Goal: Task Accomplishment & Management: Manage account settings

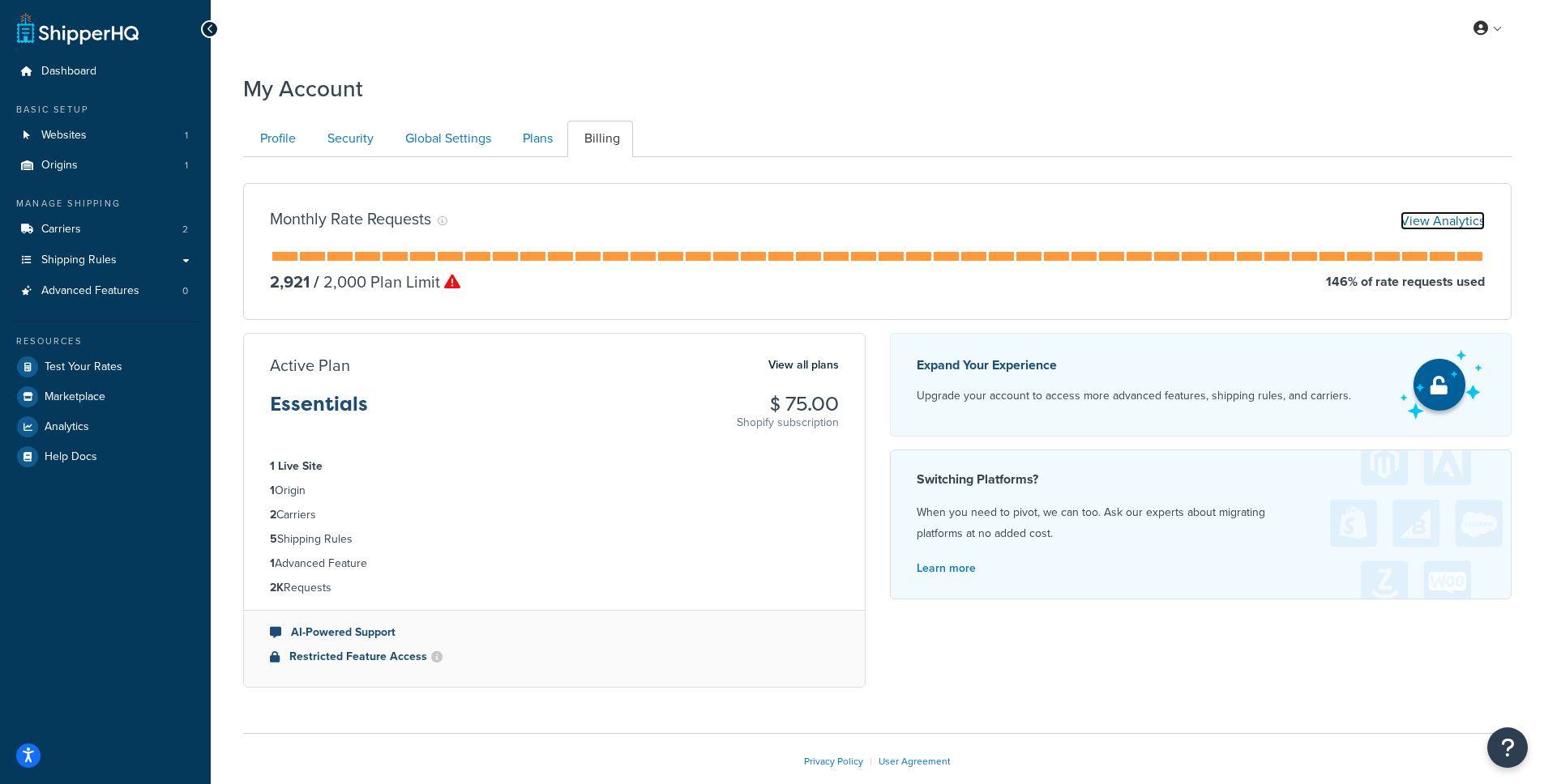
click at [1437, 219] on link "View Analytics" at bounding box center [1442, 221] width 84 height 19
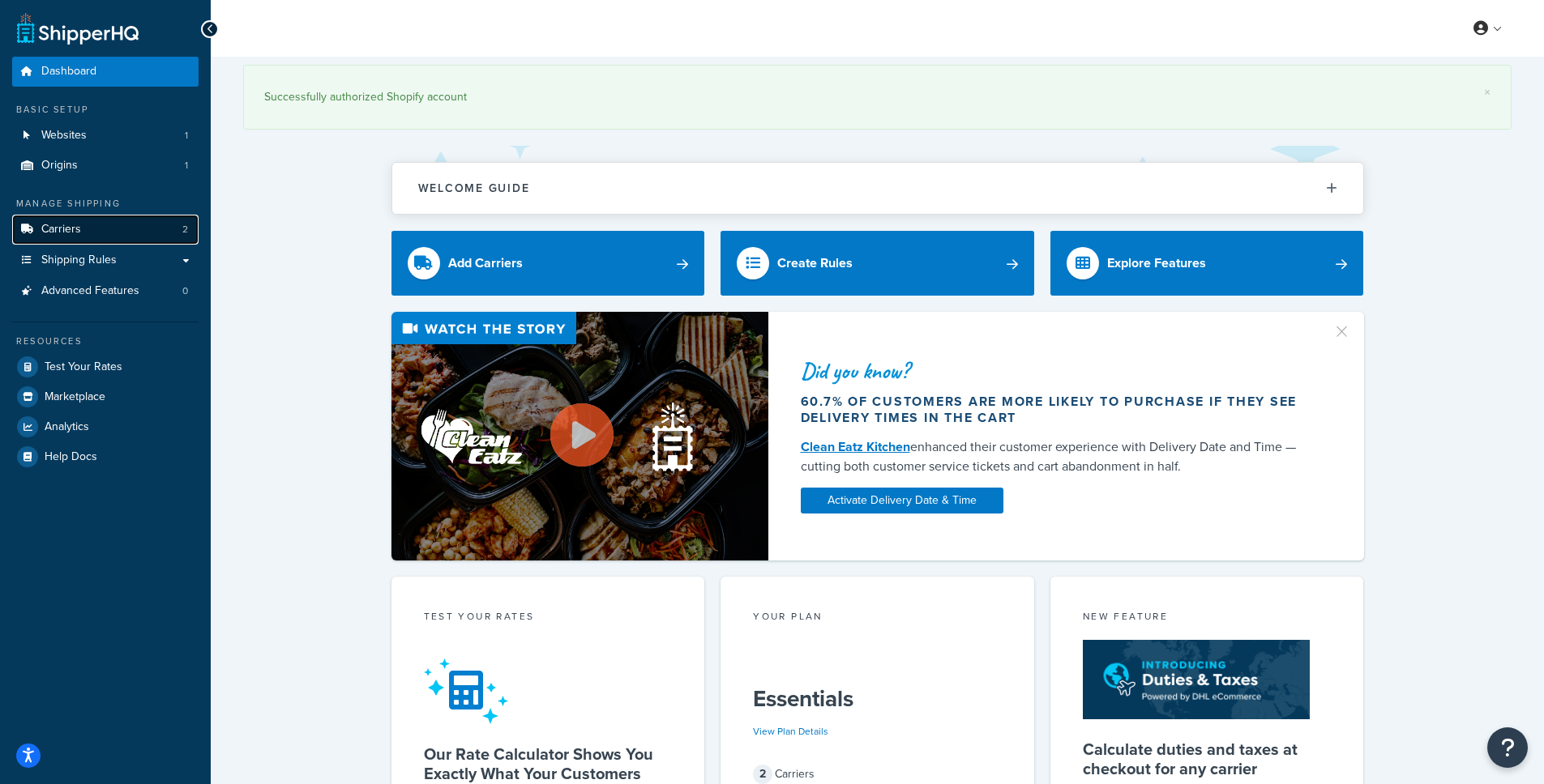
click at [75, 229] on span "Carriers" at bounding box center [61, 229] width 40 height 14
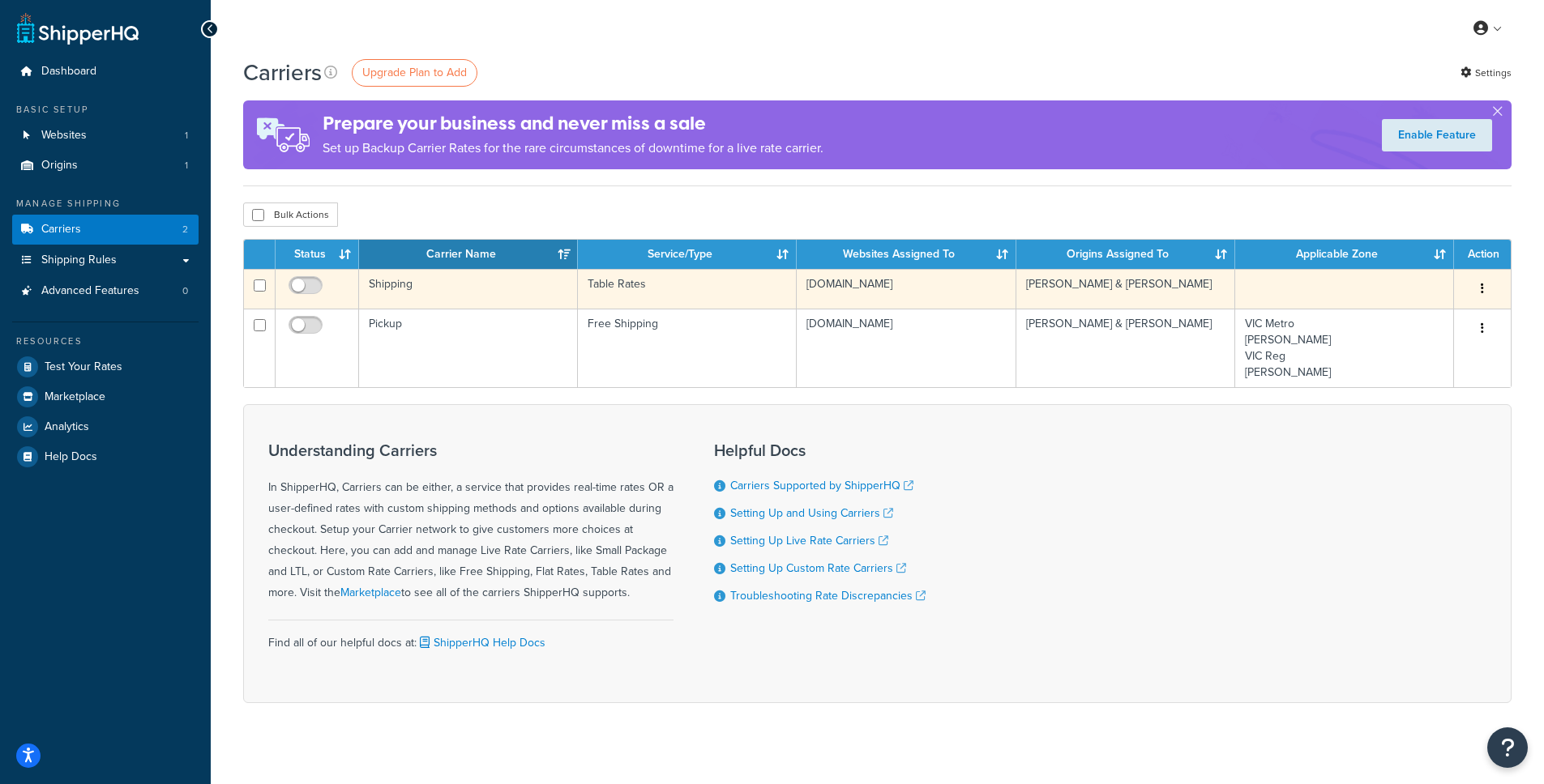
click at [390, 284] on td "Shipping" at bounding box center [468, 289] width 219 height 40
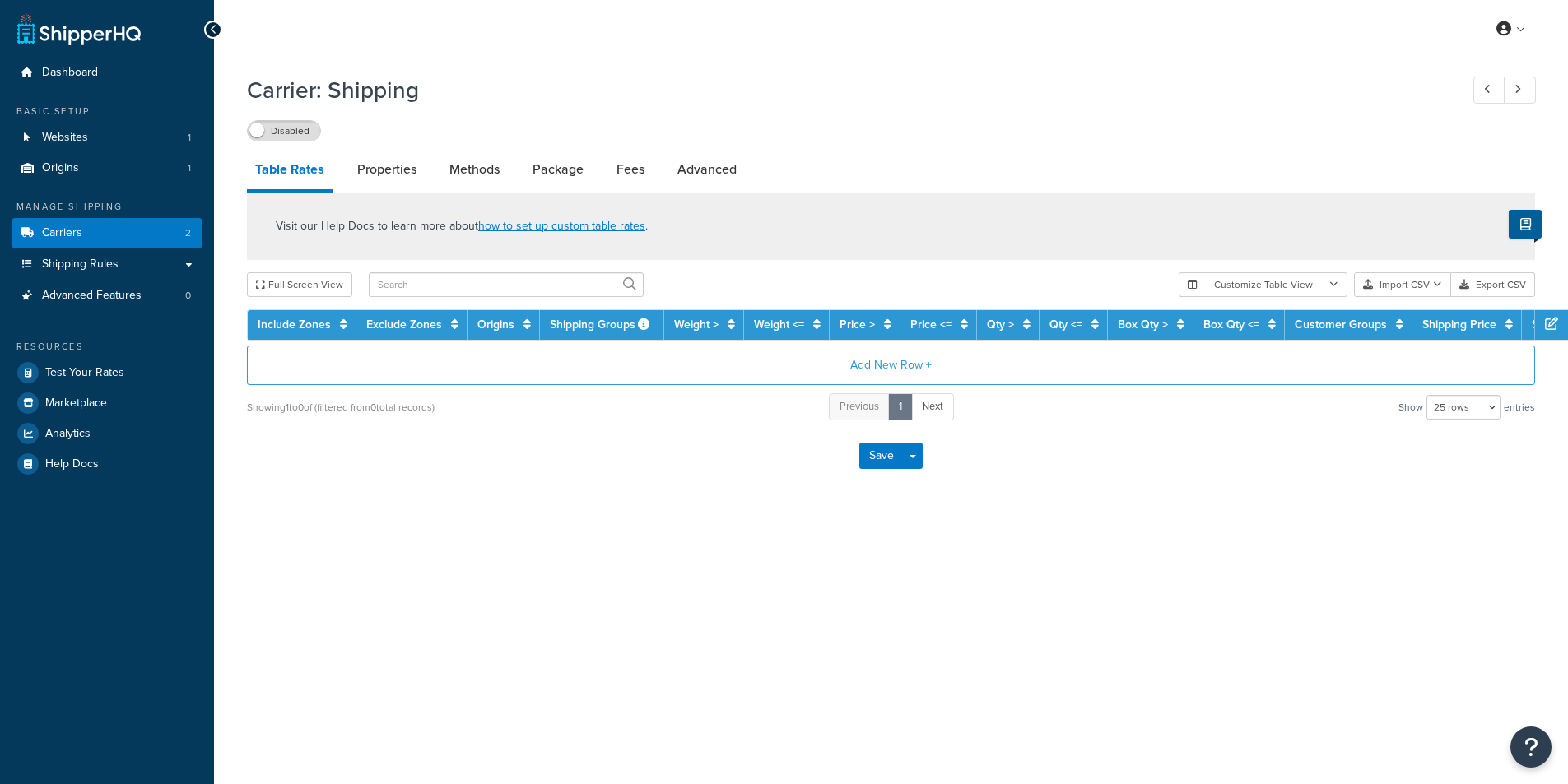
select select "25"
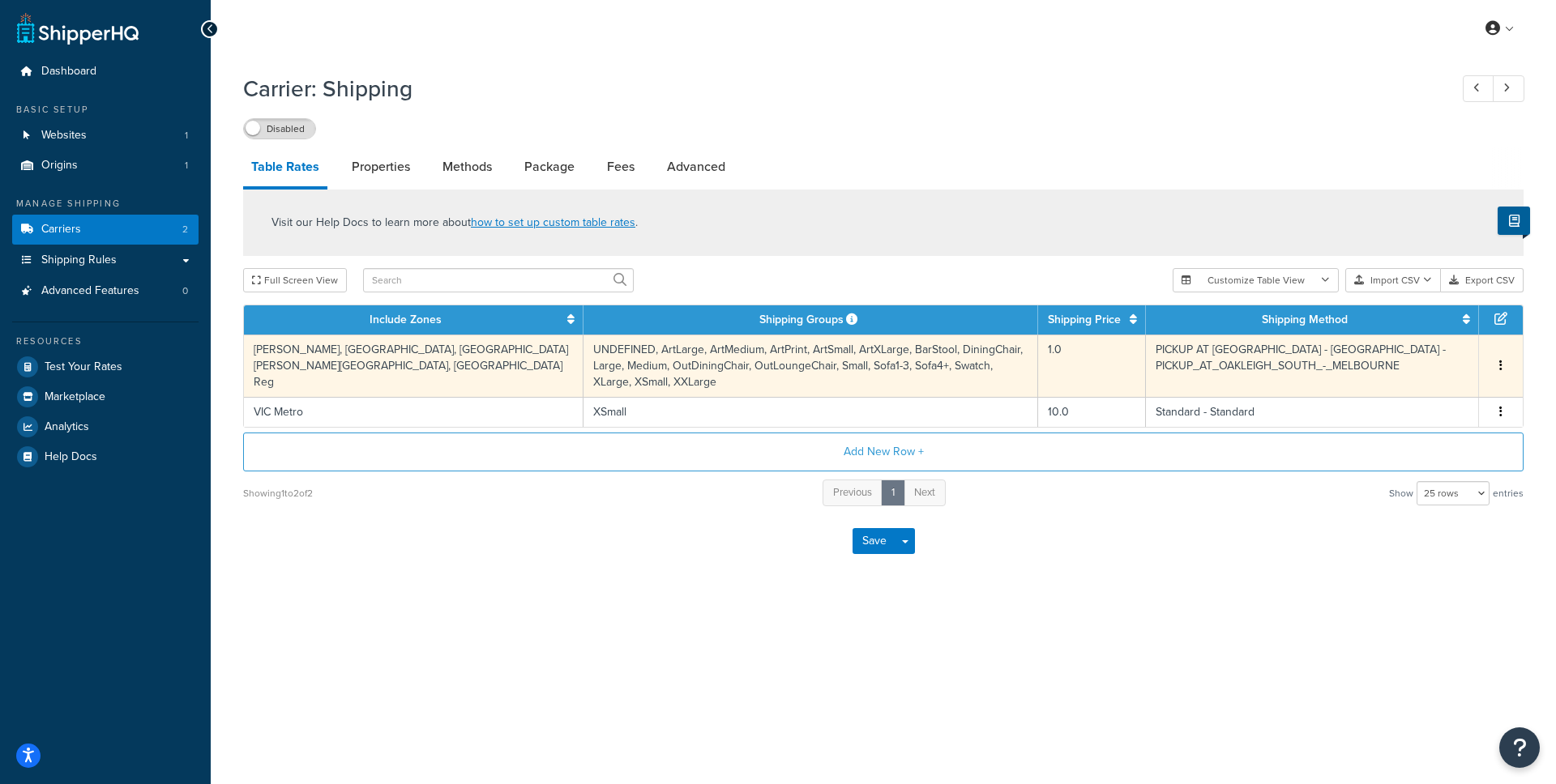
click at [1502, 360] on icon "button" at bounding box center [1501, 365] width 3 height 11
click at [1417, 389] on div "Delete" at bounding box center [1418, 394] width 115 height 33
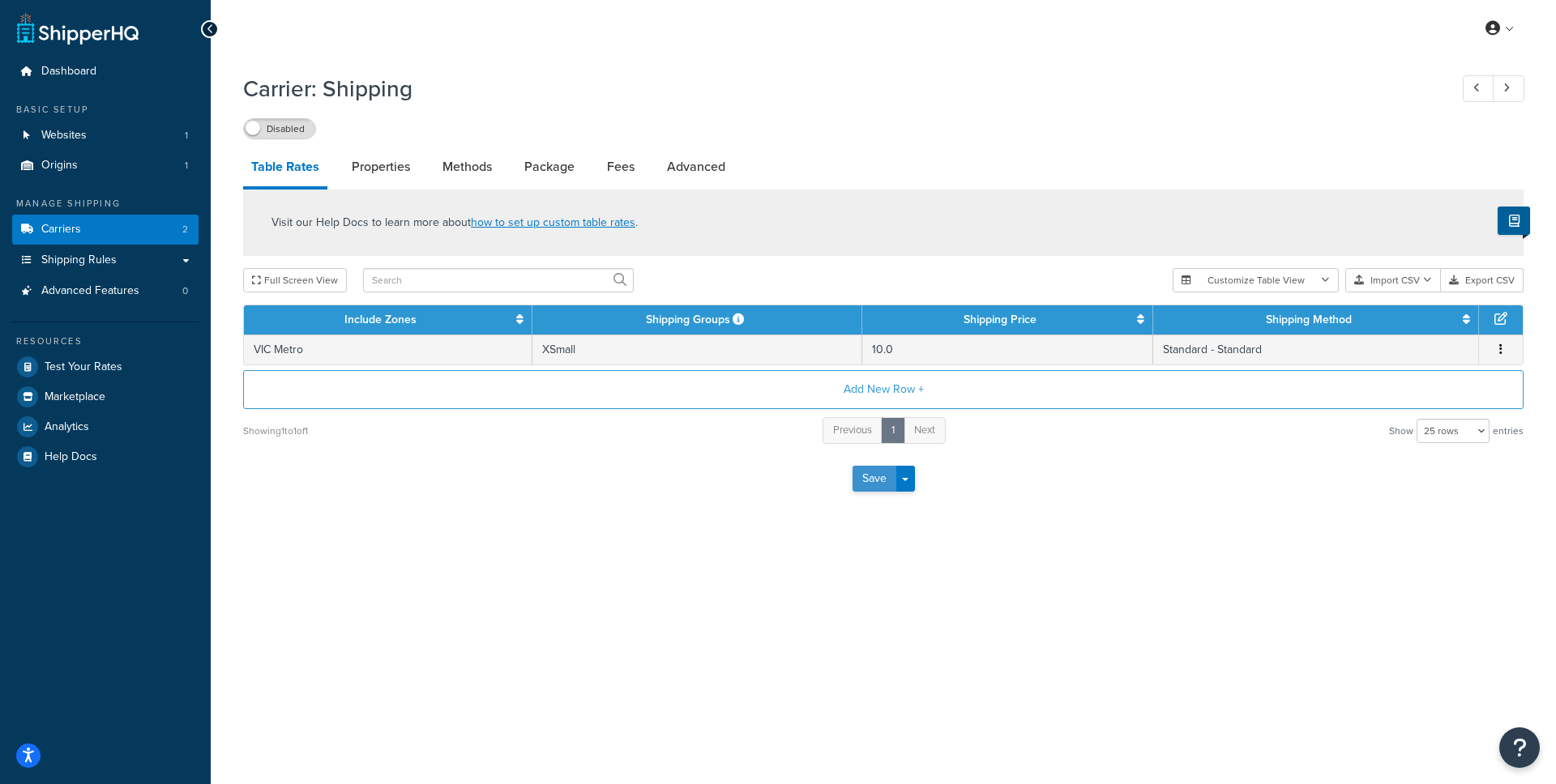
click at [863, 480] on button "Save" at bounding box center [874, 478] width 44 height 26
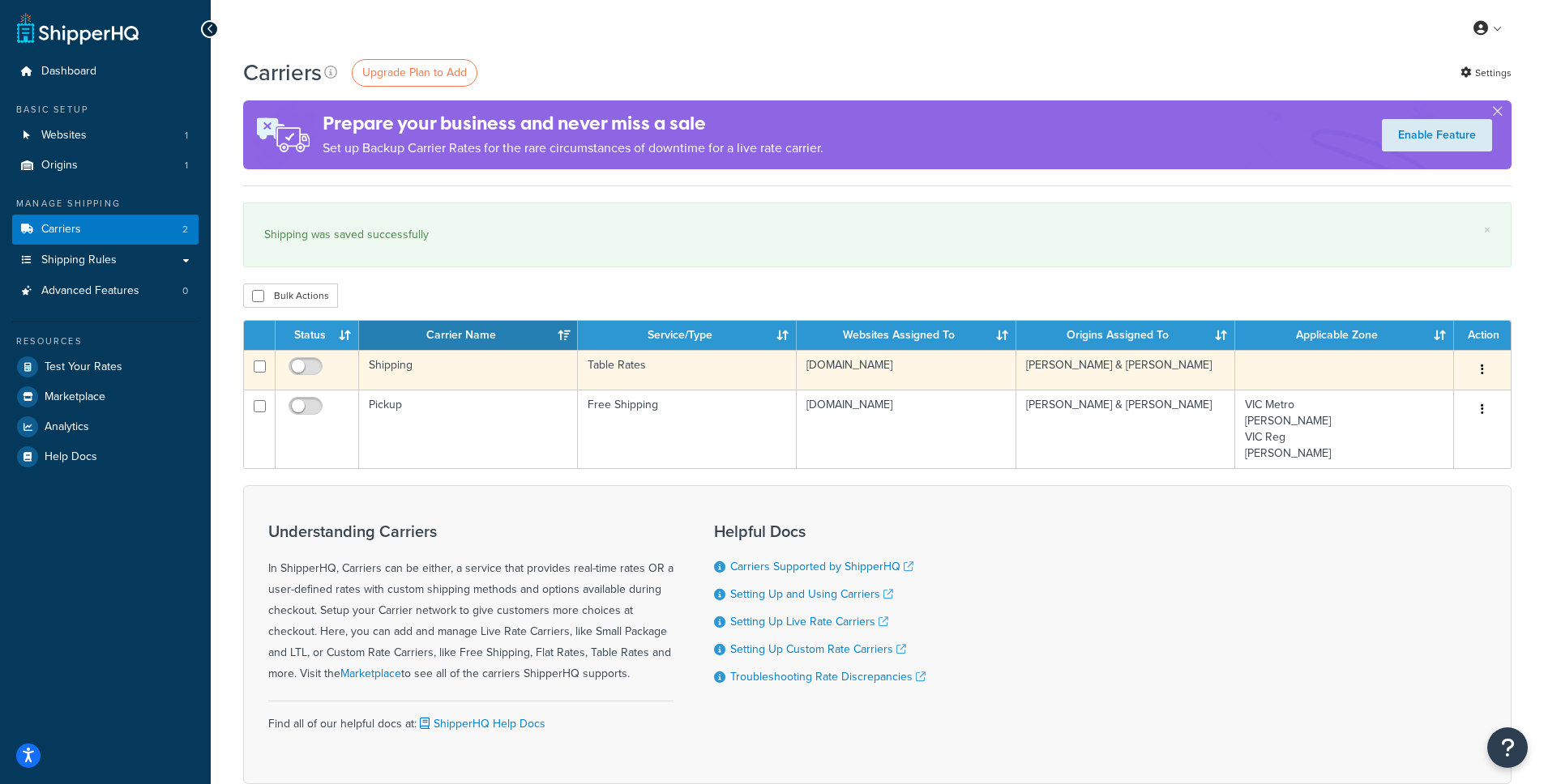
click at [393, 369] on td "Shipping" at bounding box center [468, 369] width 219 height 40
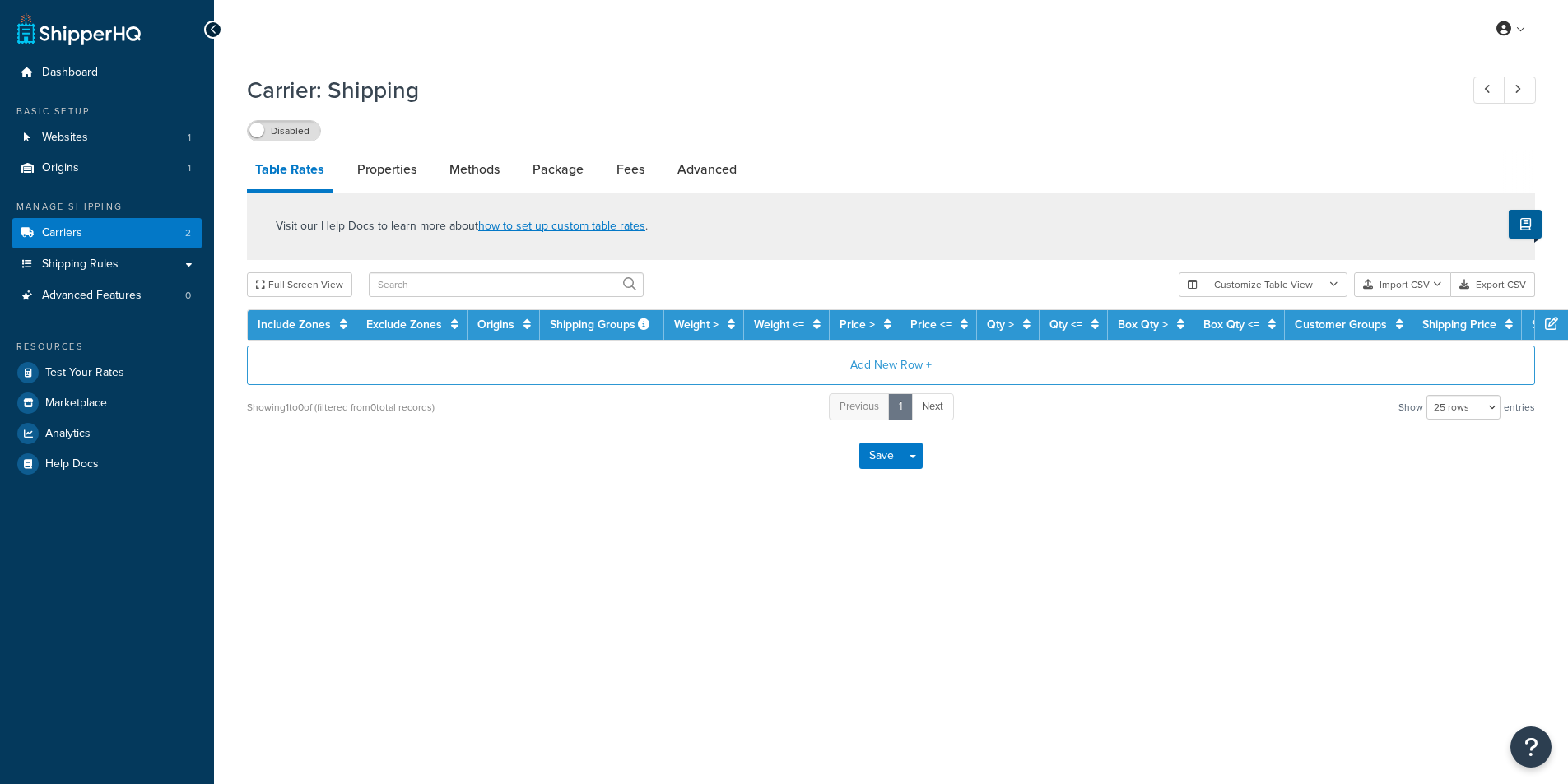
select select "25"
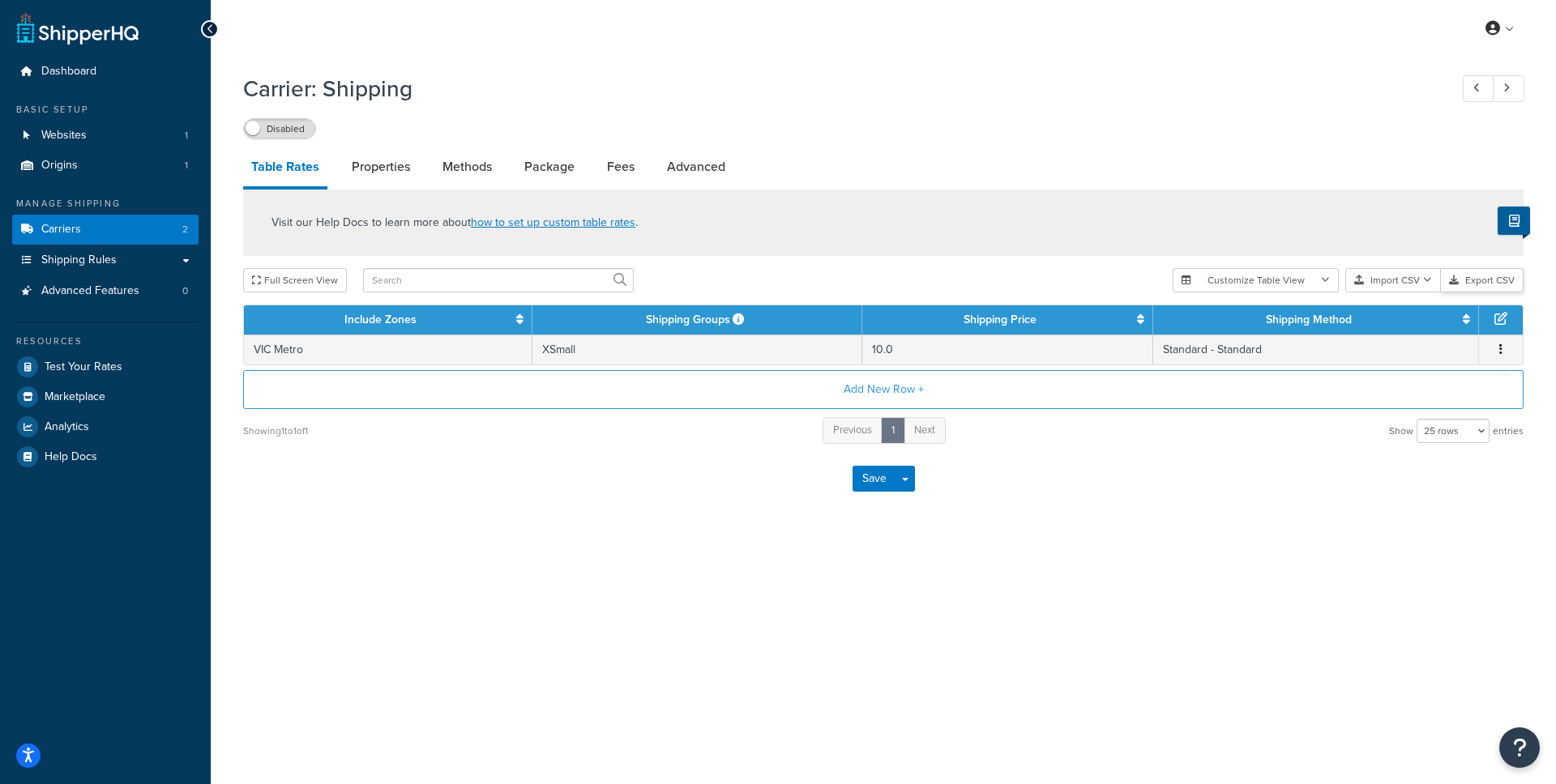
click at [1490, 282] on button "Export CSV" at bounding box center [1482, 280] width 83 height 25
click at [73, 257] on span "Shipping Rules" at bounding box center [79, 260] width 75 height 14
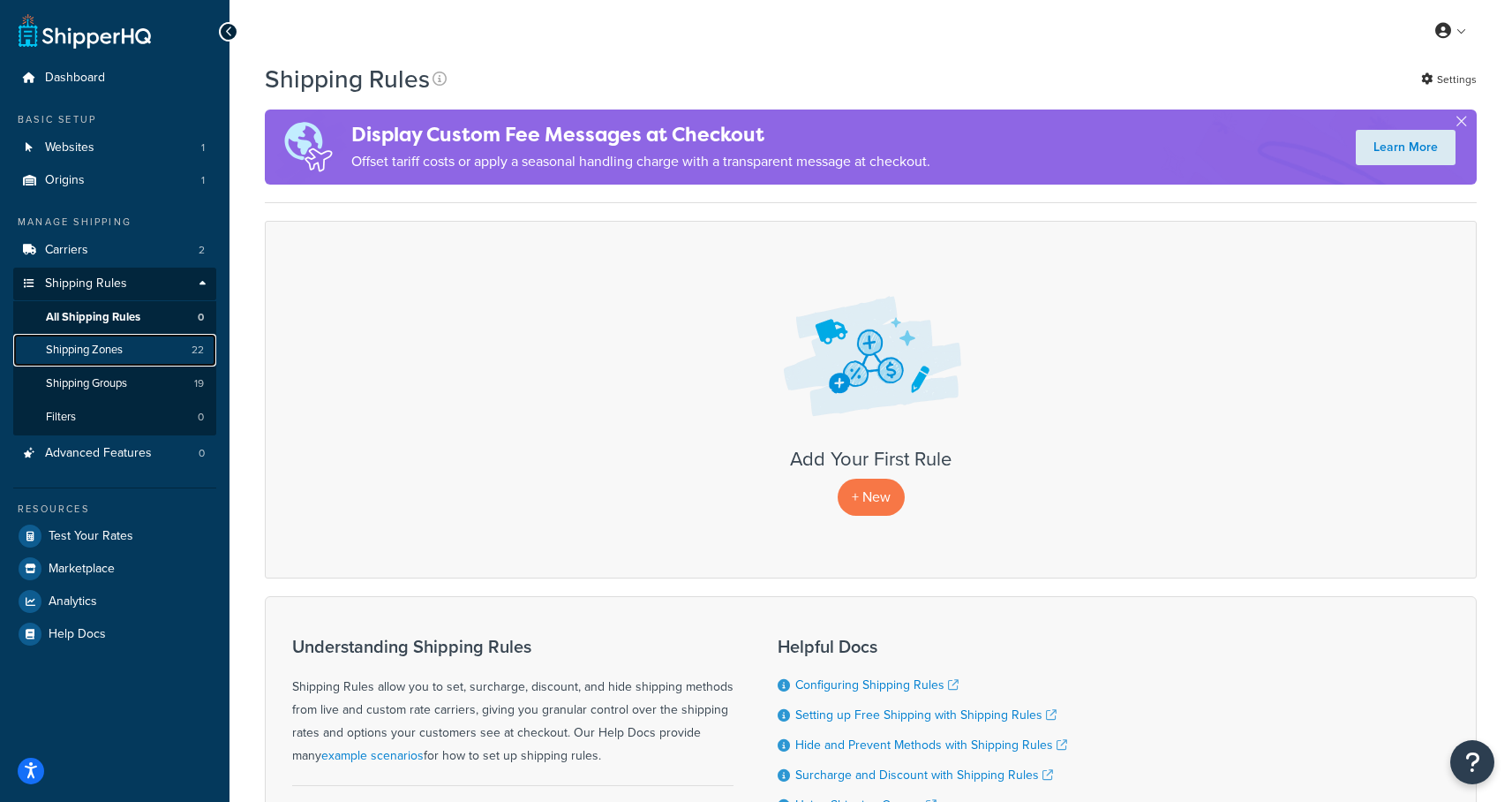
click at [91, 343] on span "Shipping Zones" at bounding box center [84, 350] width 77 height 15
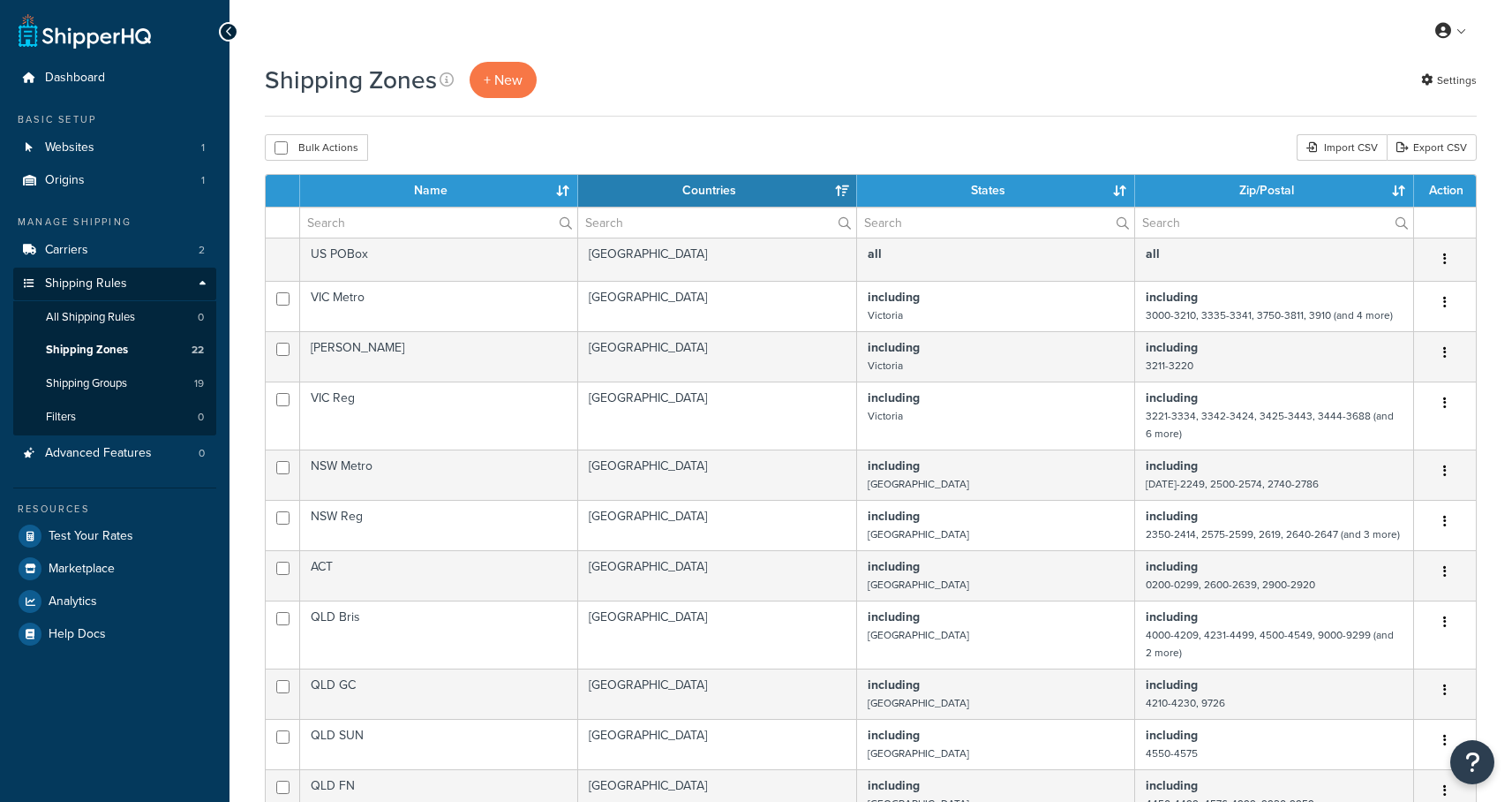
select select "15"
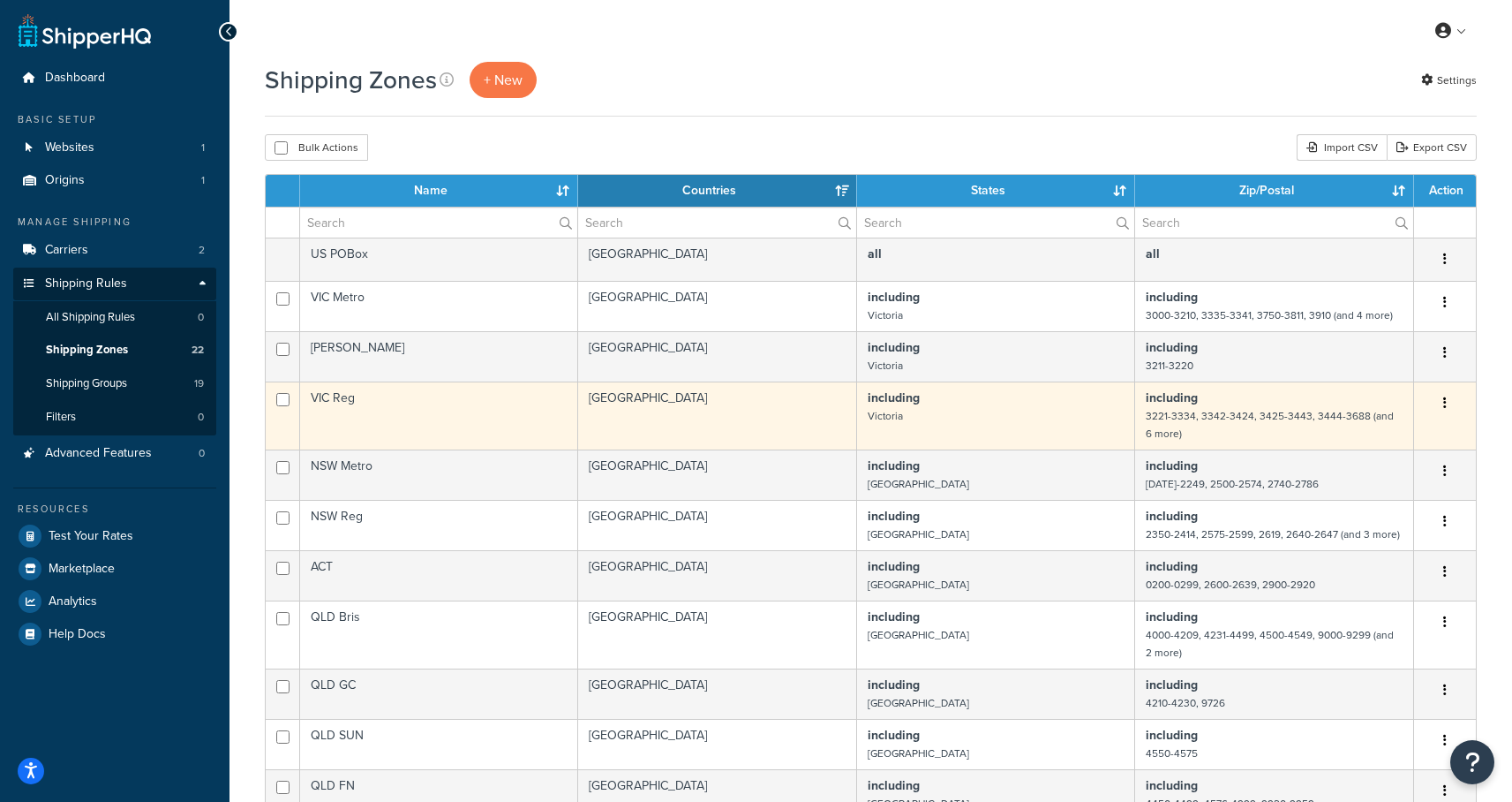
click at [1446, 401] on icon "button" at bounding box center [1445, 402] width 4 height 12
click at [1354, 438] on link "Edit" at bounding box center [1373, 438] width 139 height 36
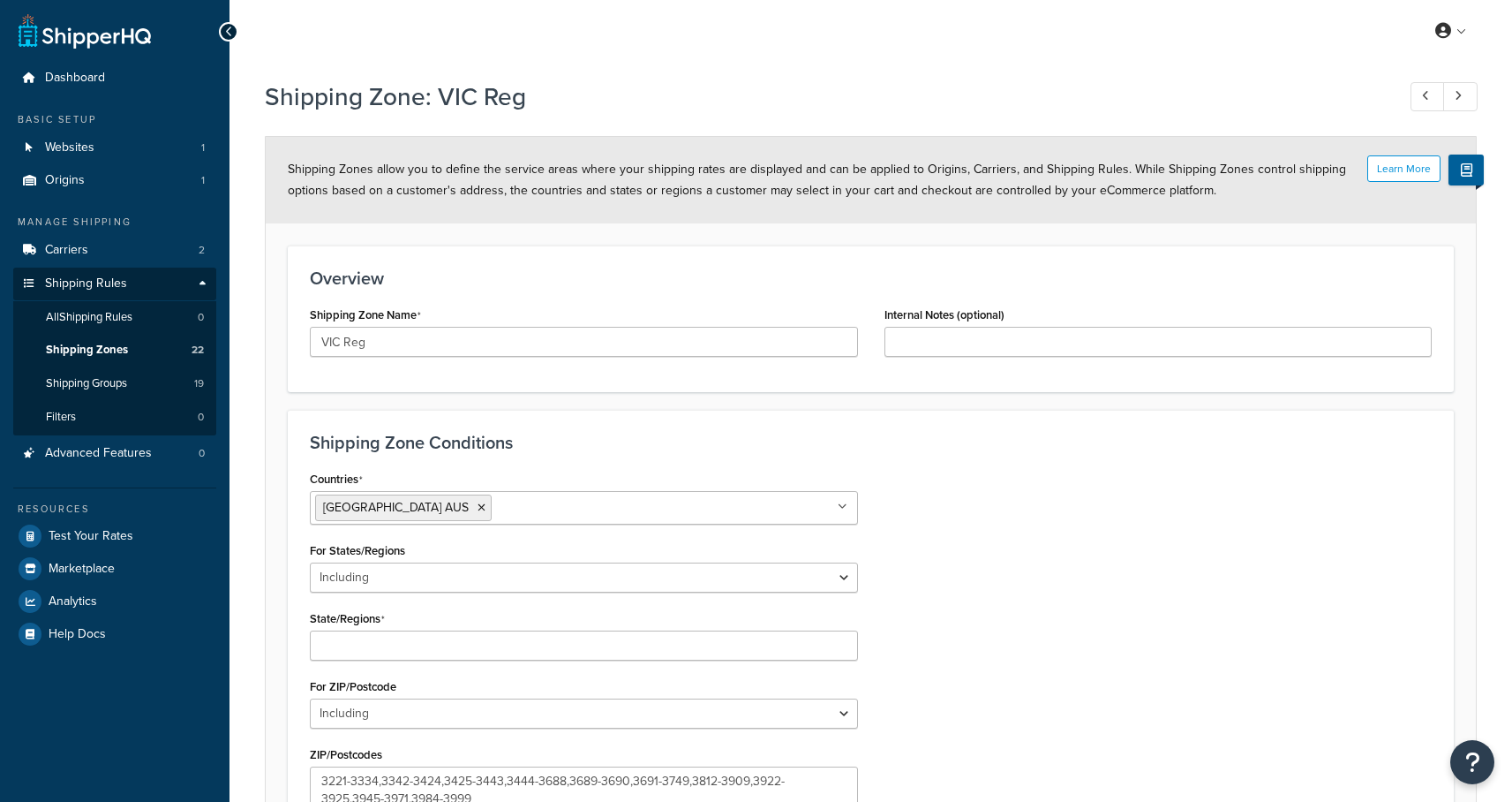
select select "including"
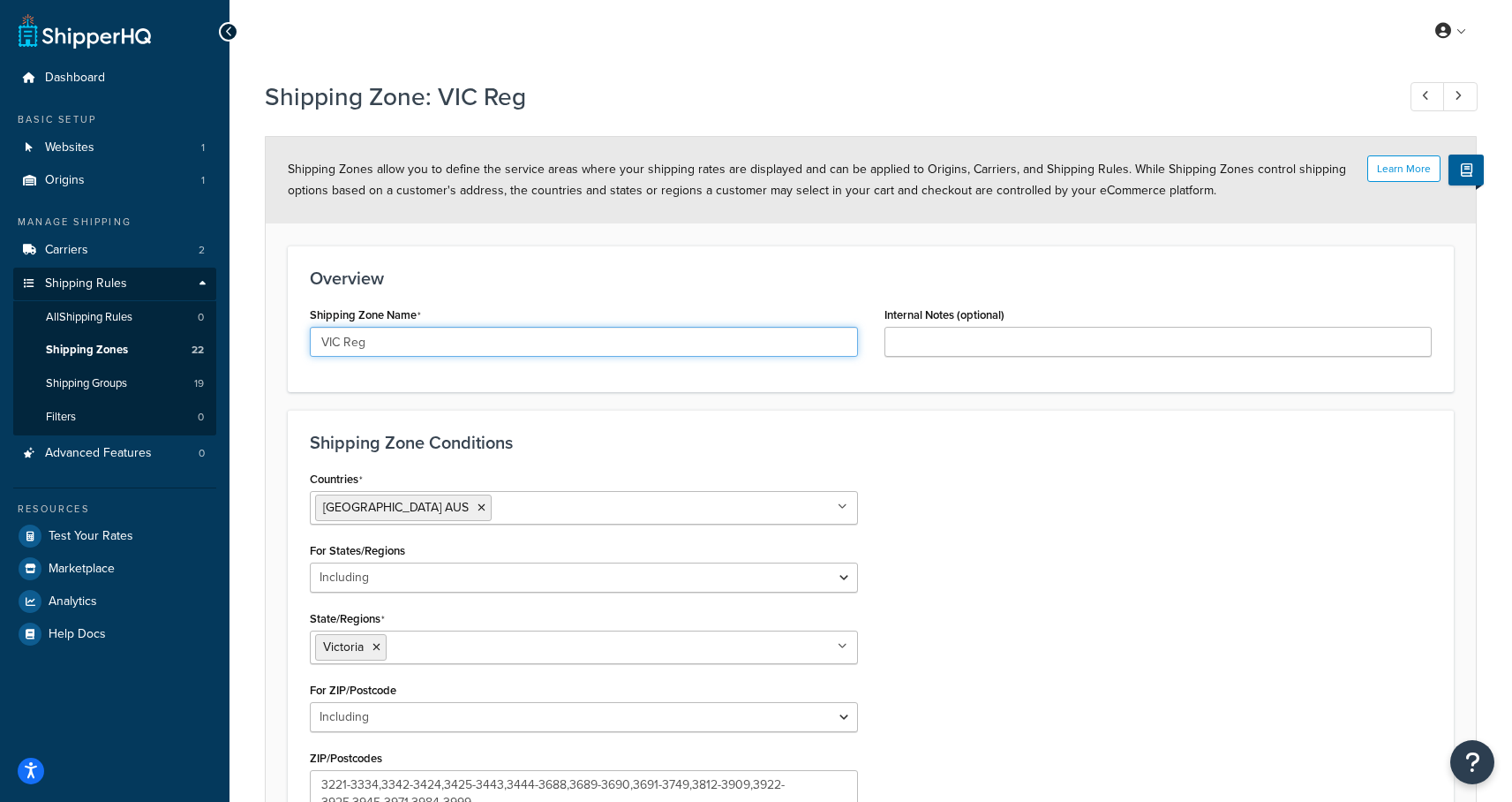
click at [370, 343] on input "VIC Reg" at bounding box center [584, 341] width 548 height 30
click at [352, 343] on input "VIC Reg" at bounding box center [584, 341] width 548 height 30
paste input "ional"
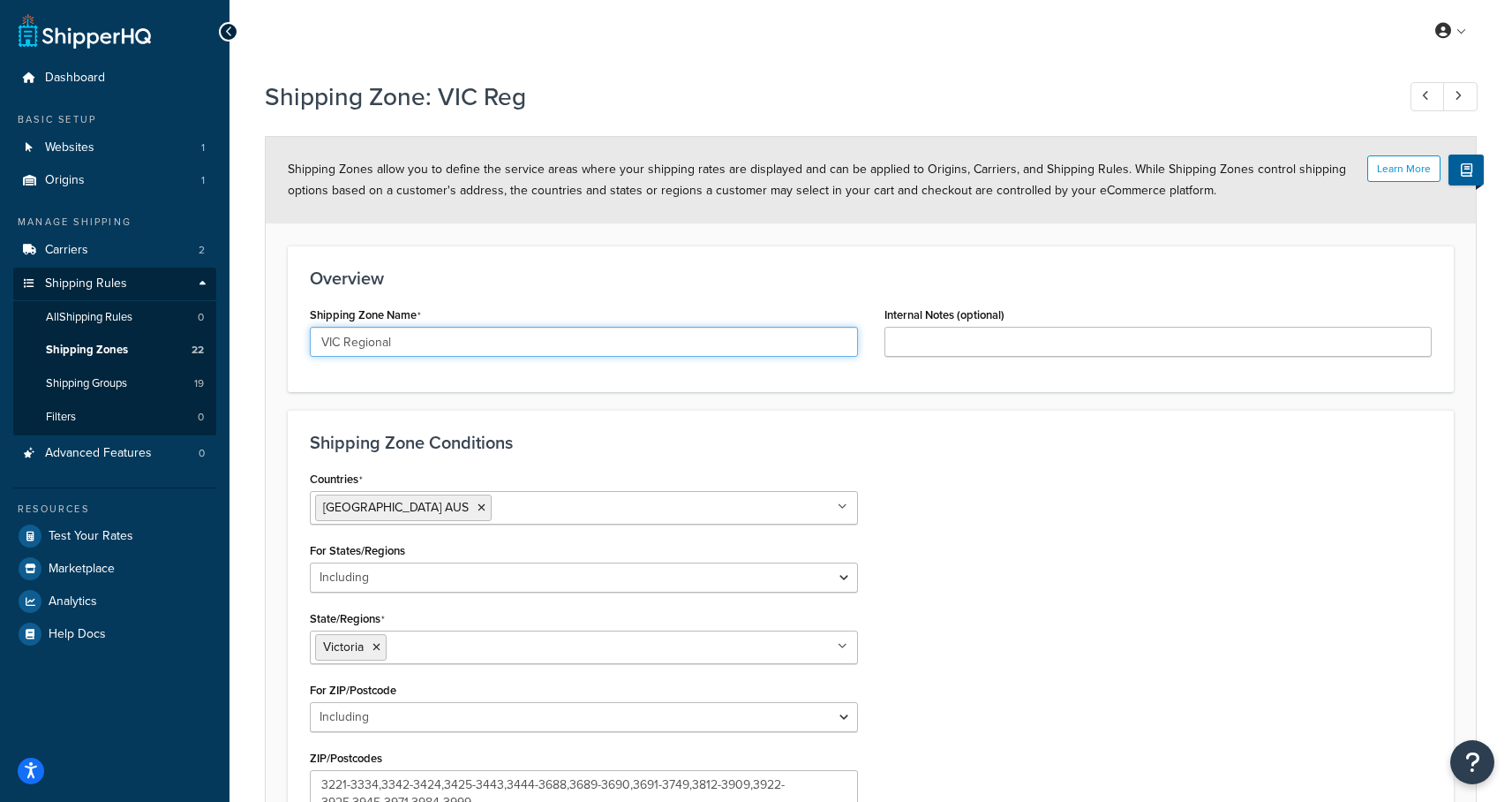
type input "VIC Regional"
click at [464, 379] on div "Overview Shipping Zone Name VIC Regional Internal Notes (optional)" at bounding box center [871, 318] width 1166 height 147
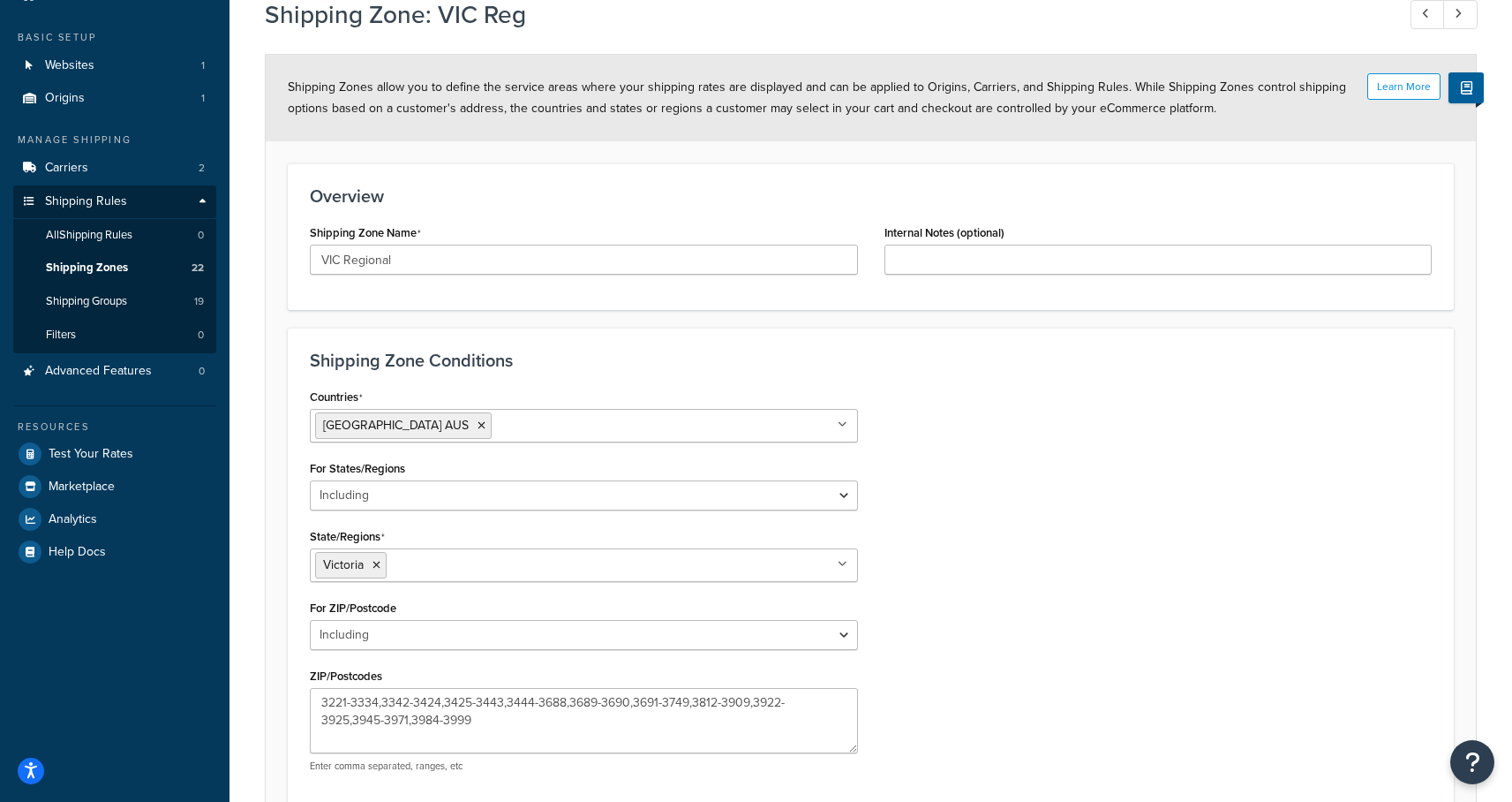
scroll to position [250, 0]
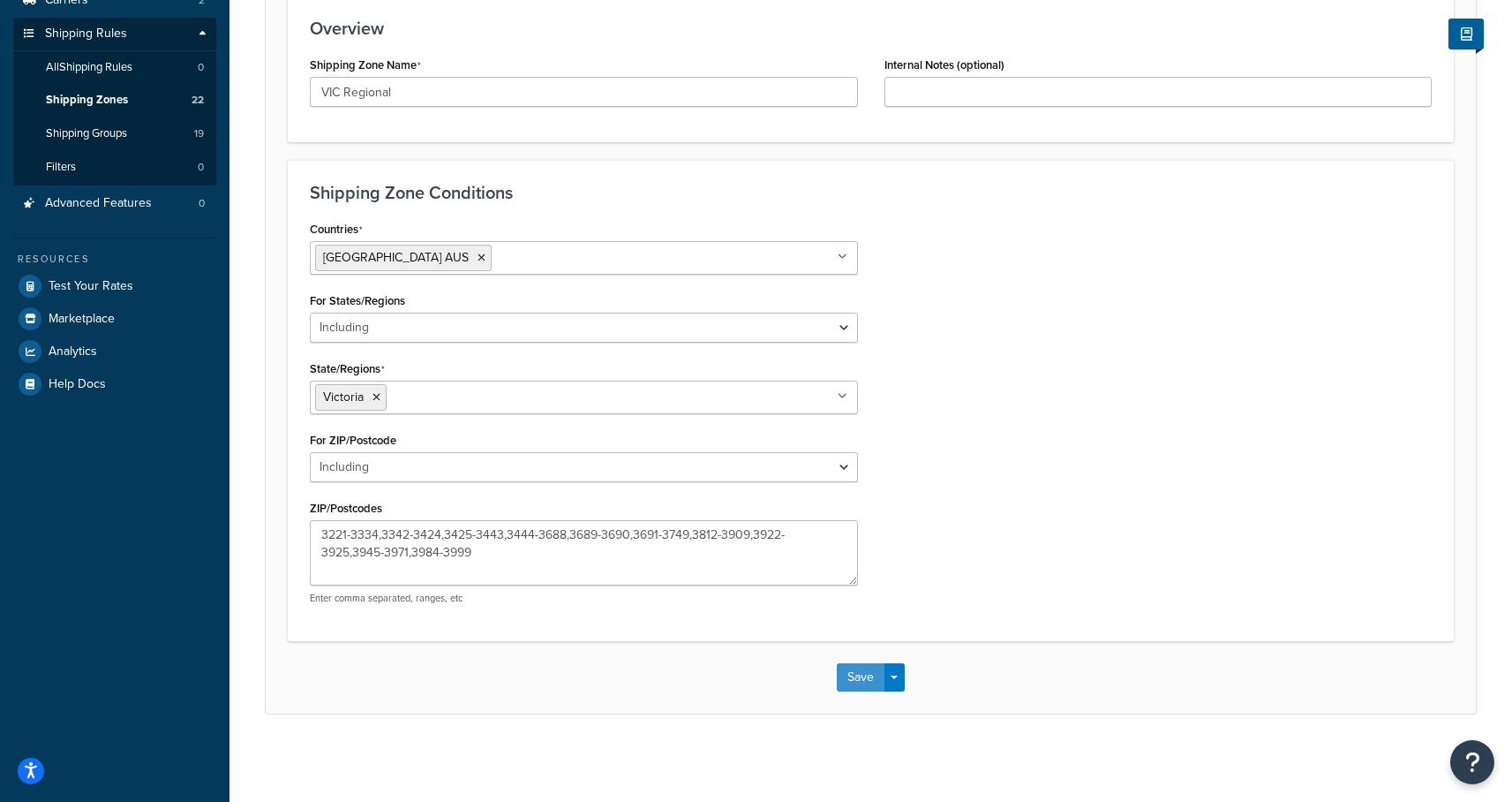
click at [857, 673] on button "Save" at bounding box center [861, 676] width 48 height 29
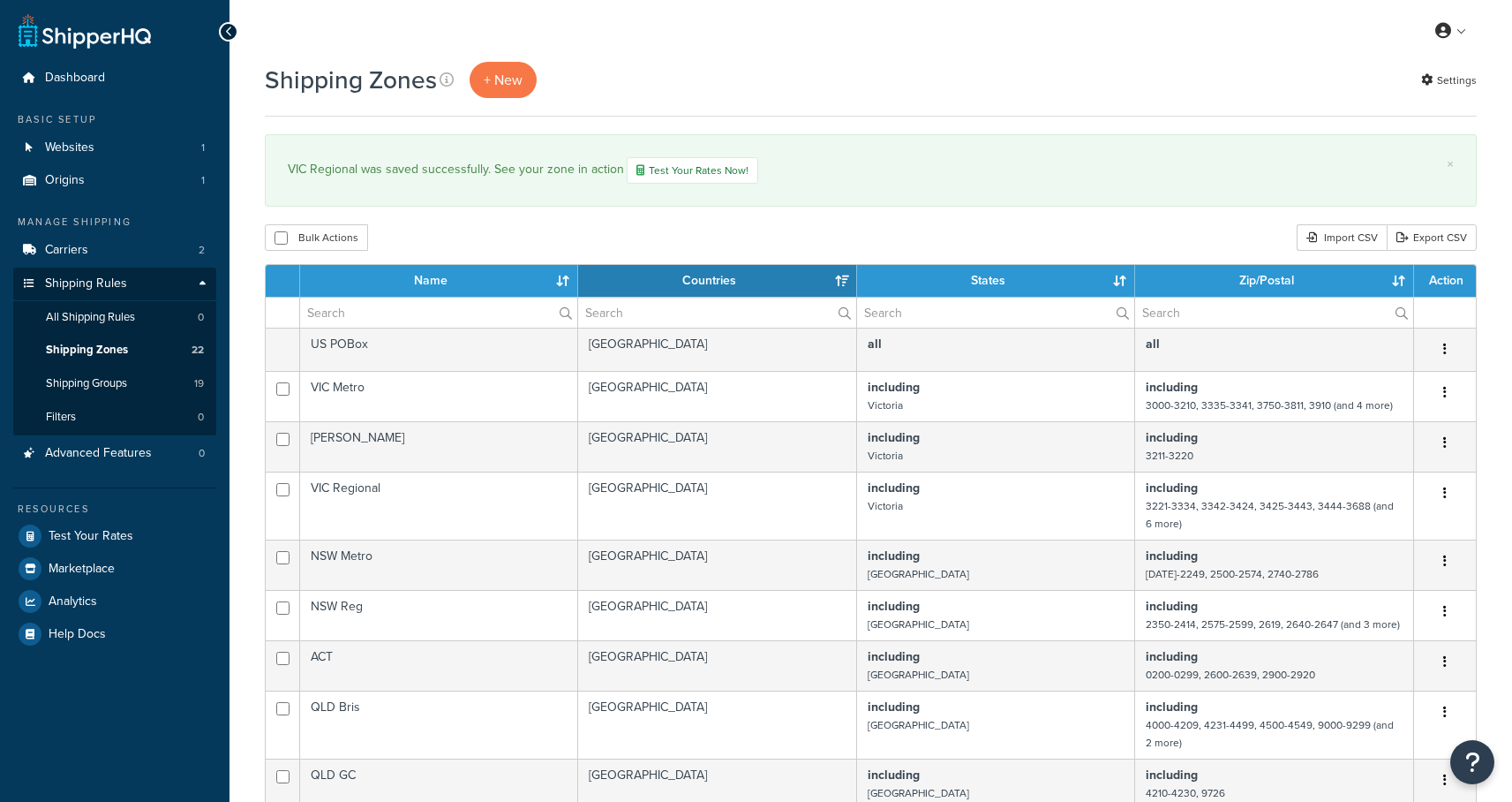
select select "15"
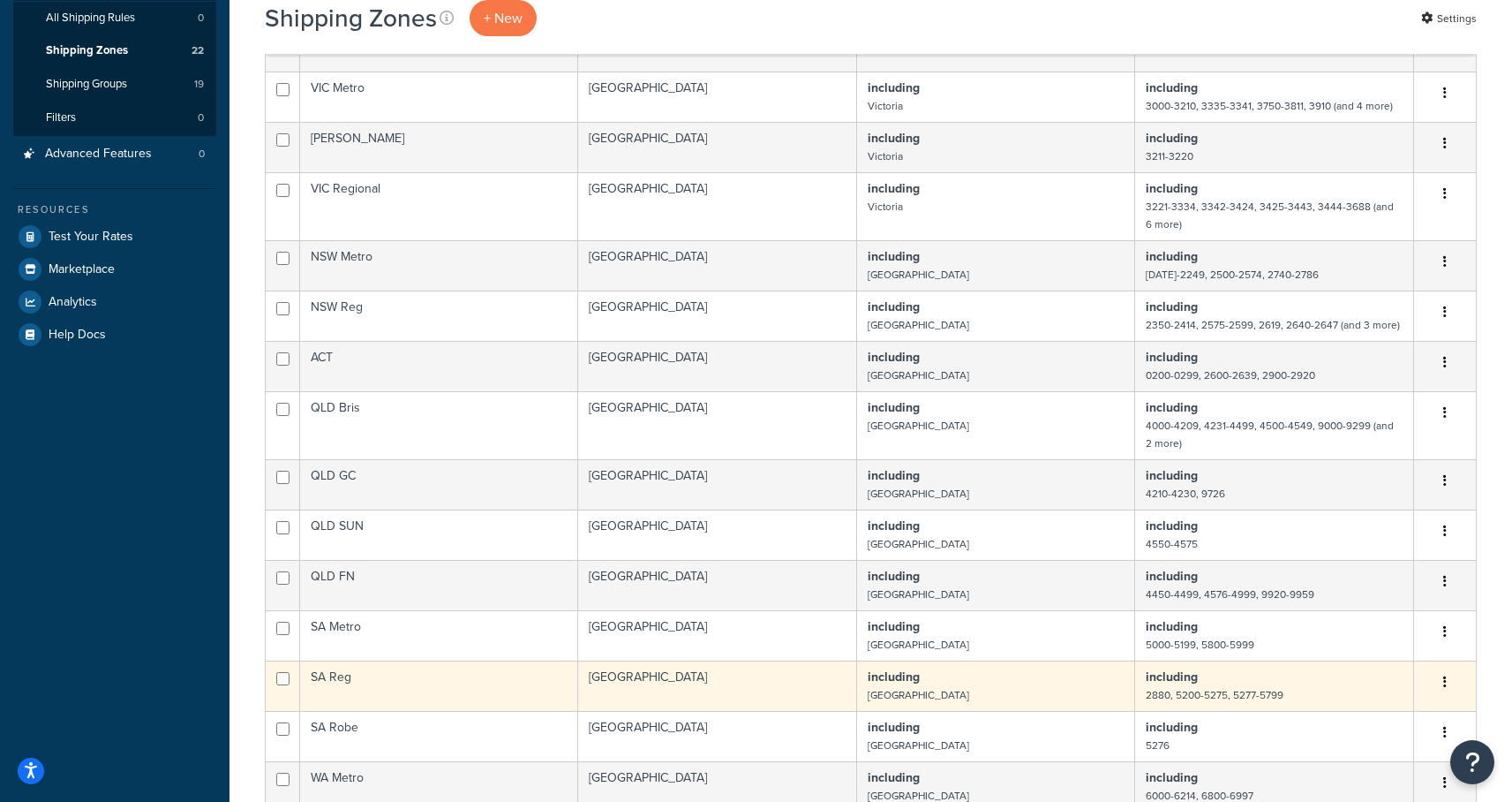
scroll to position [296, 0]
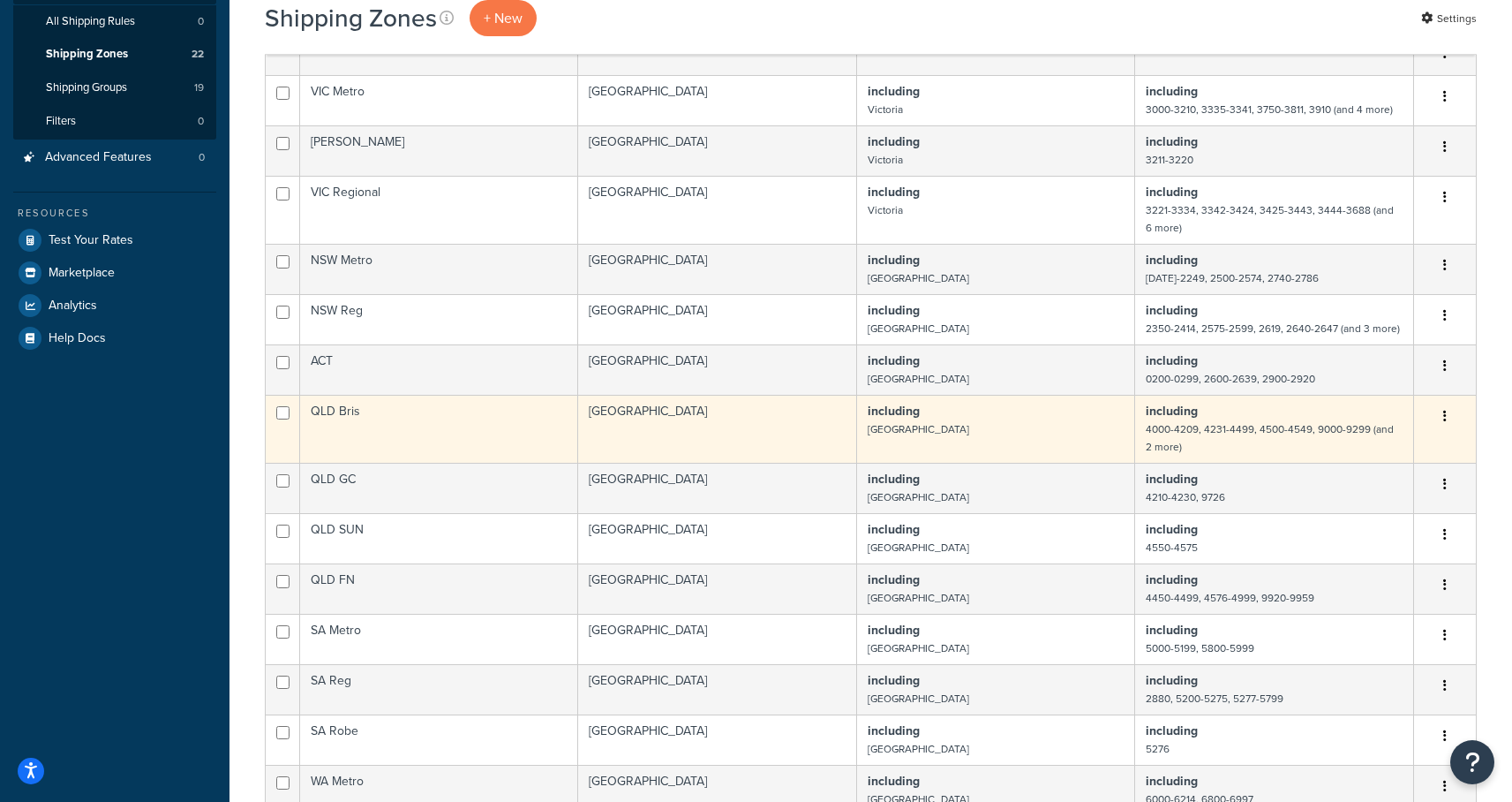
click at [1447, 413] on button "button" at bounding box center [1445, 416] width 25 height 29
click at [1386, 449] on link "Edit" at bounding box center [1373, 453] width 139 height 36
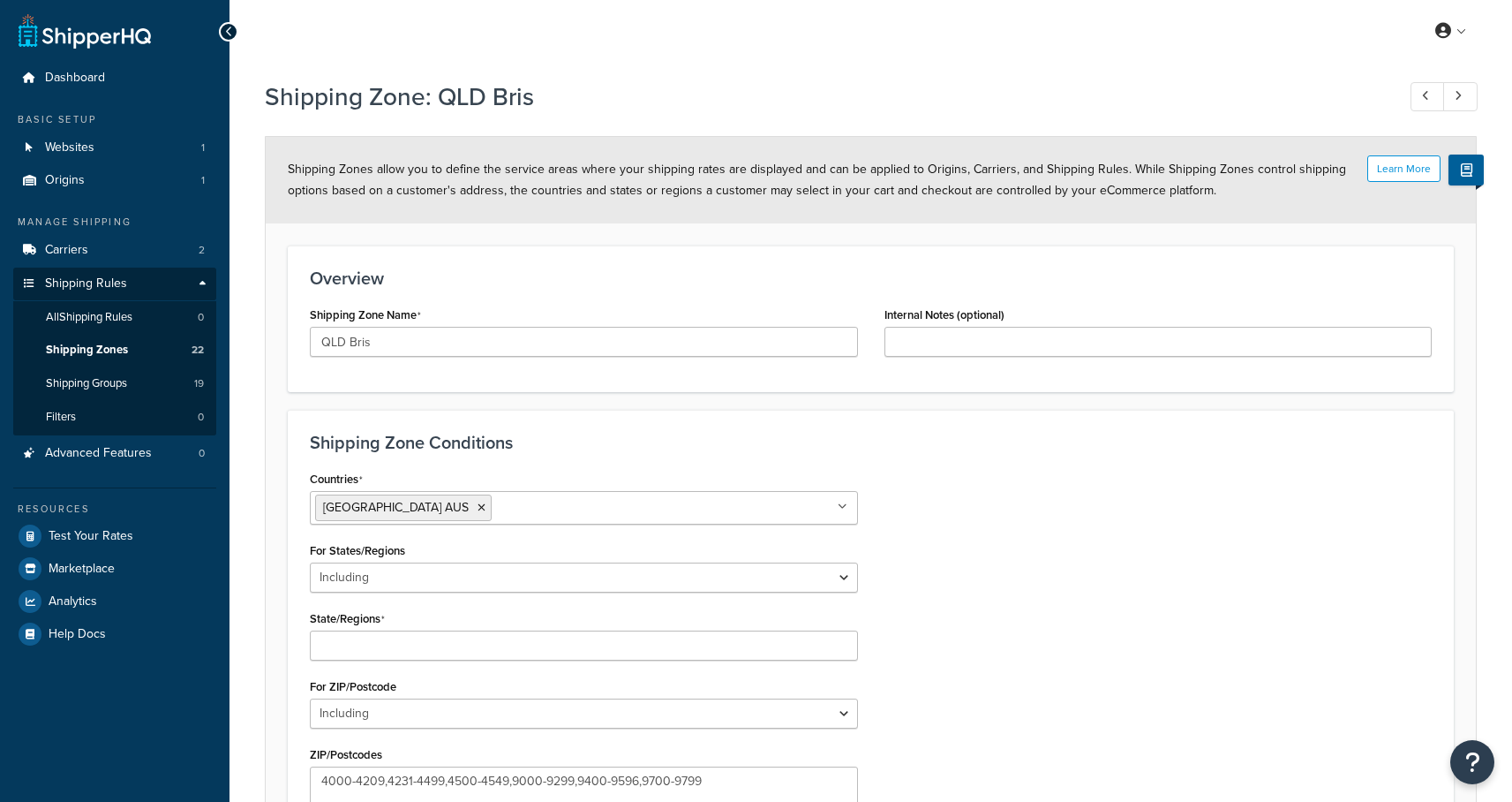
select select "including"
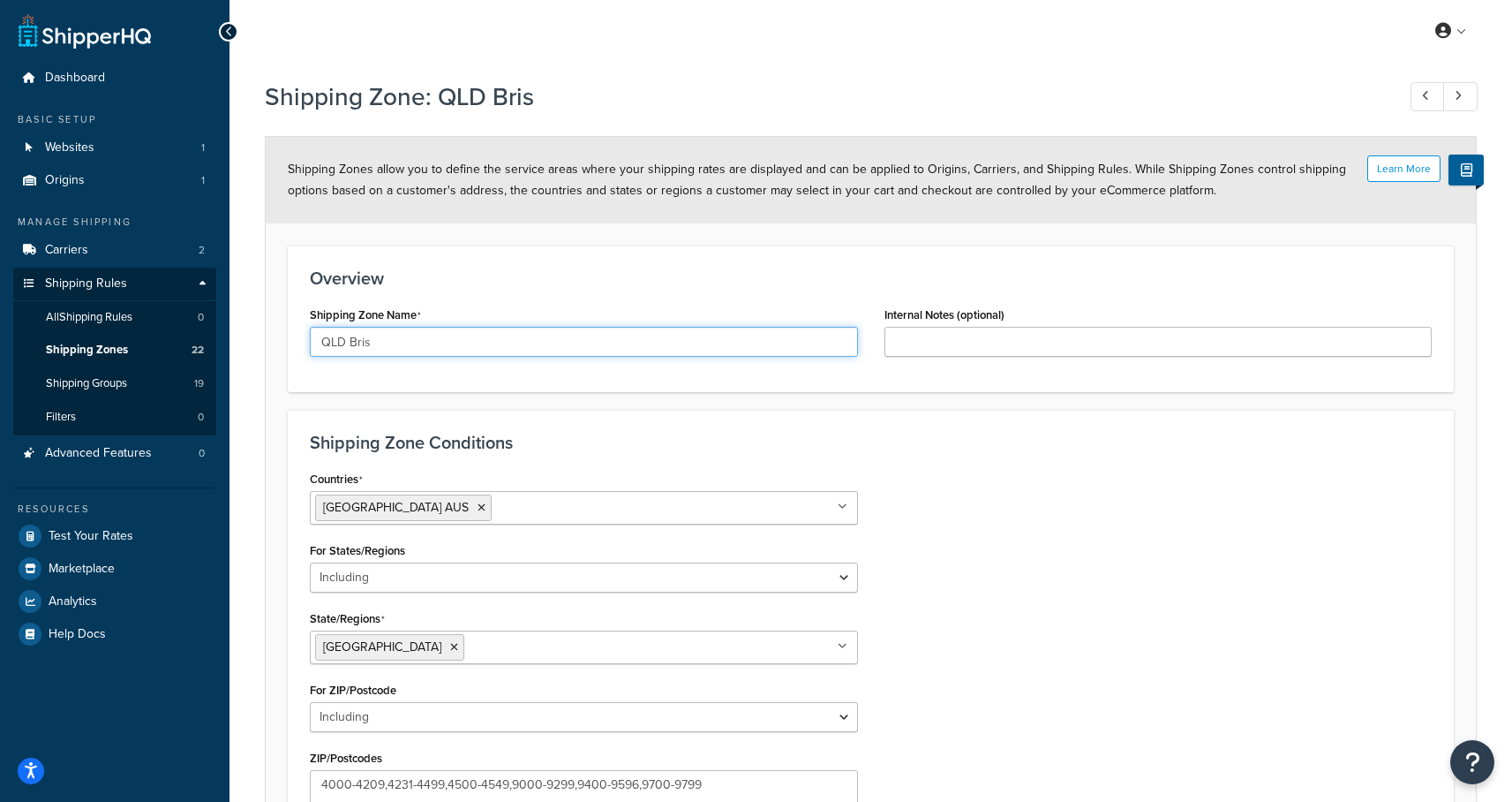
click at [389, 341] on input "QLD Bris" at bounding box center [584, 341] width 548 height 30
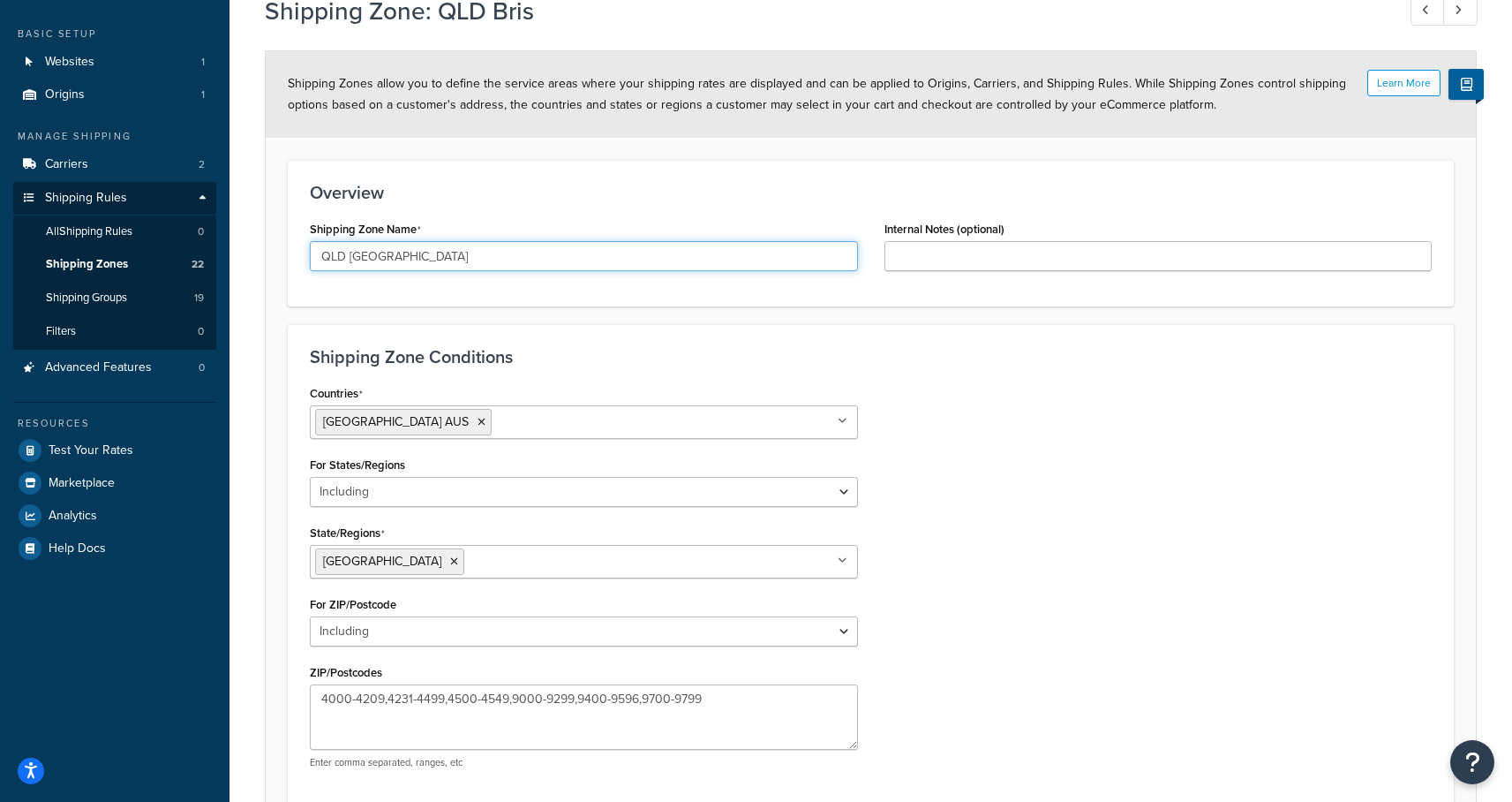
scroll to position [250, 0]
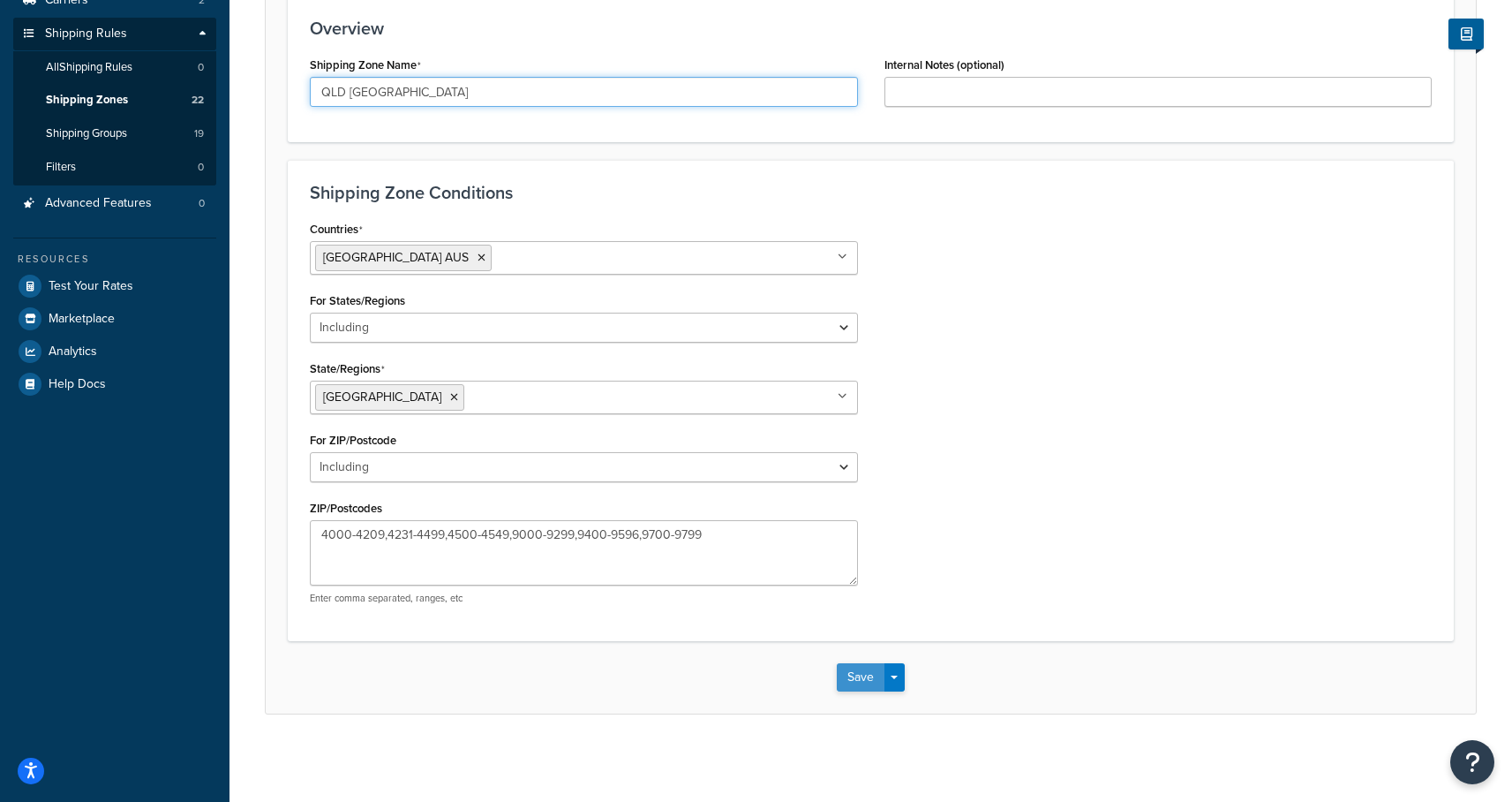
type input "QLD Brisbane"
click at [867, 678] on button "Save" at bounding box center [861, 676] width 48 height 29
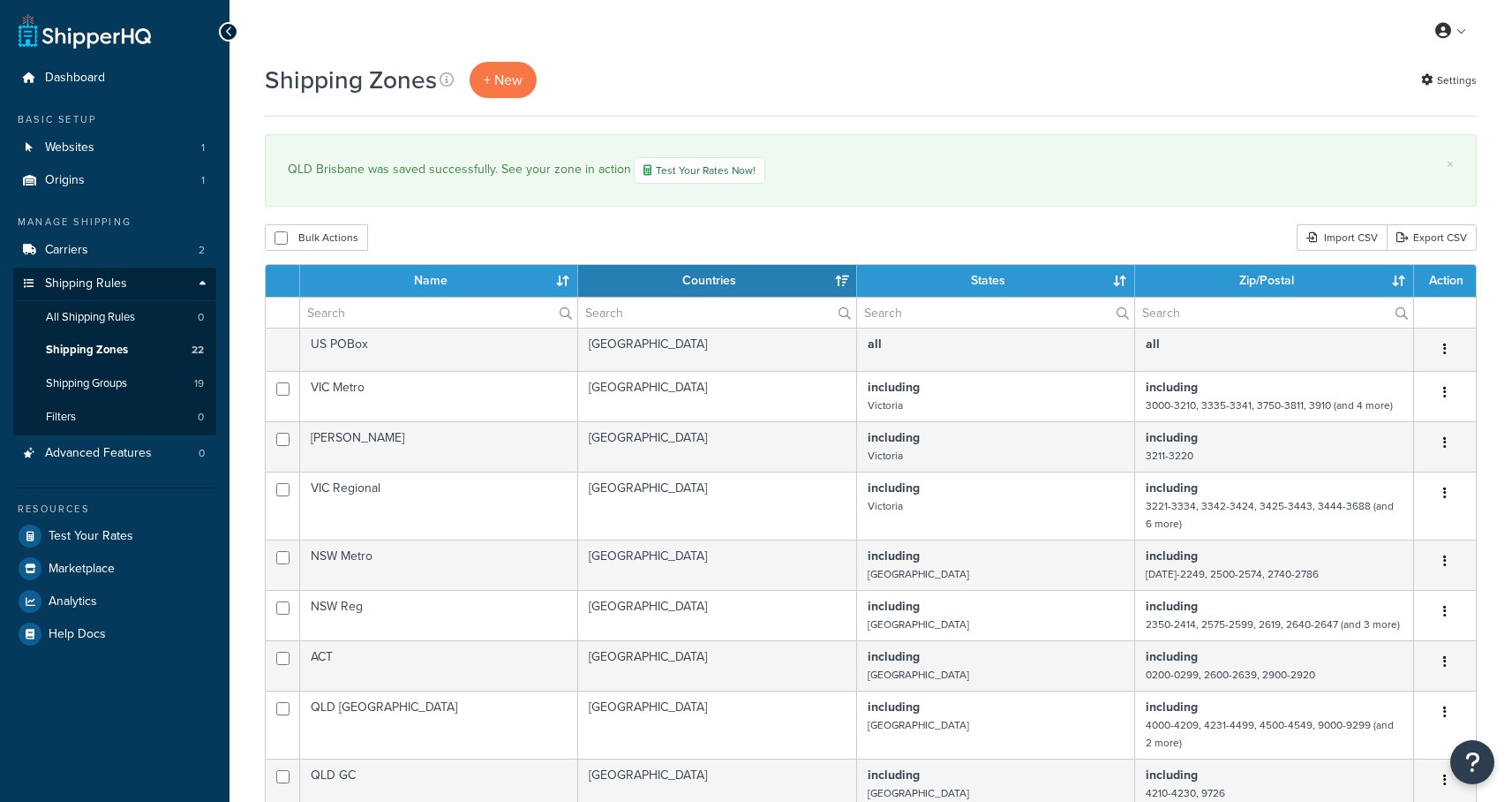
select select "15"
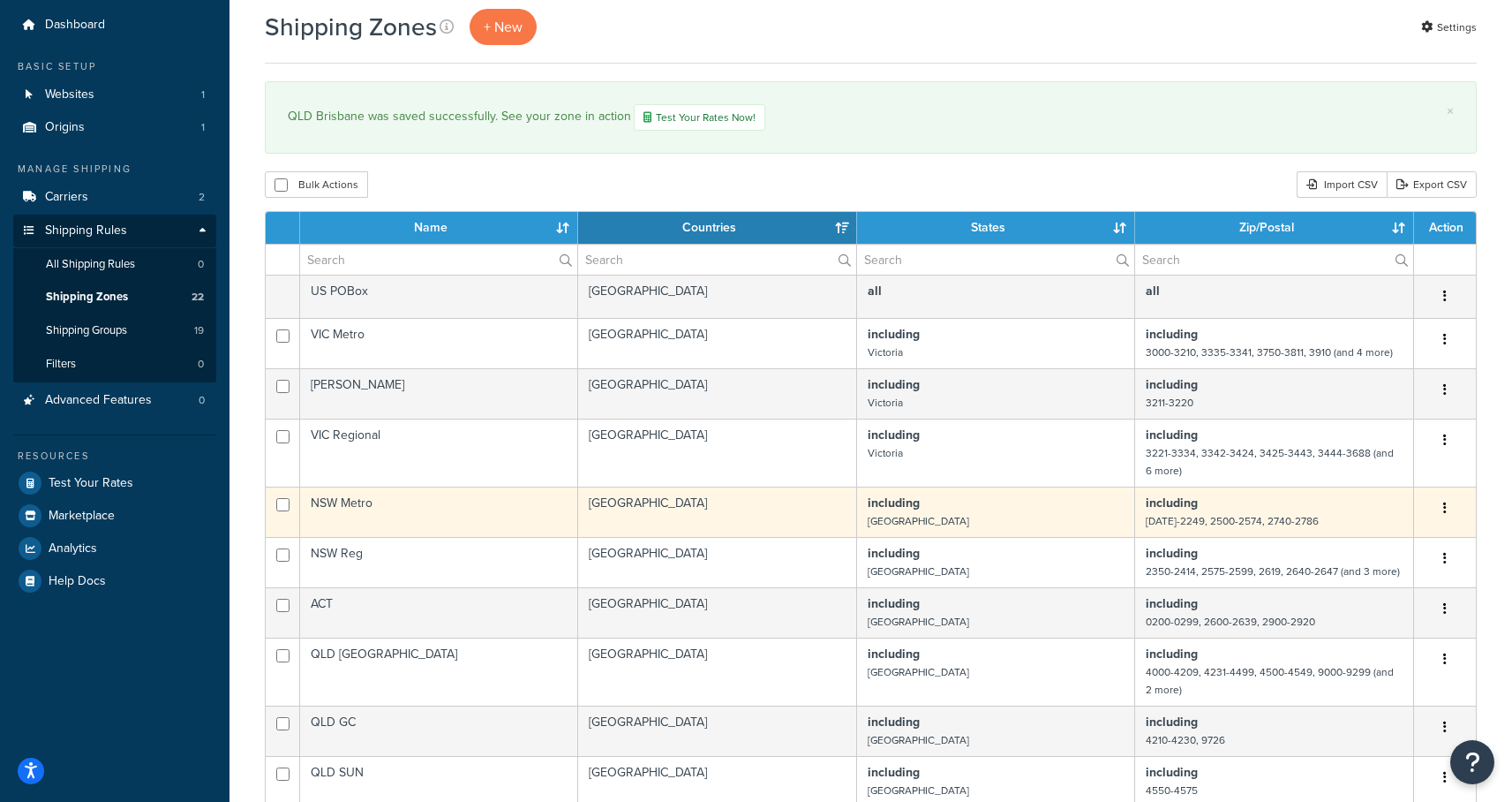
scroll to position [163, 0]
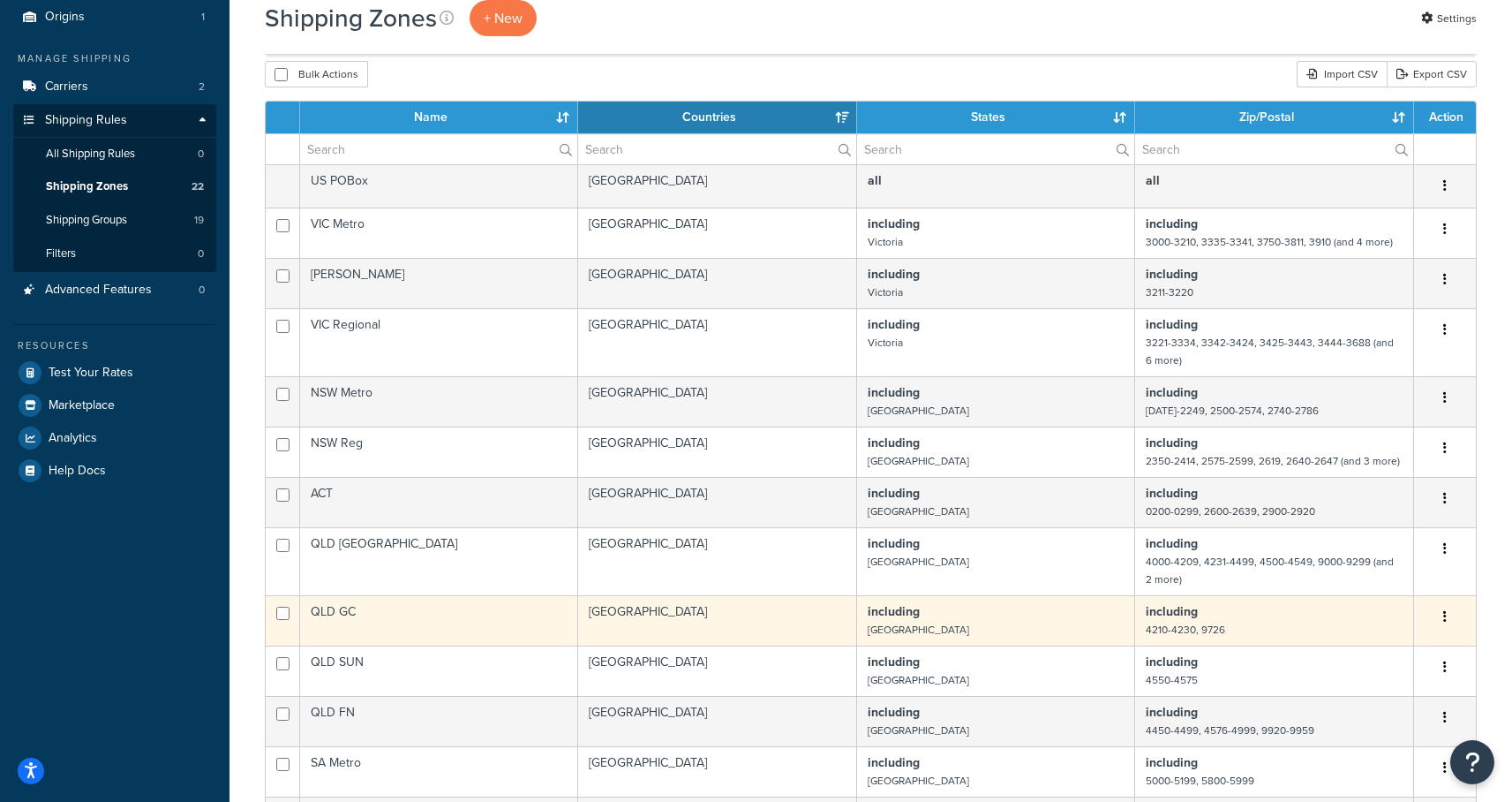
click at [1443, 620] on icon "button" at bounding box center [1445, 616] width 4 height 12
click at [1366, 656] on link "Edit" at bounding box center [1373, 653] width 139 height 36
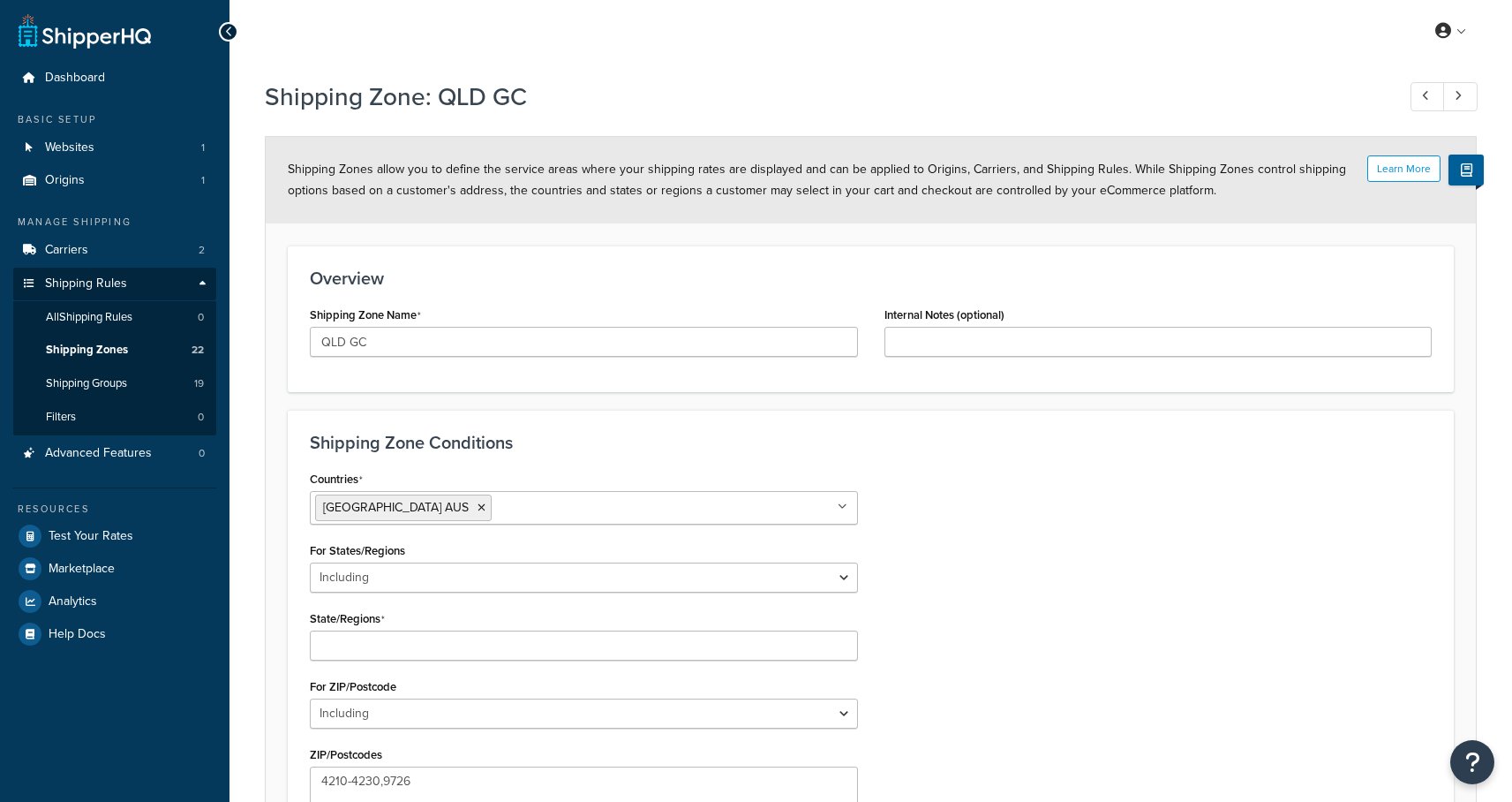
select select "including"
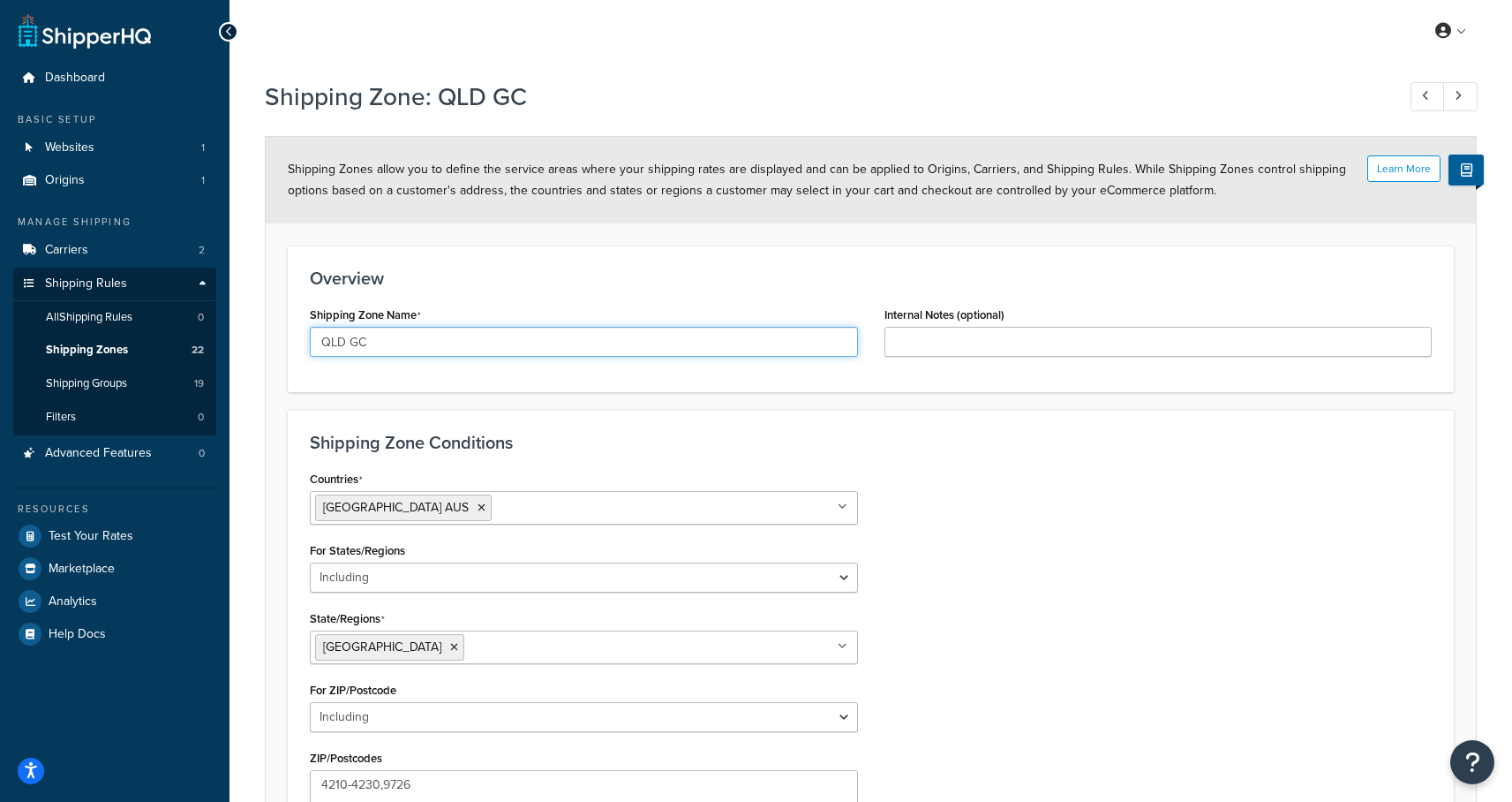
click at [371, 347] on input "QLD GC" at bounding box center [584, 341] width 548 height 30
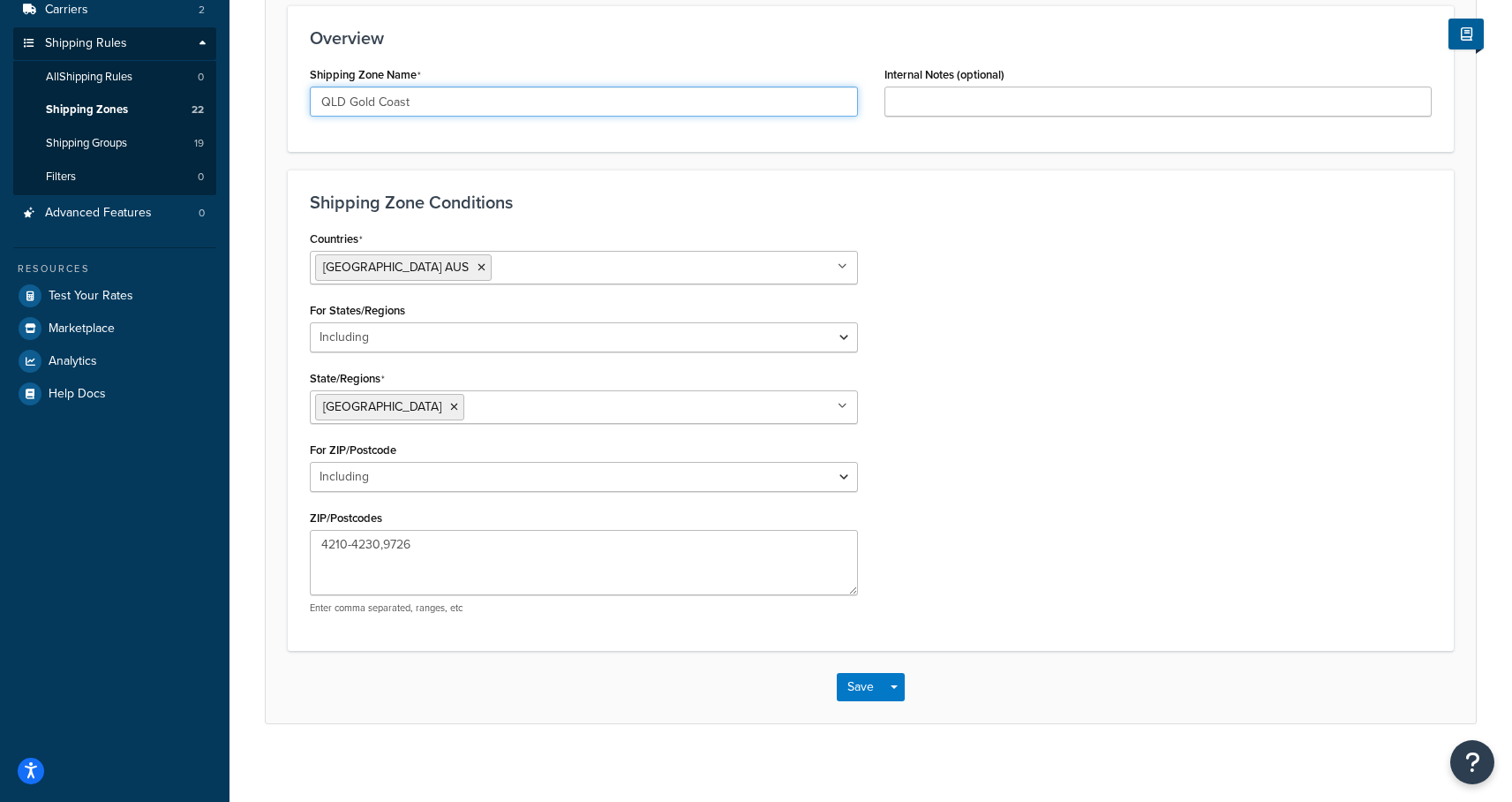
scroll to position [250, 0]
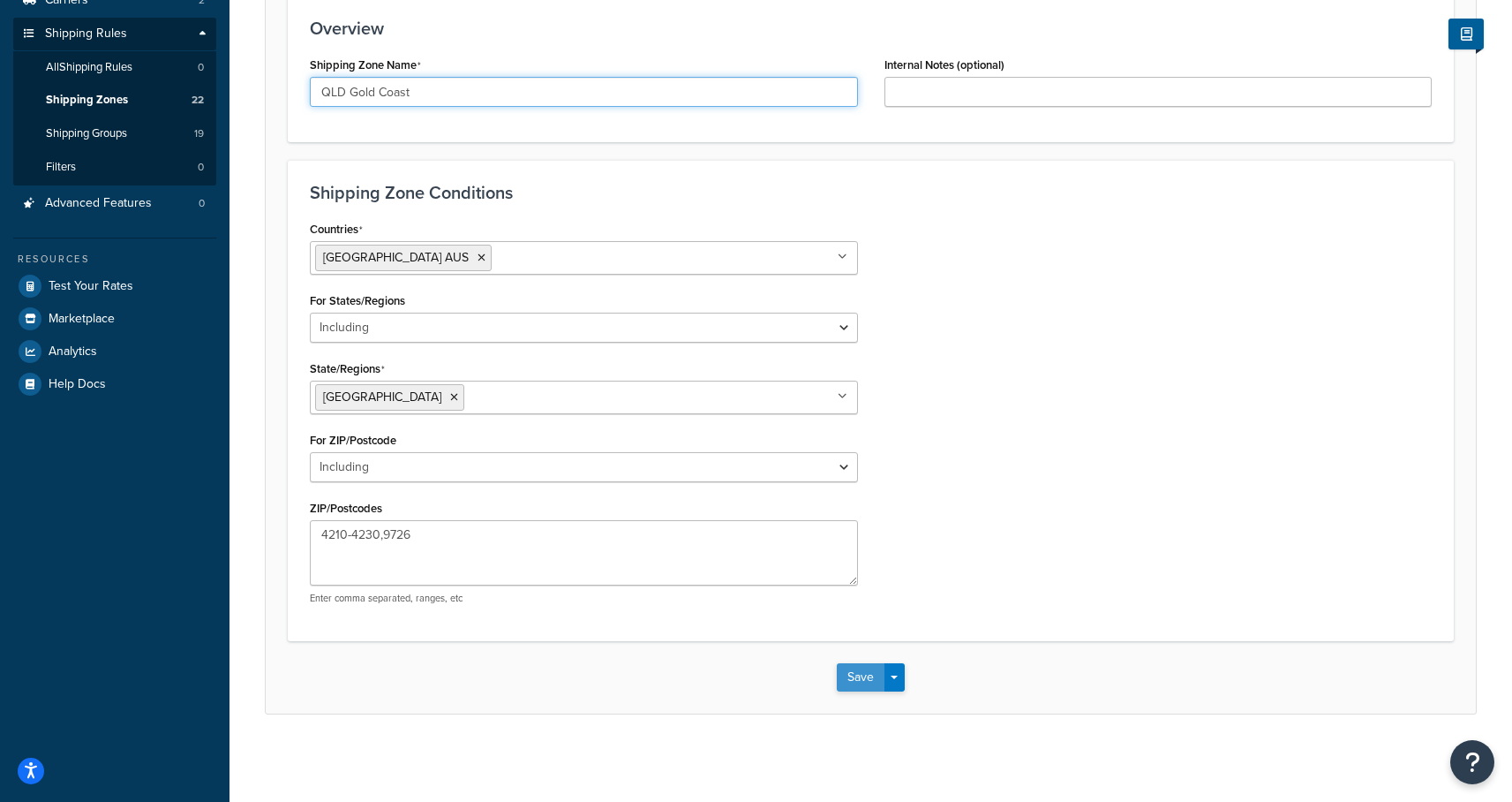
type input "QLD Gold Coast"
click at [850, 669] on button "Save" at bounding box center [861, 676] width 48 height 29
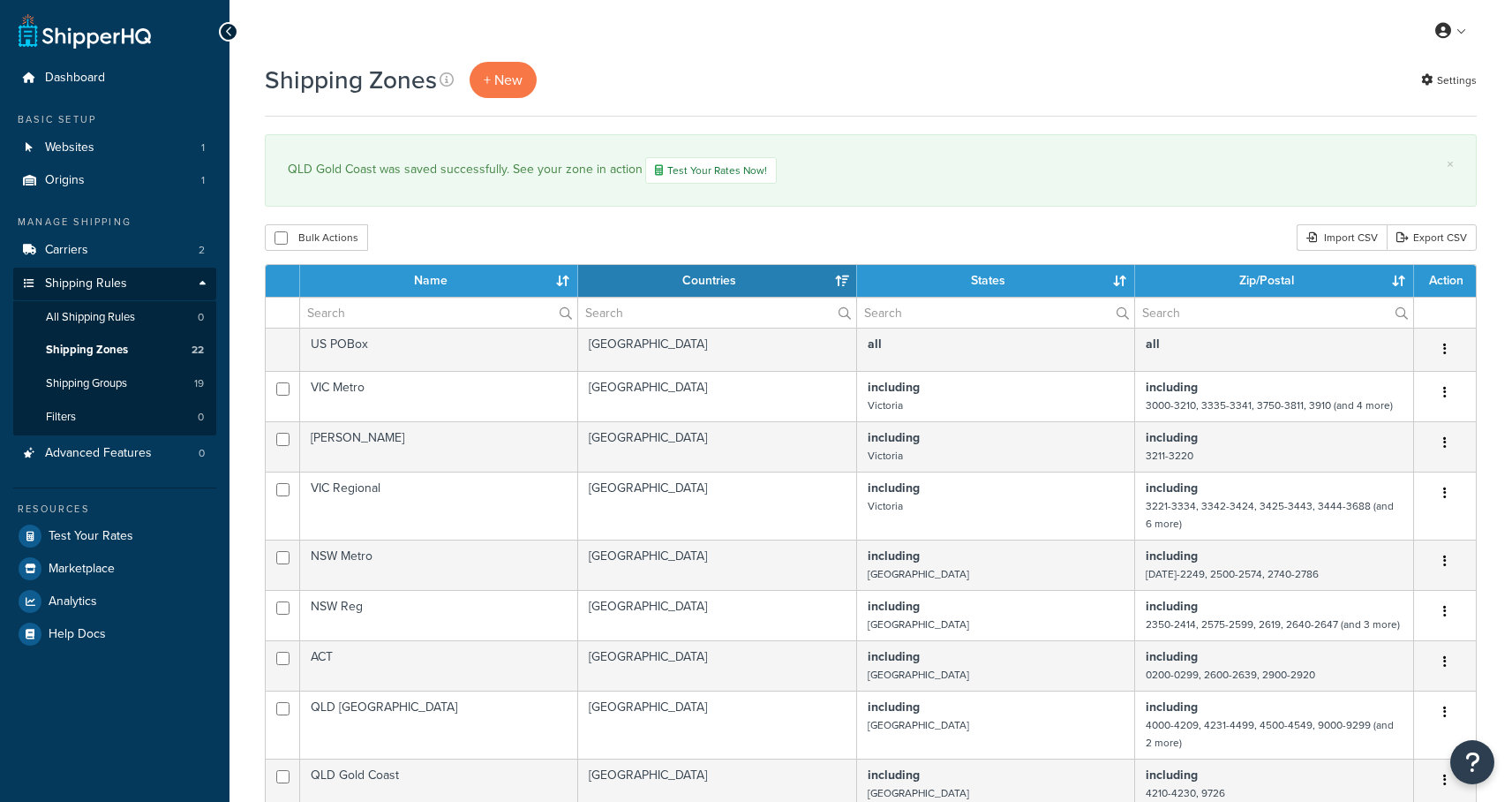
select select "15"
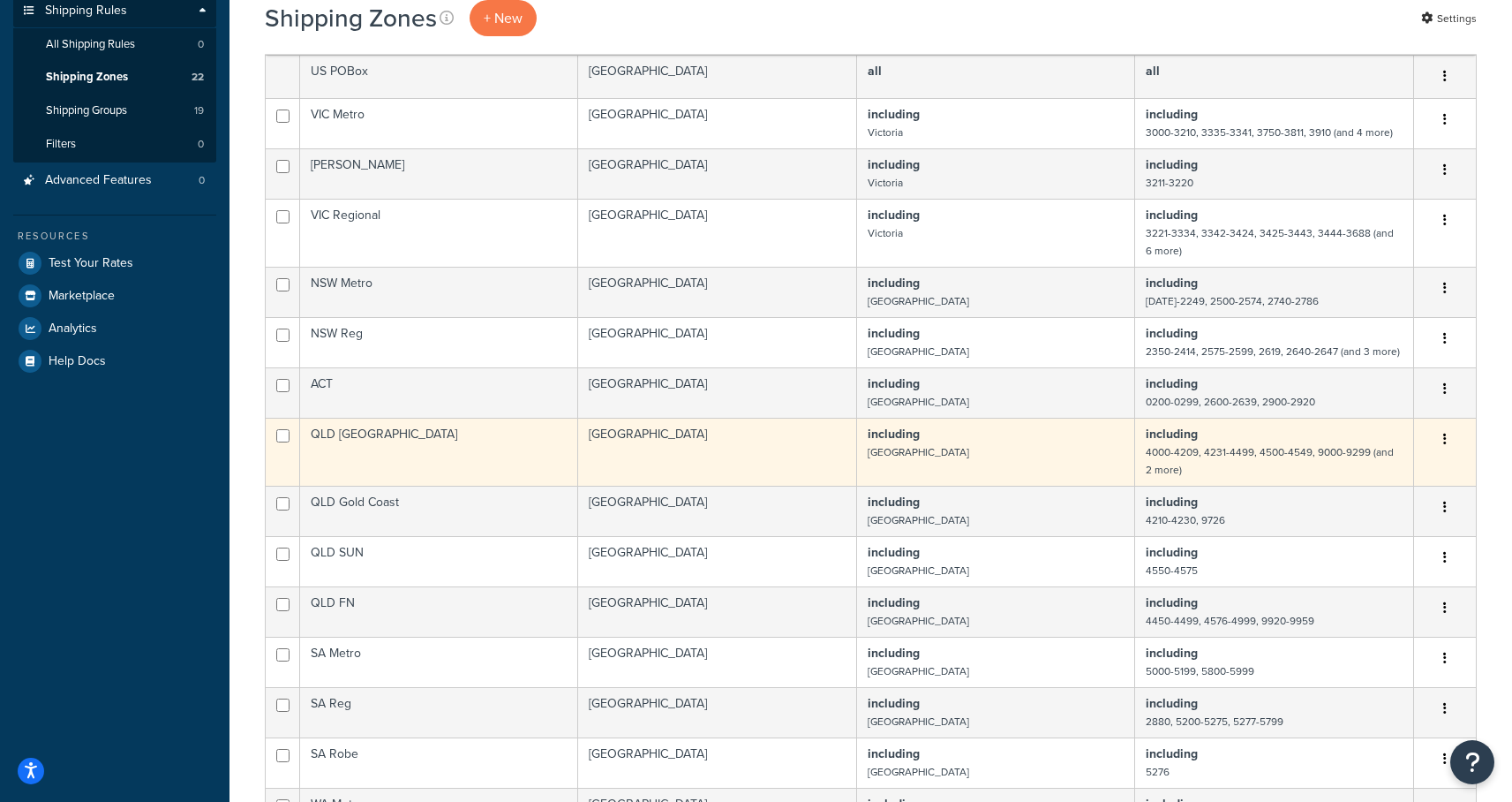
scroll to position [277, 0]
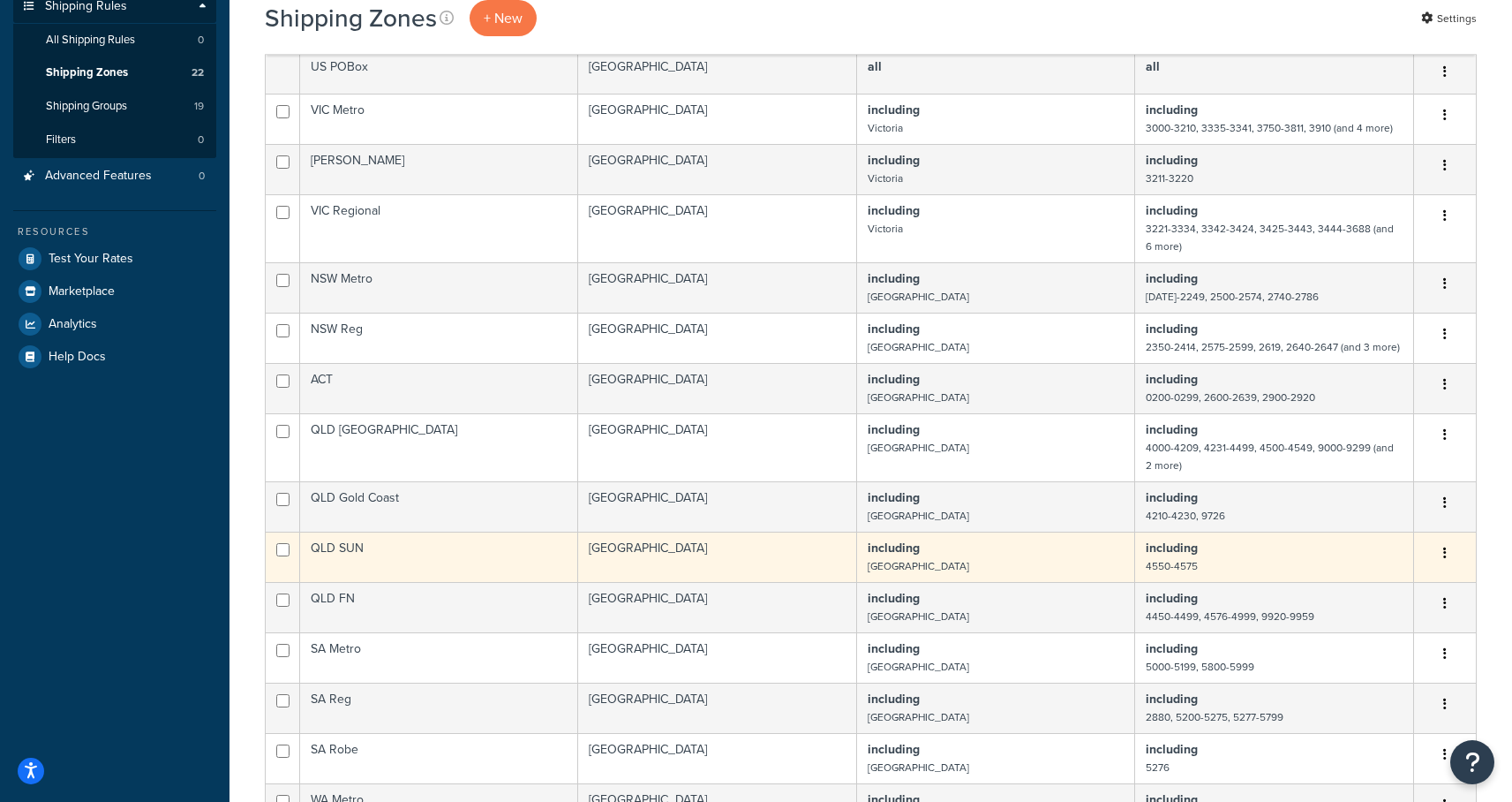
click at [1448, 554] on button "button" at bounding box center [1445, 554] width 25 height 29
click at [1363, 595] on link "Edit" at bounding box center [1373, 590] width 139 height 36
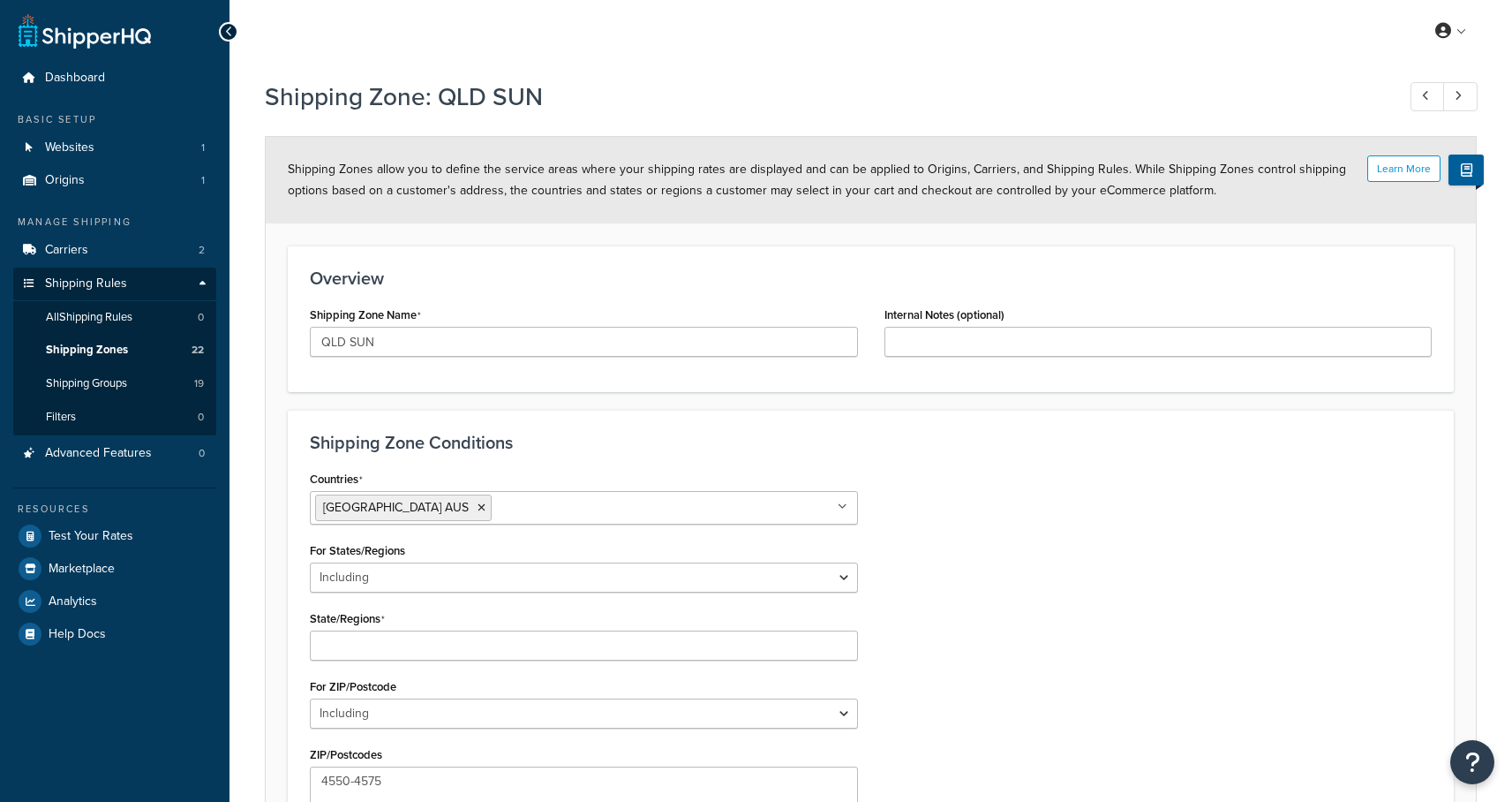
select select "including"
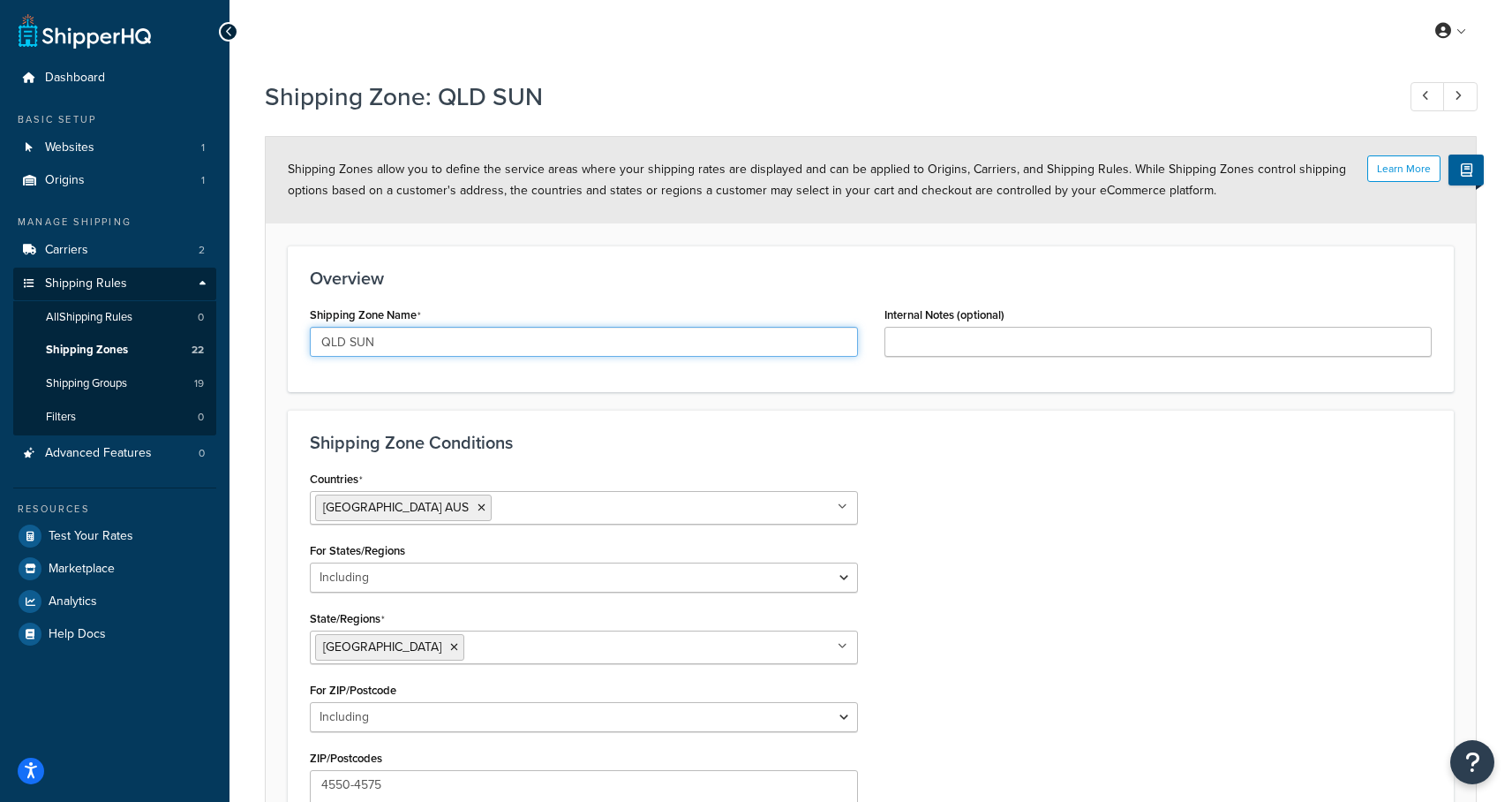
click at [392, 347] on input "QLD SUN" at bounding box center [584, 341] width 548 height 30
drag, startPoint x: 388, startPoint y: 344, endPoint x: 354, endPoint y: 345, distance: 34.0
click at [354, 345] on input "QLD SUN" at bounding box center [584, 341] width 548 height 30
type input "QLD [GEOGRAPHIC_DATA]"
click at [992, 509] on div "Countries Australia AUS All Countries ALL United States USA Afghanistan AFG Alb…" at bounding box center [870, 666] width 1149 height 401
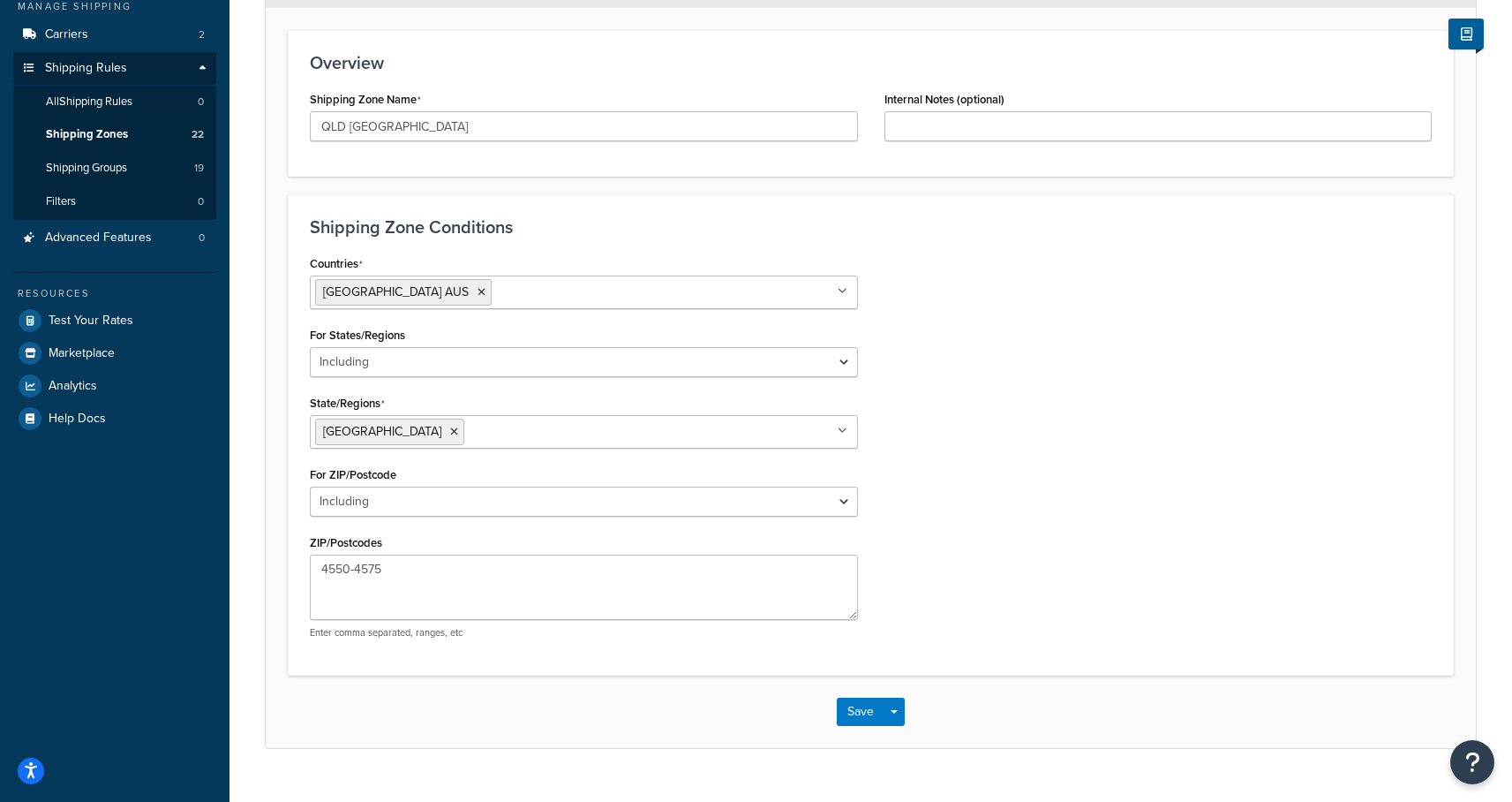
scroll to position [250, 0]
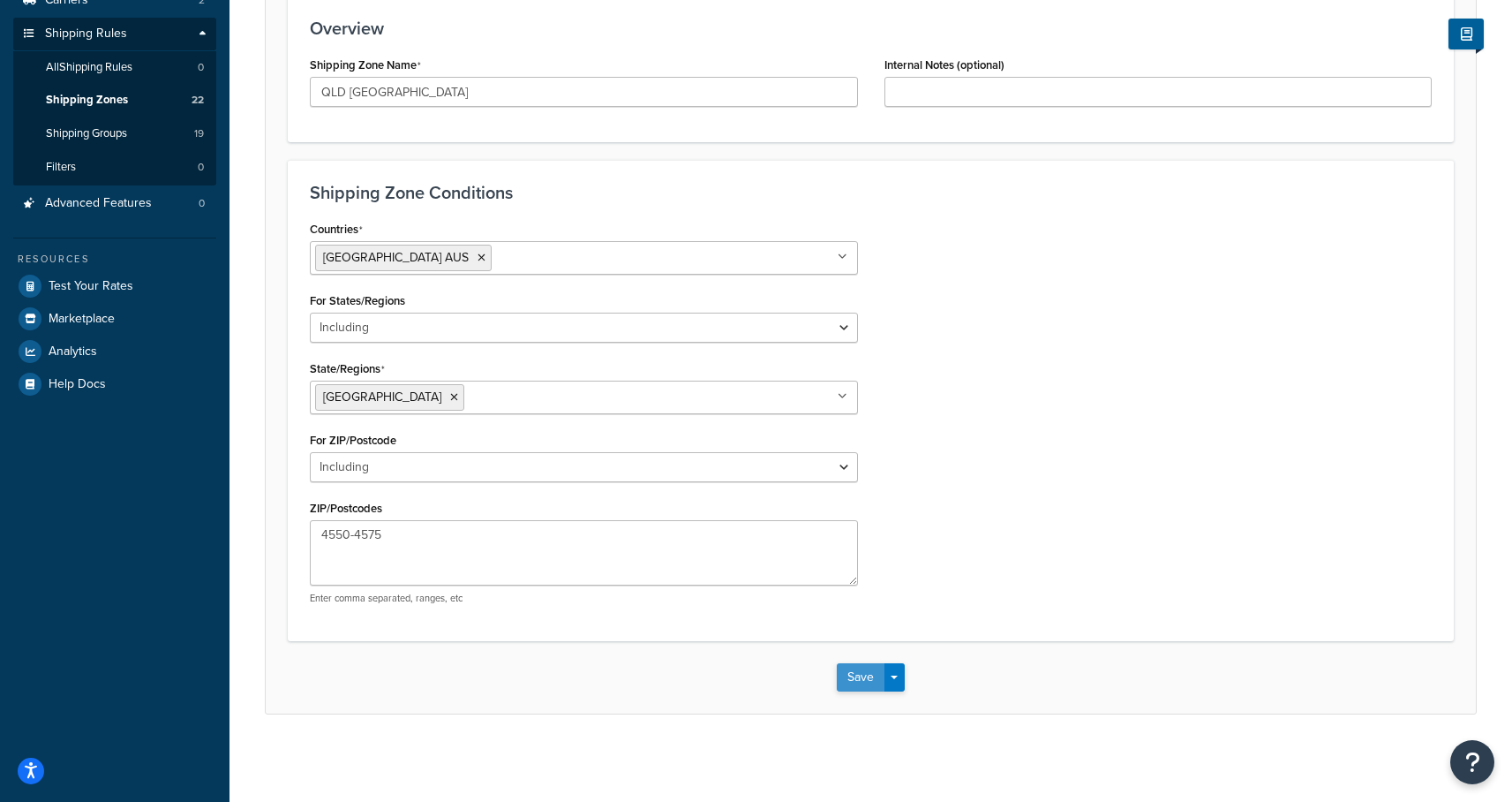
click at [847, 672] on button "Save" at bounding box center [861, 676] width 48 height 29
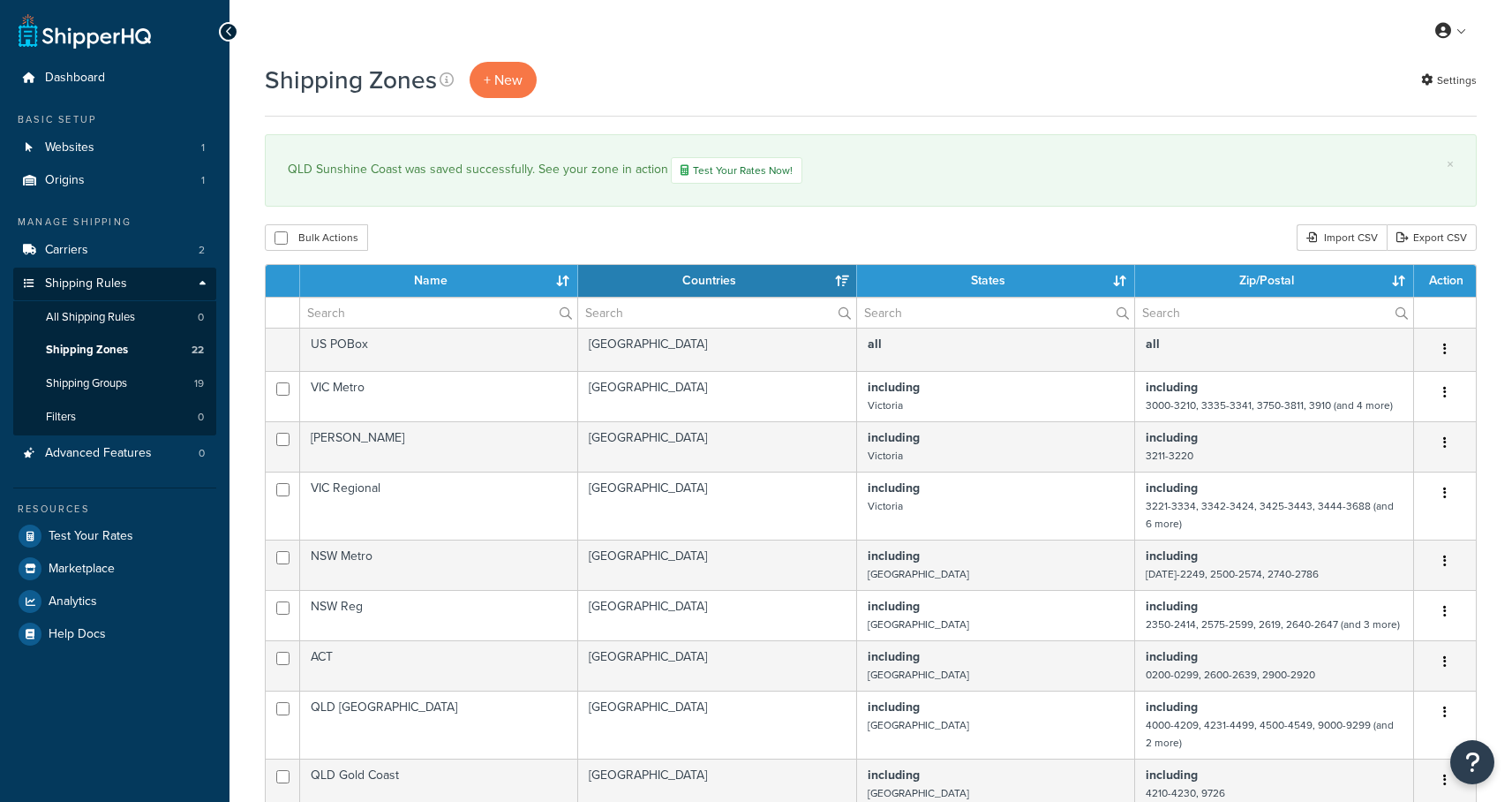
select select "15"
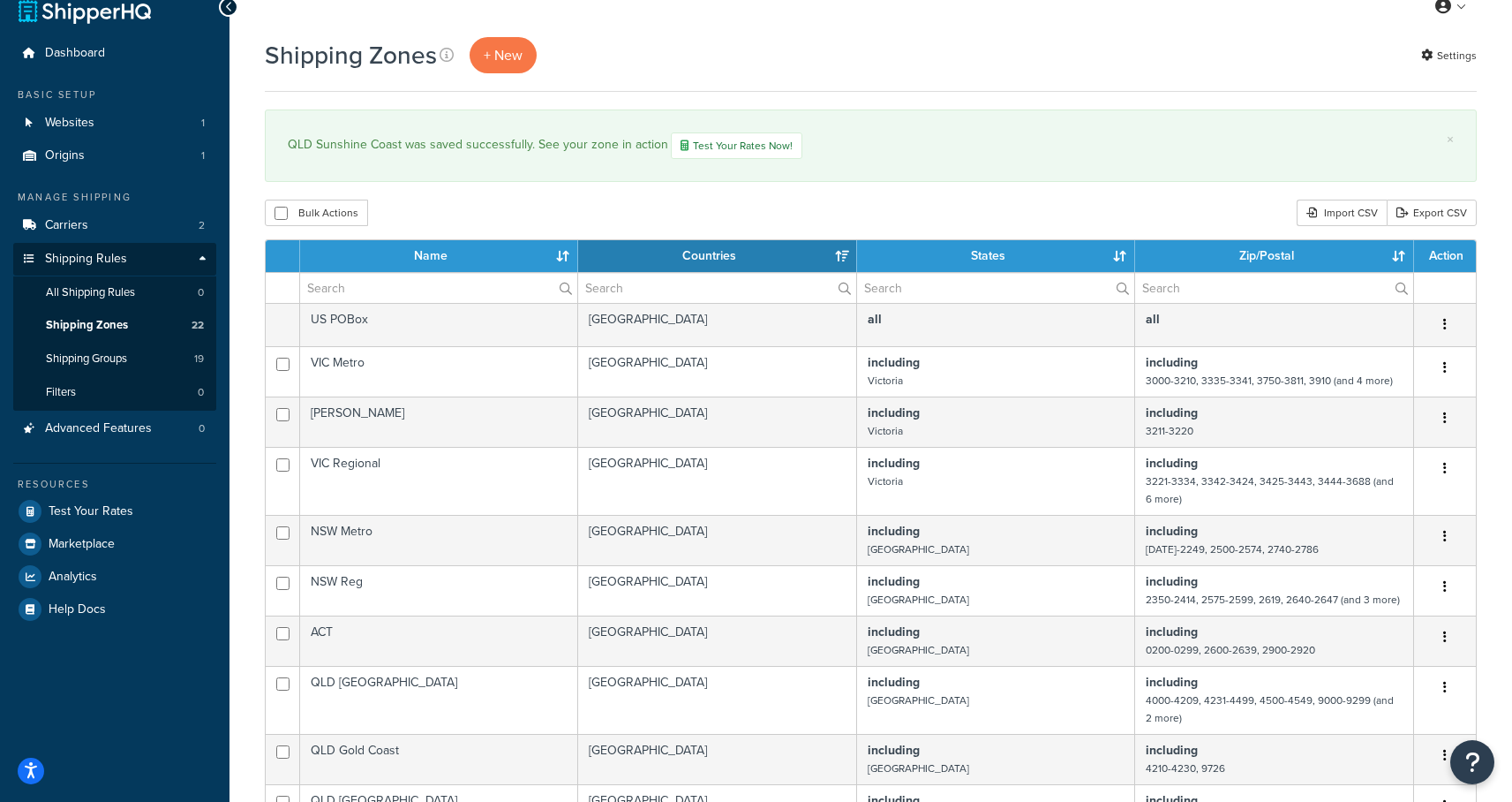
scroll to position [29, 0]
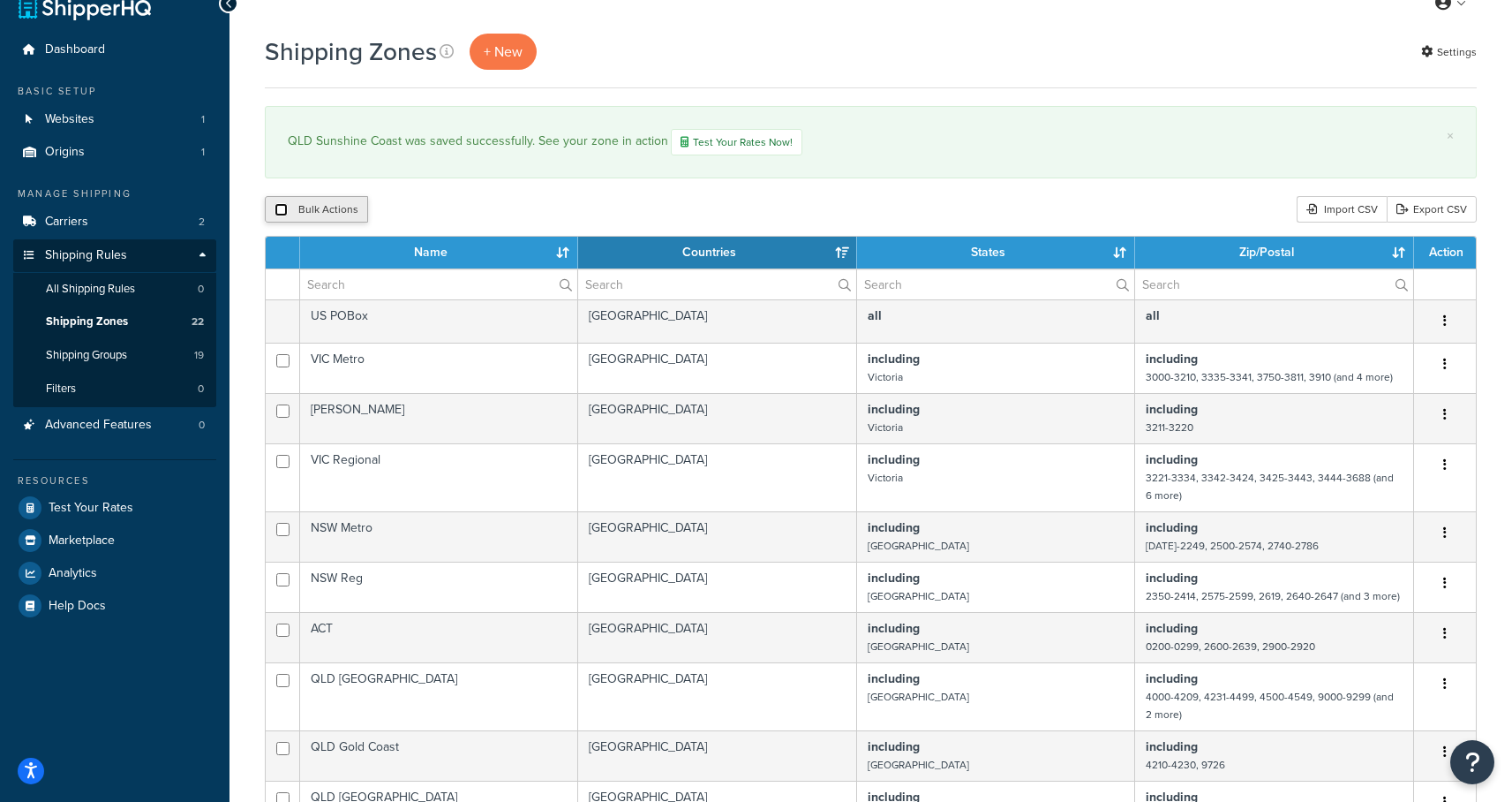
click at [275, 205] on input "checkbox" at bounding box center [281, 209] width 13 height 13
checkbox input "true"
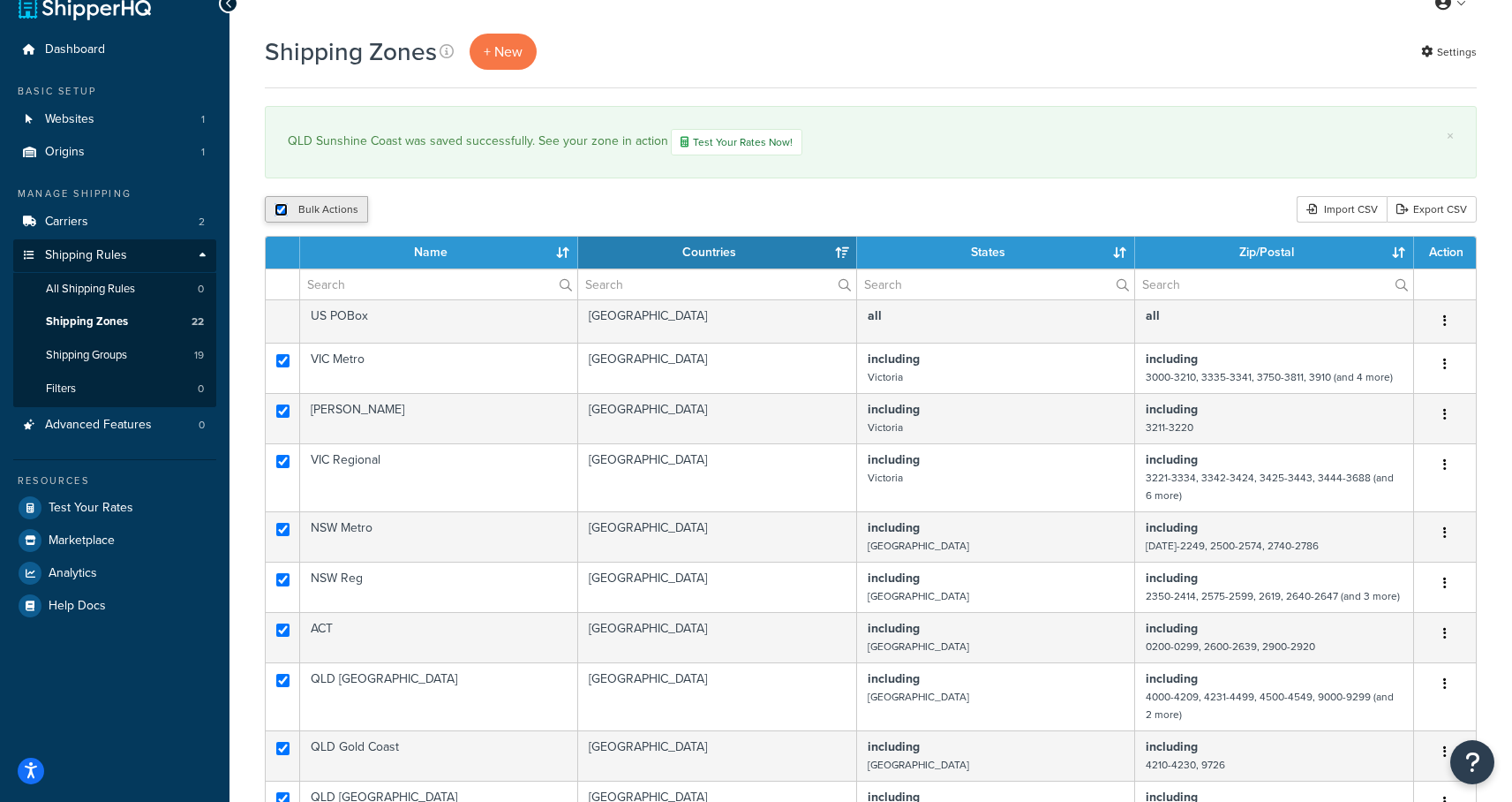
checkbox input "true"
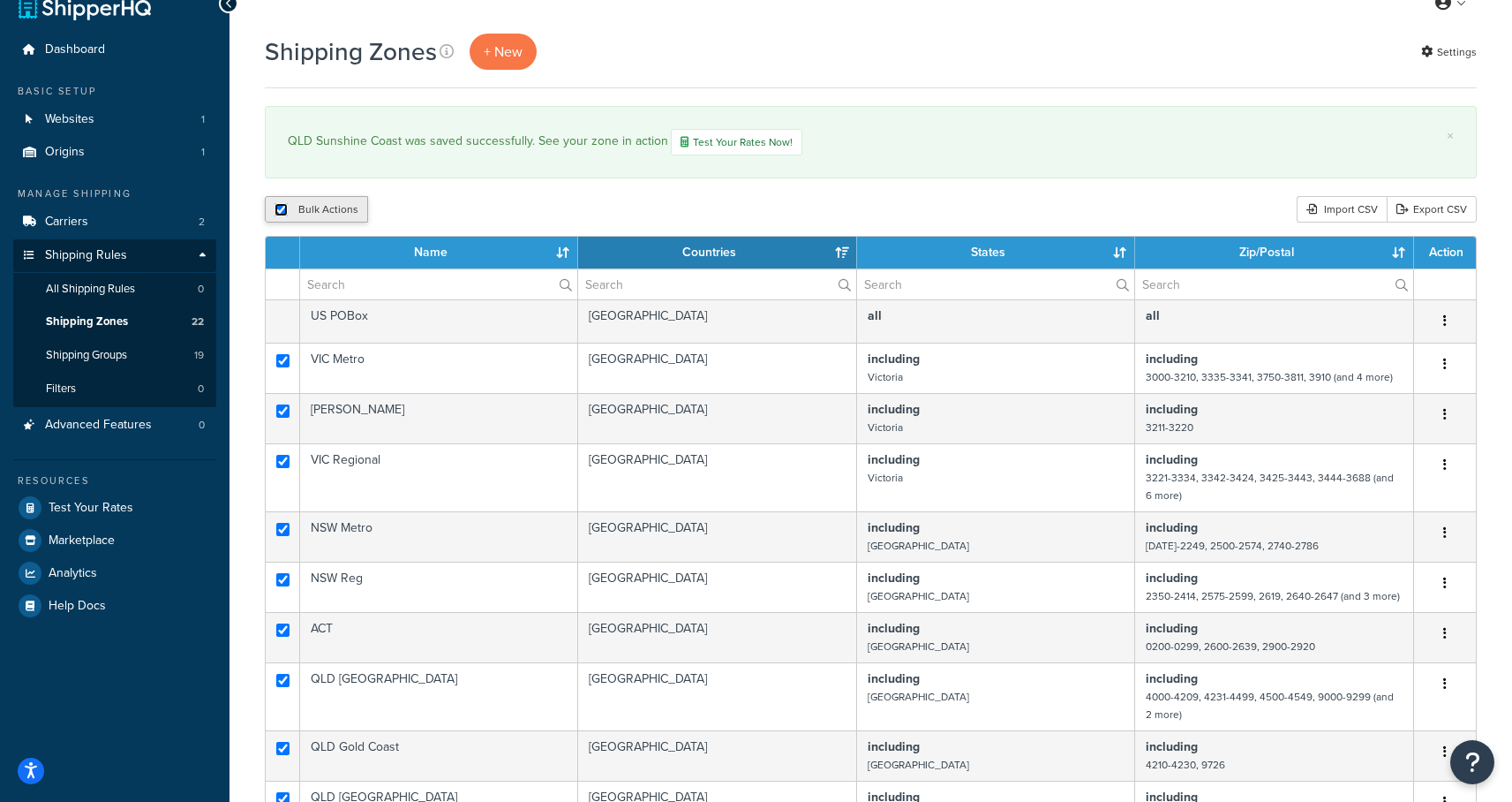
checkbox input "true"
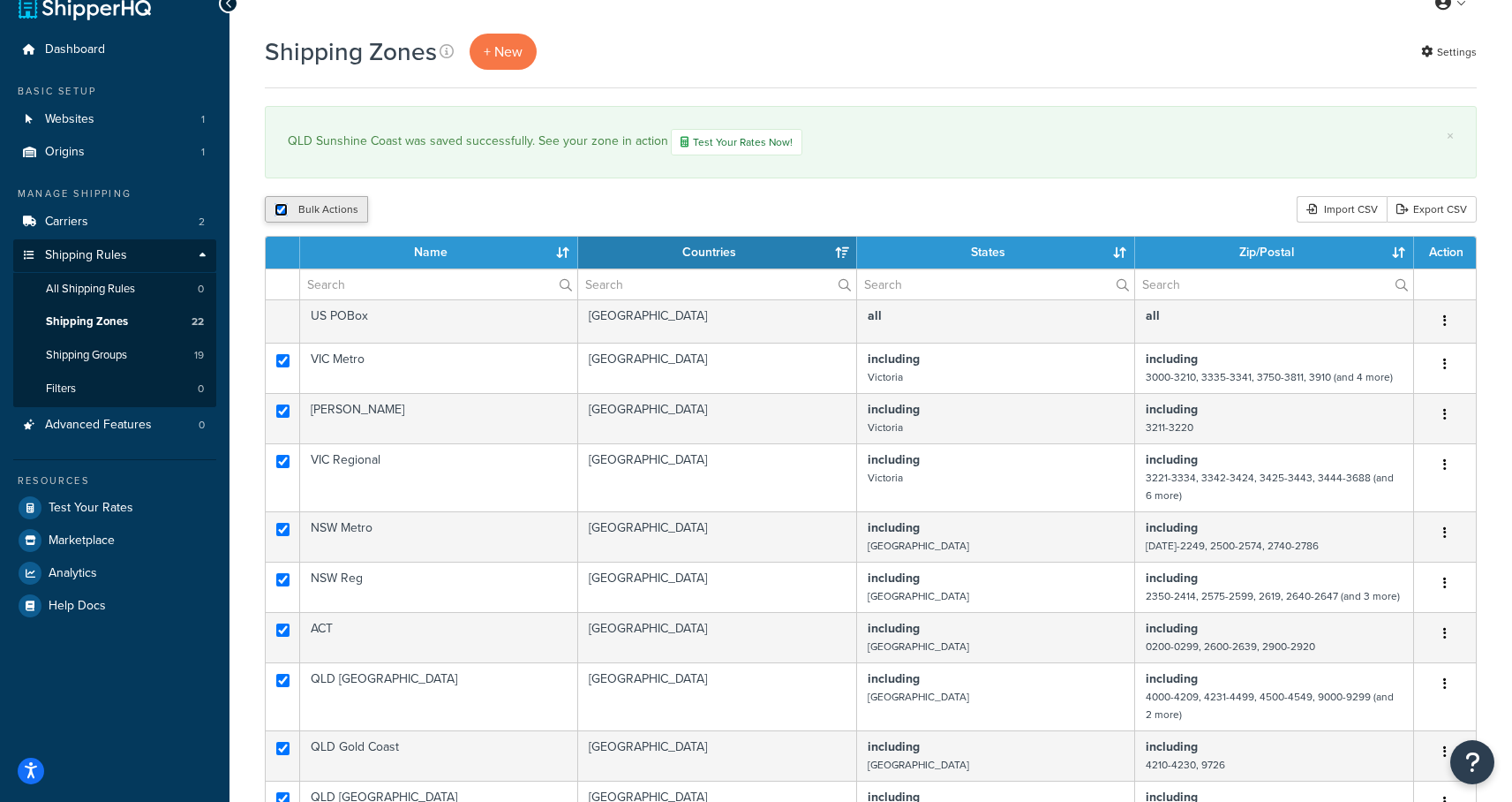
checkbox input "true"
click at [278, 212] on input "checkbox" at bounding box center [281, 209] width 13 height 13
checkbox input "false"
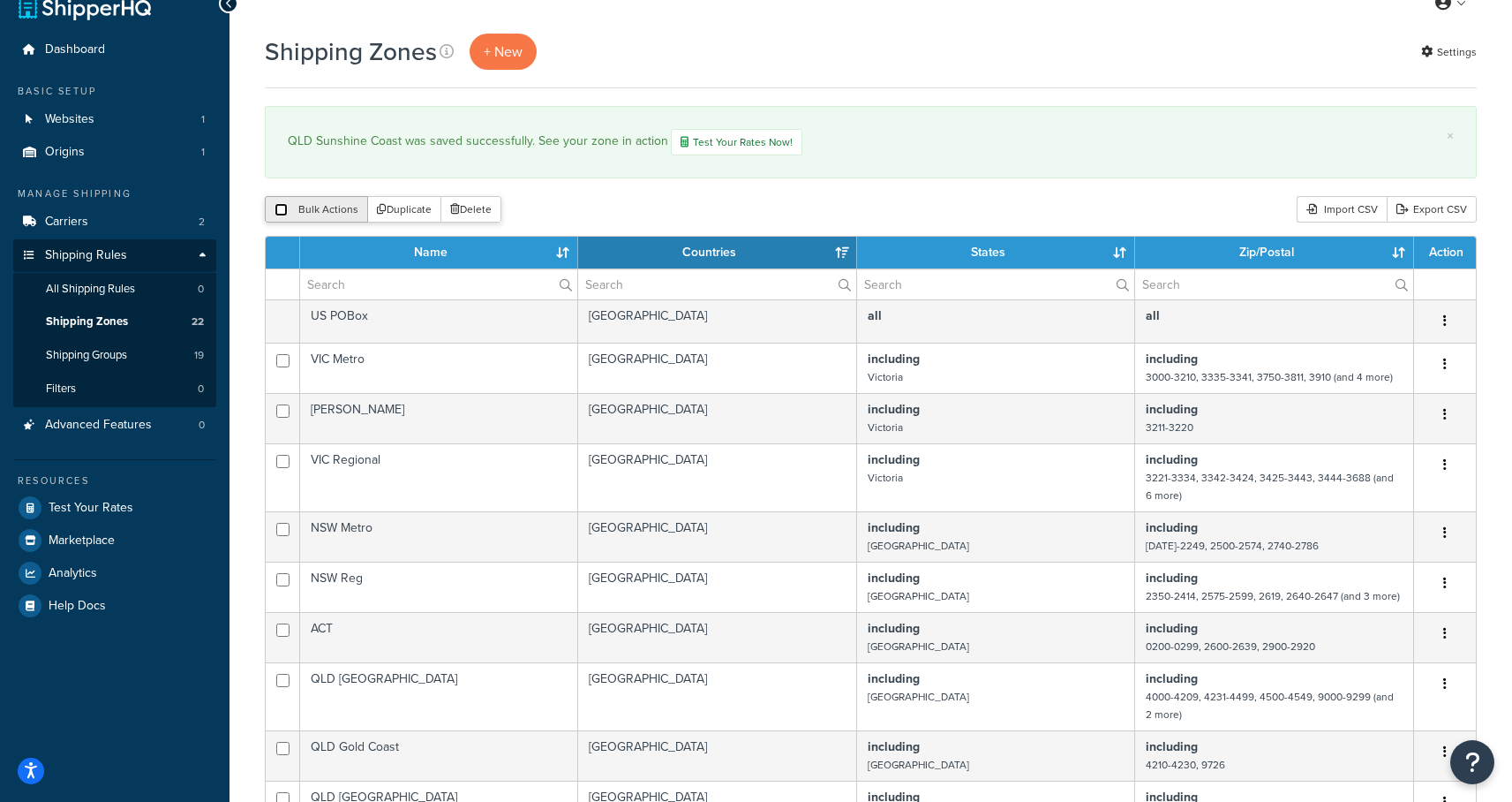
checkbox input "false"
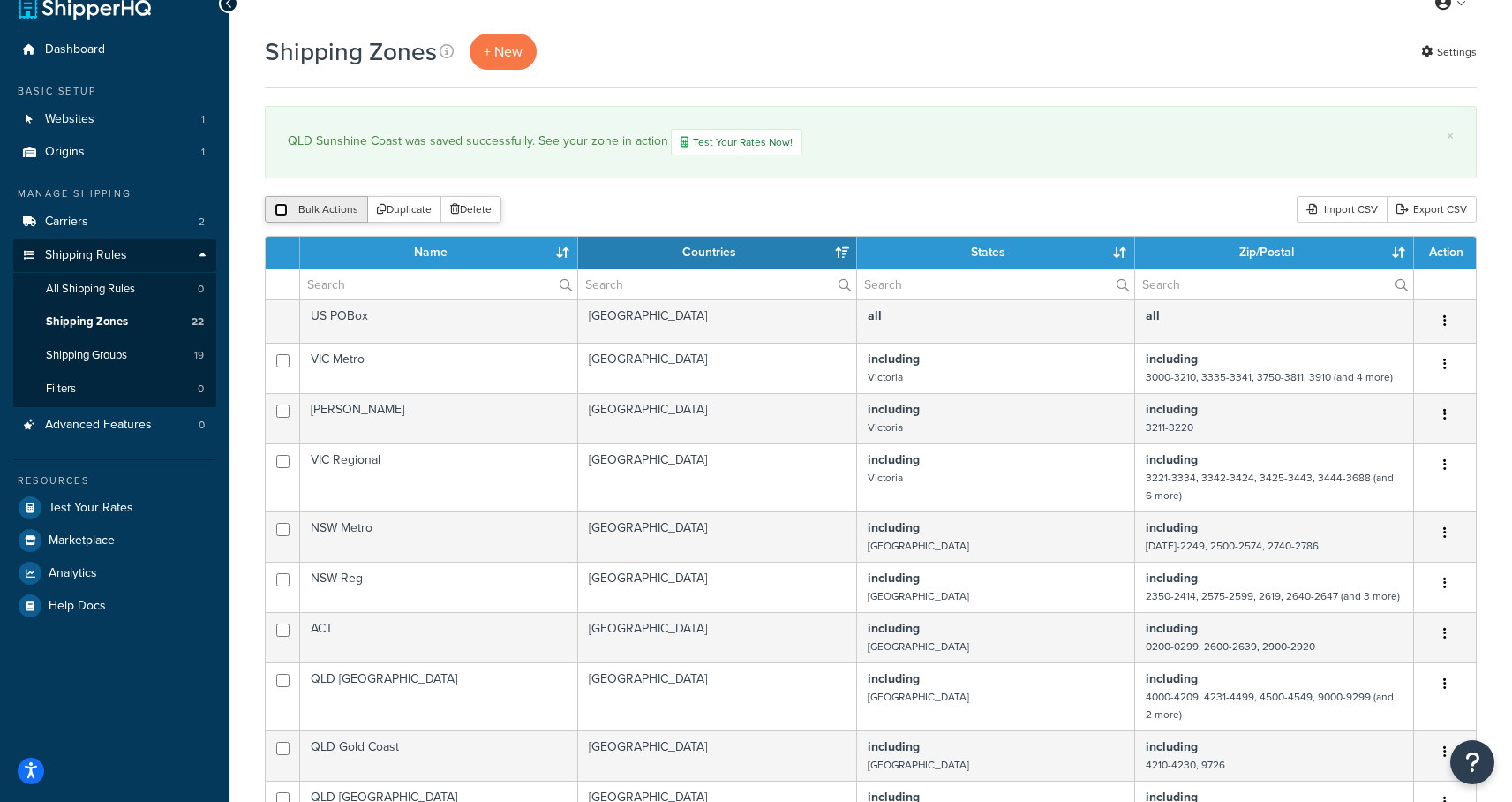
checkbox input "false"
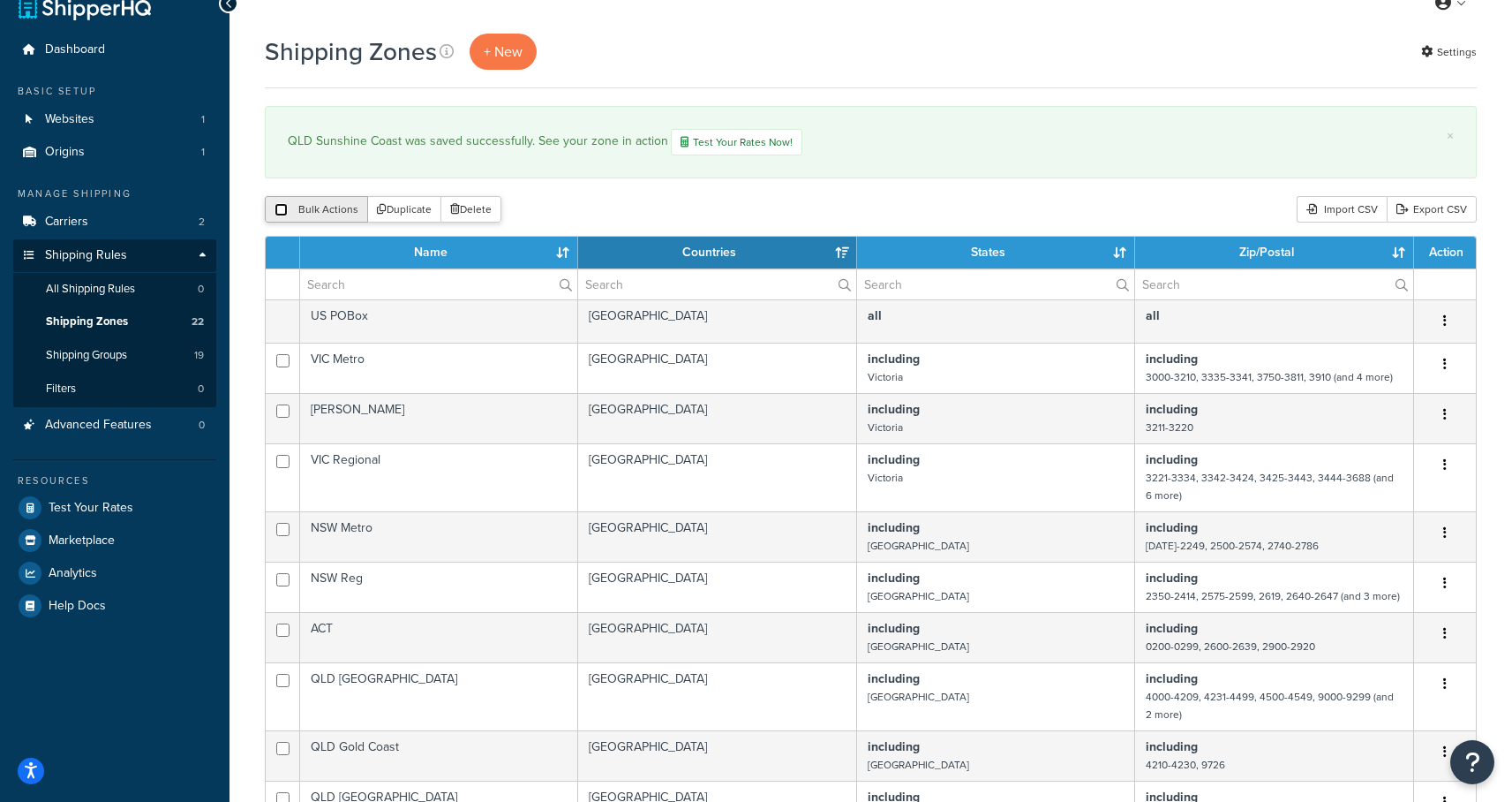
checkbox input "false"
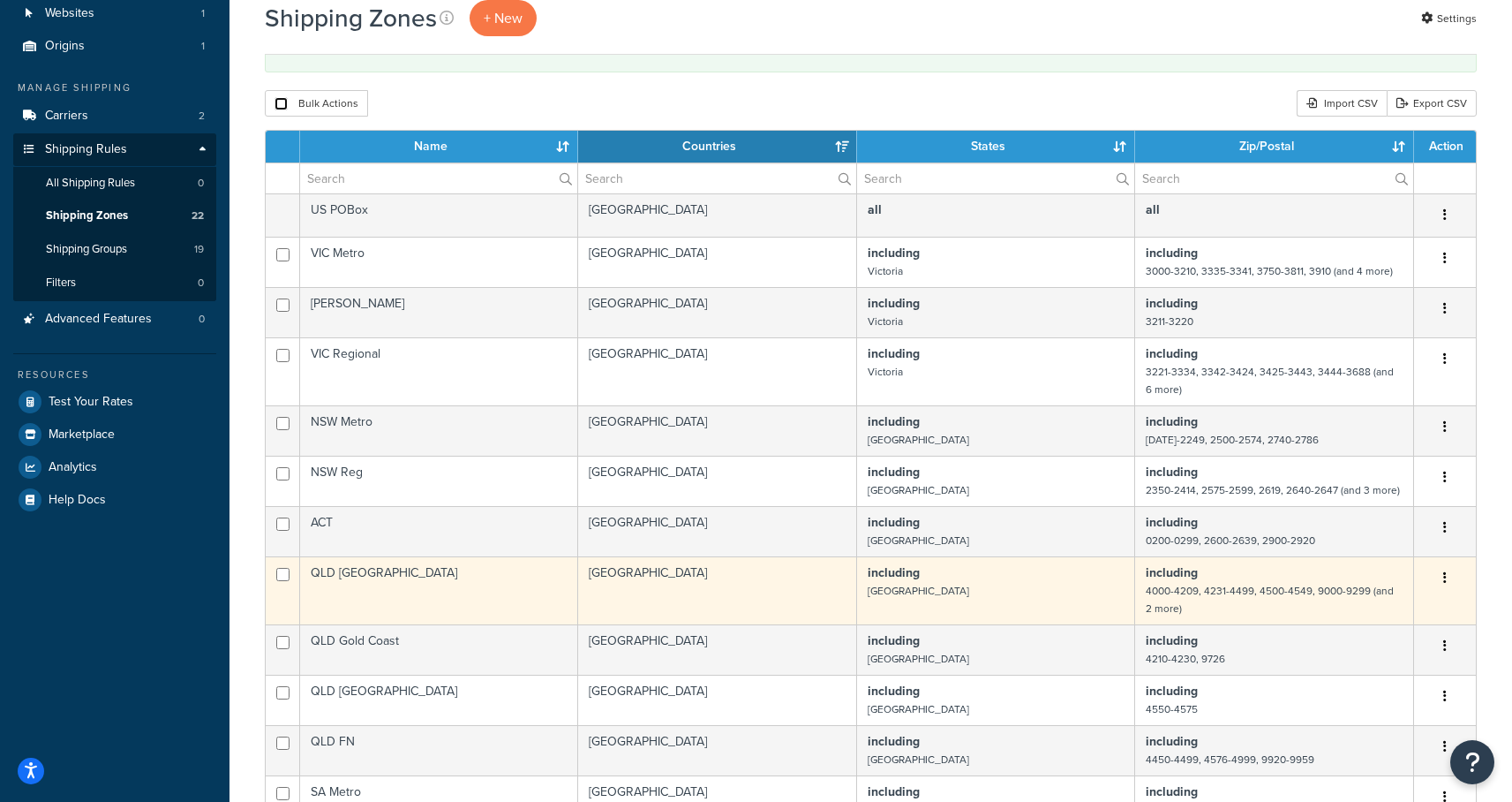
scroll to position [377, 0]
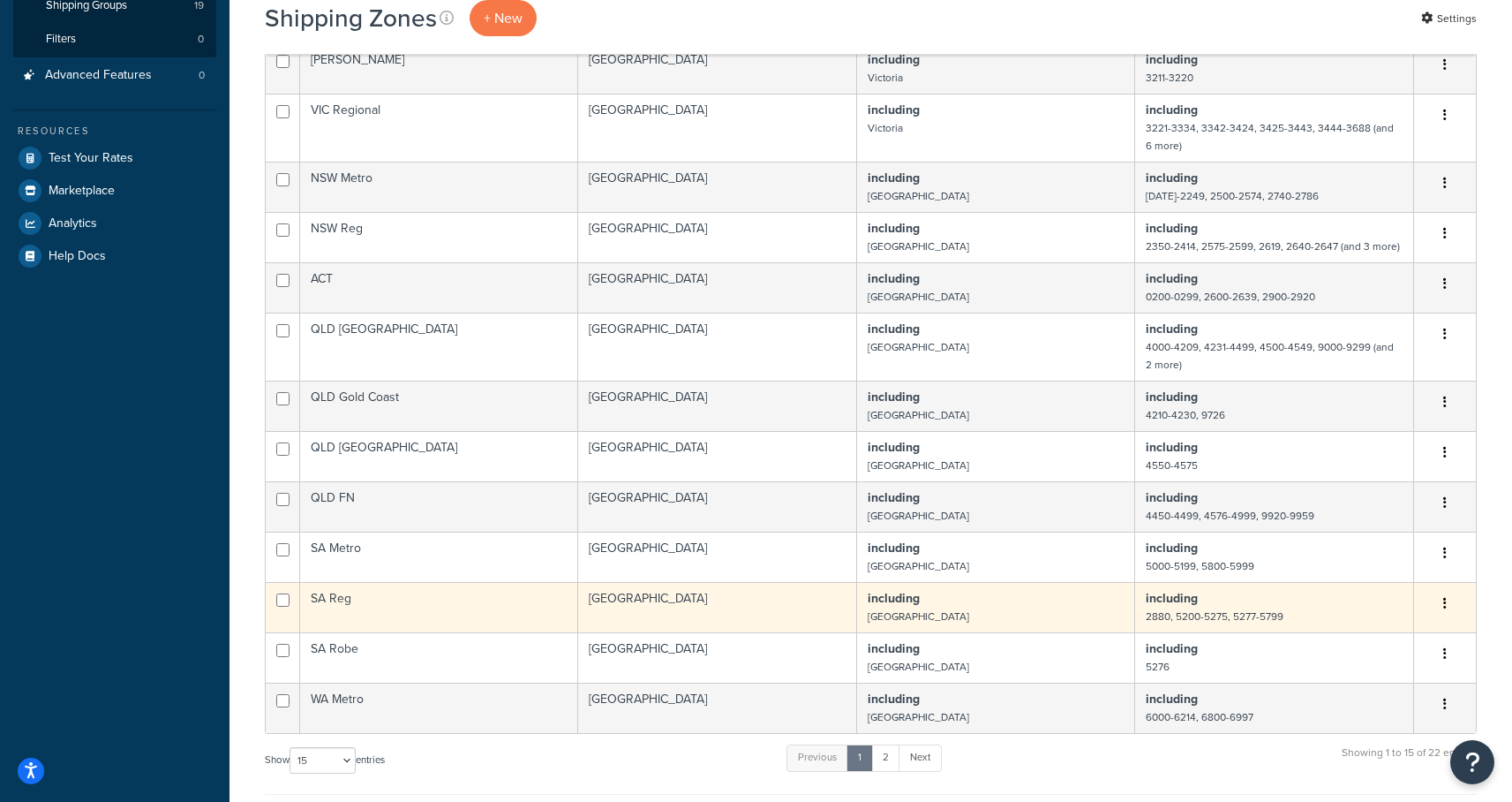
click at [1440, 604] on button "button" at bounding box center [1445, 604] width 25 height 29
click at [1387, 646] on link "Edit" at bounding box center [1373, 640] width 139 height 36
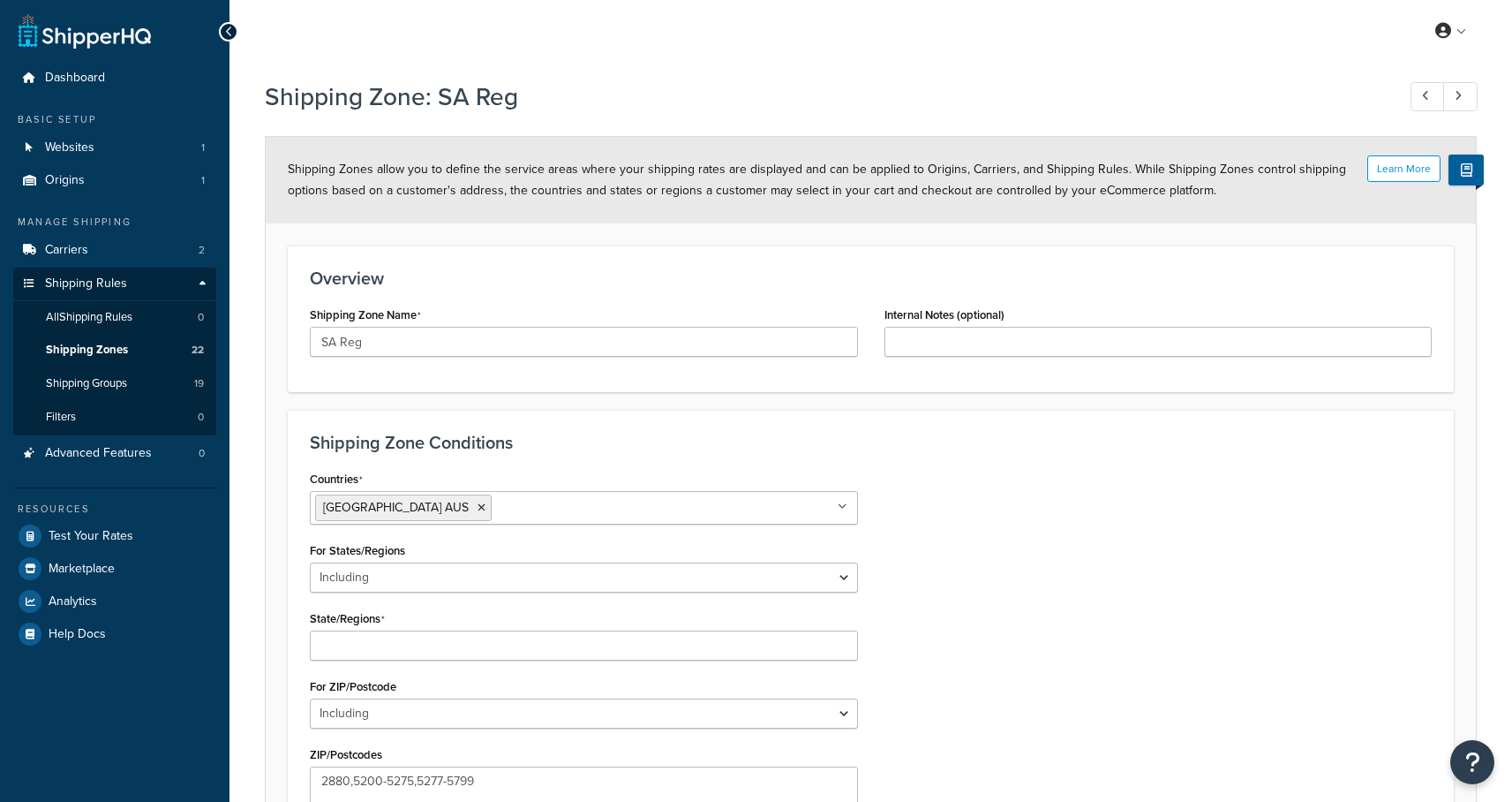
select select "including"
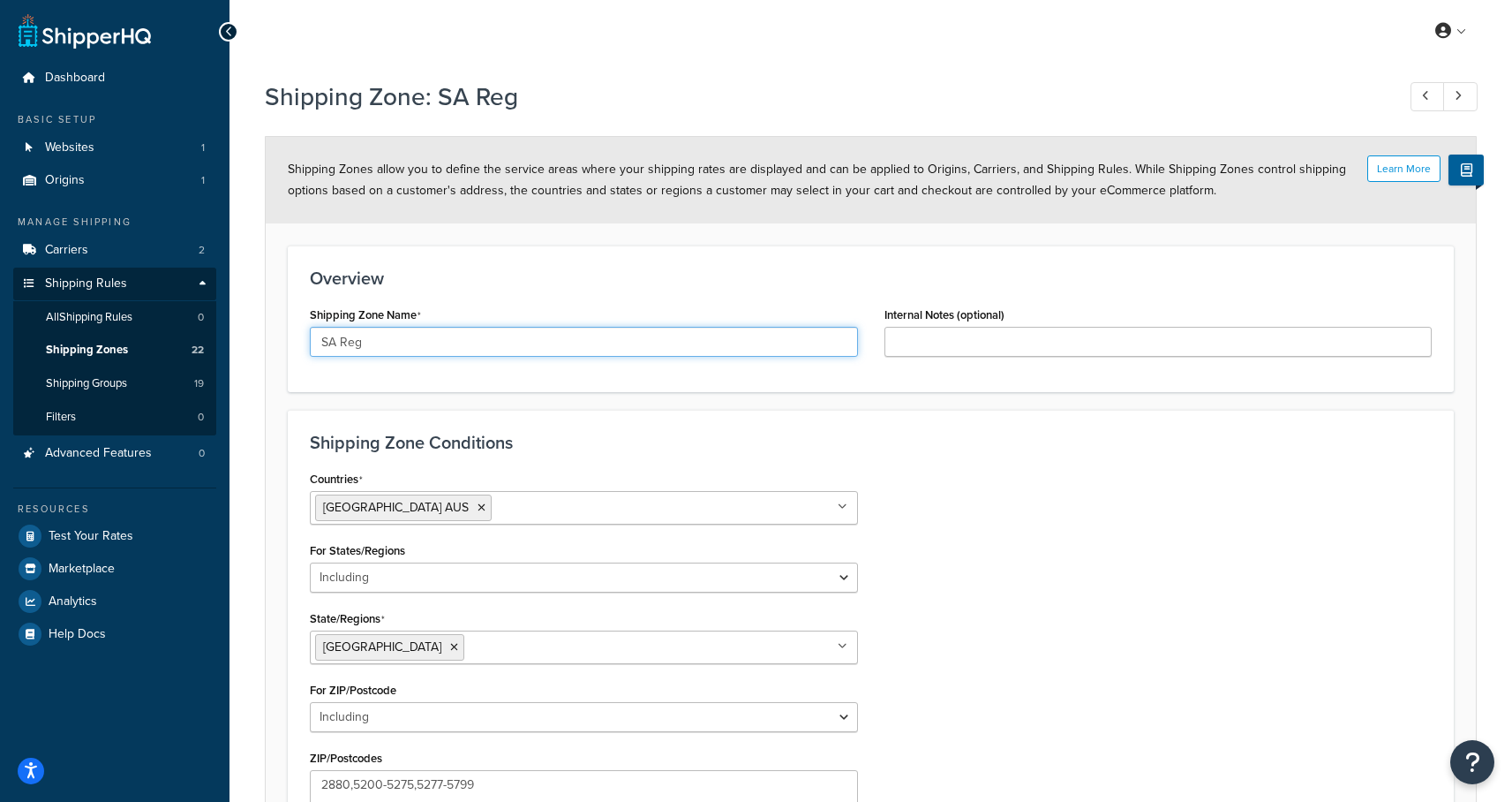
click at [401, 339] on input "SA Reg" at bounding box center [584, 341] width 548 height 30
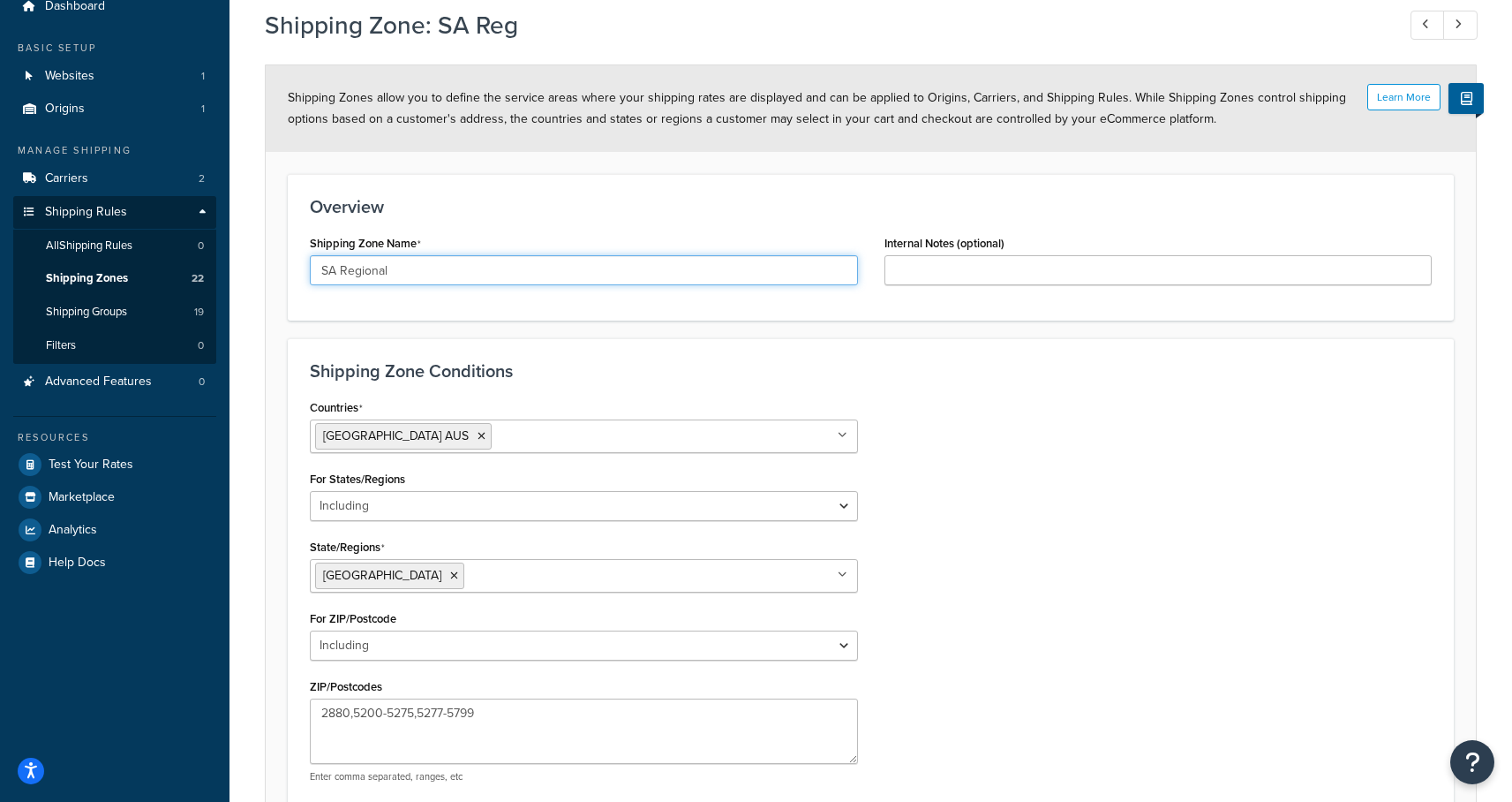
scroll to position [250, 0]
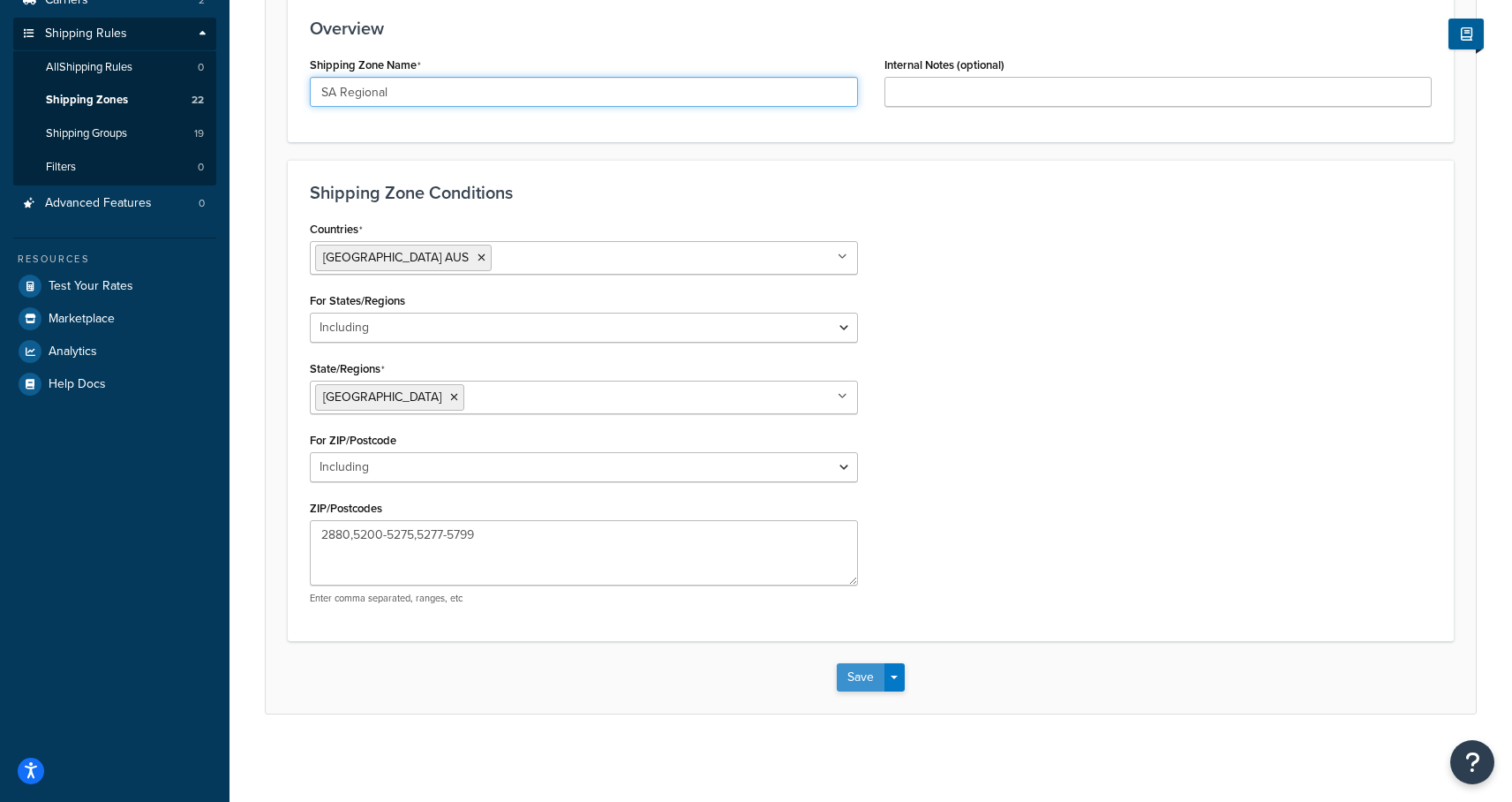
type input "SA Regional"
click at [866, 683] on button "Save" at bounding box center [861, 676] width 48 height 29
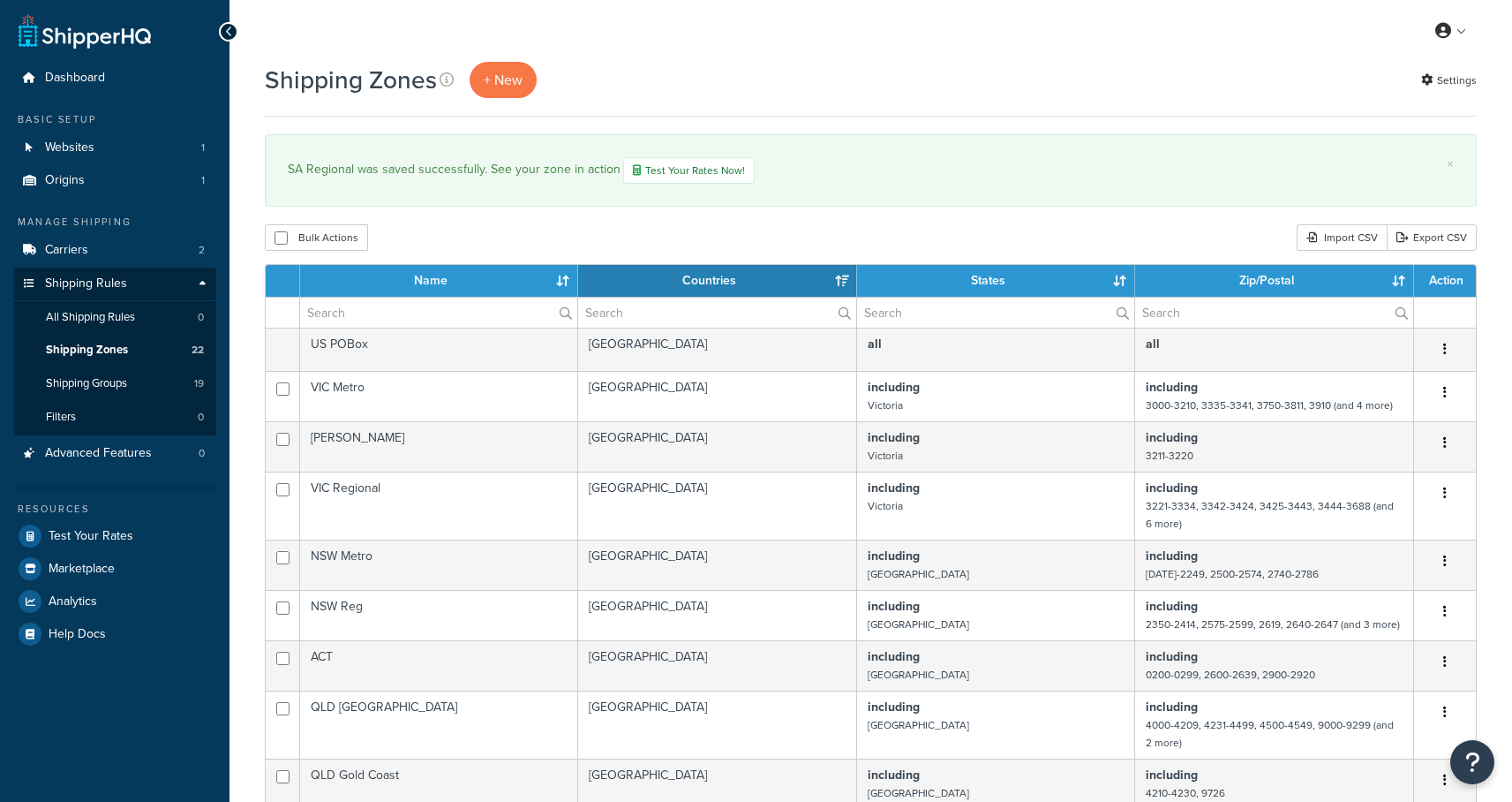
select select "15"
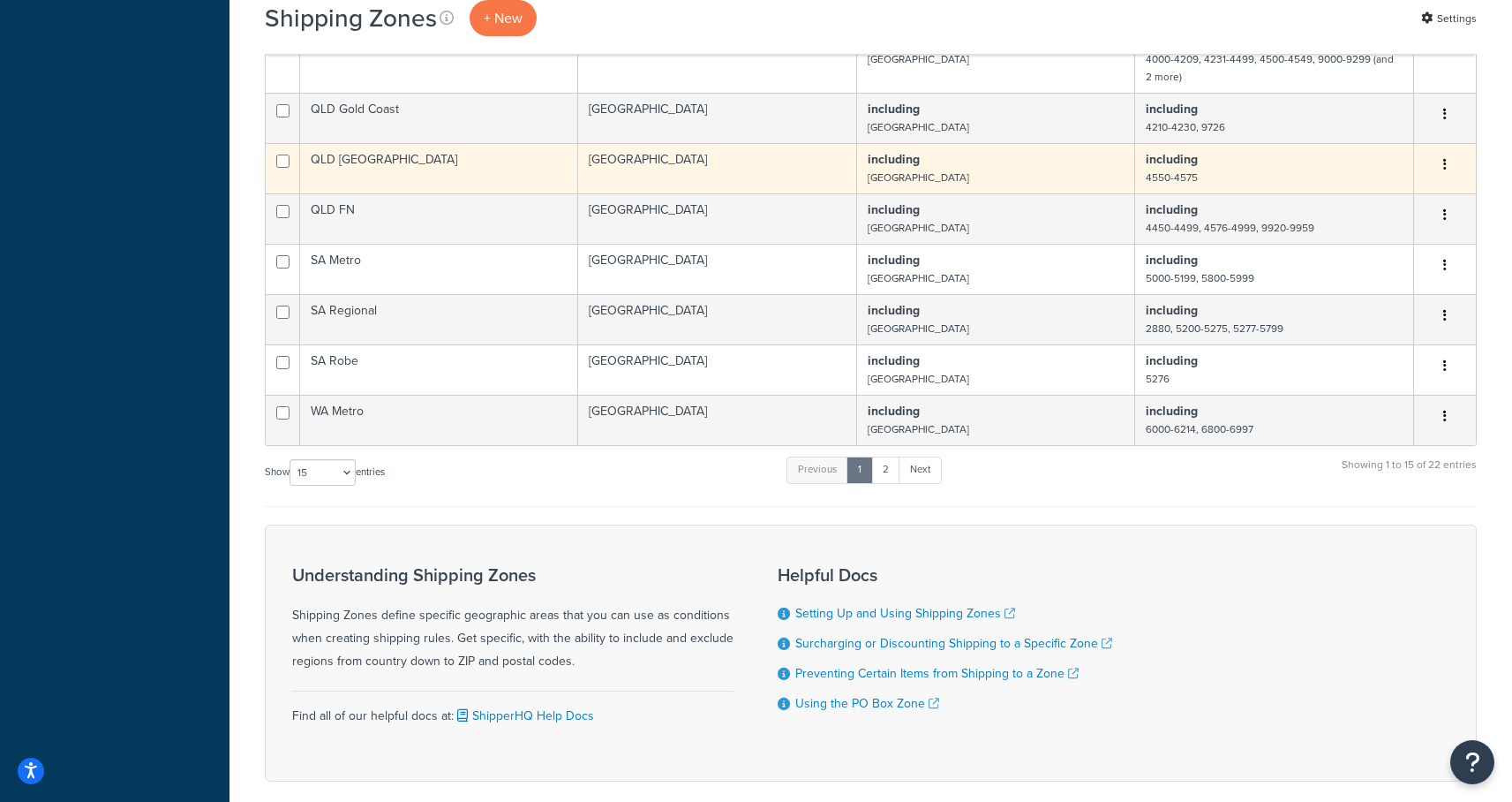
scroll to position [695, 0]
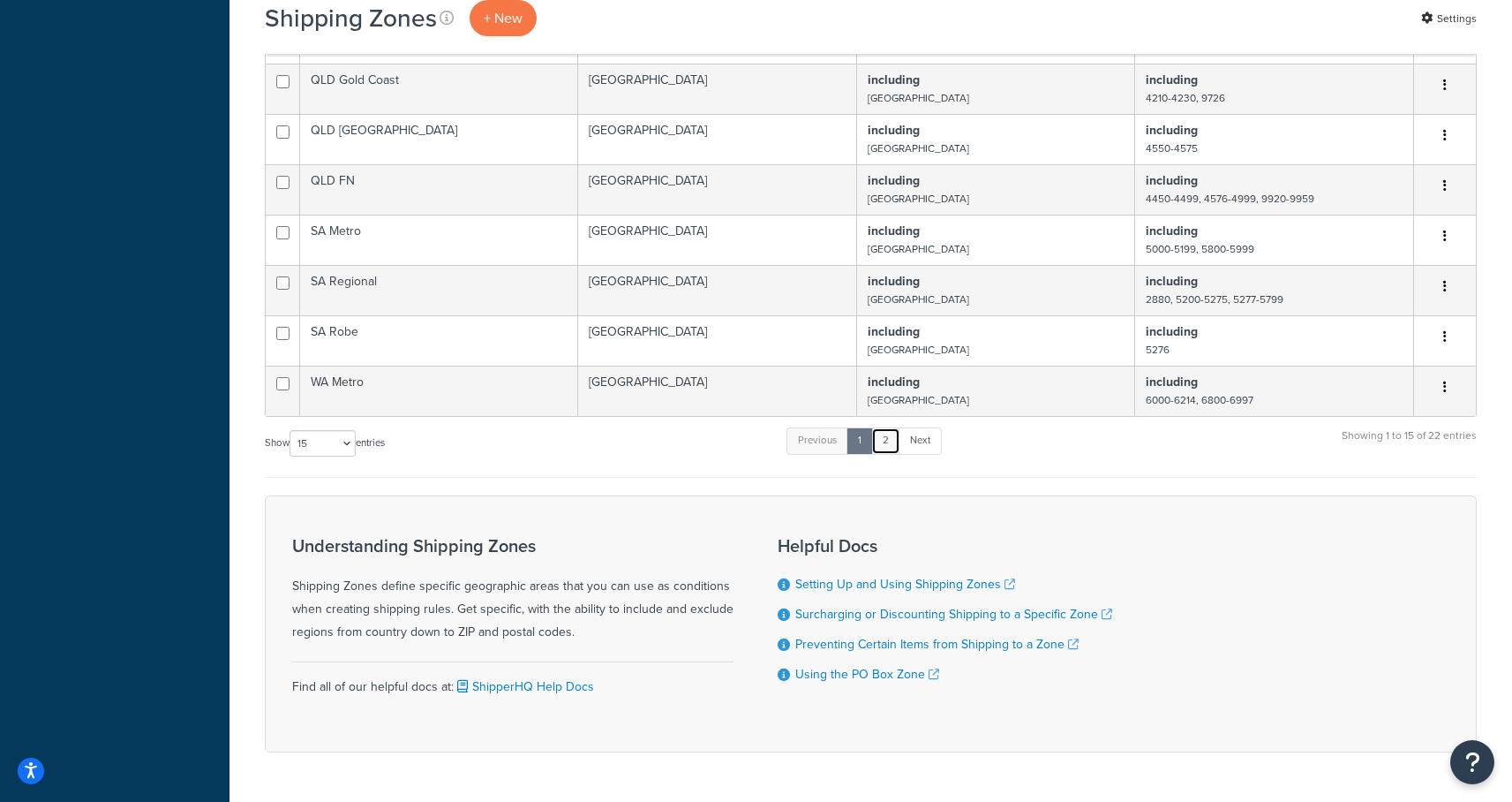
click at [894, 444] on link "2" at bounding box center [886, 440] width 30 height 27
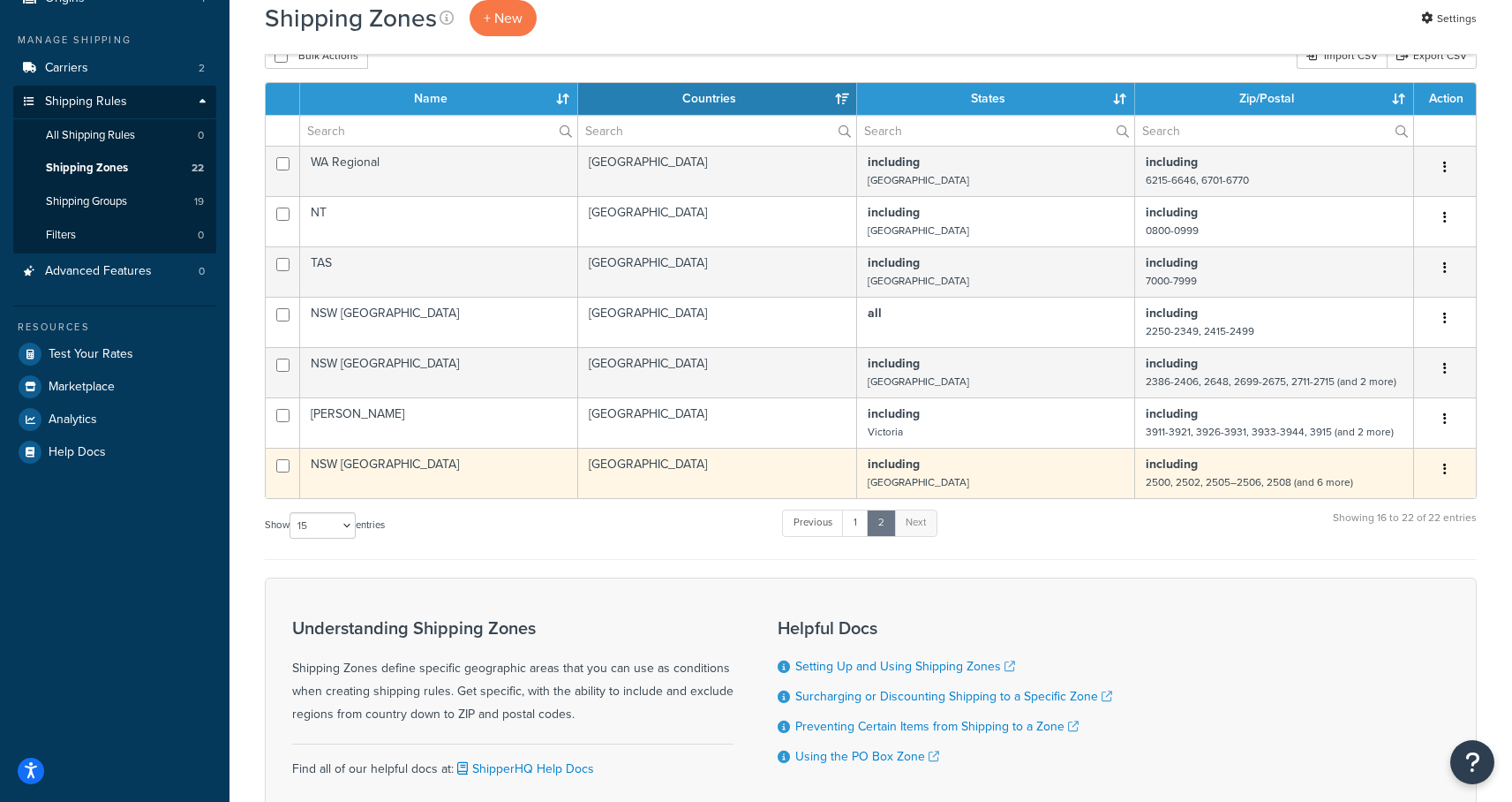
scroll to position [176, 0]
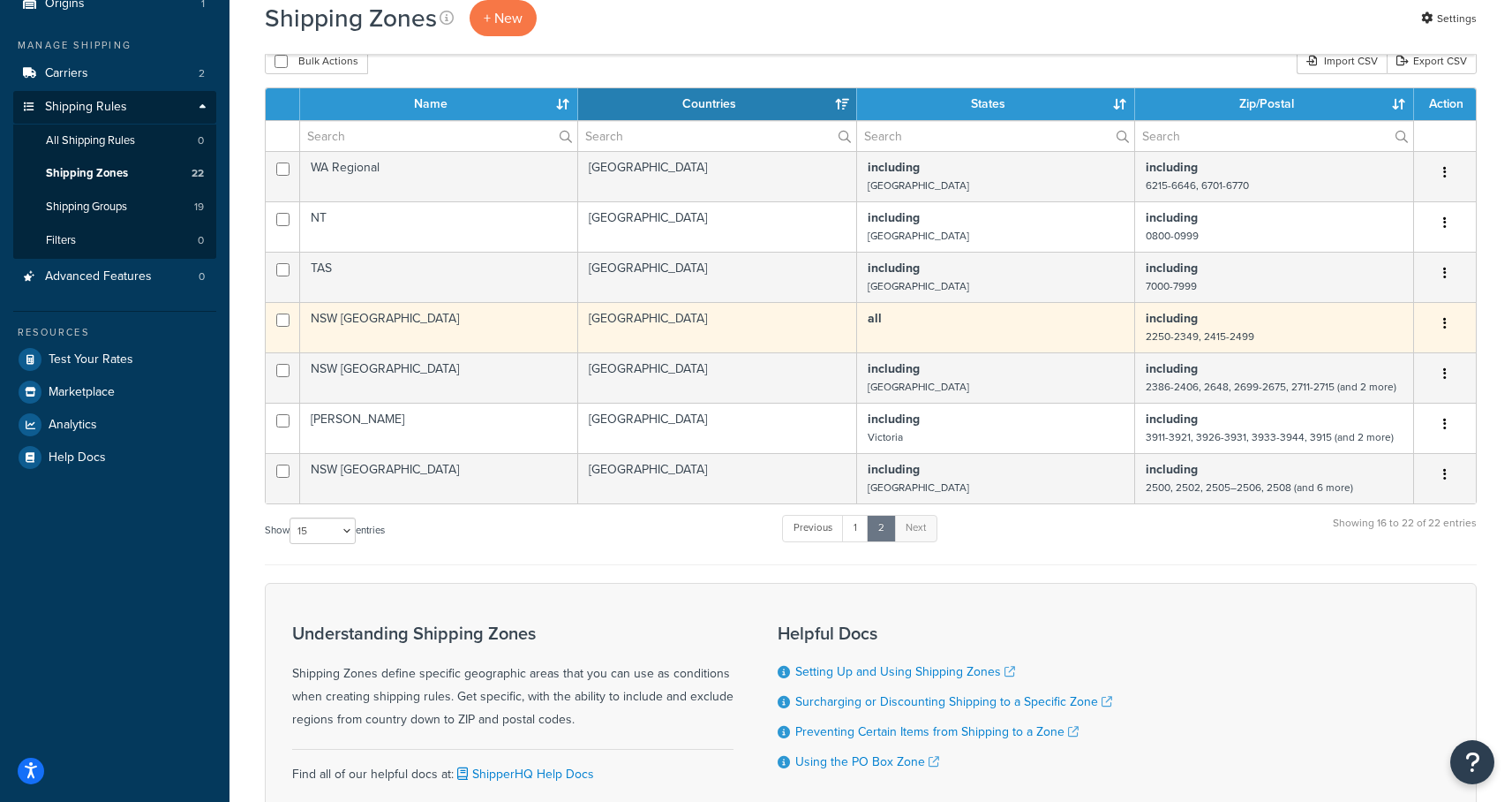
click at [332, 318] on td "NSW [GEOGRAPHIC_DATA]" at bounding box center [438, 327] width 278 height 51
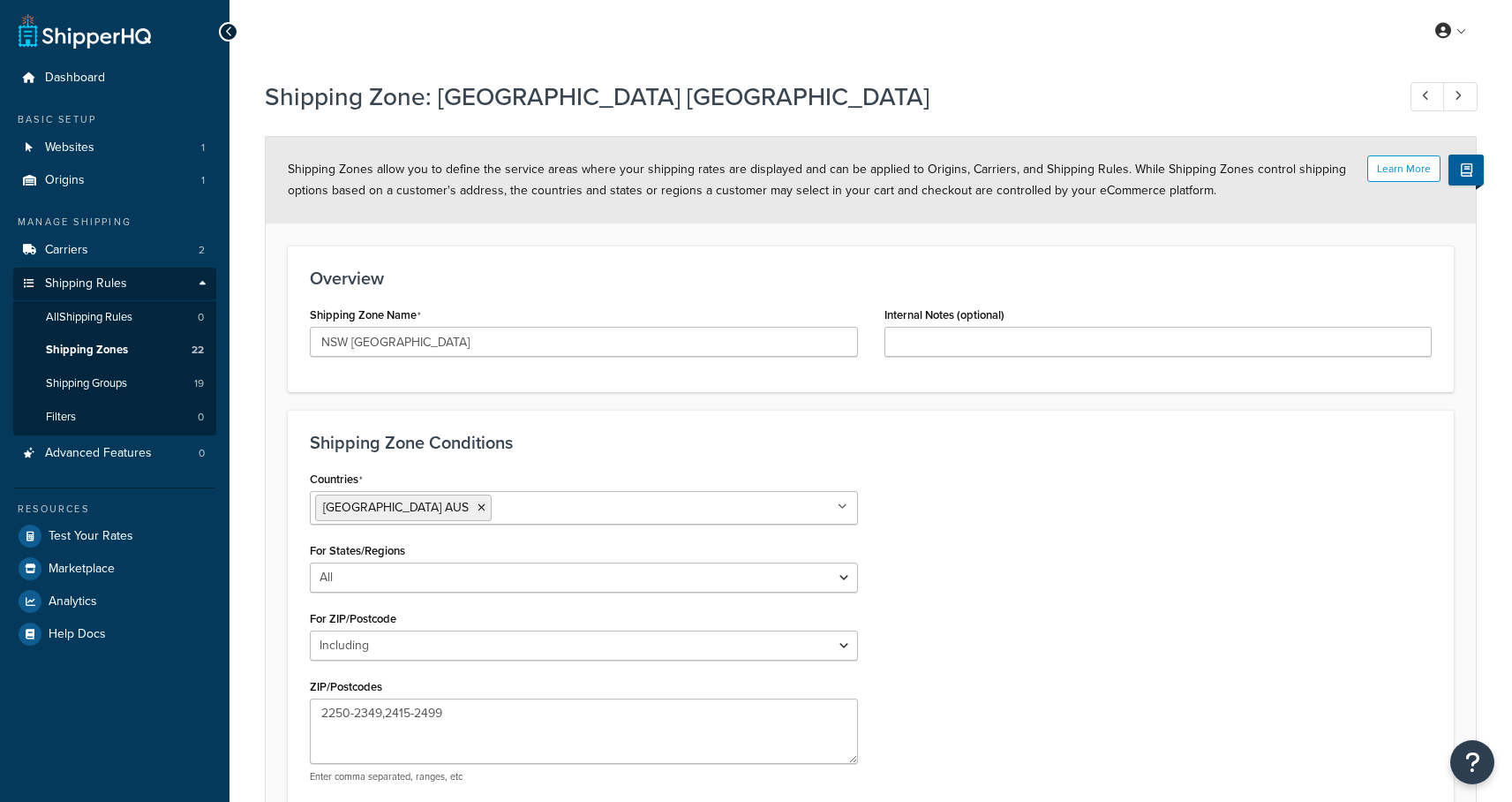
select select "including"
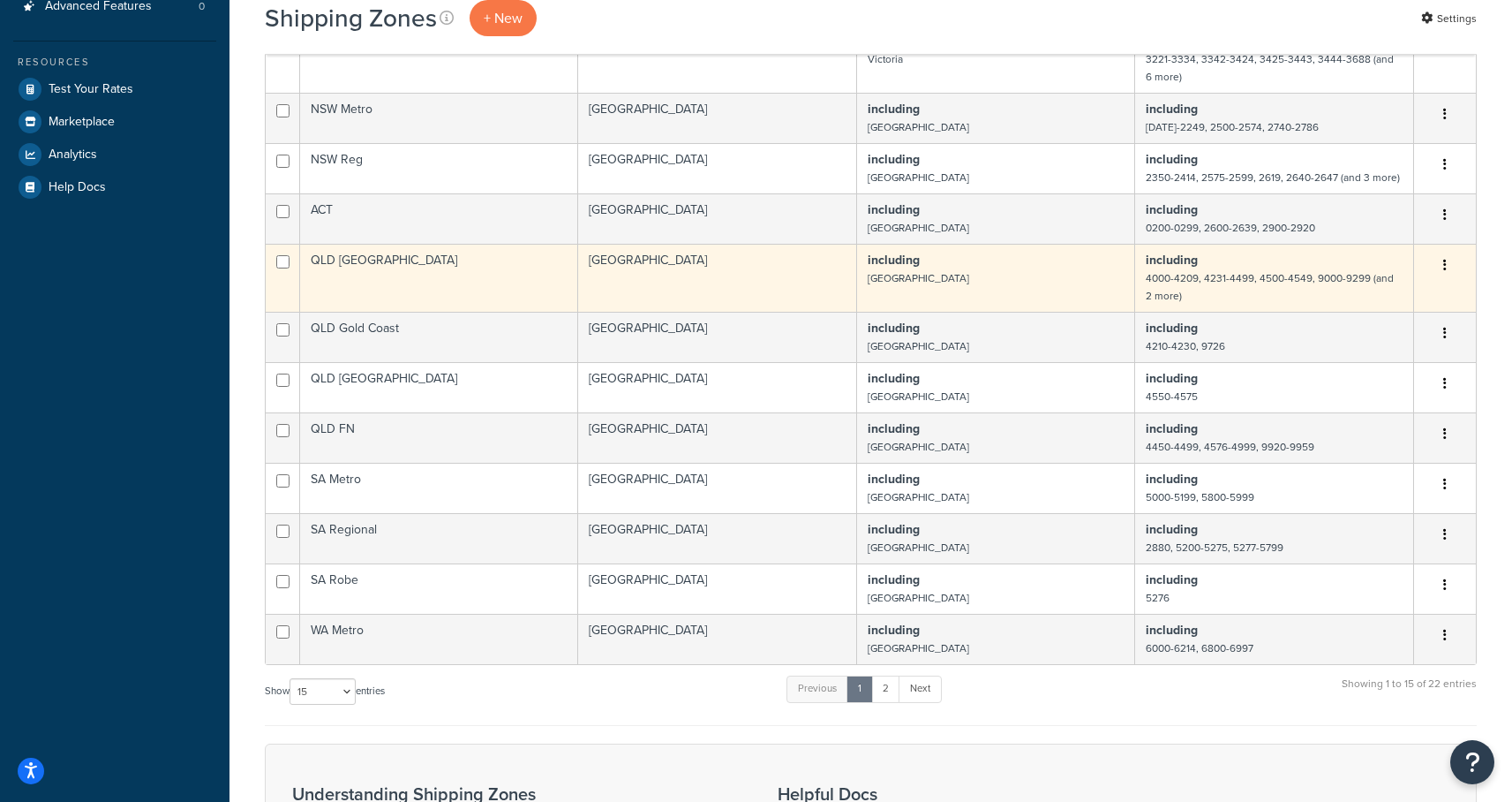
scroll to position [454, 0]
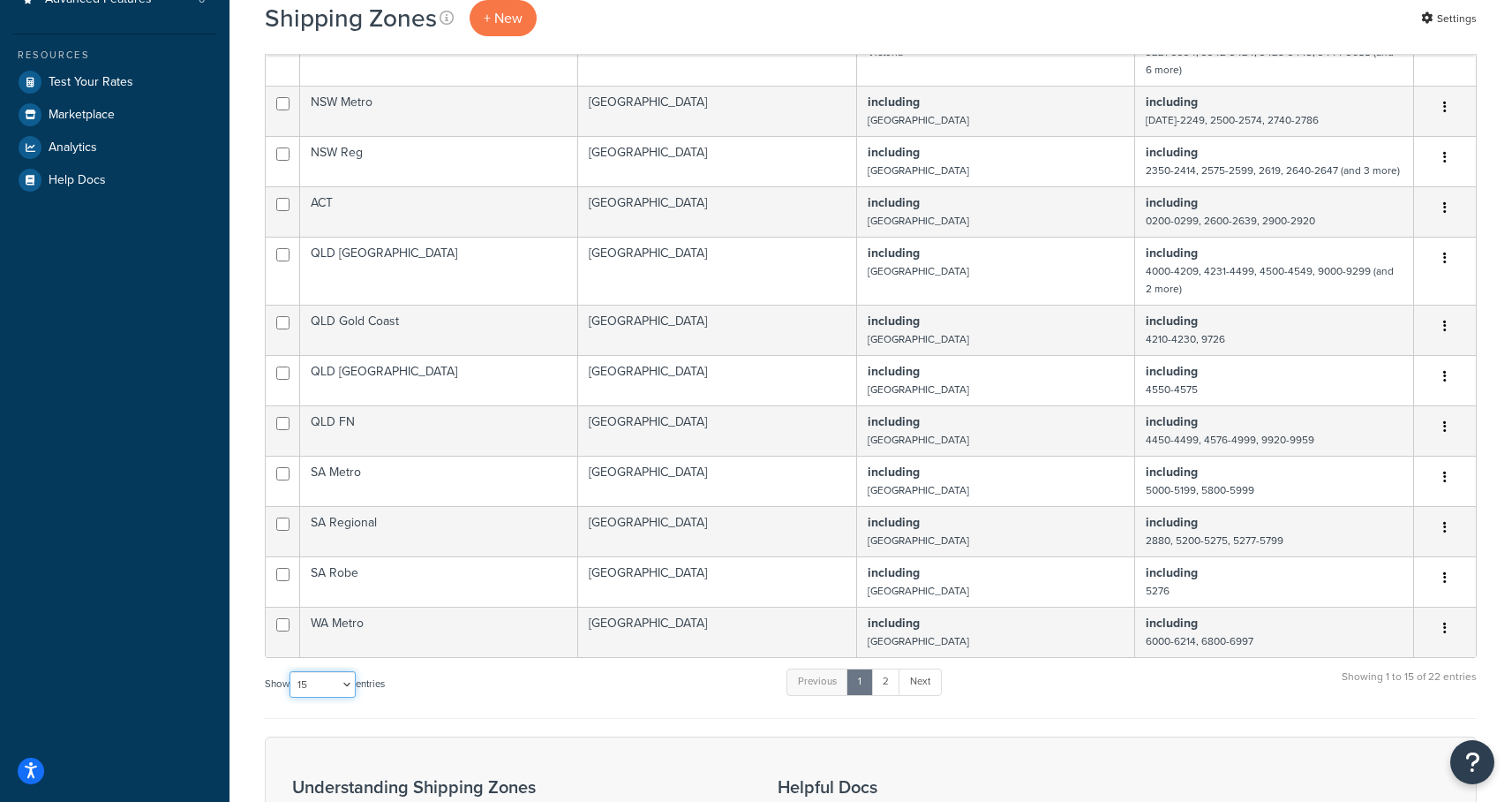
click at [327, 691] on select "10 15 25 50 100" at bounding box center [323, 684] width 66 height 27
select select "100"
click at [292, 698] on select "10 15 25 50 100" at bounding box center [323, 684] width 66 height 27
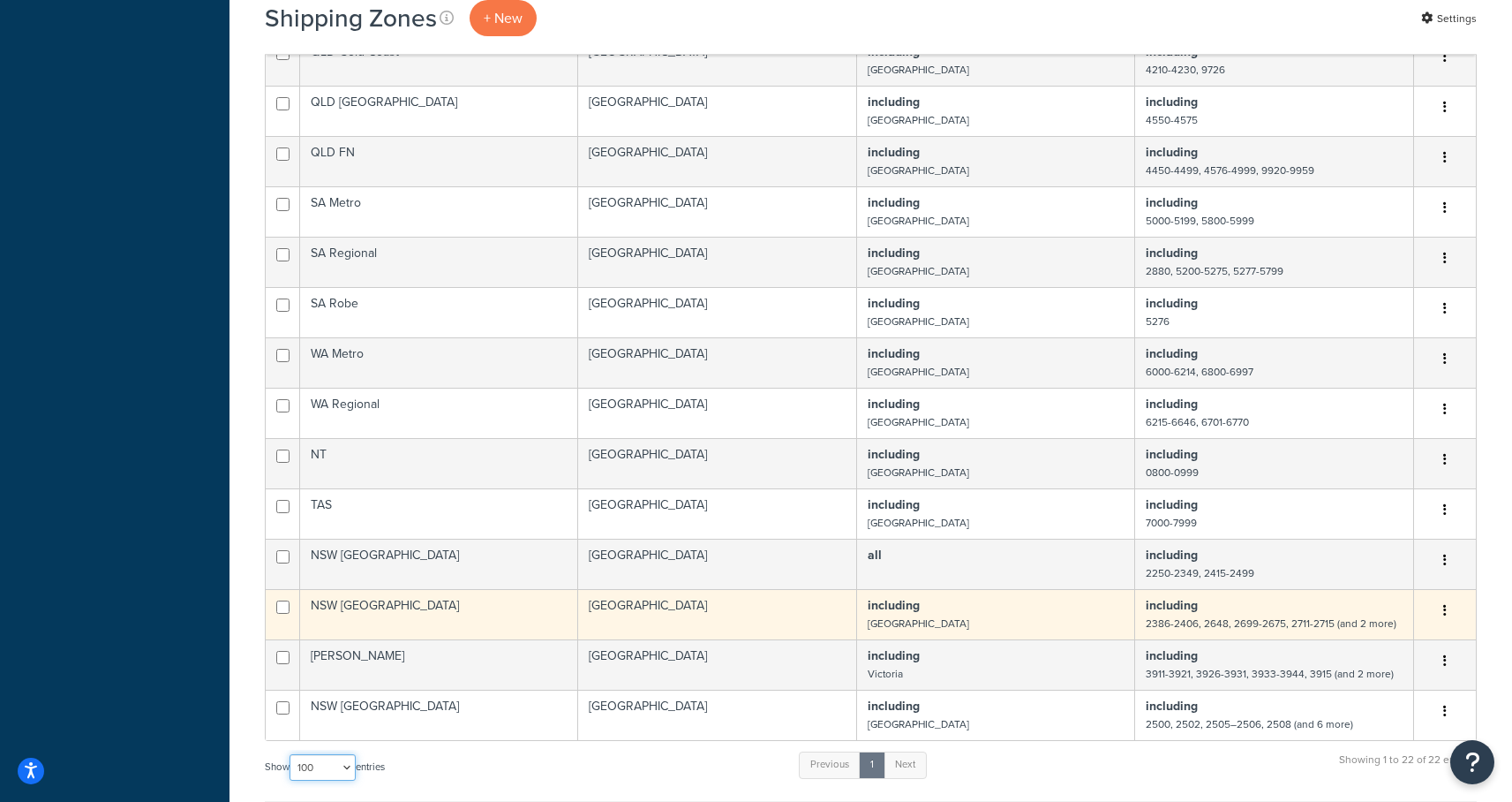
scroll to position [974, 0]
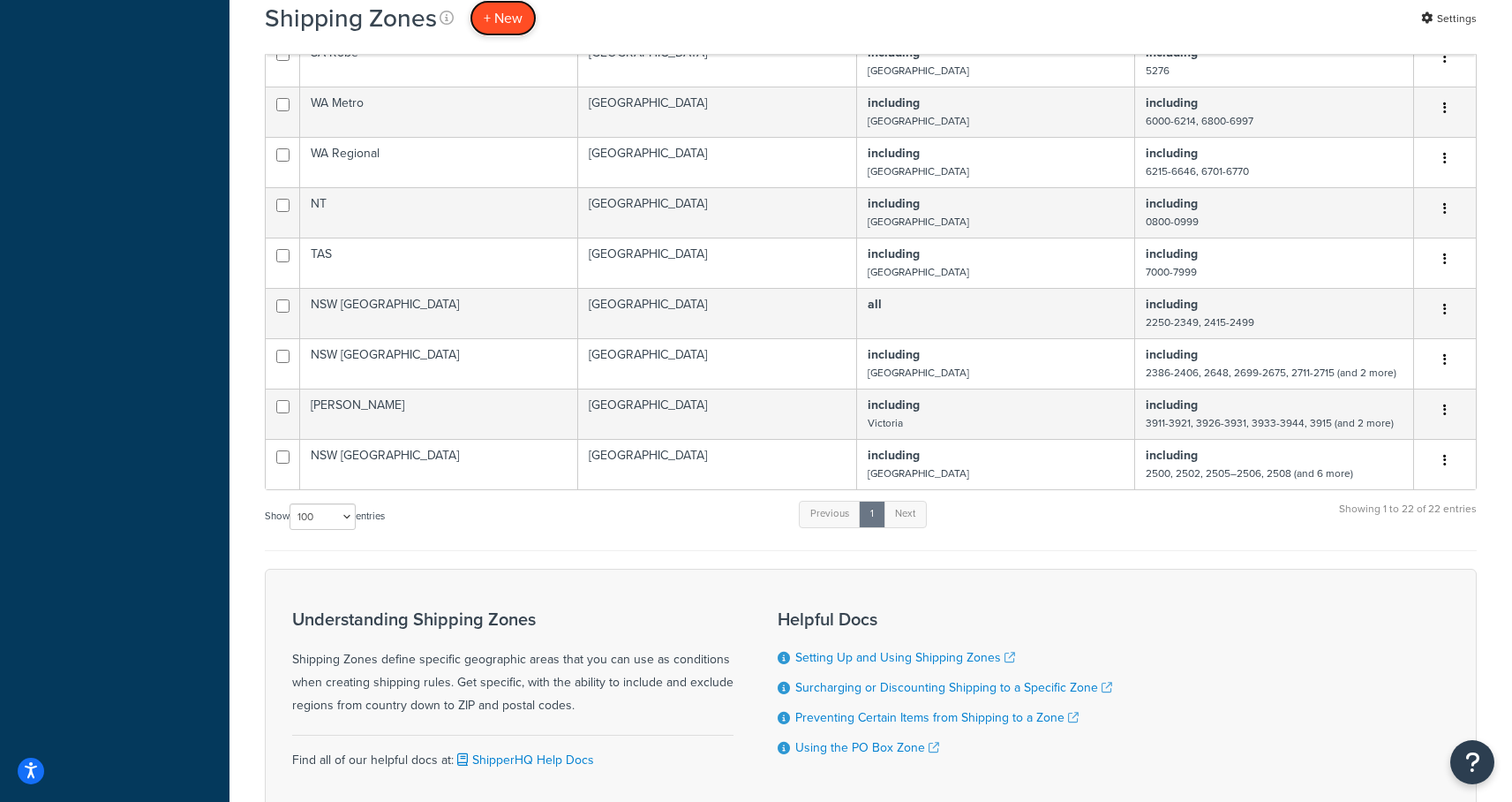
click at [504, 18] on span "+ New" at bounding box center [503, 18] width 39 height 20
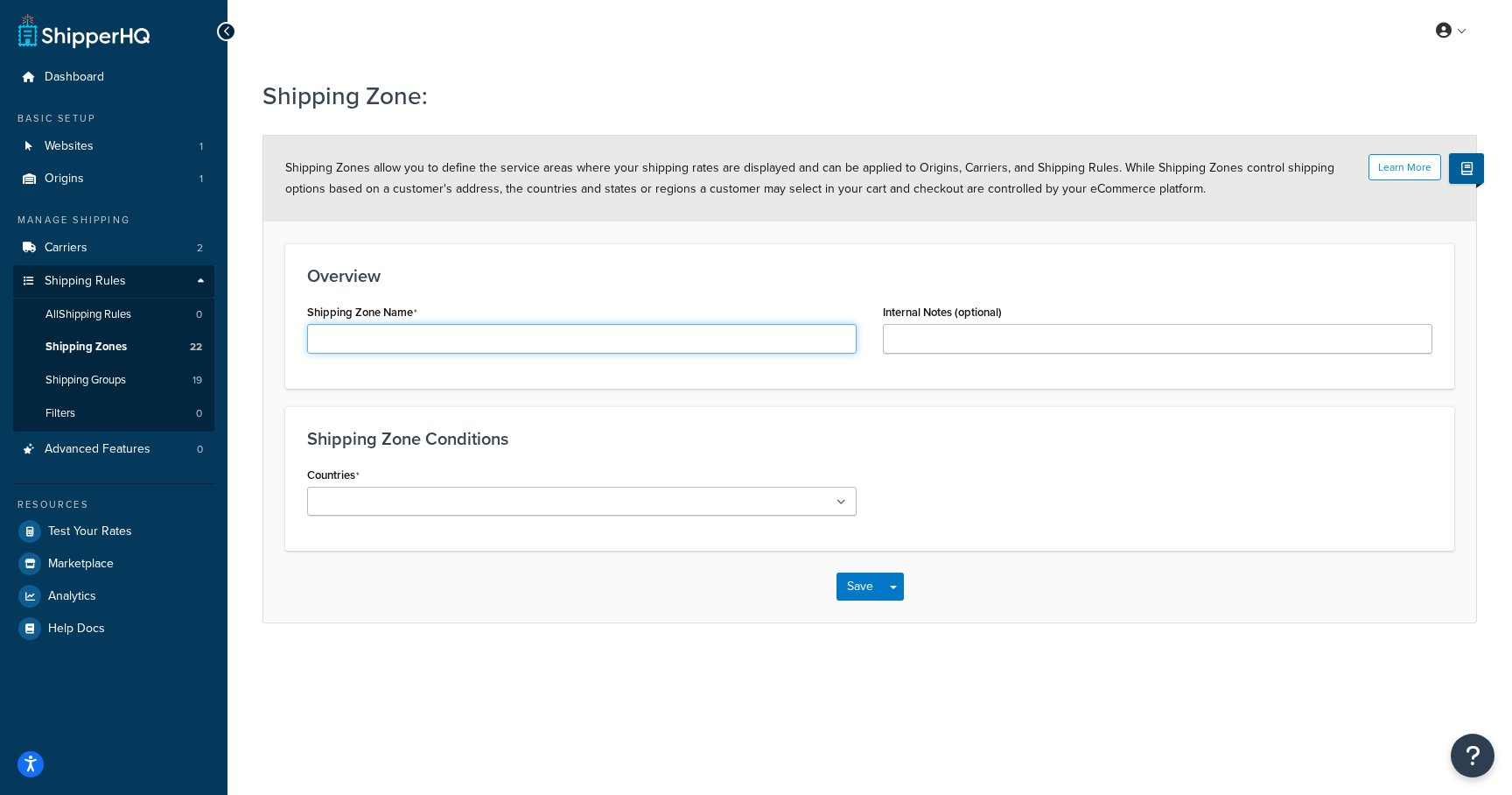
click at [356, 342] on input "Shipping Zone Name" at bounding box center [582, 338] width 550 height 30
paste input "NSW [GEOGRAPHIC_DATA]"
type input "NSW [GEOGRAPHIC_DATA]"
click at [436, 500] on input "Countries" at bounding box center [390, 502] width 155 height 19
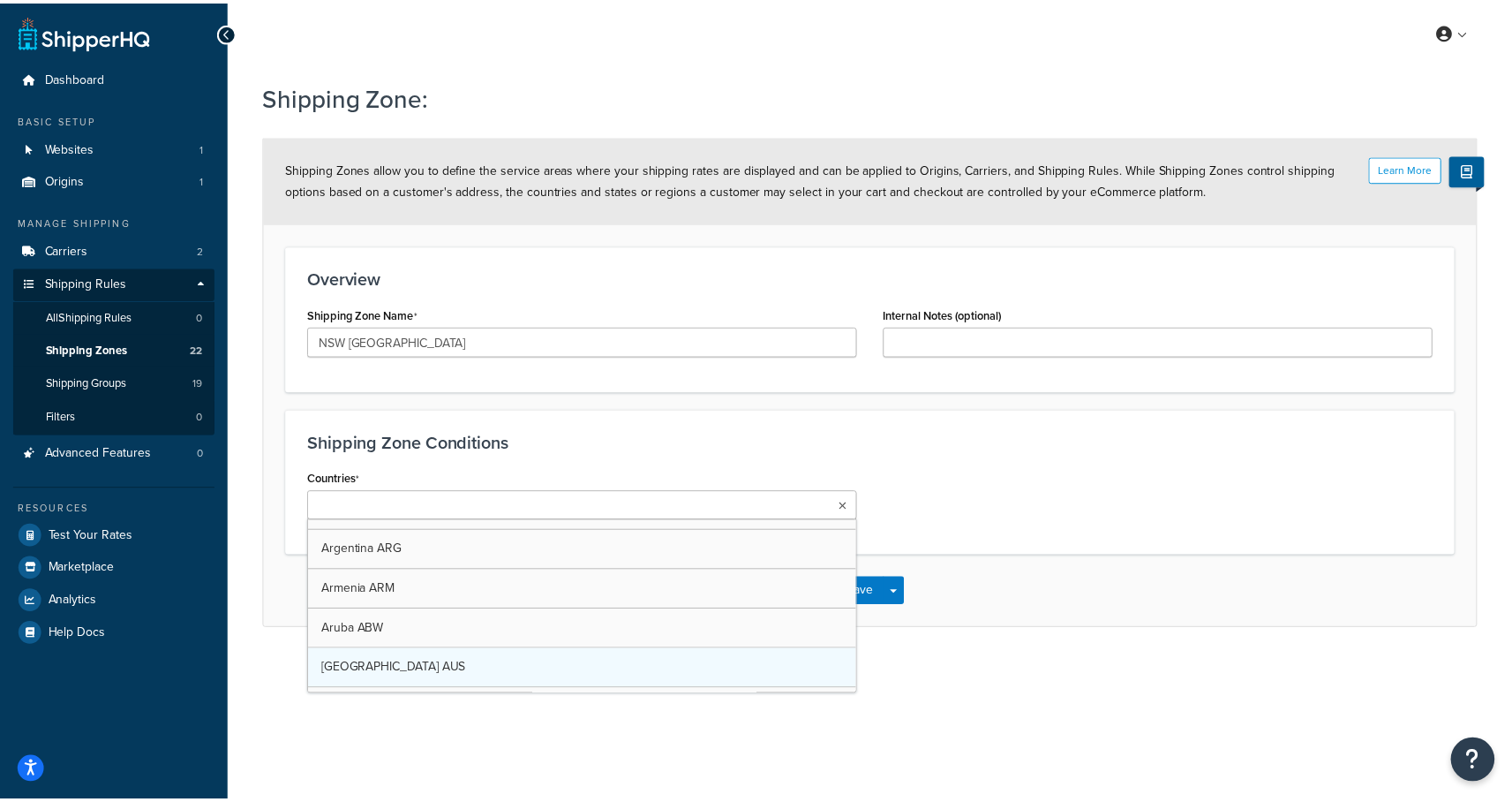
scroll to position [431, 0]
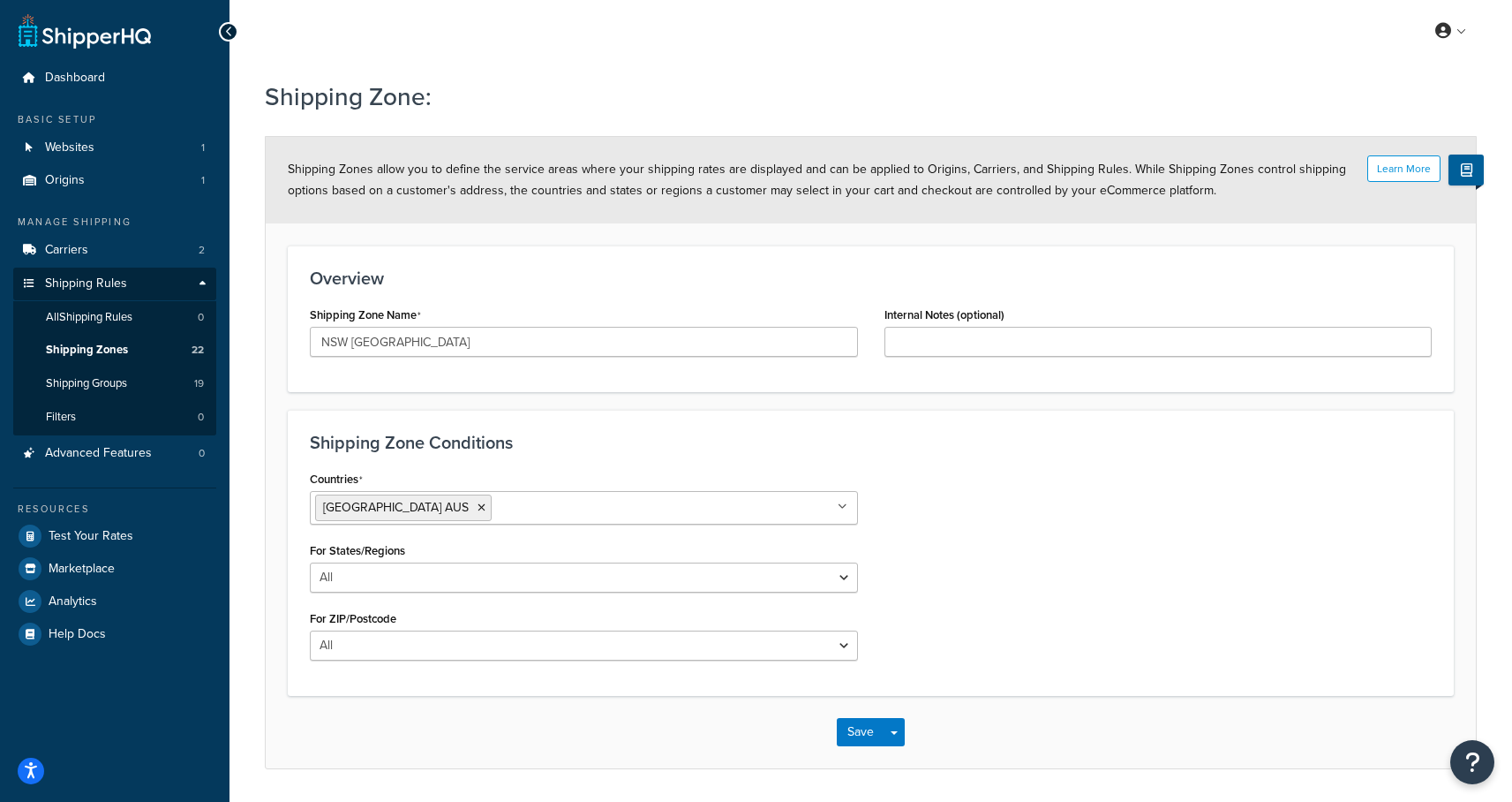
click at [941, 564] on div "Countries Australia AUS All Countries ALL United States USA Afghanistan AFG Alb…" at bounding box center [870, 569] width 1149 height 208
click at [530, 581] on select "All Including Excluding" at bounding box center [584, 577] width 548 height 30
select select "including"
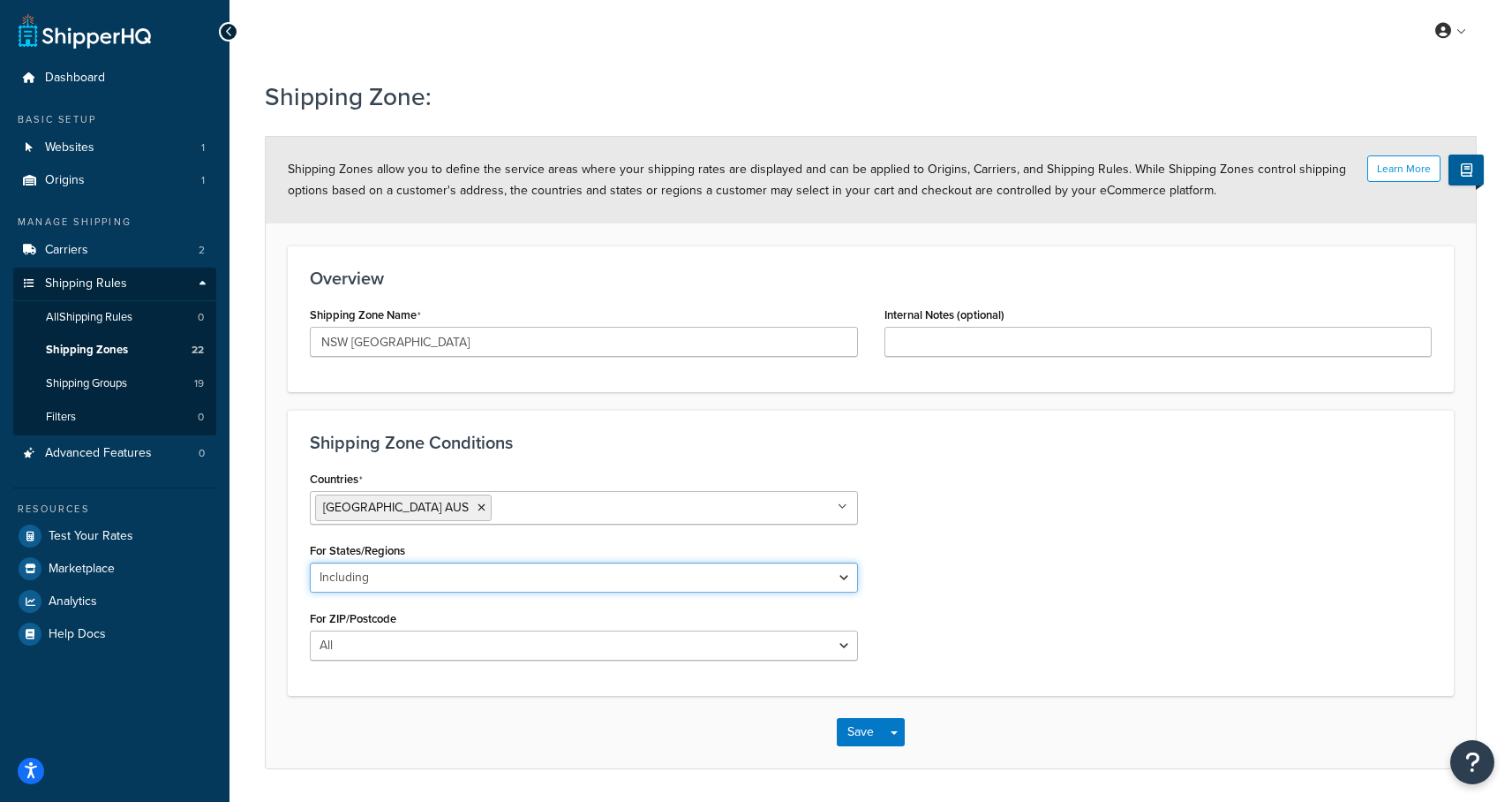
click at [310, 562] on select "All Including Excluding" at bounding box center [584, 577] width 548 height 30
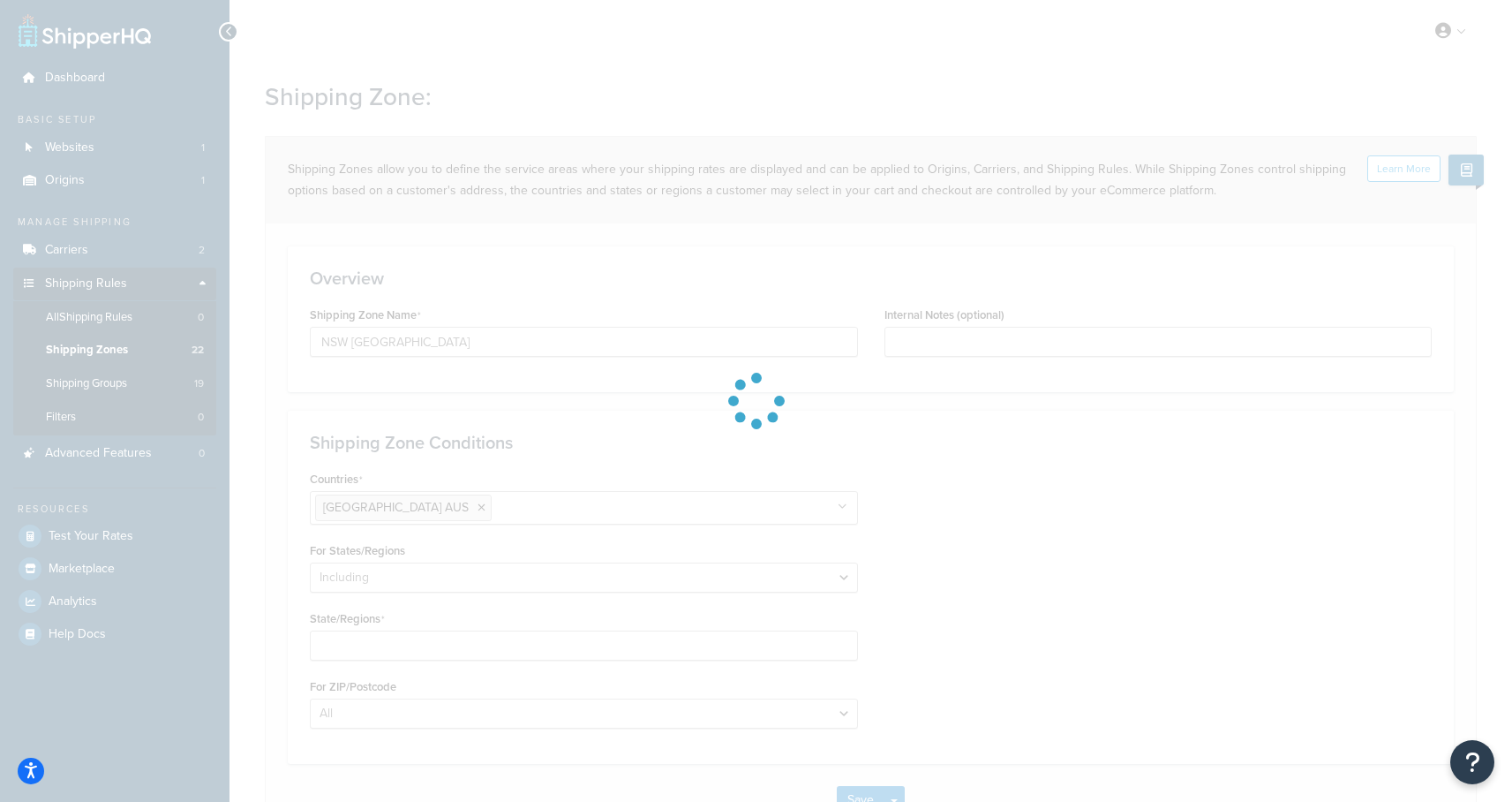
click at [388, 652] on div at bounding box center [756, 401] width 1512 height 802
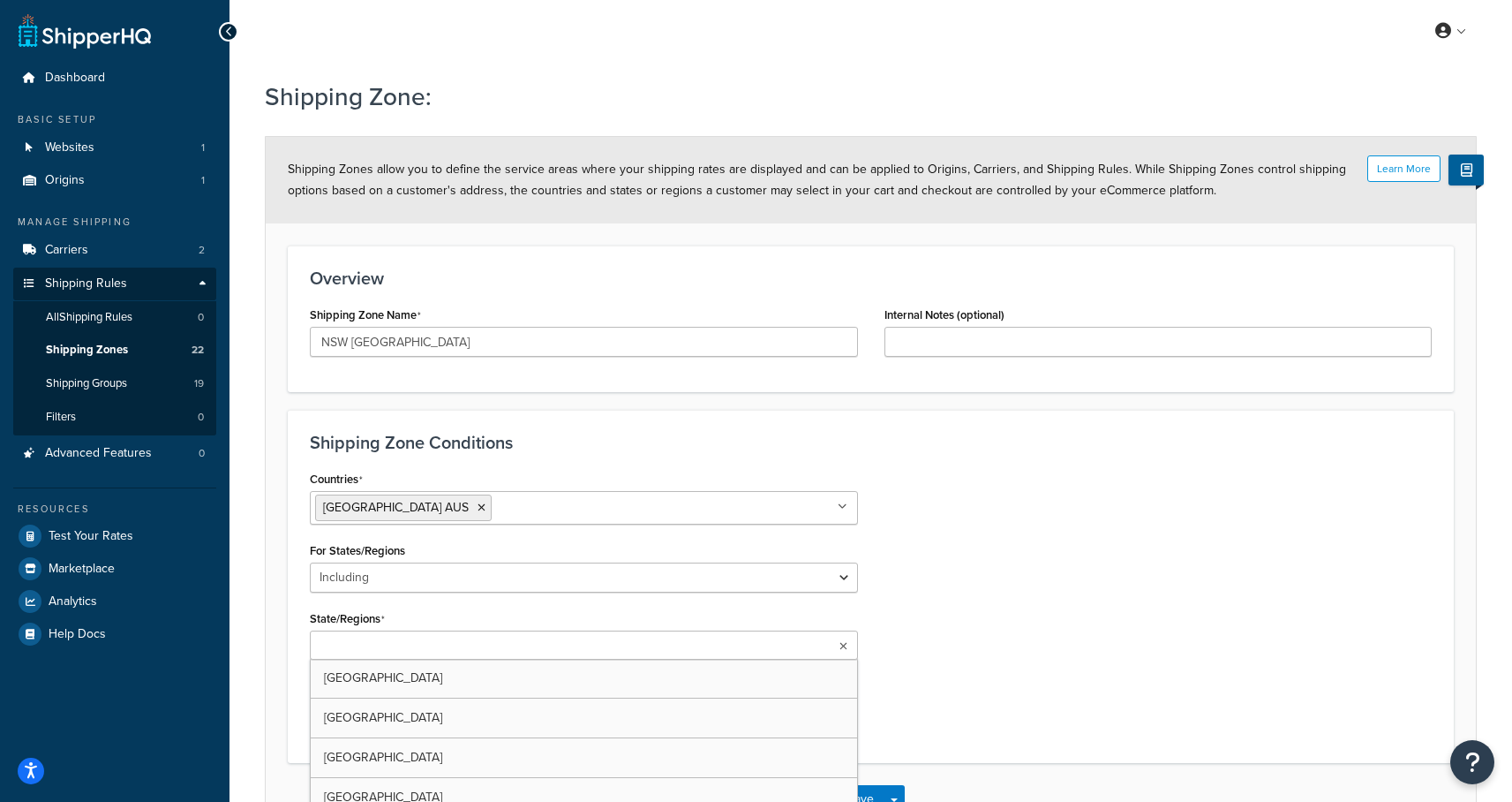
click at [388, 644] on input "State/Regions" at bounding box center [393, 646] width 156 height 19
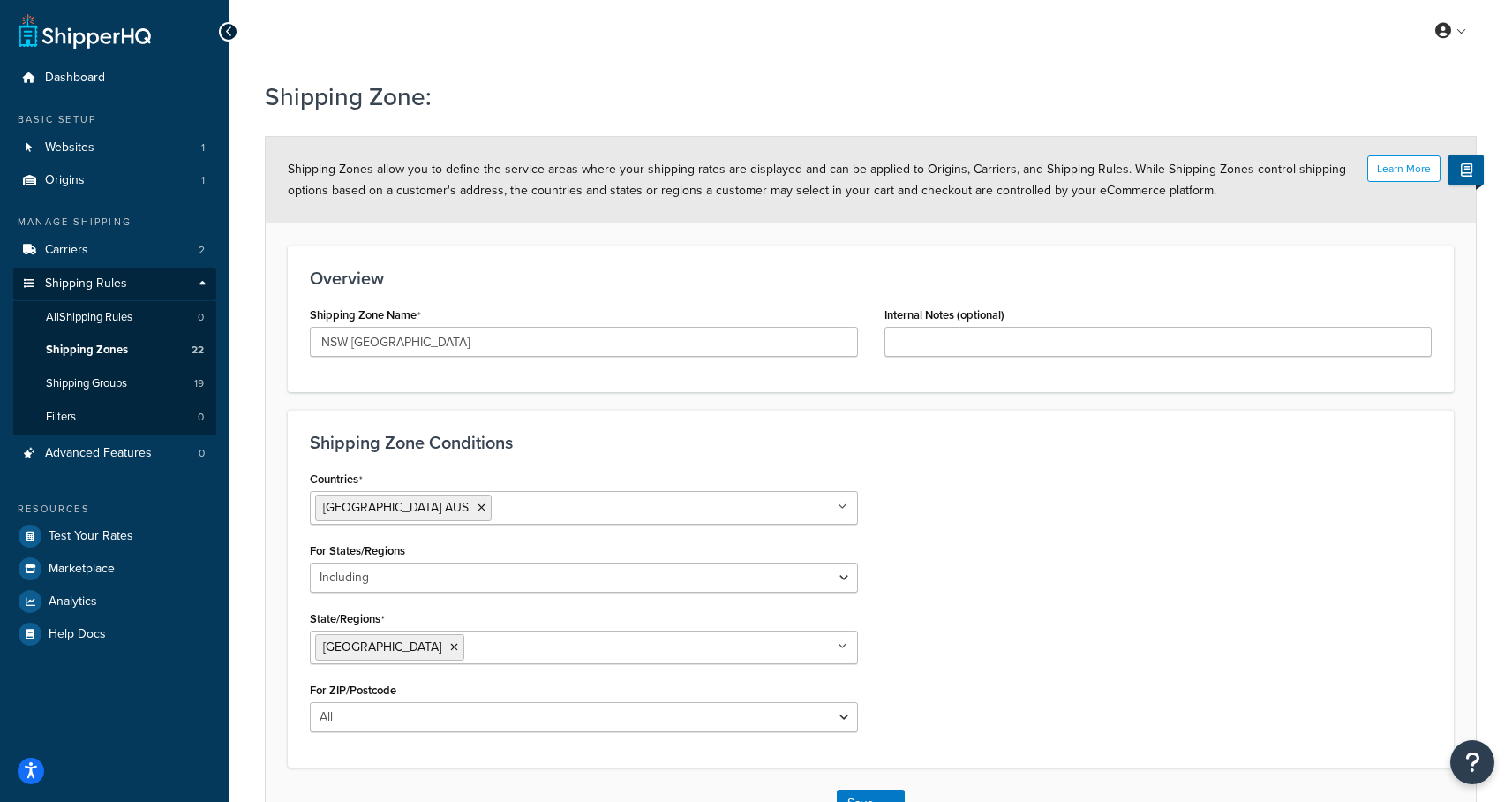
click at [993, 622] on div "Countries Australia AUS All Countries ALL United States USA Afghanistan AFG Alb…" at bounding box center [870, 605] width 1149 height 279
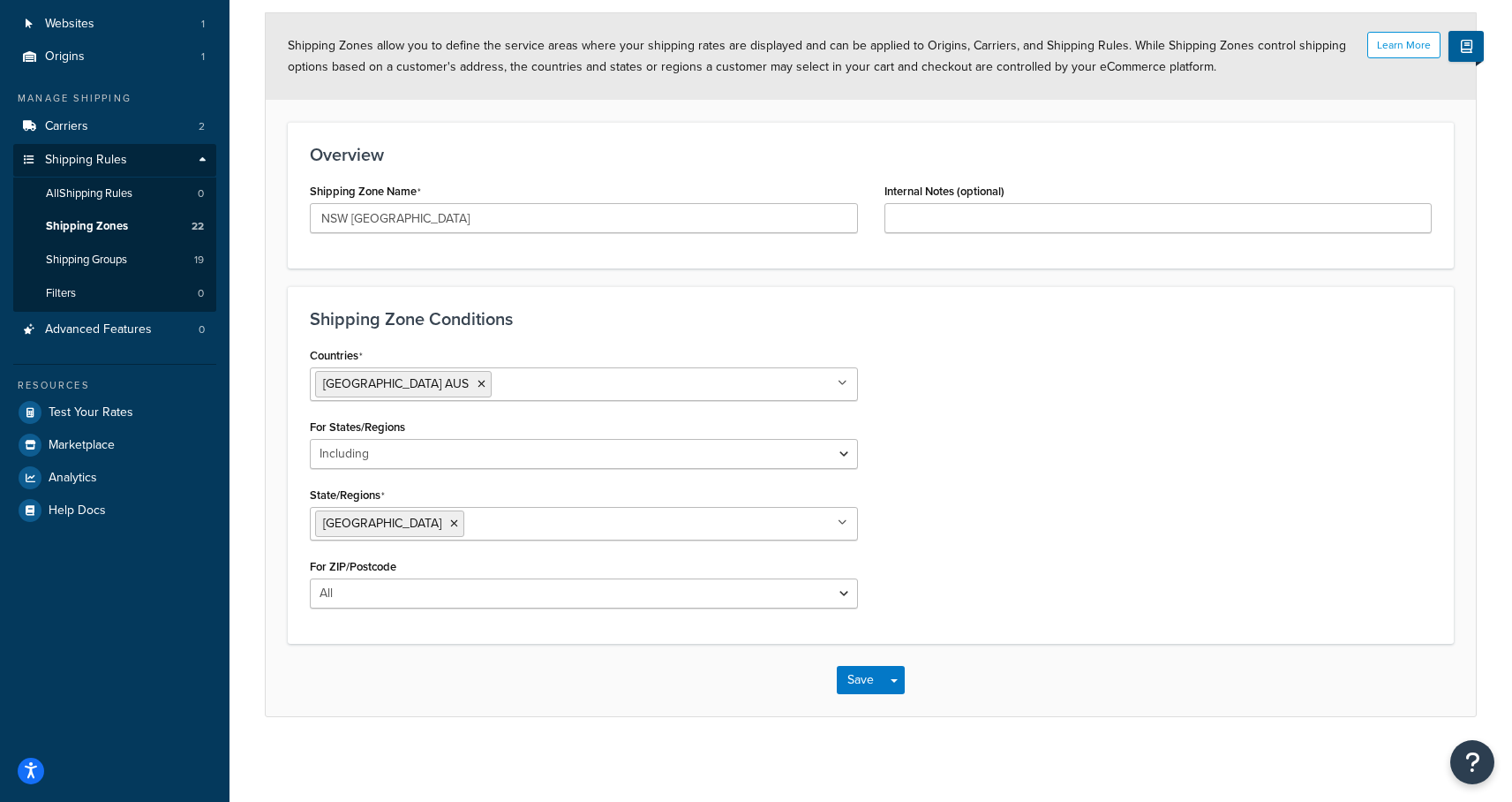
scroll to position [127, 0]
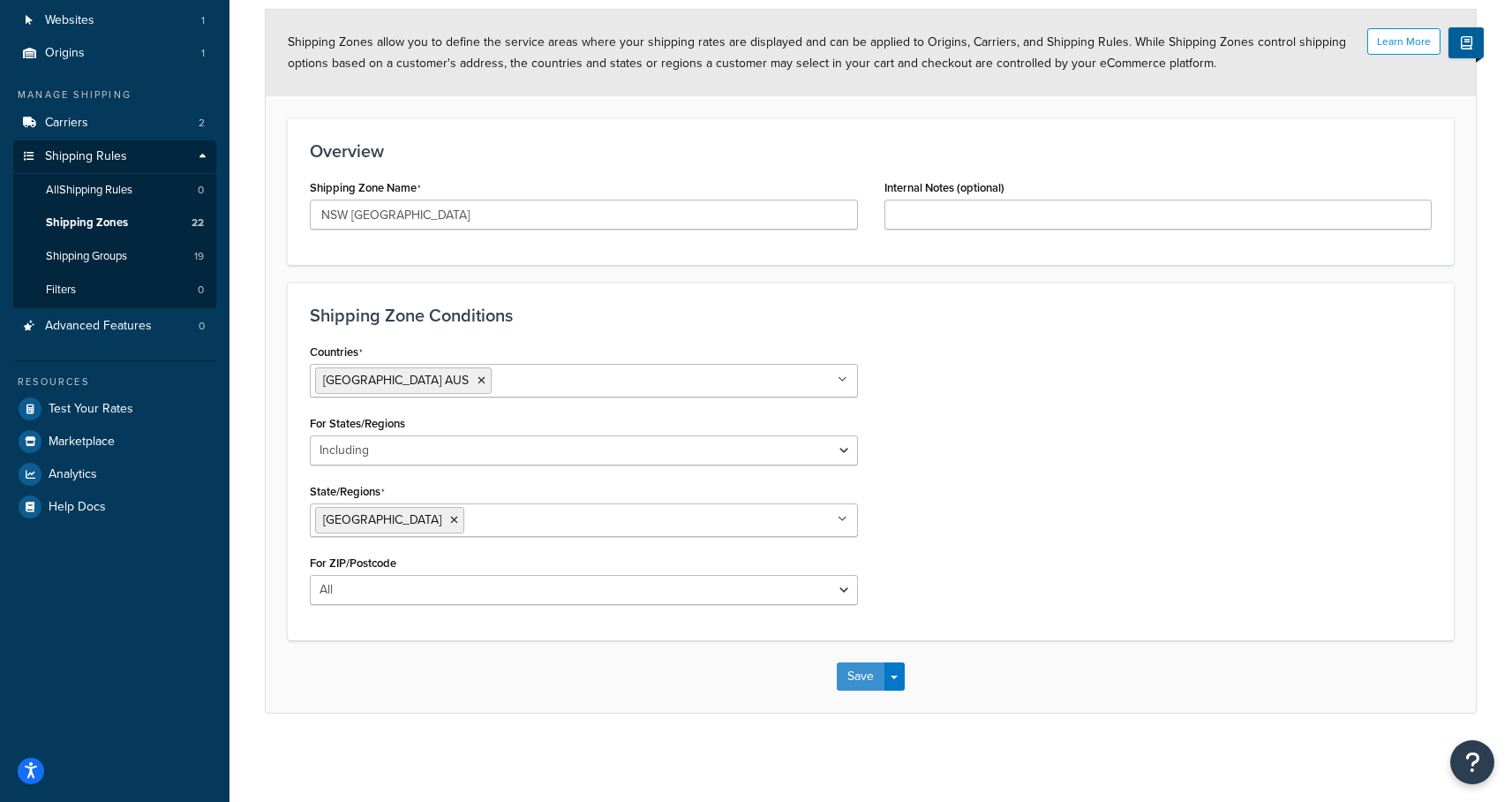
drag, startPoint x: 866, startPoint y: 678, endPoint x: 887, endPoint y: 572, distance: 108.1
click at [926, 573] on form "Learn More Shipping Zones allow you to define the service areas where your ship…" at bounding box center [871, 362] width 1210 height 703
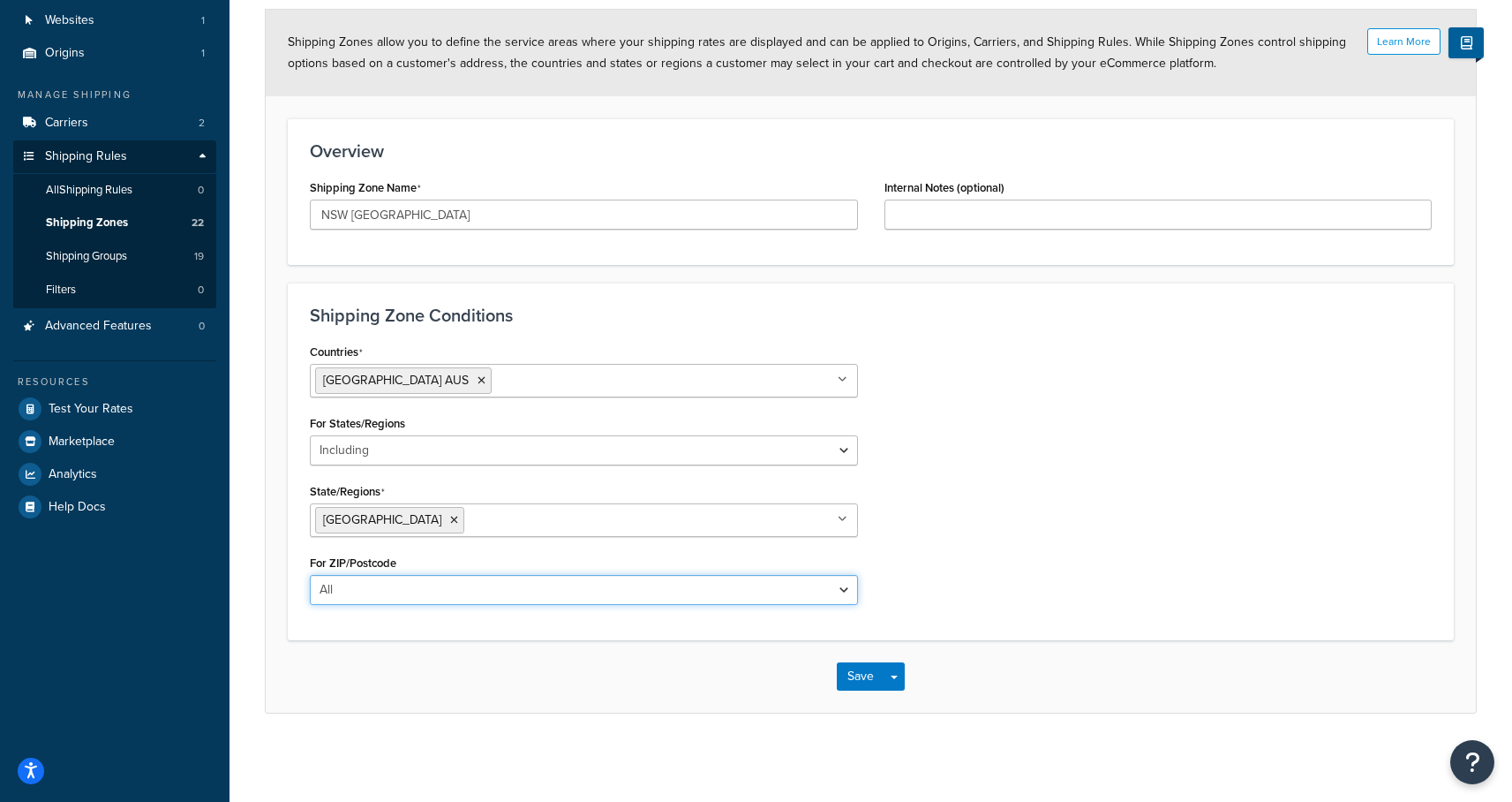
click at [810, 580] on select "All Including Excluding" at bounding box center [584, 590] width 548 height 30
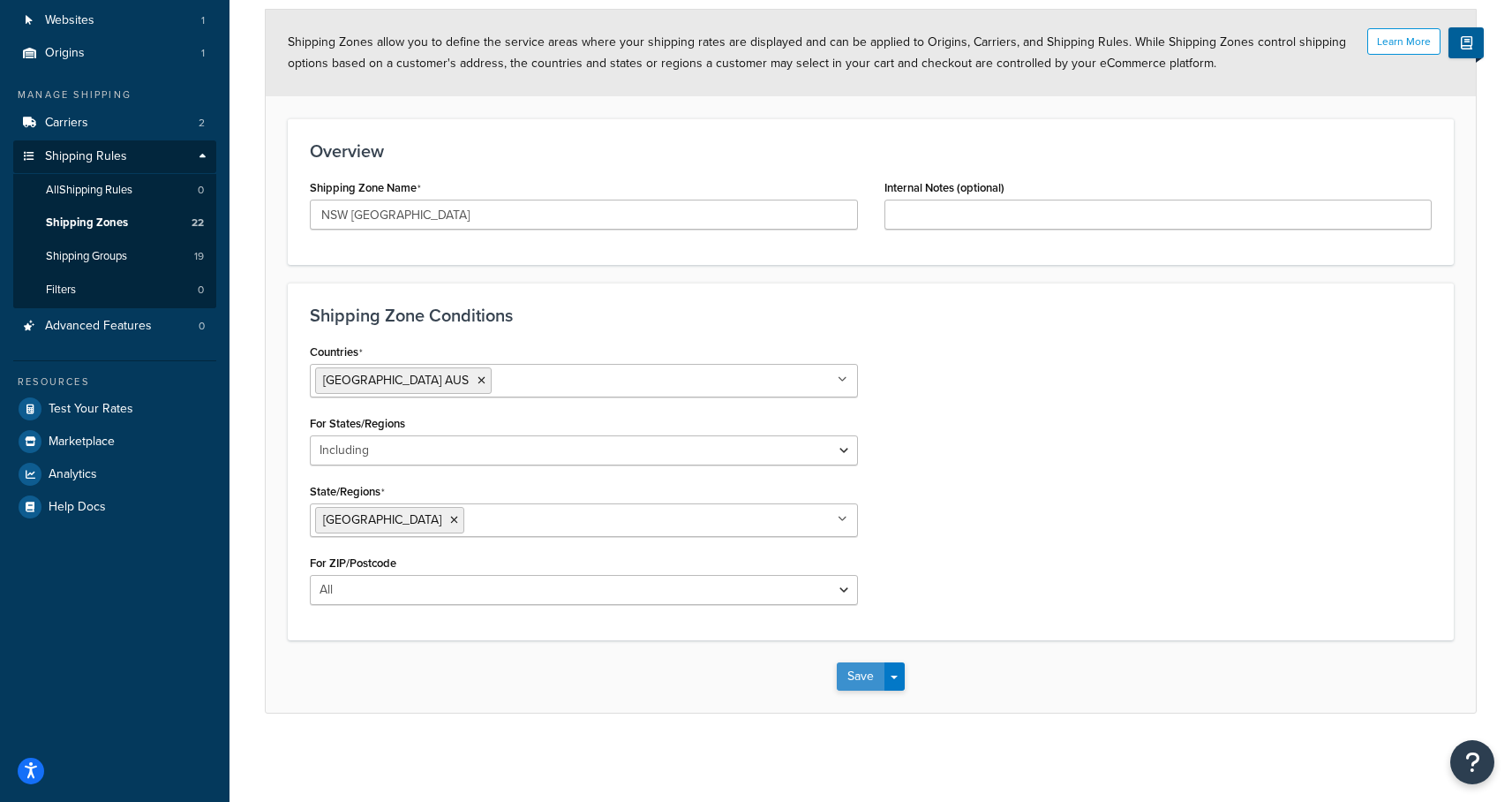
click at [862, 676] on button "Save" at bounding box center [861, 676] width 48 height 29
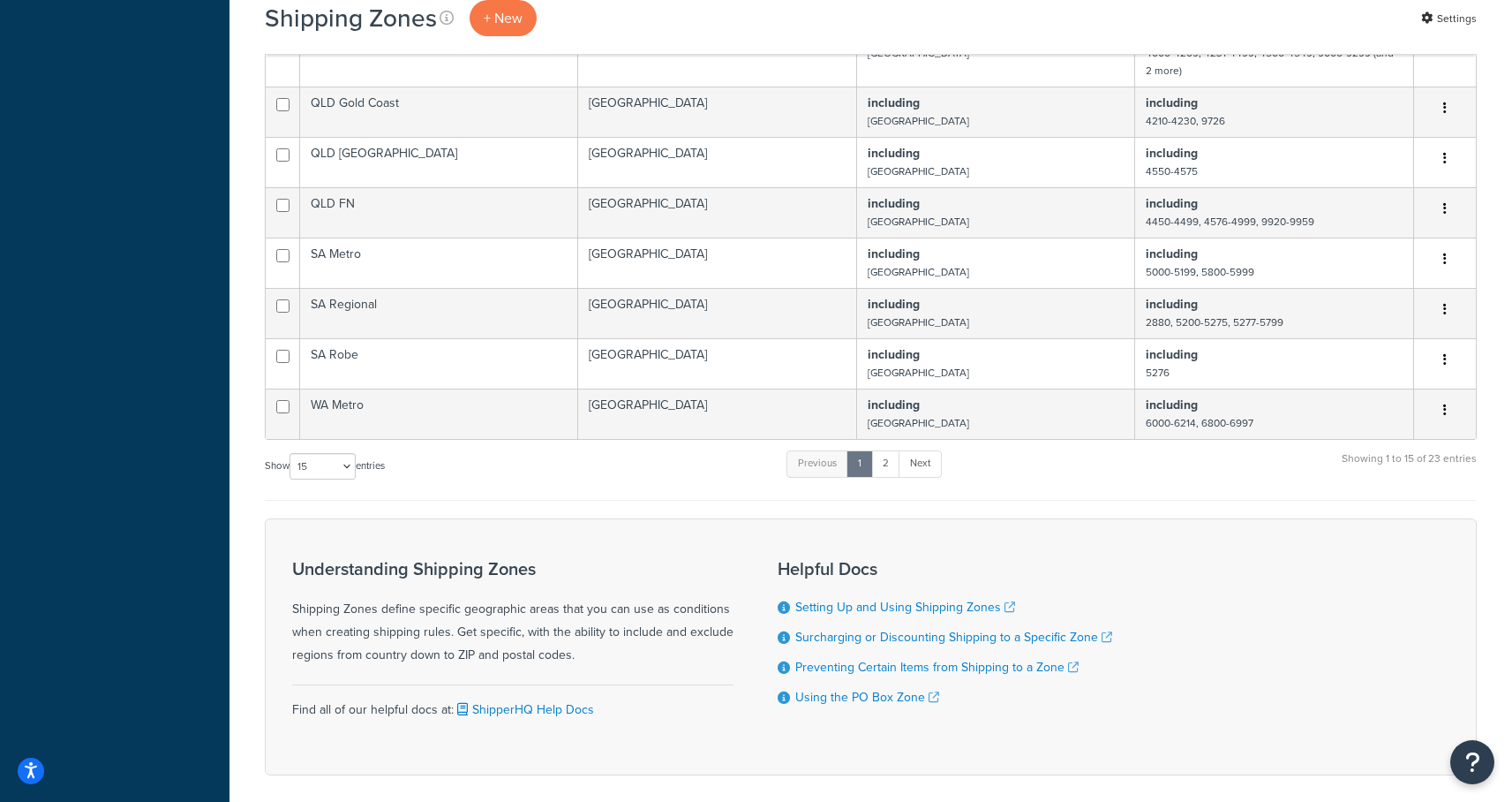
scroll to position [722, 0]
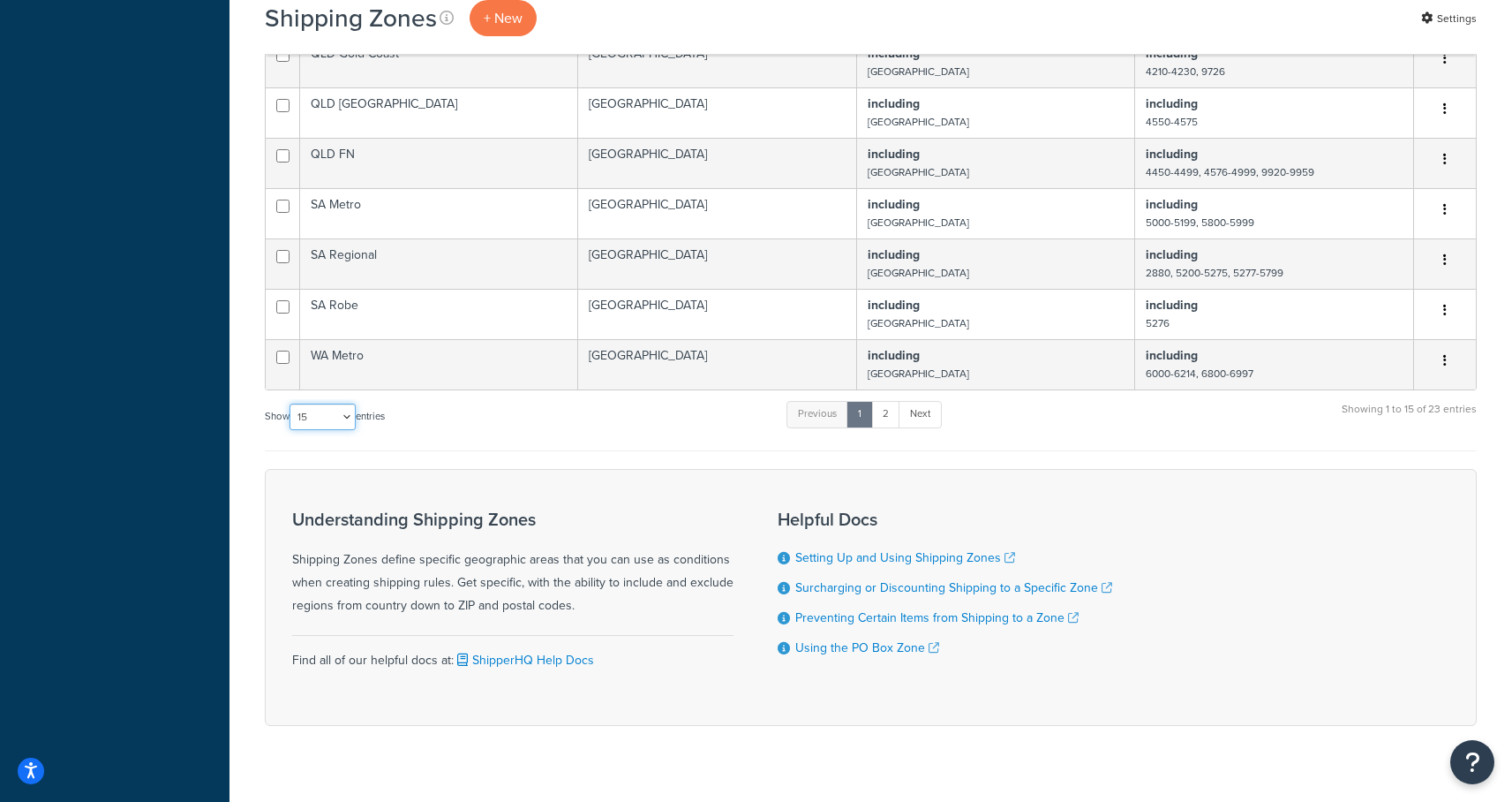
click at [335, 413] on select "10 15 25 50 100" at bounding box center [323, 416] width 66 height 27
select select "50"
click at [292, 430] on select "10 15 25 50 100" at bounding box center [323, 416] width 66 height 27
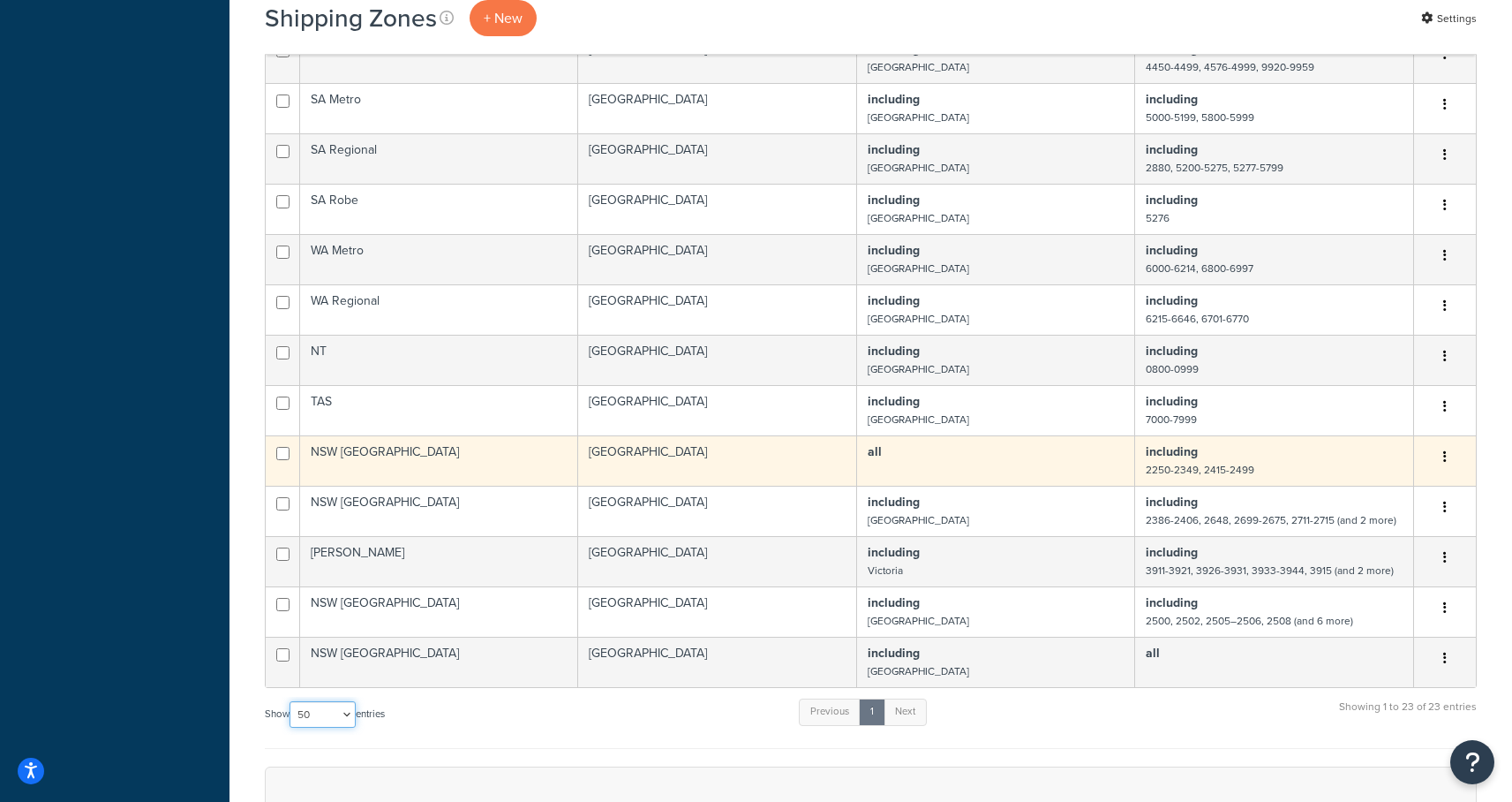
scroll to position [822, 0]
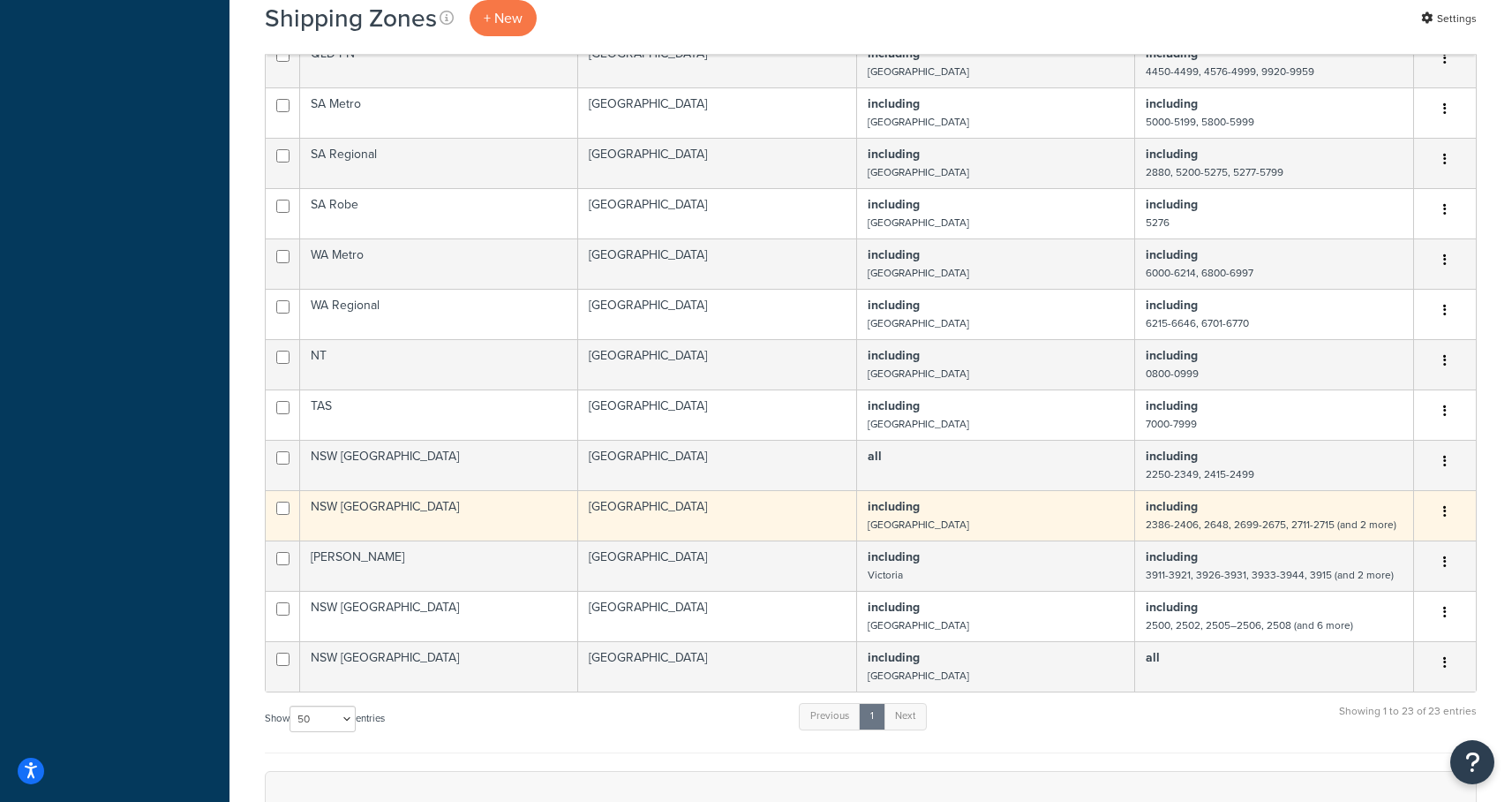
click at [1446, 509] on icon "button" at bounding box center [1445, 510] width 4 height 12
click at [1357, 552] on link "Edit" at bounding box center [1373, 548] width 139 height 36
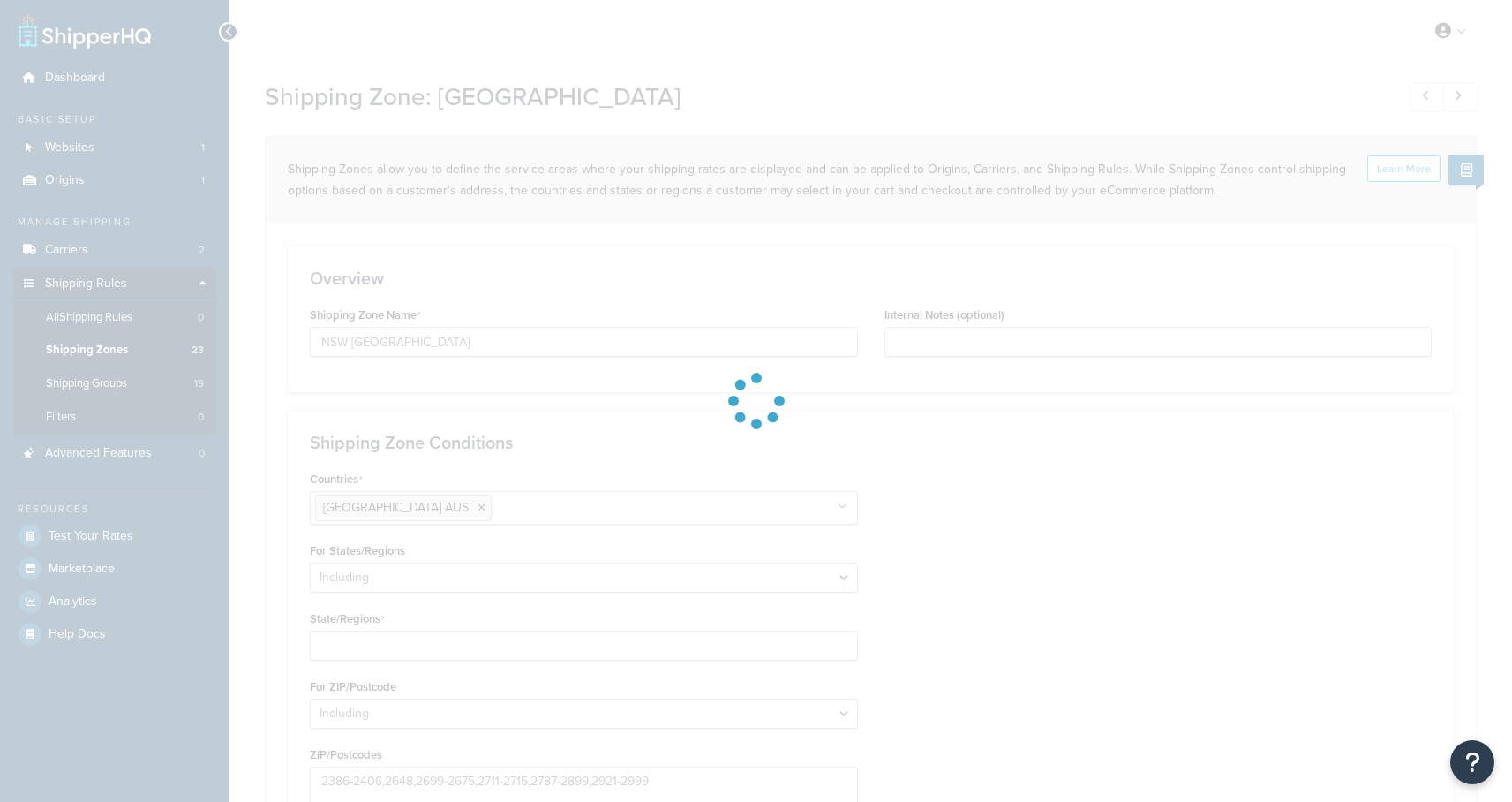
select select "including"
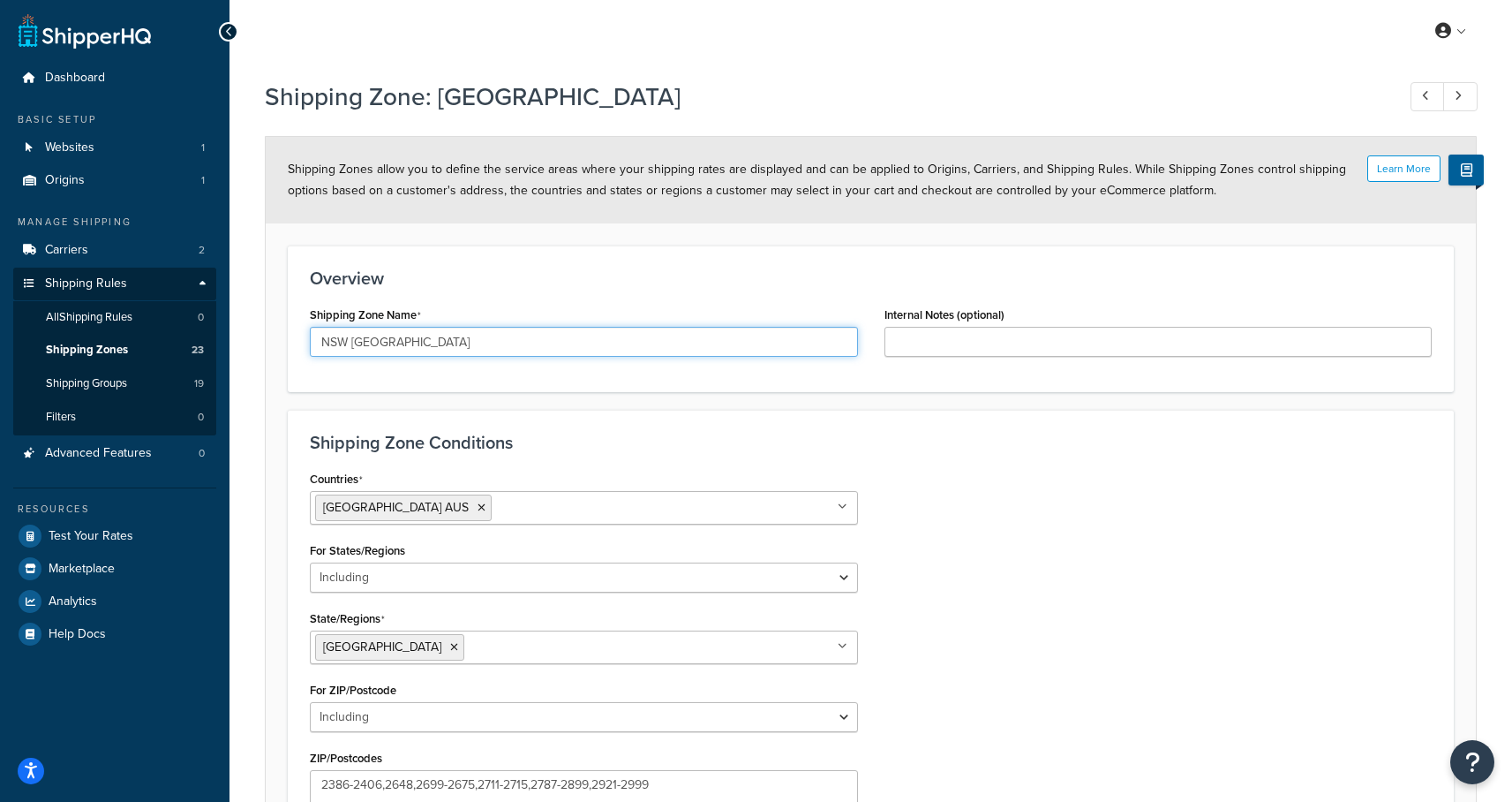
click at [371, 343] on input "NSW [GEOGRAPHIC_DATA]" at bounding box center [584, 341] width 548 height 30
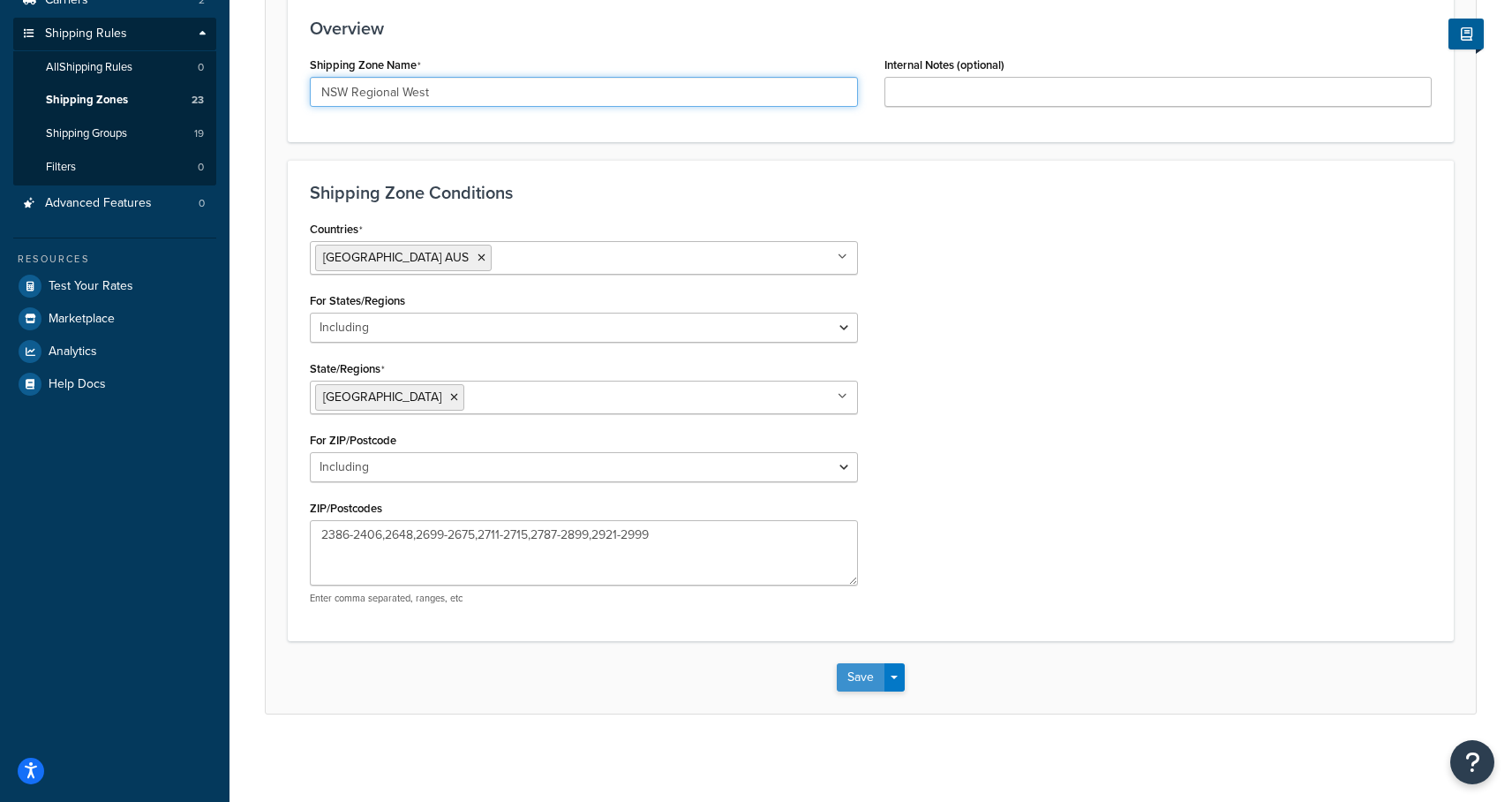
type input "NSW Regional West"
click at [860, 669] on button "Save" at bounding box center [861, 676] width 48 height 29
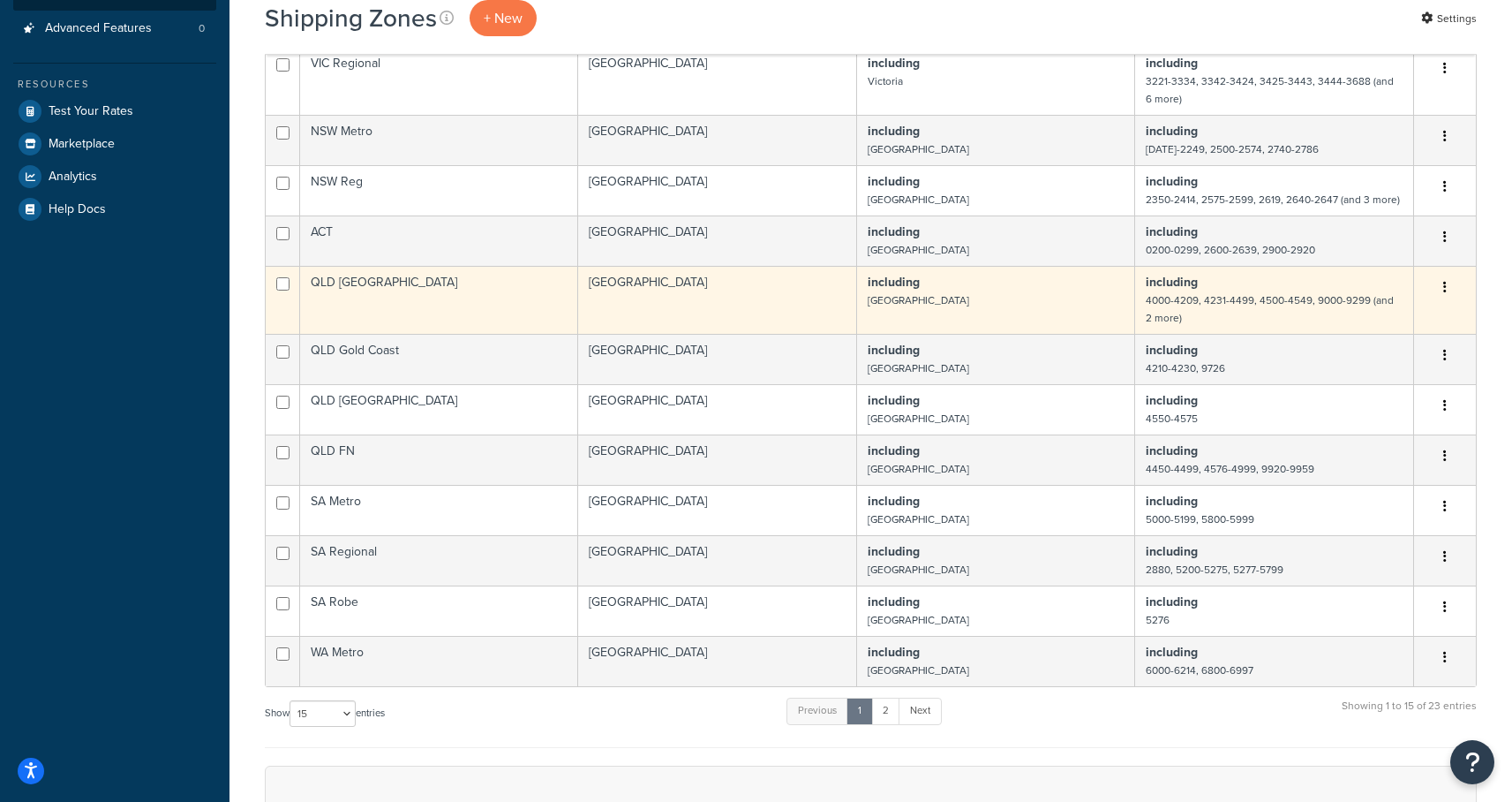
scroll to position [385, 0]
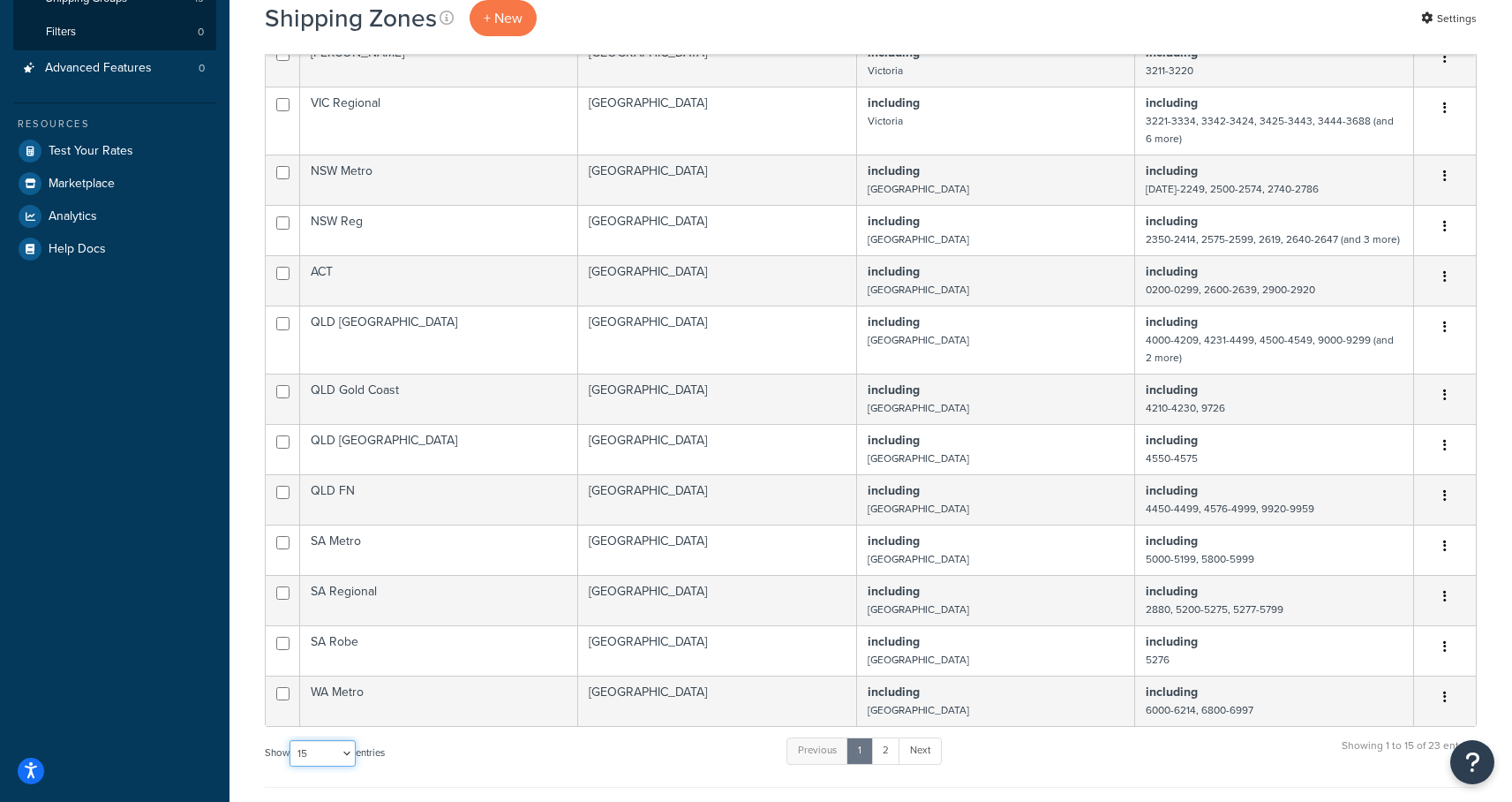
click at [311, 748] on select "10 15 25 50 100" at bounding box center [323, 753] width 66 height 27
select select "50"
click at [292, 766] on select "10 15 25 50 100" at bounding box center [323, 753] width 66 height 27
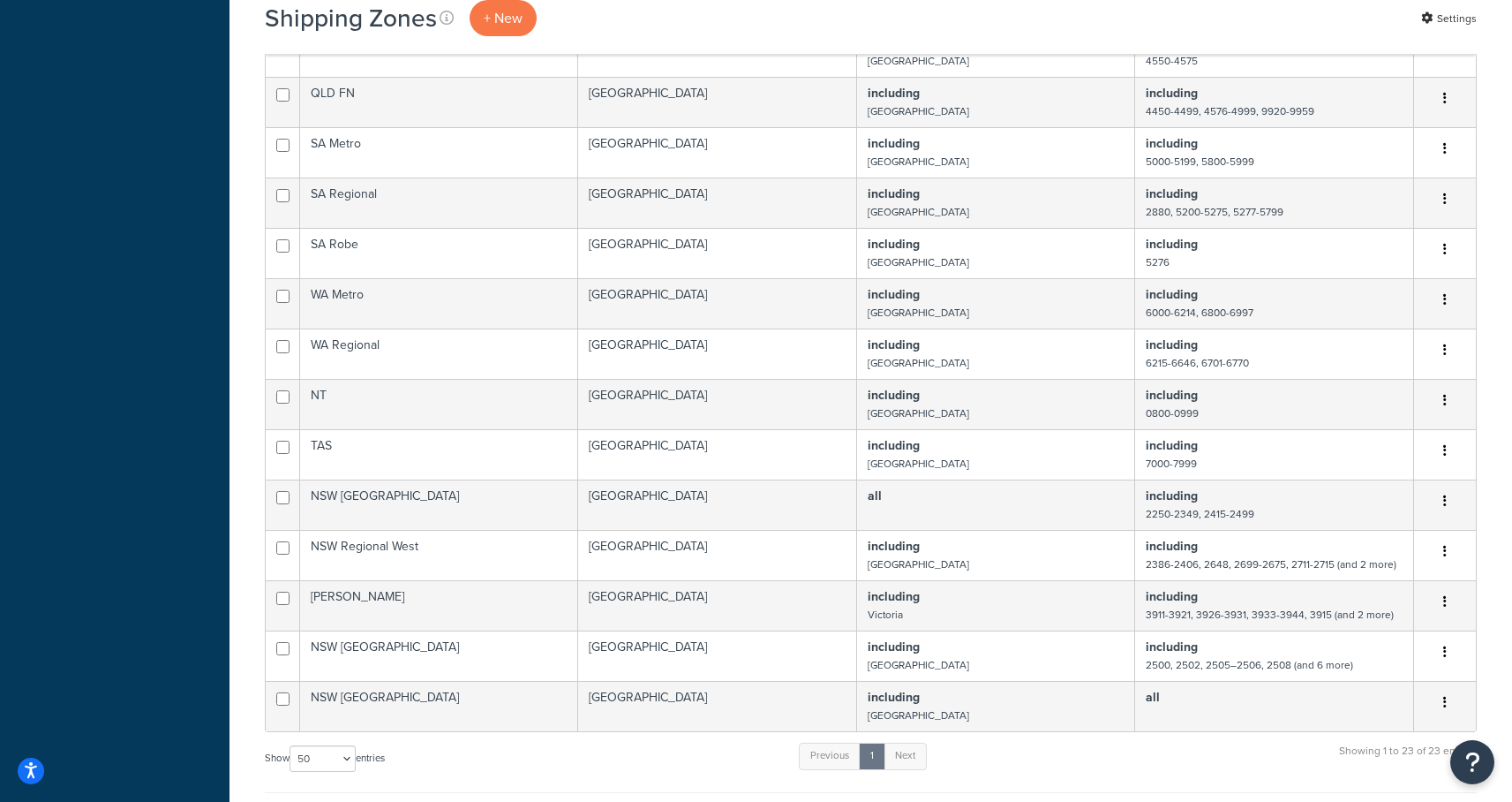
scroll to position [785, 0]
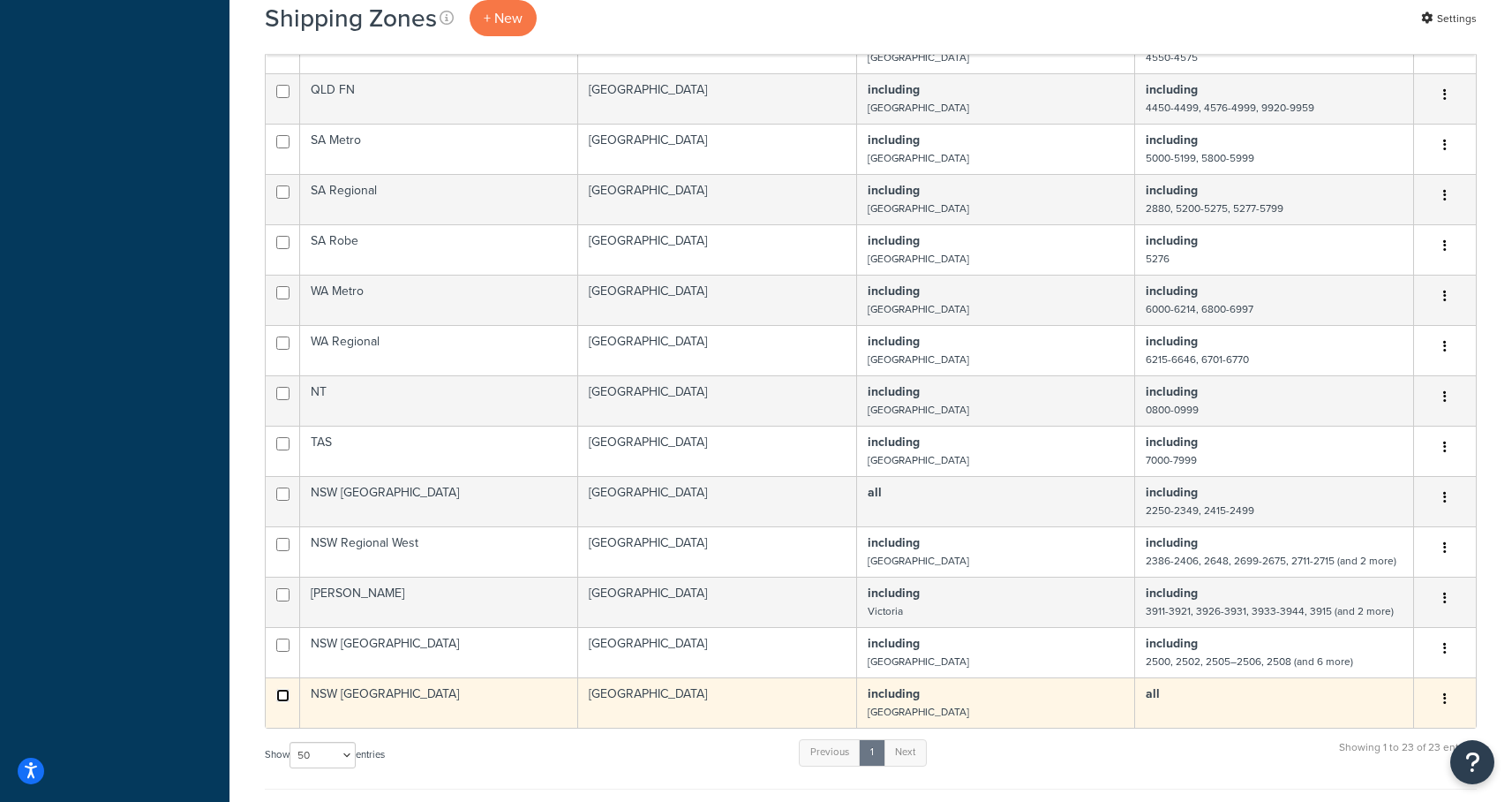
click at [287, 697] on input "checkbox" at bounding box center [282, 695] width 13 height 13
checkbox input "true"
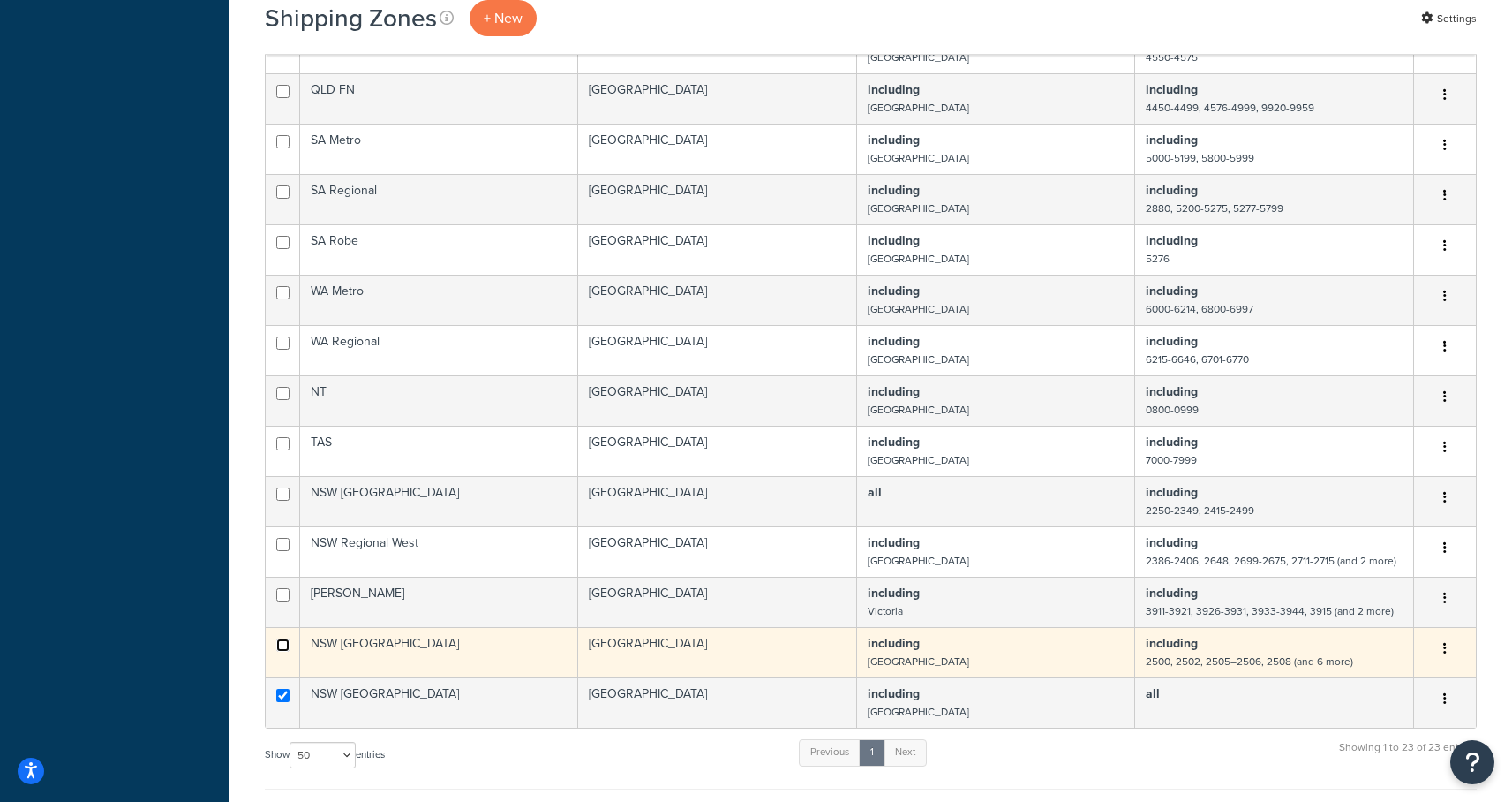
click at [284, 645] on input "checkbox" at bounding box center [282, 645] width 13 height 13
checkbox input "true"
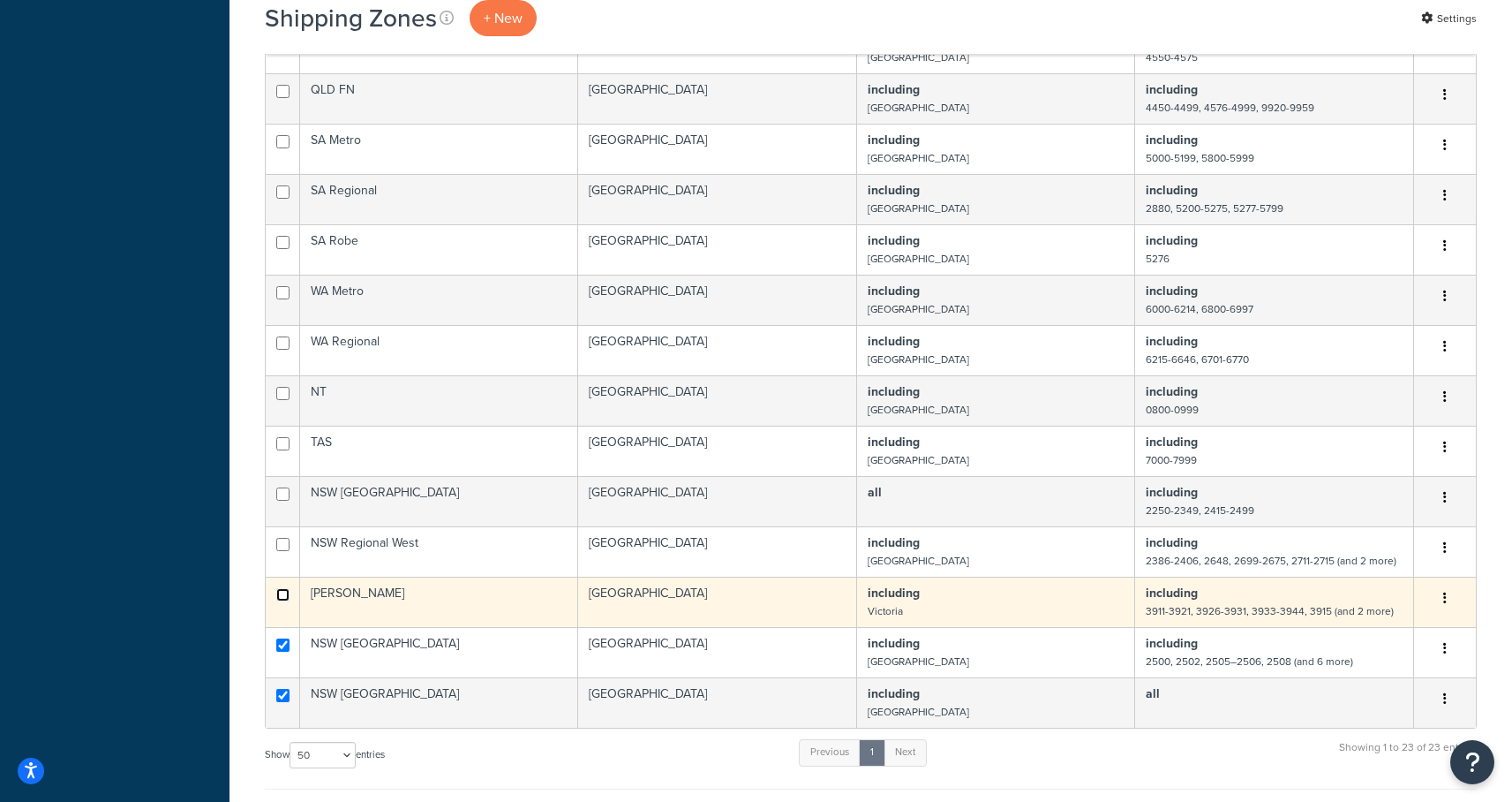
click at [284, 600] on input "checkbox" at bounding box center [282, 594] width 13 height 13
checkbox input "true"
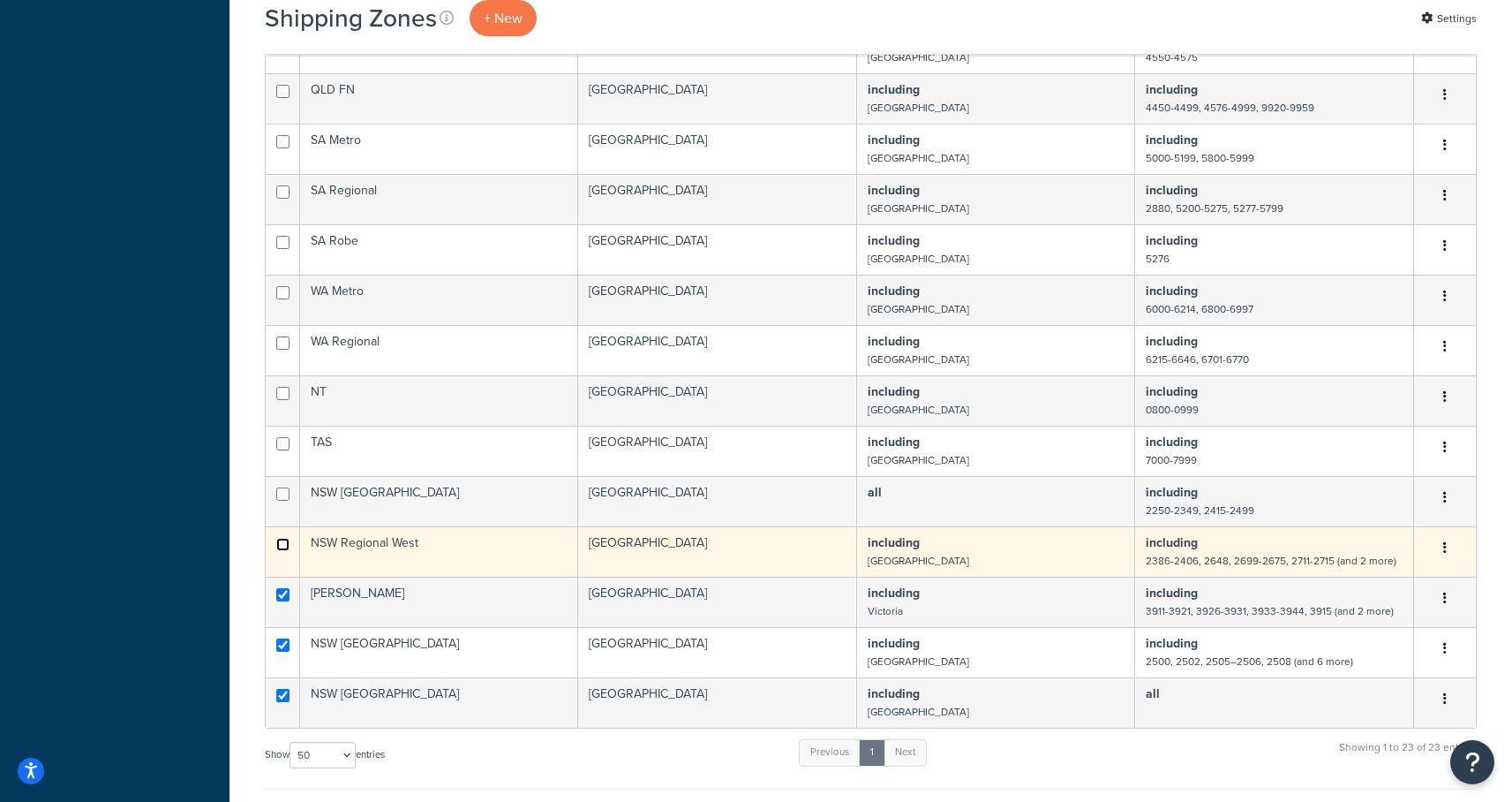
click at [280, 541] on input "checkbox" at bounding box center [282, 545] width 13 height 13
checkbox input "true"
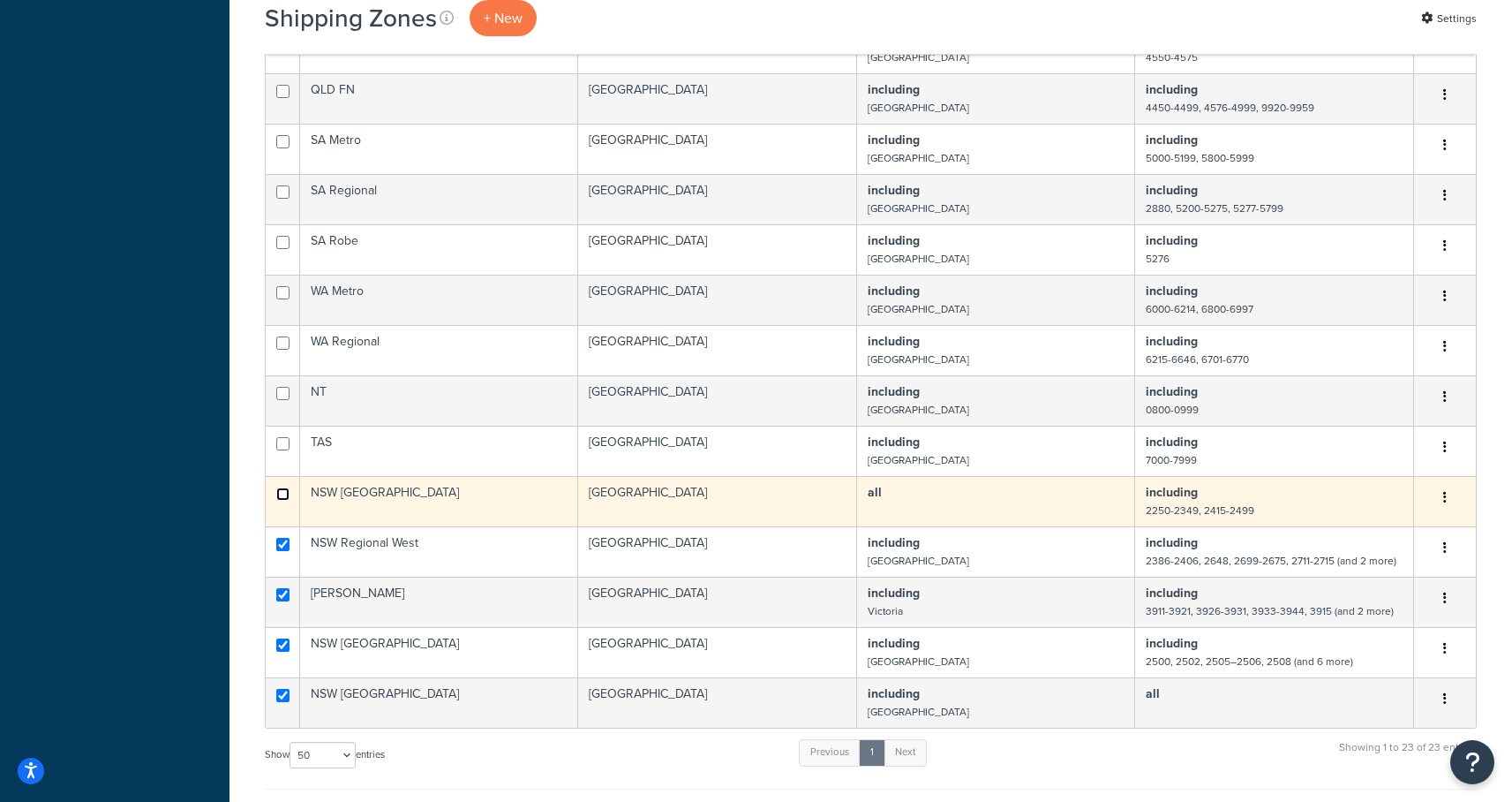
click at [280, 497] on input "checkbox" at bounding box center [282, 494] width 13 height 13
click at [280, 496] on input "checkbox" at bounding box center [282, 494] width 13 height 13
checkbox input "false"
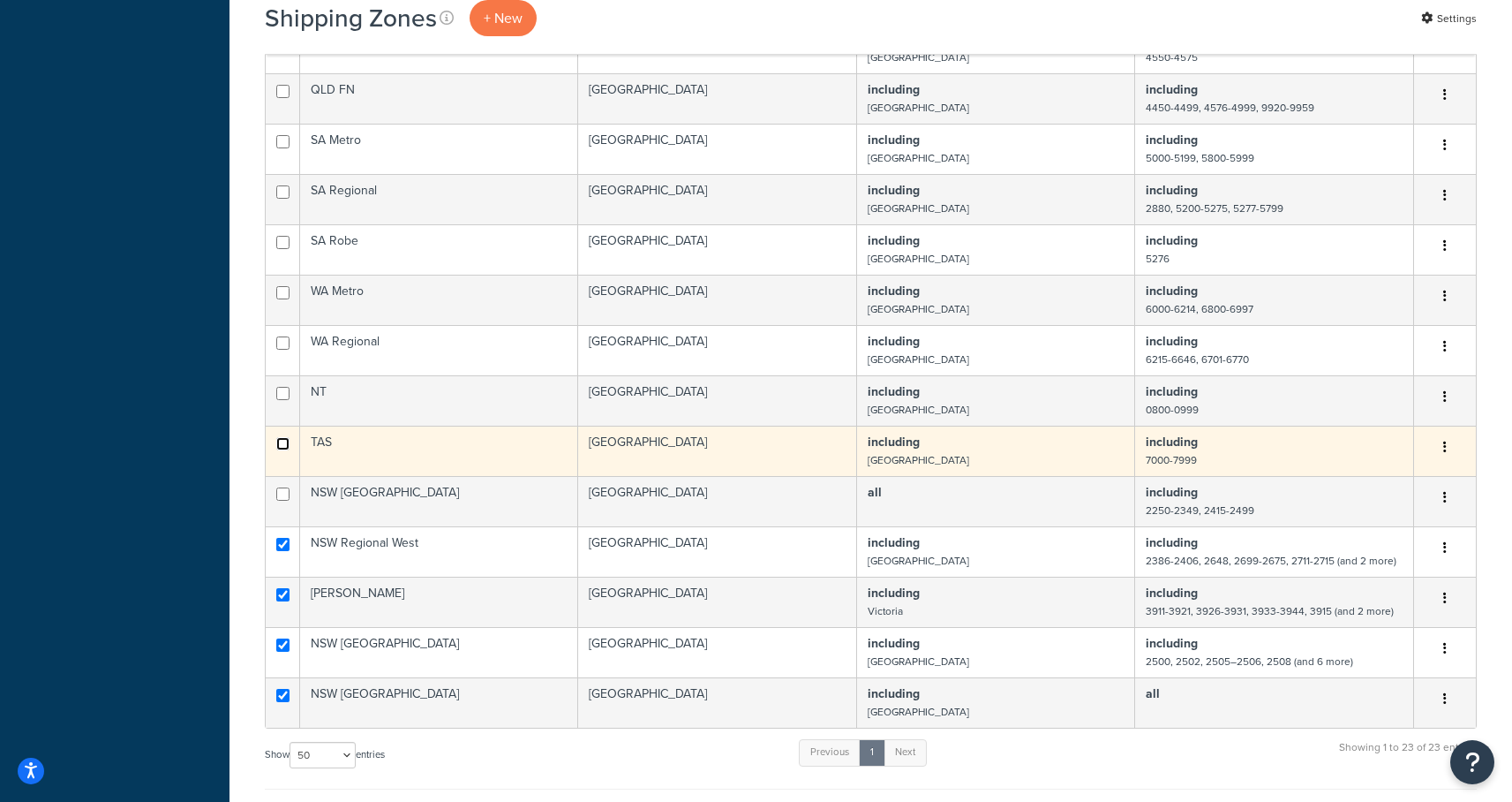
click at [280, 446] on input "checkbox" at bounding box center [282, 444] width 13 height 13
checkbox input "true"
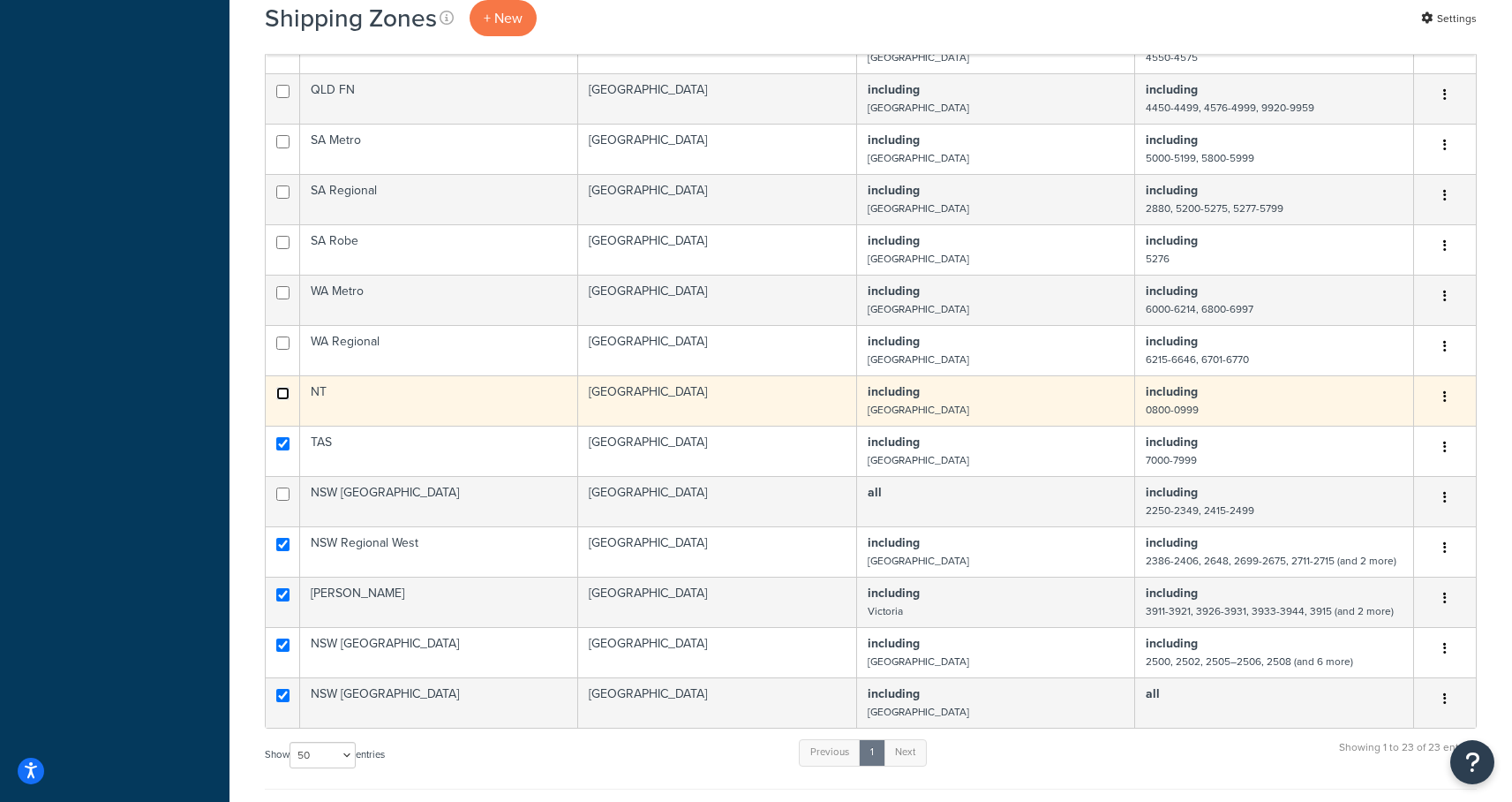
click at [281, 392] on input "checkbox" at bounding box center [282, 393] width 13 height 13
checkbox input "true"
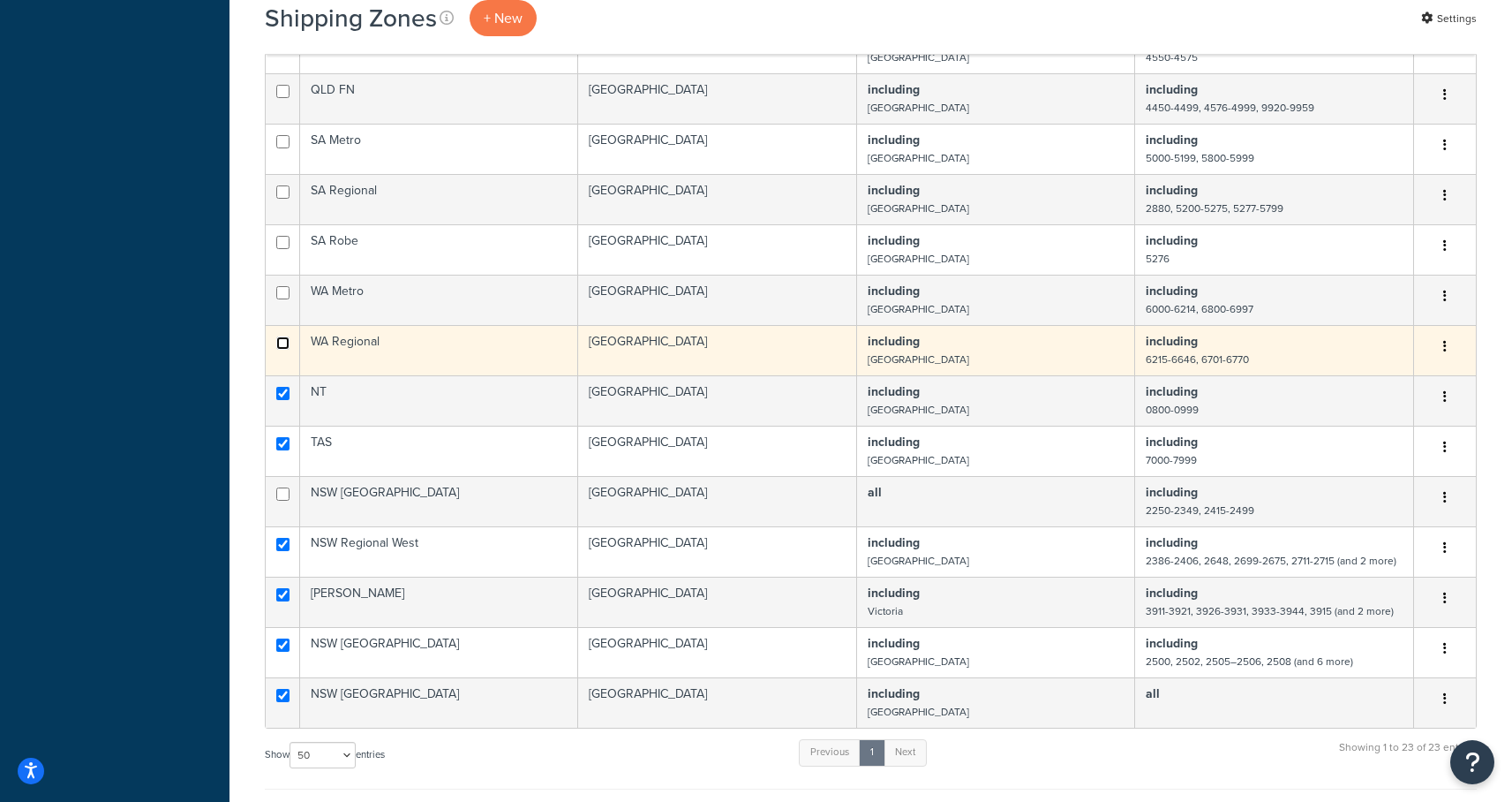
click at [280, 346] on input "checkbox" at bounding box center [282, 343] width 13 height 13
checkbox input "true"
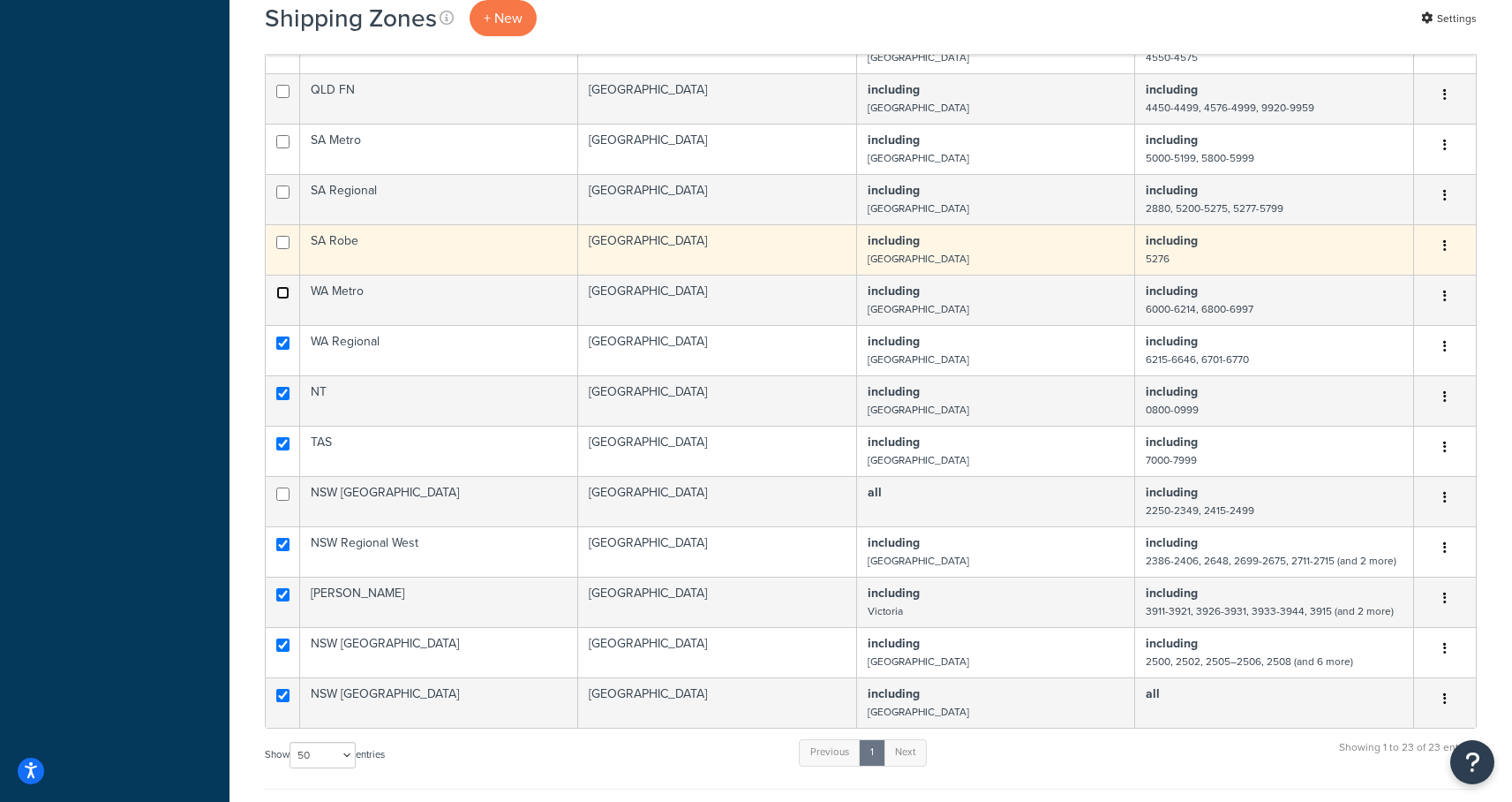
drag, startPoint x: 282, startPoint y: 298, endPoint x: 280, endPoint y: 270, distance: 28.1
click at [282, 297] on input "checkbox" at bounding box center [282, 293] width 13 height 13
checkbox input "true"
click at [281, 245] on input "checkbox" at bounding box center [282, 242] width 13 height 13
checkbox input "true"
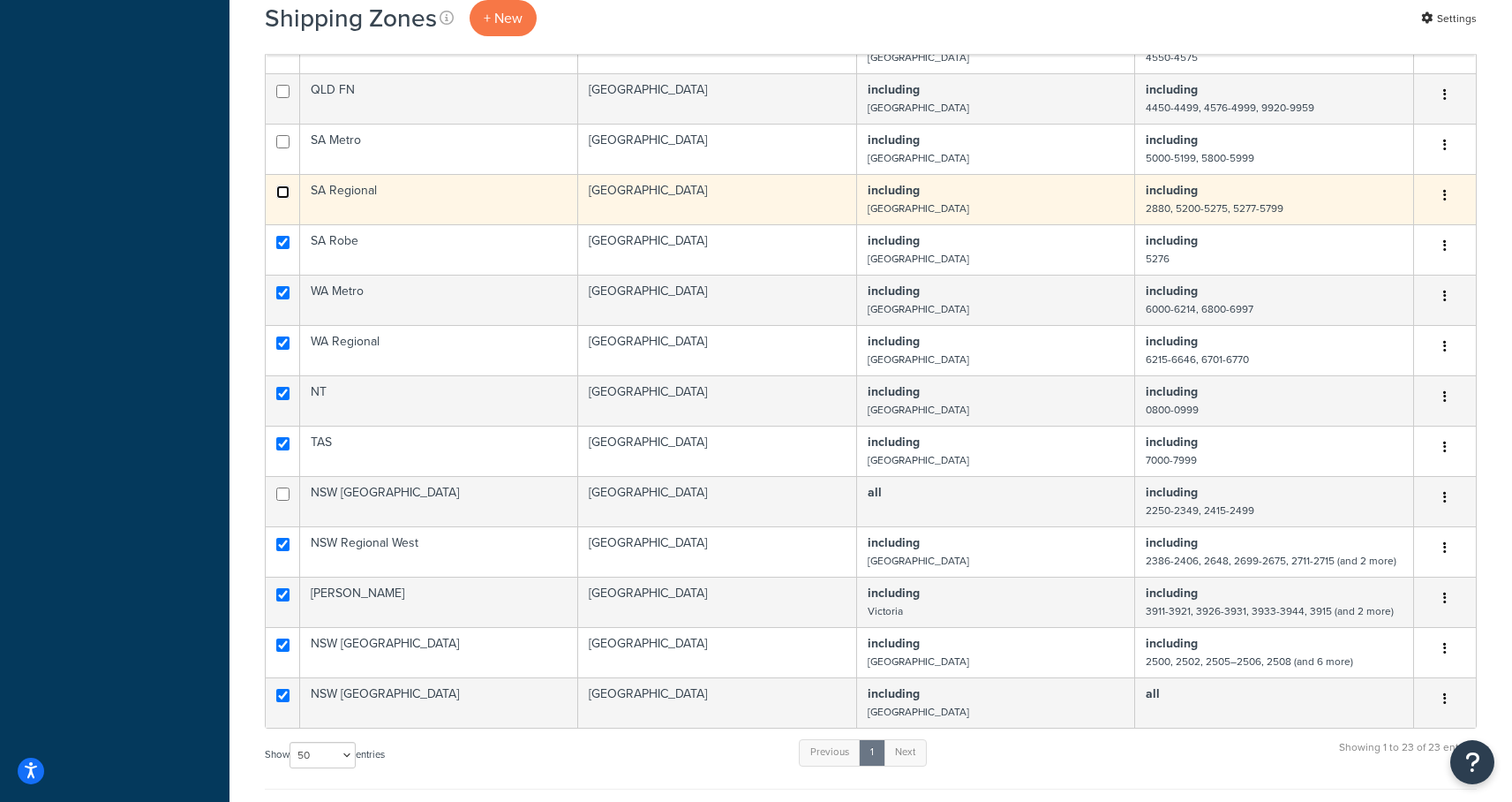
click at [281, 193] on input "checkbox" at bounding box center [282, 192] width 13 height 13
checkbox input "true"
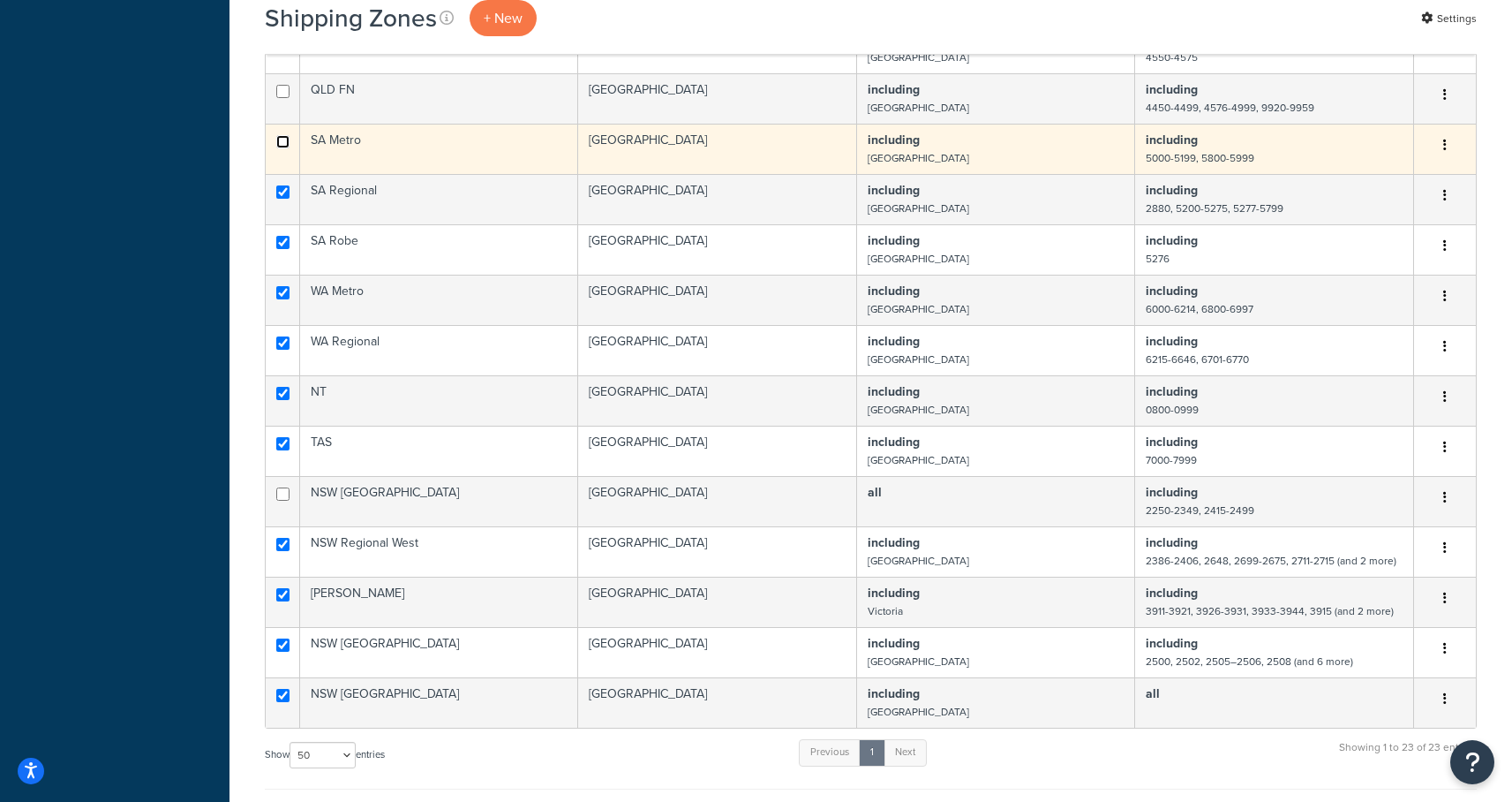
click at [287, 138] on input "checkbox" at bounding box center [282, 141] width 13 height 13
checkbox input "true"
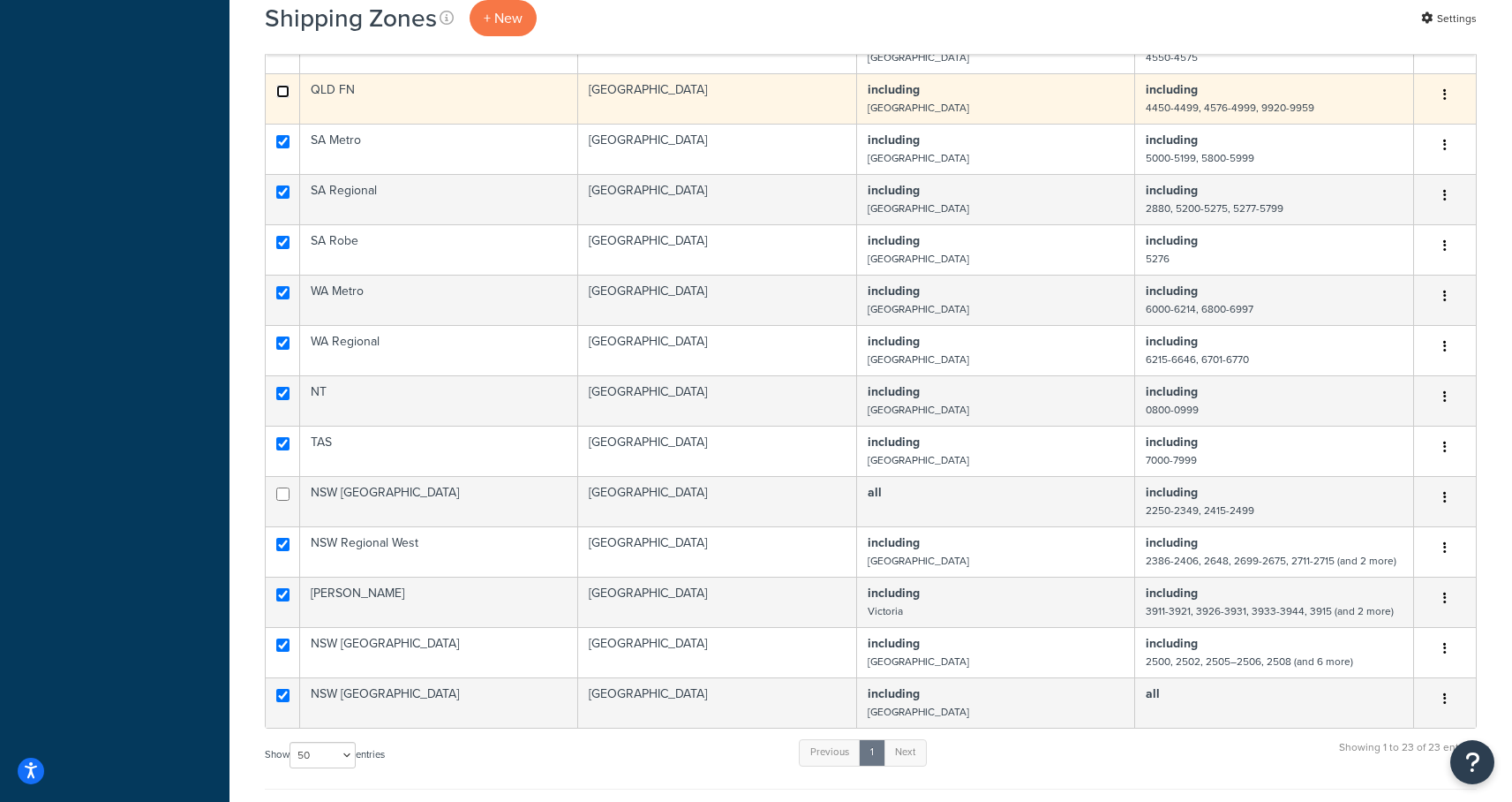
click at [282, 92] on input "checkbox" at bounding box center [282, 91] width 13 height 13
checkbox input "true"
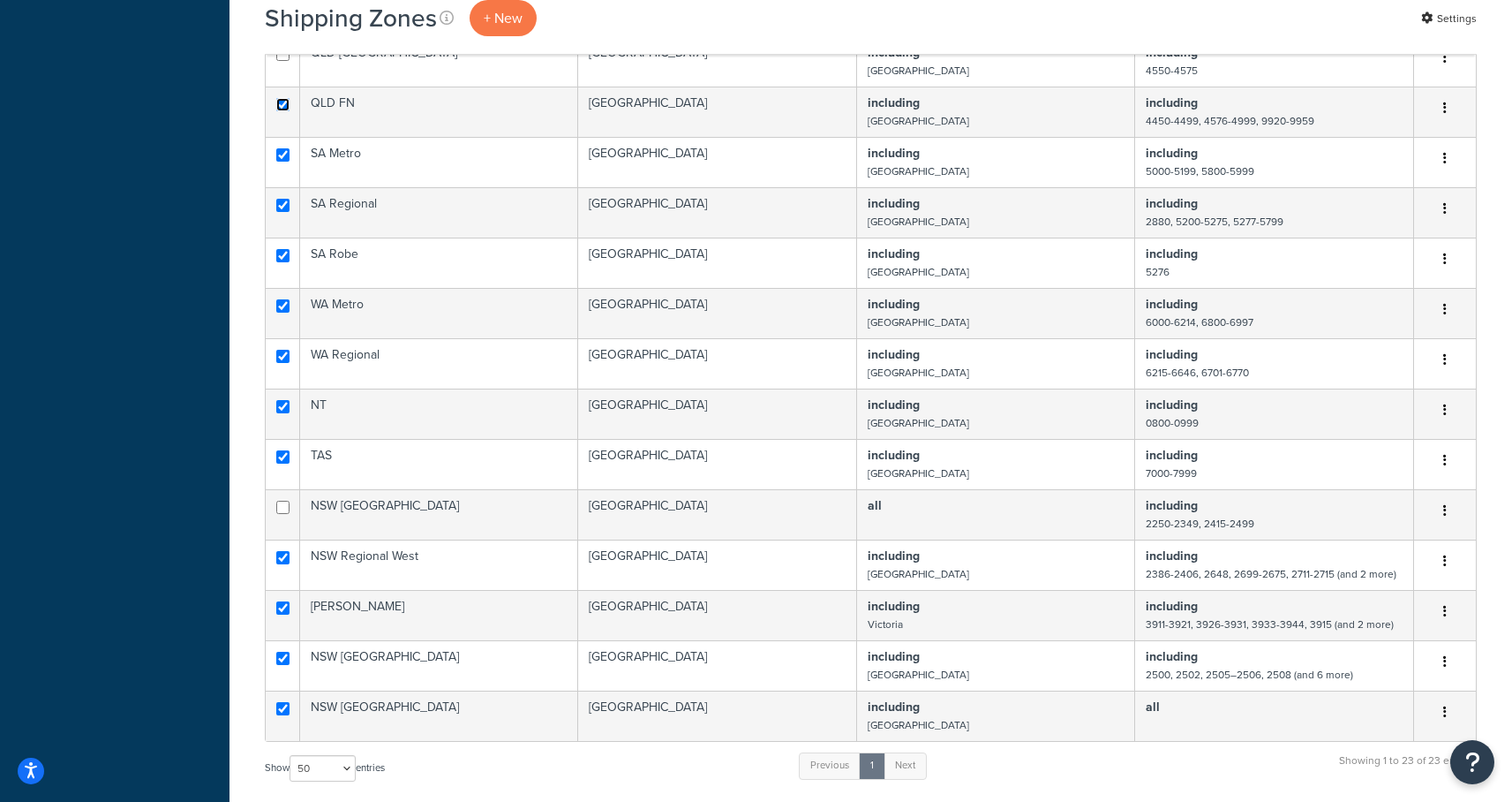
scroll to position [497, 0]
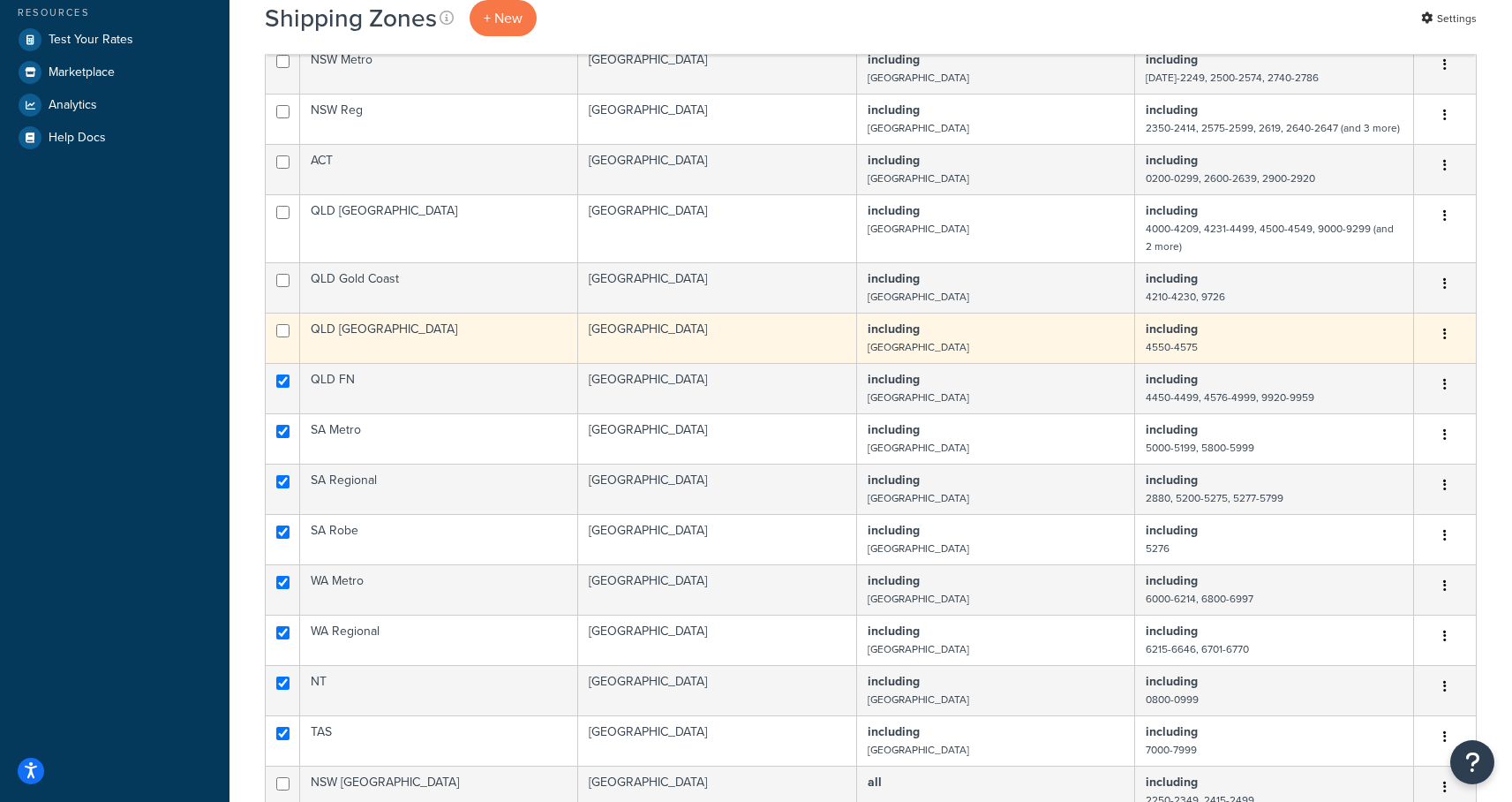
click at [291, 330] on td at bounding box center [282, 338] width 34 height 51
click at [285, 333] on input "checkbox" at bounding box center [282, 330] width 13 height 13
checkbox input "true"
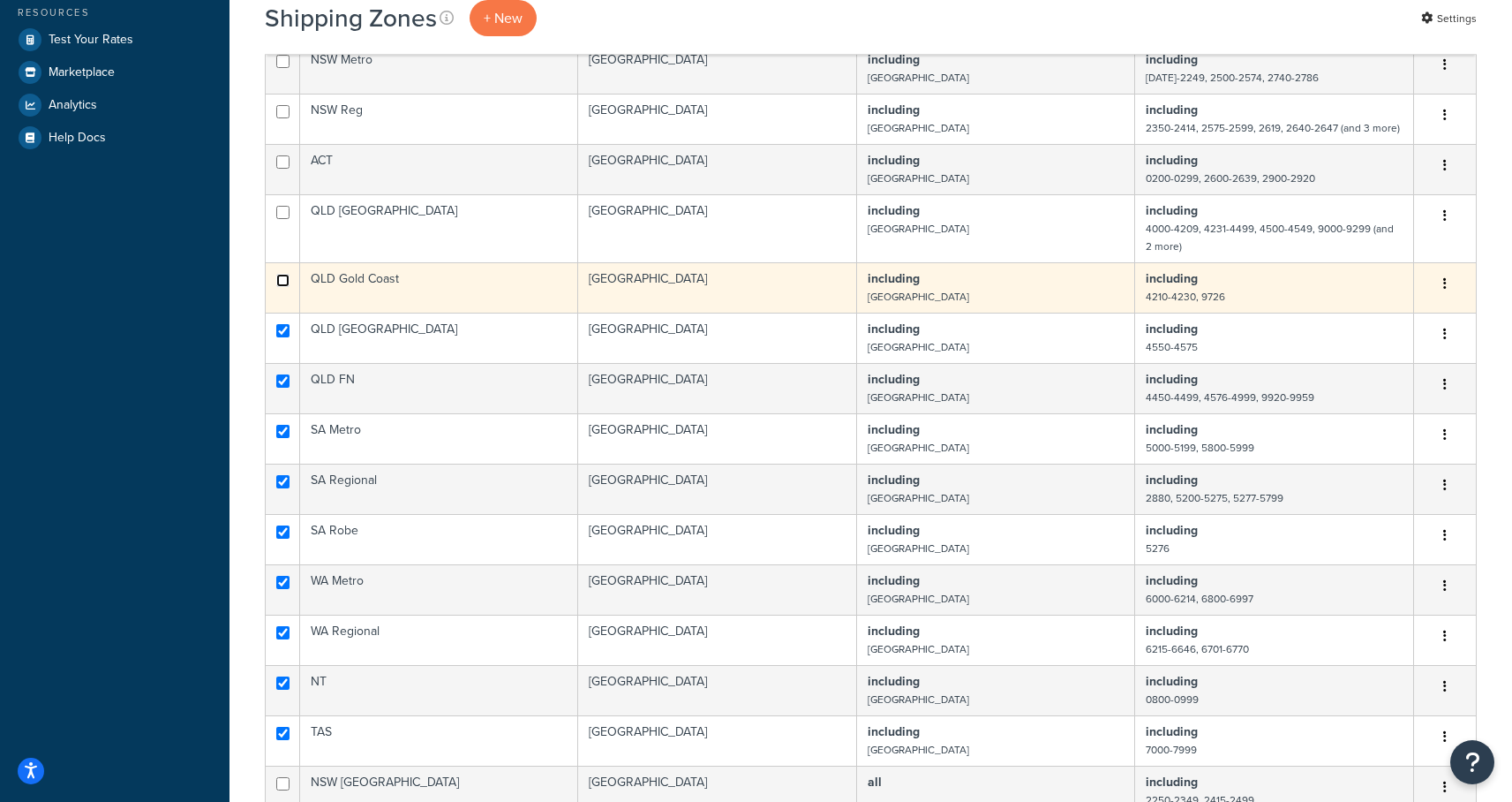
click at [282, 281] on input "checkbox" at bounding box center [282, 281] width 13 height 13
checkbox input "true"
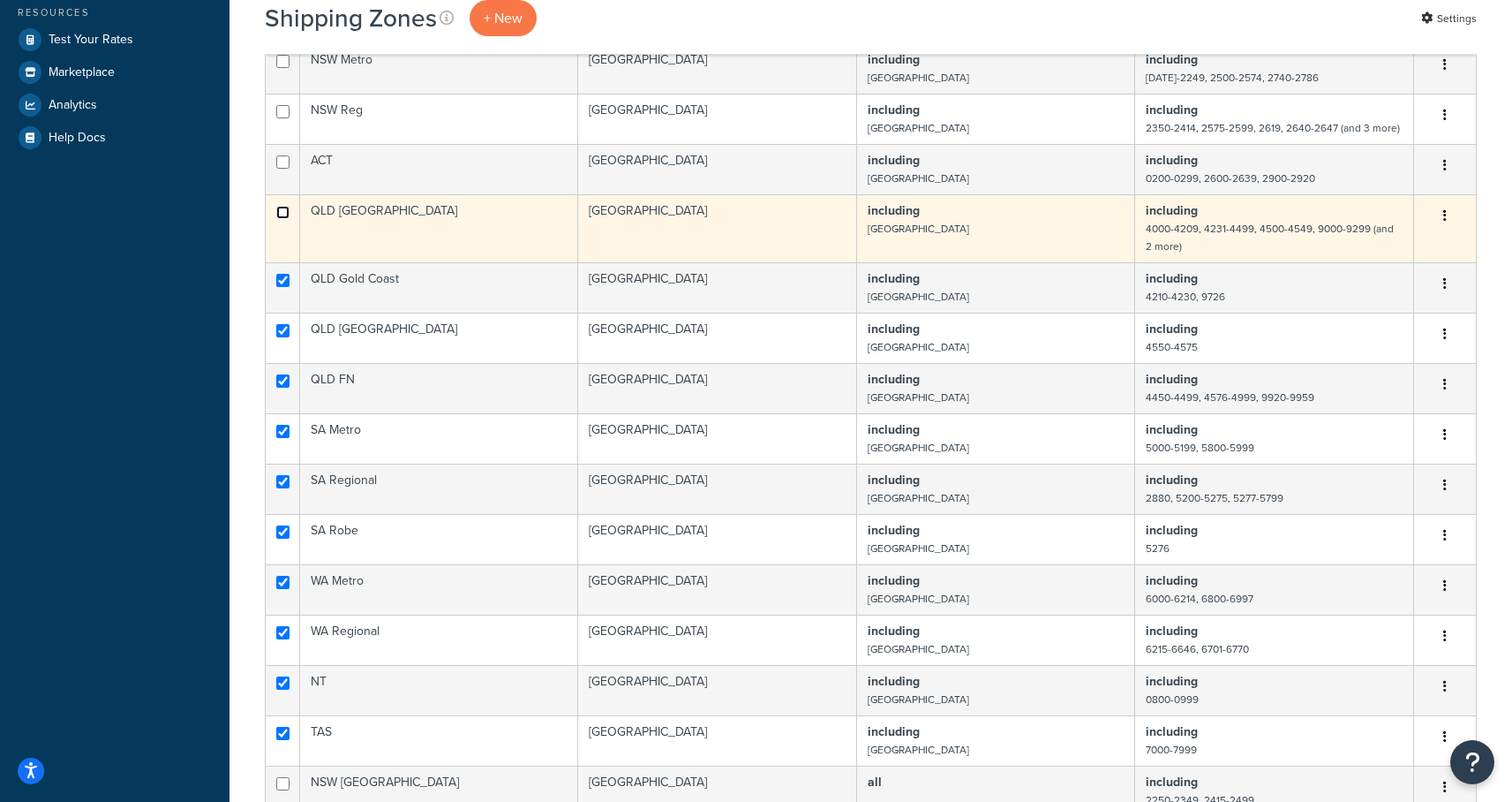
click at [284, 210] on input "checkbox" at bounding box center [282, 212] width 13 height 13
checkbox input "true"
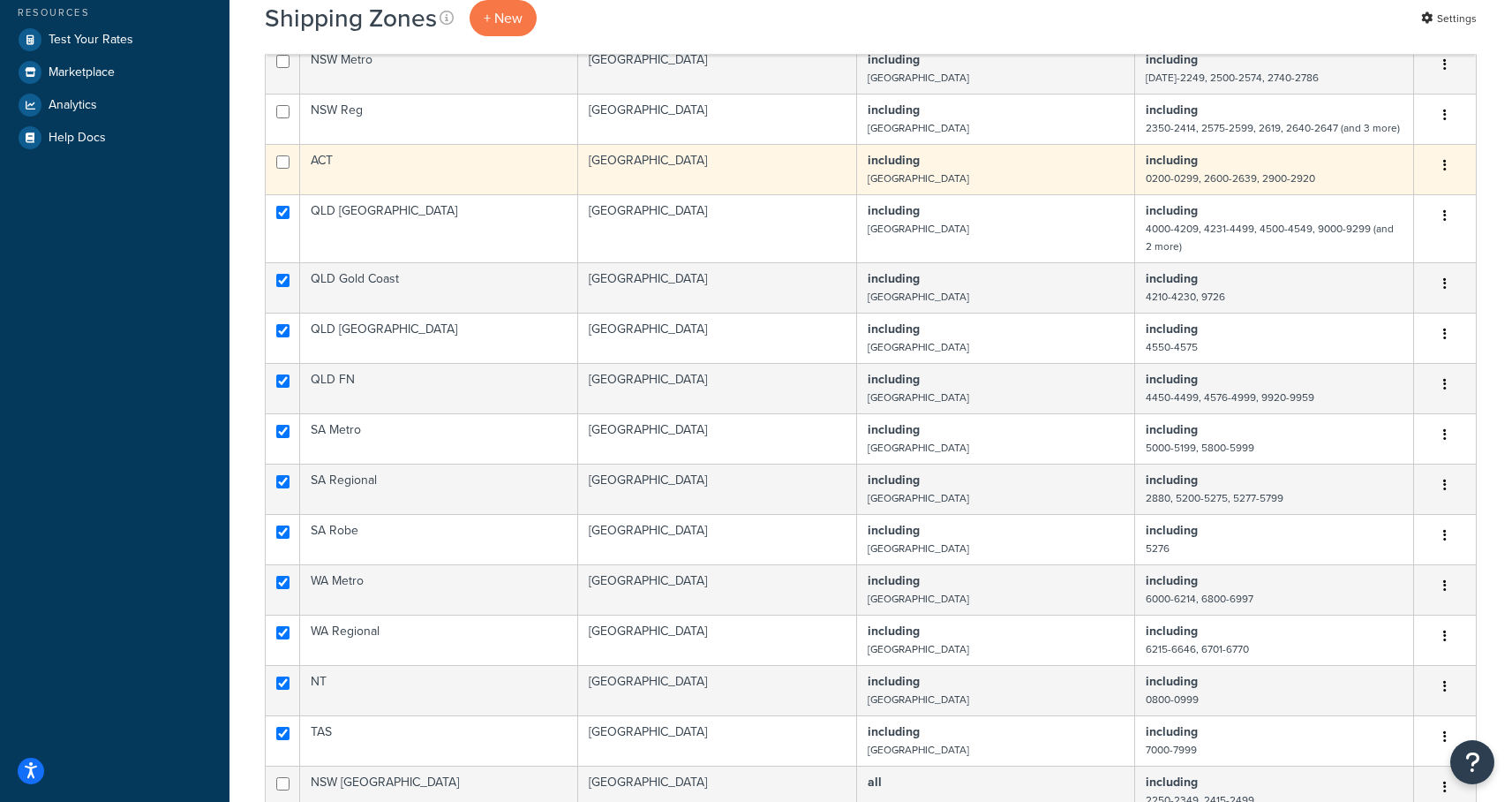
click at [282, 154] on td at bounding box center [282, 169] width 34 height 51
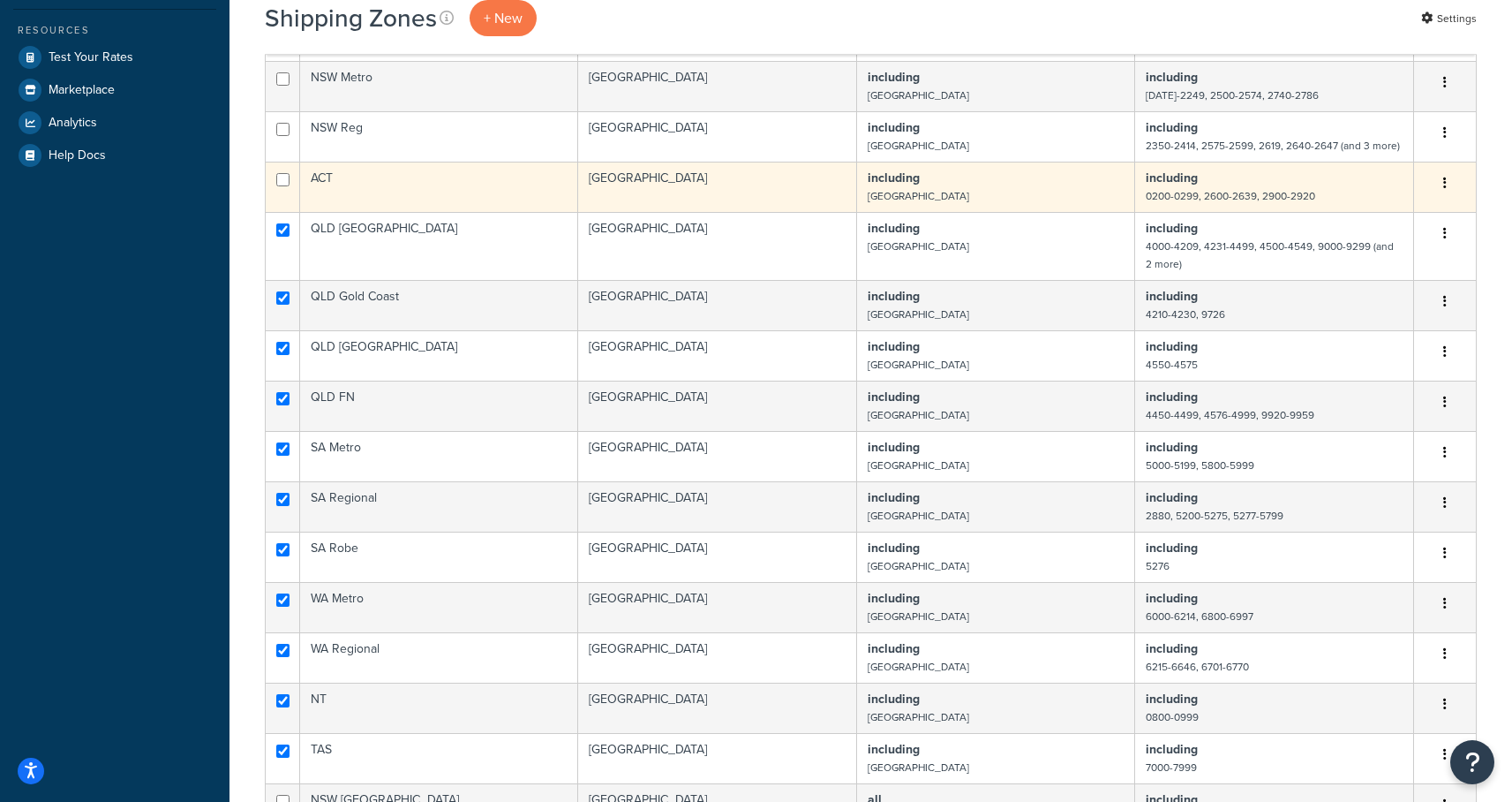
scroll to position [470, 0]
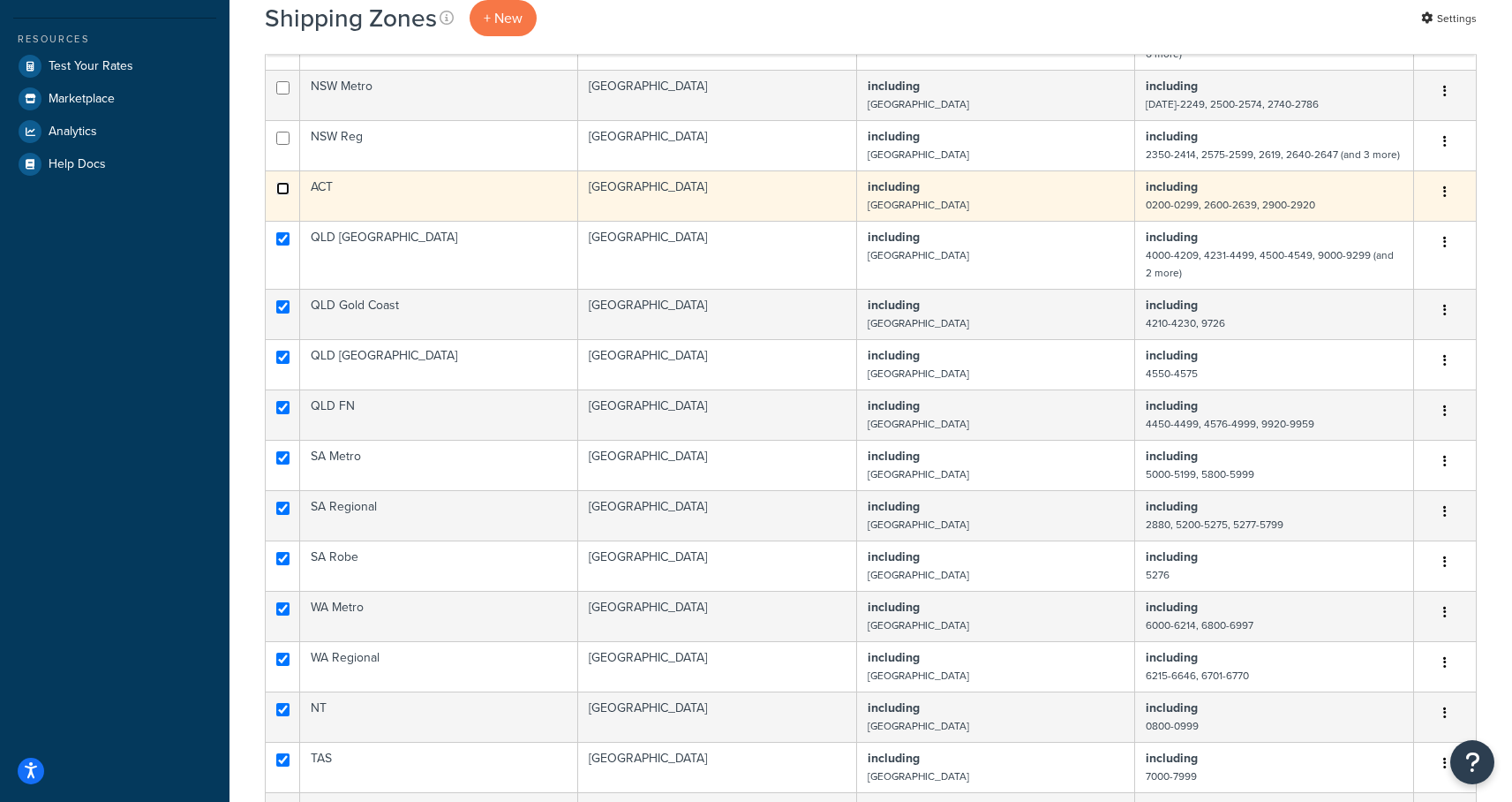
click at [283, 190] on input "checkbox" at bounding box center [282, 188] width 13 height 13
checkbox input "true"
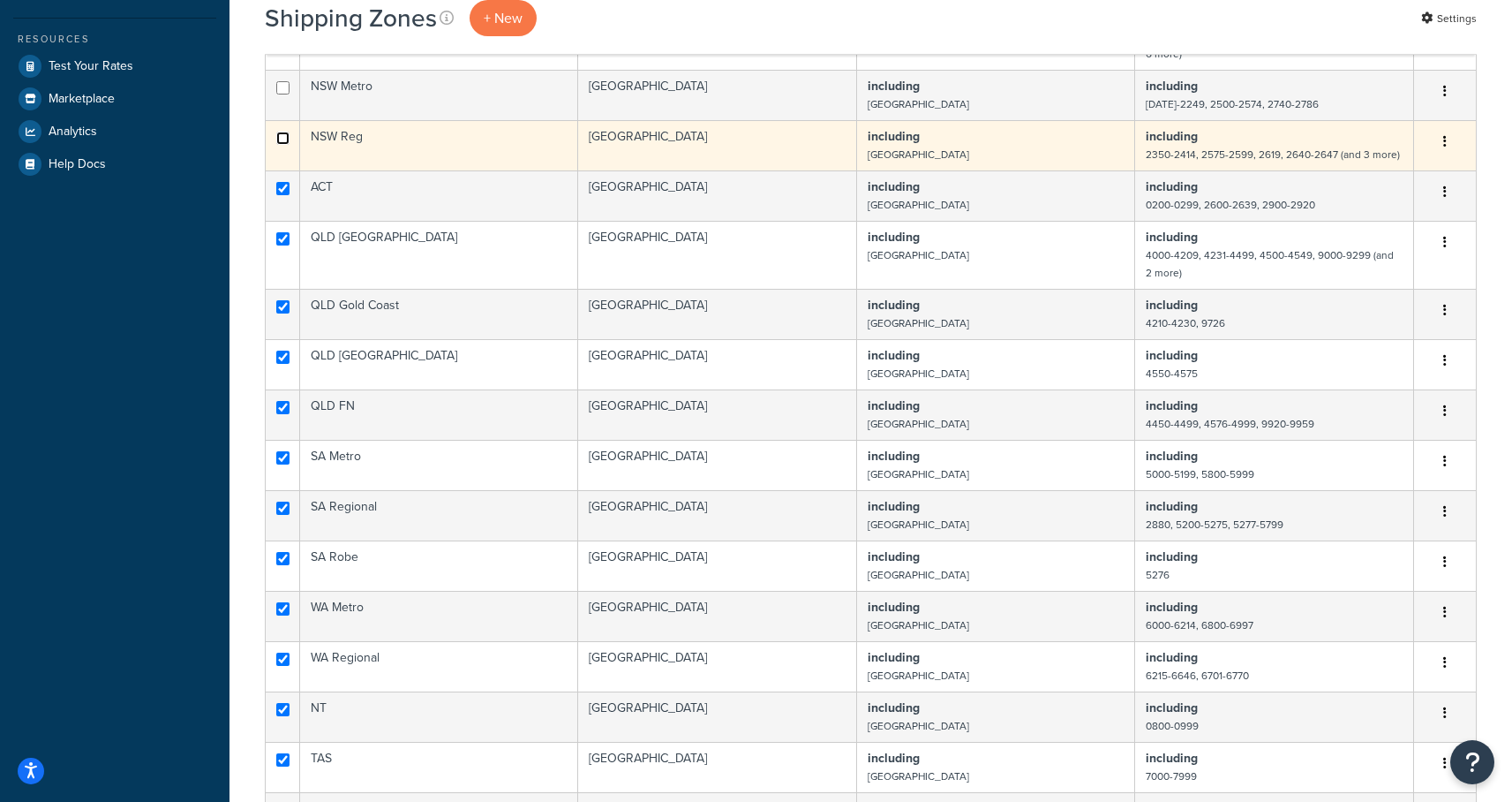
click at [286, 138] on input "checkbox" at bounding box center [282, 138] width 13 height 13
checkbox input "true"
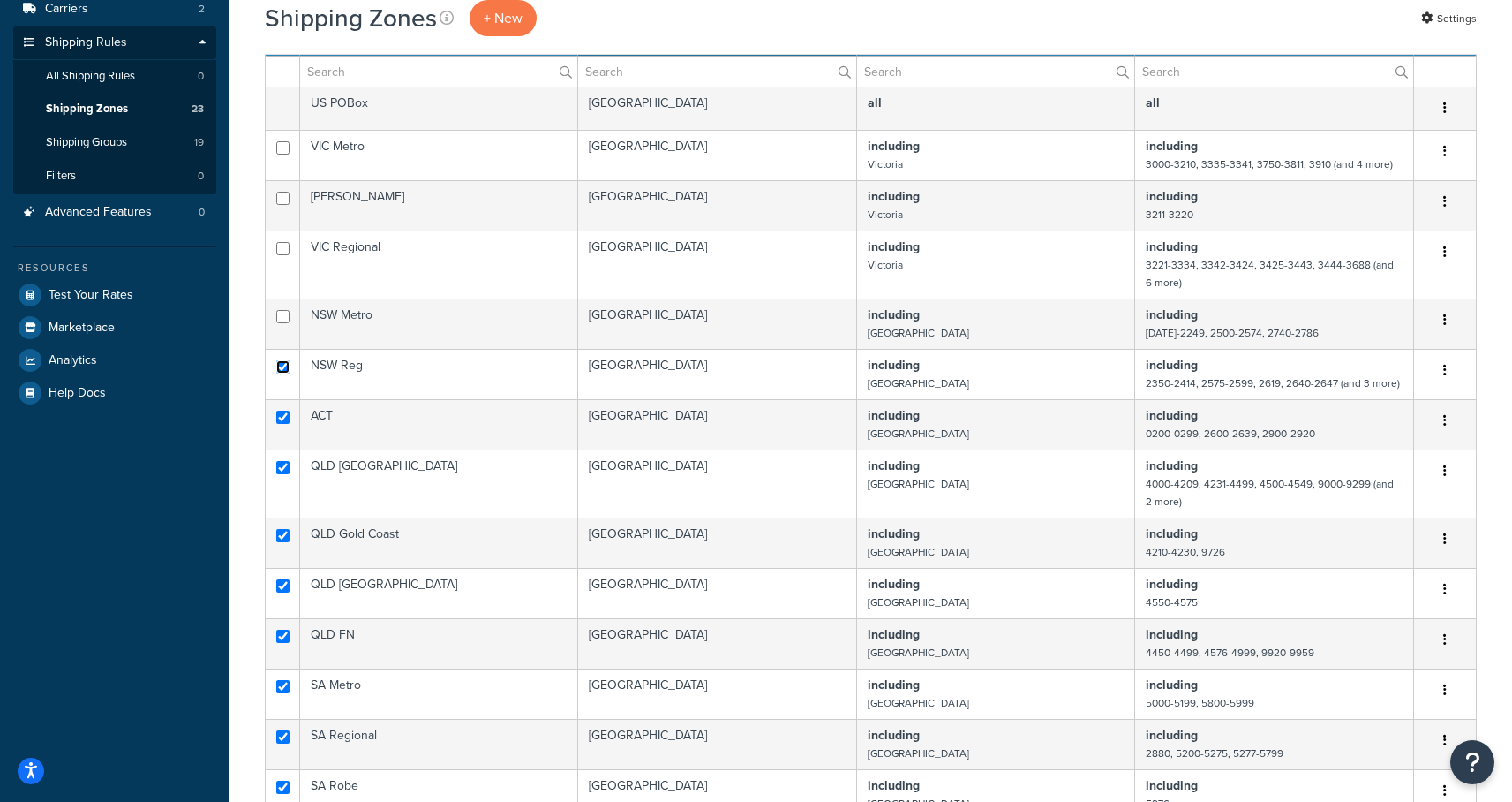
scroll to position [153, 0]
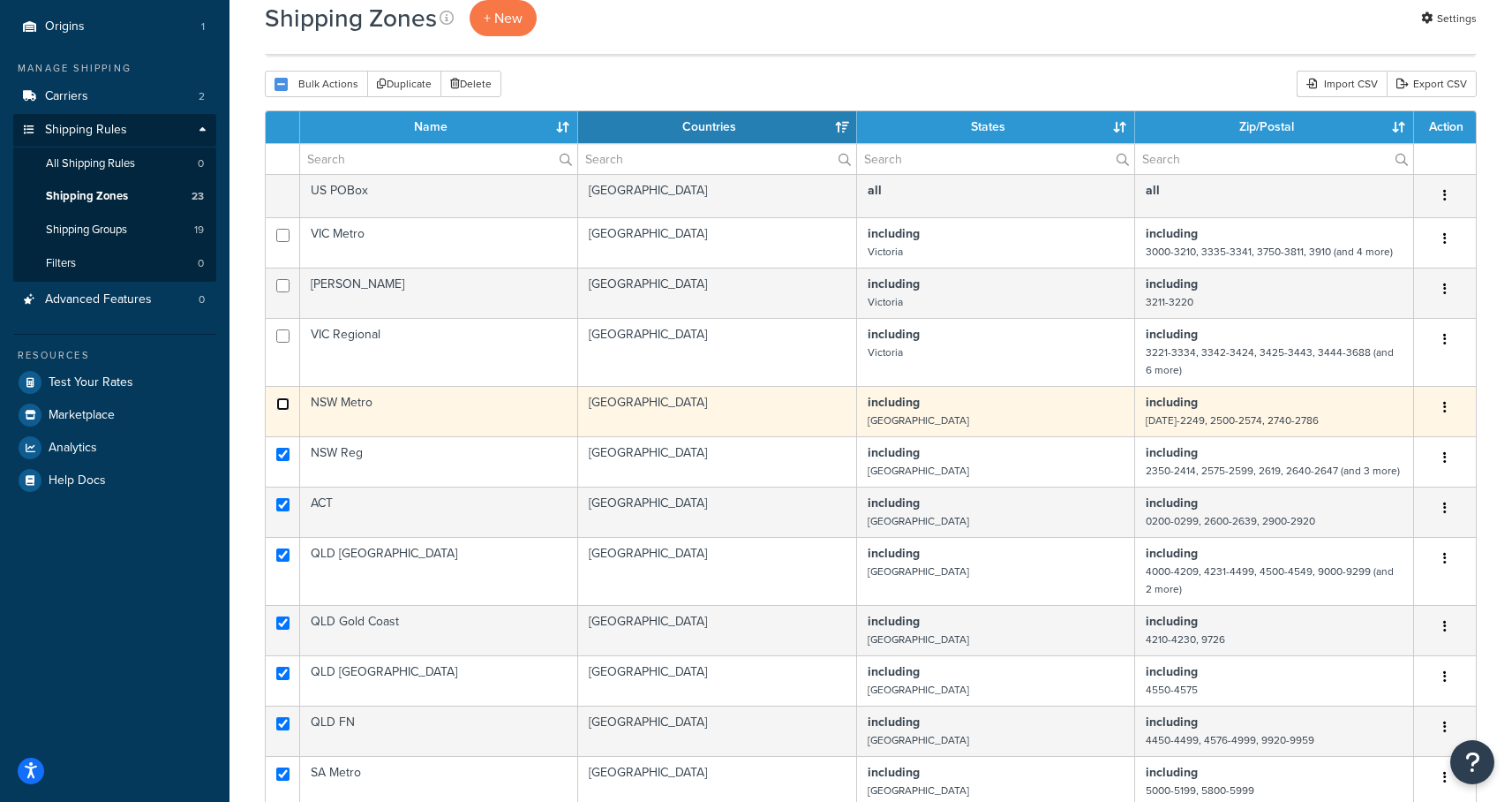
click at [288, 408] on input "checkbox" at bounding box center [282, 404] width 13 height 13
checkbox input "true"
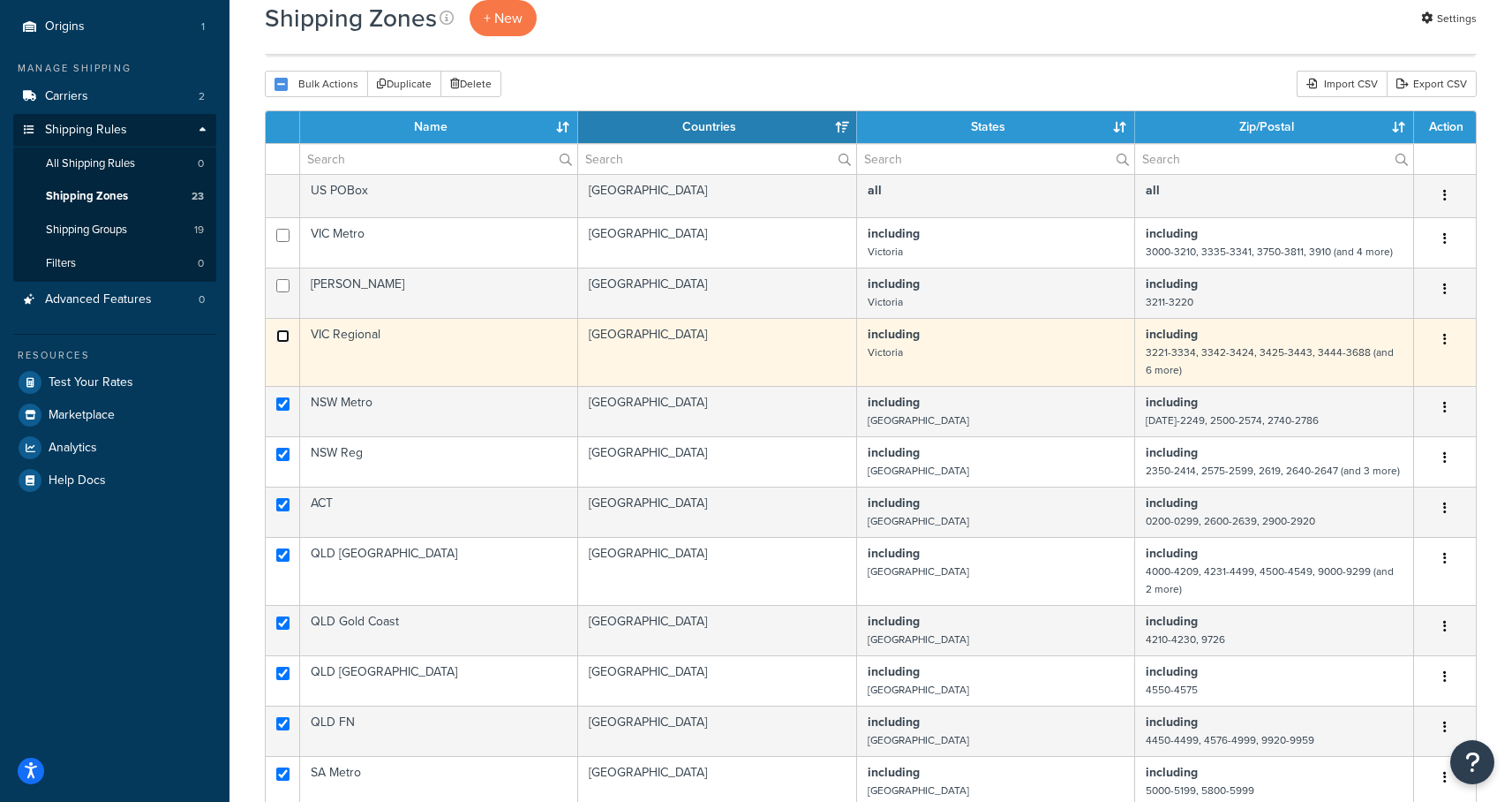
click at [281, 330] on input "checkbox" at bounding box center [282, 336] width 13 height 13
checkbox input "true"
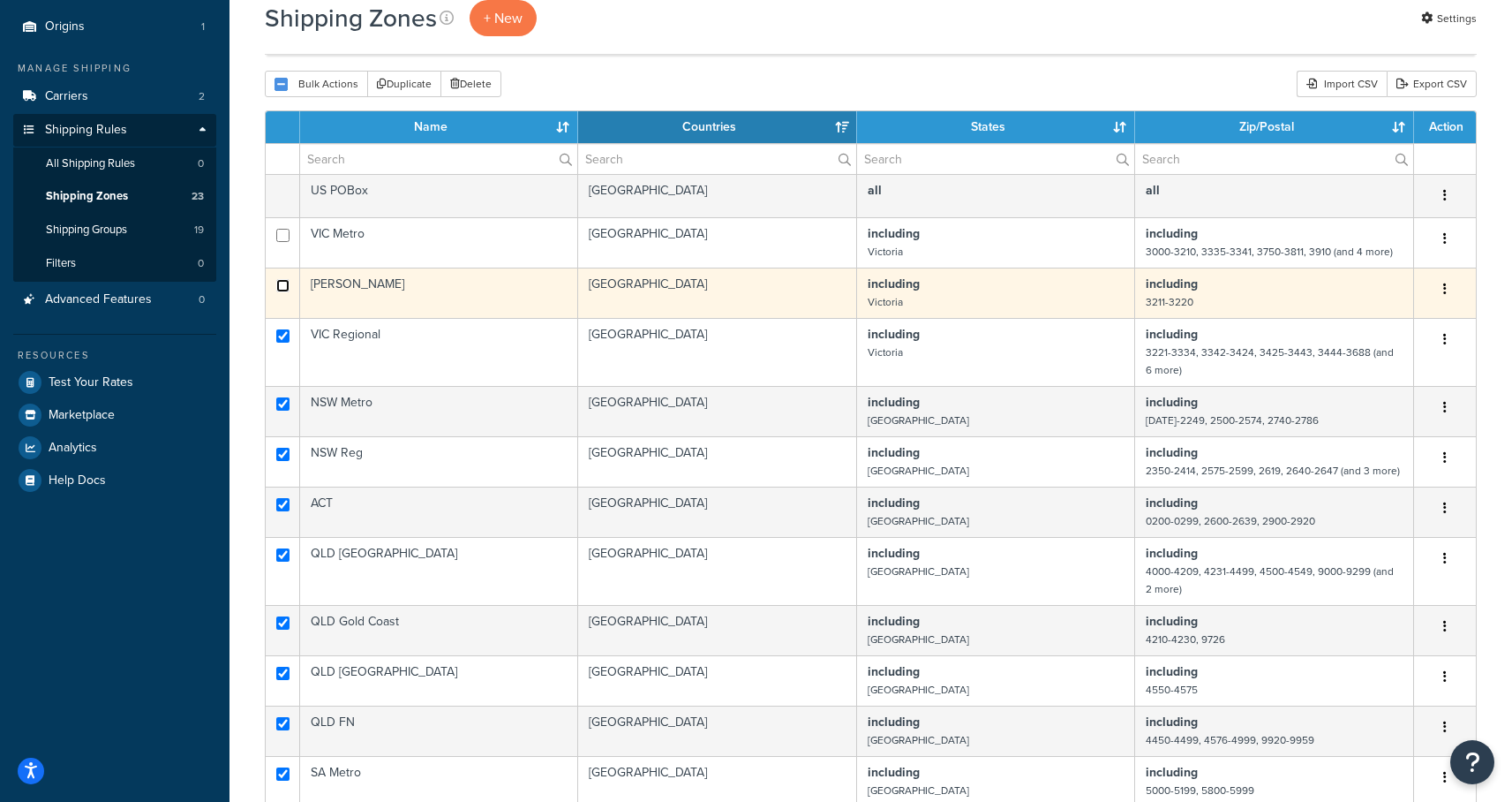
click at [284, 283] on input "checkbox" at bounding box center [282, 285] width 13 height 13
checkbox input "true"
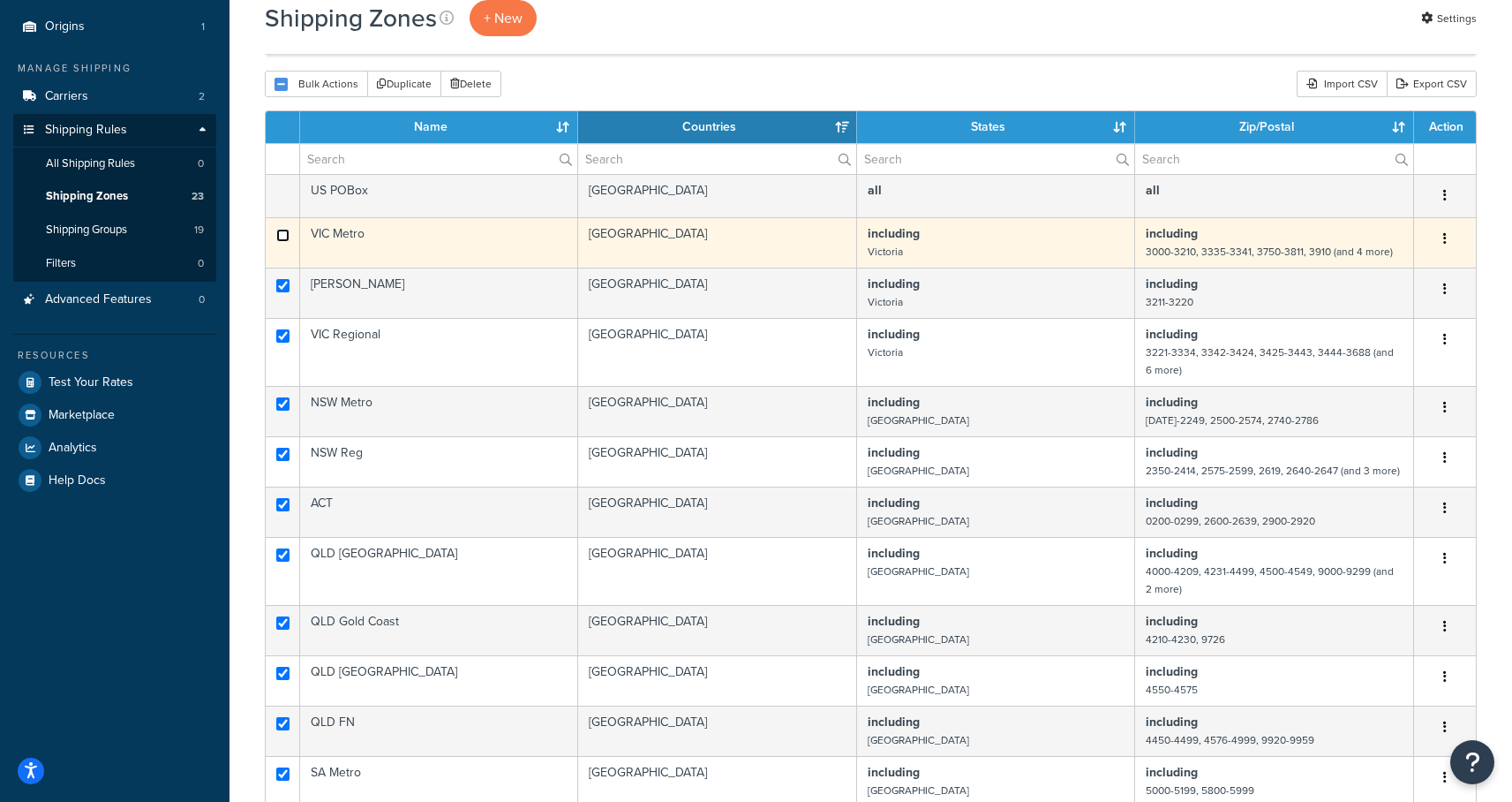
click at [283, 234] on input "checkbox" at bounding box center [282, 235] width 13 height 13
checkbox input "true"
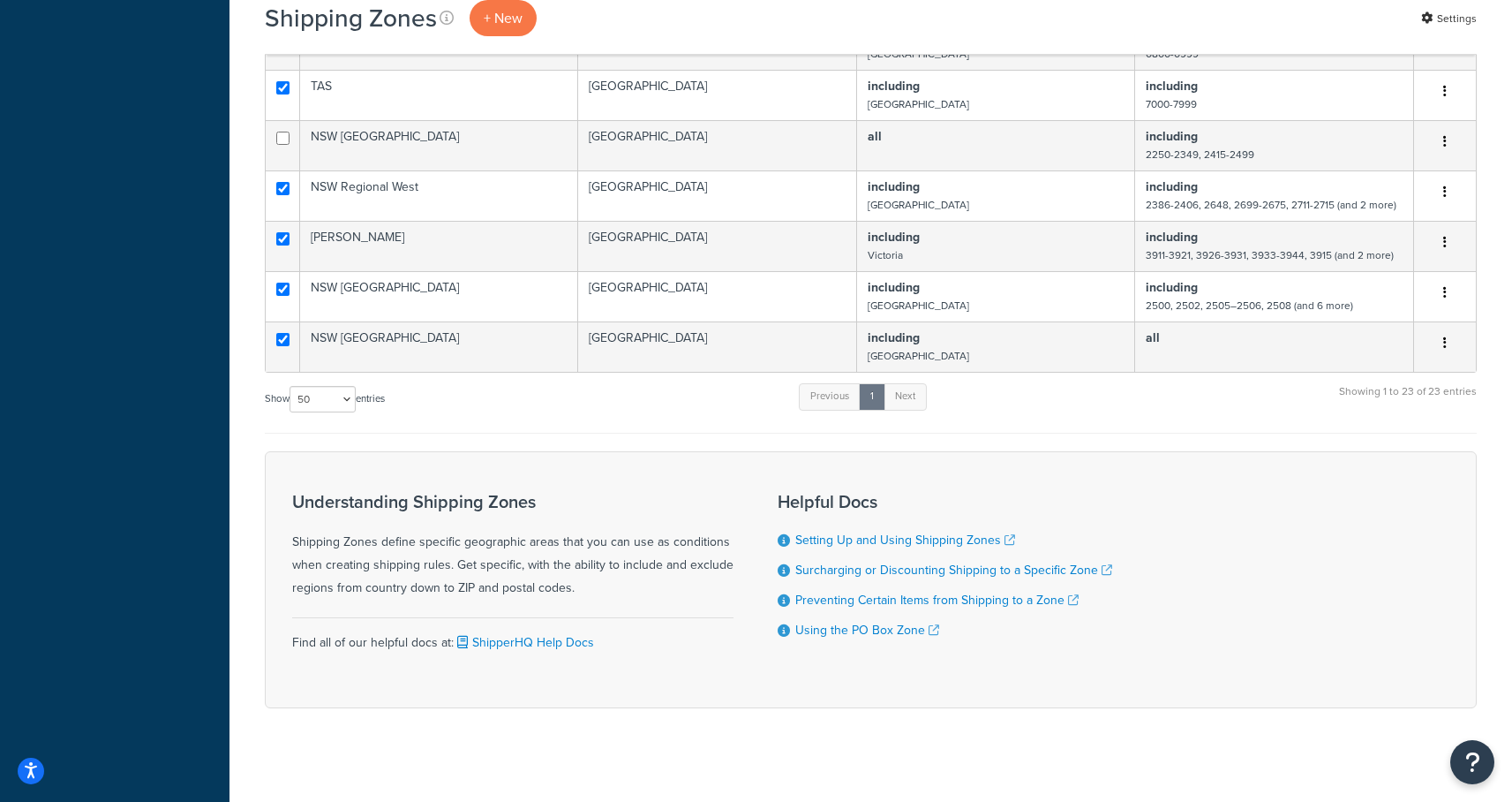
scroll to position [1154, 0]
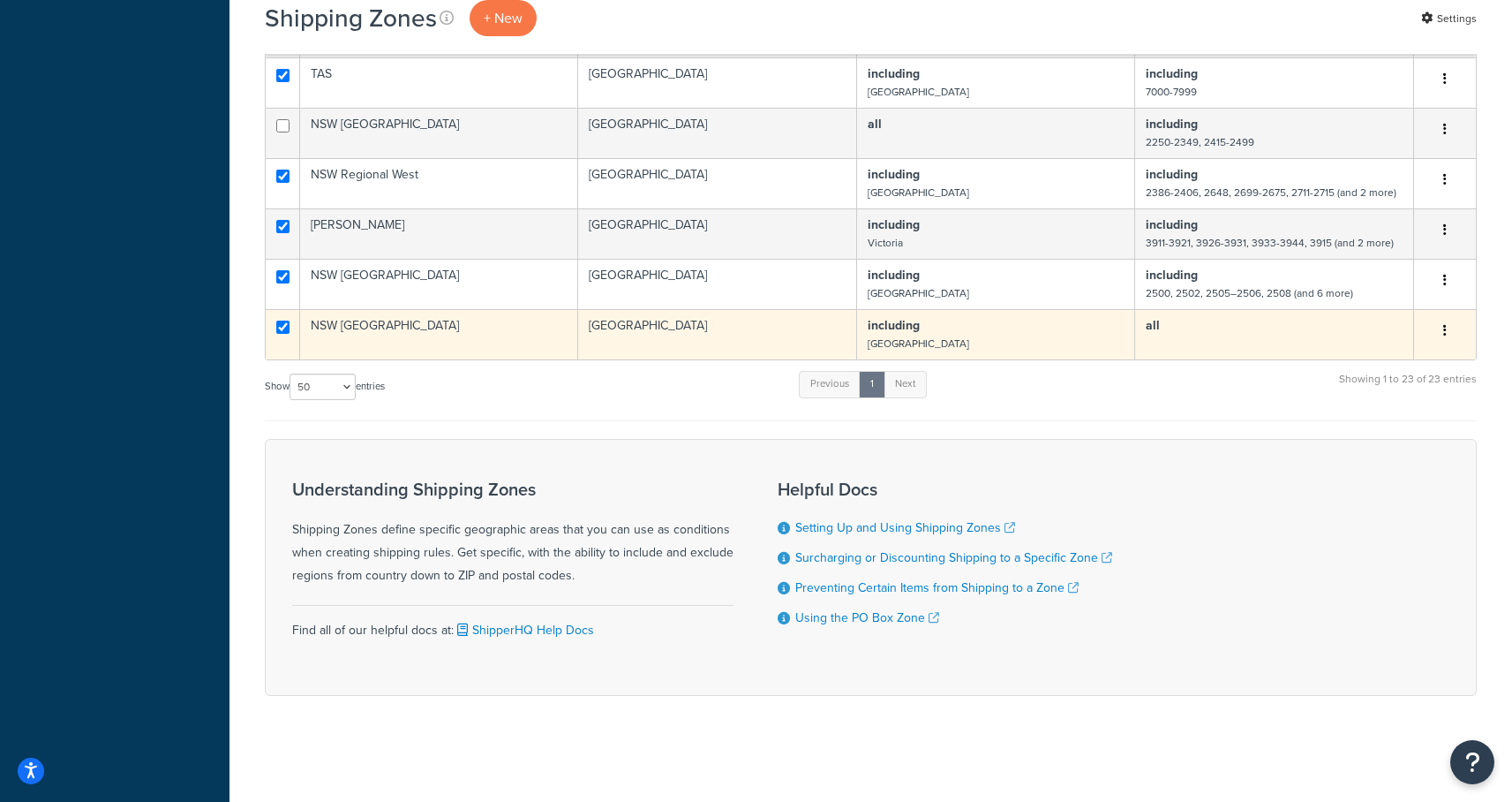
click at [1439, 330] on button "button" at bounding box center [1445, 330] width 25 height 29
click at [1361, 371] on link "Edit" at bounding box center [1373, 367] width 139 height 36
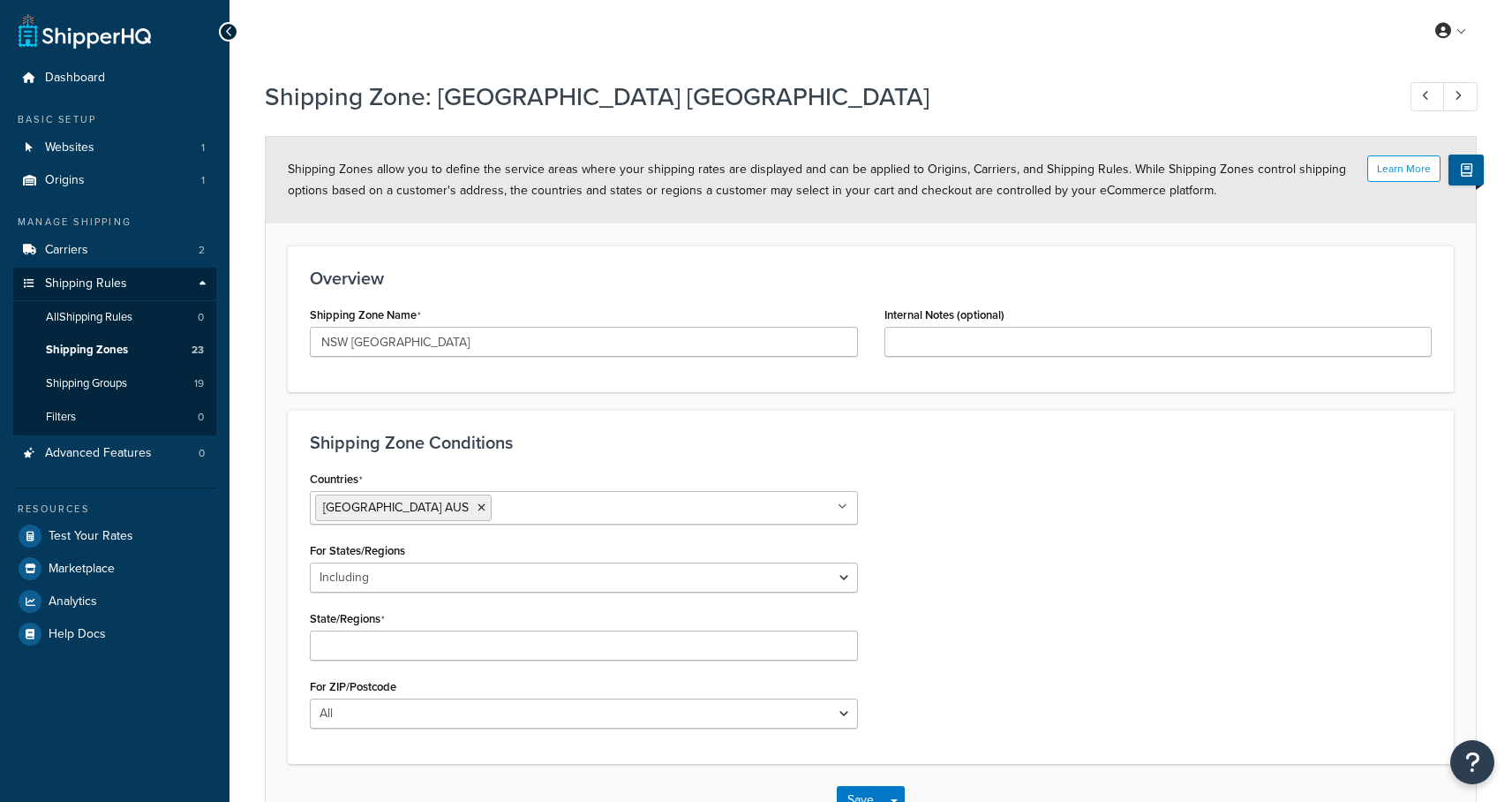
select select "including"
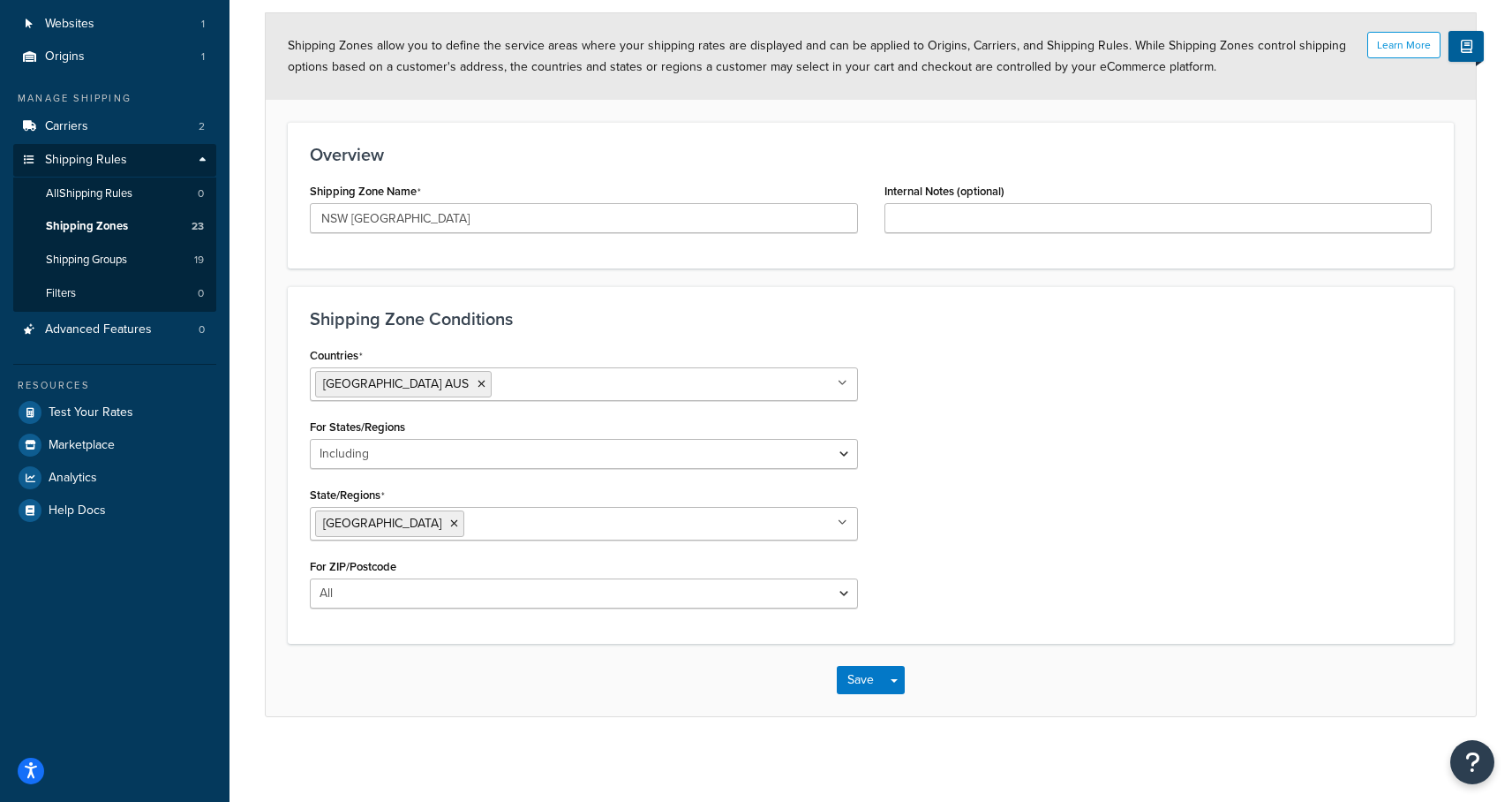
scroll to position [127, 0]
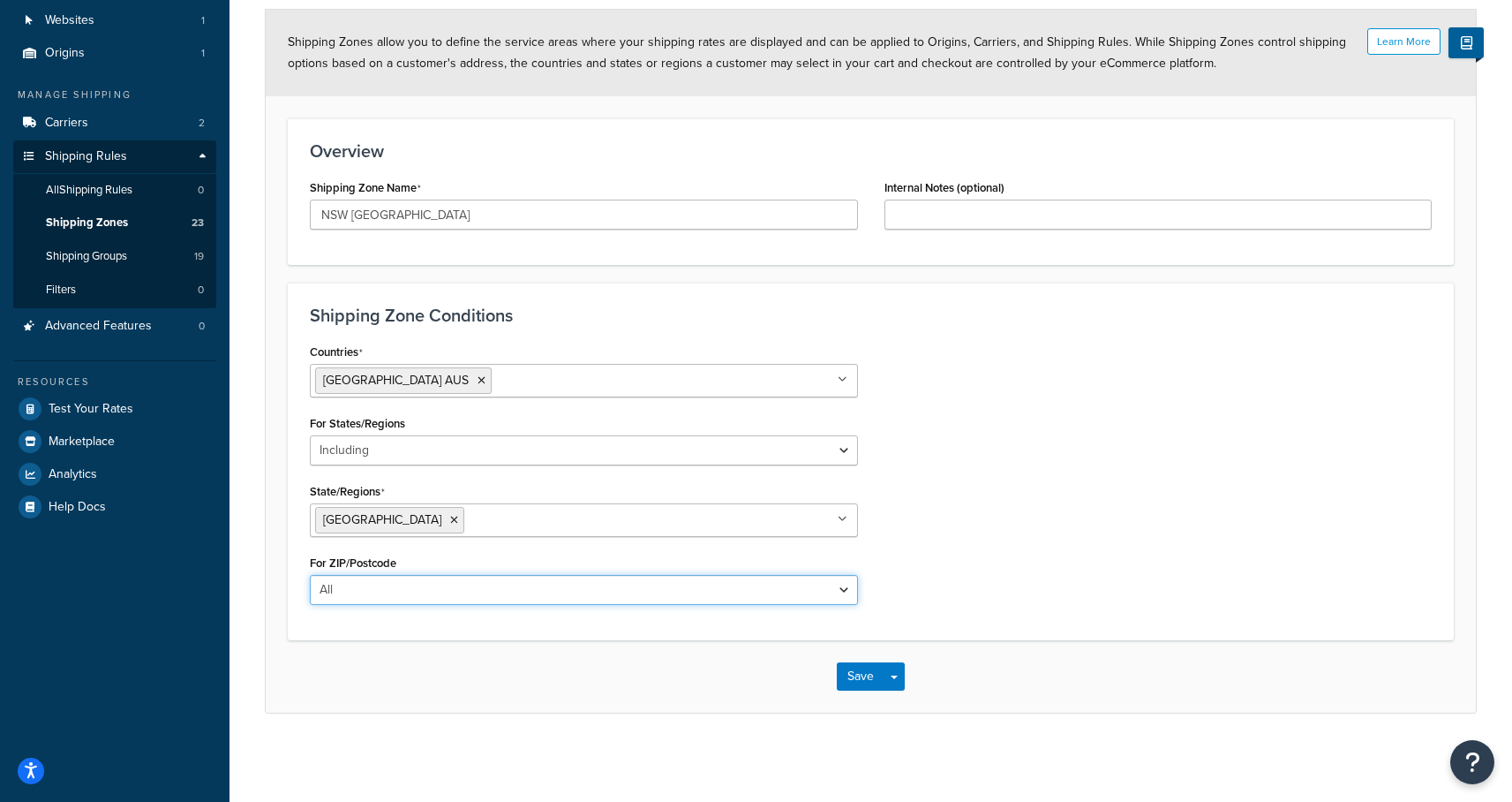
click at [483, 584] on select "All Including Excluding" at bounding box center [584, 590] width 548 height 30
select select "including"
click at [310, 575] on select "All Including Excluding" at bounding box center [584, 590] width 548 height 30
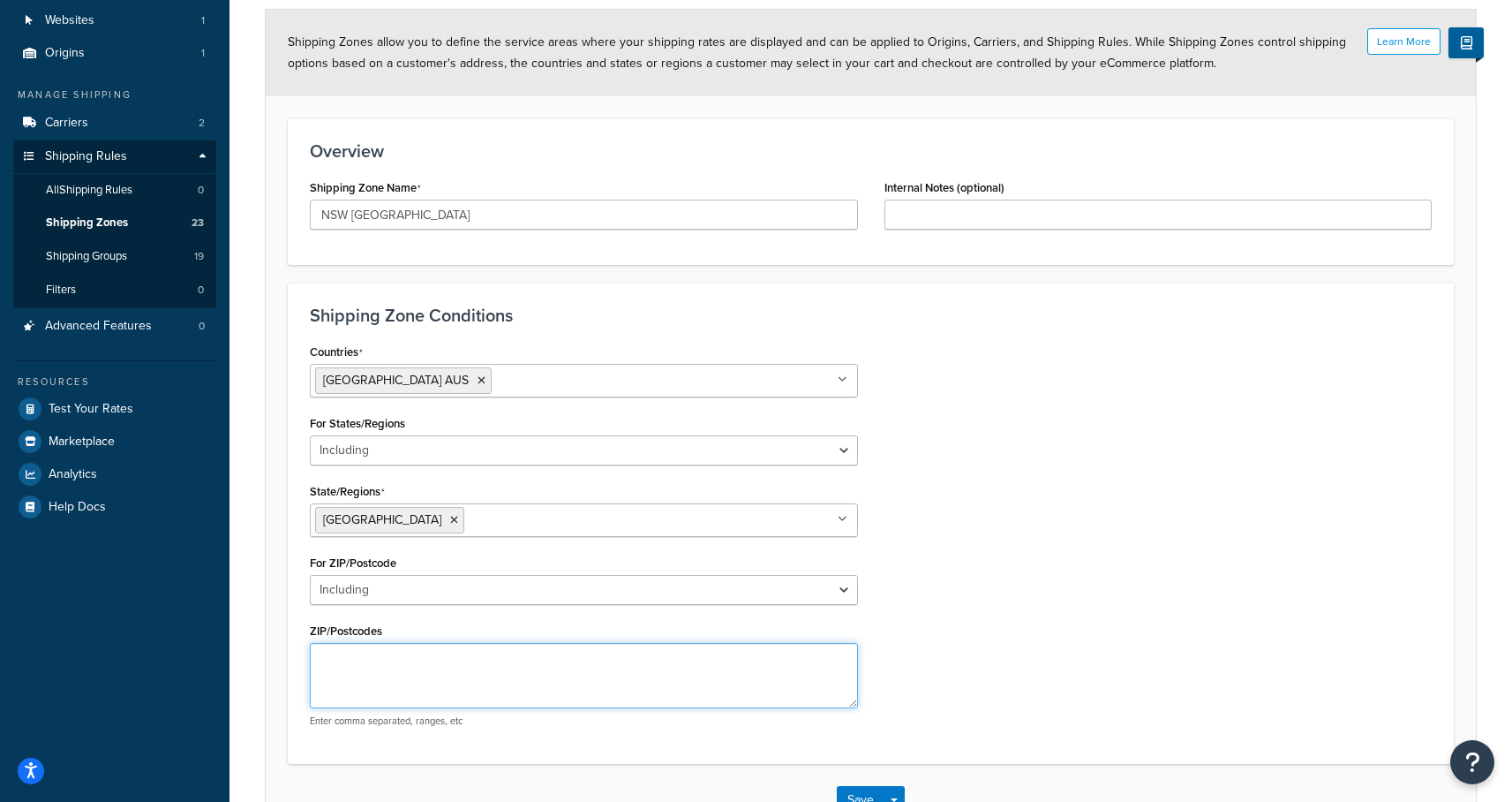
click at [483, 660] on textarea "ZIP/Postcodes" at bounding box center [584, 675] width 548 height 66
paste textarea "2292–2293, 2298, 2300–2305, 2308, 2322"
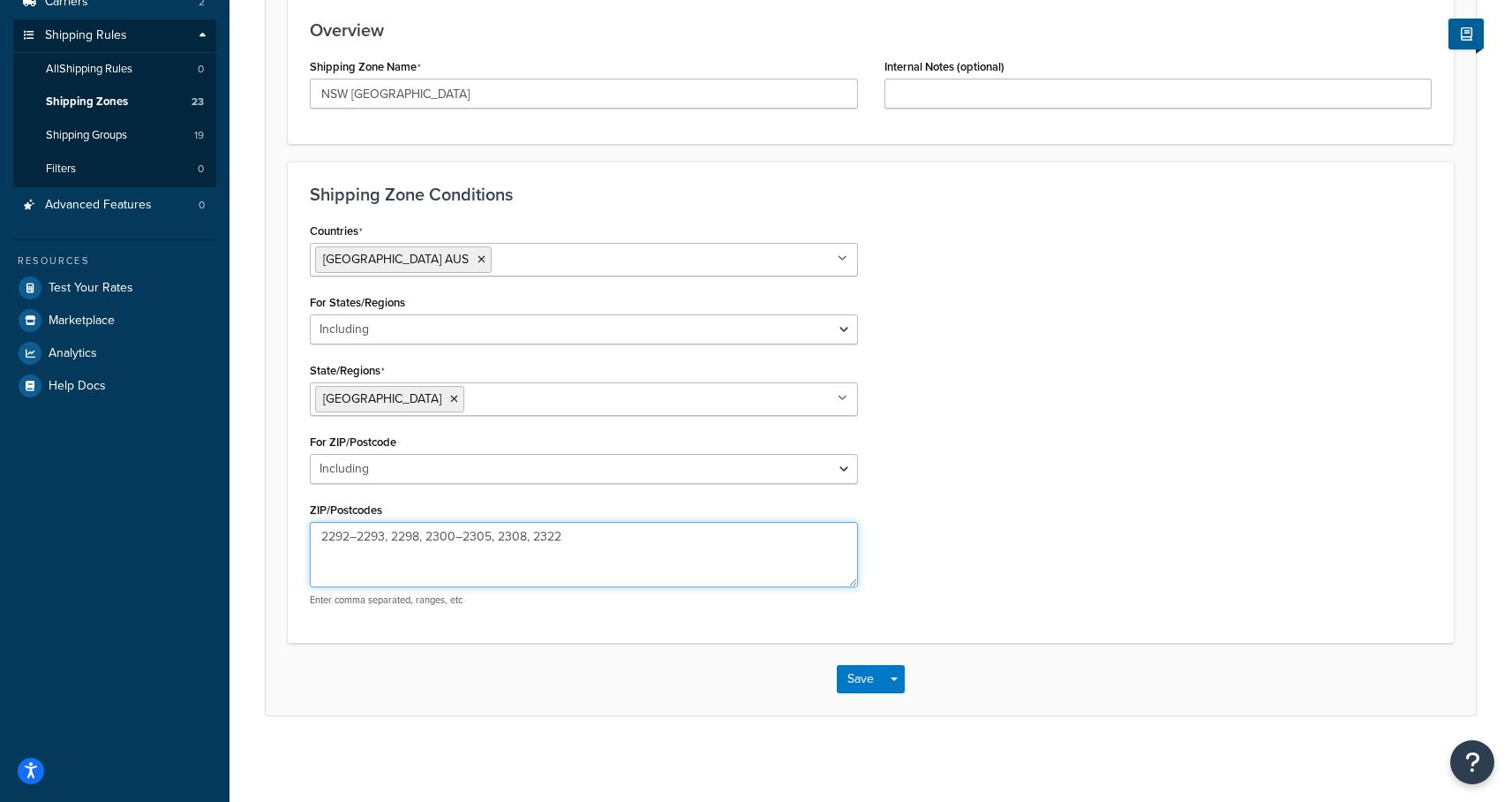
scroll to position [250, 0]
type textarea "2292–2293, 2298, 2300–2305, 2308, 2322"
click at [858, 684] on button "Save" at bounding box center [861, 676] width 48 height 29
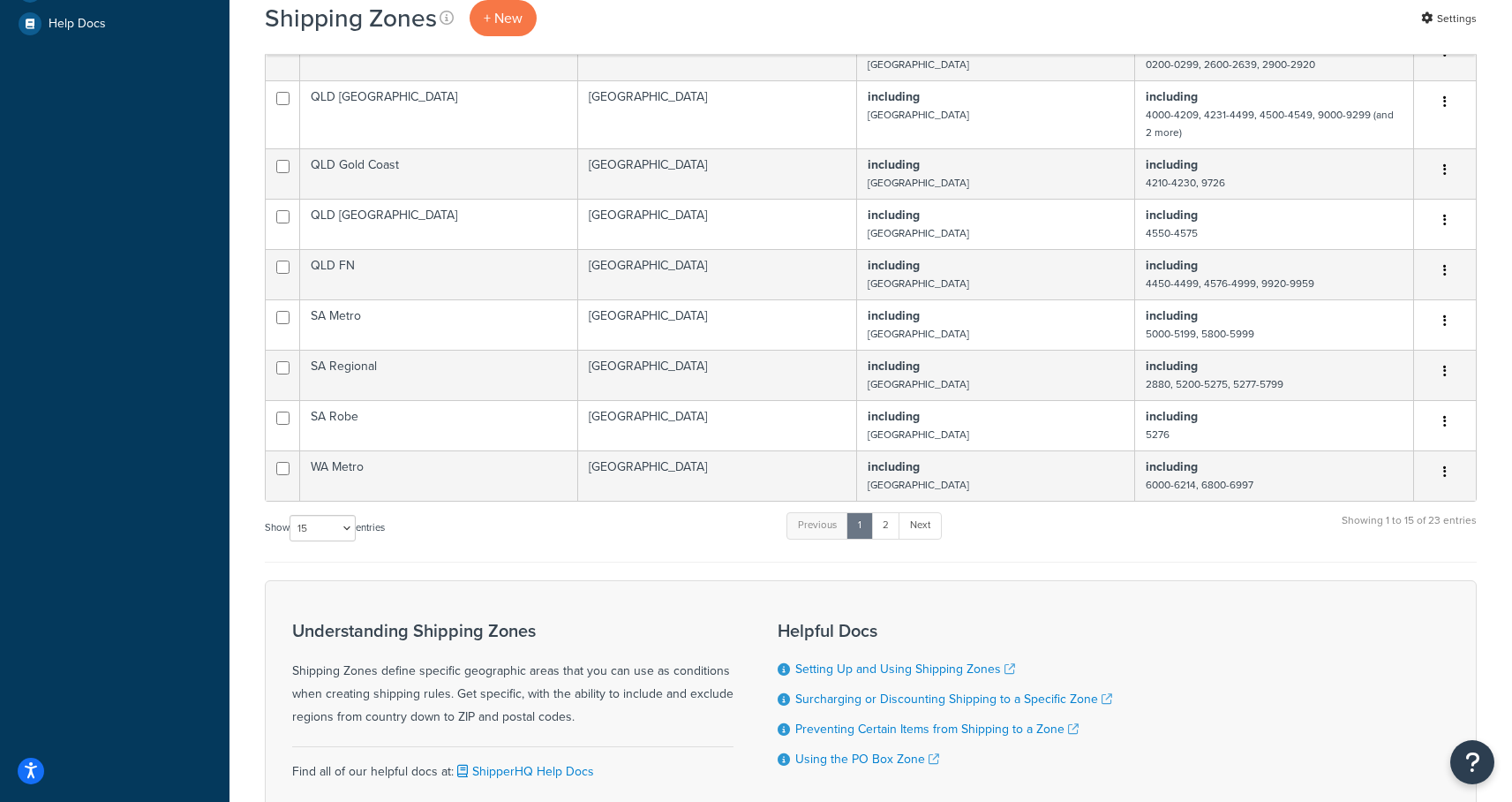
scroll to position [608, 0]
click at [328, 531] on select "10 15 25 50 100" at bounding box center [323, 530] width 66 height 27
select select "100"
click at [292, 543] on select "10 15 25 50 100" at bounding box center [323, 530] width 66 height 27
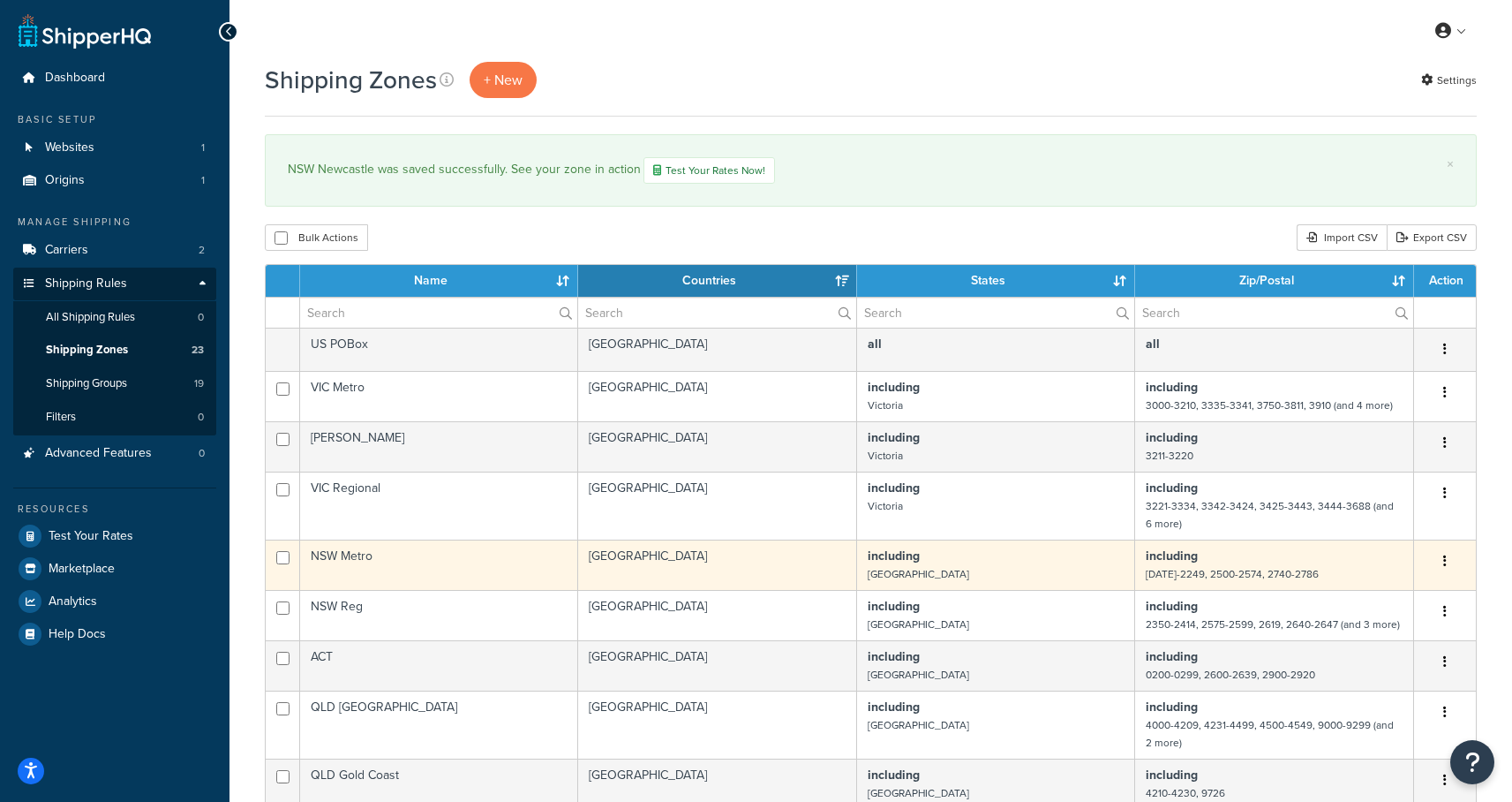
scroll to position [0, 0]
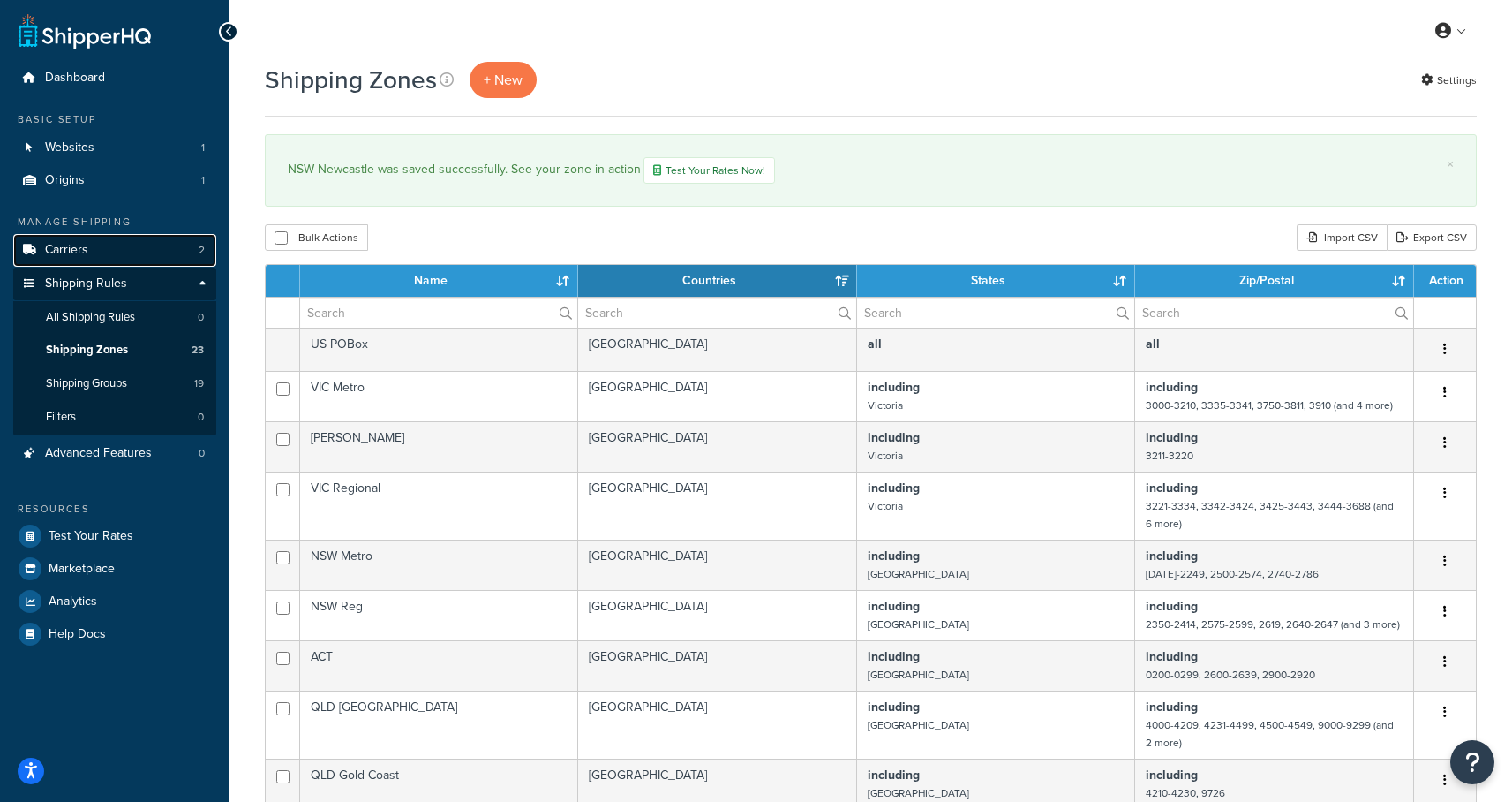
click at [73, 254] on span "Carriers" at bounding box center [66, 250] width 43 height 15
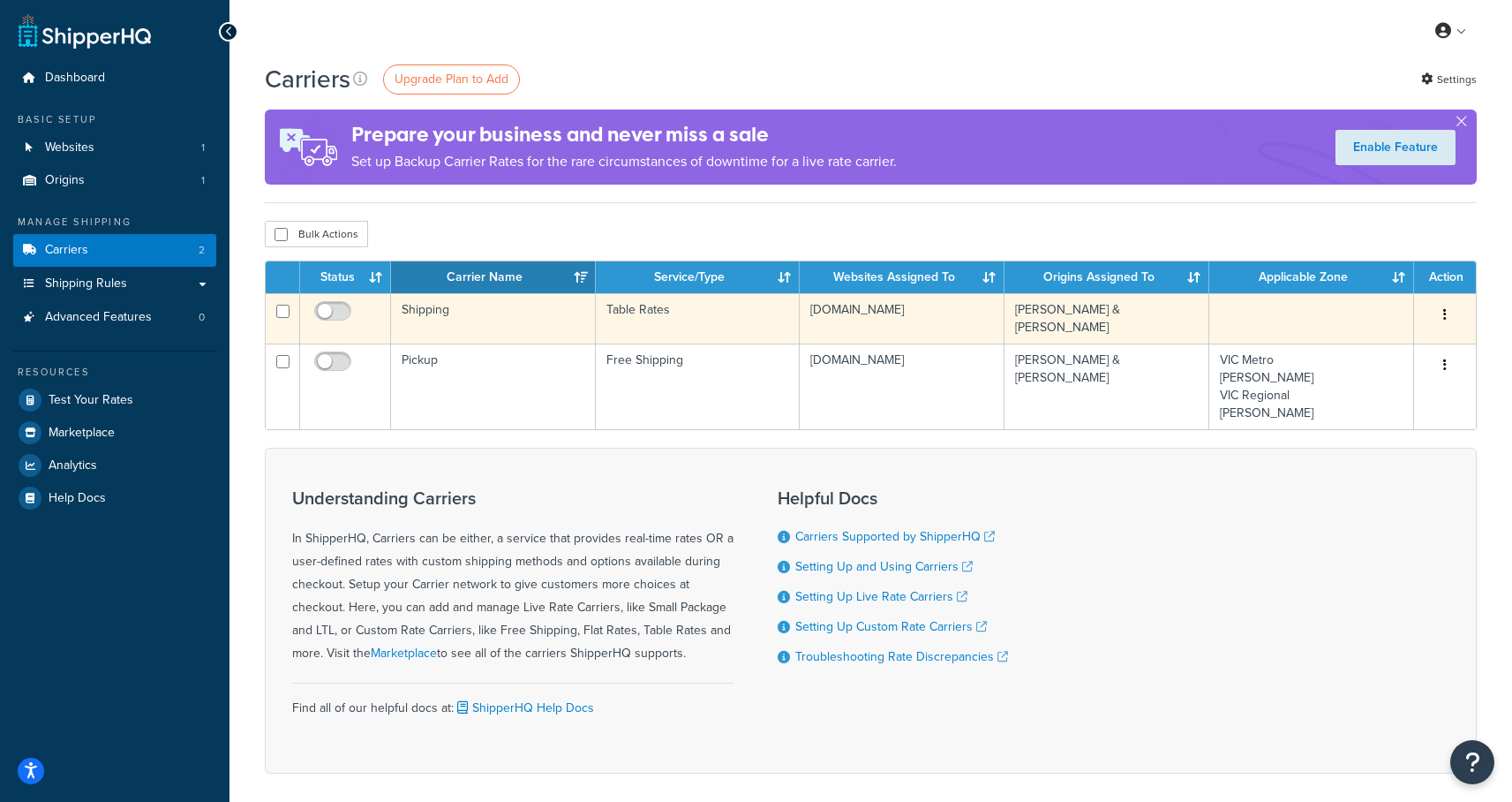
click at [417, 314] on td "Shipping" at bounding box center [494, 318] width 205 height 51
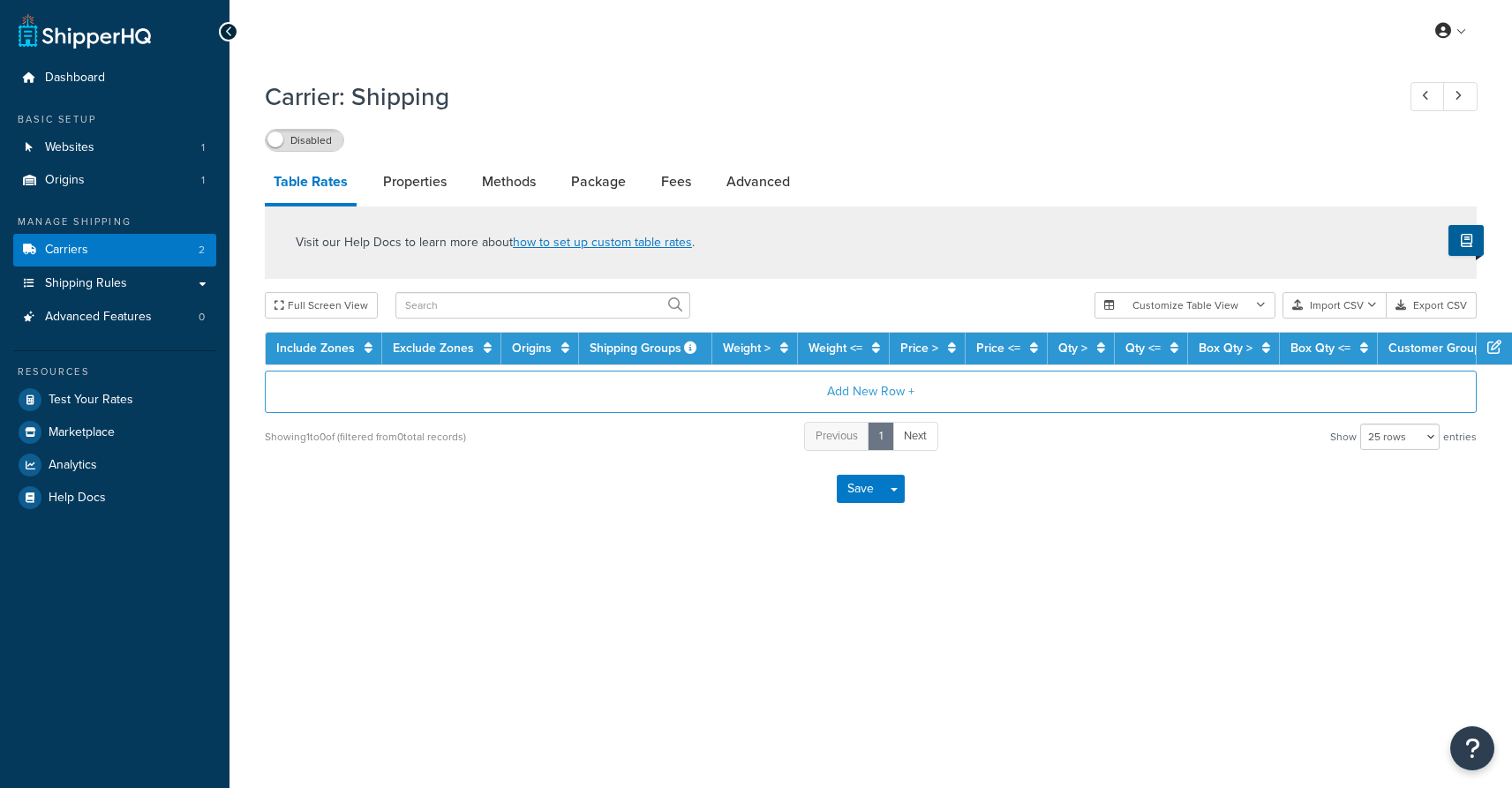
select select "25"
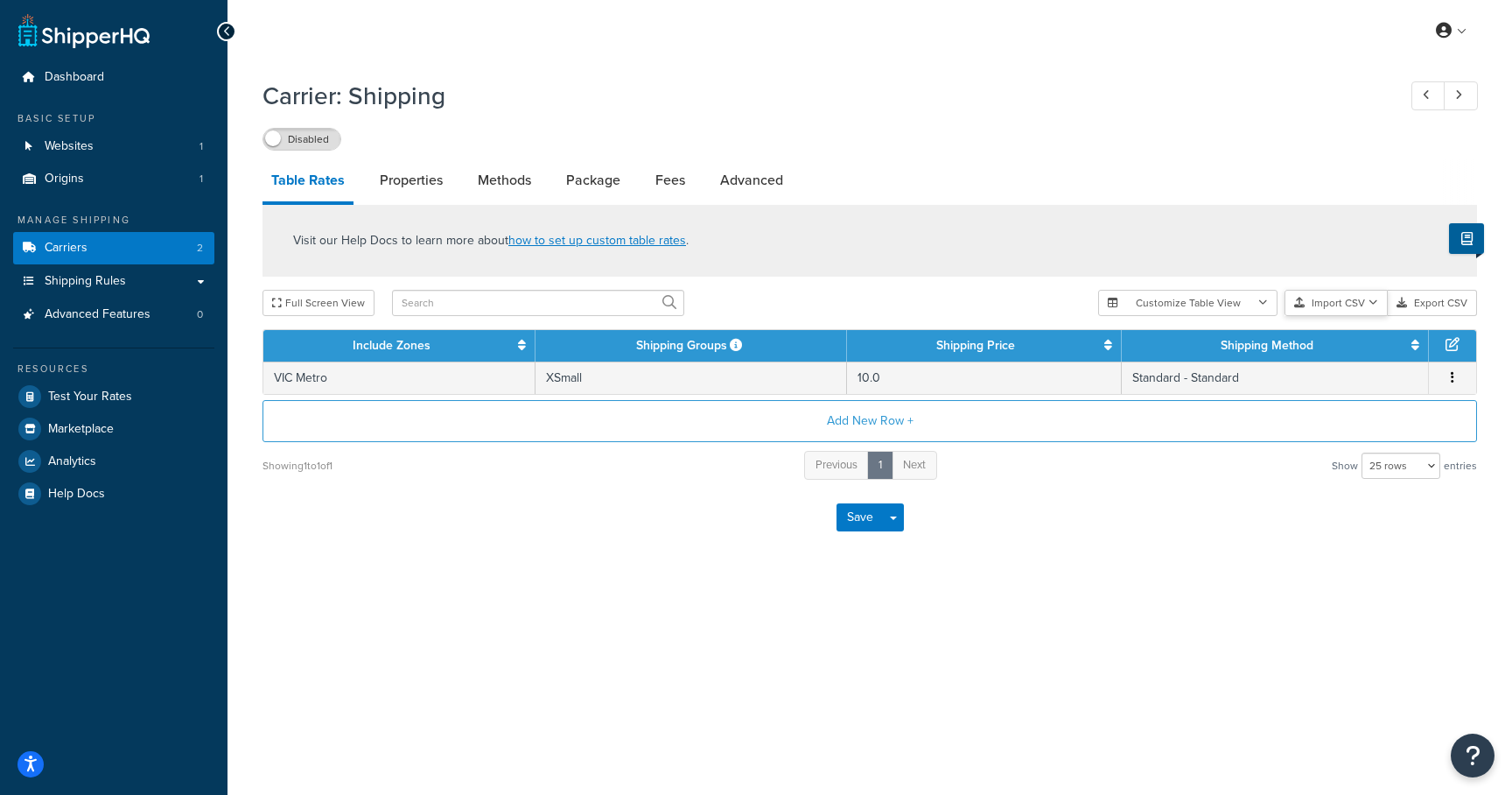
click at [1339, 302] on button "Import CSV" at bounding box center [1335, 303] width 103 height 27
click at [1346, 316] on div "Customize Table View Show all columns Show selected columns Import CSV Import a…" at bounding box center [1288, 303] width 379 height 27
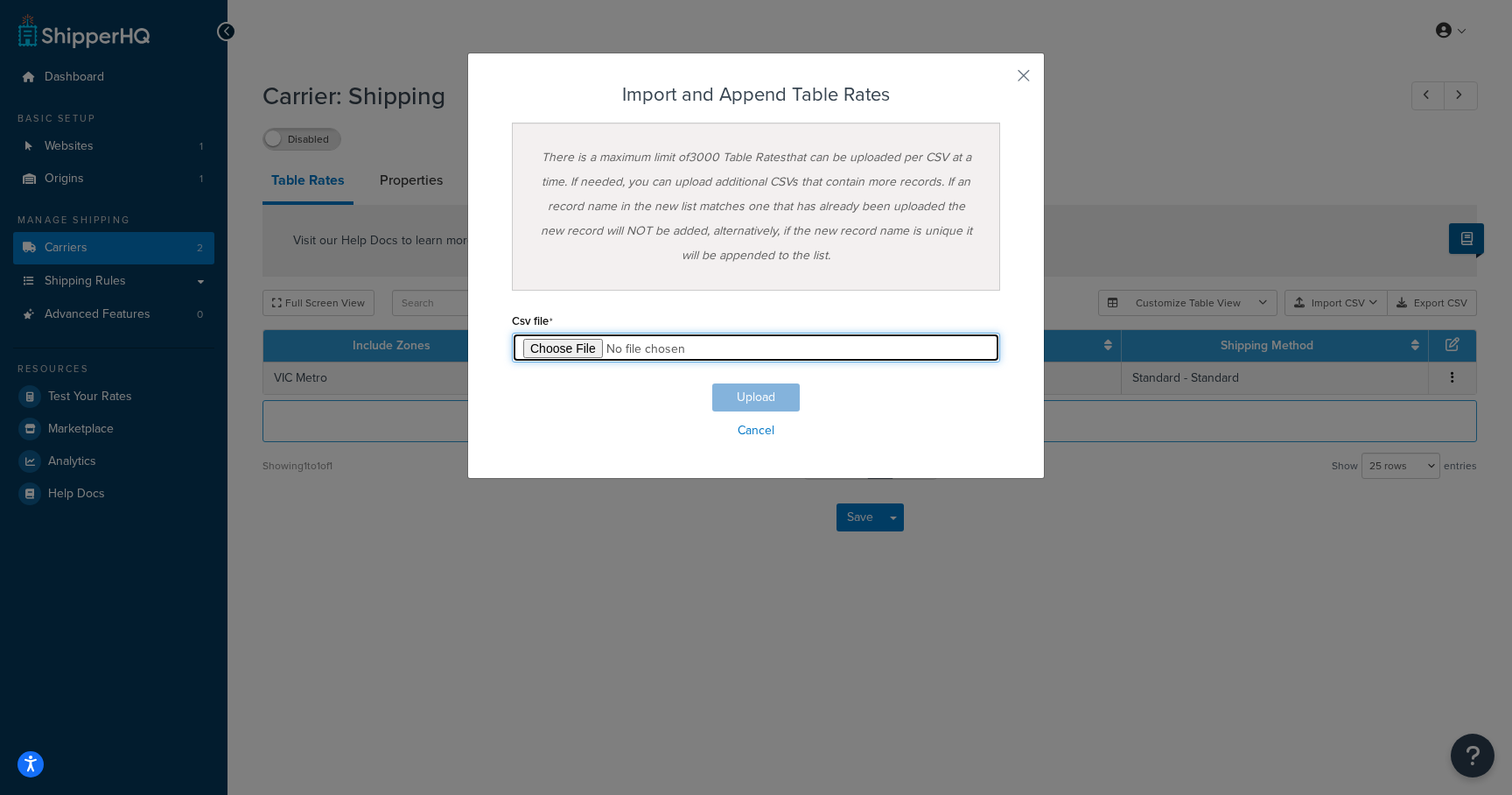
click at [558, 341] on input "file" at bounding box center [756, 348] width 488 height 30
type input "C:\fakepath\Table Rate Import-2025-09-30 0316.csv"
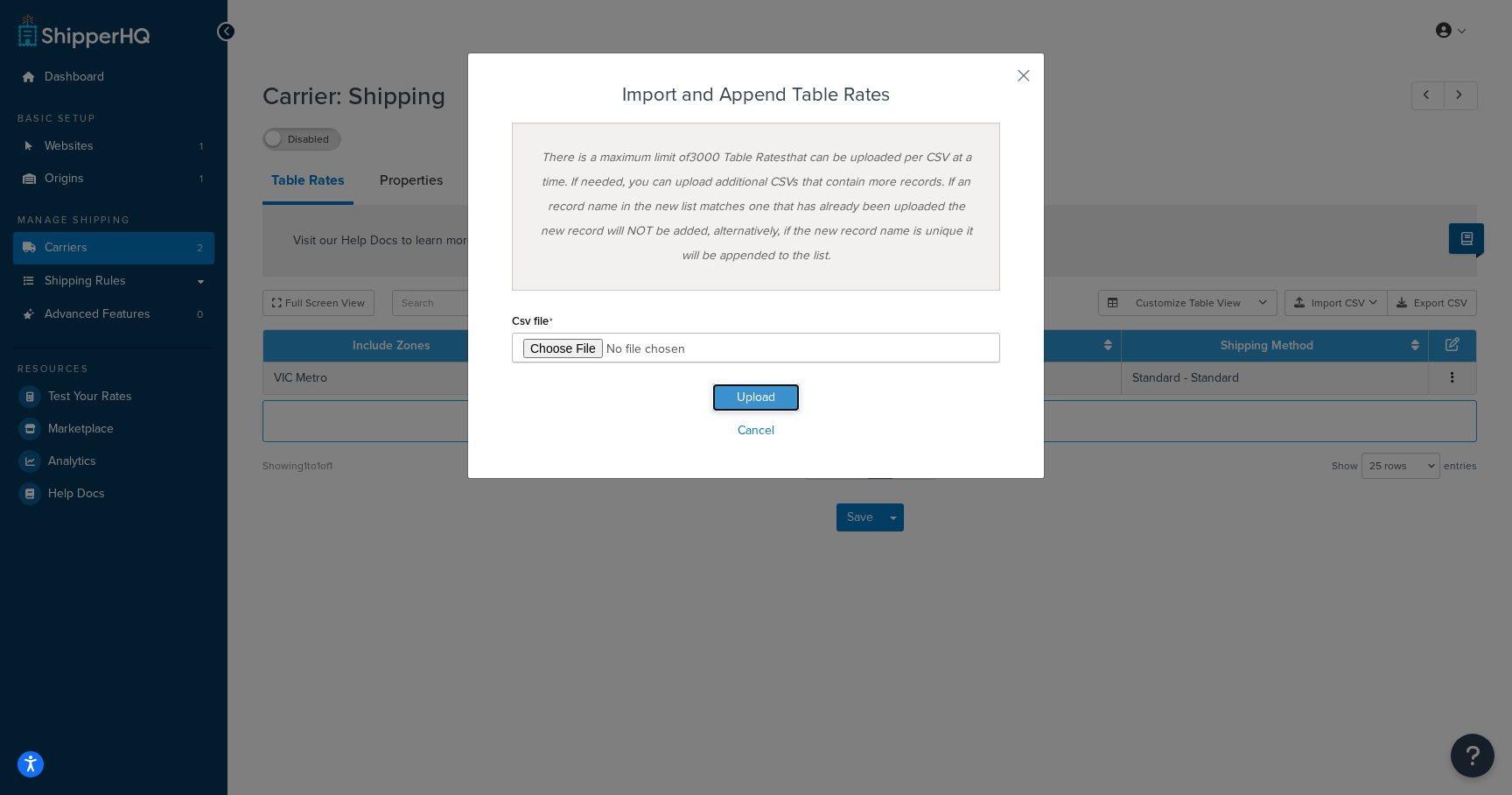
click at [743, 388] on button "Upload" at bounding box center [756, 397] width 88 height 28
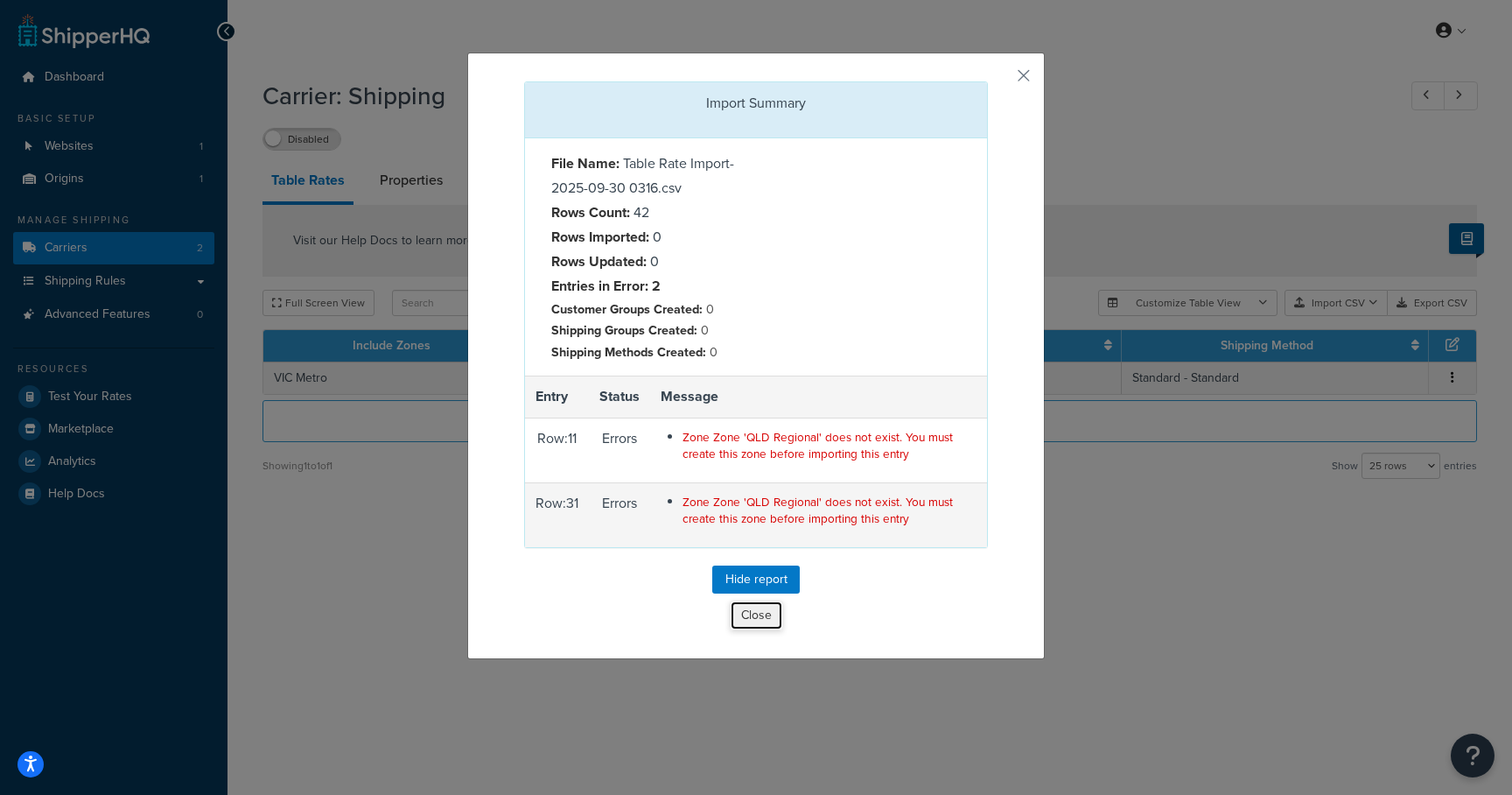
click at [754, 620] on button "Close" at bounding box center [756, 615] width 53 height 30
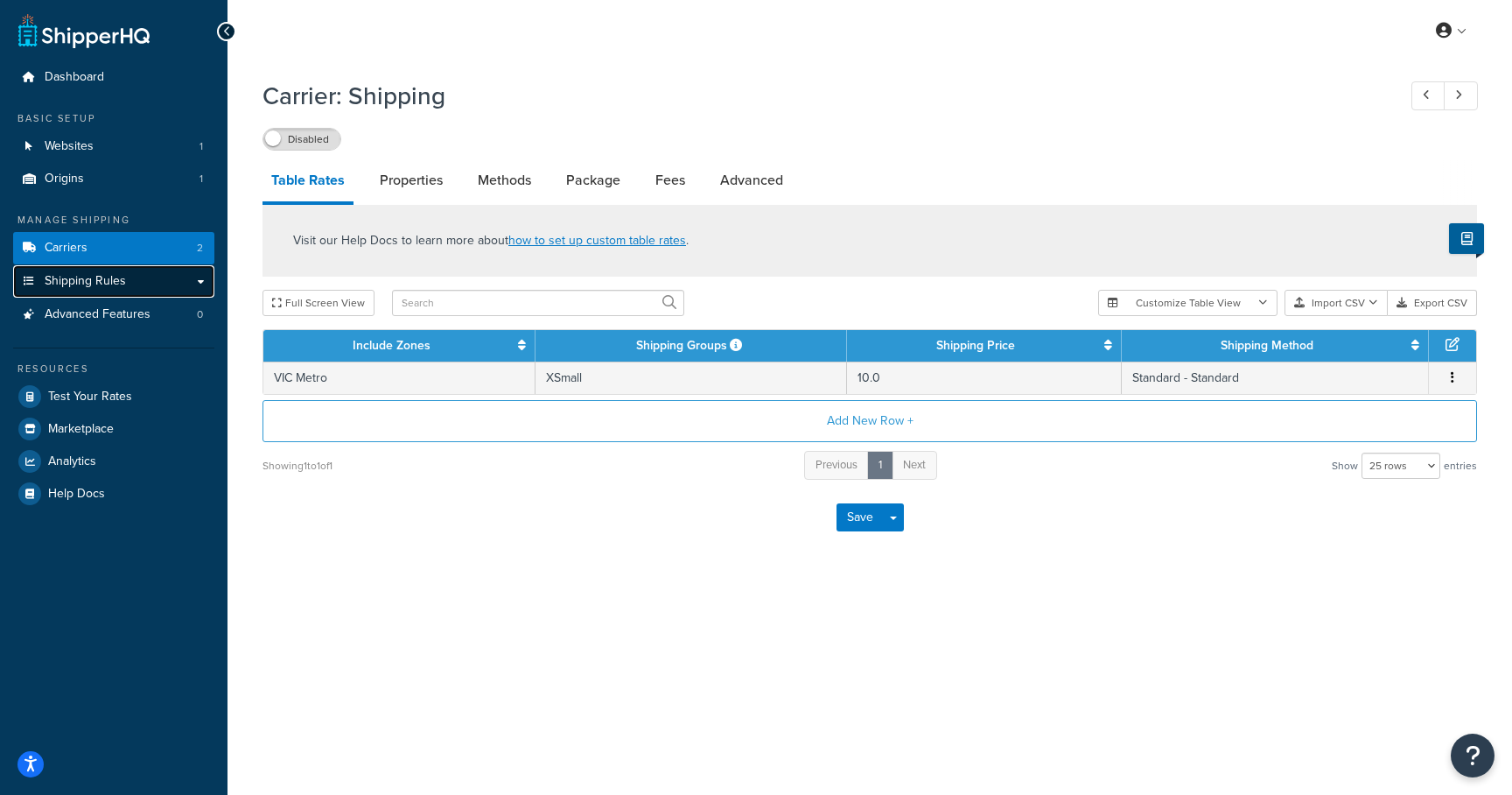
click at [100, 285] on span "Shipping Rules" at bounding box center [85, 281] width 81 height 15
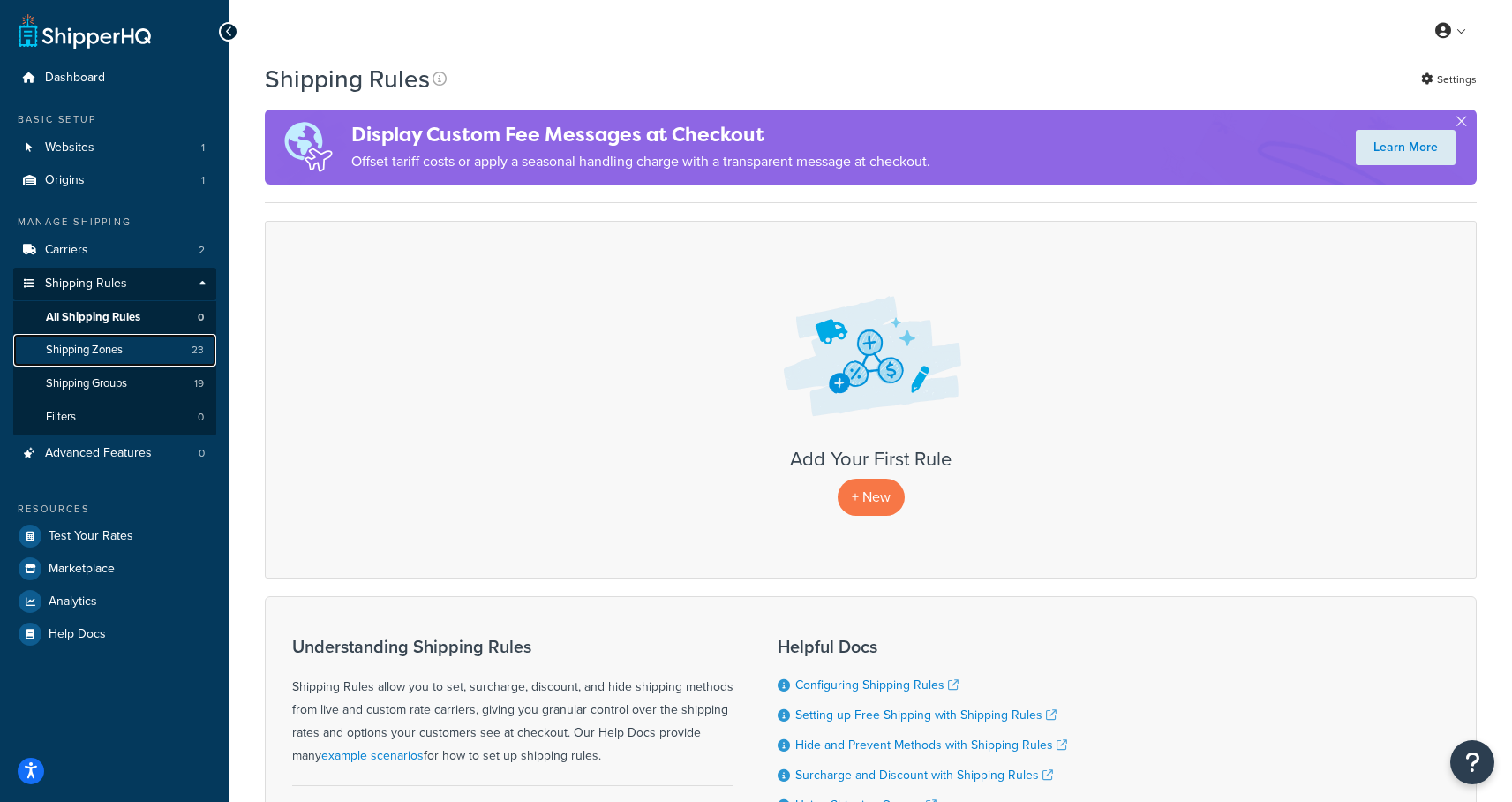
click at [84, 362] on link "Shipping Zones 23" at bounding box center [114, 350] width 203 height 32
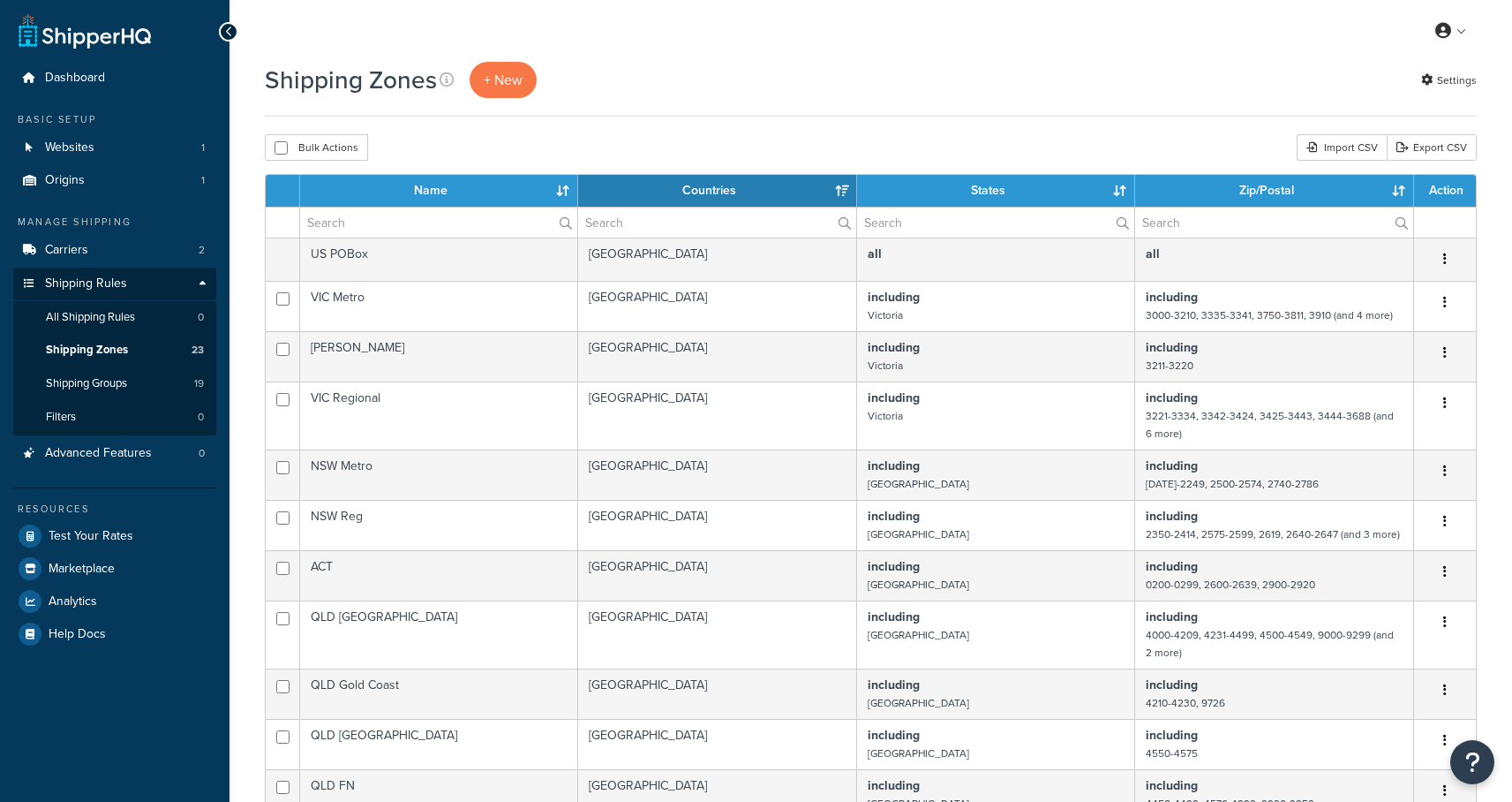
select select "15"
click at [103, 252] on link "Carriers 2" at bounding box center [114, 250] width 203 height 32
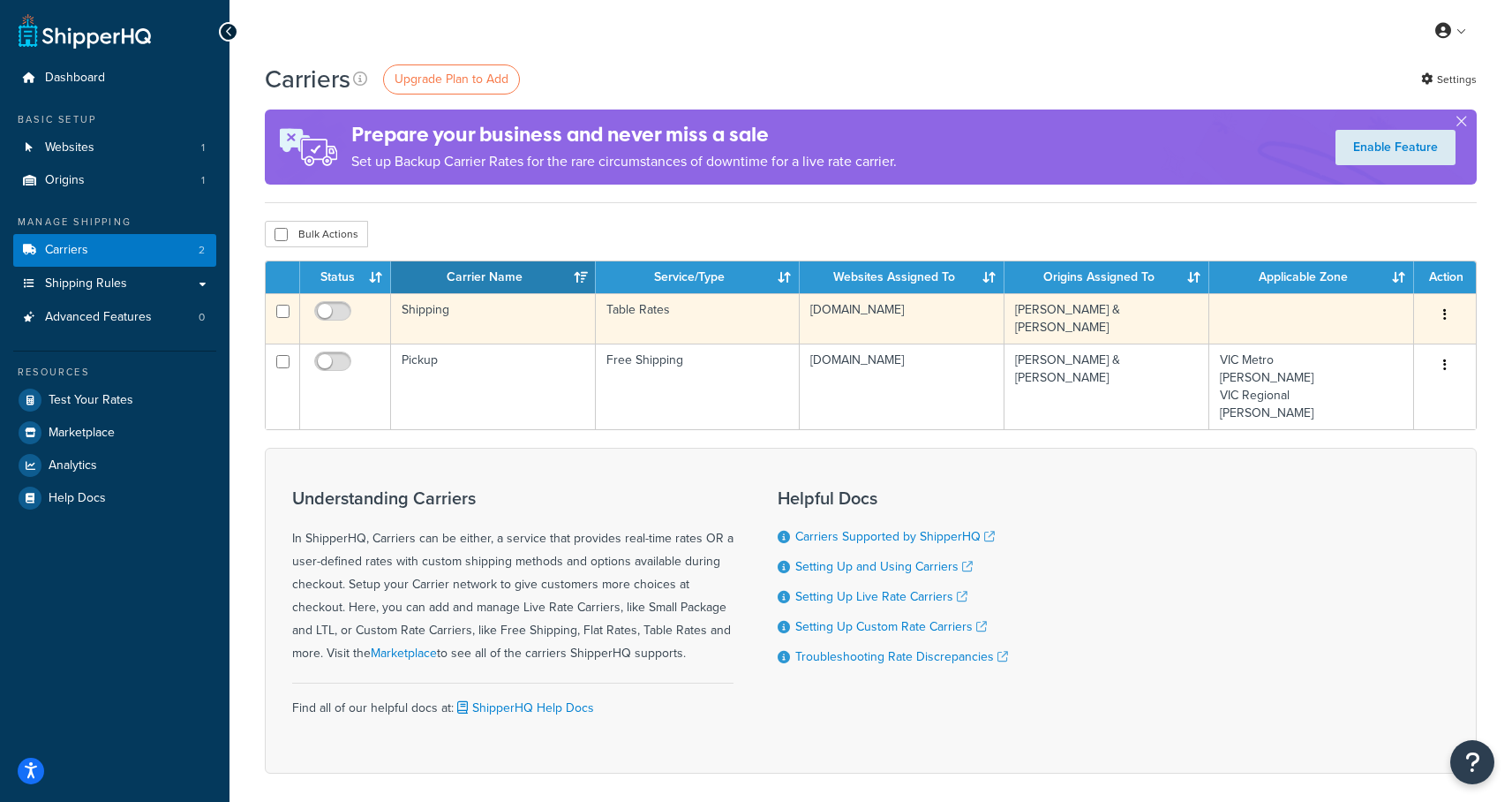
click at [427, 313] on td "Shipping" at bounding box center [494, 318] width 205 height 51
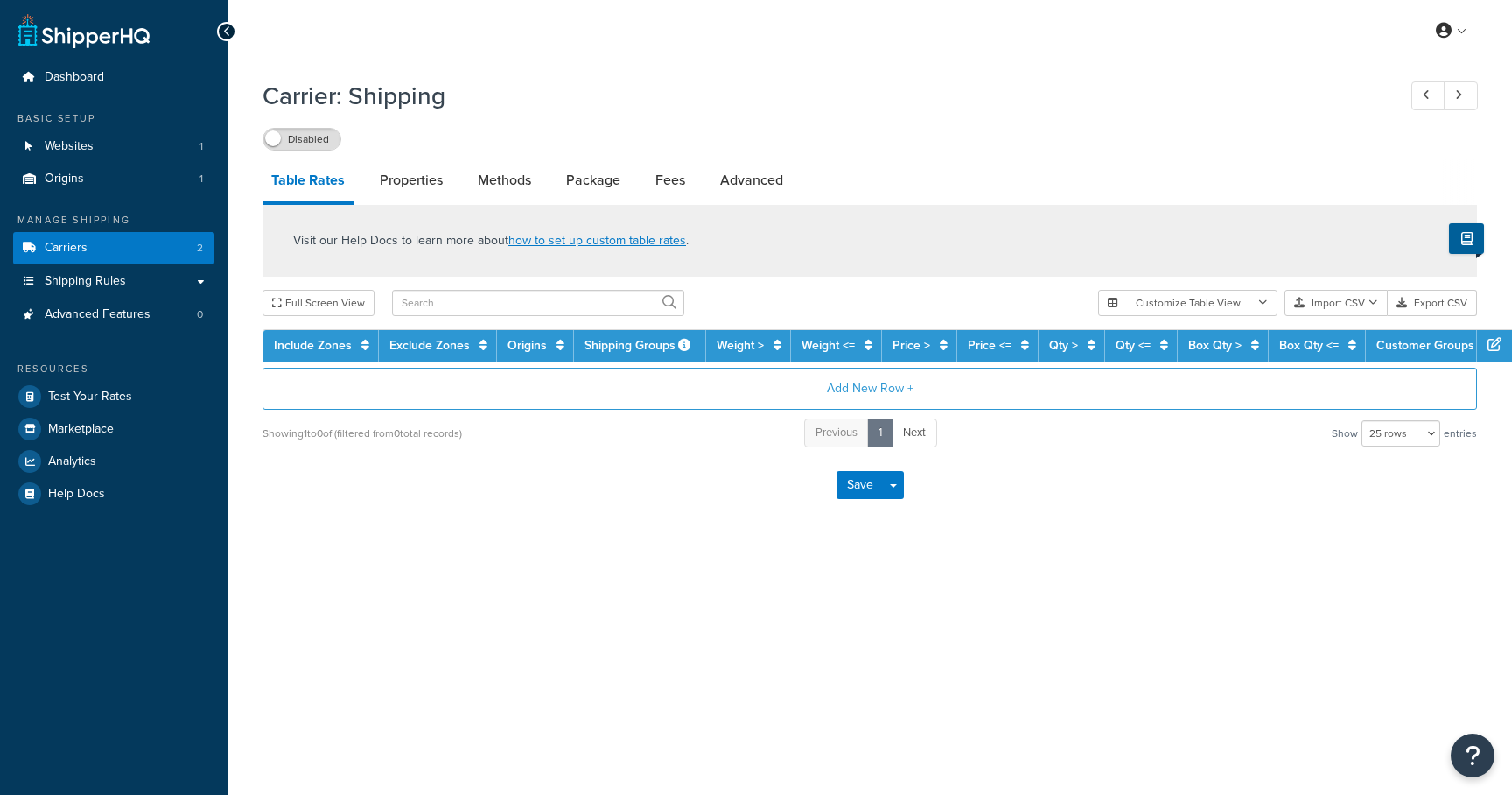
select select "25"
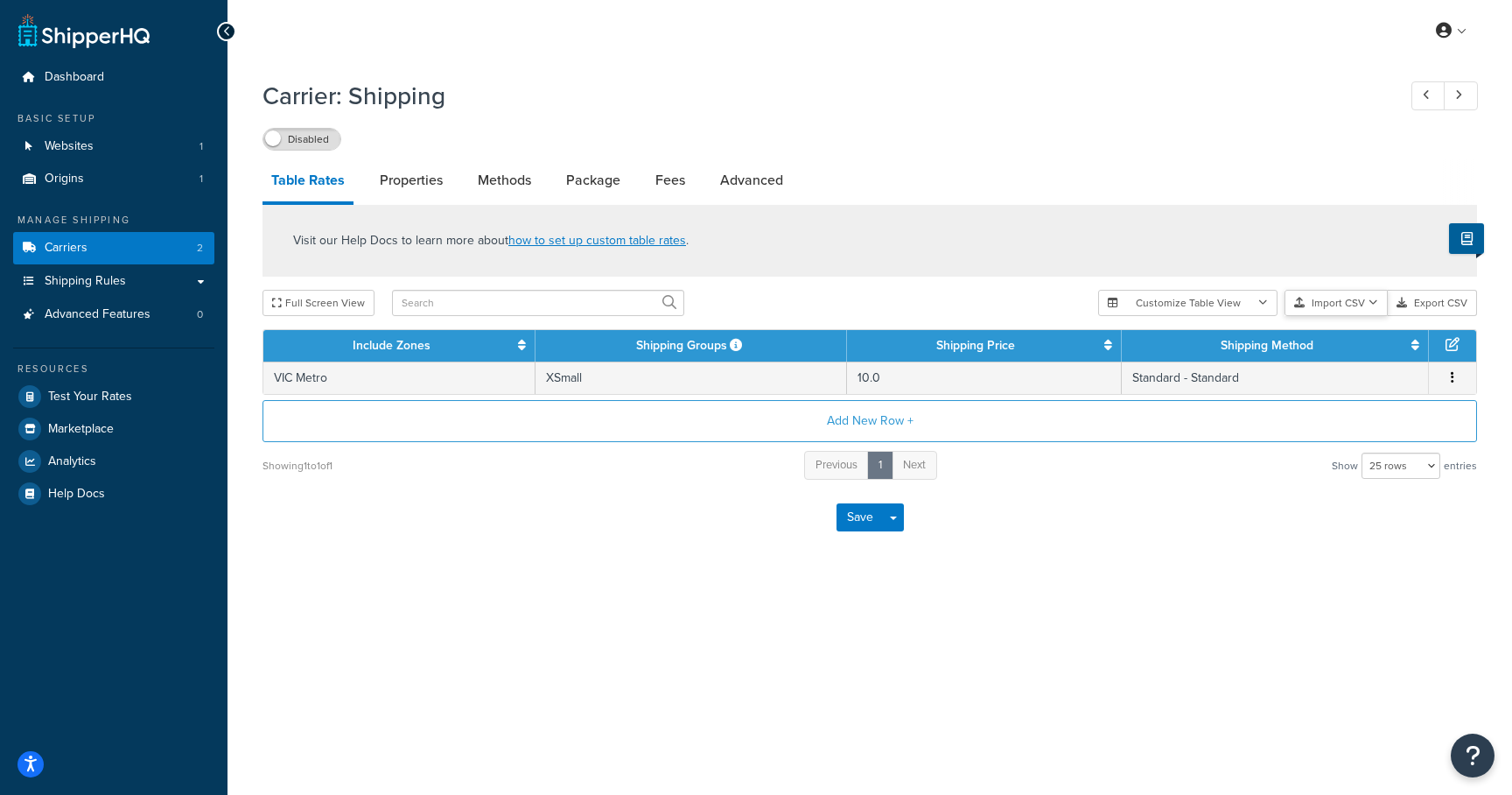
click at [1315, 298] on button "Import CSV" at bounding box center [1335, 303] width 103 height 27
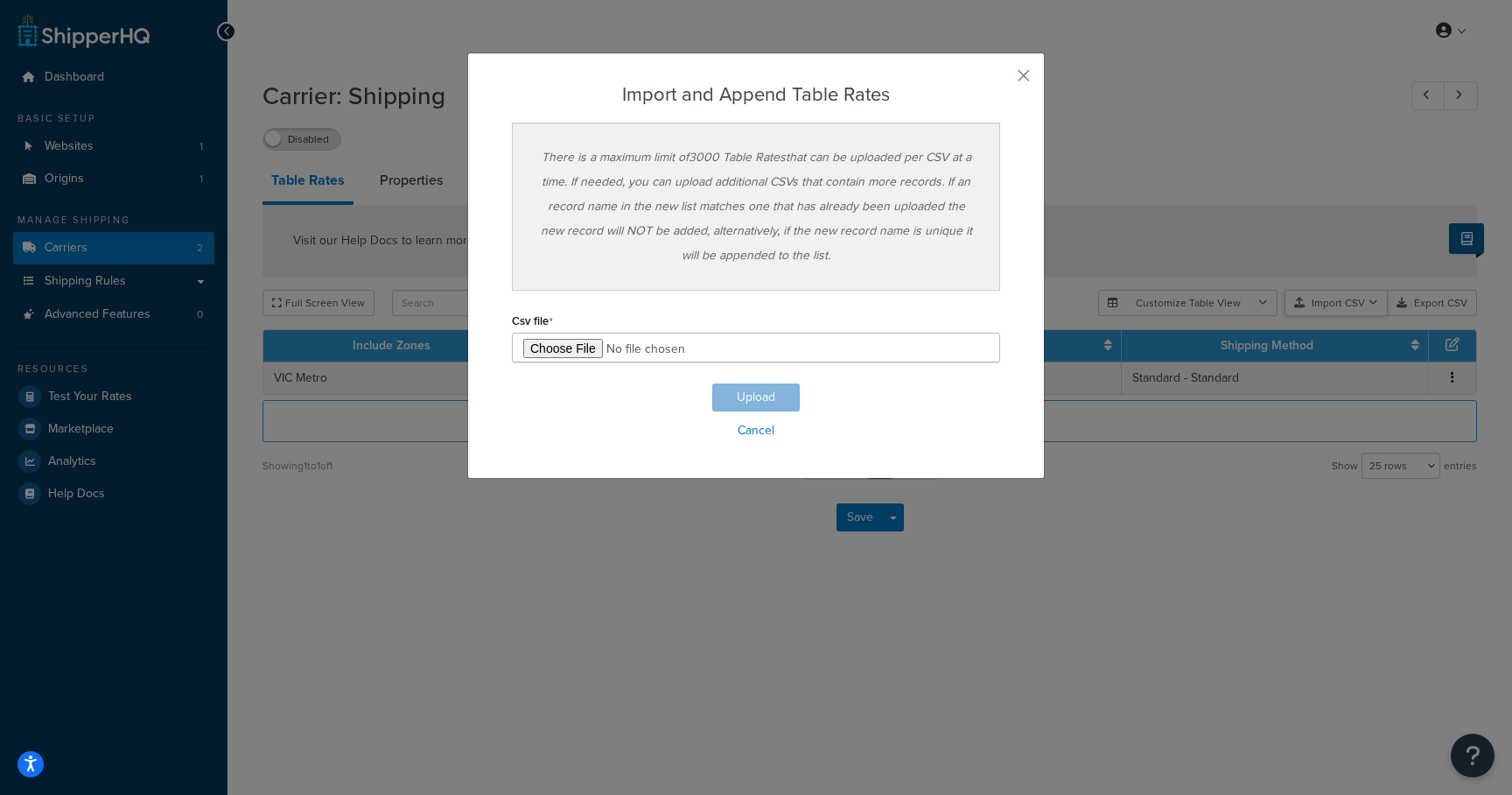
click at [1337, 316] on div "Customize Table View Show all columns Show selected columns Import CSV Import a…" at bounding box center [1288, 303] width 379 height 27
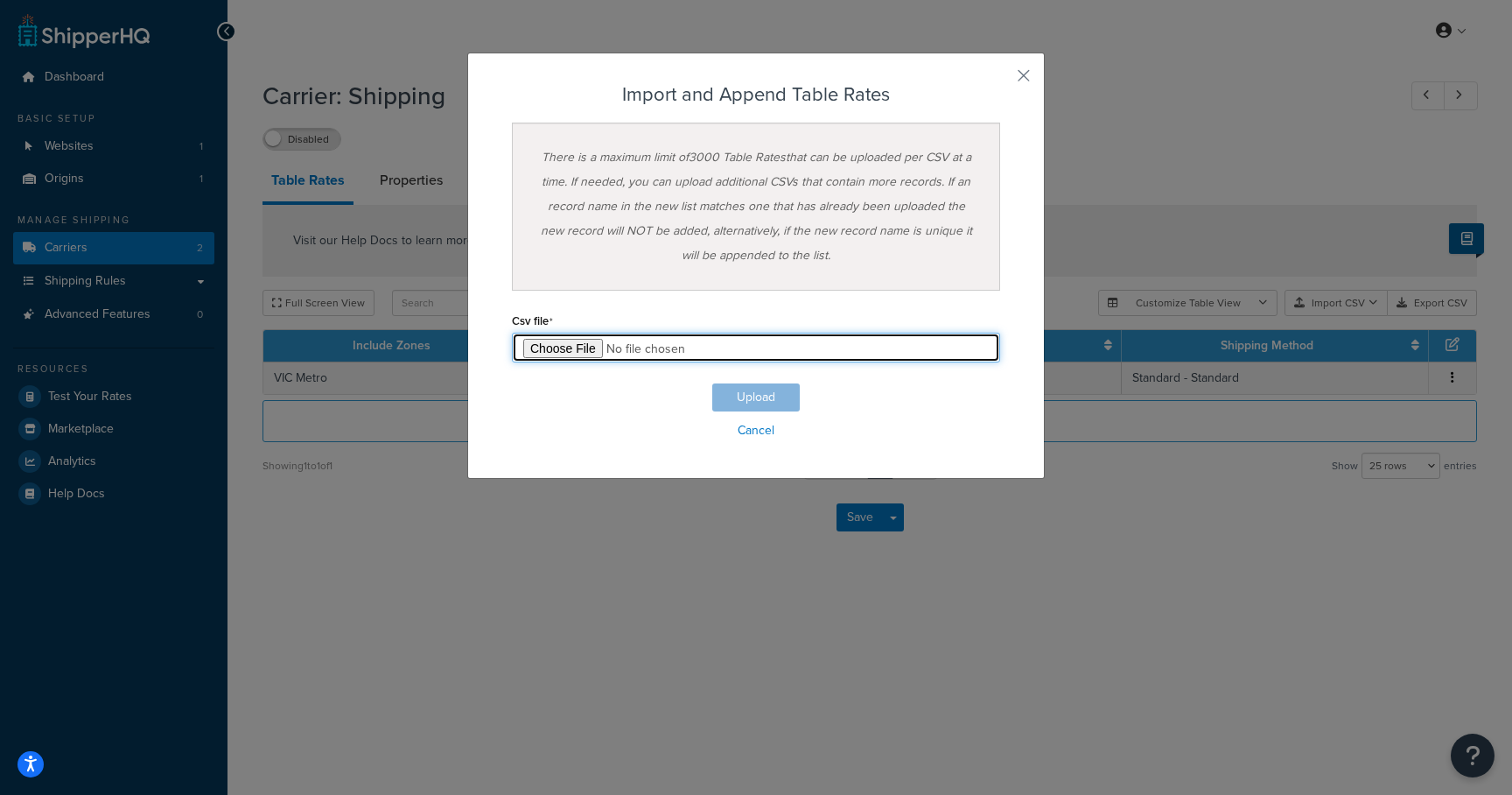
click at [570, 346] on input "file" at bounding box center [756, 348] width 488 height 30
type input "C:\fakepath\Table Rate Import-2025-09-30 0316.csv"
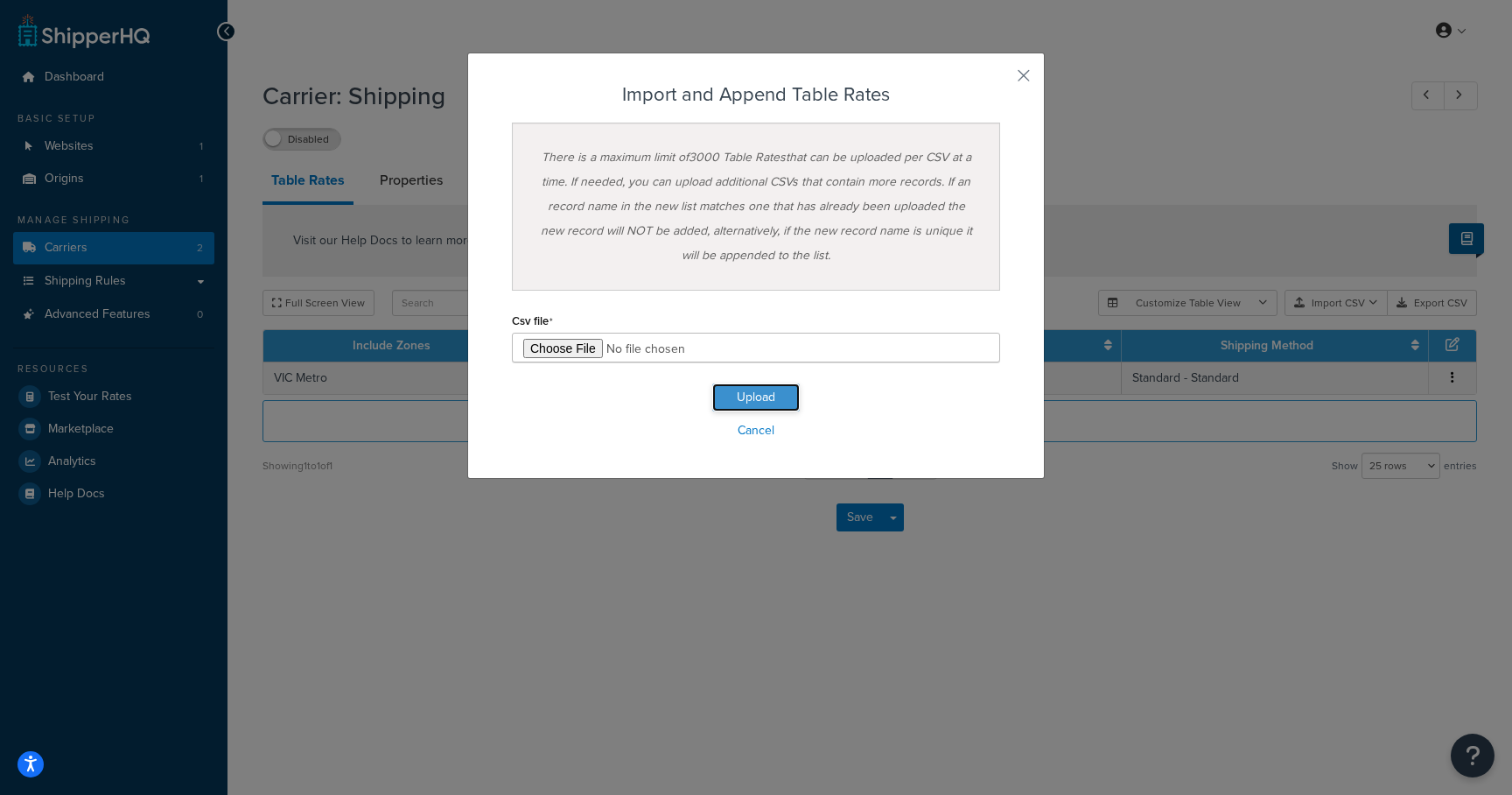
click at [748, 398] on button "Upload" at bounding box center [756, 397] width 88 height 28
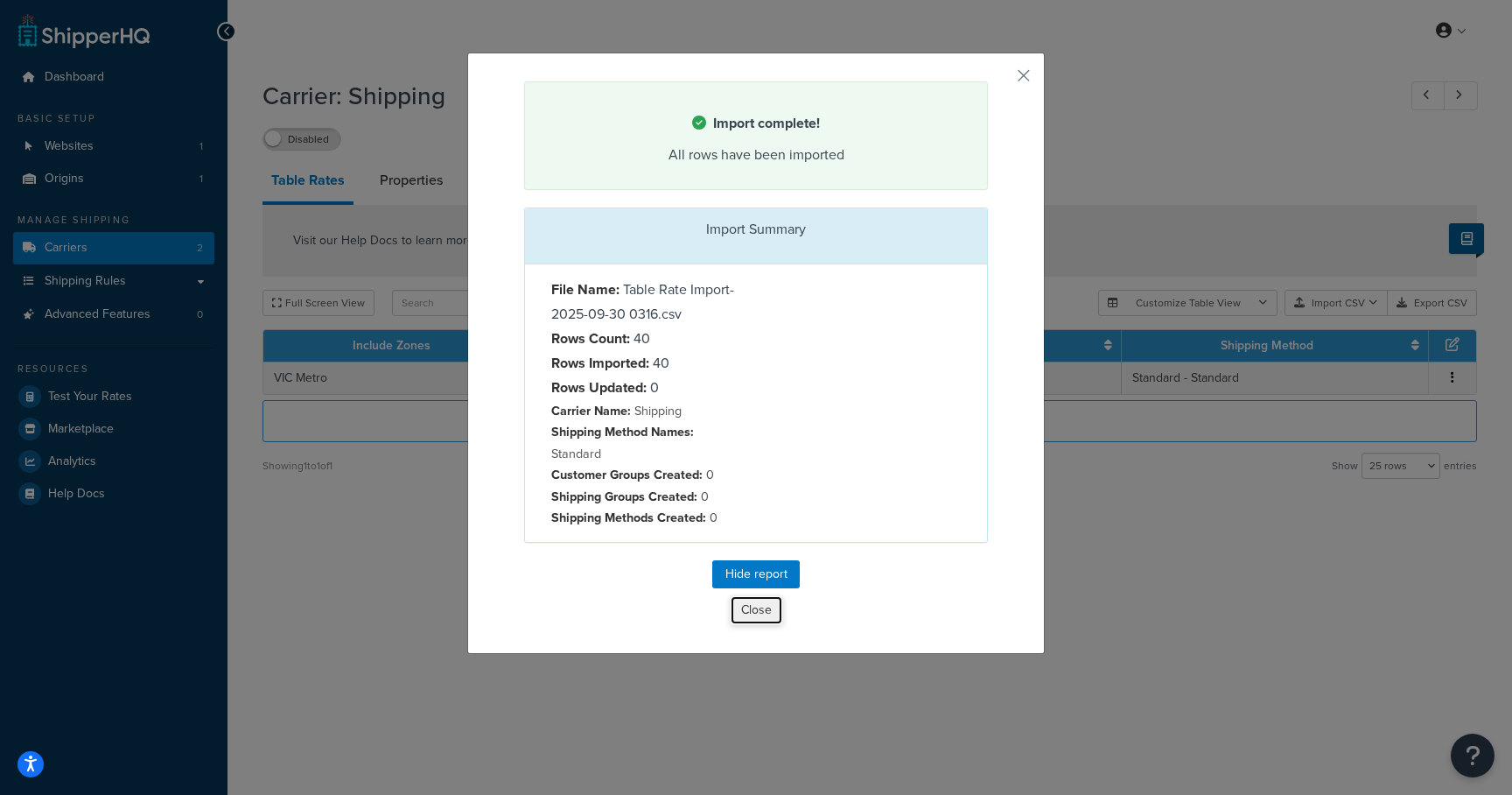
click at [750, 611] on button "Close" at bounding box center [756, 610] width 53 height 30
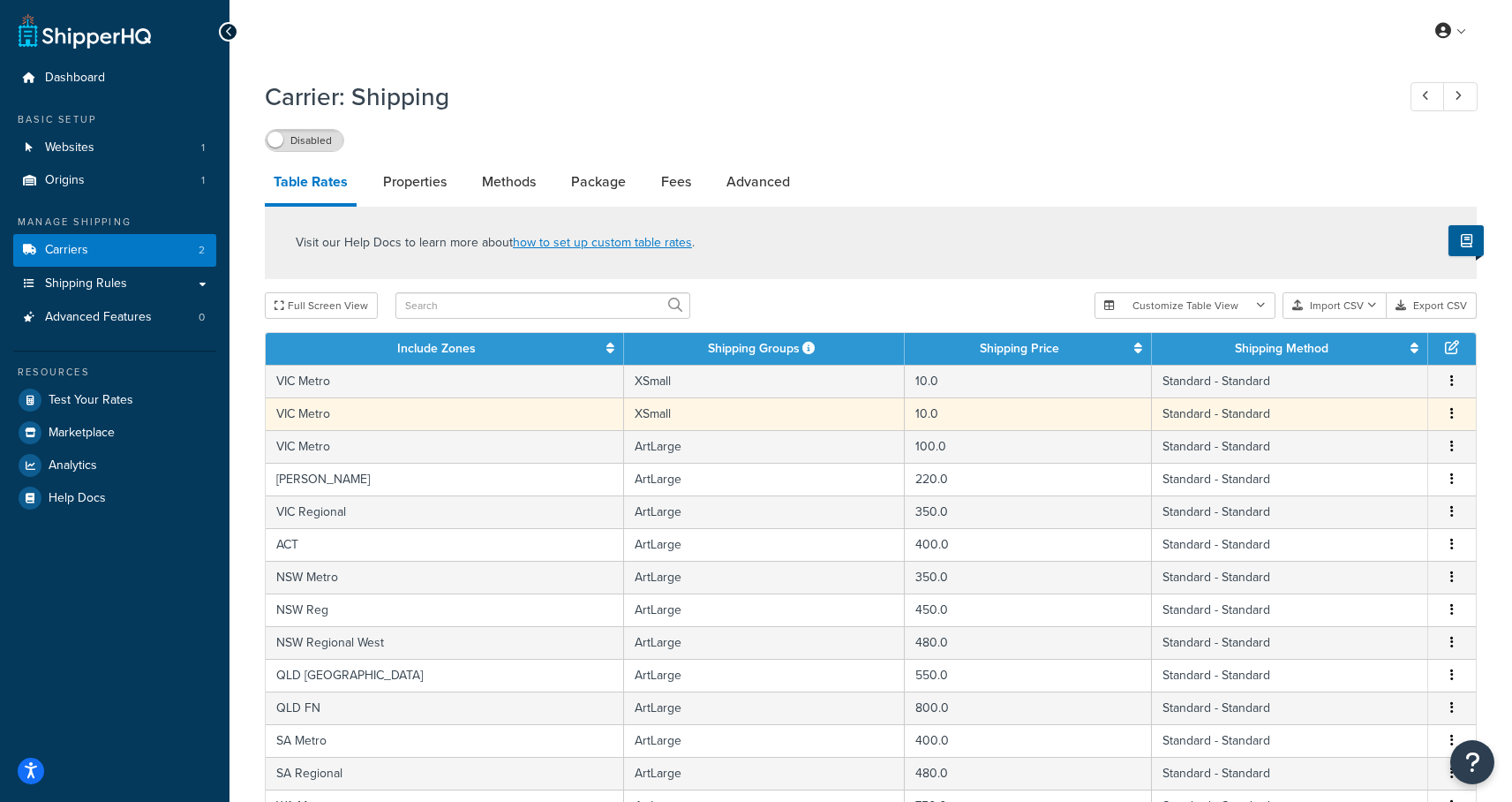
click at [1447, 416] on button "button" at bounding box center [1451, 413] width 14 height 19
click at [1343, 451] on div "Delete" at bounding box center [1363, 453] width 125 height 36
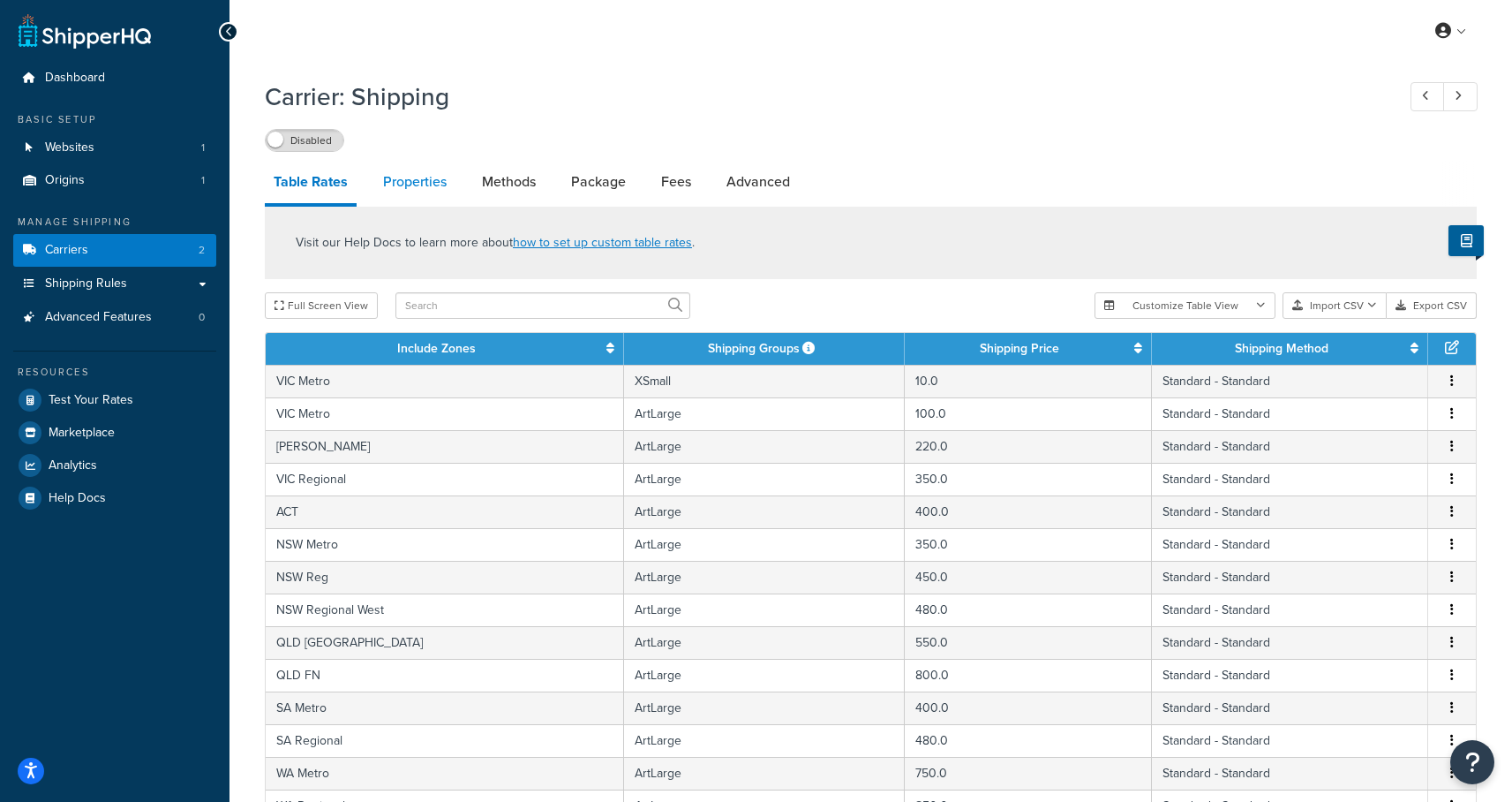
click at [409, 178] on link "Properties" at bounding box center [415, 182] width 81 height 42
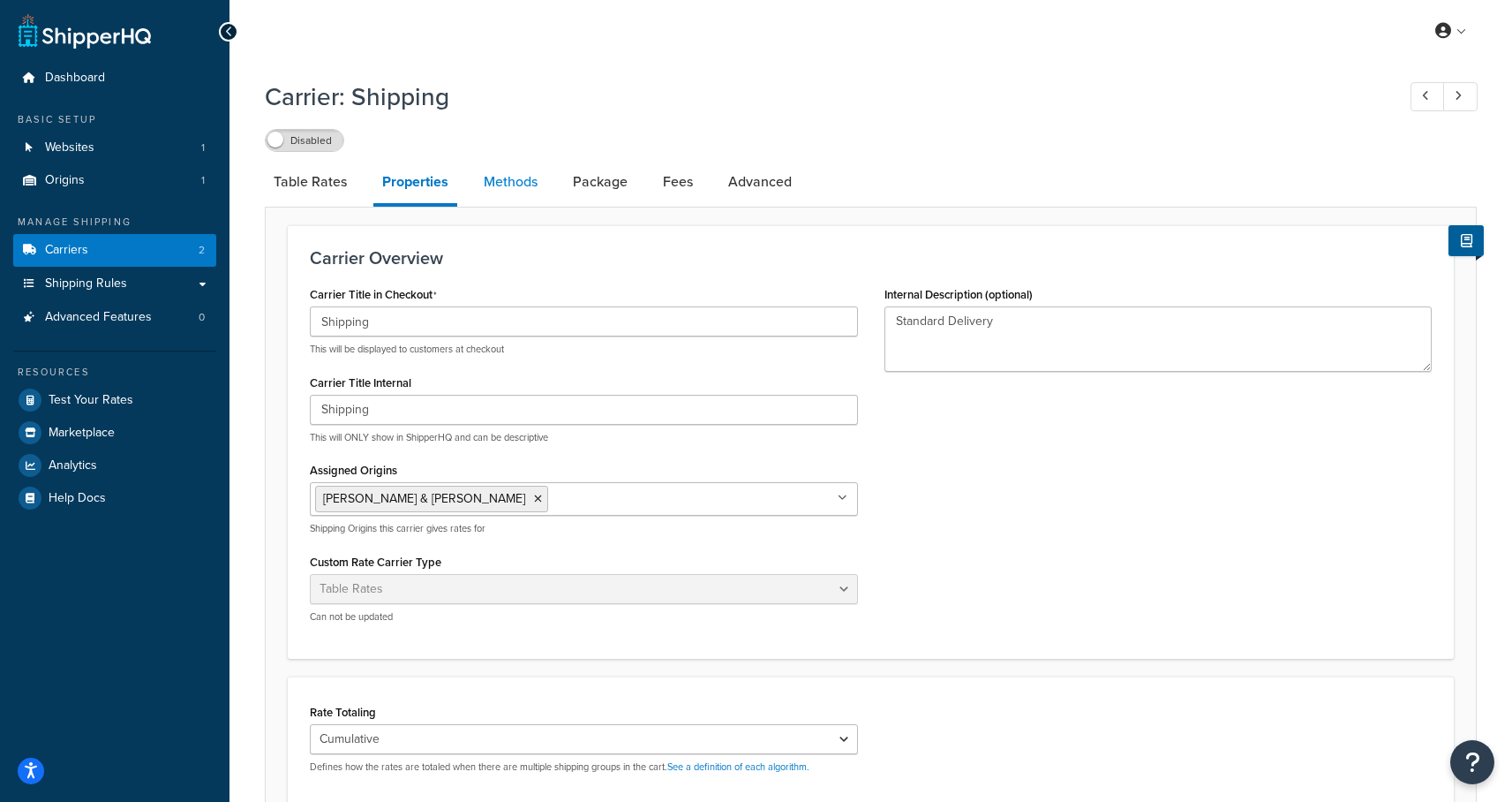
click at [490, 183] on link "Methods" at bounding box center [510, 182] width 71 height 42
select select "25"
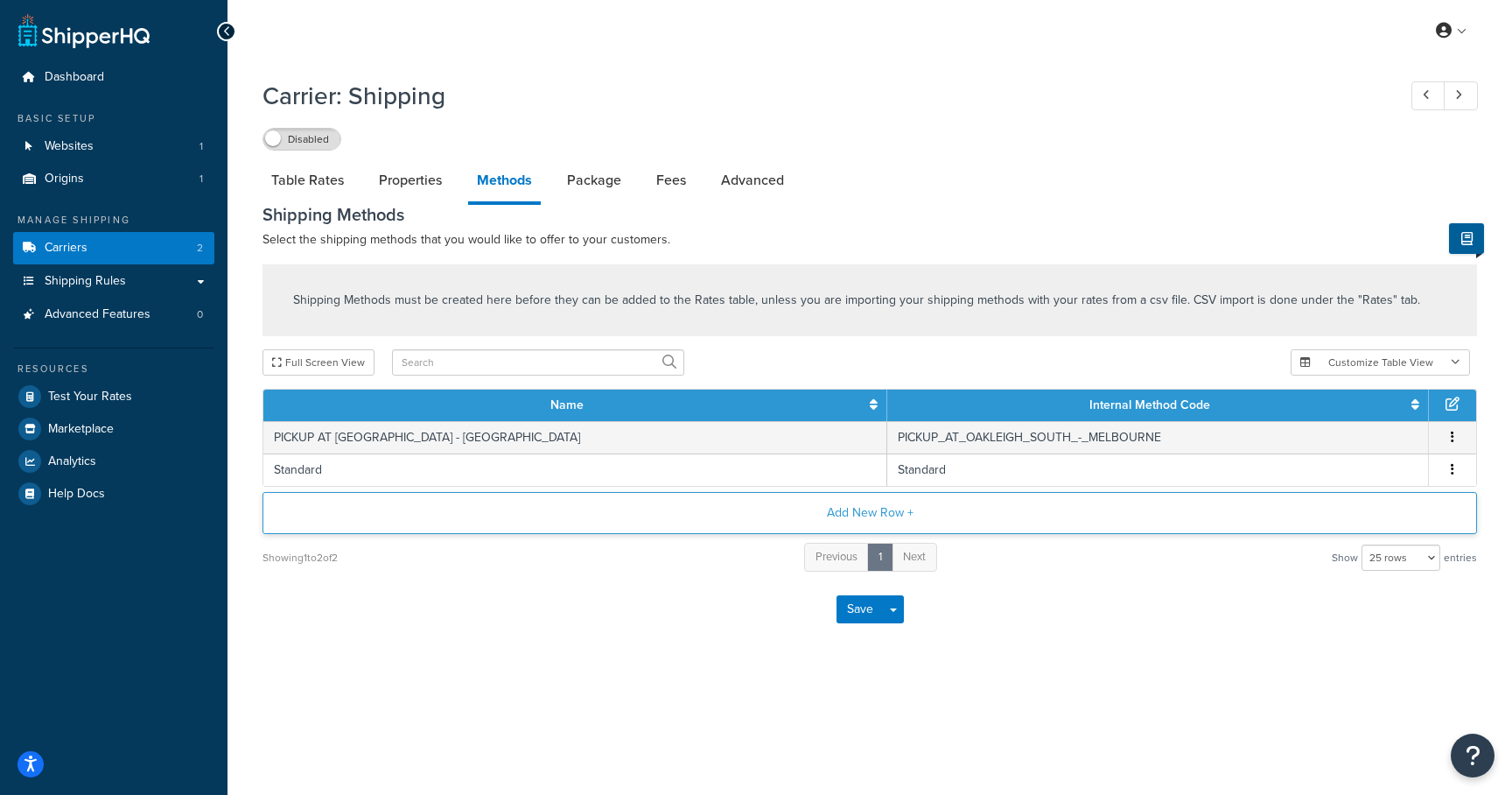
click at [839, 516] on button "Add New Row +" at bounding box center [870, 513] width 1215 height 42
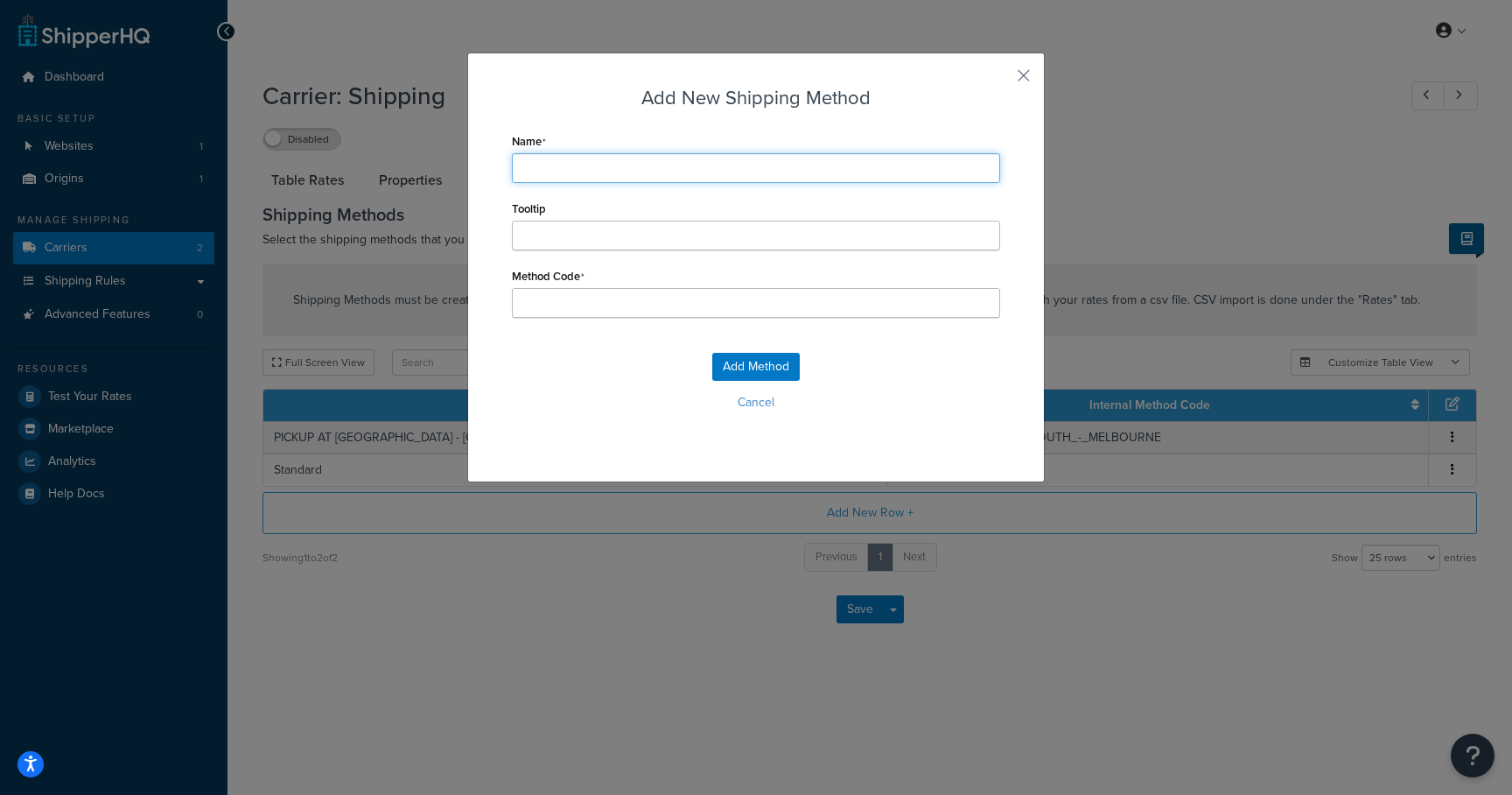
click at [601, 174] on input "Name" at bounding box center [756, 167] width 488 height 30
type input "P"
type input "Pr"
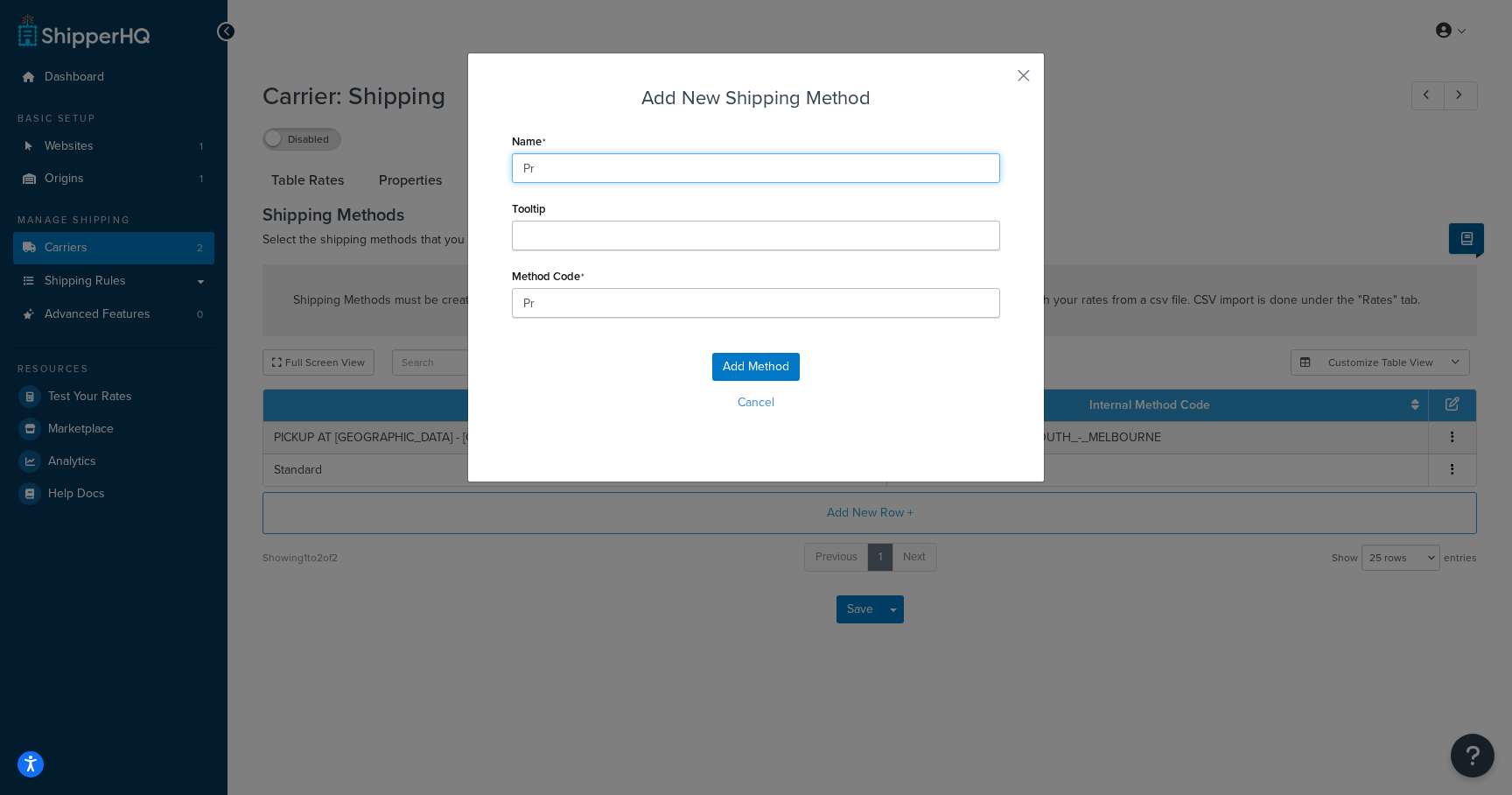
type input "Pre"
type input "Prem"
type input "Premi"
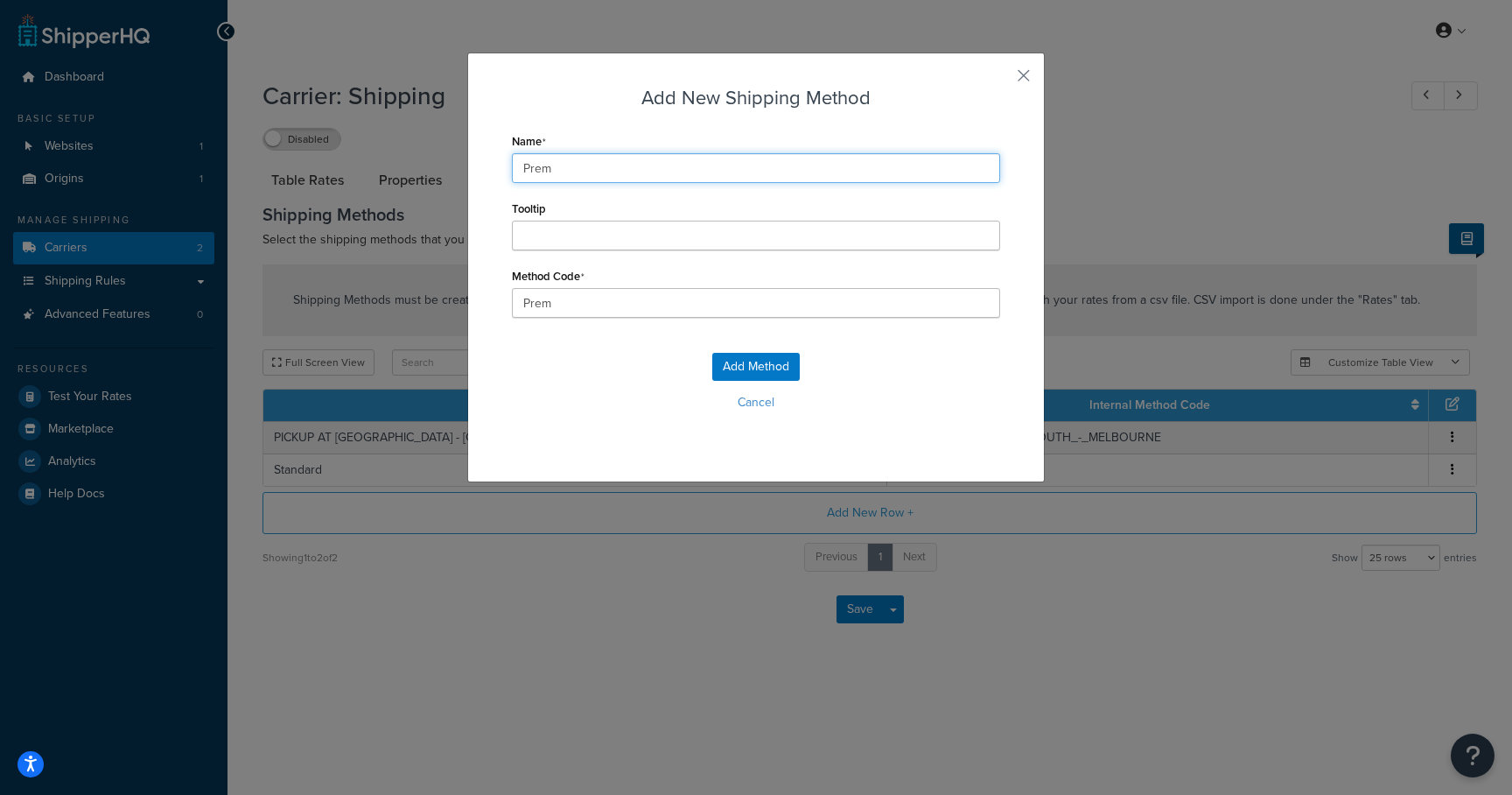
type input "Premi"
type input "Premiu"
type input "Premium"
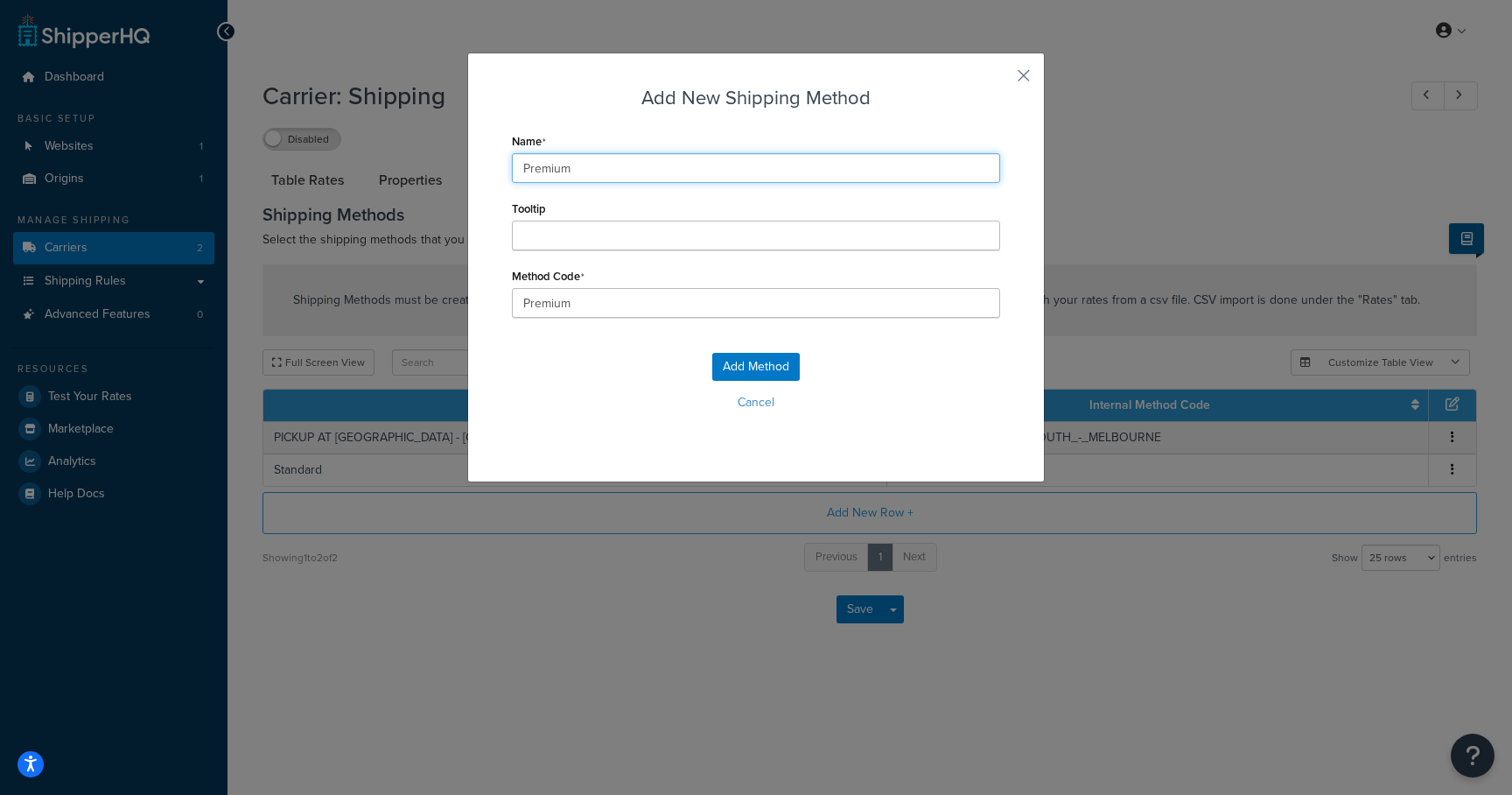
type input "Premium"
click at [578, 299] on input "Premium" at bounding box center [756, 303] width 488 height 30
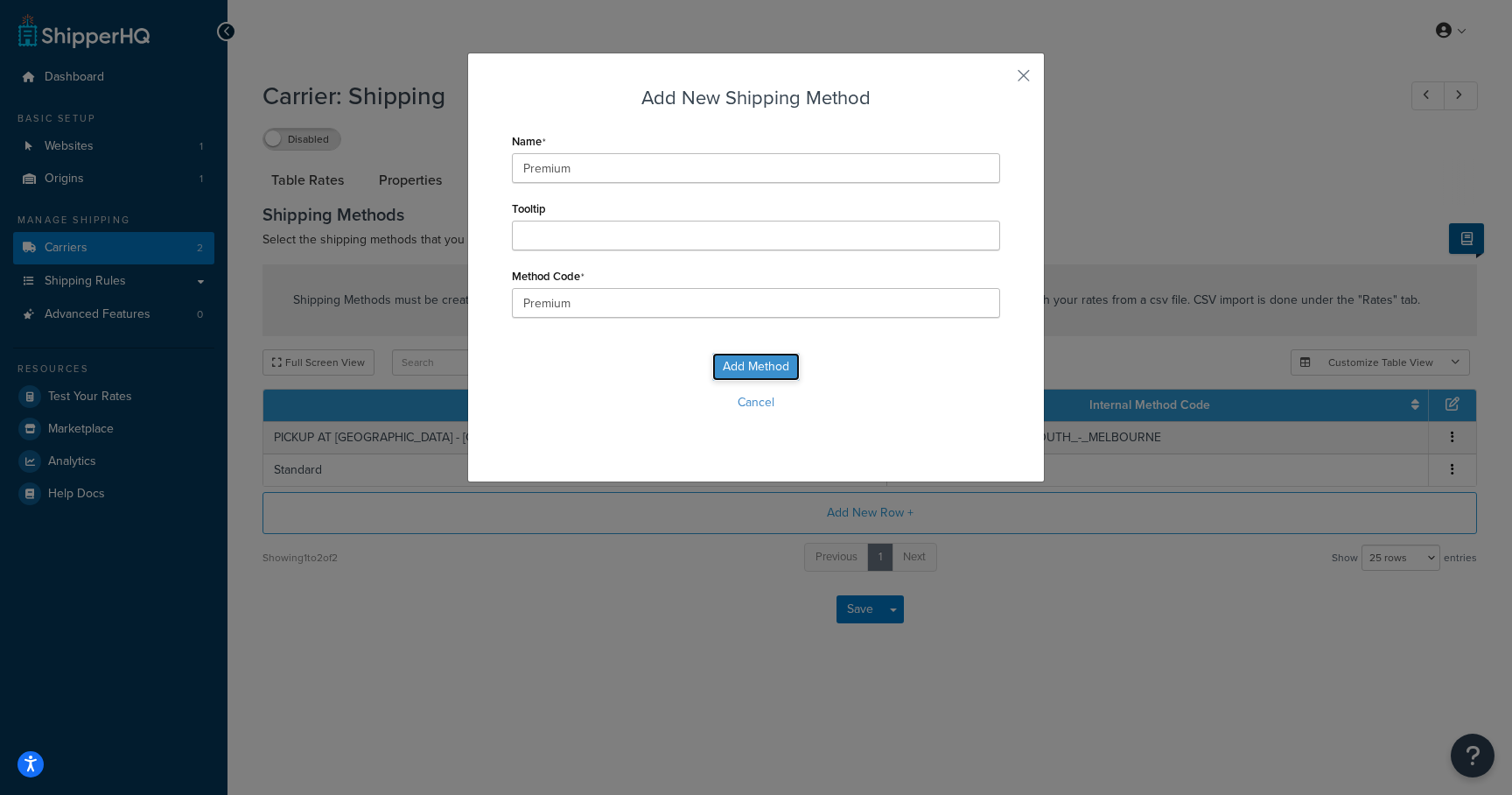
click at [768, 366] on button "Add Method" at bounding box center [756, 367] width 88 height 28
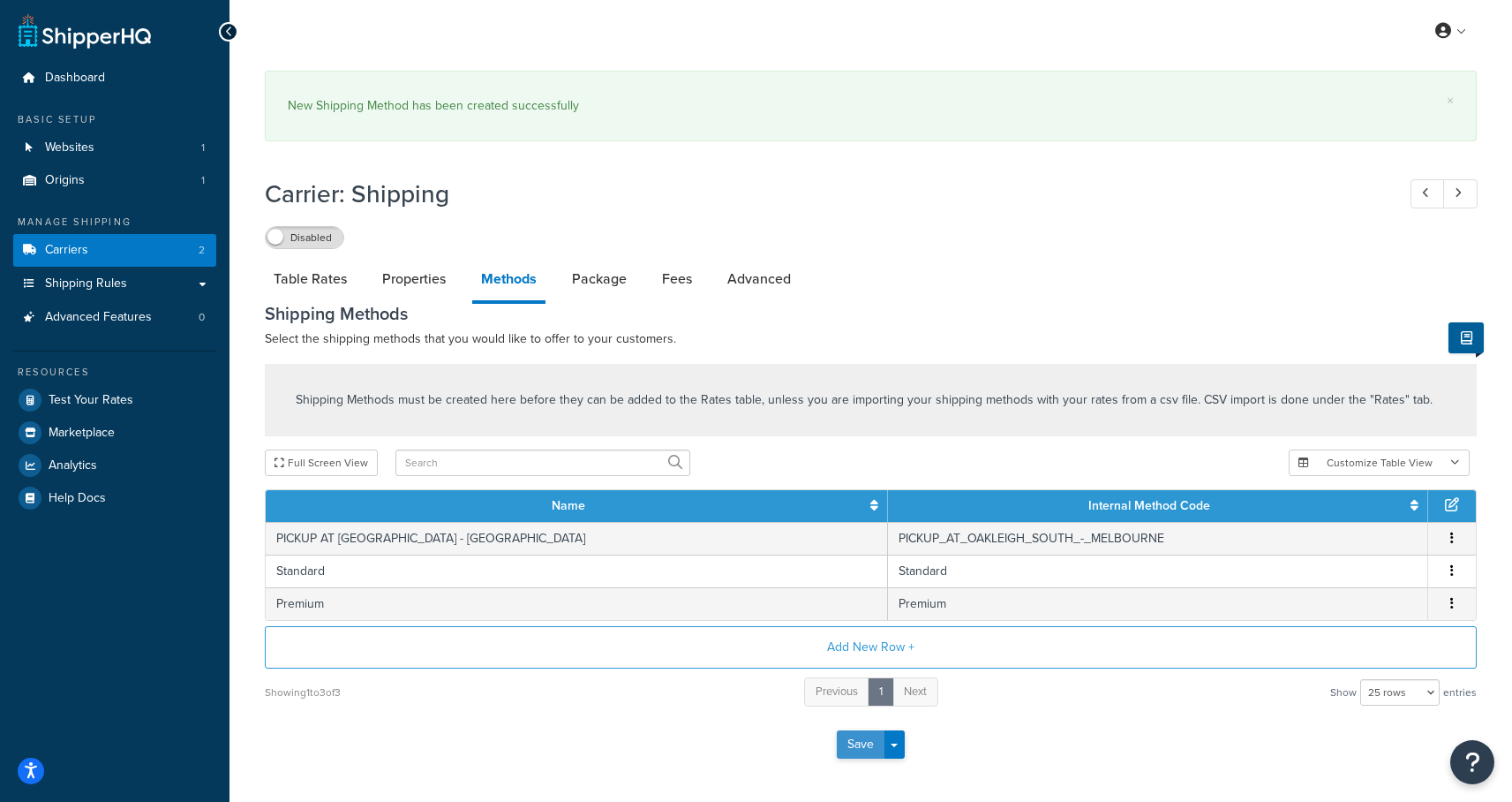
click at [851, 746] on button "Save" at bounding box center [861, 744] width 48 height 29
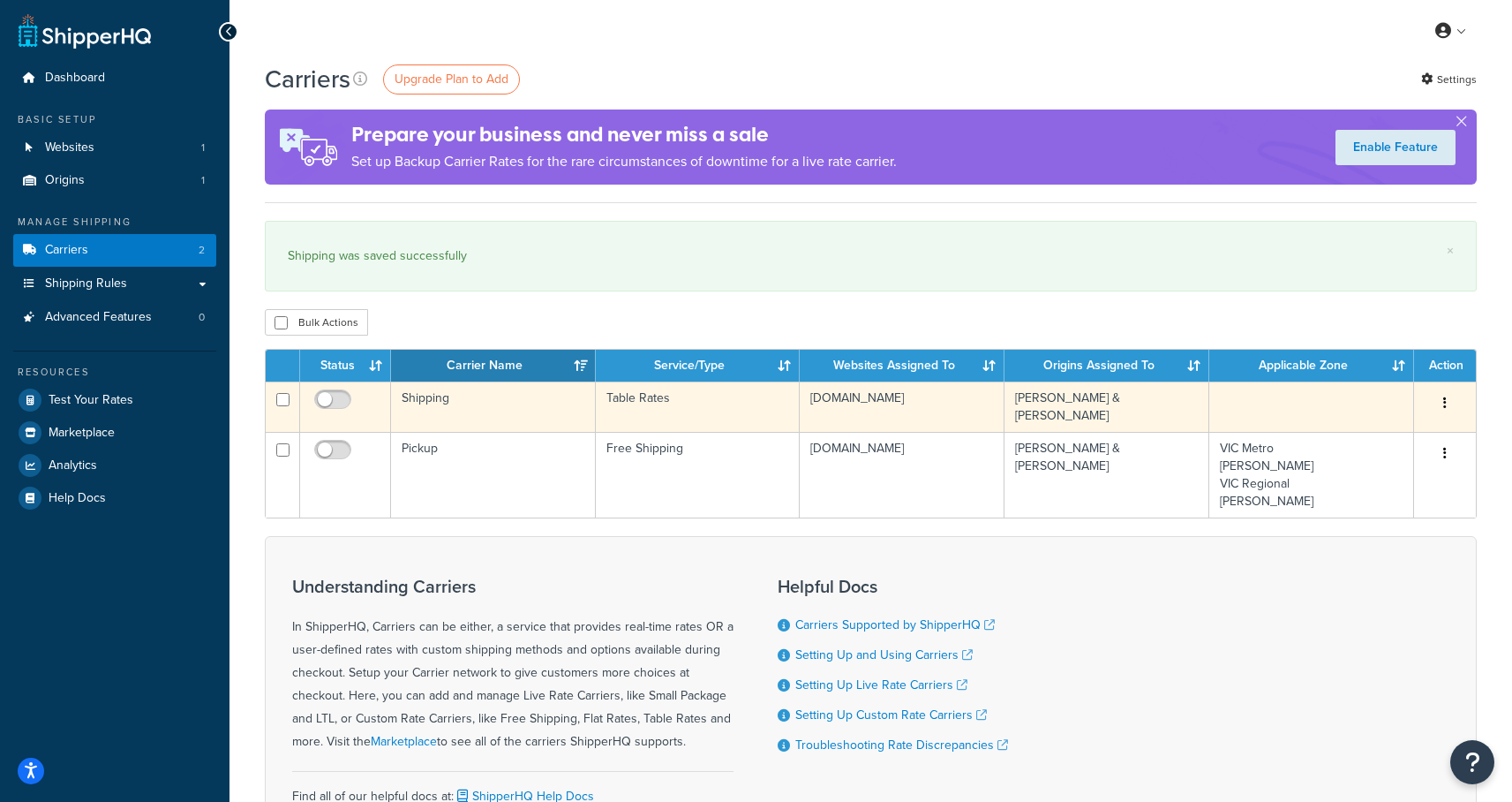
click at [423, 400] on td "Shipping" at bounding box center [494, 406] width 205 height 51
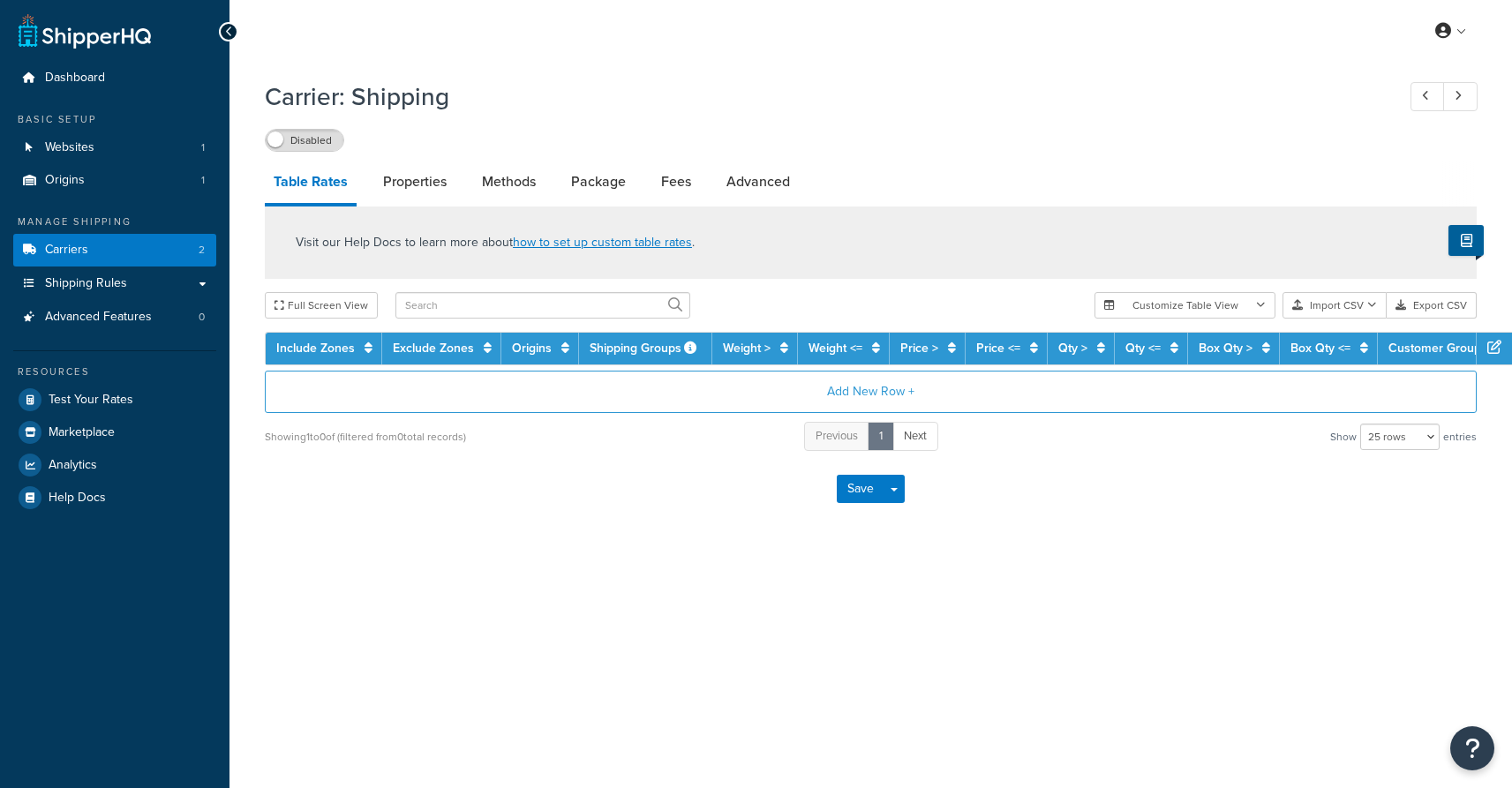
select select "25"
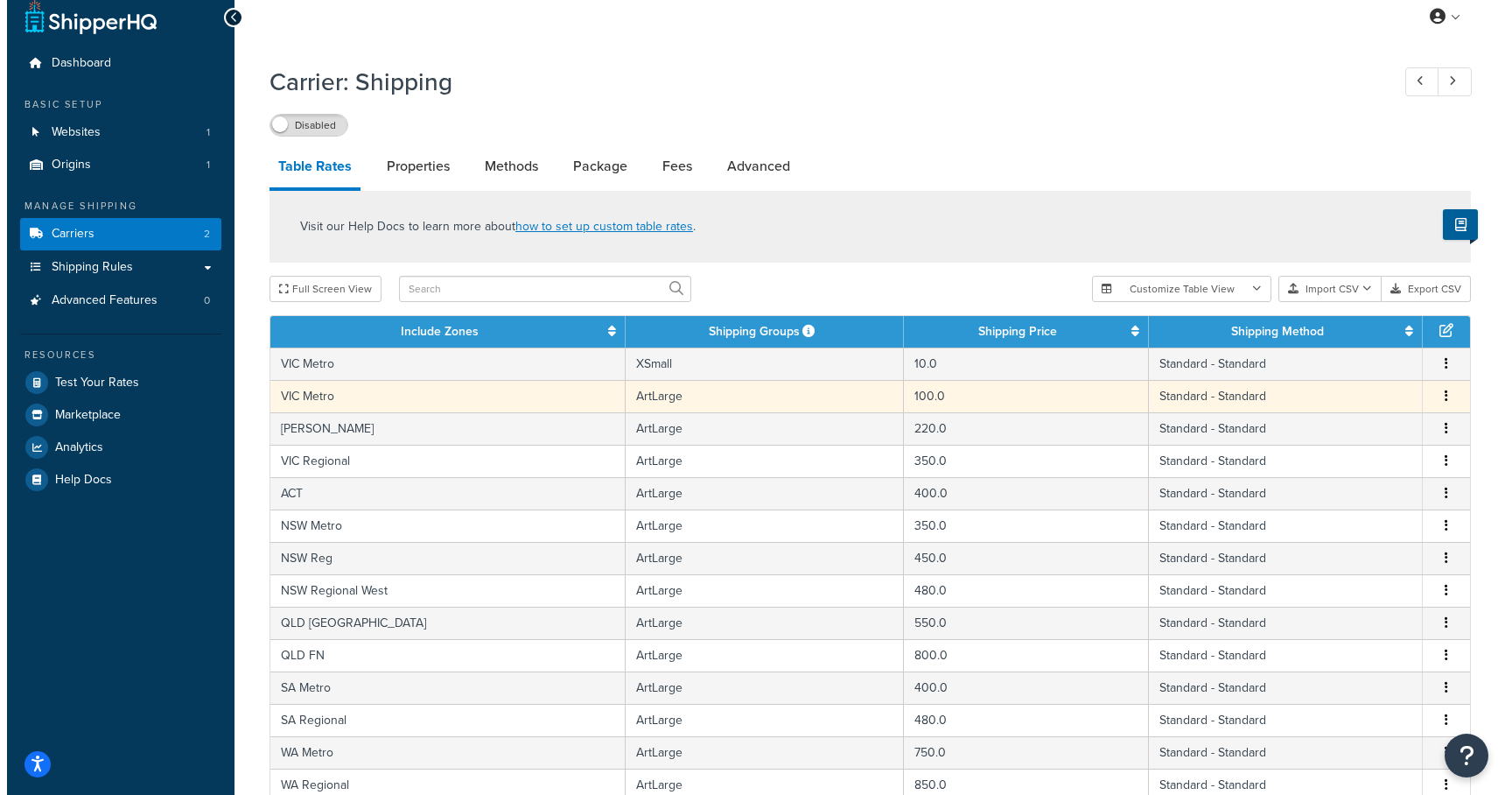
scroll to position [27, 0]
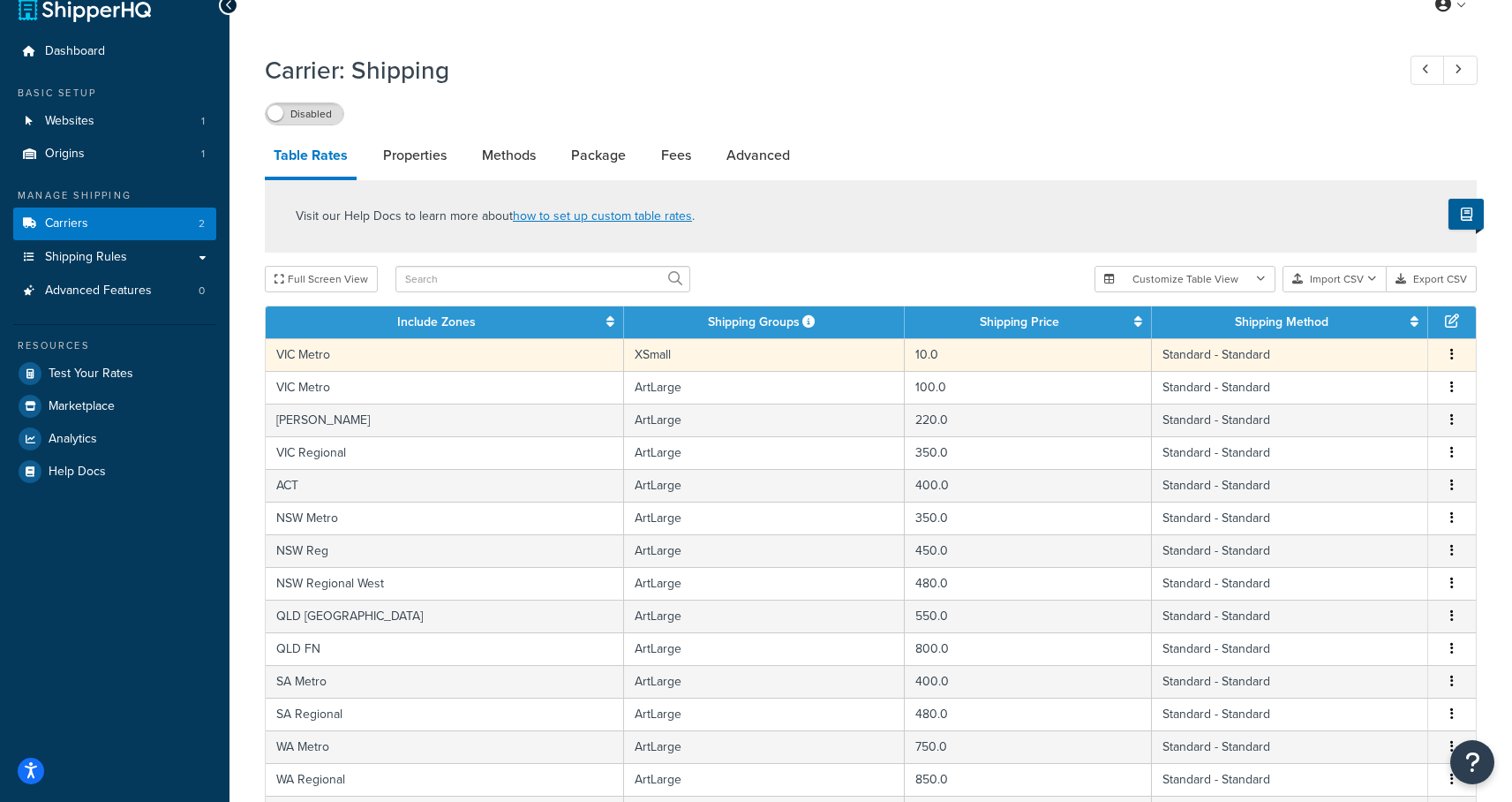
click at [1447, 353] on button "button" at bounding box center [1451, 354] width 14 height 19
click at [1375, 354] on div "Duplicate" at bounding box center [1363, 357] width 125 height 36
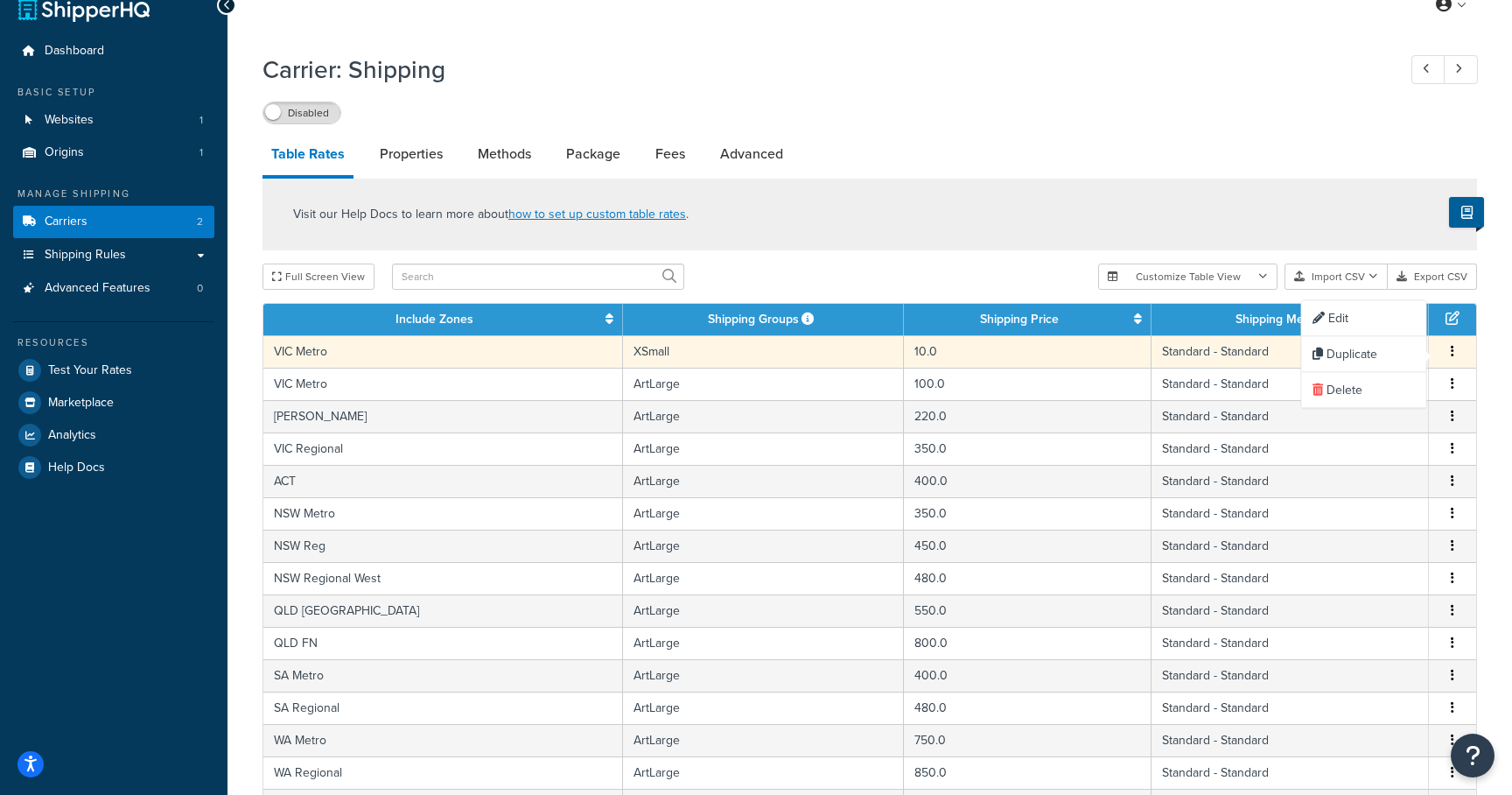
select select "182086"
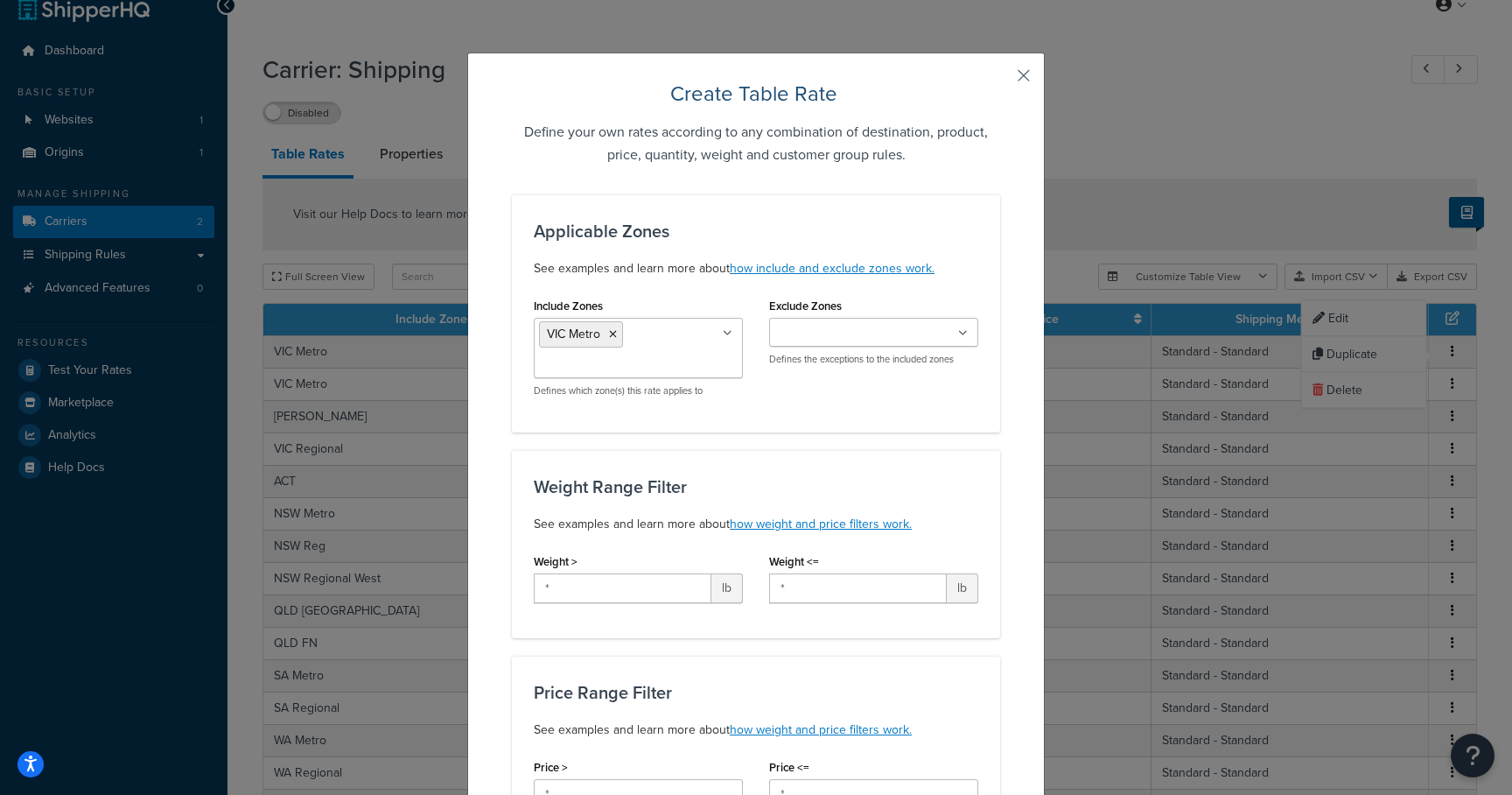
click at [1001, 80] on button "button" at bounding box center [998, 81] width 5 height 5
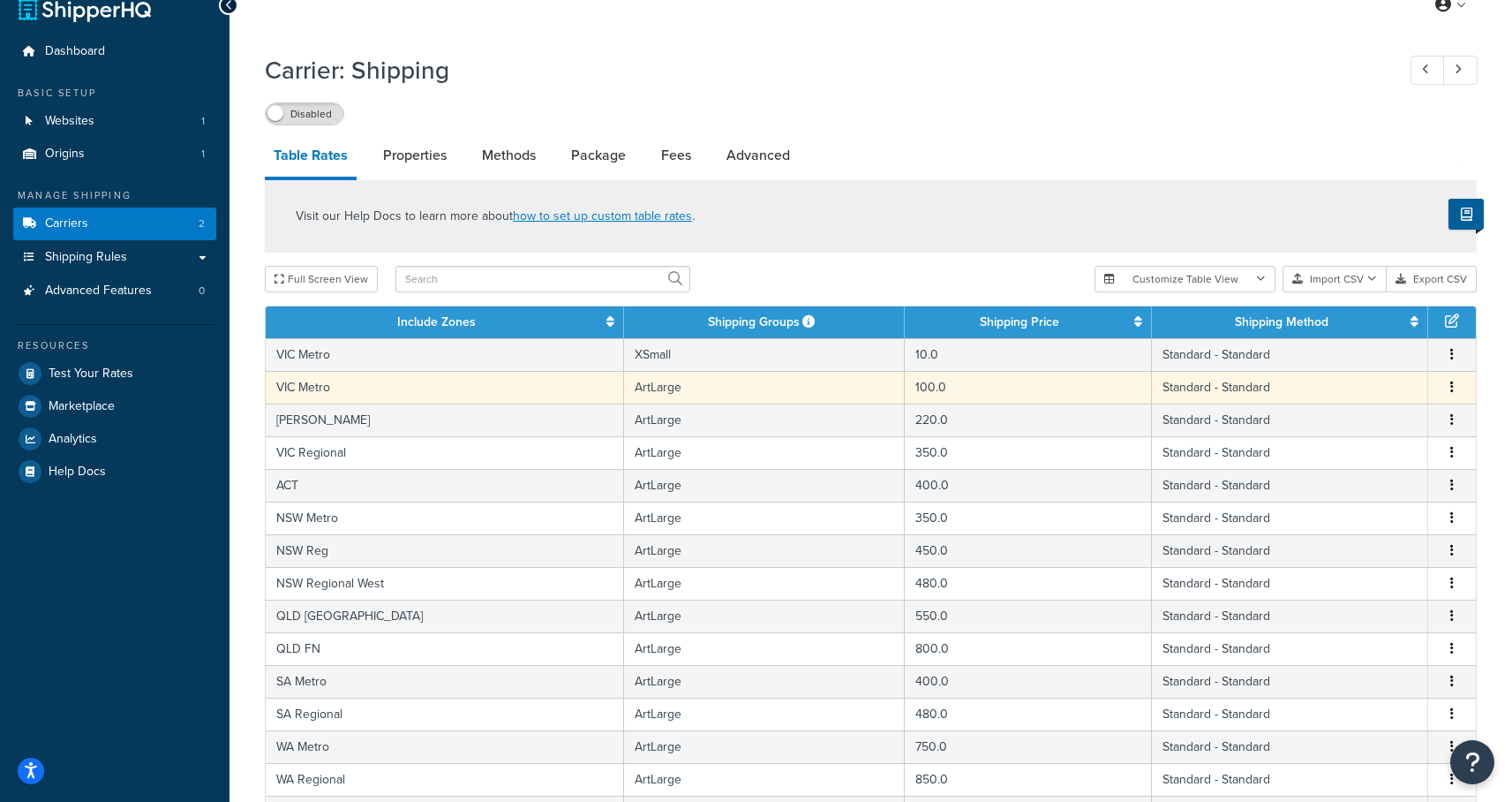
click at [1454, 387] on button "button" at bounding box center [1451, 387] width 14 height 19
click at [1370, 384] on div "Duplicate" at bounding box center [1363, 390] width 125 height 36
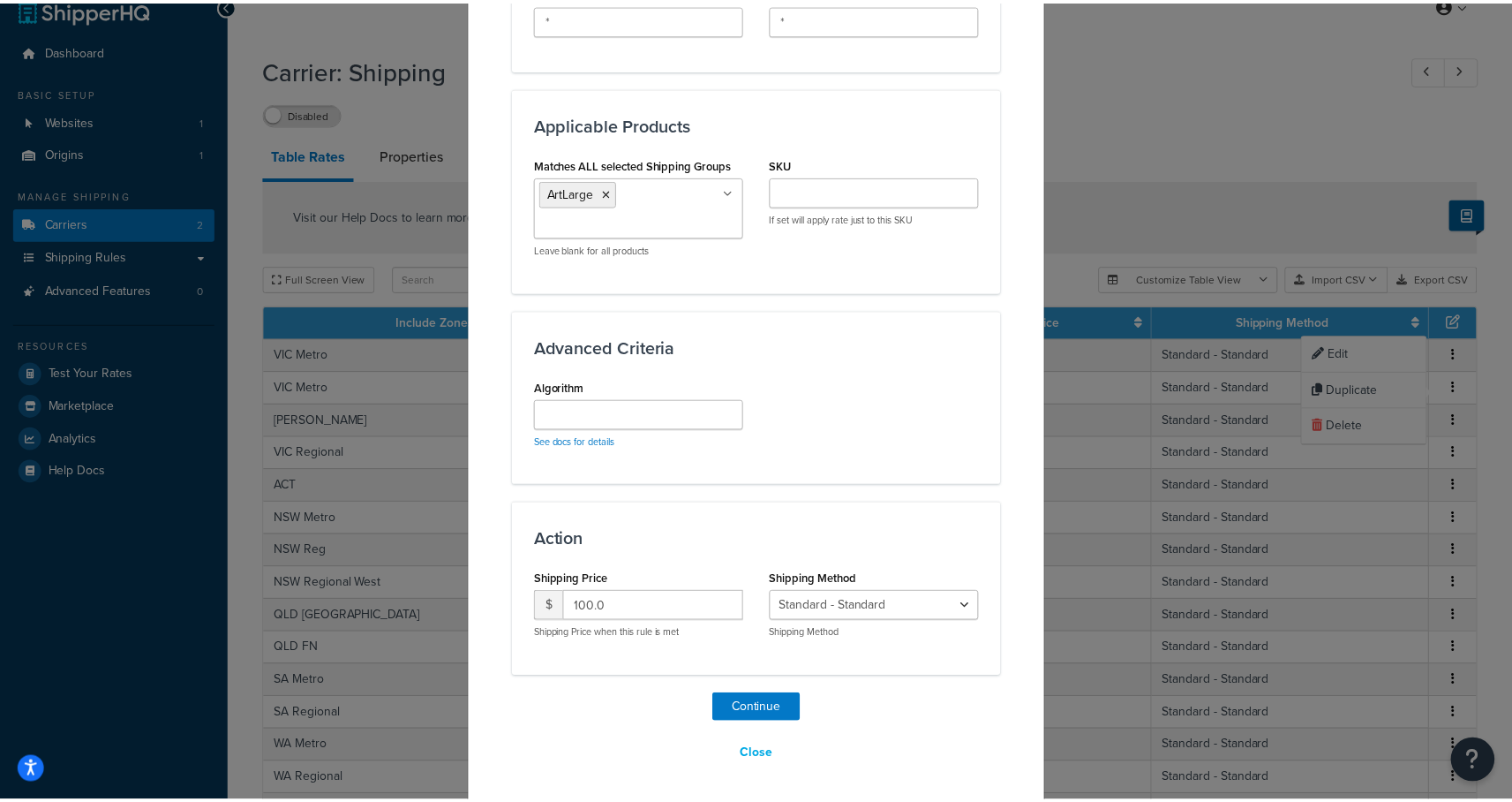
scroll to position [958, 0]
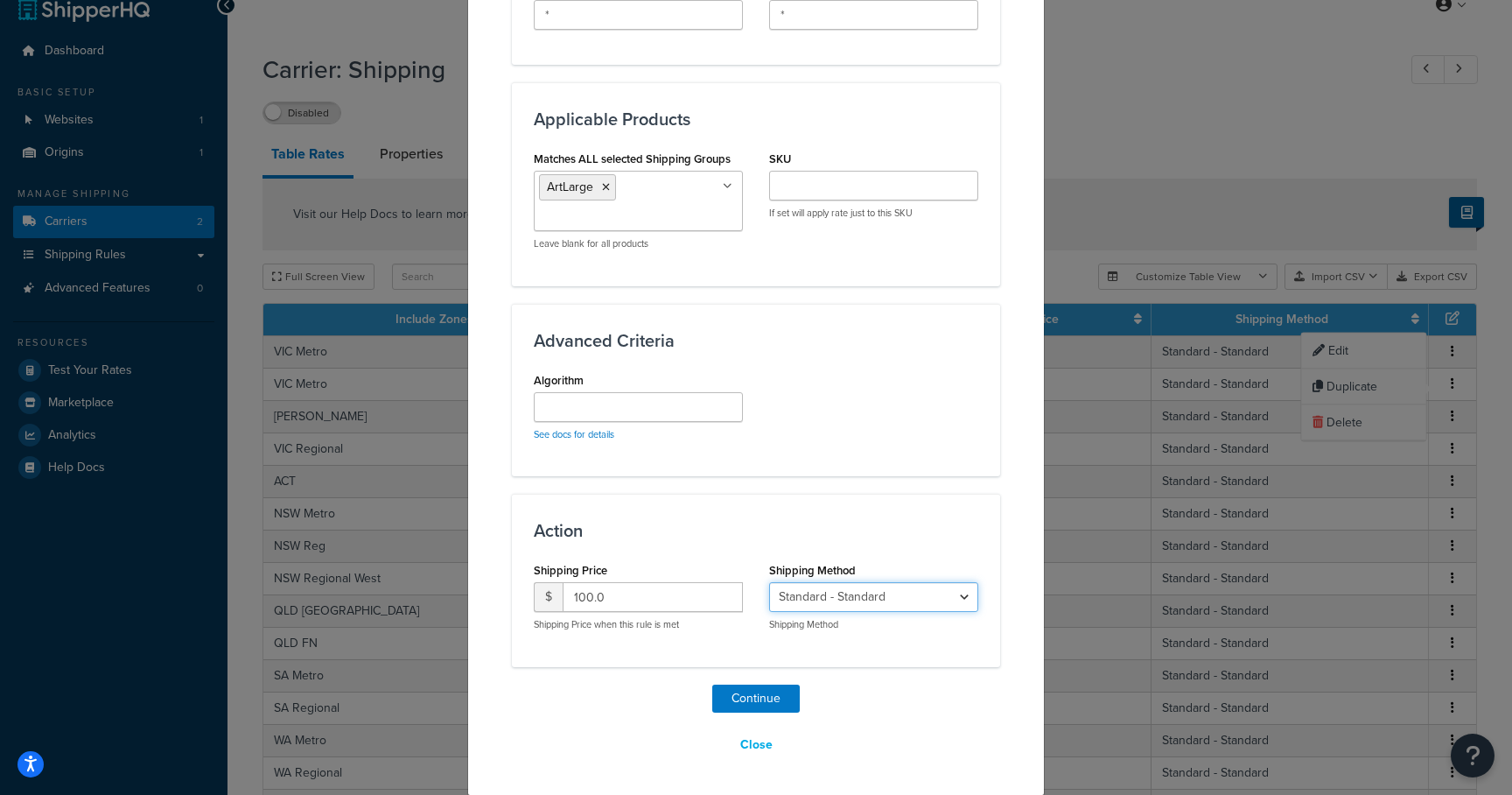
click at [880, 595] on select "PICKUP AT [GEOGRAPHIC_DATA] - [GEOGRAPHIC_DATA] - PICKUP_AT_OAKLEIGH_SOUTH_-_ME…" at bounding box center [874, 596] width 209 height 30
select select "183435"
click at [769, 582] on select "PICKUP AT [GEOGRAPHIC_DATA] - [GEOGRAPHIC_DATA] - PICKUP_AT_OAKLEIGH_SOUTH_-_ME…" at bounding box center [874, 596] width 209 height 30
drag, startPoint x: 637, startPoint y: 598, endPoint x: 544, endPoint y: 596, distance: 93.0
click at [544, 596] on div "$ 100.0" at bounding box center [638, 596] width 209 height 30
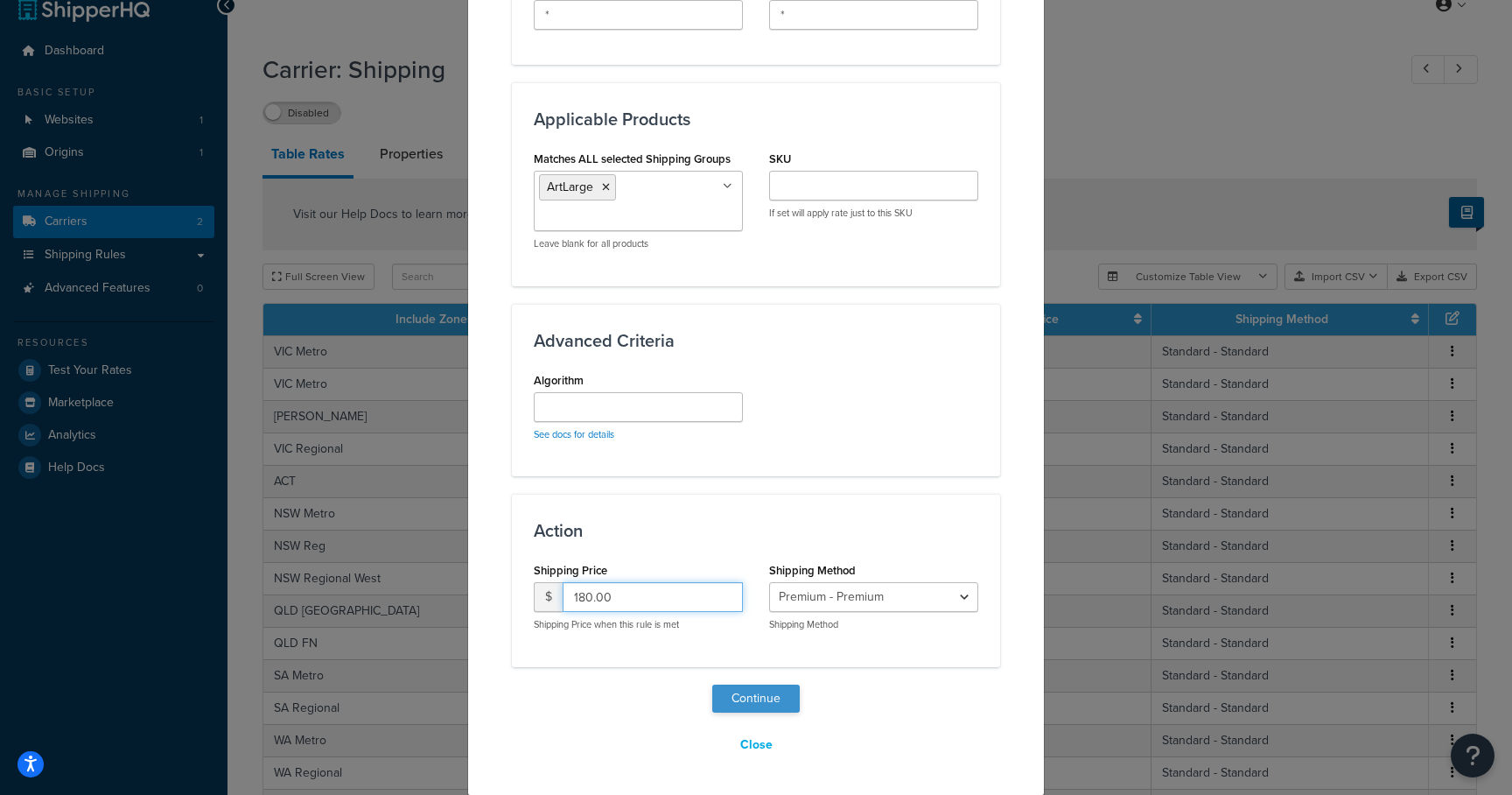
type input "180.00"
click at [745, 699] on button "Continue" at bounding box center [756, 698] width 88 height 28
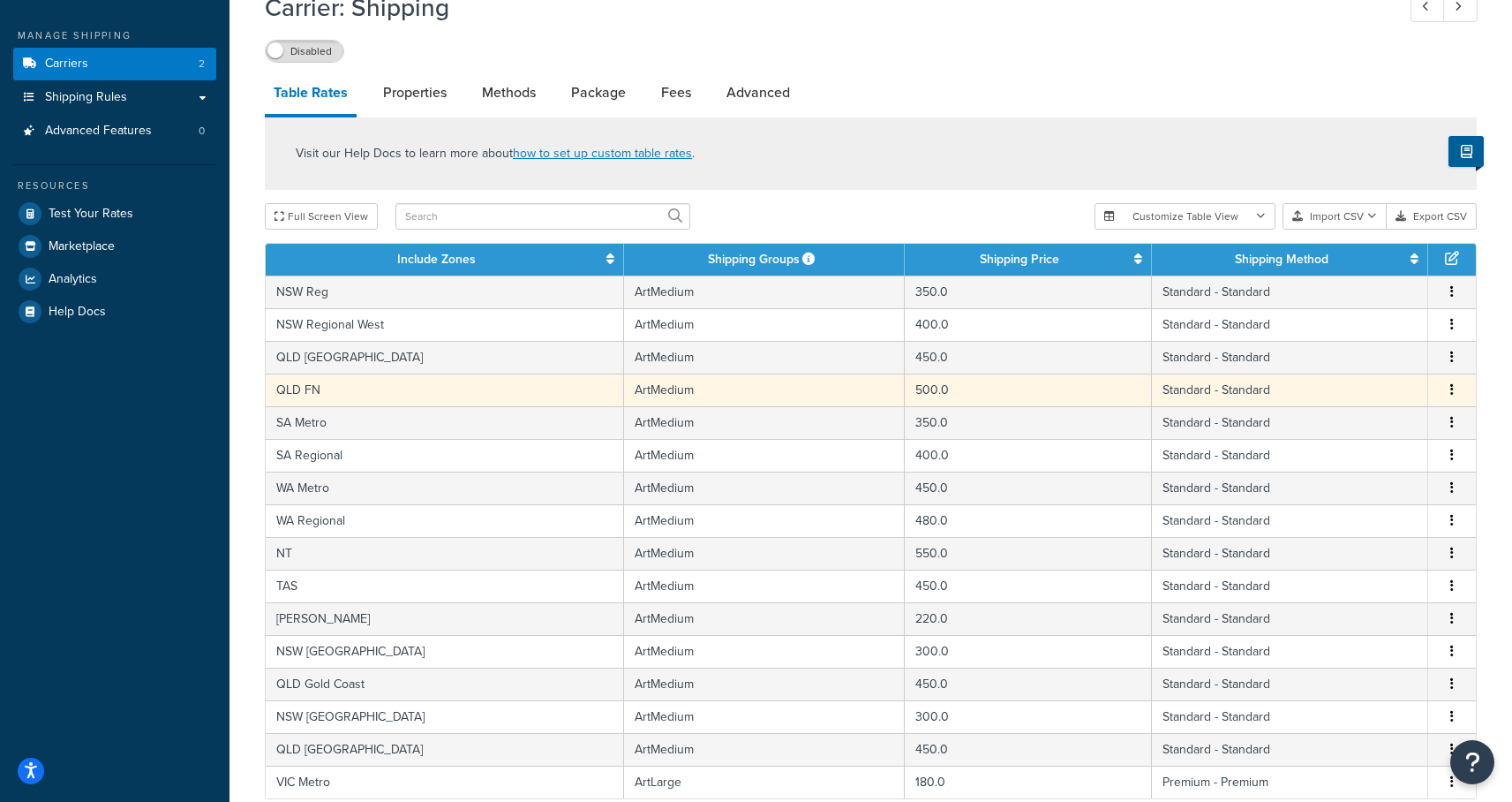
scroll to position [0, 0]
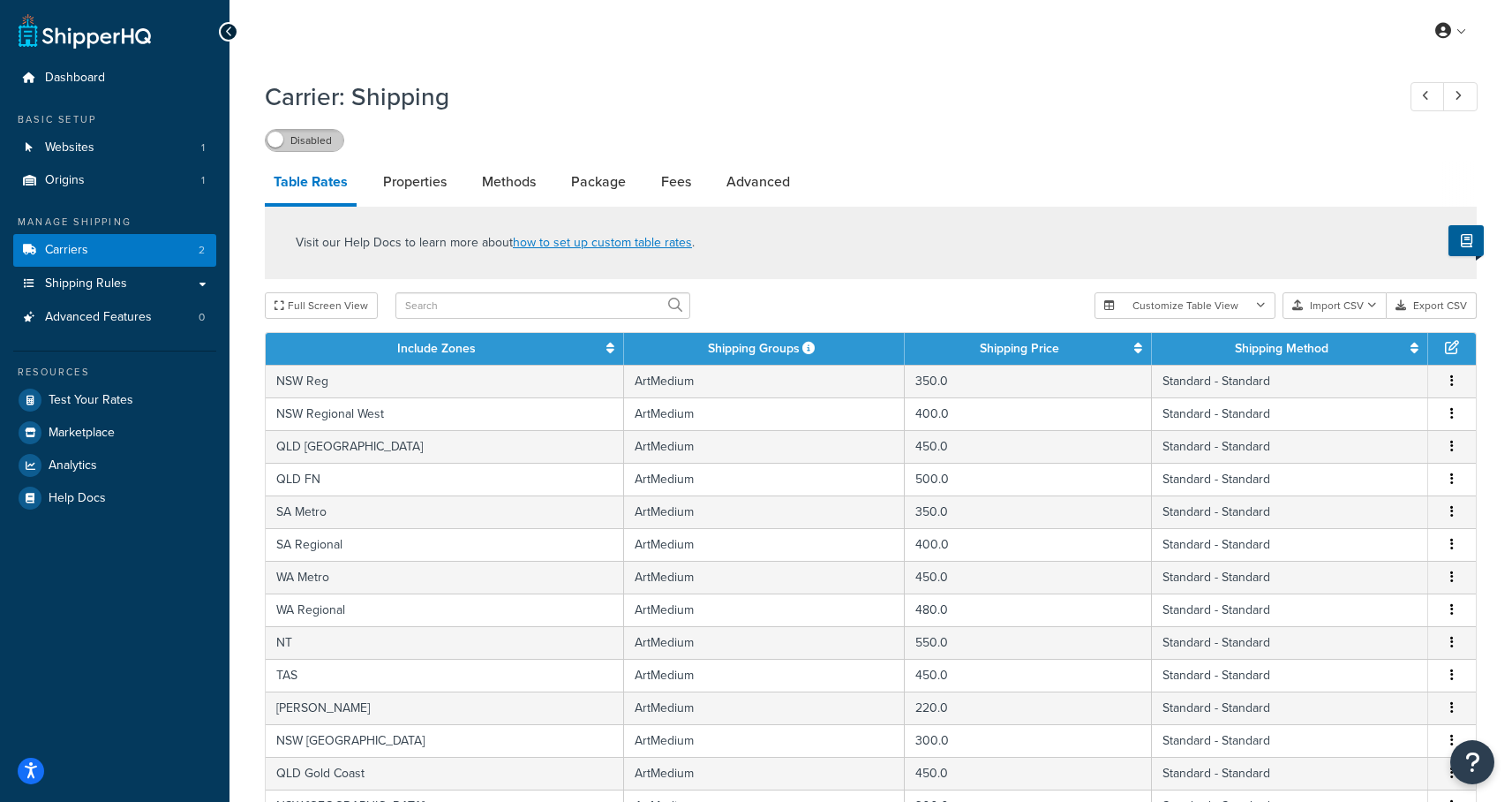
click at [293, 144] on label "Disabled" at bounding box center [304, 140] width 77 height 21
click at [101, 402] on span "Test Your Rates" at bounding box center [91, 401] width 85 height 15
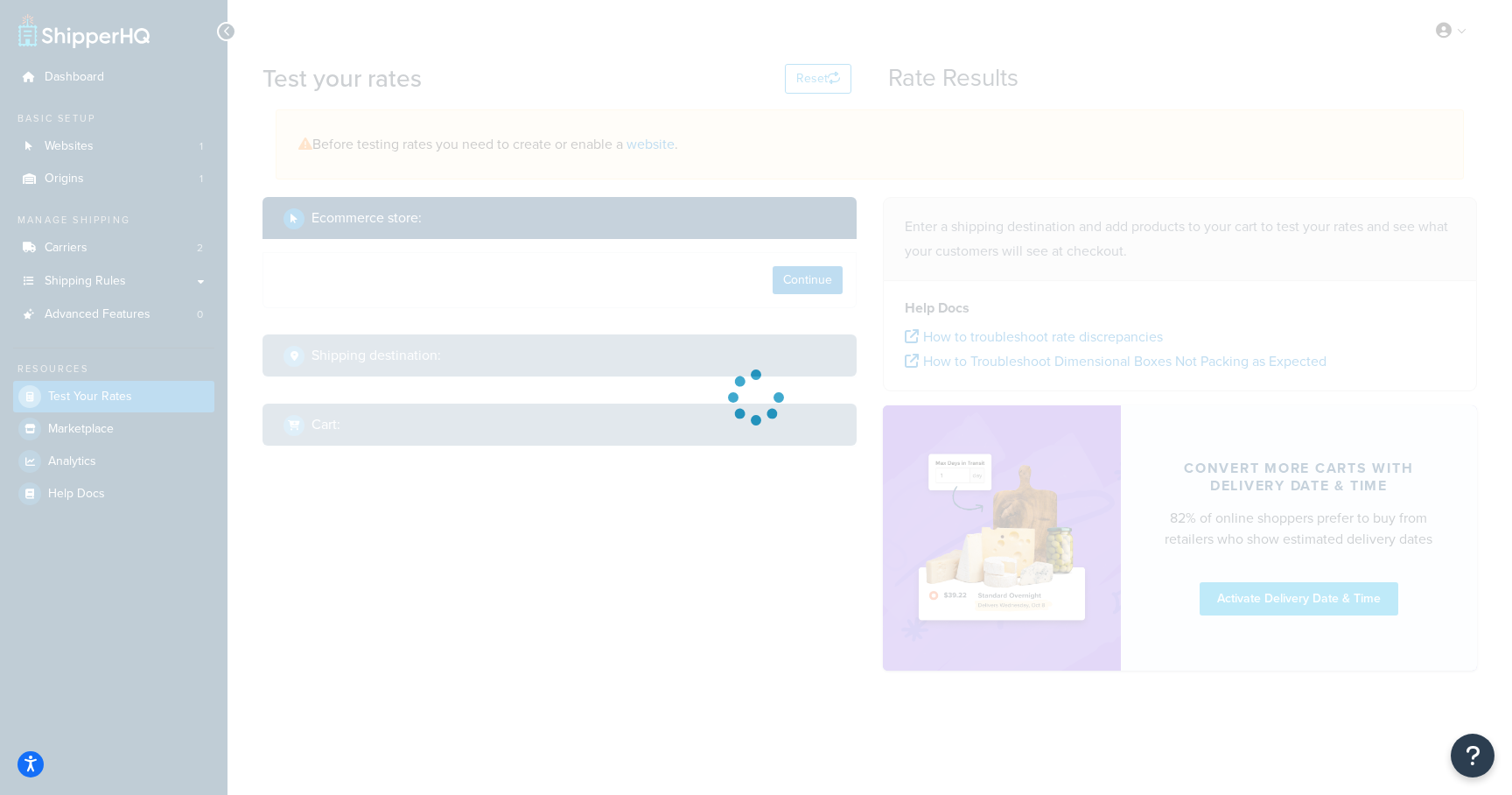
select select "TX"
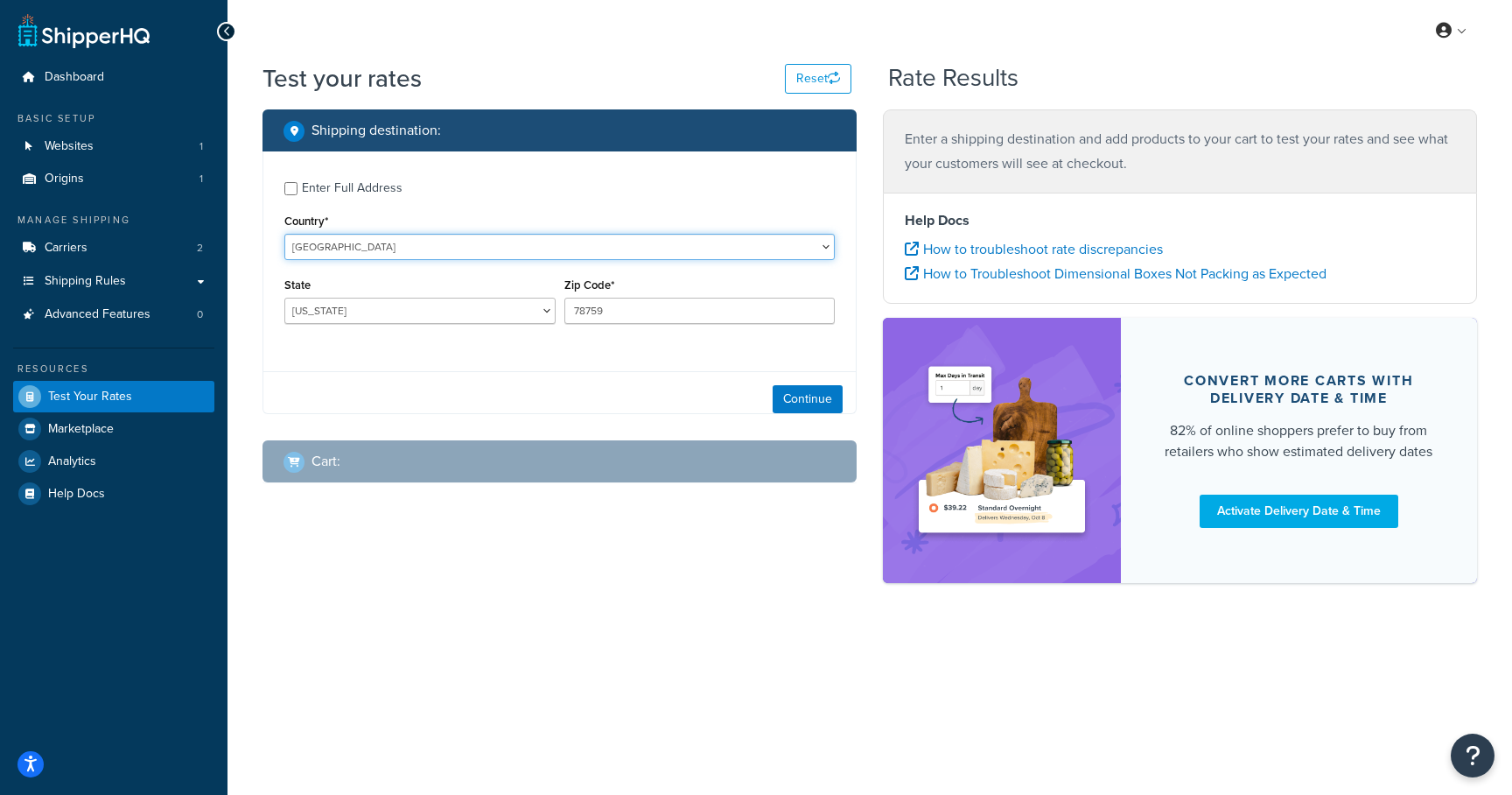
click at [455, 252] on select "United States United Kingdom Afghanistan Åland Islands Albania Algeria American…" at bounding box center [560, 246] width 551 height 27
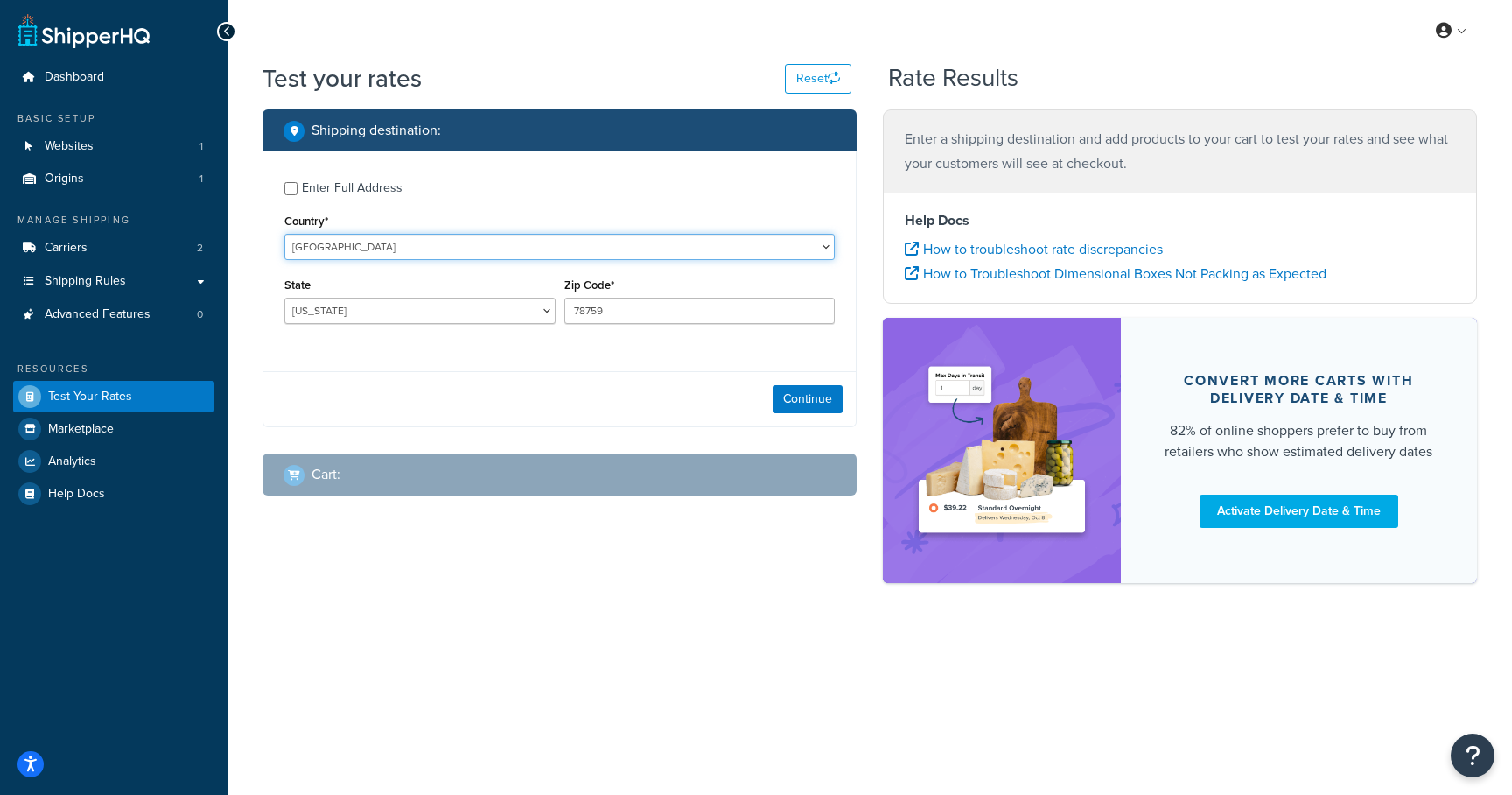
select select "AU"
click at [284, 233] on select "United States United Kingdom Afghanistan Åland Islands Albania Algeria American…" at bounding box center [560, 246] width 551 height 27
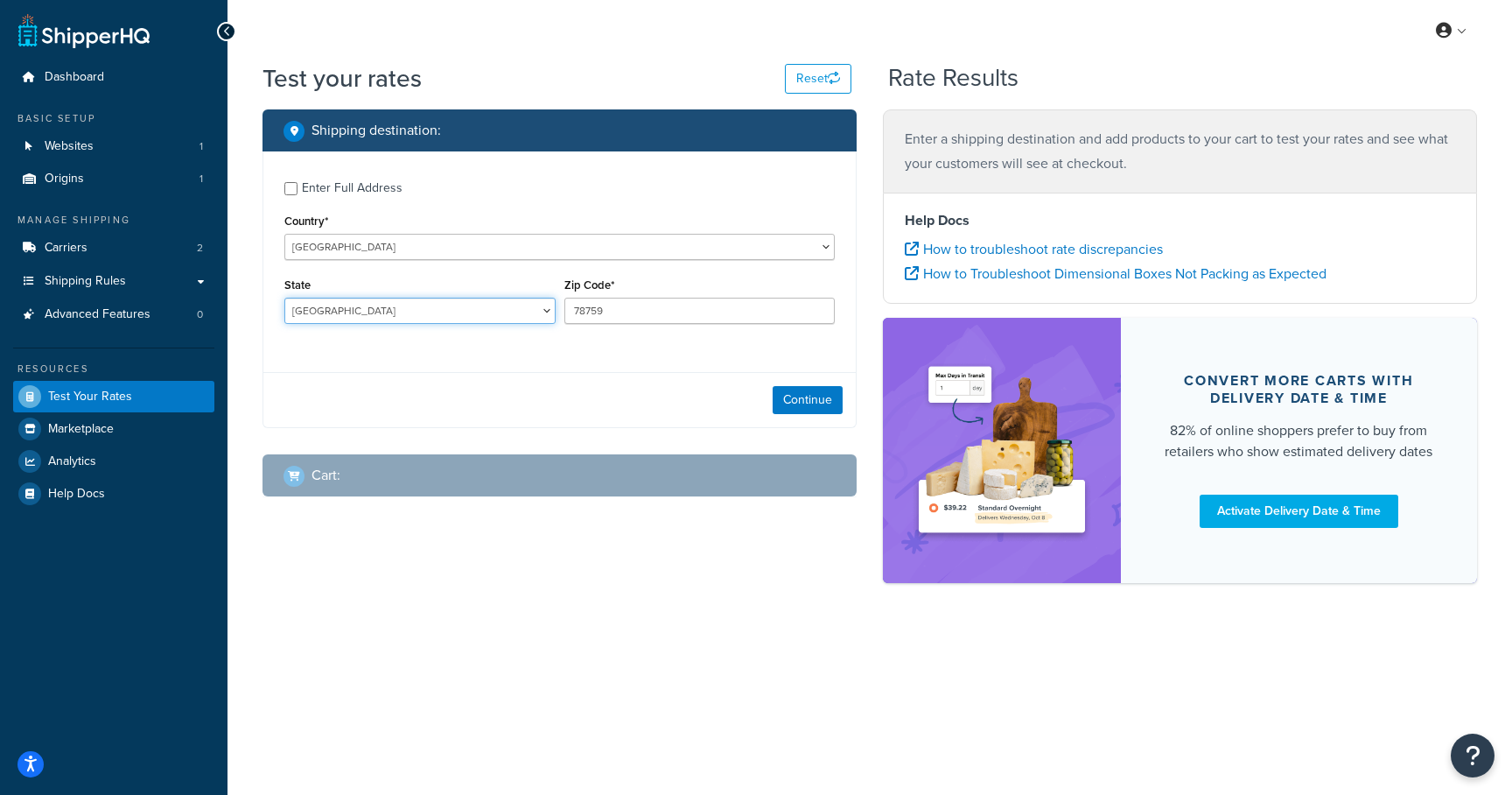
click at [394, 312] on select "Australian Capital Territory New South Wales Northern Territory Queensland Sout…" at bounding box center [420, 310] width 272 height 27
select select "VIC"
click at [284, 298] on select "Australian Capital Territory New South Wales Northern Territory Queensland Sout…" at bounding box center [420, 310] width 272 height 27
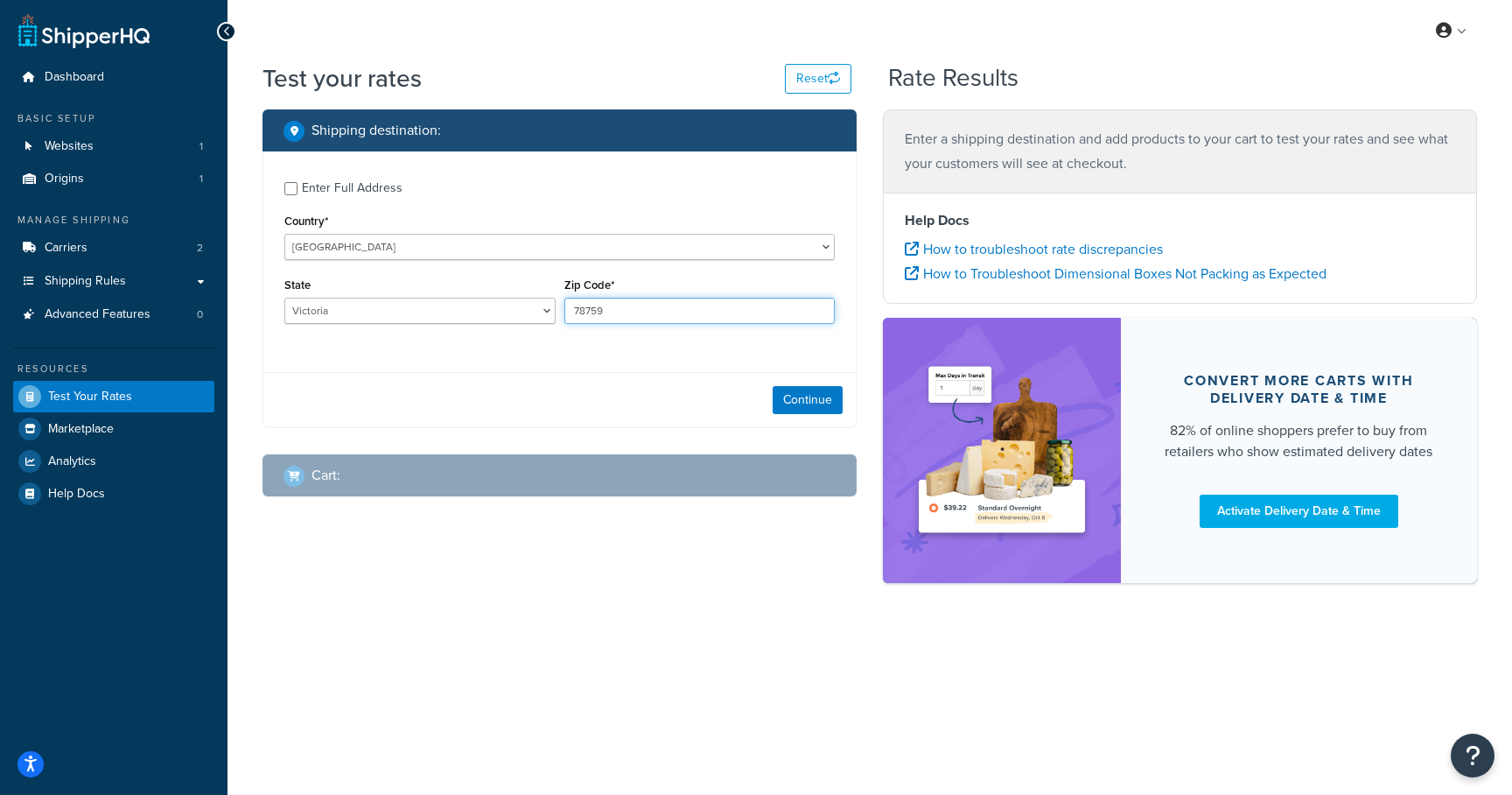
click at [660, 313] on input "78759" at bounding box center [700, 310] width 272 height 27
type input "3031"
click at [801, 403] on button "Continue" at bounding box center [808, 399] width 70 height 28
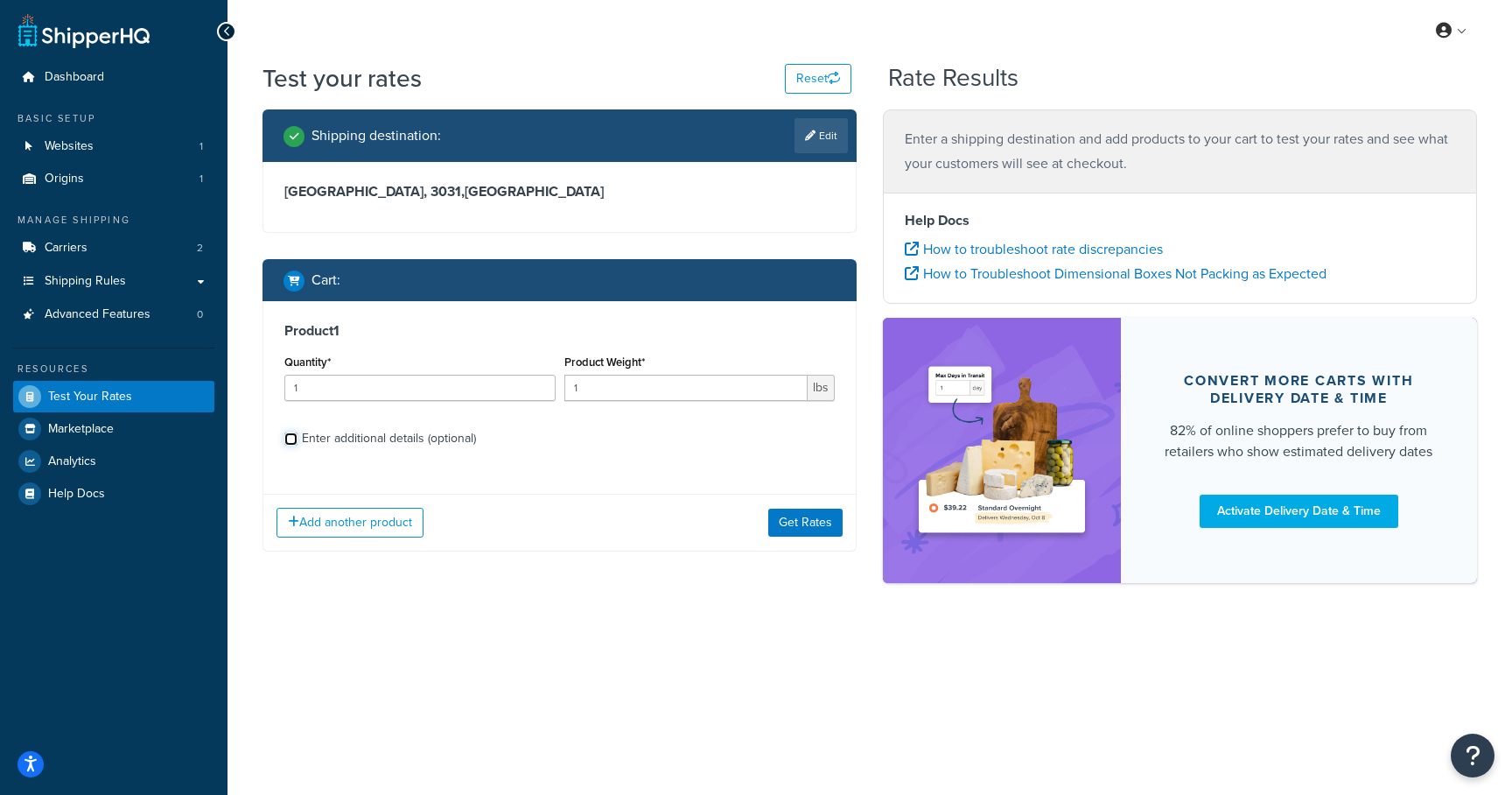
click at [285, 437] on input "Enter additional details (optional)" at bounding box center [291, 439] width 13 height 13
checkbox input "true"
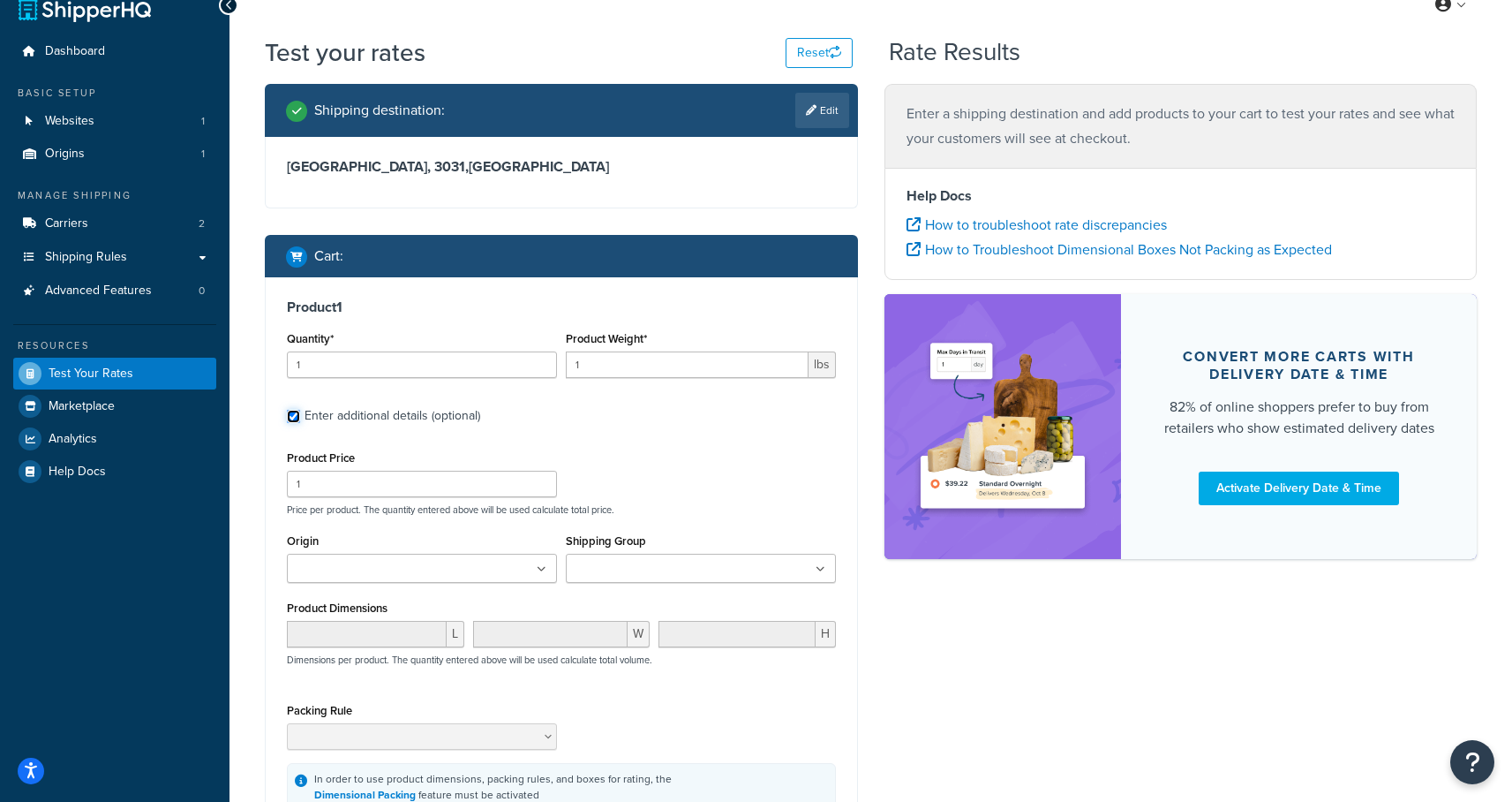
scroll to position [194, 0]
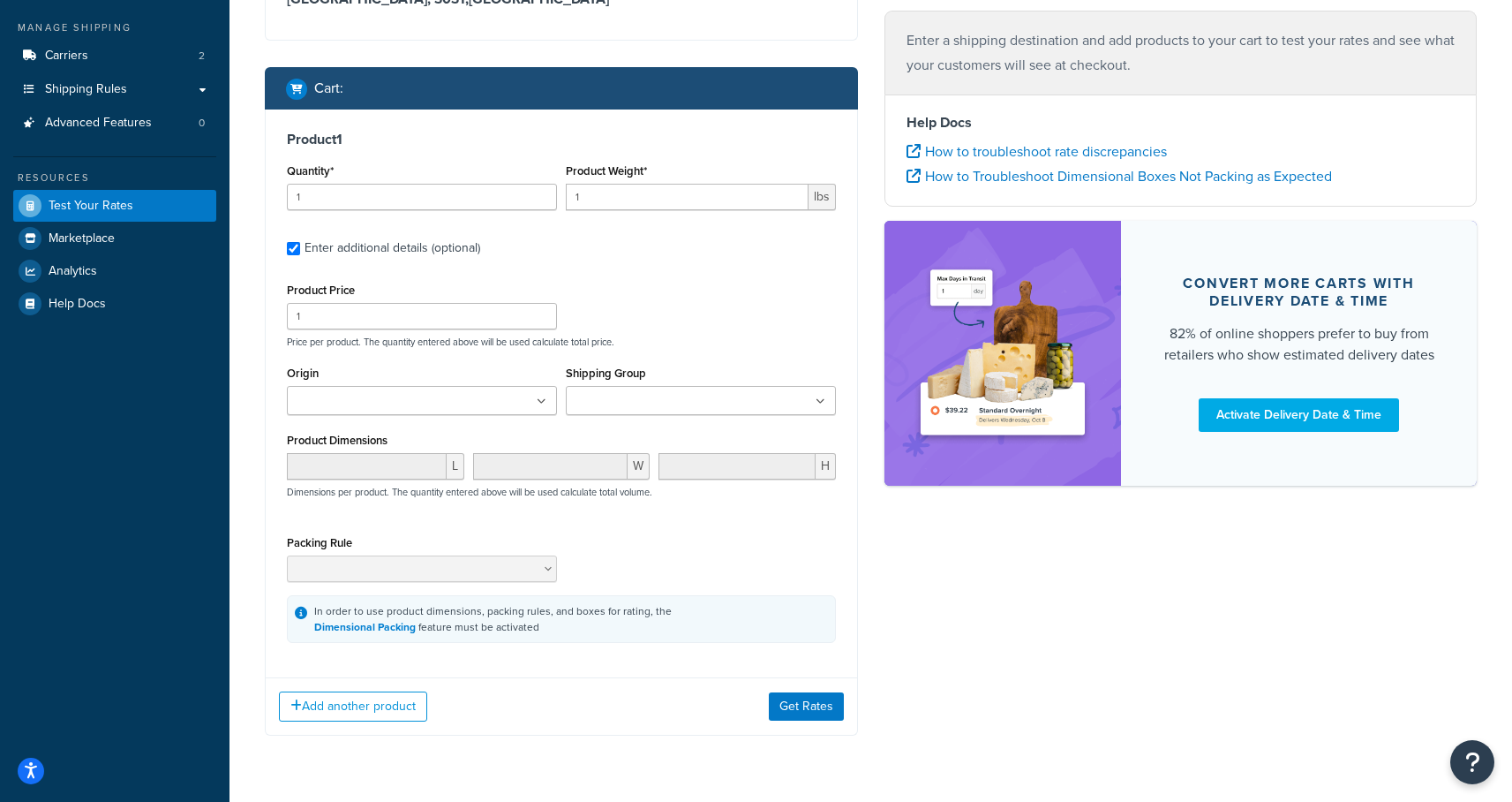
click at [684, 402] on input "Shipping Group" at bounding box center [649, 401] width 156 height 19
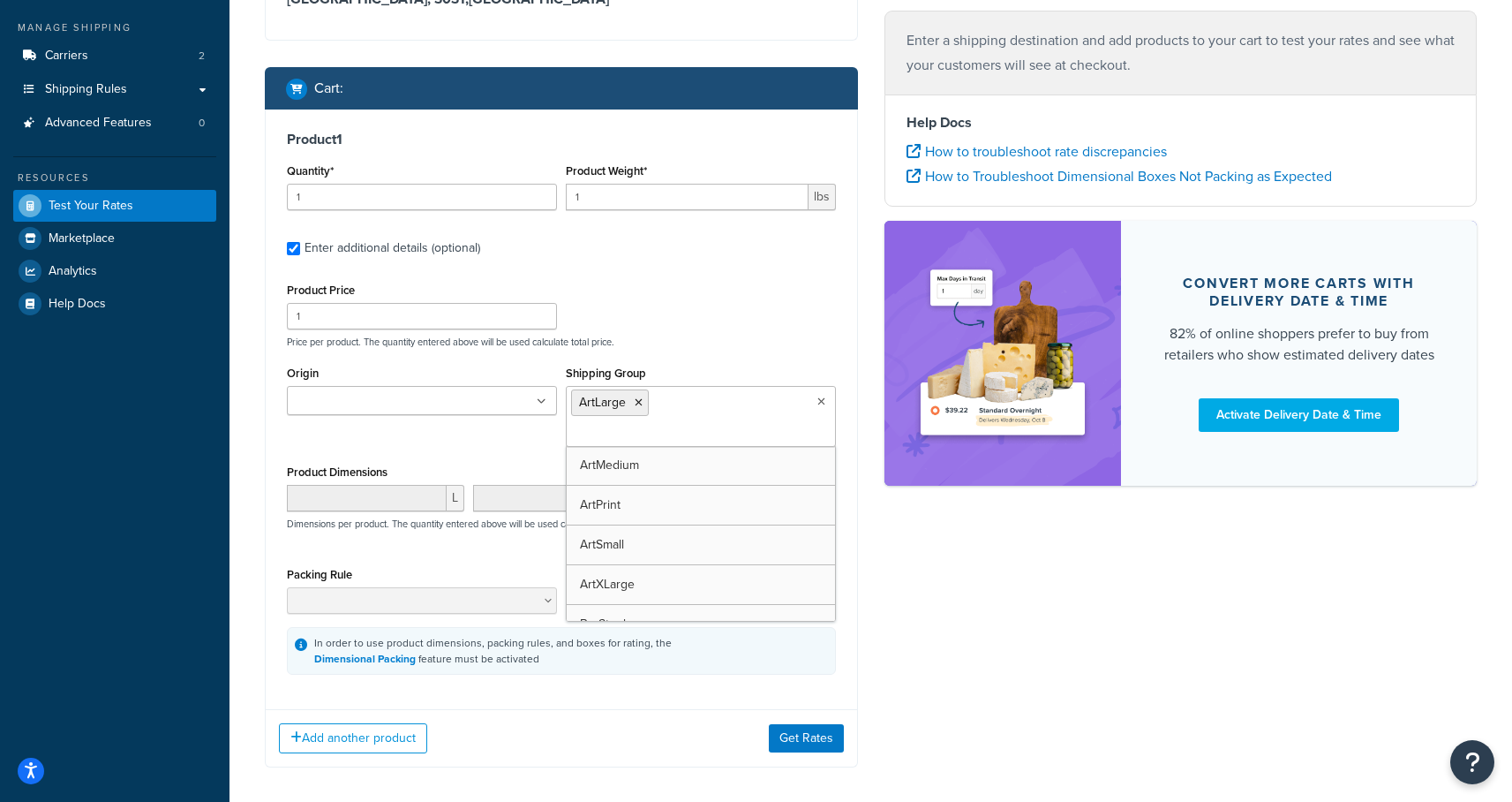
click at [982, 601] on div "Shipping destination : Edit Victoria, 3031 , Australia Cart : Product 1 Quantit…" at bounding box center [871, 354] width 1238 height 878
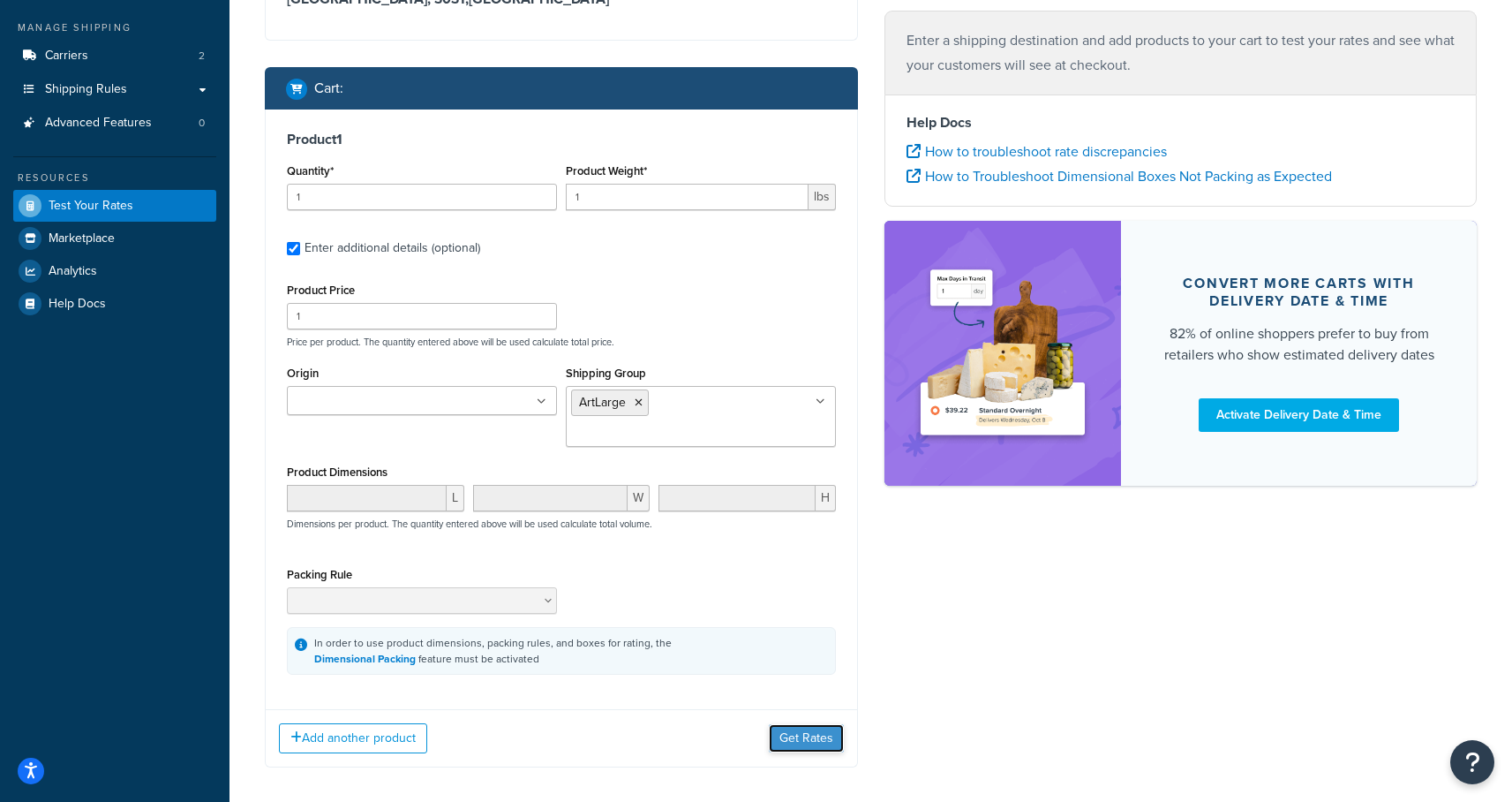
click at [803, 724] on button "Get Rates" at bounding box center [805, 738] width 75 height 29
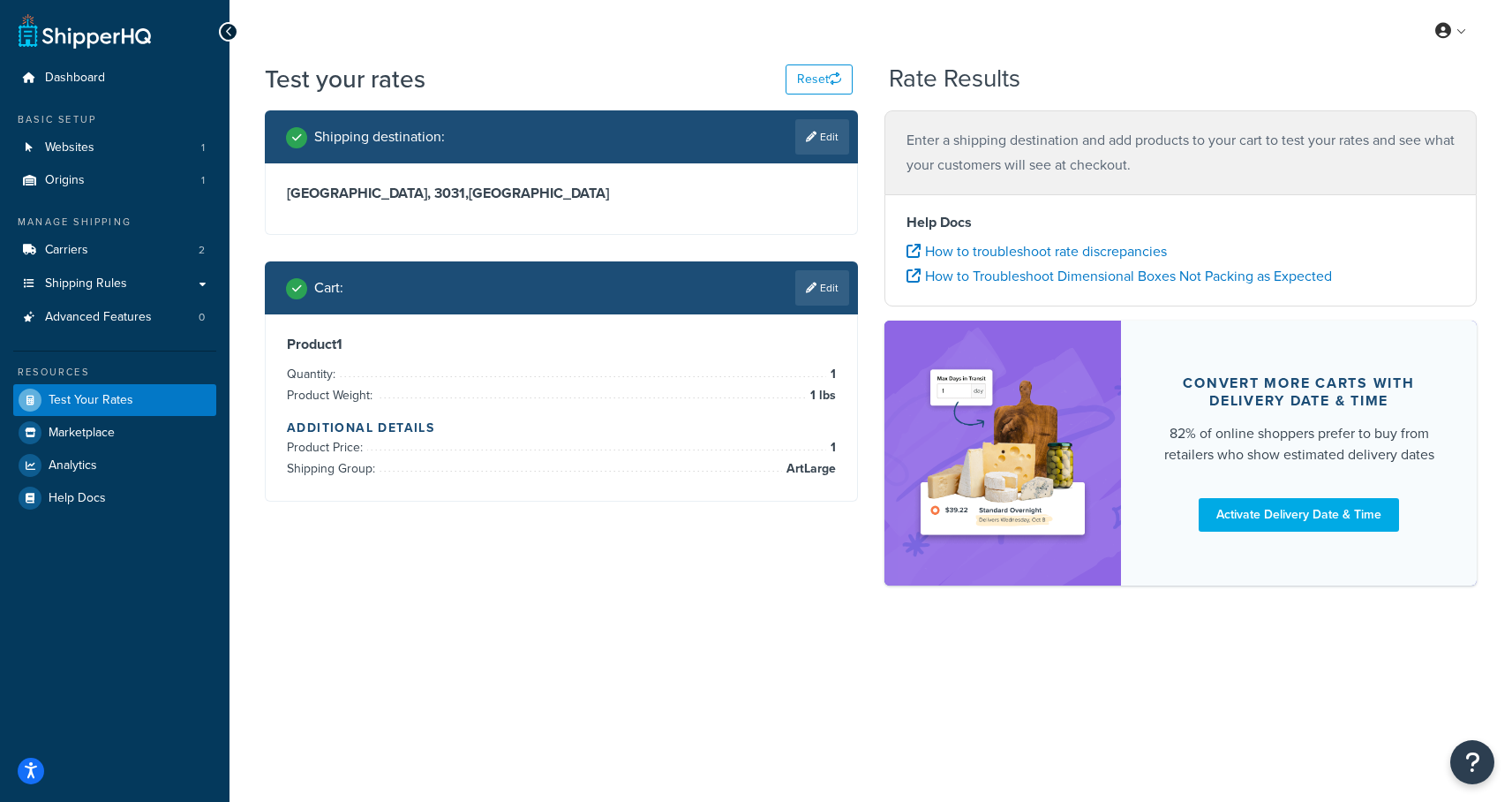
scroll to position [0, 0]
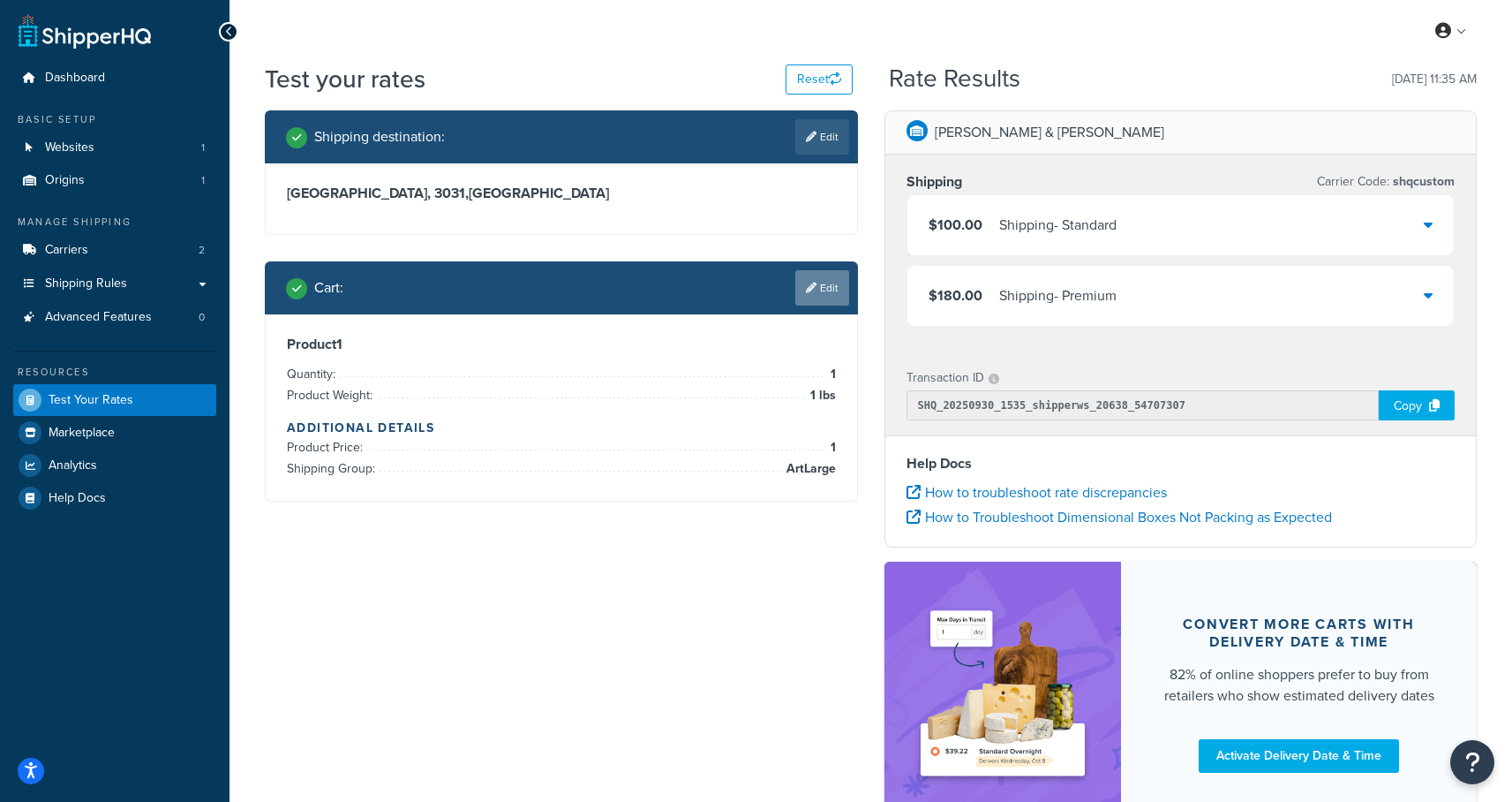
click at [816, 283] on link "Edit" at bounding box center [822, 288] width 54 height 35
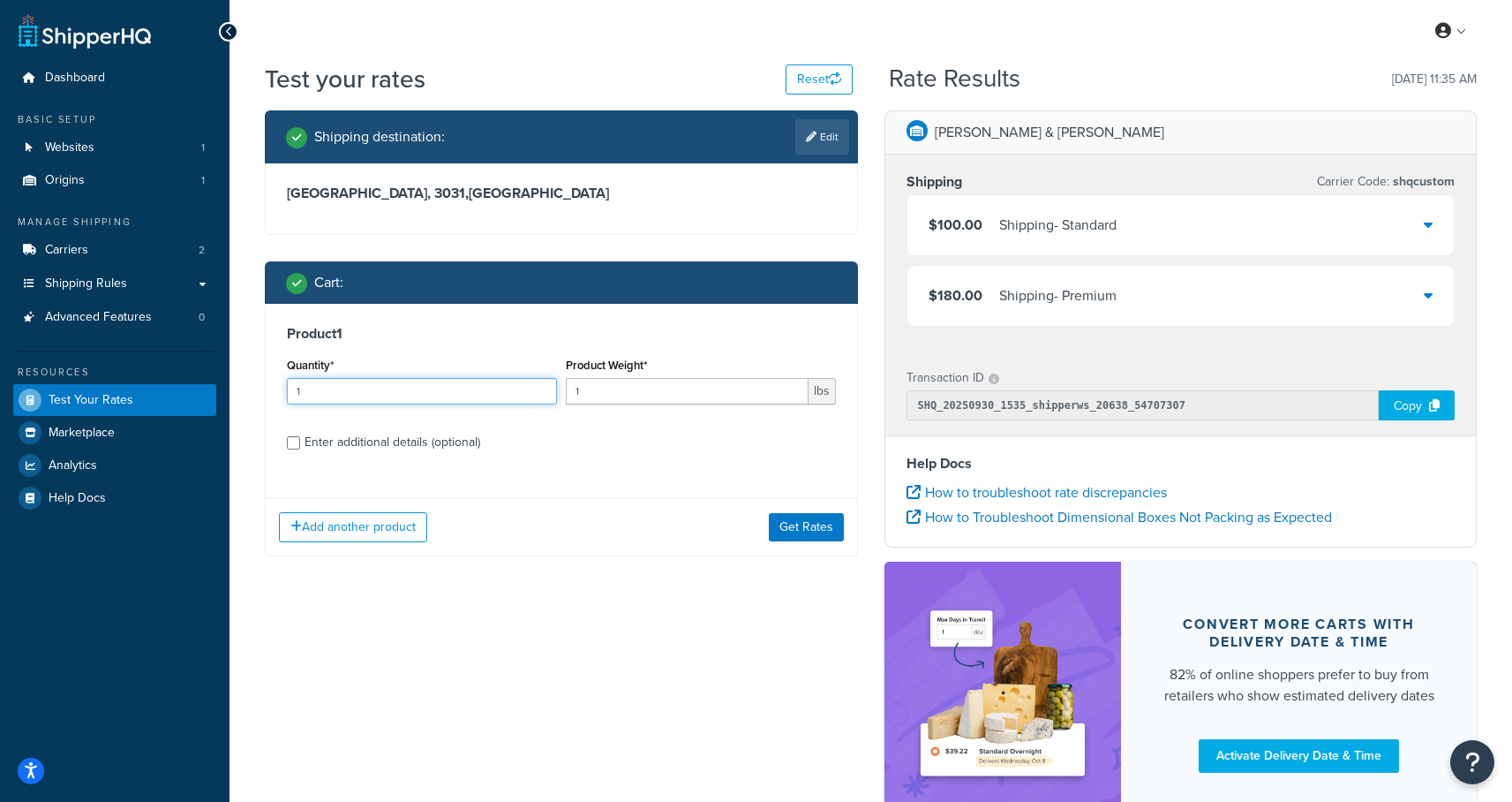
click at [407, 378] on input "1" at bounding box center [422, 390] width 270 height 27
click at [289, 448] on input "Enter additional details (optional)" at bounding box center [293, 443] width 13 height 13
checkbox input "true"
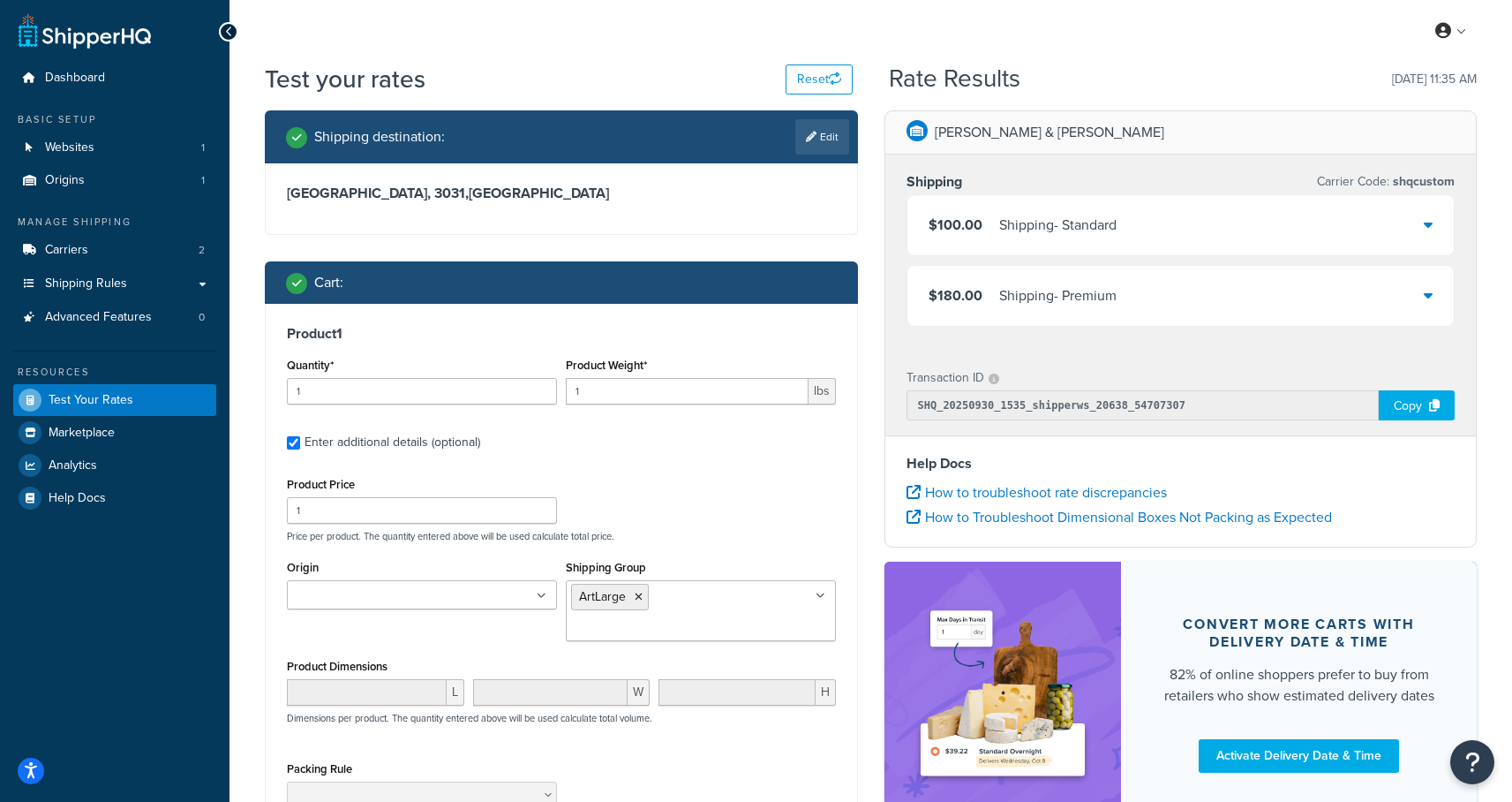
click at [679, 618] on input "Shipping Group" at bounding box center [649, 628] width 156 height 19
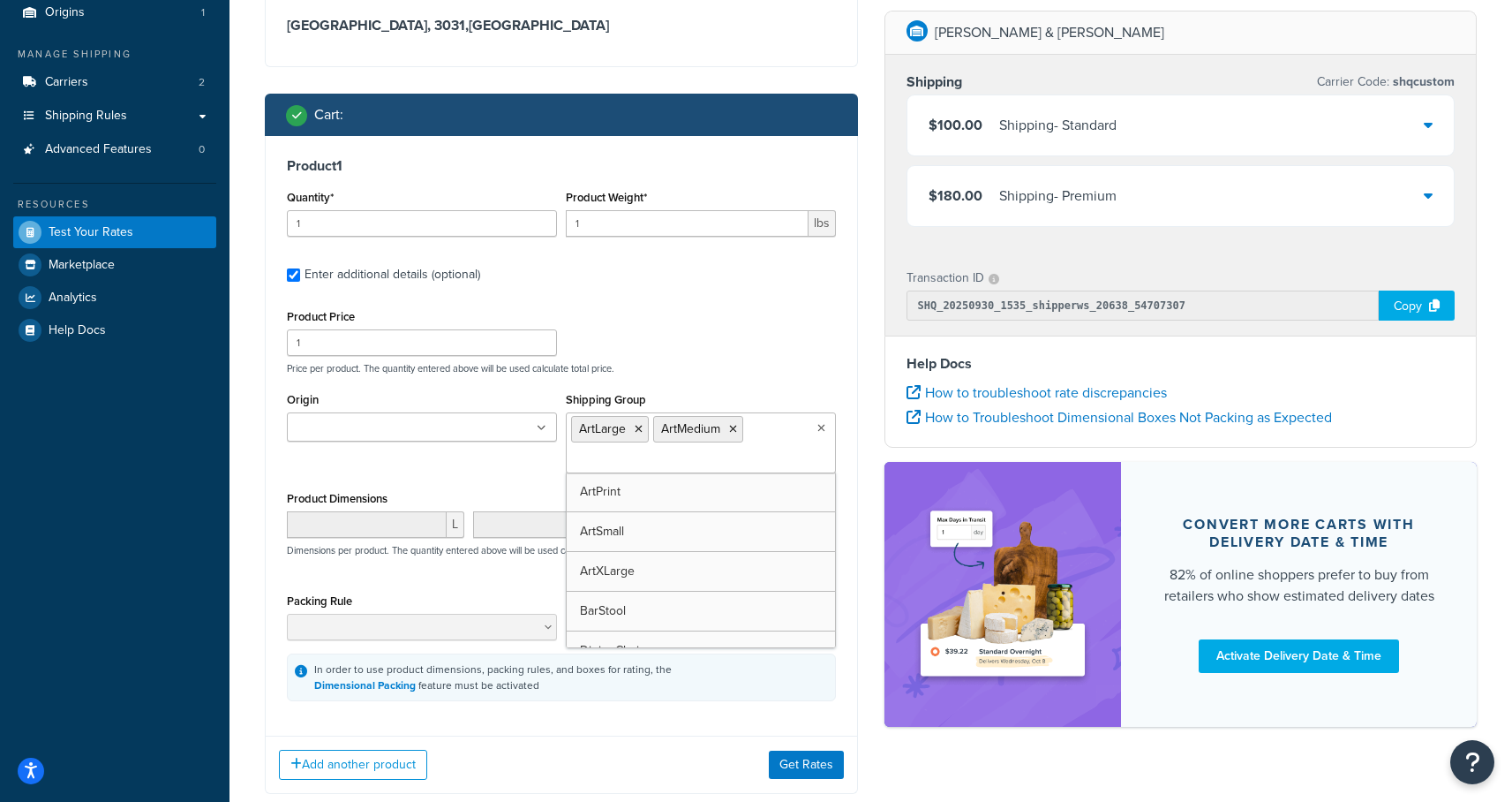
scroll to position [276, 0]
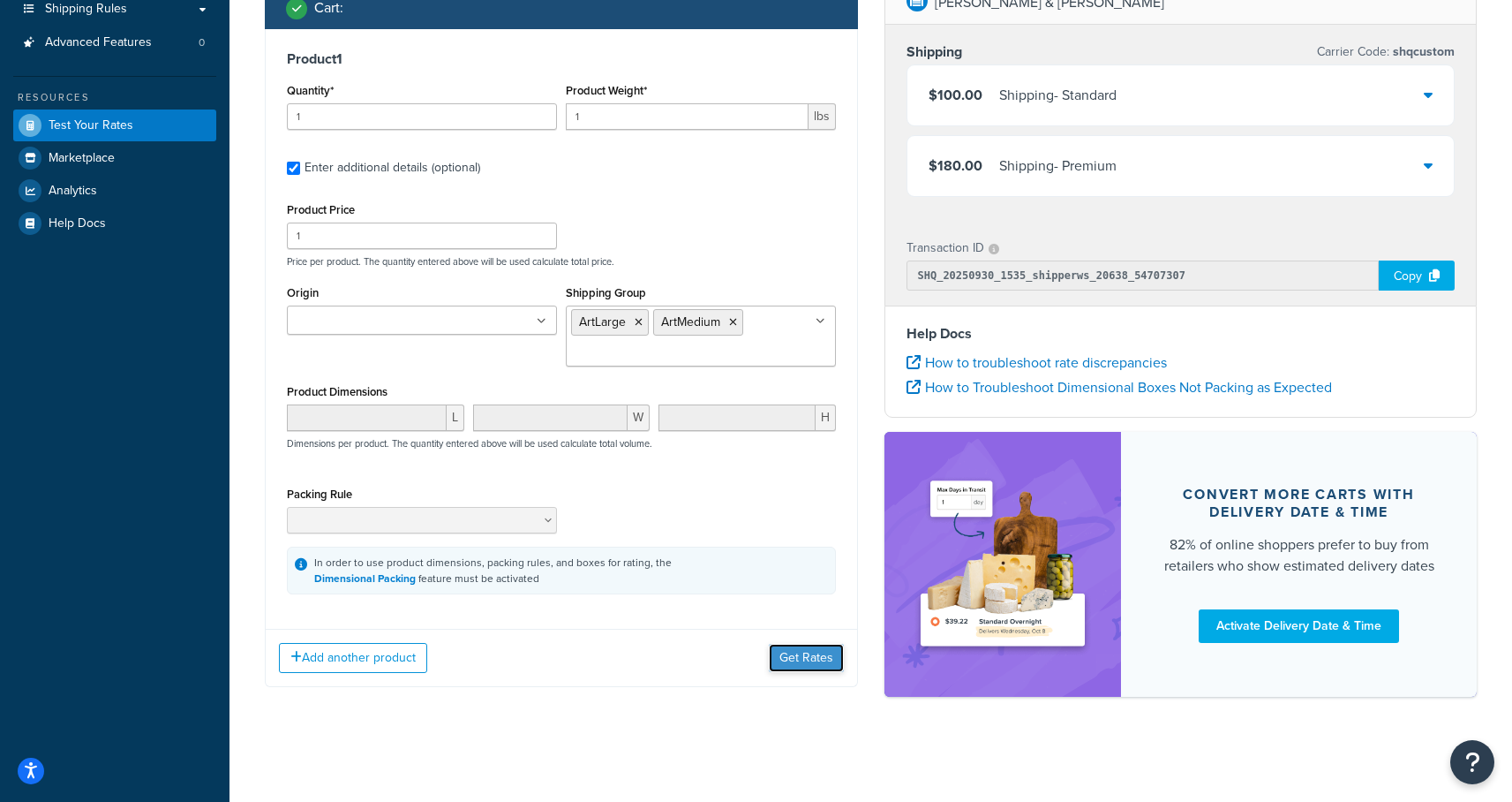
click at [809, 660] on button "Get Rates" at bounding box center [805, 657] width 75 height 29
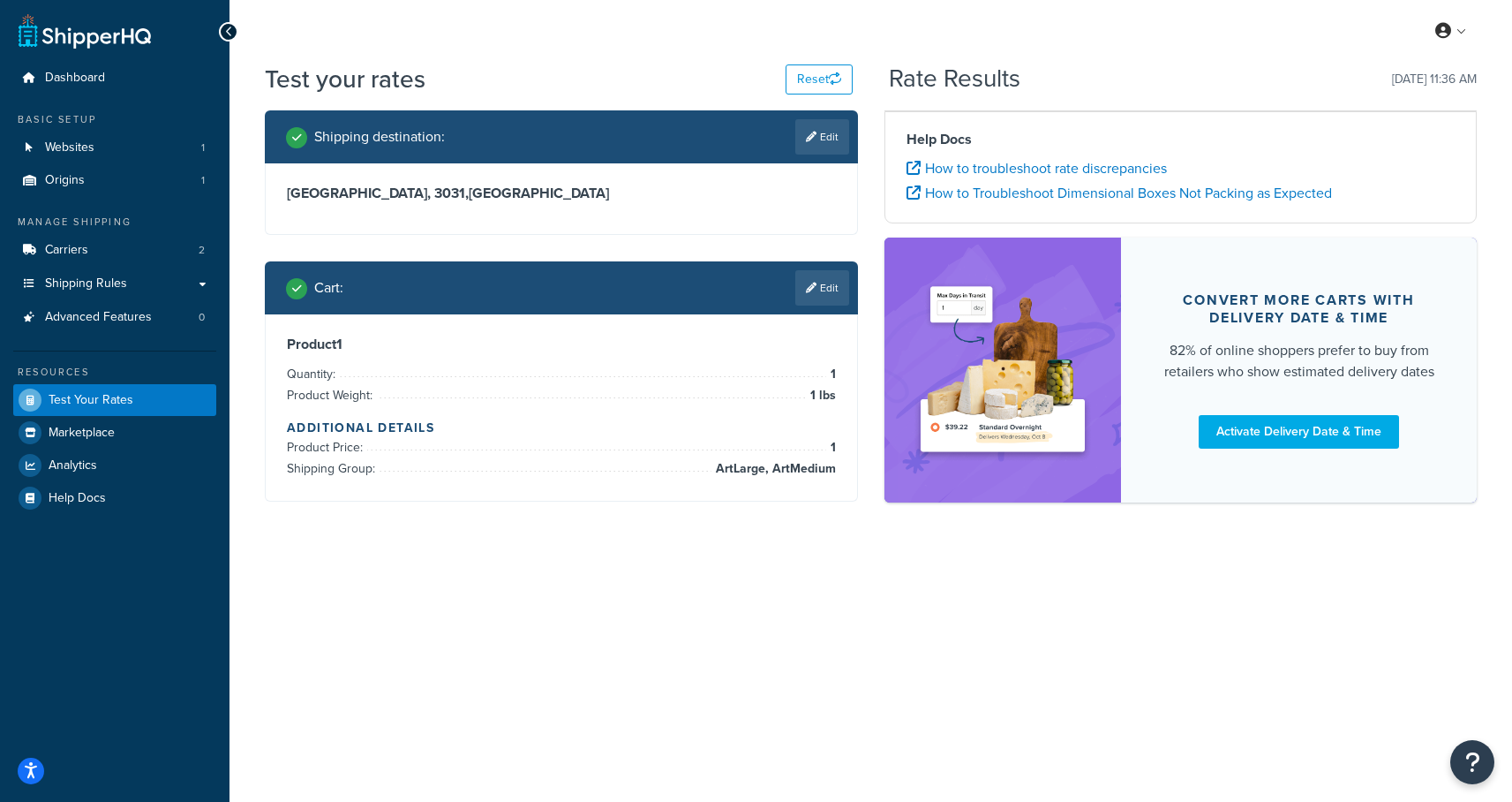
scroll to position [0, 0]
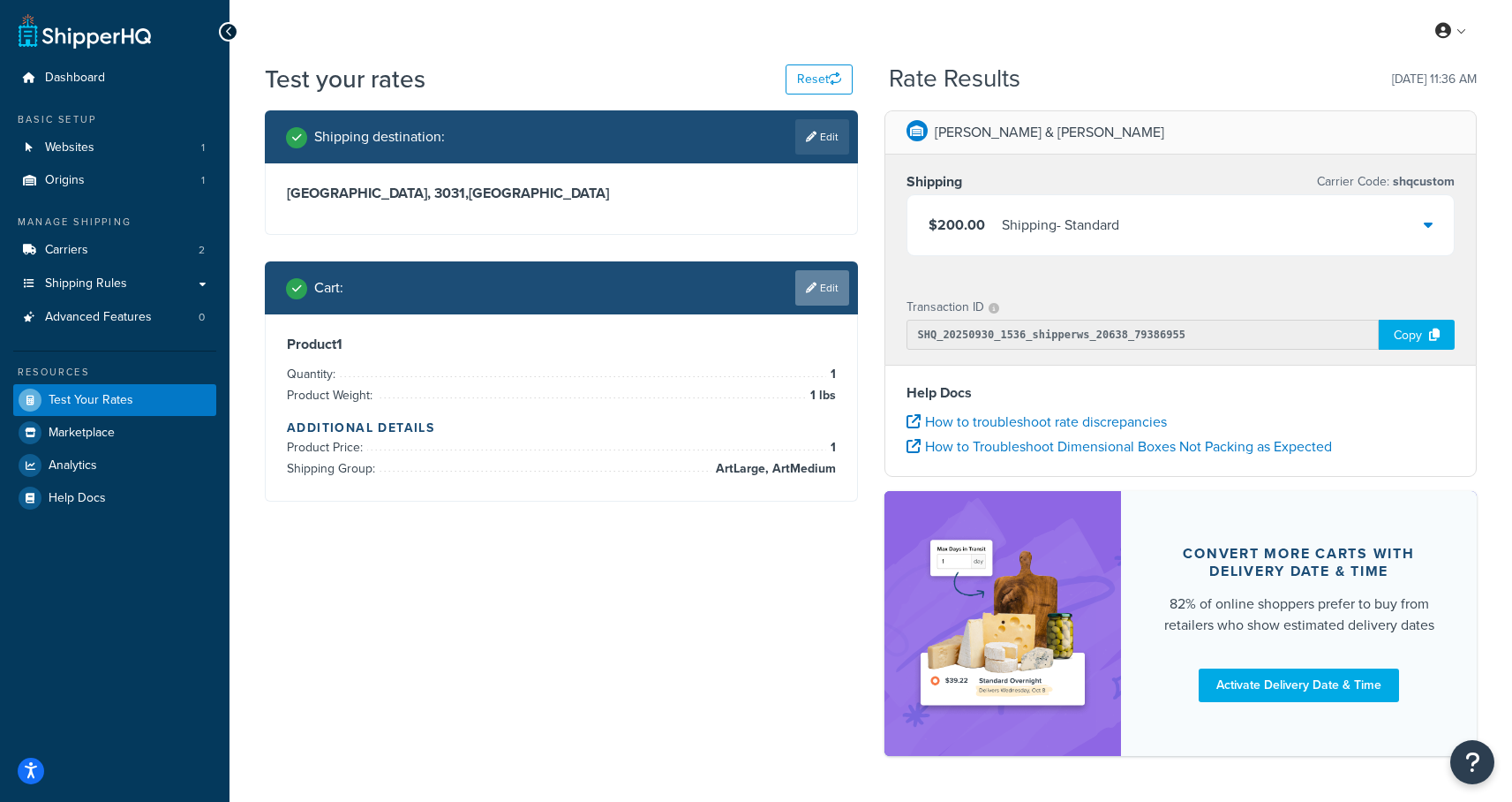
click at [833, 285] on link "Edit" at bounding box center [822, 288] width 54 height 35
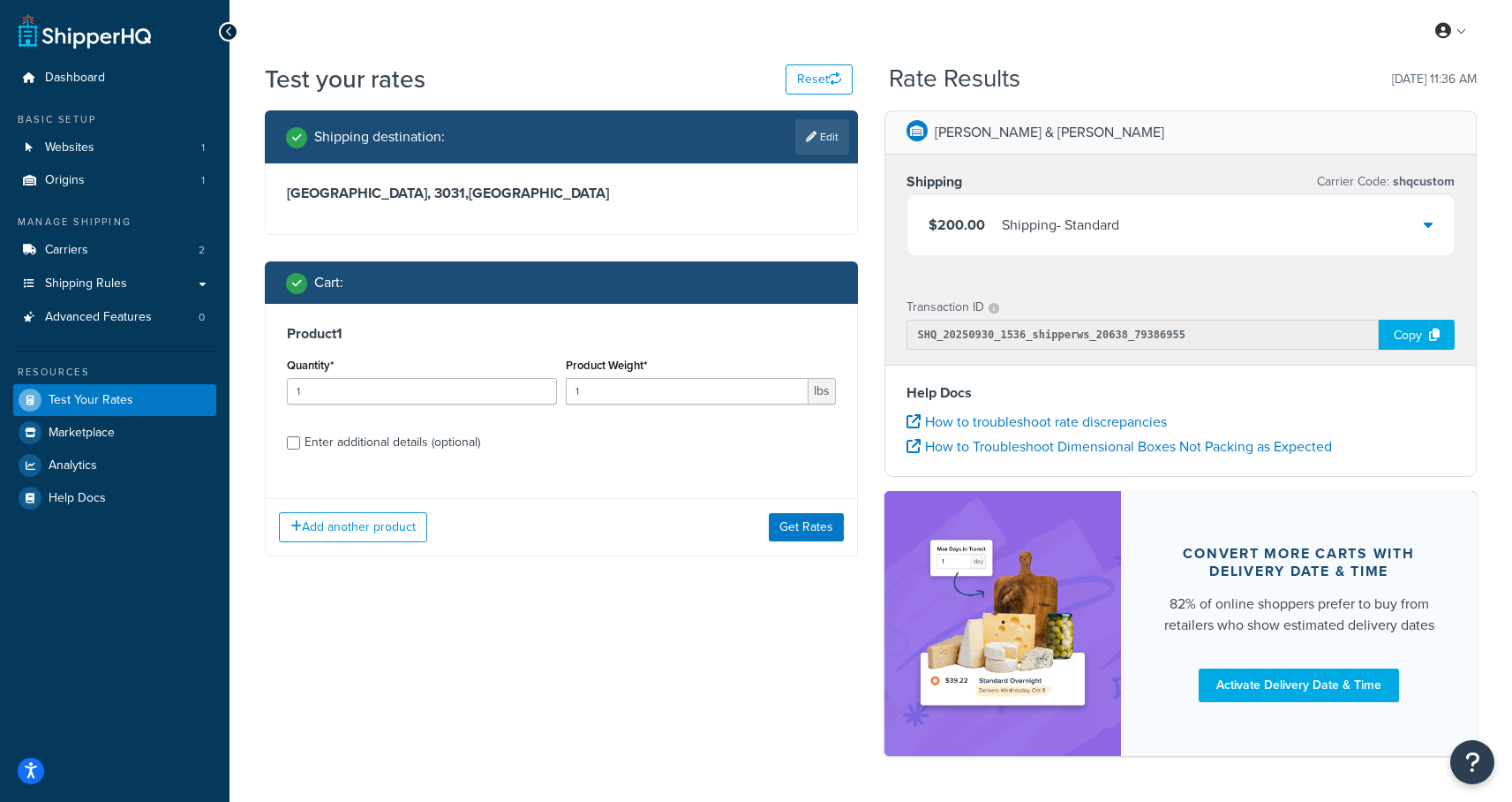
click at [301, 442] on div "Enter additional details (optional)" at bounding box center [561, 440] width 549 height 29
click at [297, 444] on input "Enter additional details (optional)" at bounding box center [293, 443] width 13 height 13
checkbox input "true"
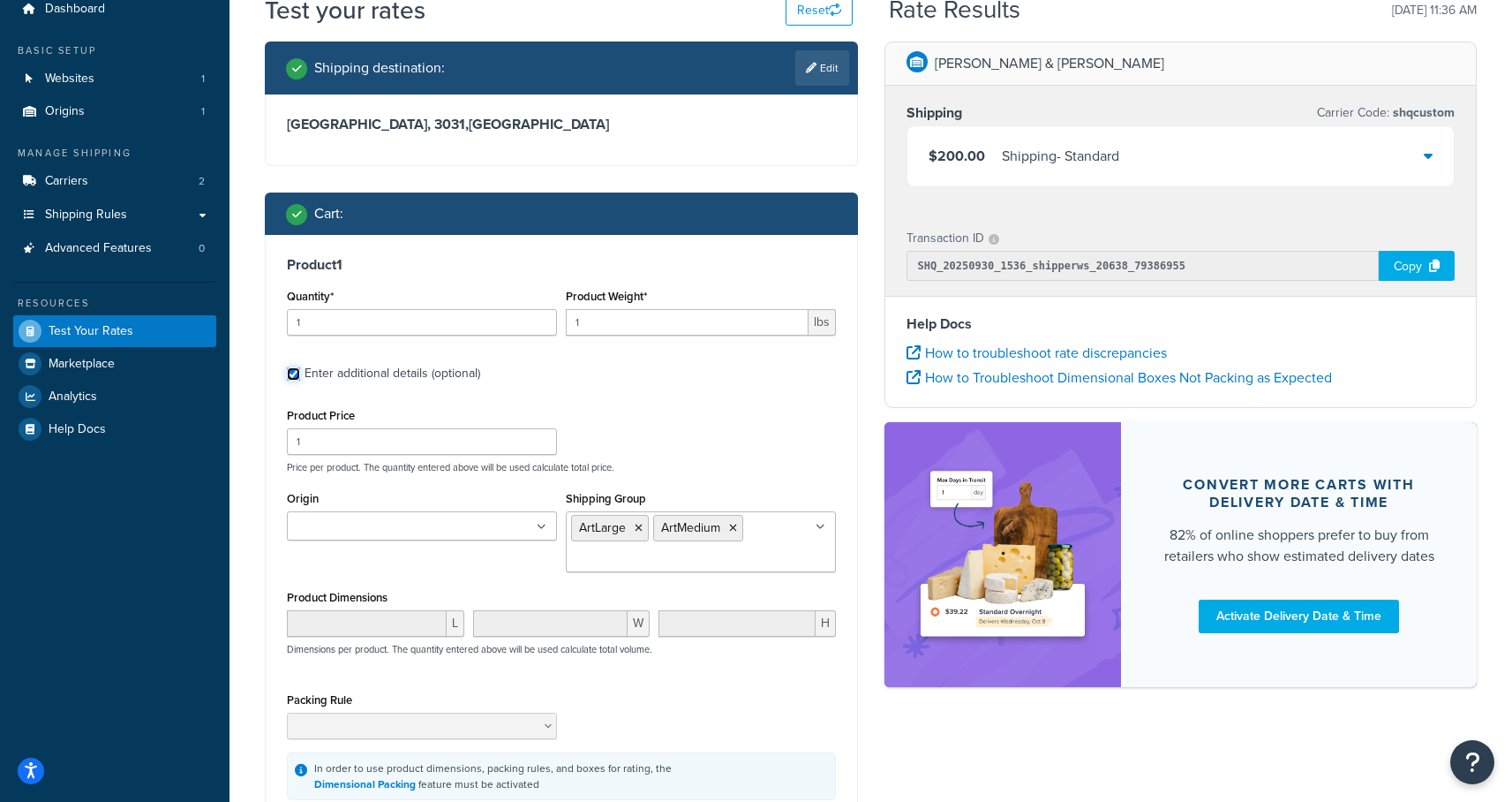
scroll to position [110, 0]
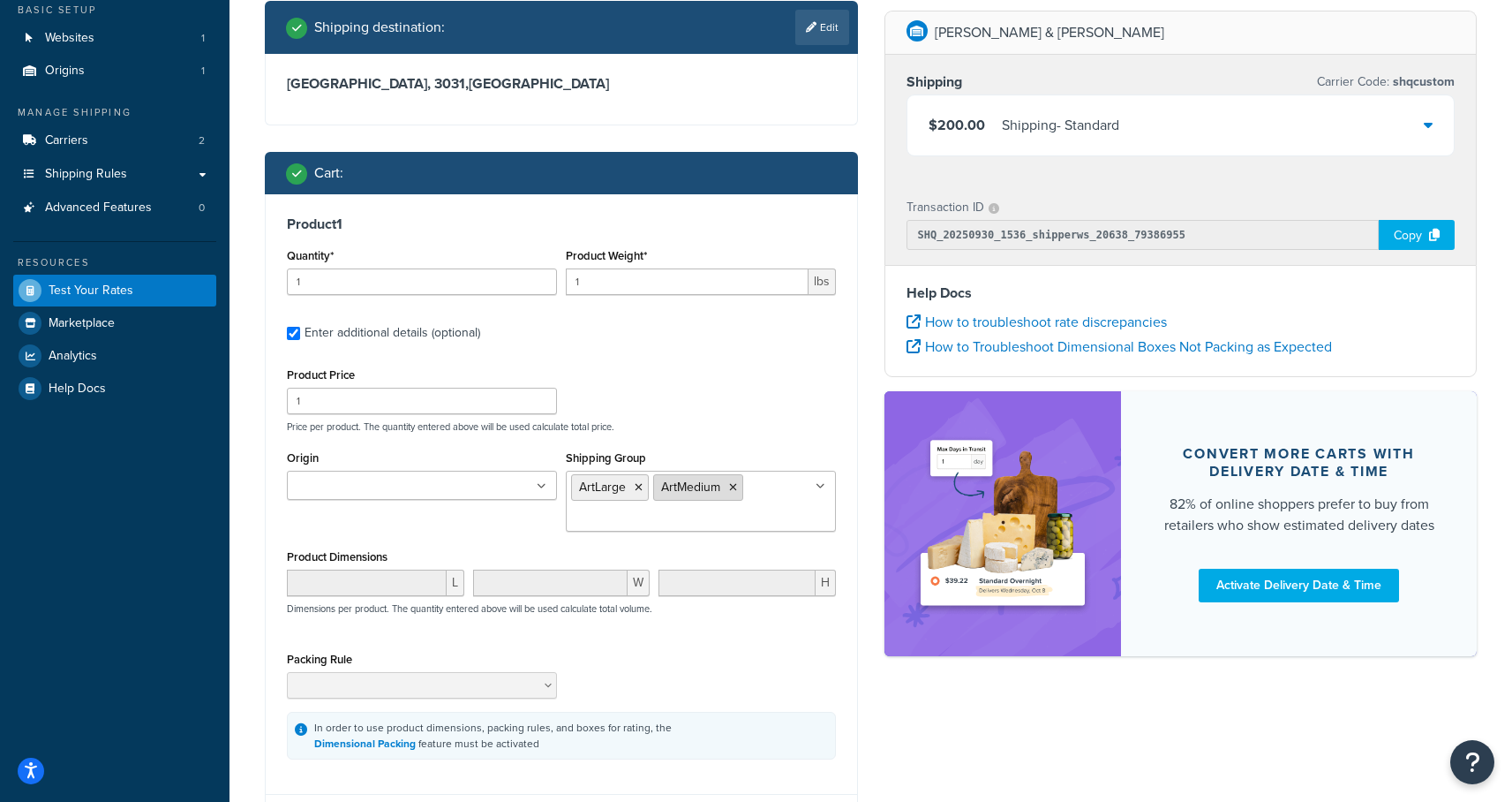
click at [733, 488] on icon at bounding box center [732, 486] width 8 height 10
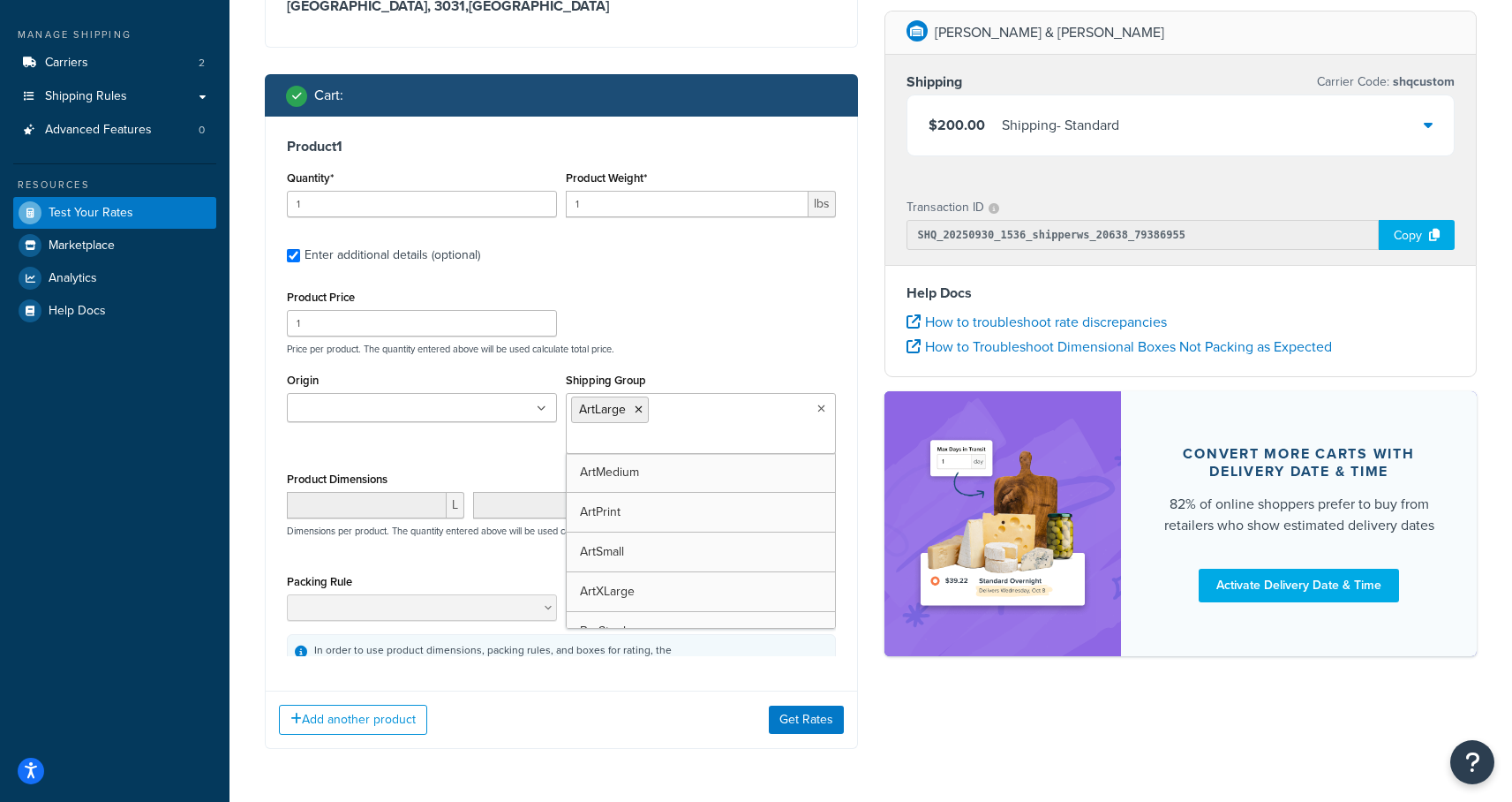
scroll to position [223, 0]
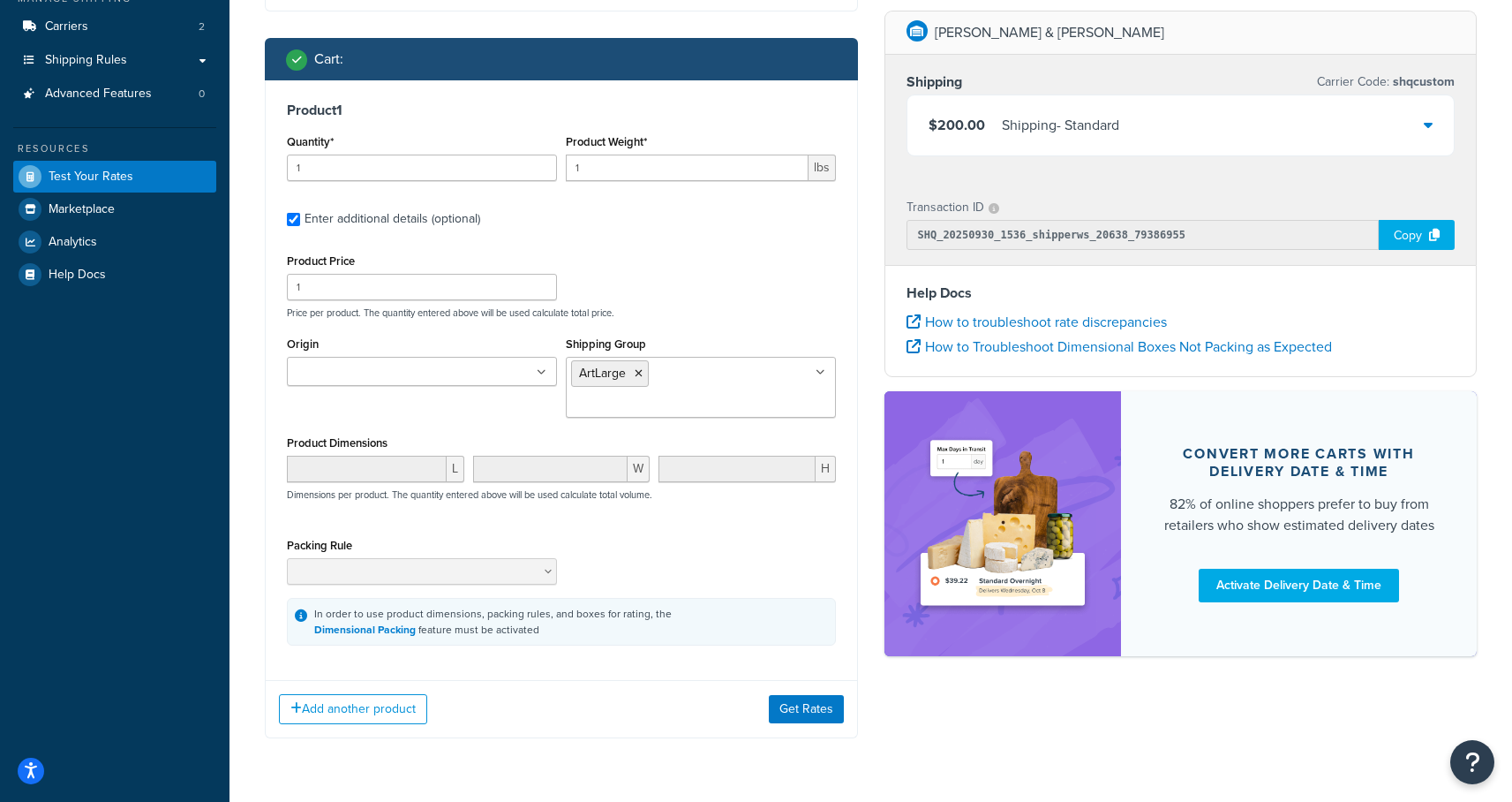
click at [604, 680] on div "Add another product Get Rates" at bounding box center [561, 709] width 591 height 57
click at [333, 694] on button "Add another product" at bounding box center [352, 709] width 149 height 30
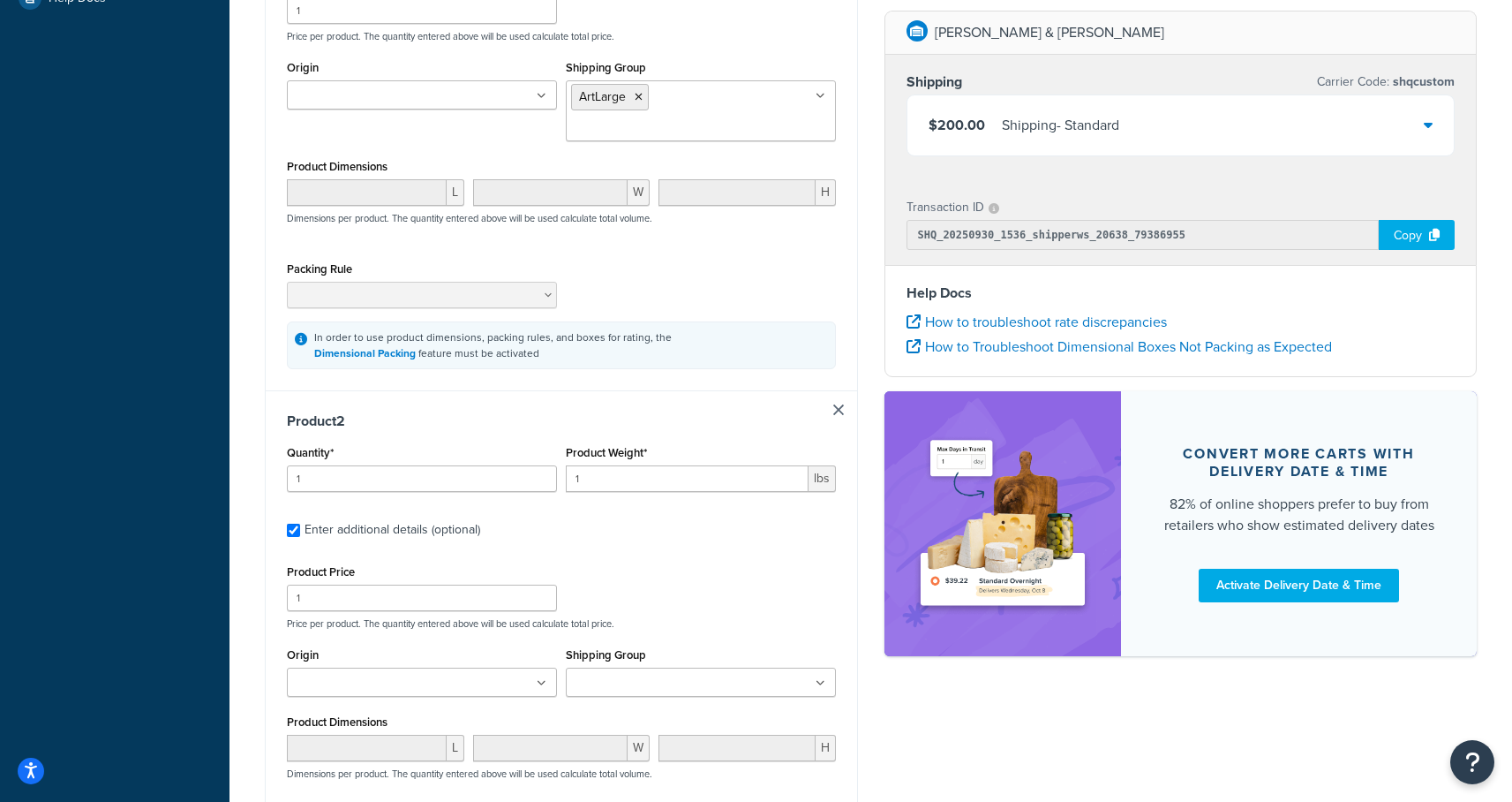
scroll to position [536, 0]
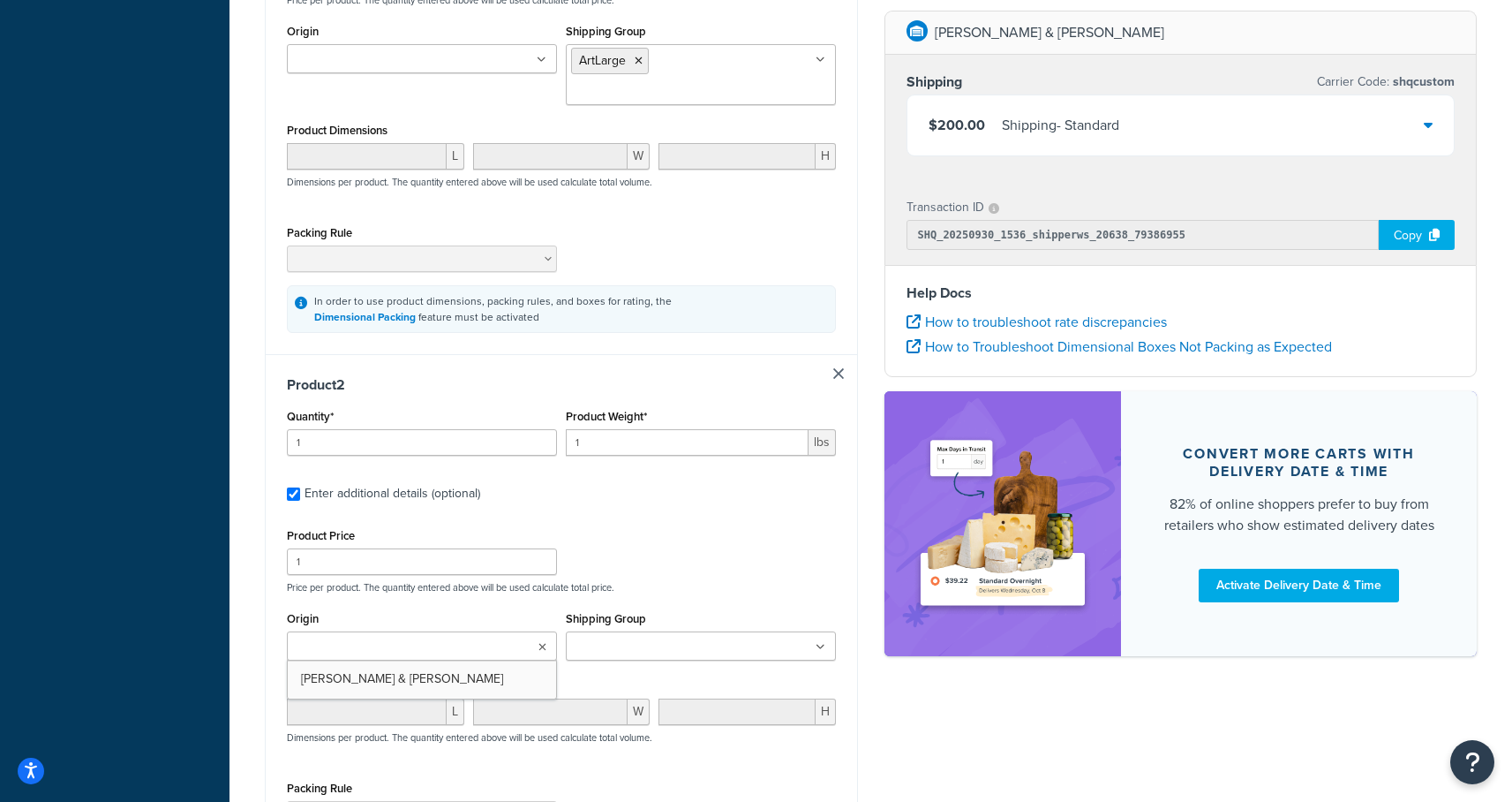
click at [497, 631] on ul at bounding box center [422, 646] width 270 height 30
click at [675, 638] on input "Shipping Group" at bounding box center [649, 647] width 156 height 19
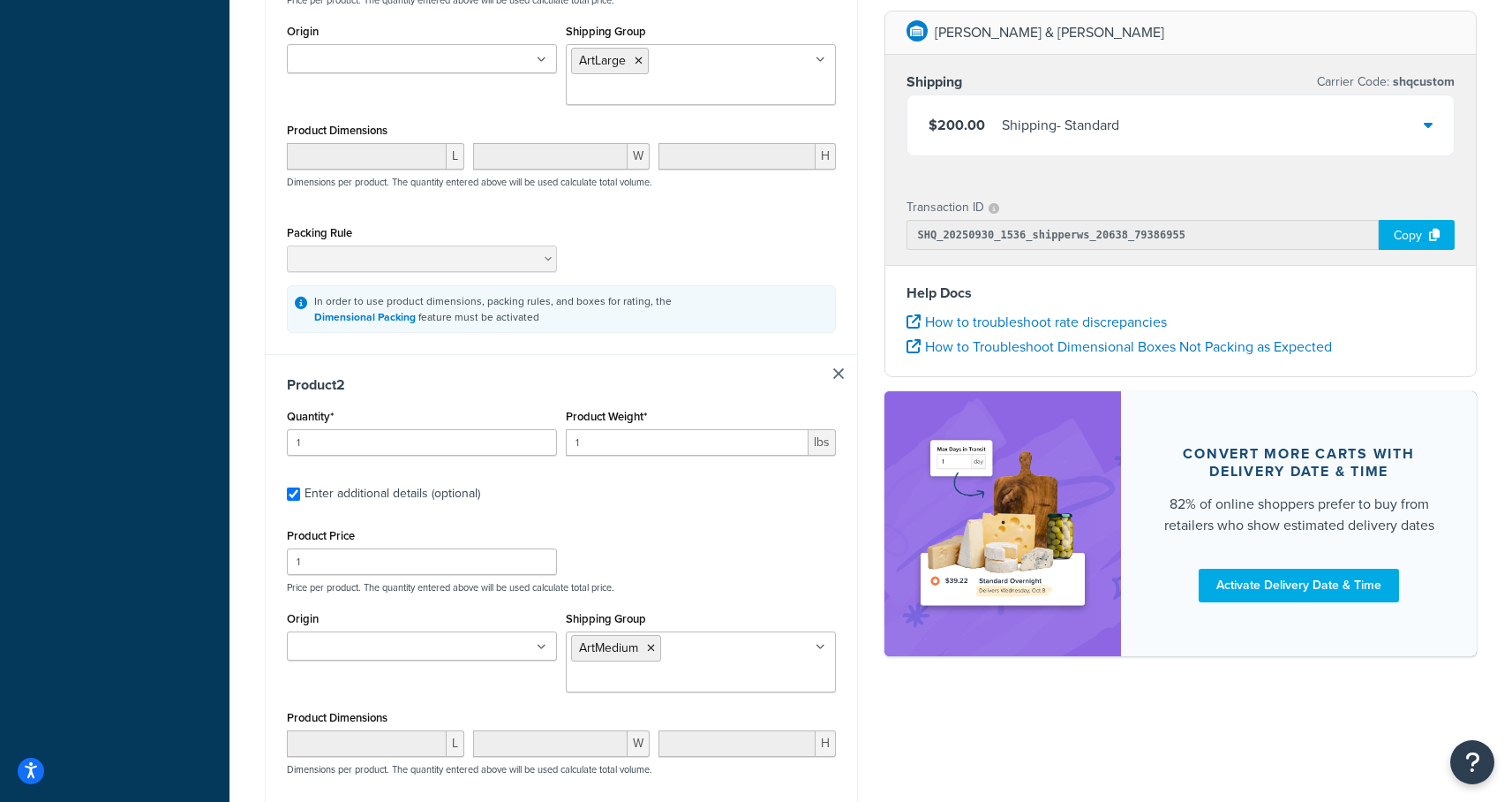
click at [702, 549] on div "Product Price 1 Price per product. The quantity entered above will be used calc…" at bounding box center [561, 558] width 558 height 70
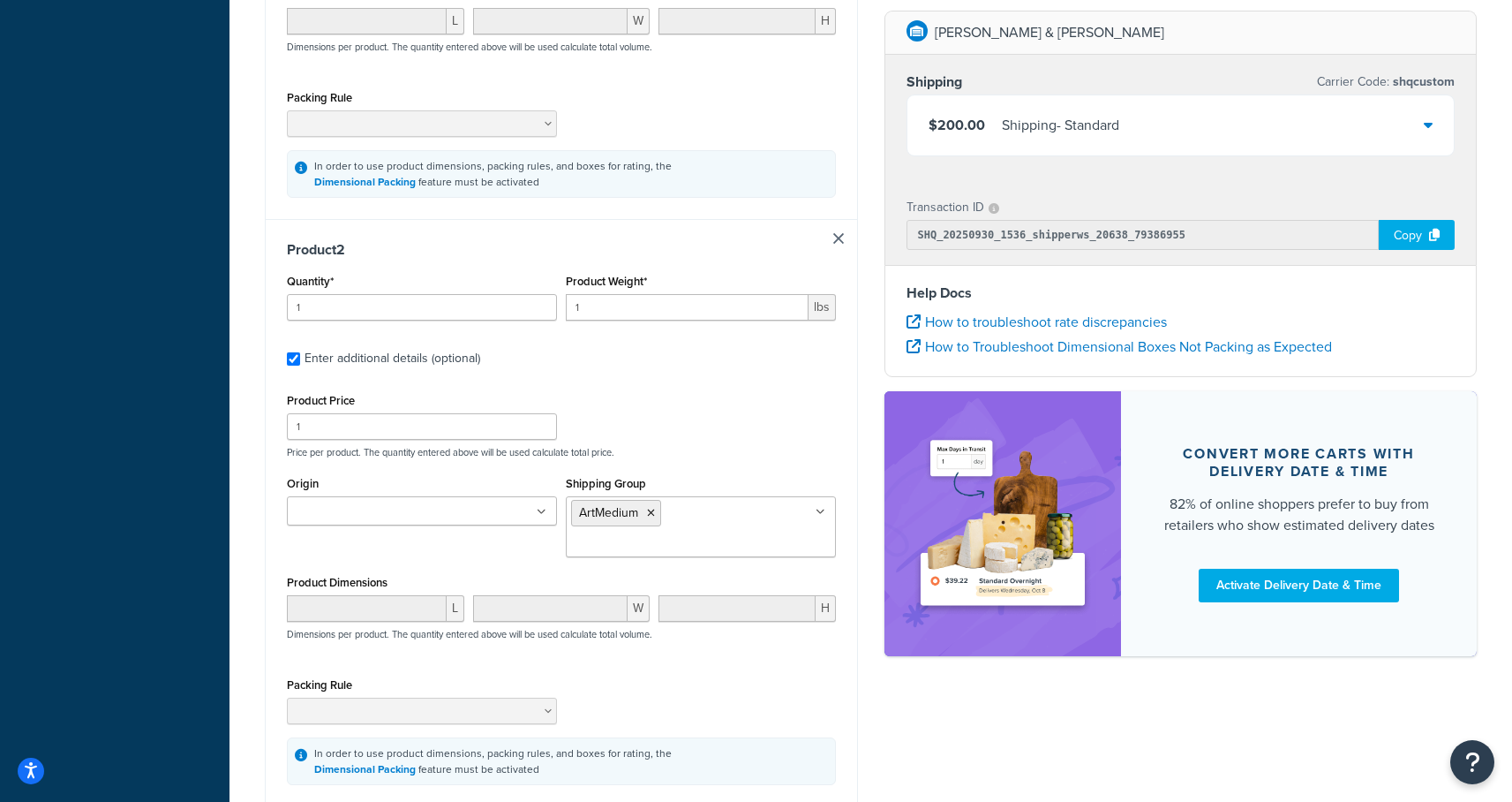
scroll to position [672, 0]
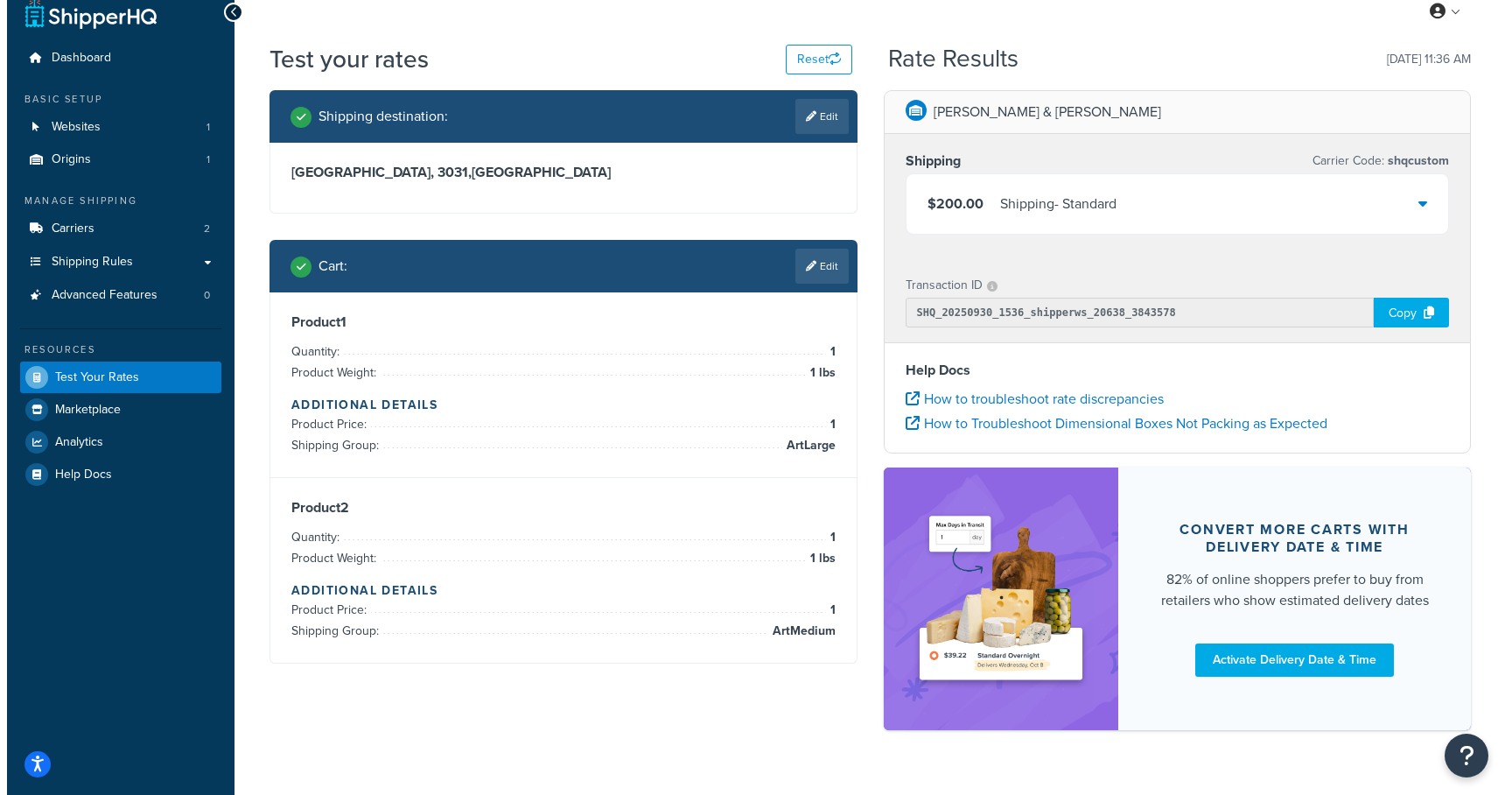
scroll to position [0, 0]
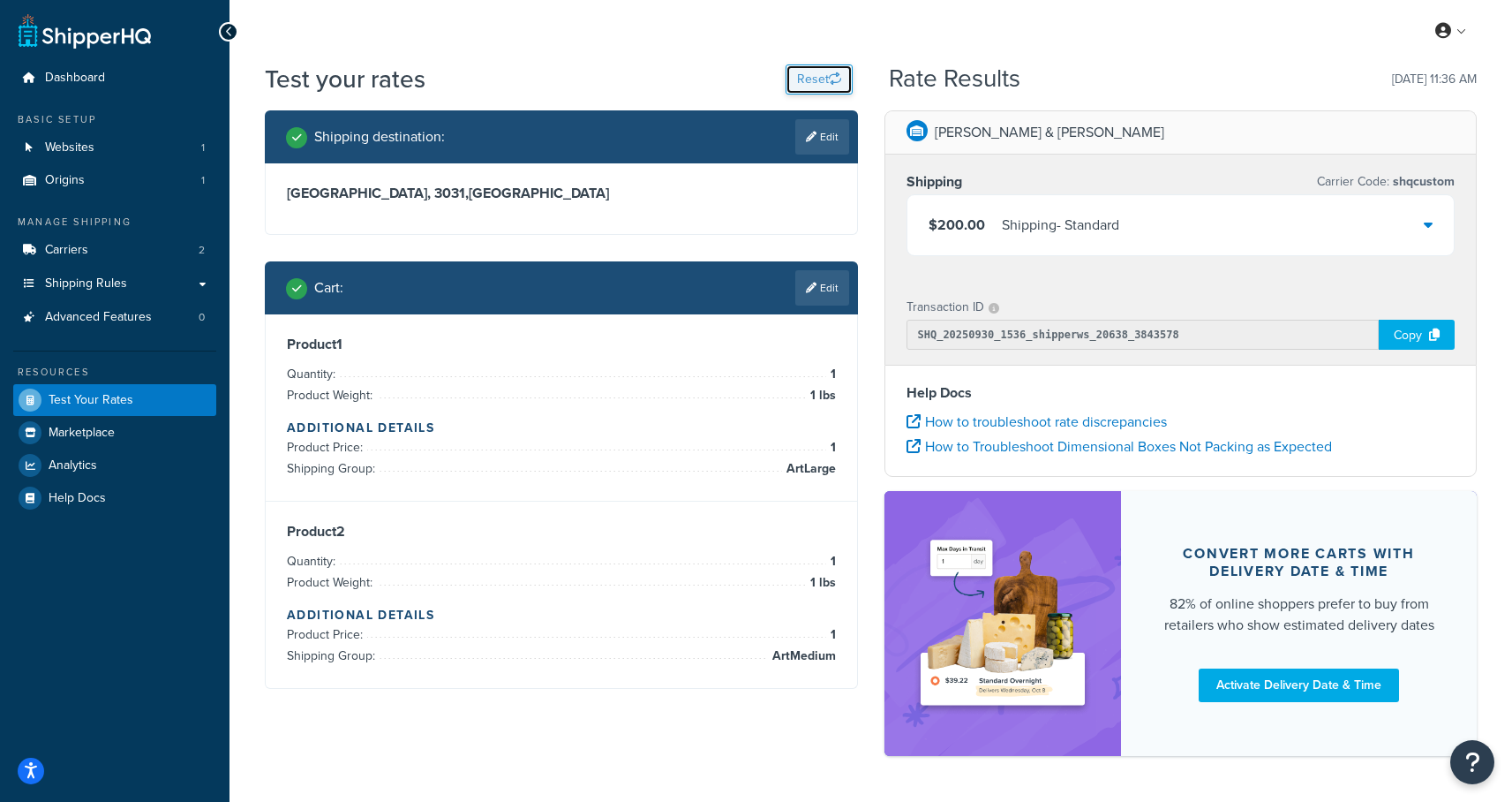
click at [822, 78] on button "Reset" at bounding box center [818, 79] width 67 height 30
select select "TX"
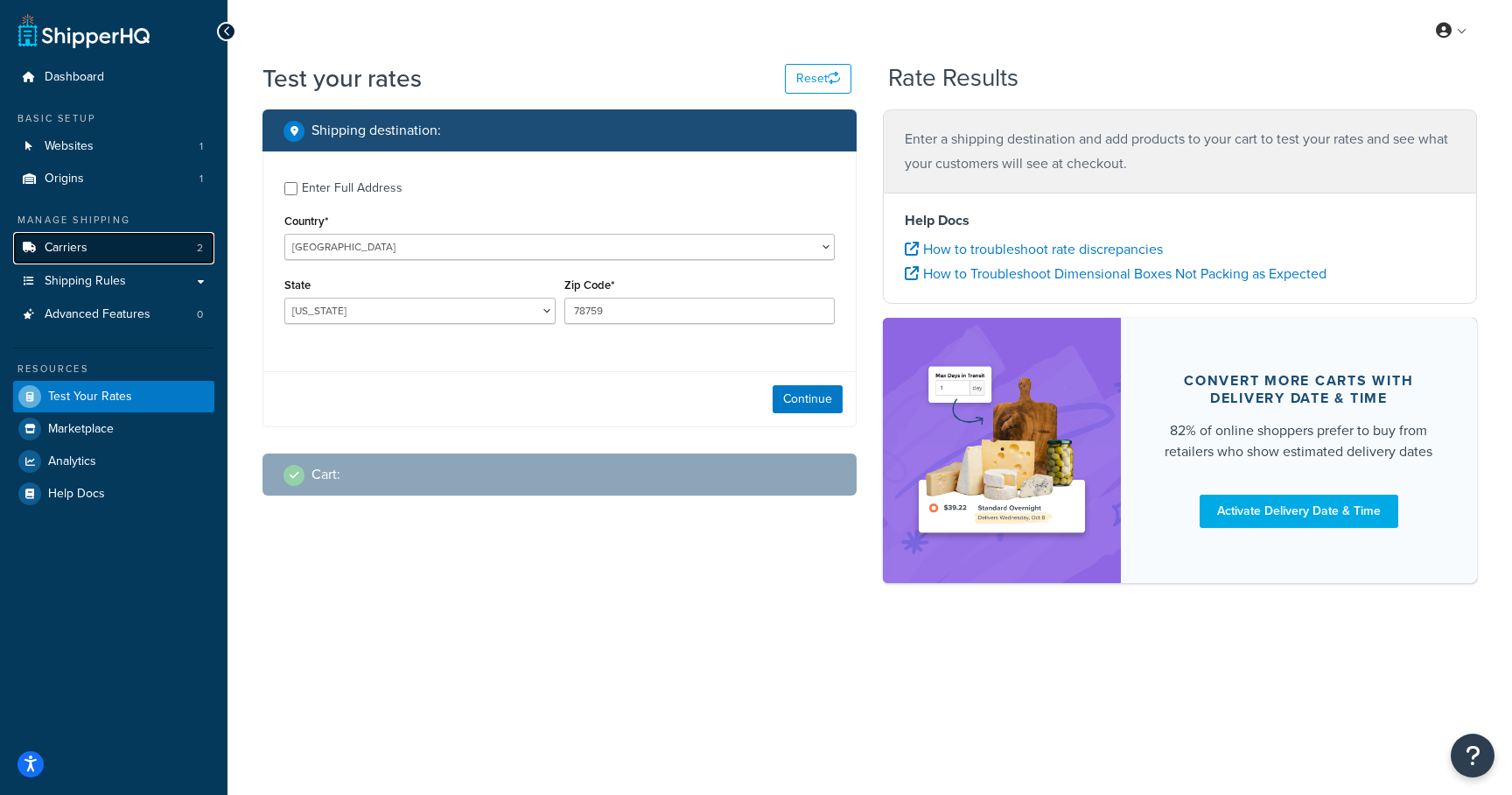
click at [70, 244] on span "Carriers" at bounding box center [66, 248] width 43 height 15
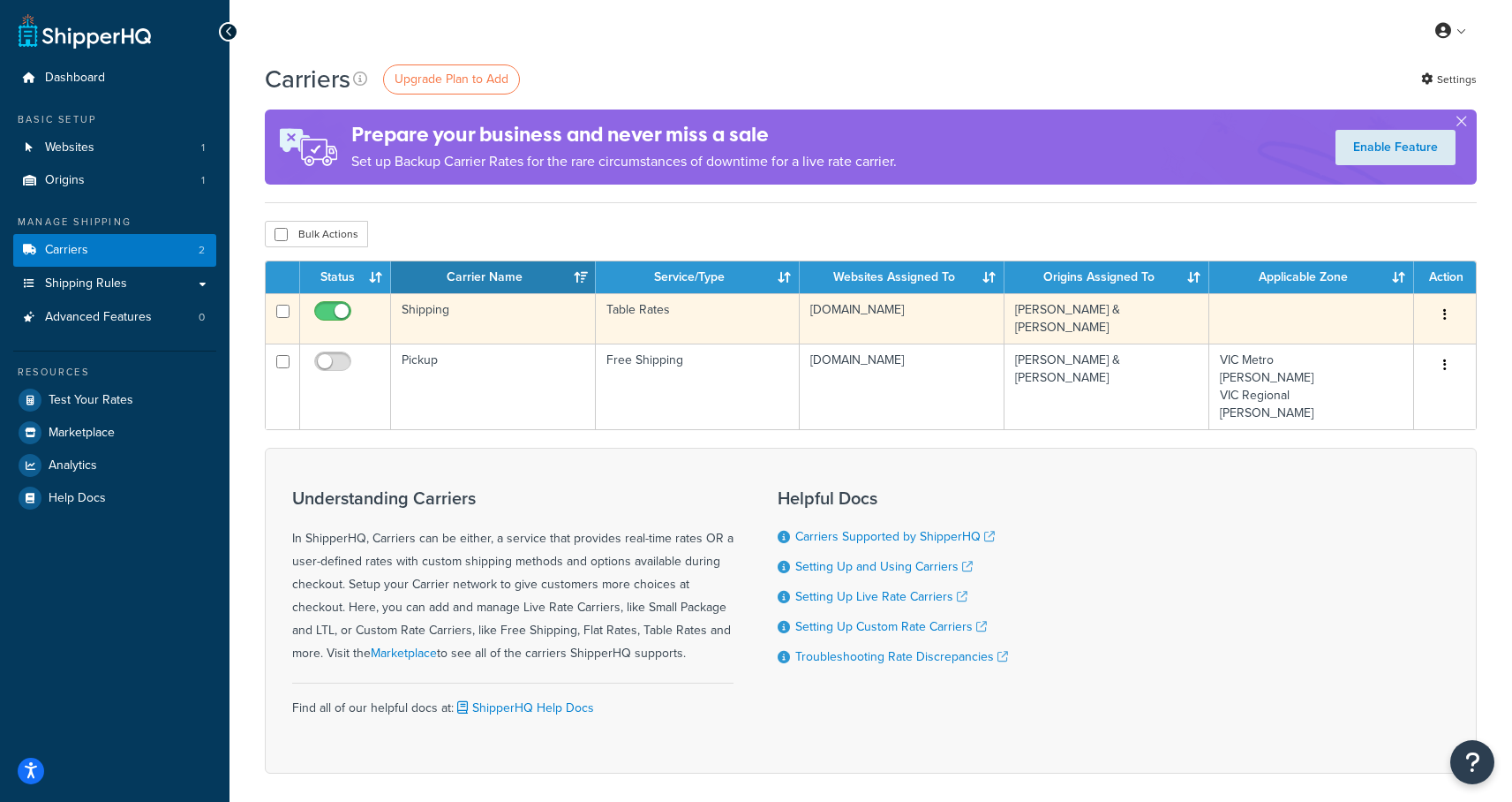
click at [346, 312] on input "checkbox" at bounding box center [335, 316] width 49 height 22
checkbox input "false"
click at [434, 311] on td "Shipping" at bounding box center [494, 318] width 205 height 51
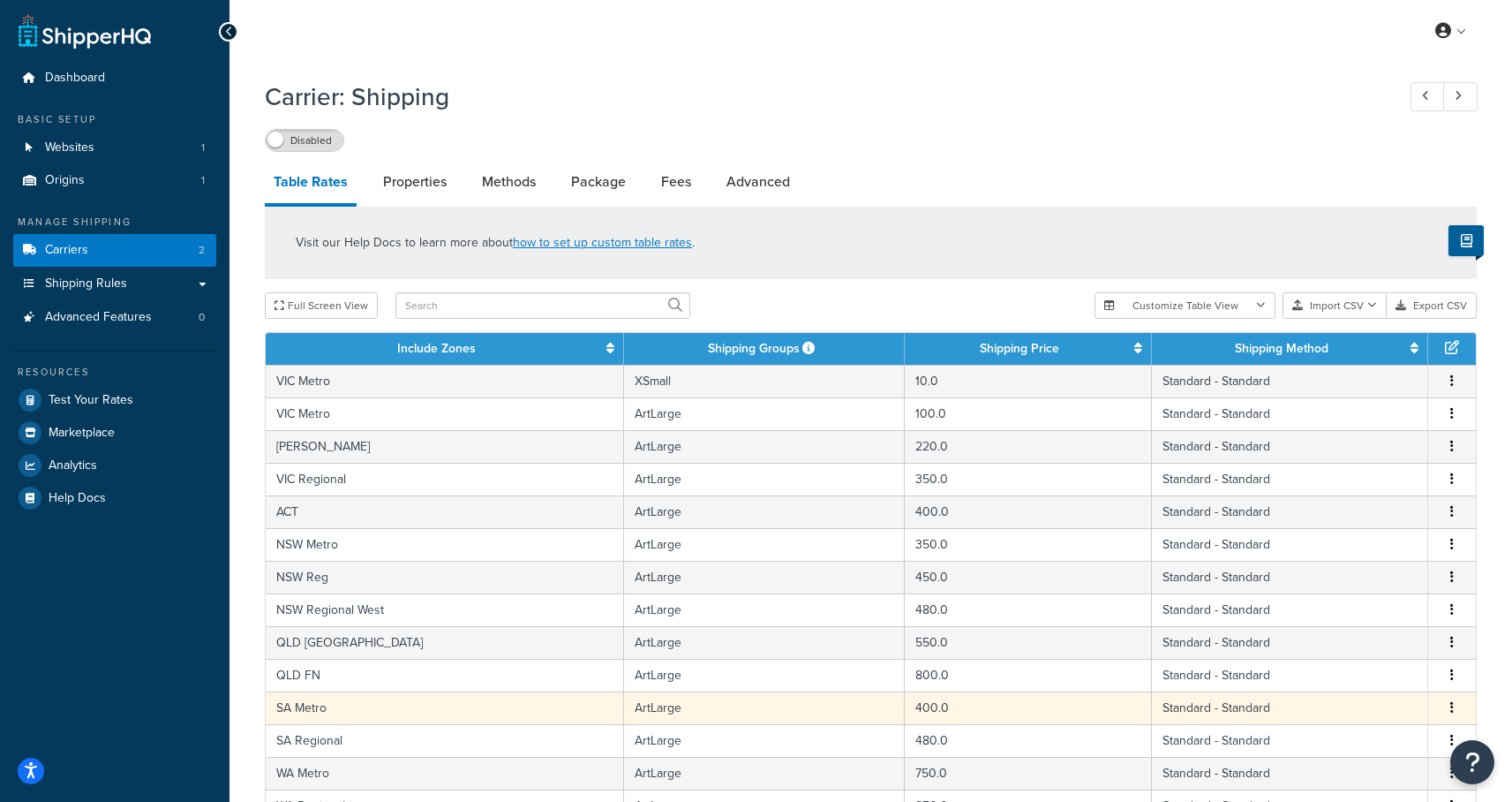
scroll to position [581, 0]
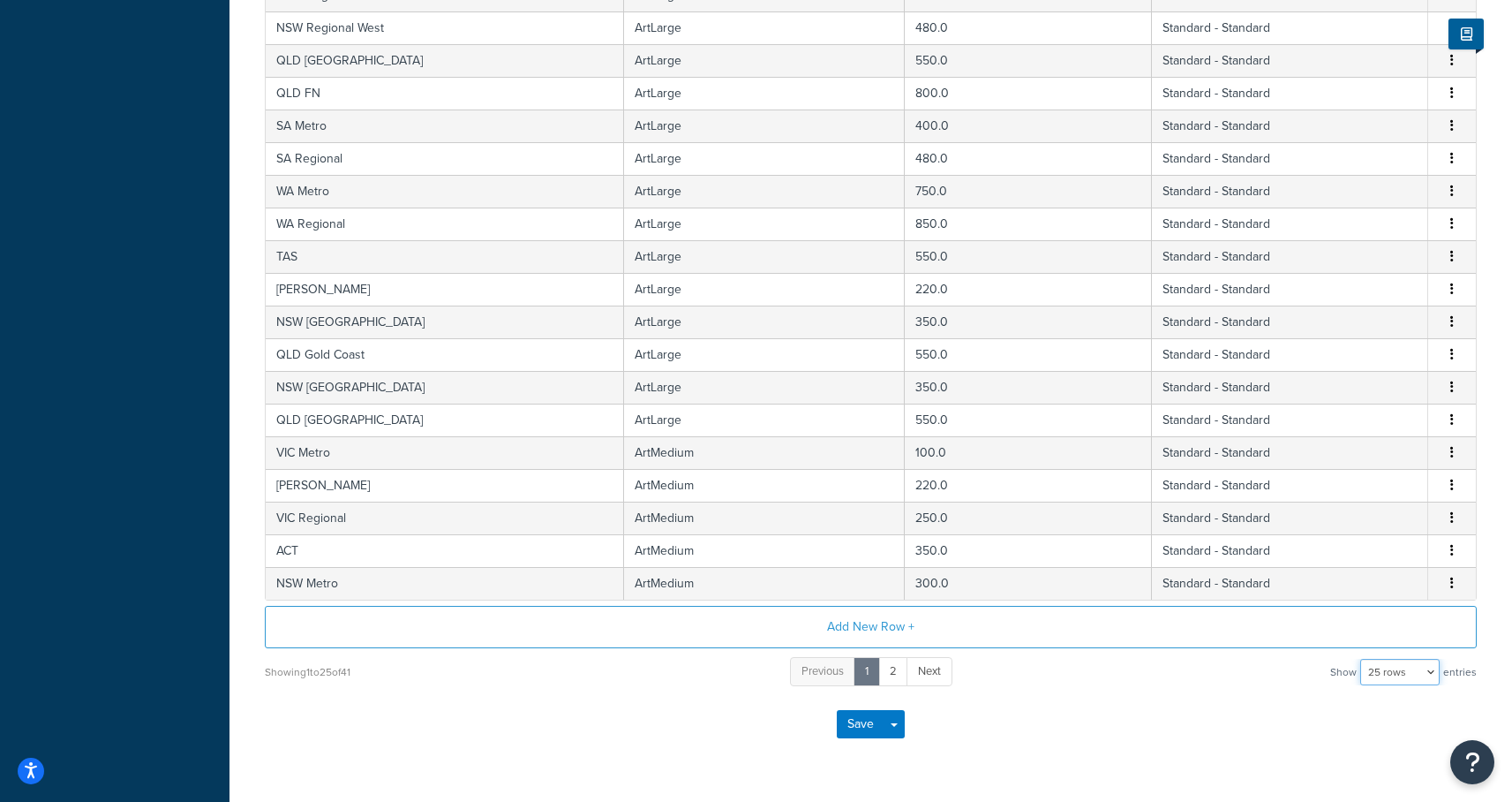
click at [1387, 670] on select "10 rows 15 rows 25 rows 50 rows 100 rows 1000 rows" at bounding box center [1399, 672] width 79 height 27
select select "1000"
click at [1362, 661] on select "10 rows 15 rows 25 rows 50 rows 100 rows 1000 rows" at bounding box center [1399, 672] width 79 height 27
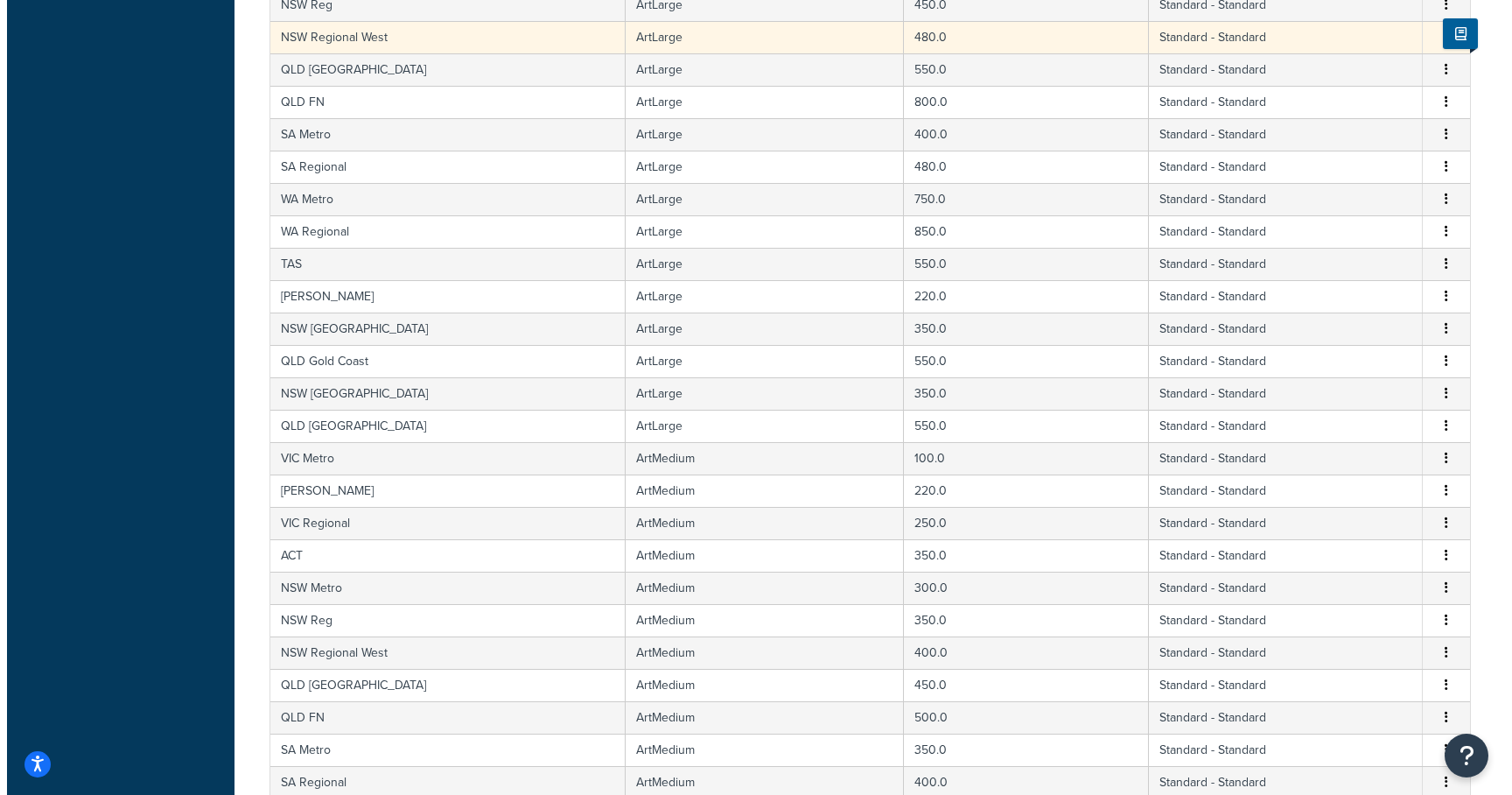
scroll to position [0, 0]
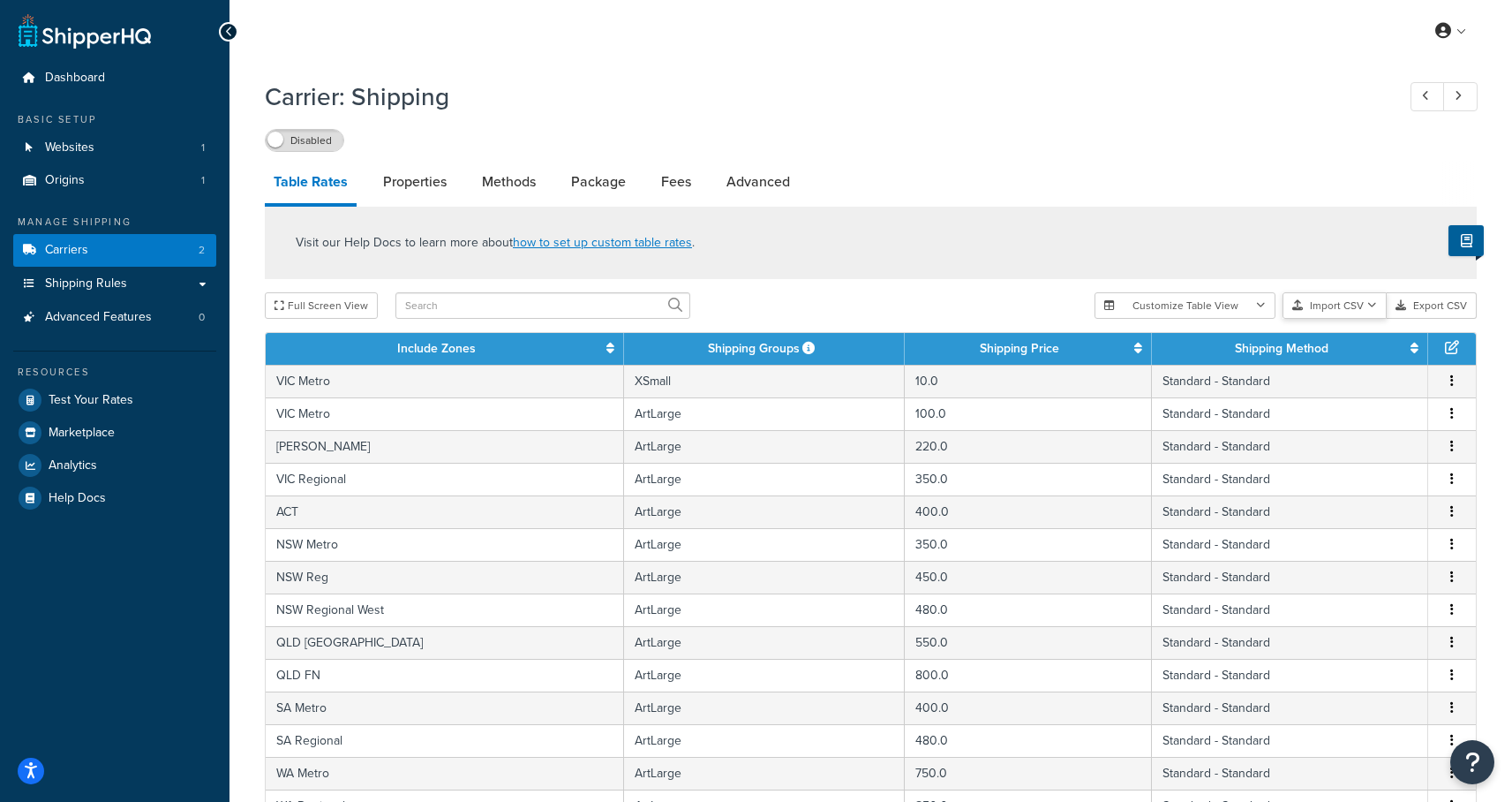
click at [1362, 299] on button "Import CSV" at bounding box center [1334, 305] width 104 height 27
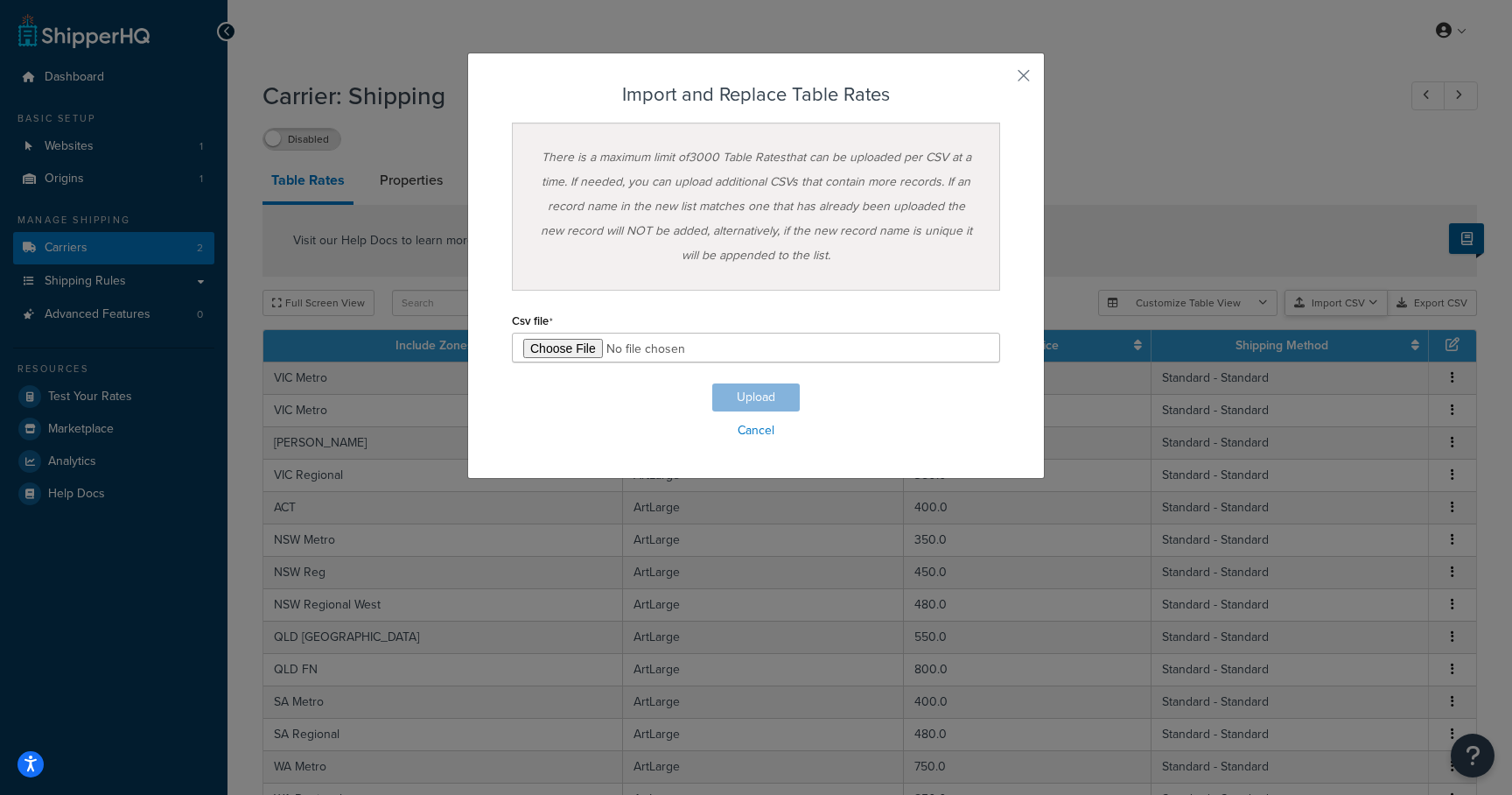
click at [1348, 316] on div "Customize Table View Show all columns Show selected columns Import CSV Import a…" at bounding box center [1288, 303] width 379 height 27
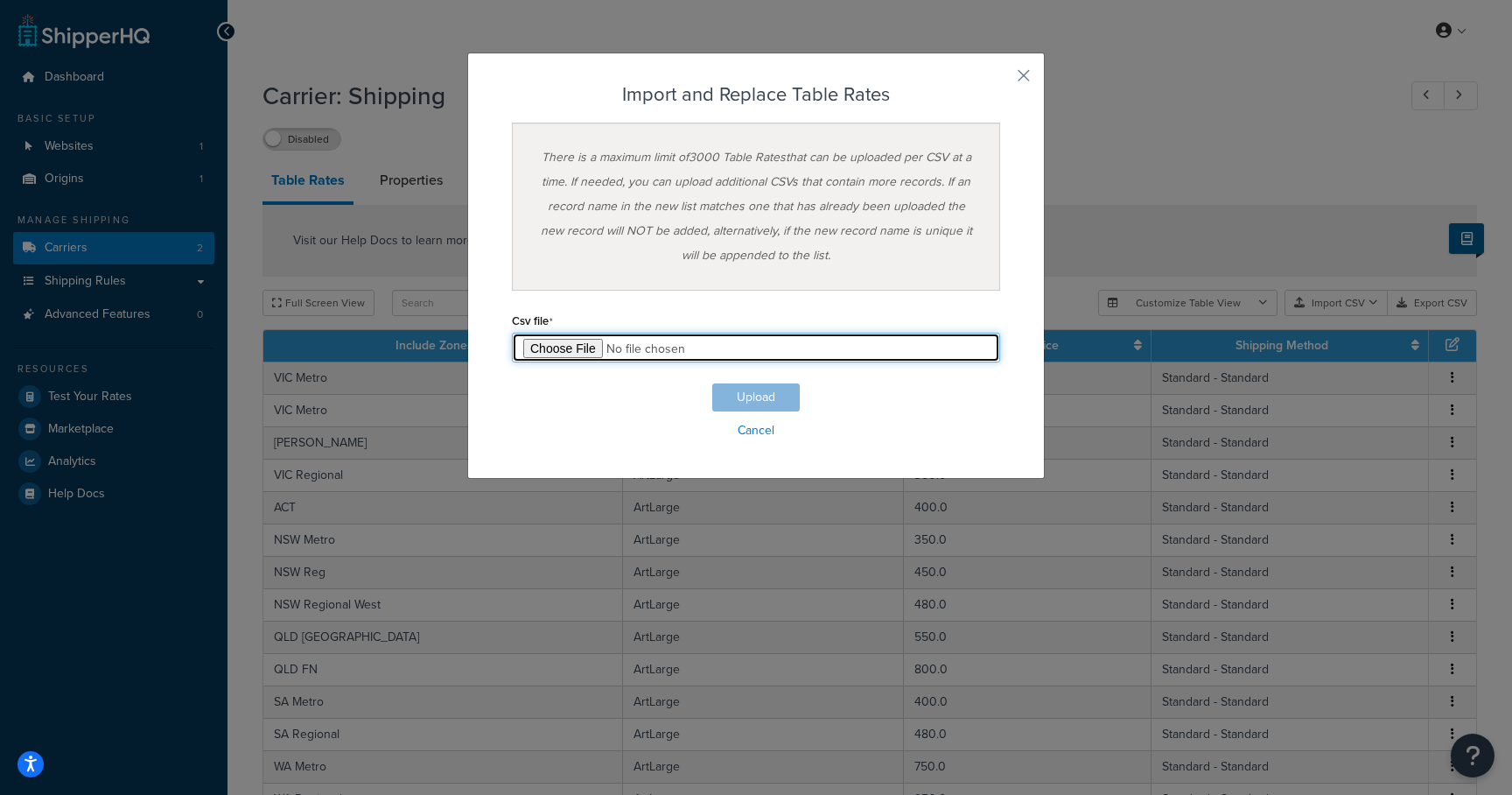
click at [552, 343] on input "file" at bounding box center [756, 348] width 488 height 30
type input "C:\fakepath\Table Rate Full Import-2025-09-30 0316.csv"
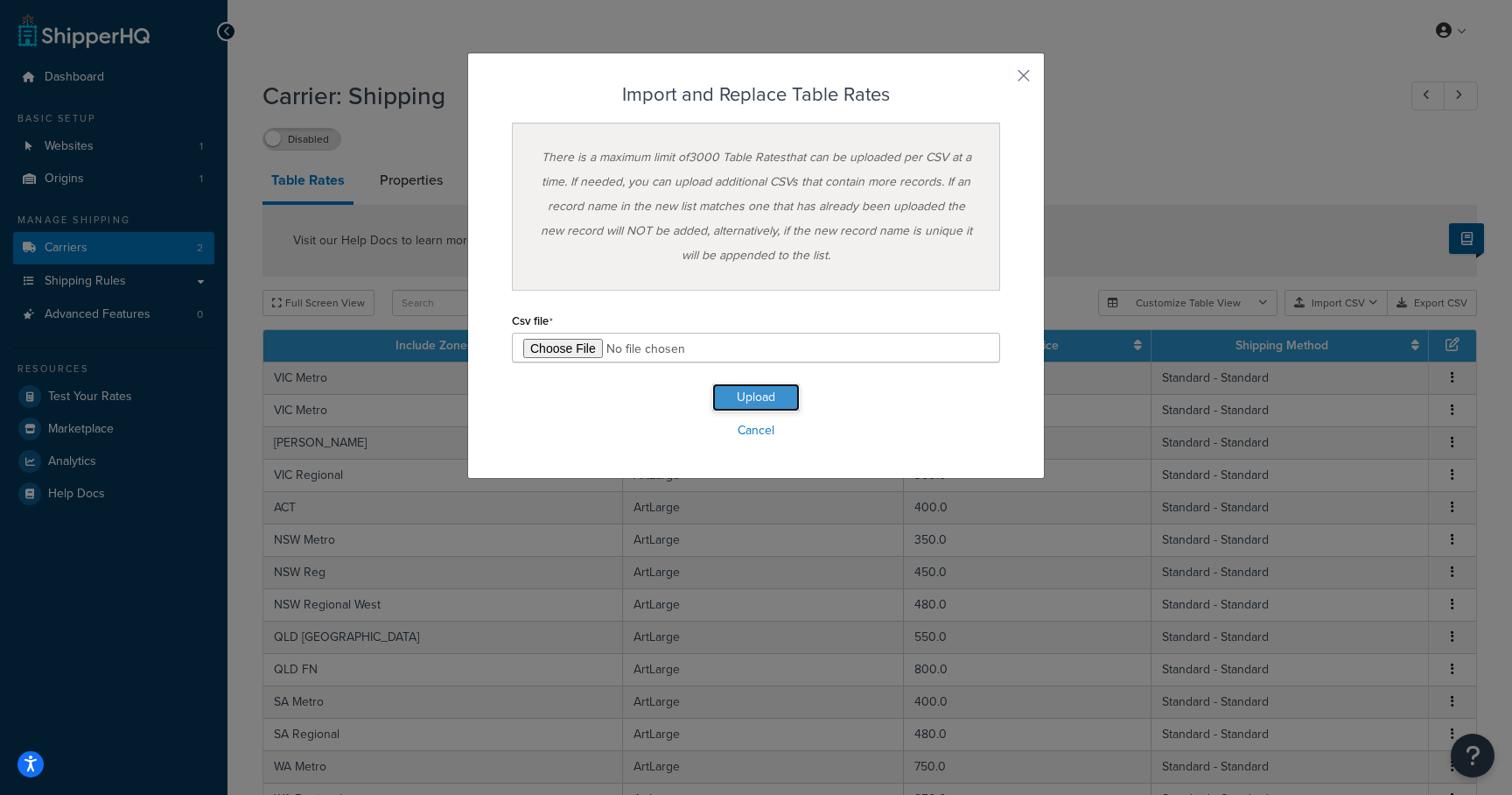
click at [762, 399] on button "Upload" at bounding box center [756, 397] width 88 height 28
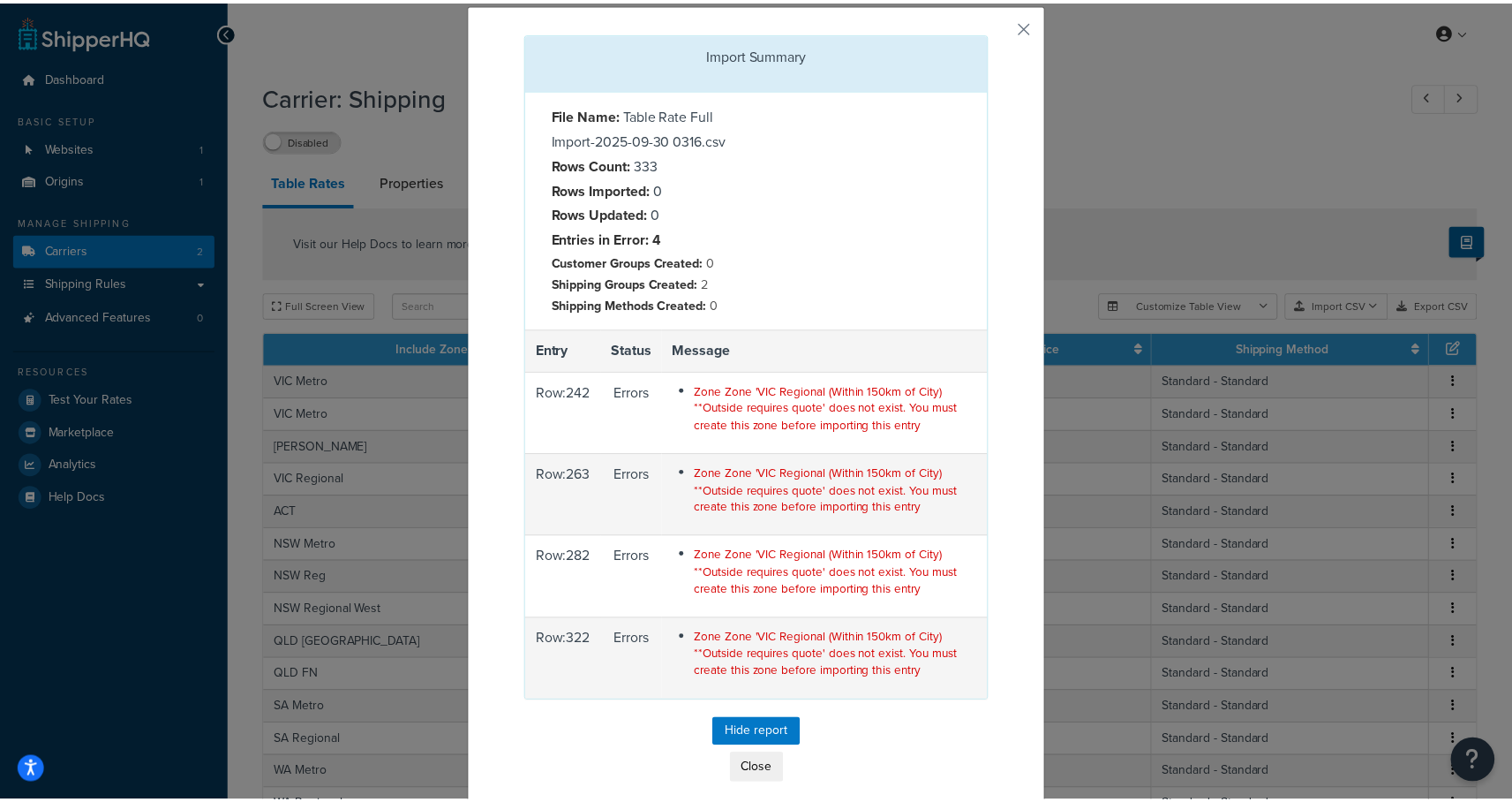
scroll to position [66, 0]
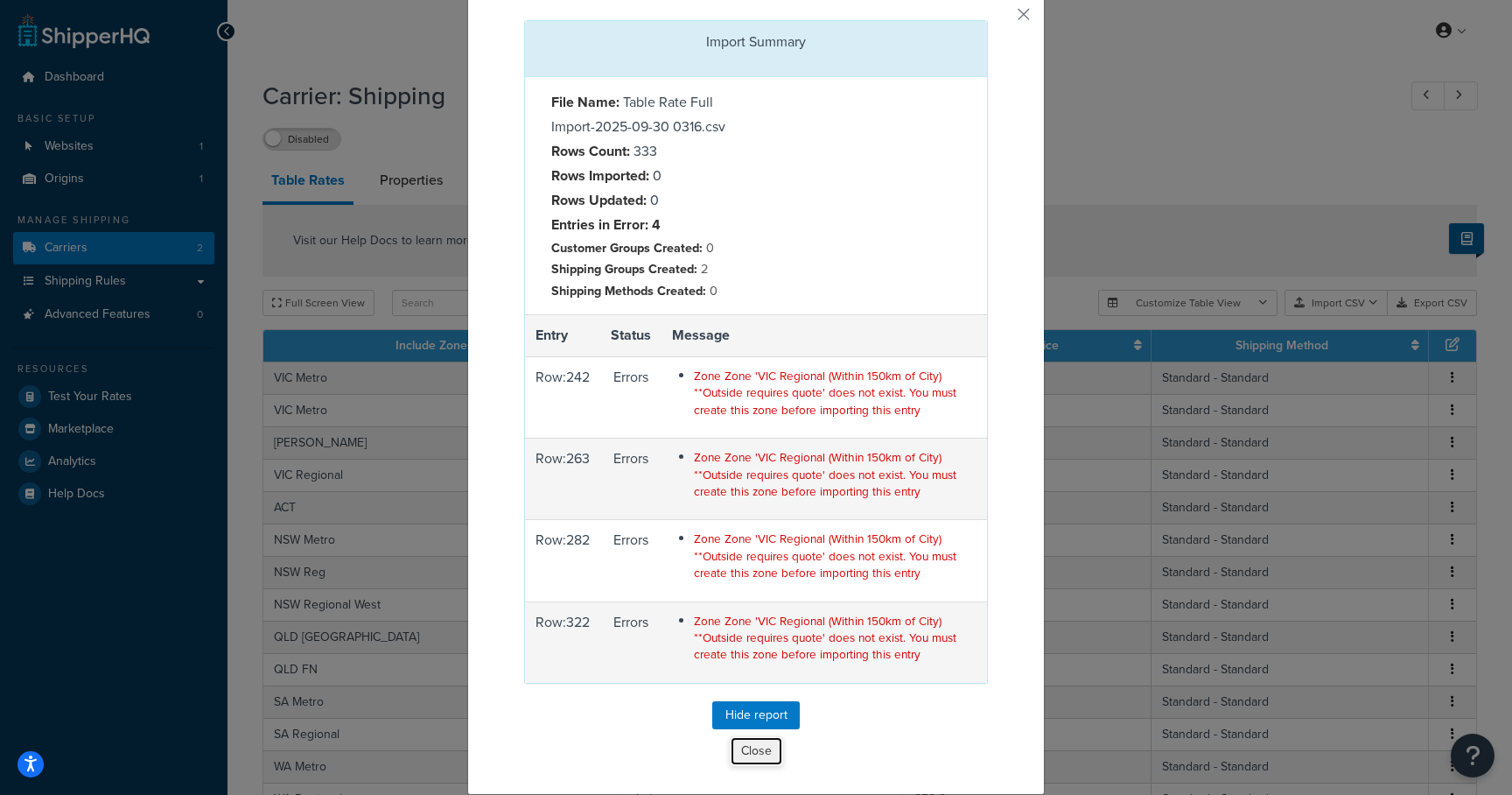
click at [756, 755] on button "Close" at bounding box center [756, 751] width 53 height 30
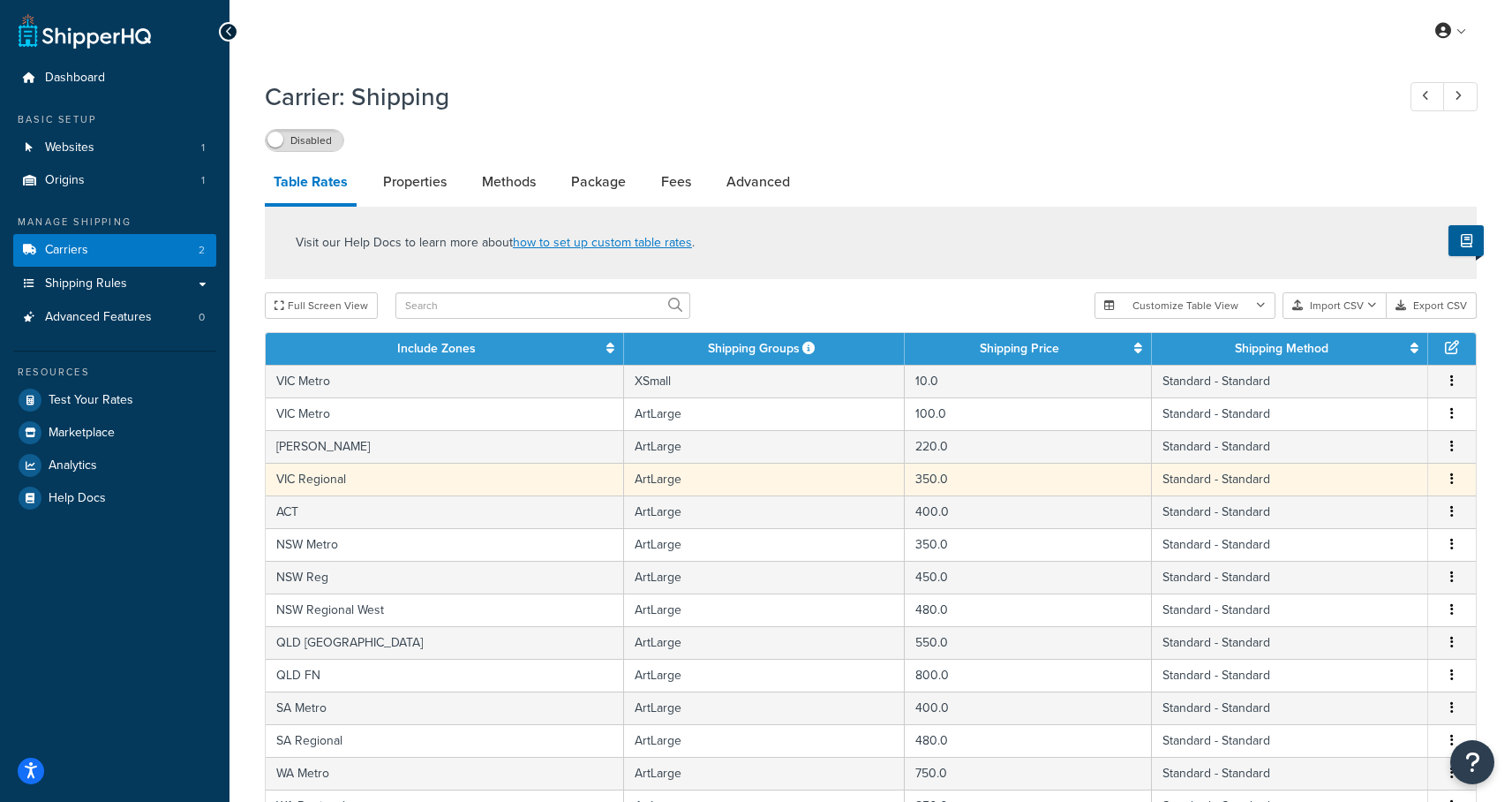
scroll to position [4, 0]
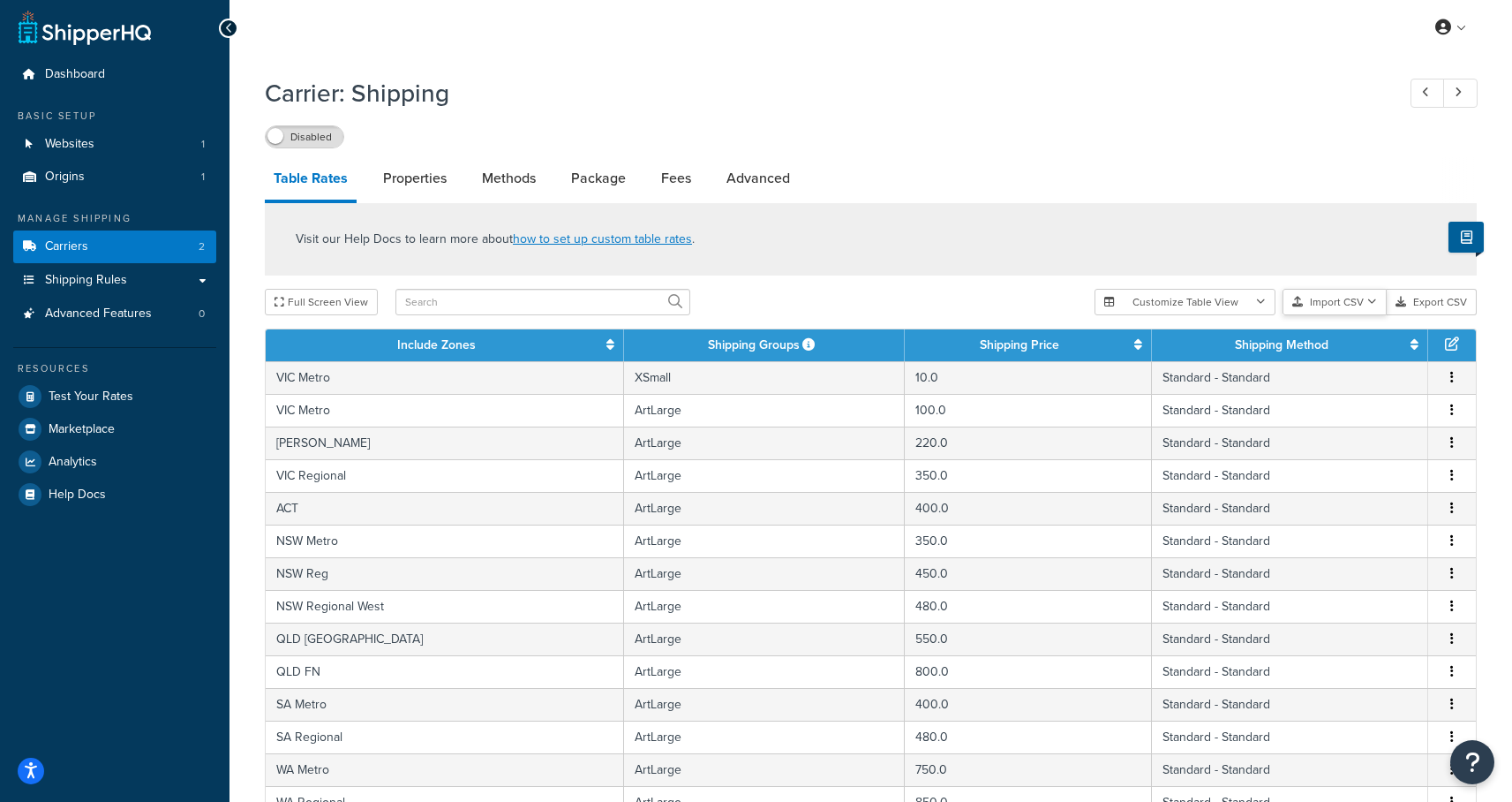
click at [1314, 302] on button "Import CSV" at bounding box center [1334, 302] width 104 height 27
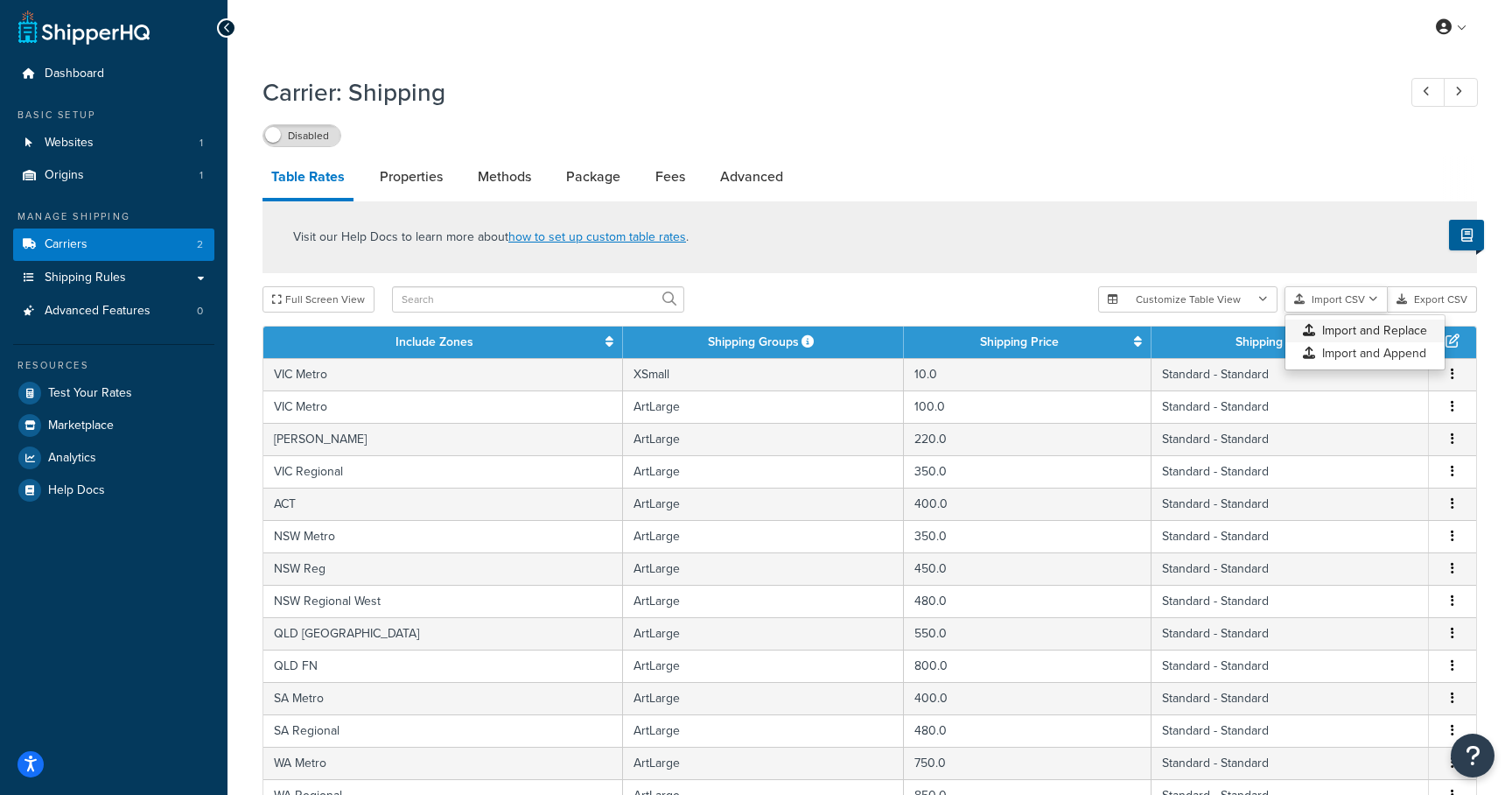
click at [1326, 313] on div "Customize Table View Show all columns Show selected columns Import CSV Import a…" at bounding box center [1288, 299] width 379 height 27
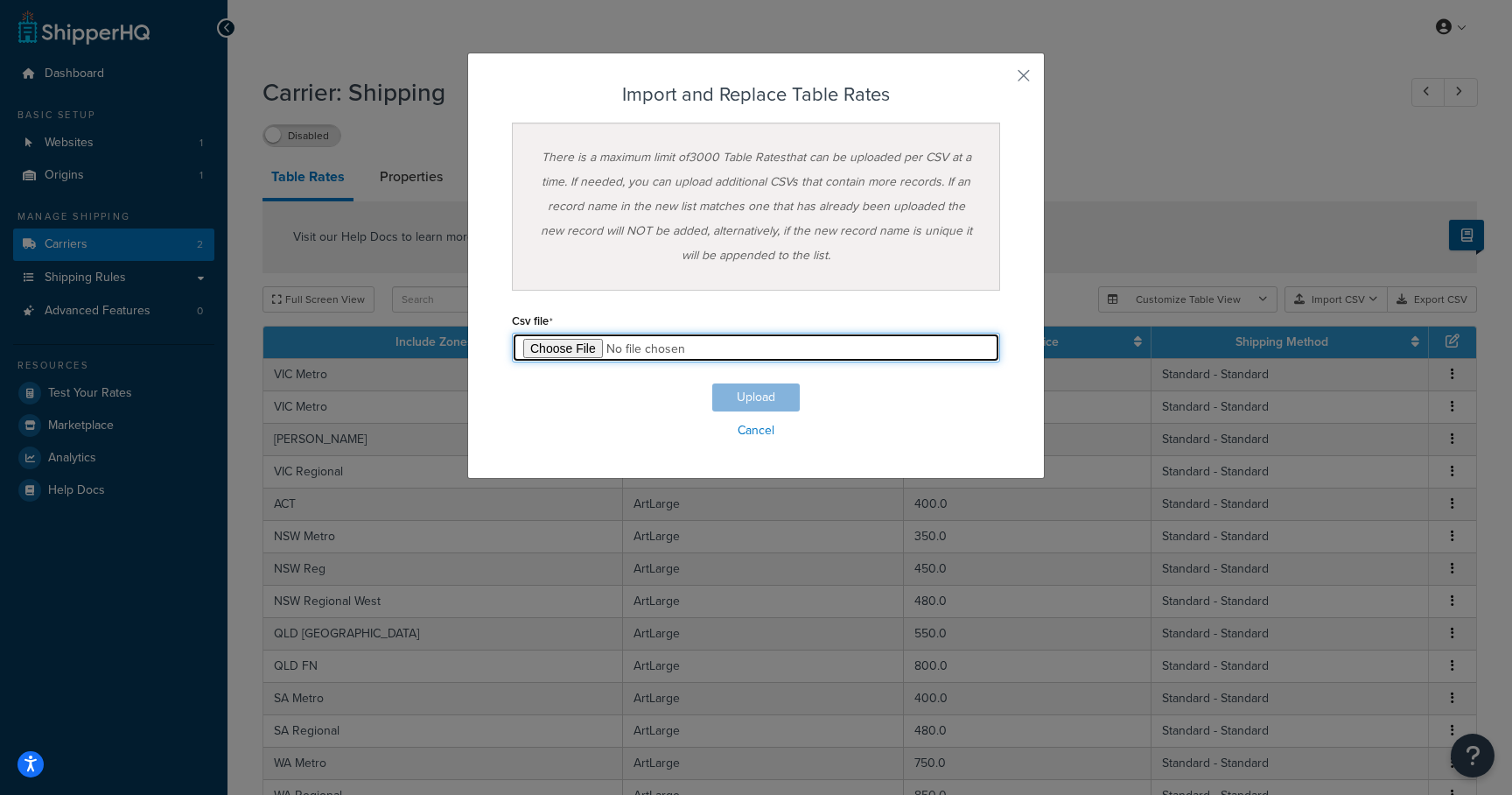
click at [540, 338] on input "file" at bounding box center [756, 348] width 488 height 30
type input "C:\fakepath\Table Rate Full Import-2025-09-30 0316.csv"
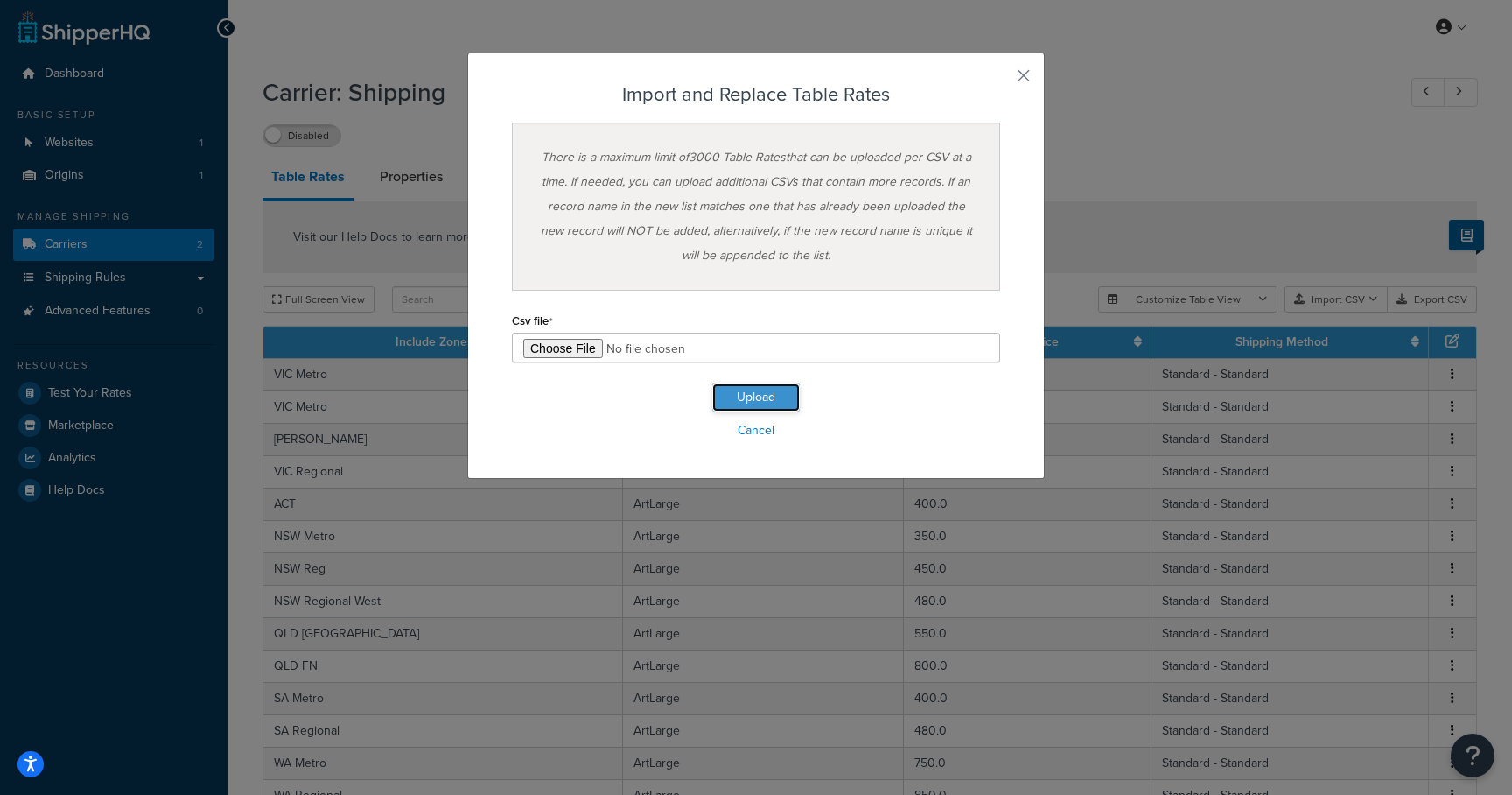
click at [745, 393] on button "Upload" at bounding box center [756, 397] width 88 height 28
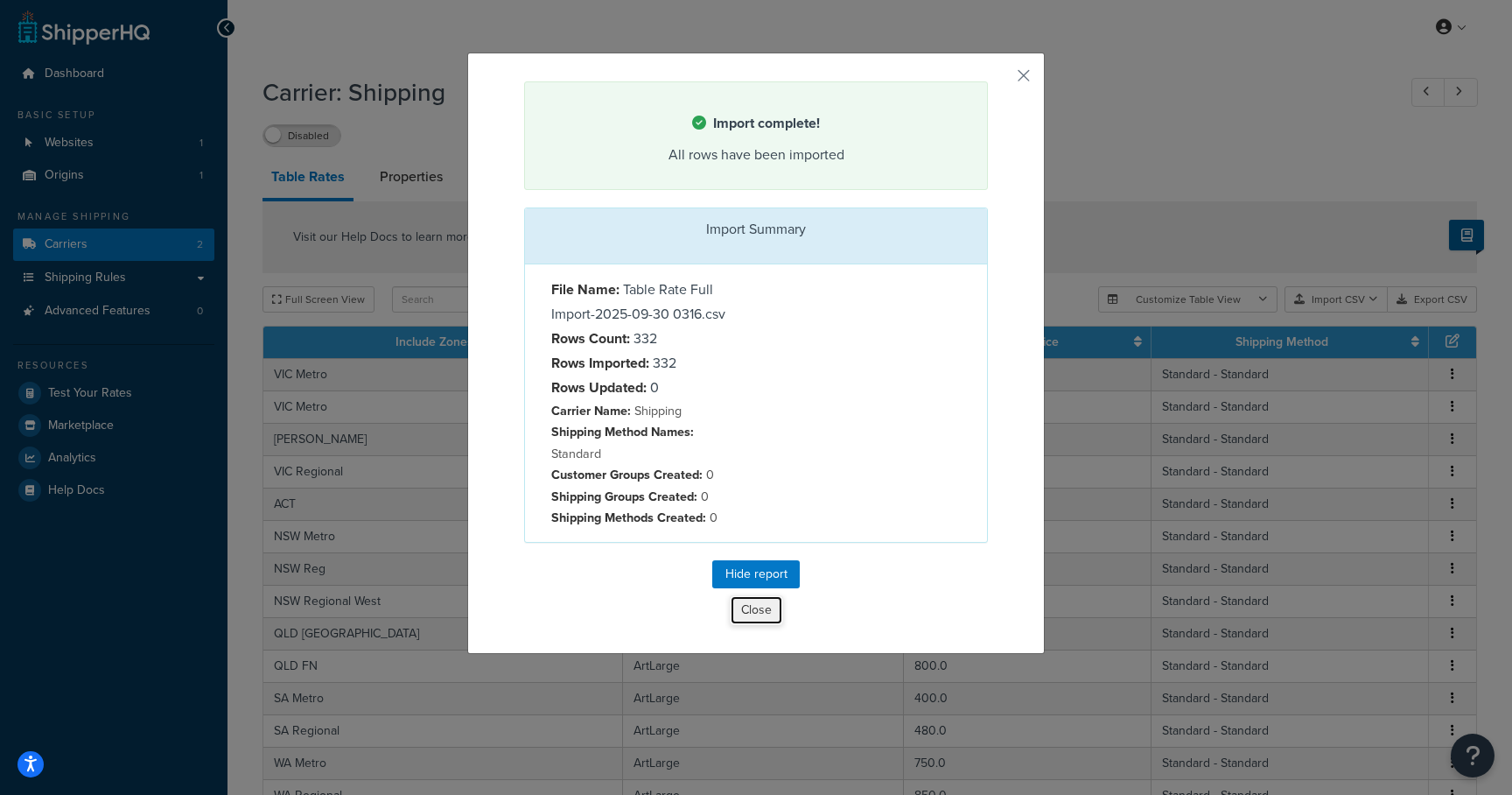
click at [742, 614] on button "Close" at bounding box center [756, 610] width 53 height 30
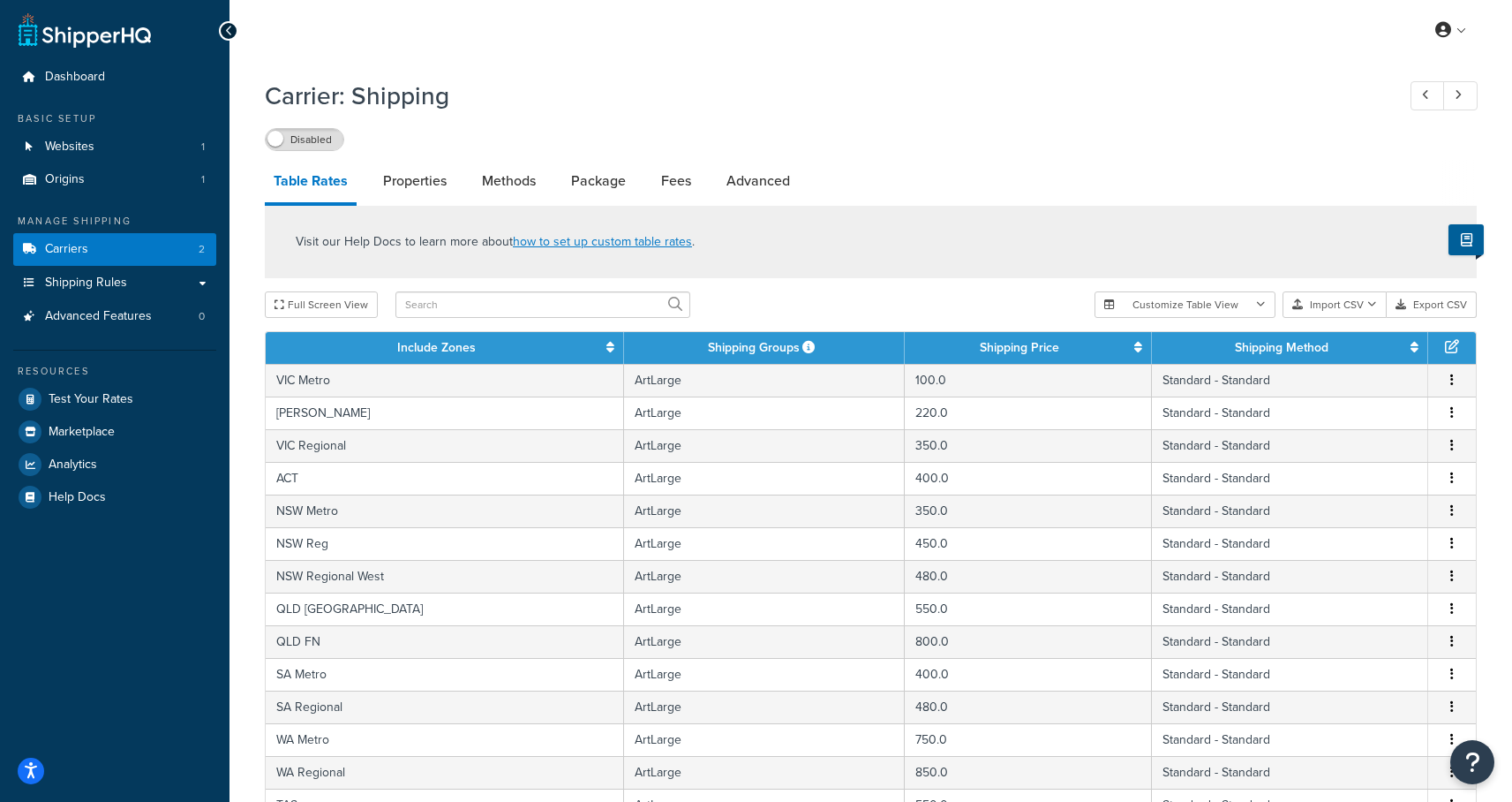
scroll to position [0, 0]
click at [294, 138] on label "Disabled" at bounding box center [304, 140] width 77 height 21
click at [295, 150] on label "Enabled" at bounding box center [304, 140] width 77 height 21
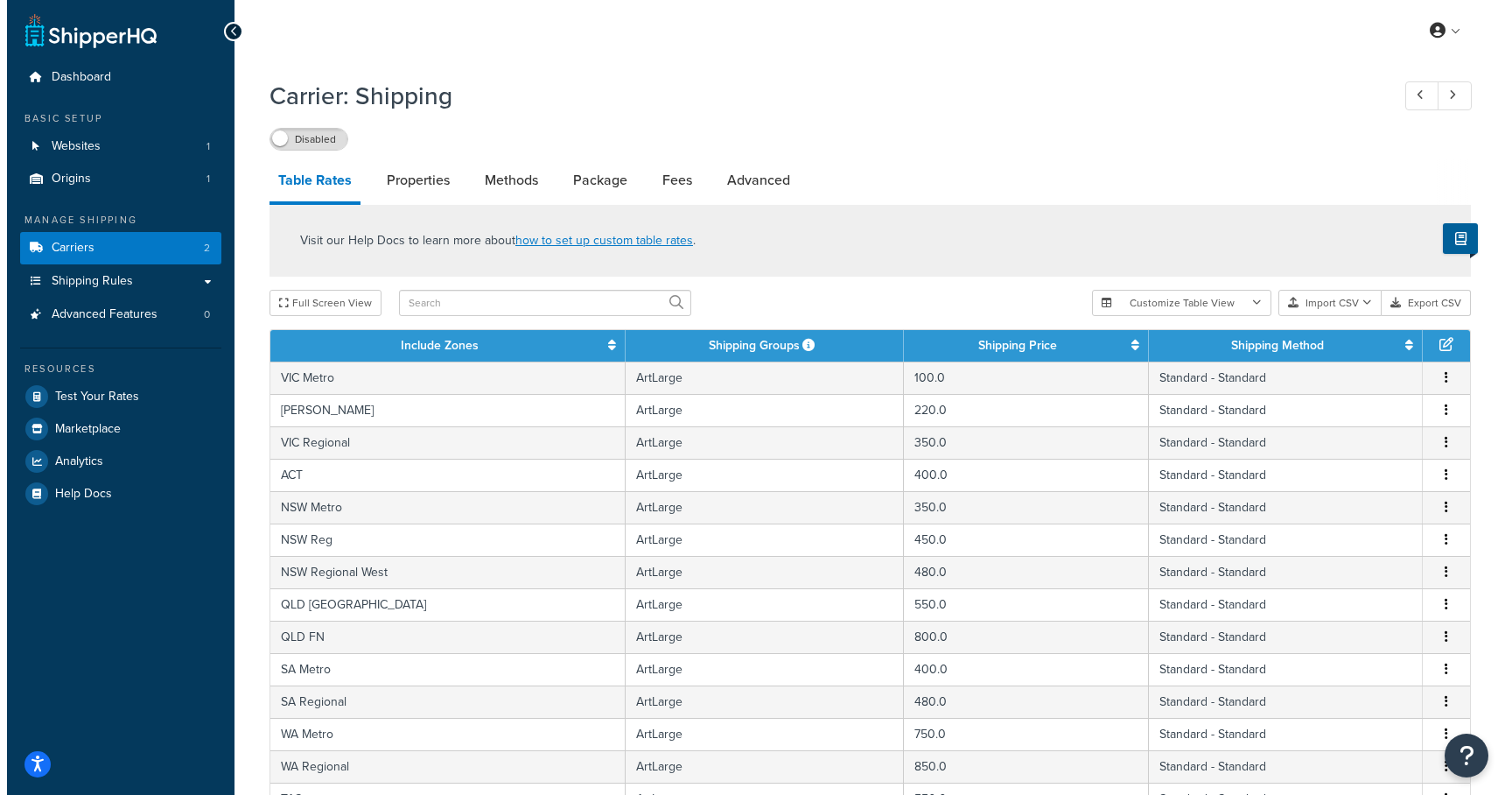
scroll to position [10567, 0]
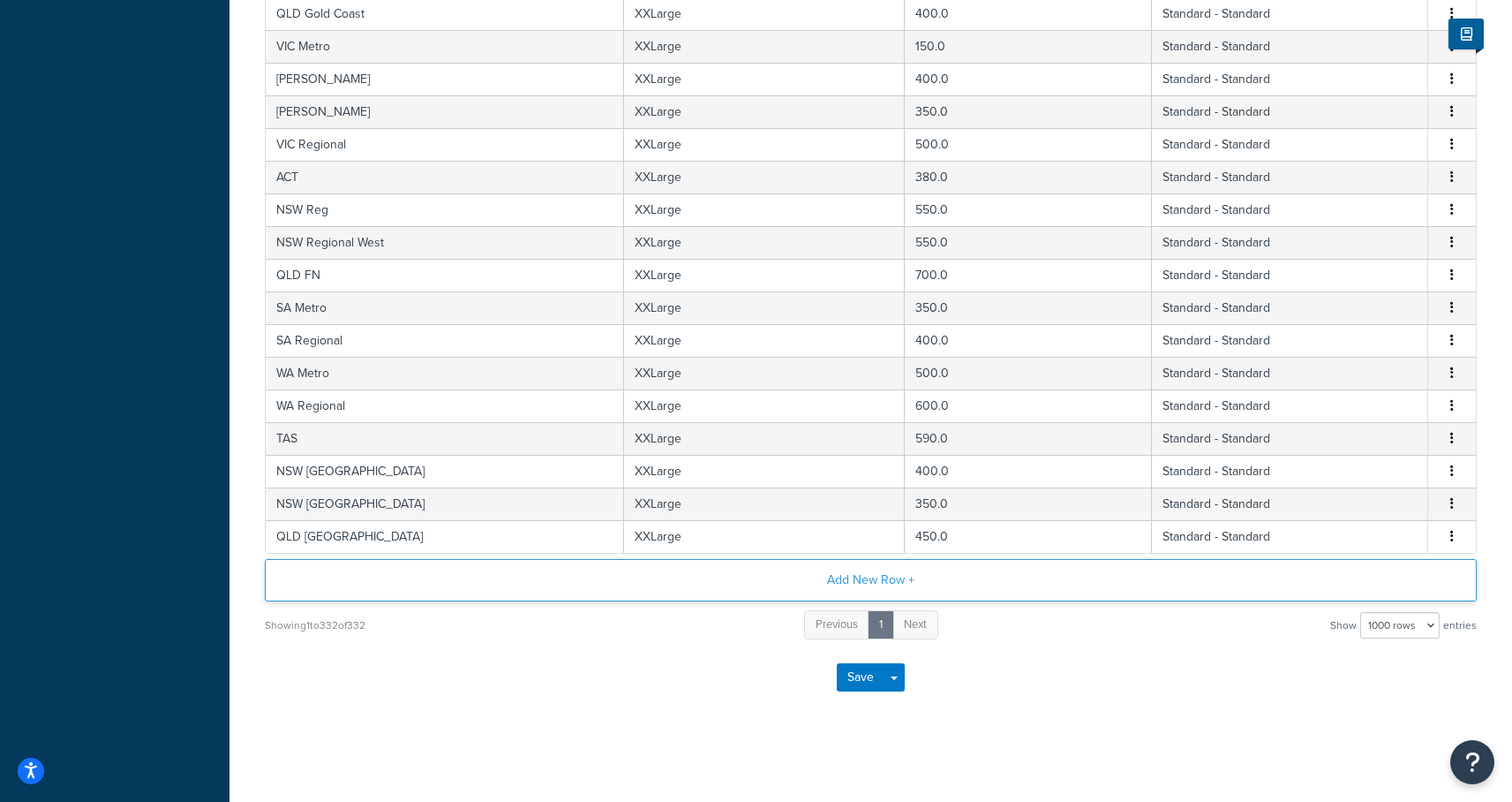
click at [828, 585] on button "Add New Row +" at bounding box center [871, 581] width 1212 height 42
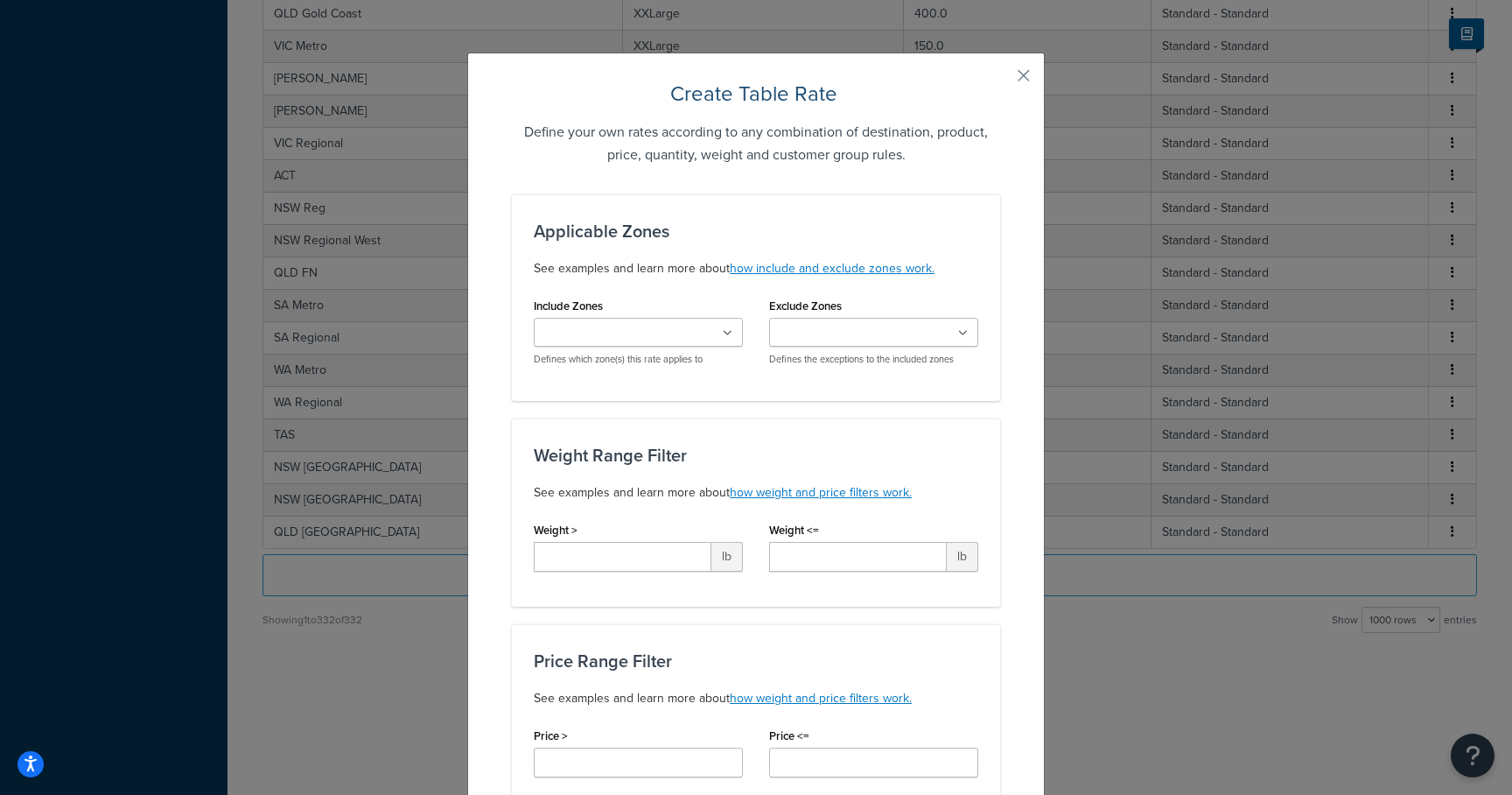
click at [690, 324] on ul at bounding box center [638, 332] width 209 height 29
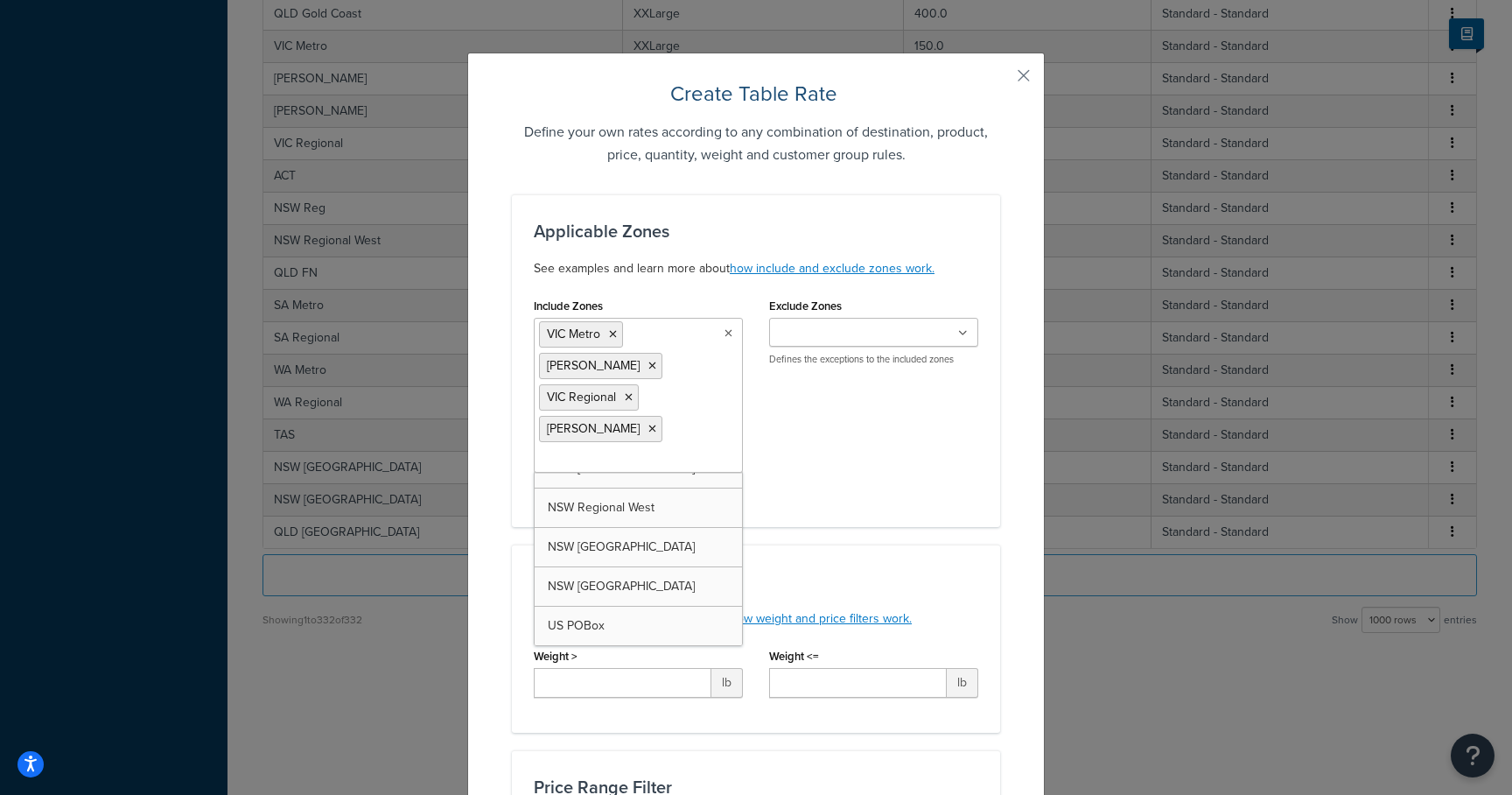
scroll to position [575, 0]
click at [841, 461] on div "Include Zones VIC Metro VIC Geelong VIC Regional VIC Mornington NSW Metro NSW R…" at bounding box center [756, 400] width 471 height 212
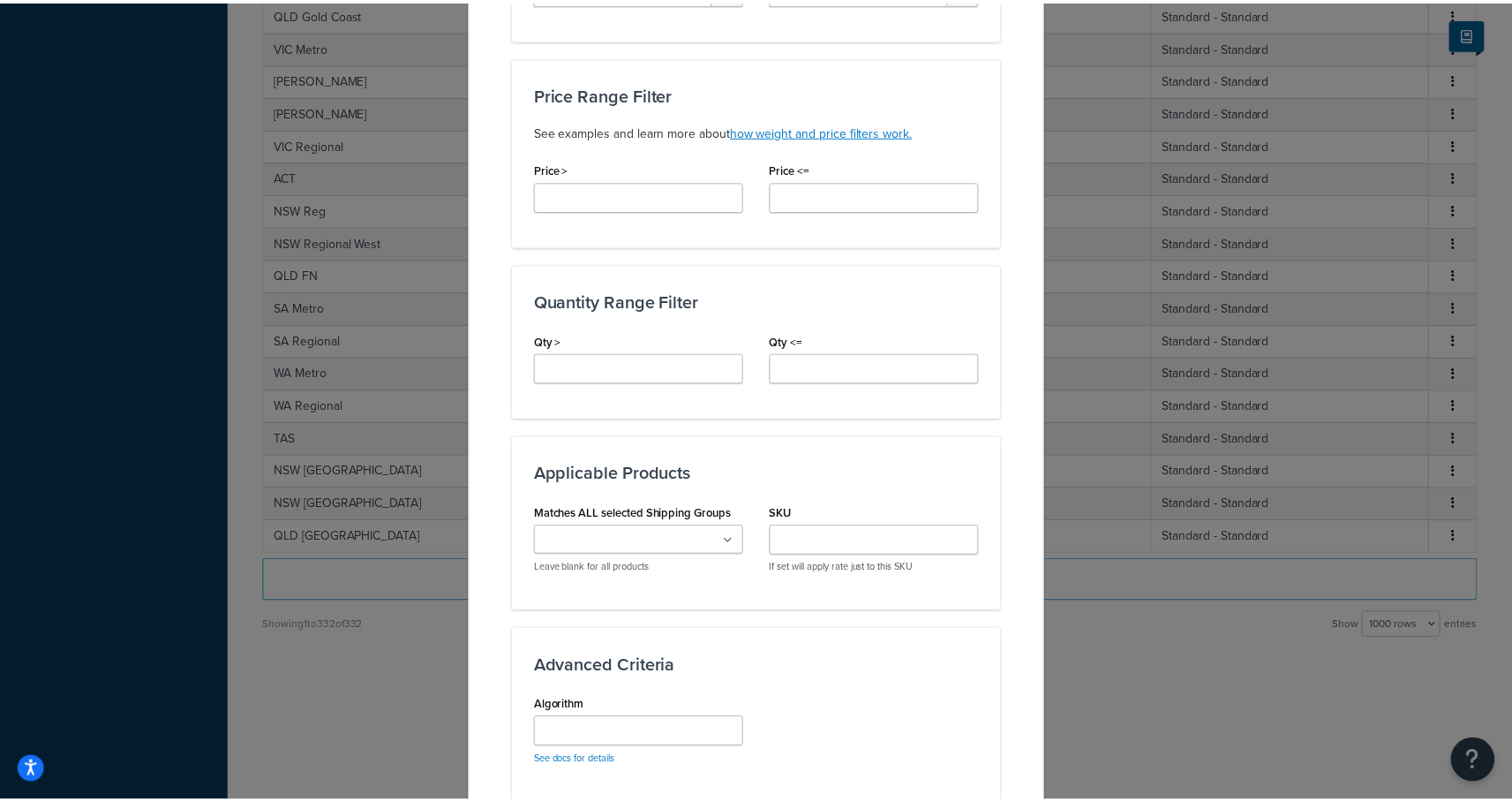
scroll to position [1023, 0]
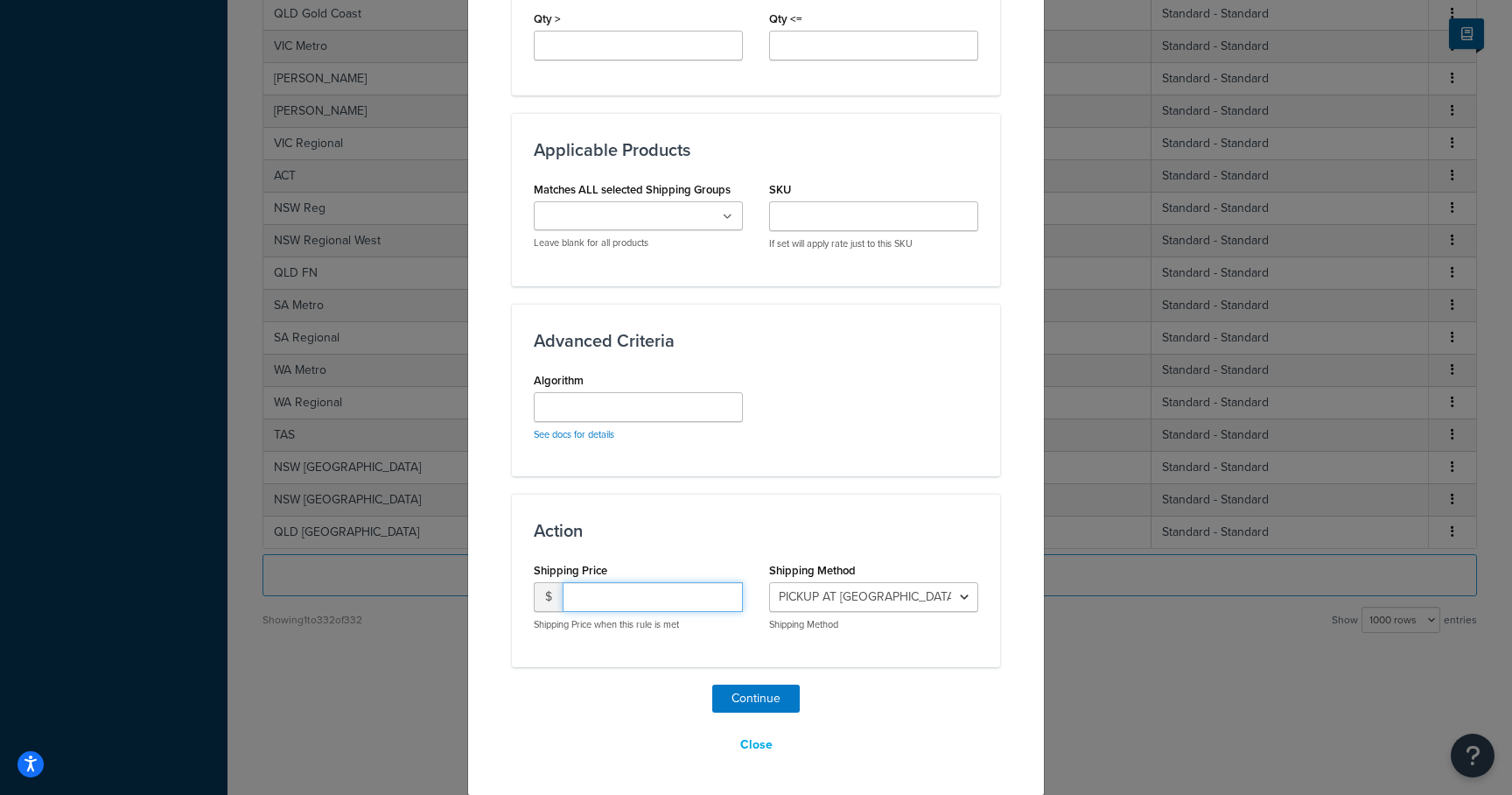
click at [612, 592] on input "number" at bounding box center [652, 596] width 180 height 30
type input "0"
type input "1.00"
click at [837, 594] on select "PICKUP AT OAKLEIGH SOUTH - MELBOURNE - PICKUP_AT_OAKLEIGH_SOUTH_-_MELBOURNE Sta…" at bounding box center [874, 596] width 209 height 30
click at [769, 582] on select "PICKUP AT OAKLEIGH SOUTH - MELBOURNE - PICKUP_AT_OAKLEIGH_SOUTH_-_MELBOURNE Sta…" at bounding box center [874, 596] width 209 height 30
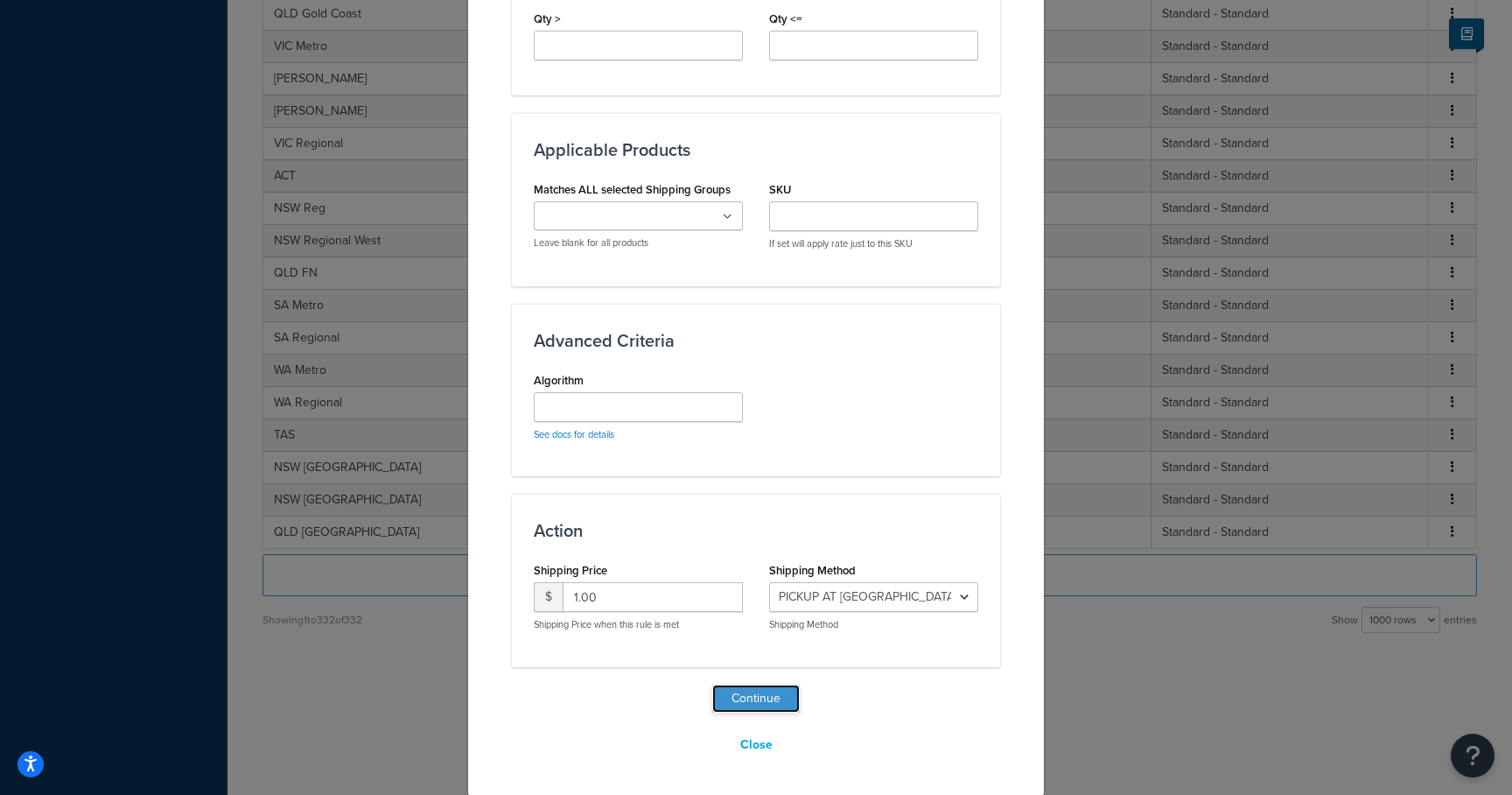
click at [738, 704] on button "Continue" at bounding box center [756, 698] width 88 height 28
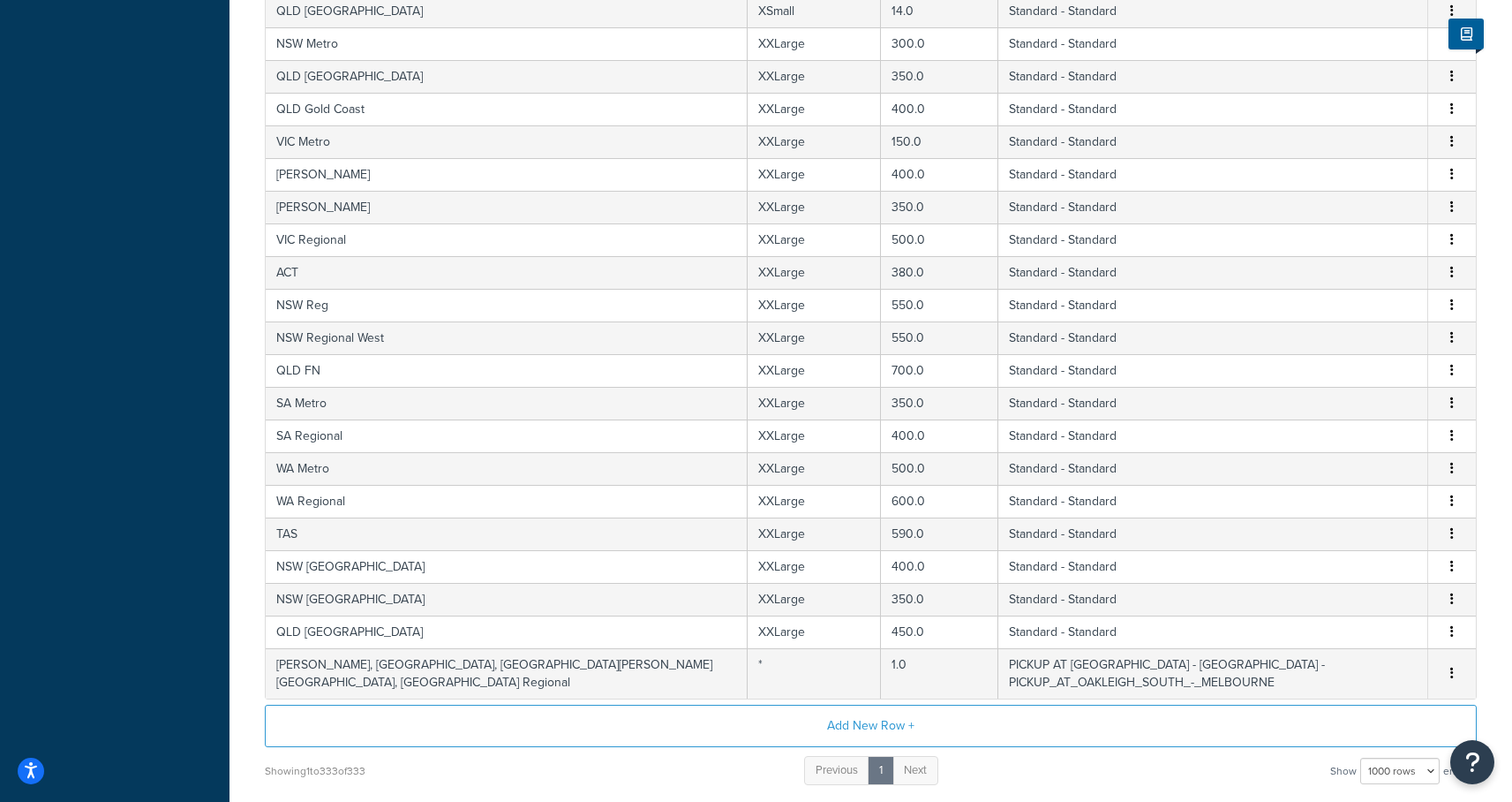
scroll to position [10790, 0]
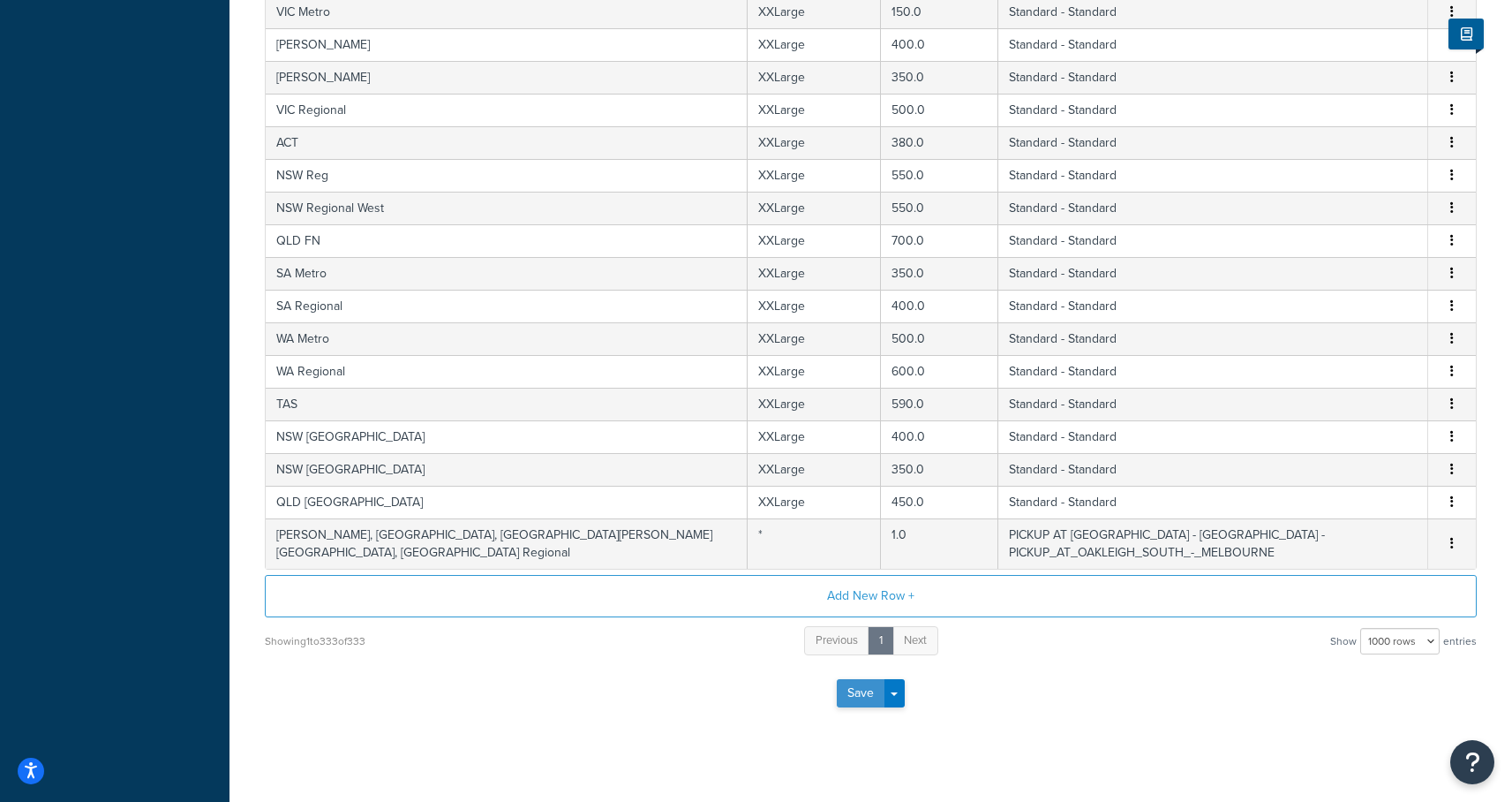
click at [858, 679] on button "Save" at bounding box center [861, 693] width 48 height 29
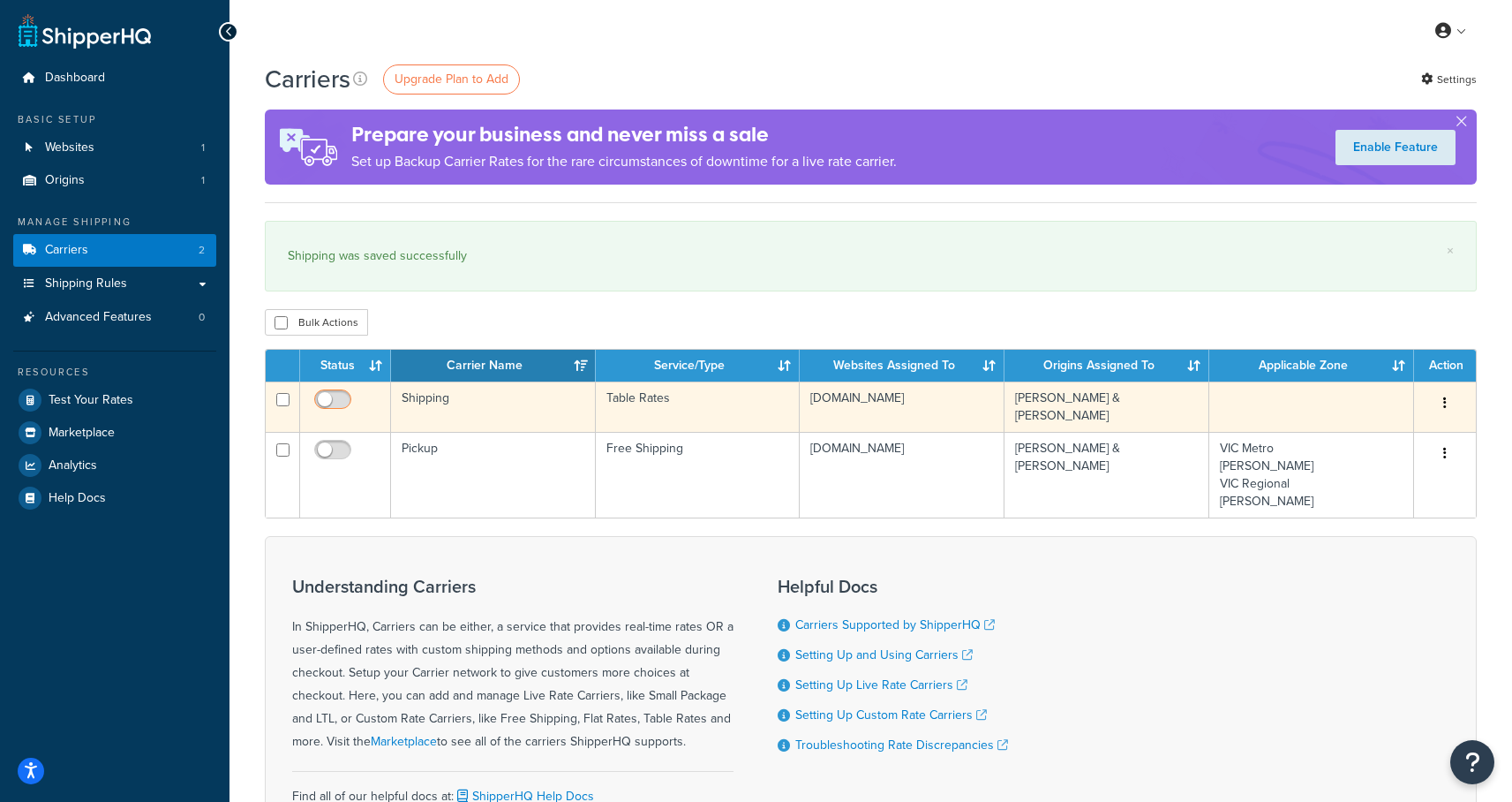
click at [325, 403] on input "checkbox" at bounding box center [335, 404] width 49 height 22
checkbox input "true"
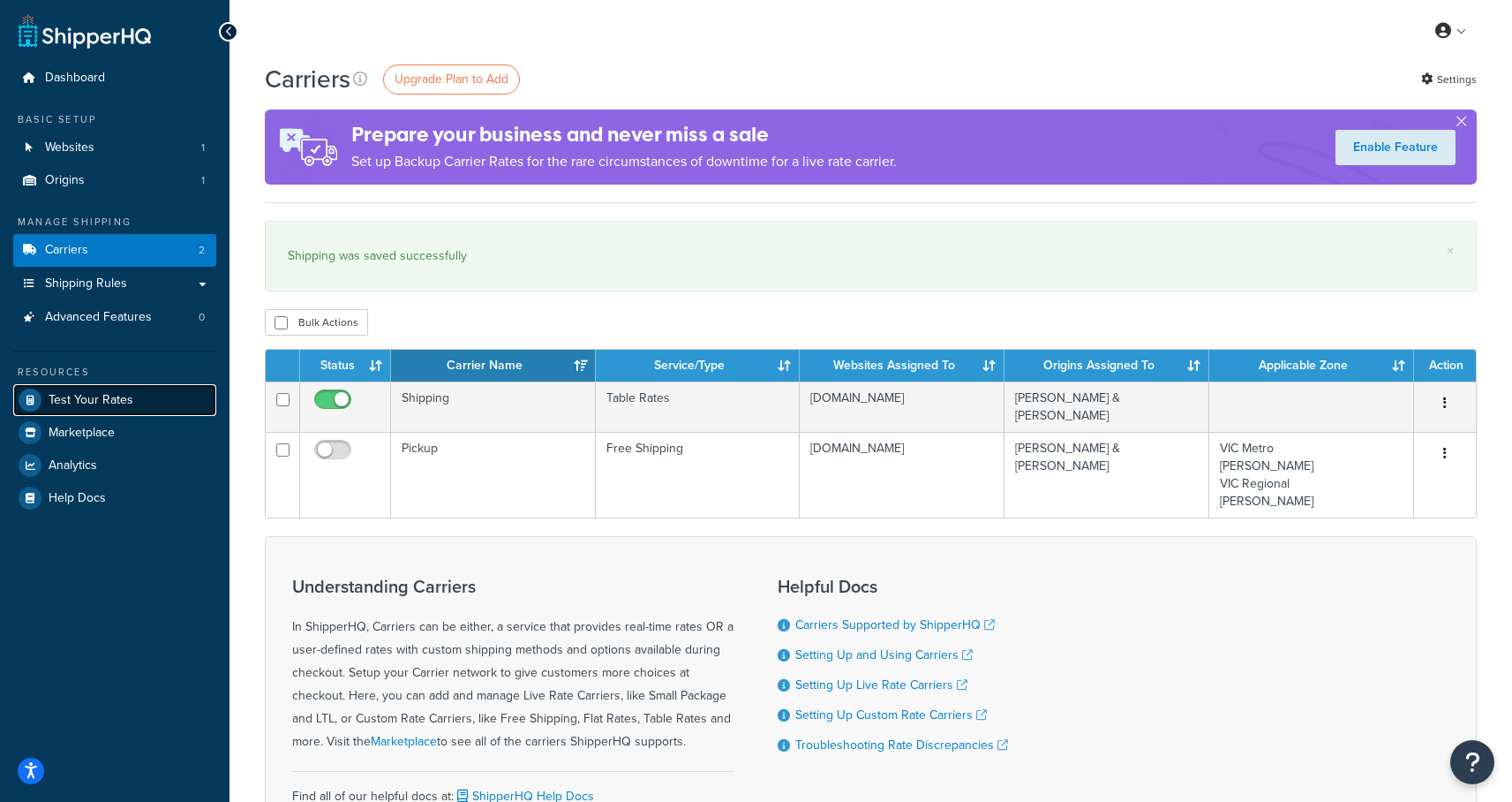
click at [75, 395] on span "Test Your Rates" at bounding box center [91, 401] width 85 height 15
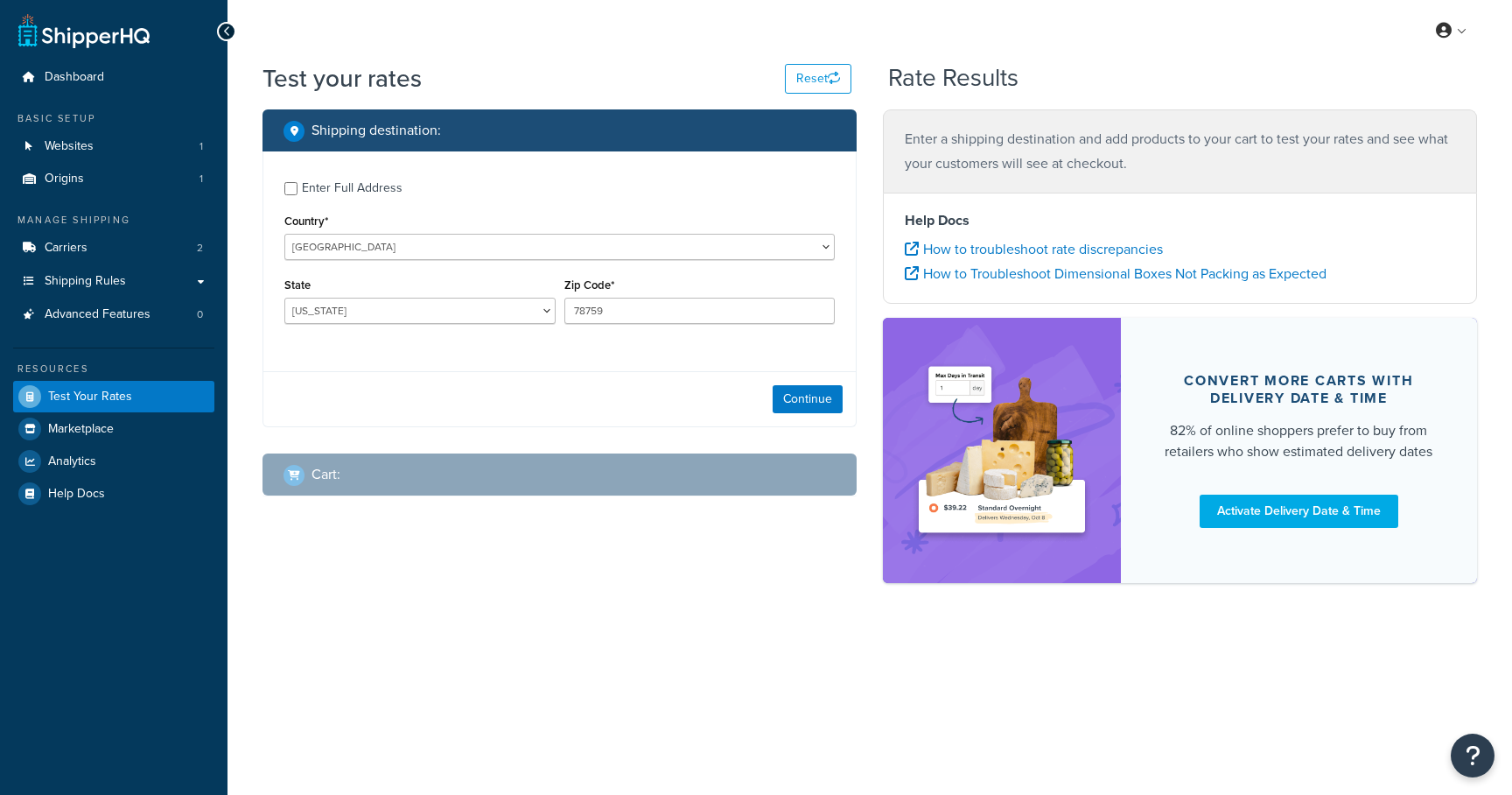
select select "[GEOGRAPHIC_DATA]"
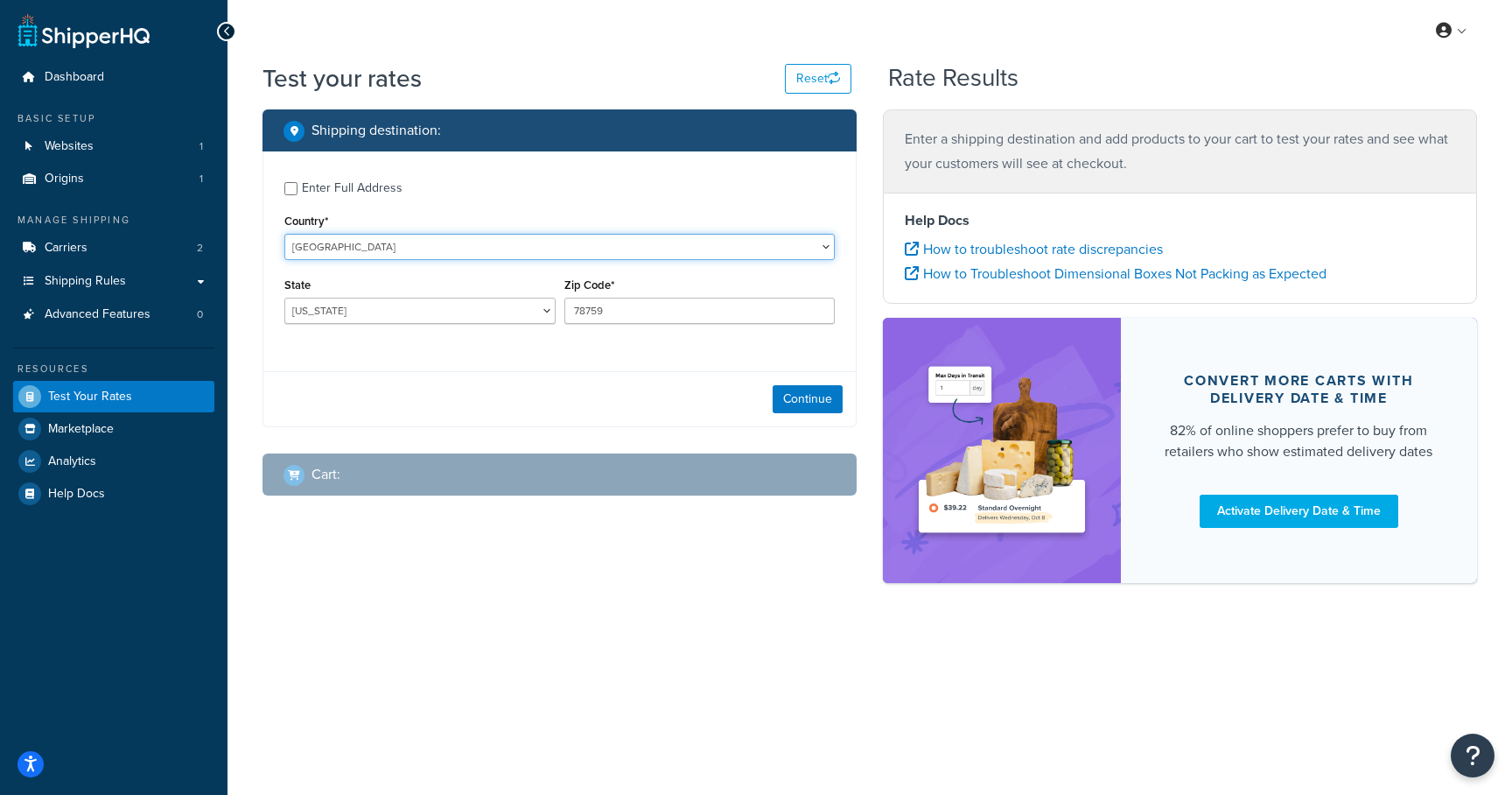
click at [392, 246] on select "United States United Kingdom Afghanistan Åland Islands Albania Algeria American…" at bounding box center [560, 246] width 551 height 27
select select "AU"
click at [284, 233] on select "United States United Kingdom Afghanistan Åland Islands Albania Algeria American…" at bounding box center [560, 246] width 551 height 27
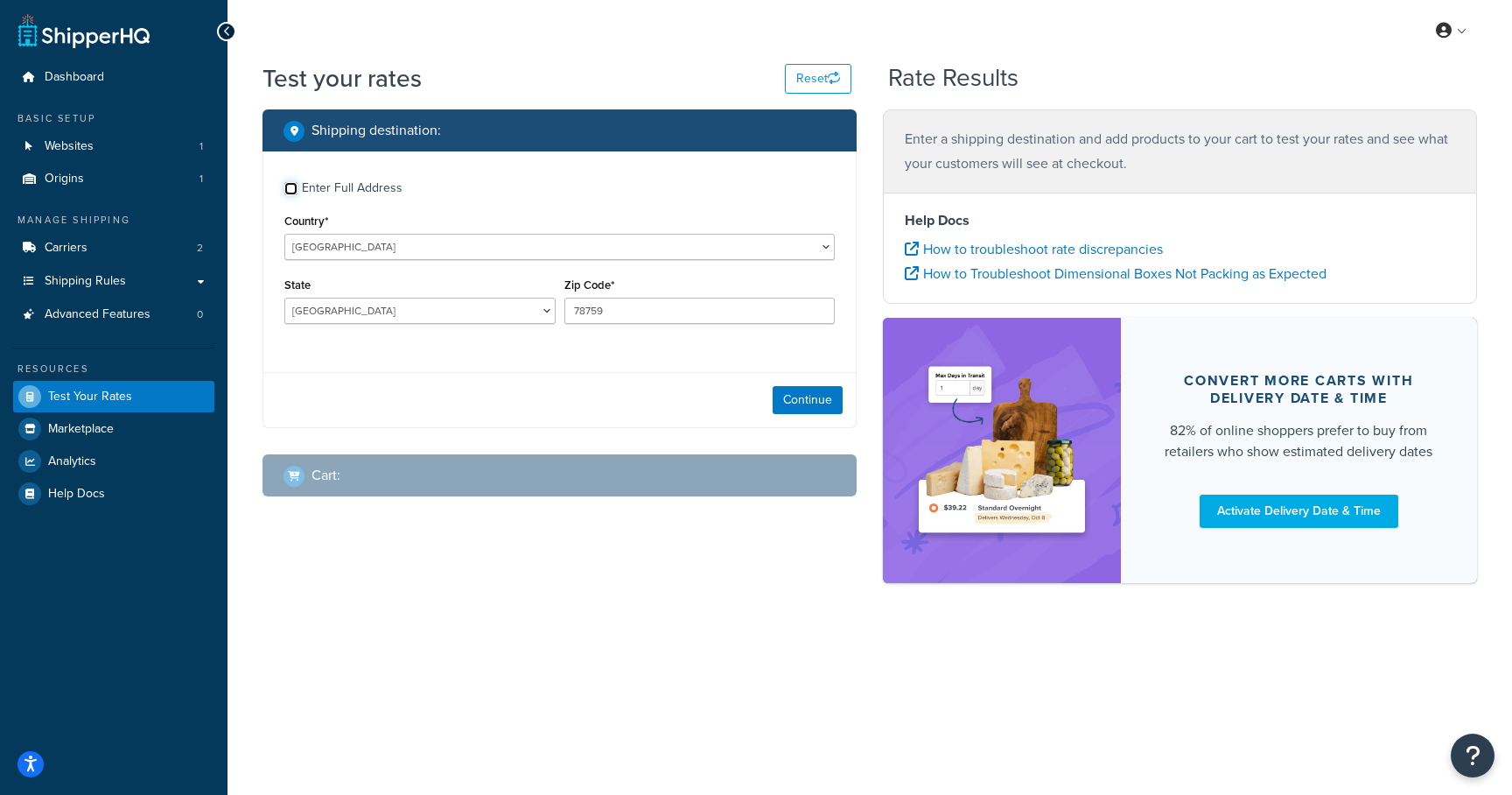
click at [294, 192] on input "Enter Full Address" at bounding box center [291, 188] width 13 height 13
checkbox input "false"
click at [495, 315] on select "Australian Capital Territory New South Wales Northern Territory Queensland Sout…" at bounding box center [420, 310] width 272 height 27
select select "VIC"
click at [284, 298] on select "Australian Capital Territory New South Wales Northern Territory Queensland Sout…" at bounding box center [420, 310] width 272 height 27
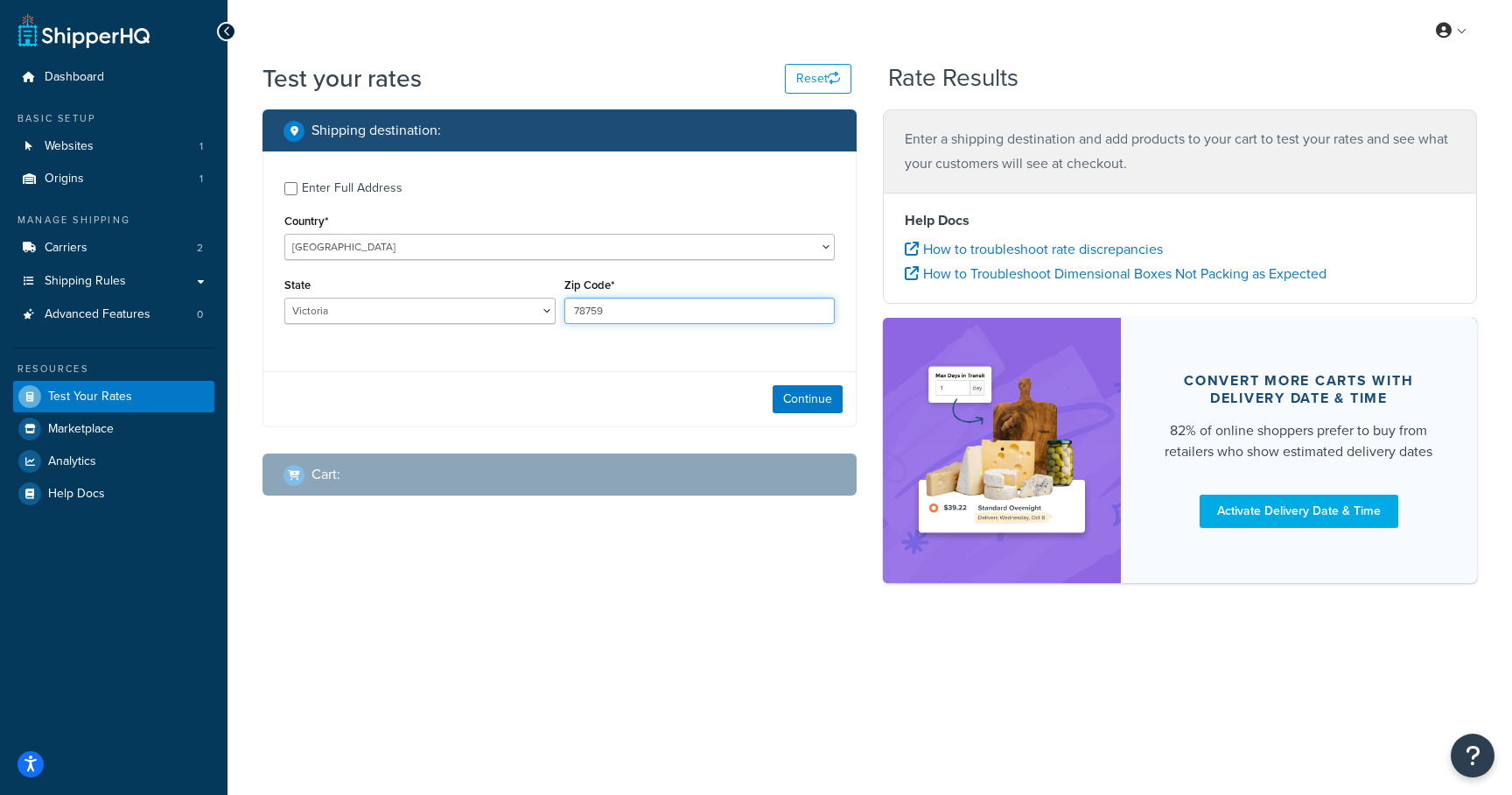
click at [644, 313] on input "78759" at bounding box center [700, 310] width 272 height 27
type input "3031"
click at [782, 407] on button "Continue" at bounding box center [808, 399] width 70 height 28
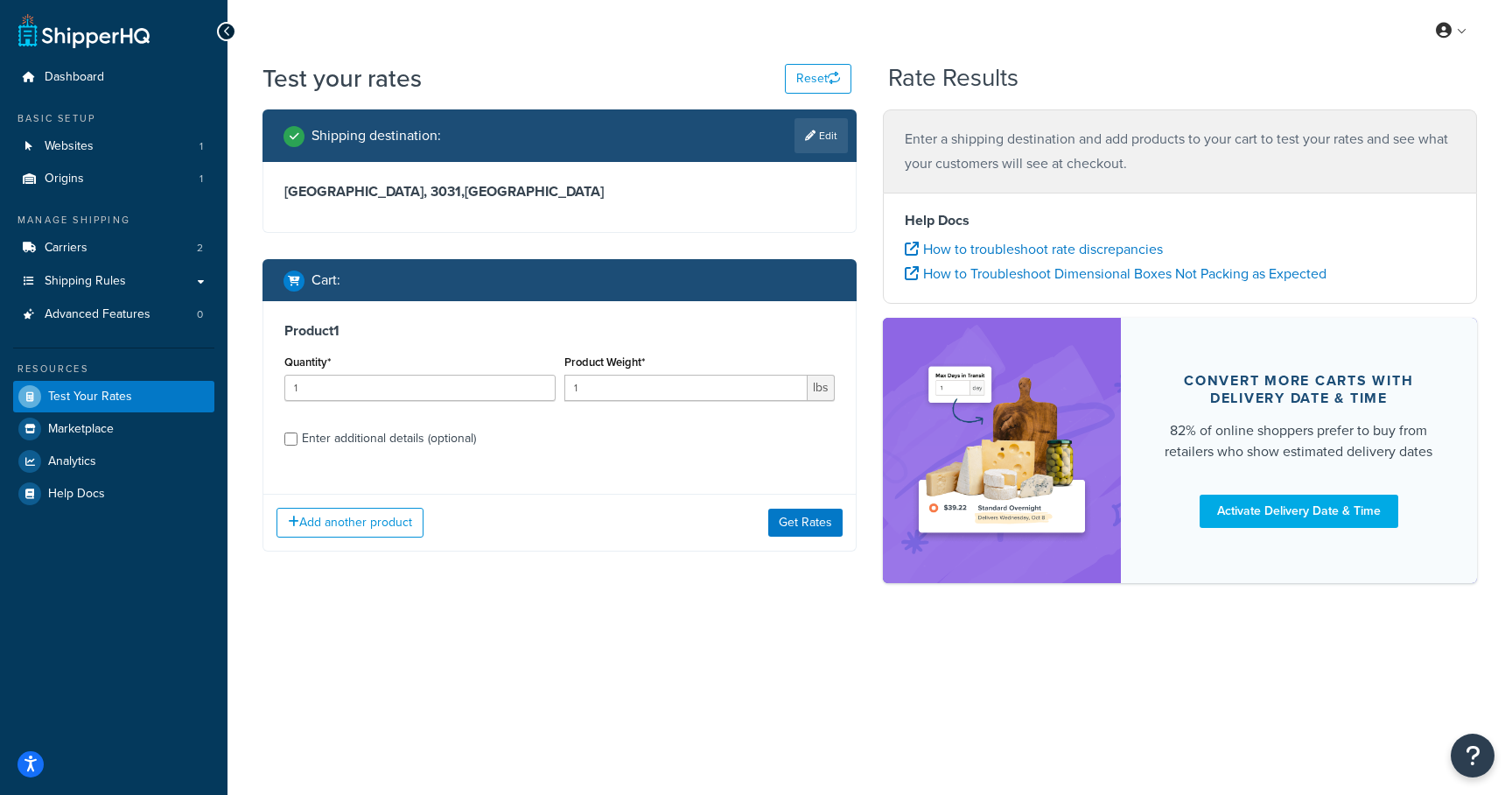
click at [283, 431] on div "Product 1 Quantity* 1 Product Weight* 1 lbs Enter additional details (optional)" at bounding box center [560, 391] width 593 height 179
click at [285, 438] on input "Enter additional details (optional)" at bounding box center [291, 439] width 13 height 13
checkbox input "true"
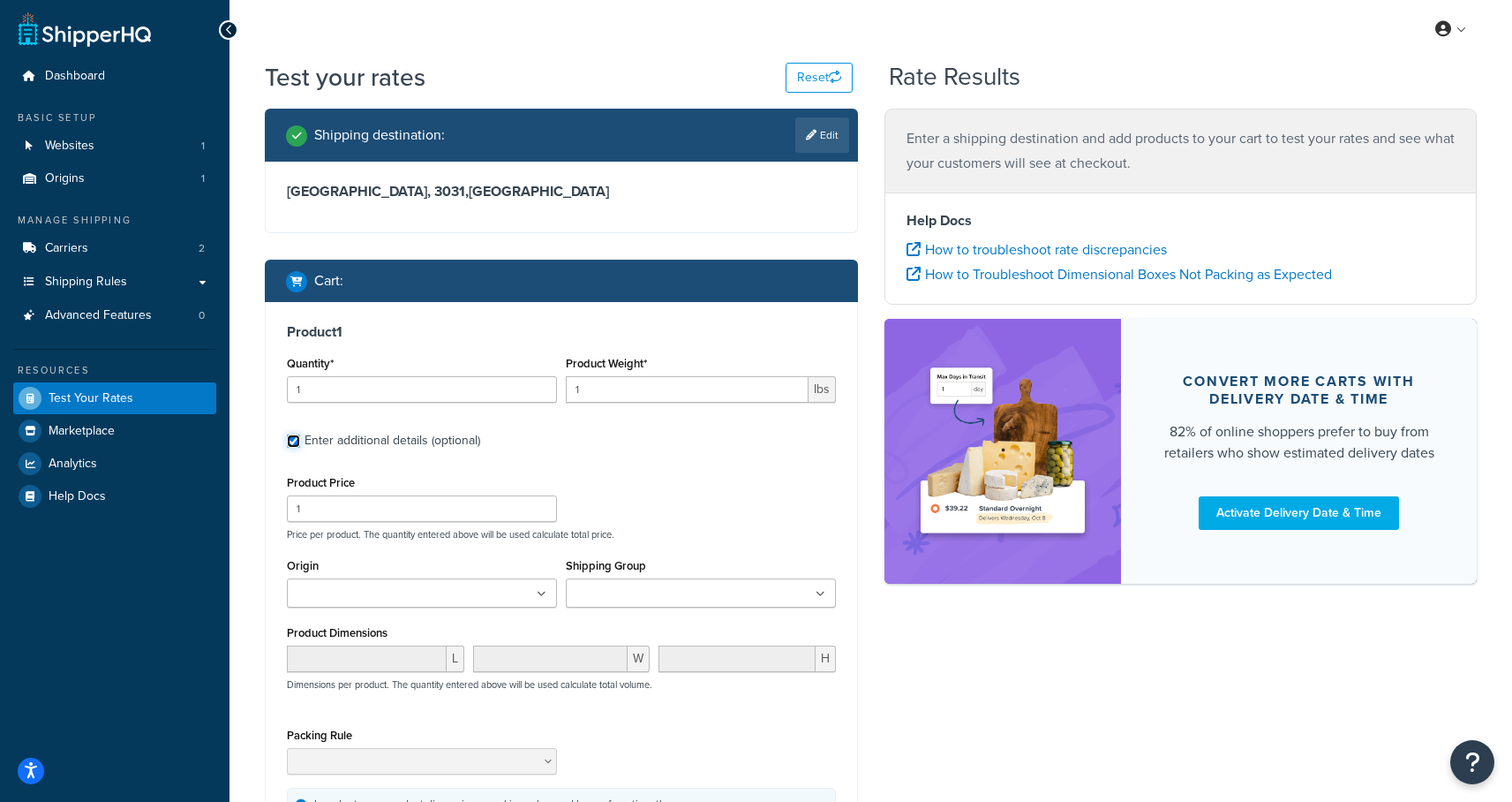
scroll to position [4, 0]
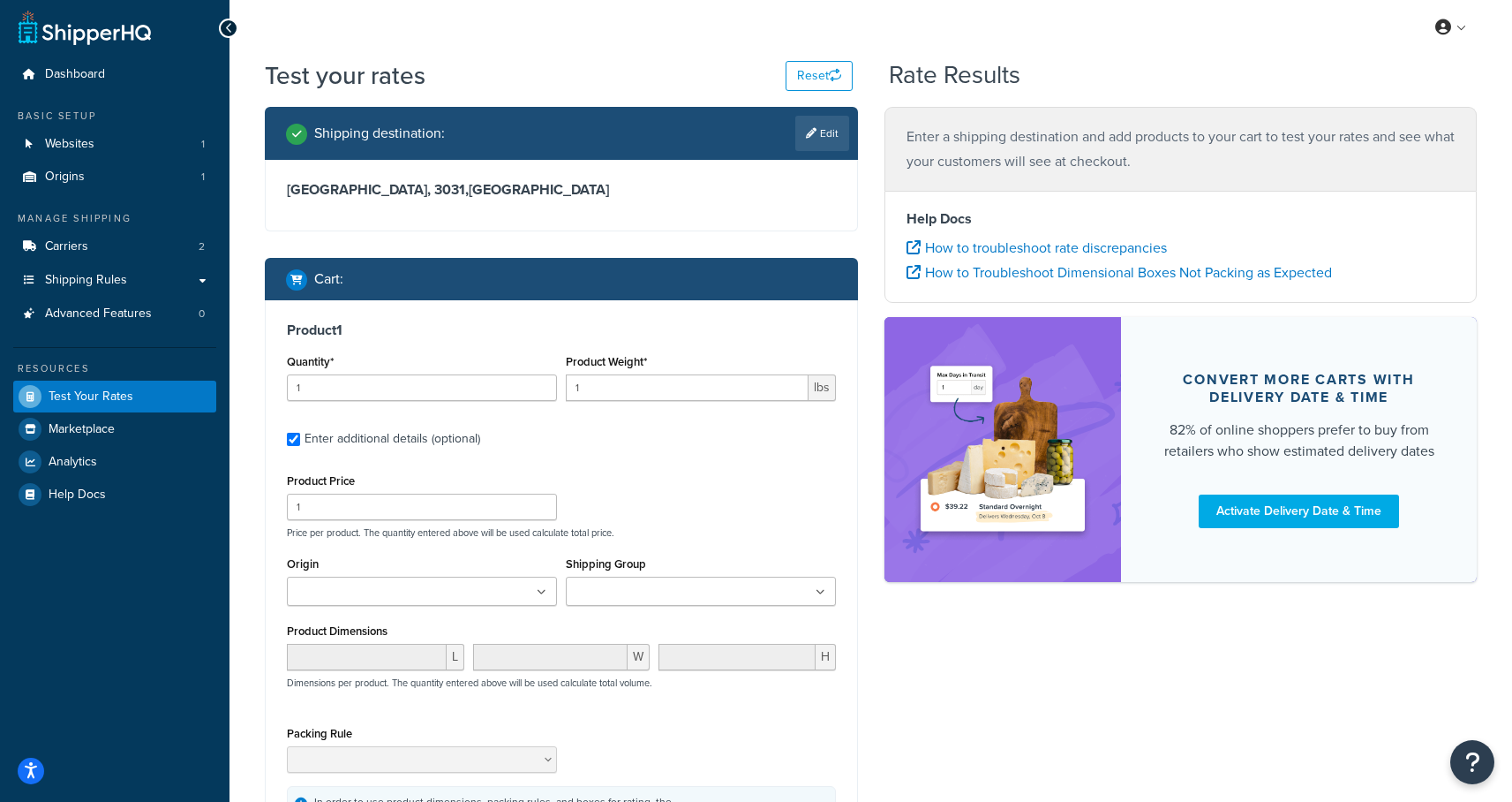
click at [695, 582] on input "Shipping Group" at bounding box center [649, 592] width 156 height 19
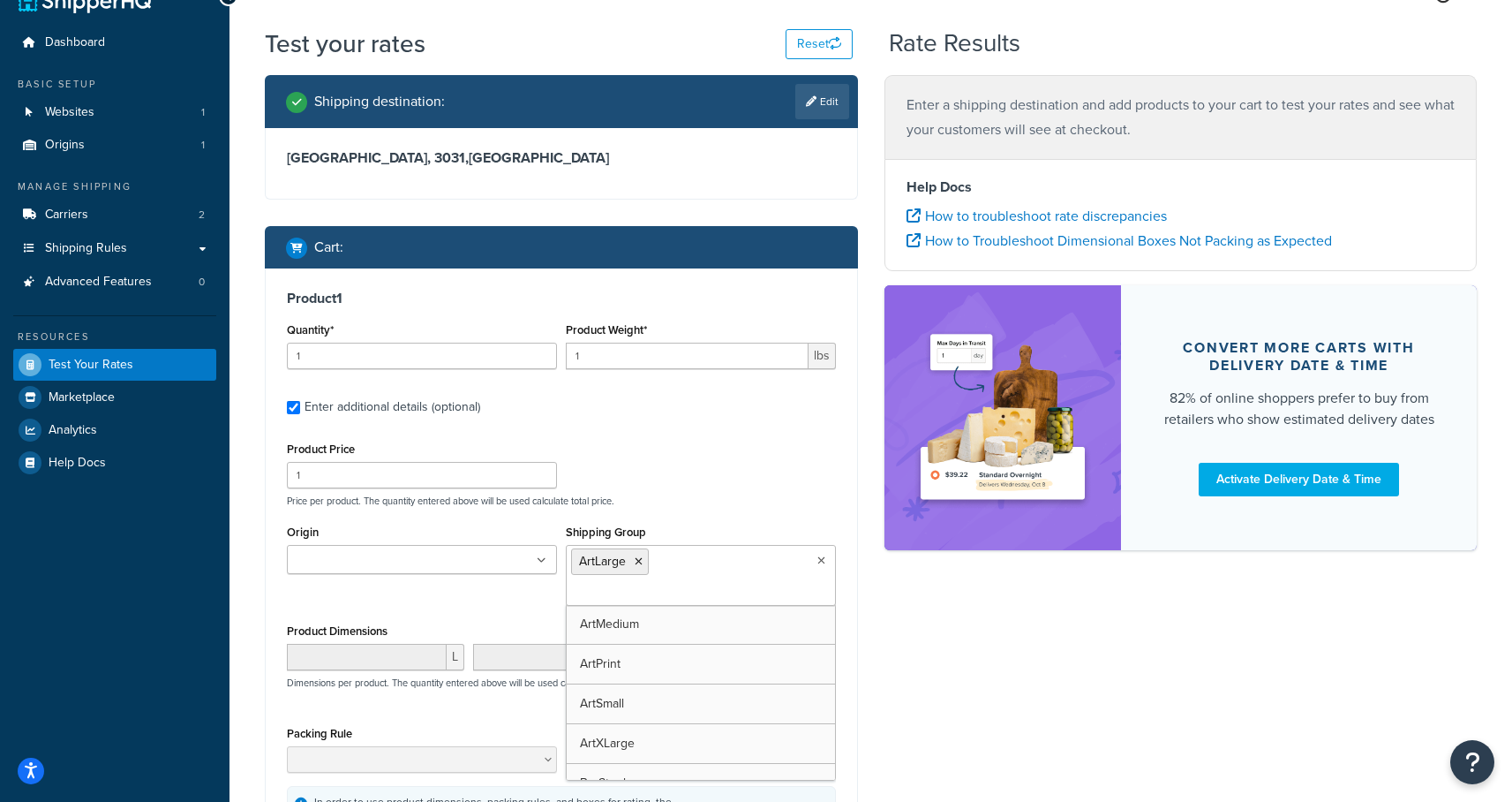
click at [709, 530] on div "Shipping Group ArtLarge ArtMedium ArtPrint ArtSmall ArtXLarge BarStool DiningCh…" at bounding box center [700, 563] width 270 height 86
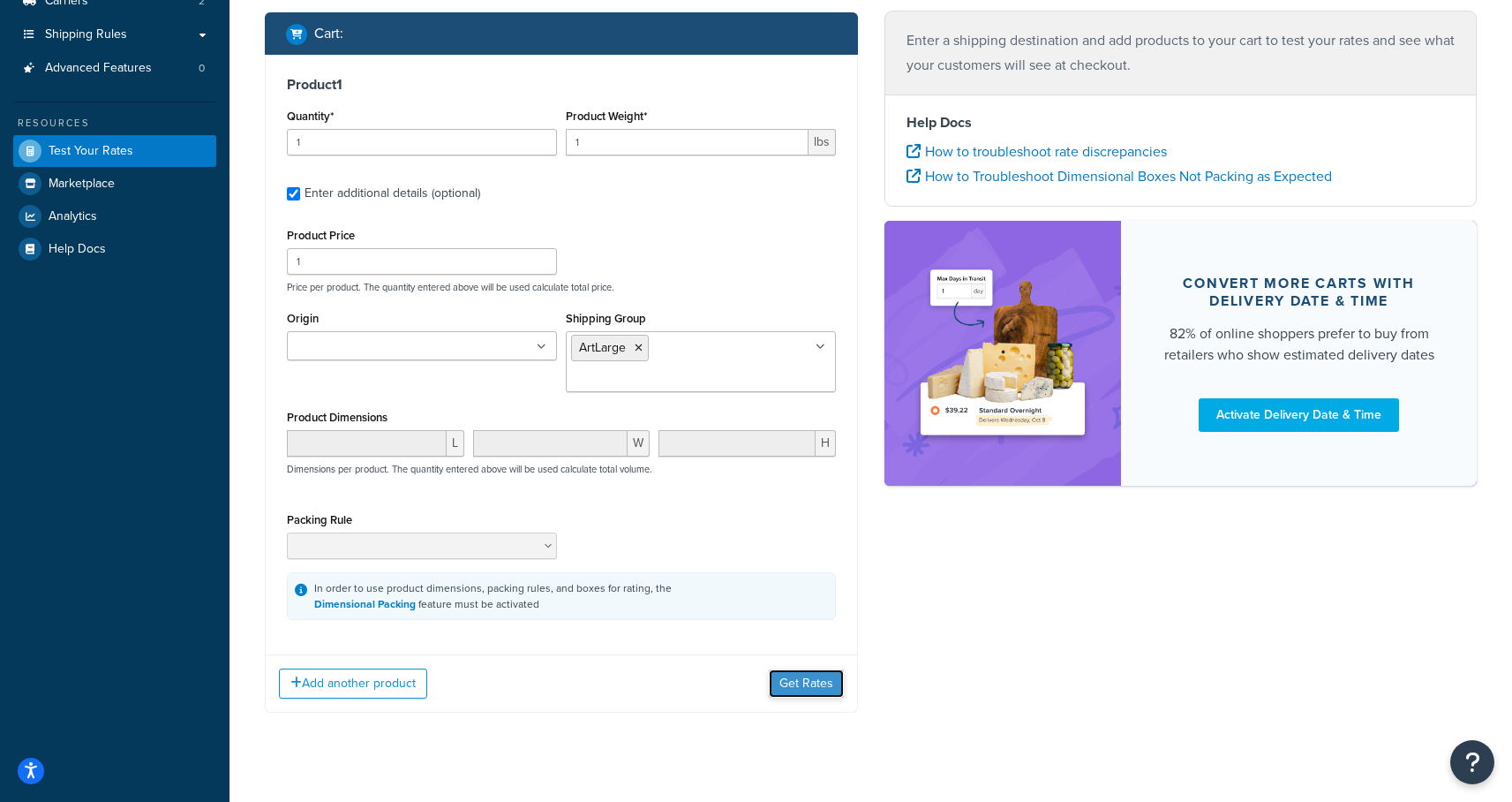
click at [826, 669] on button "Get Rates" at bounding box center [805, 683] width 75 height 29
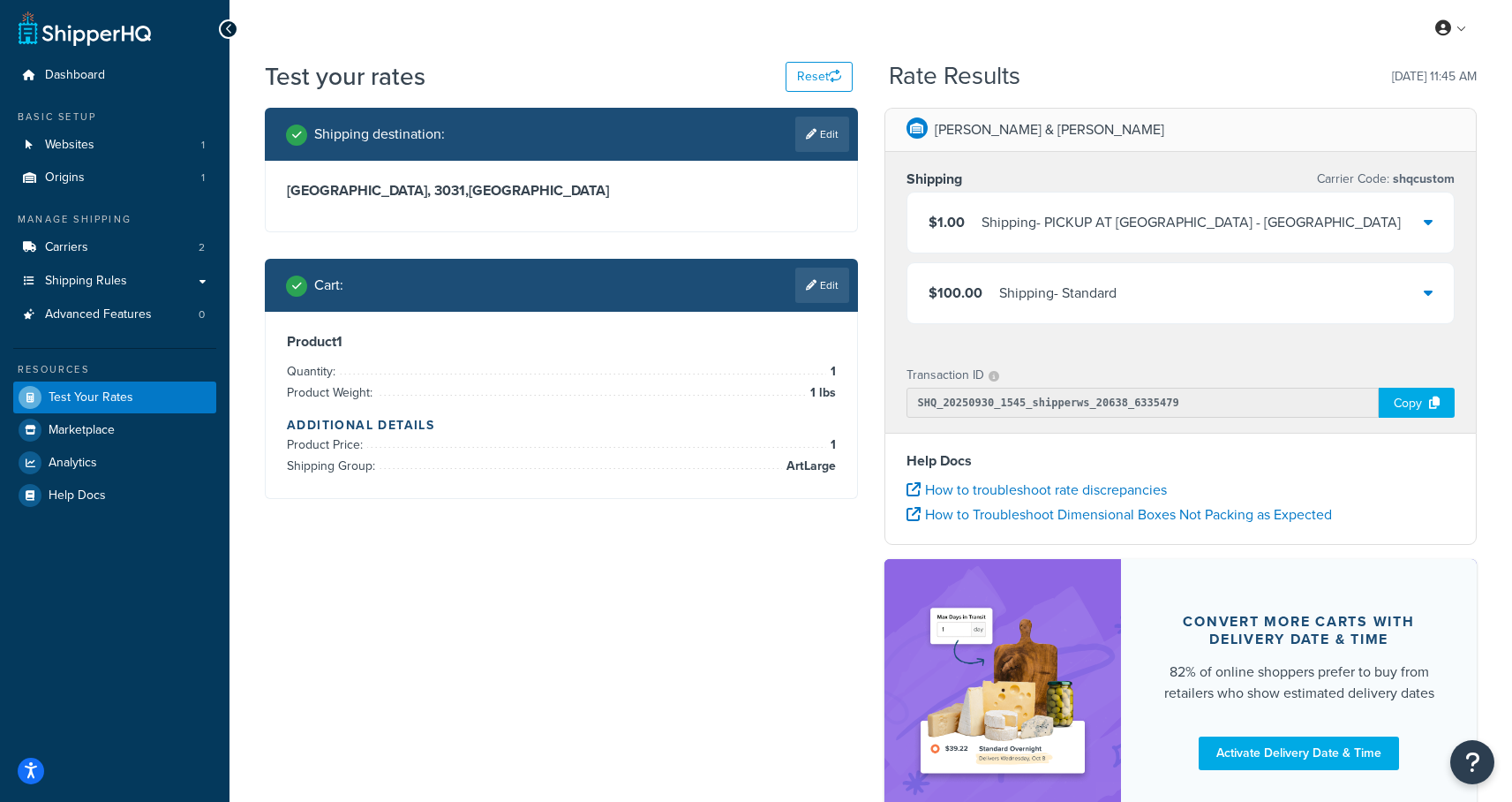
scroll to position [0, 0]
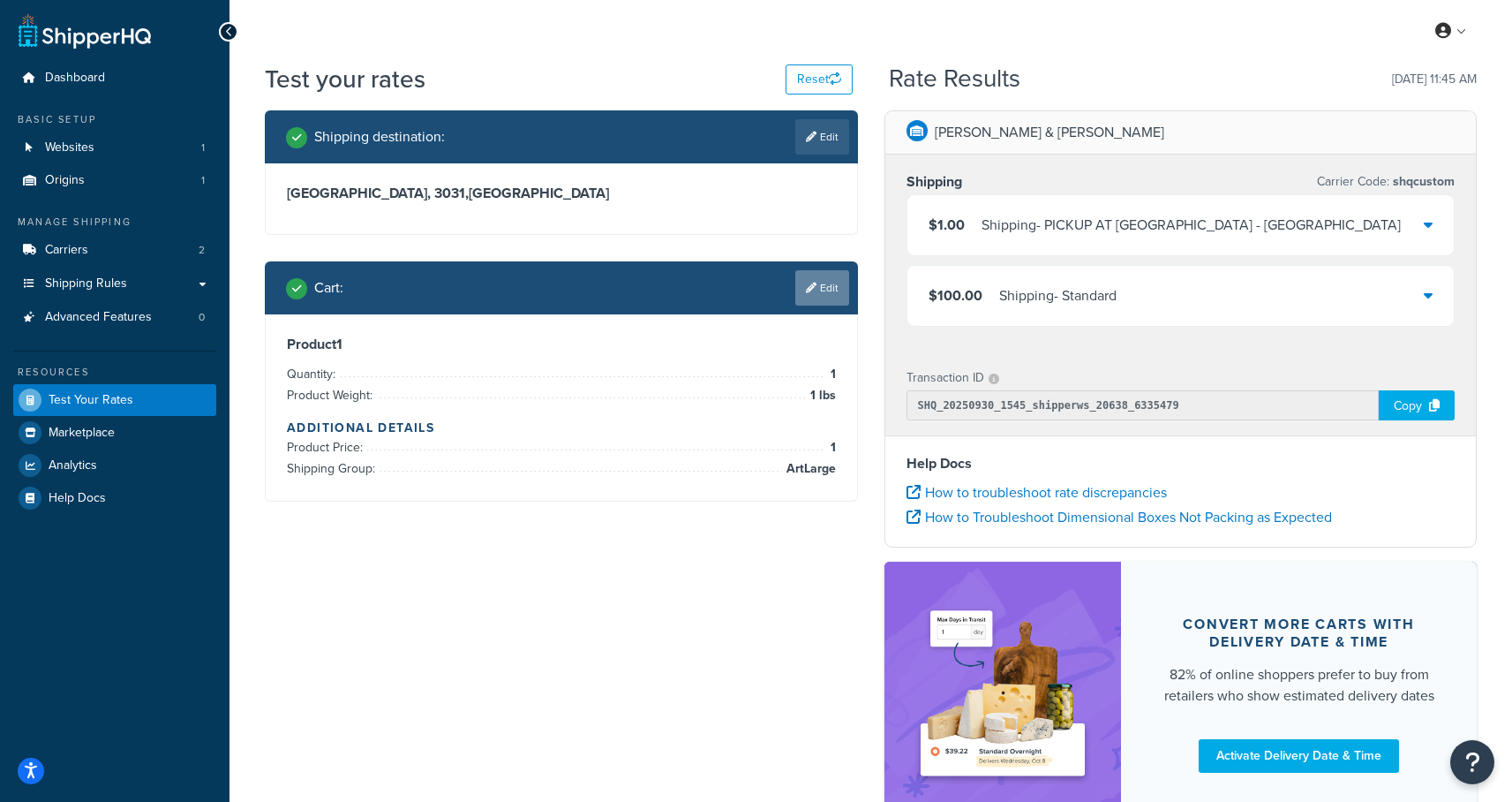
click at [827, 291] on link "Edit" at bounding box center [822, 288] width 54 height 35
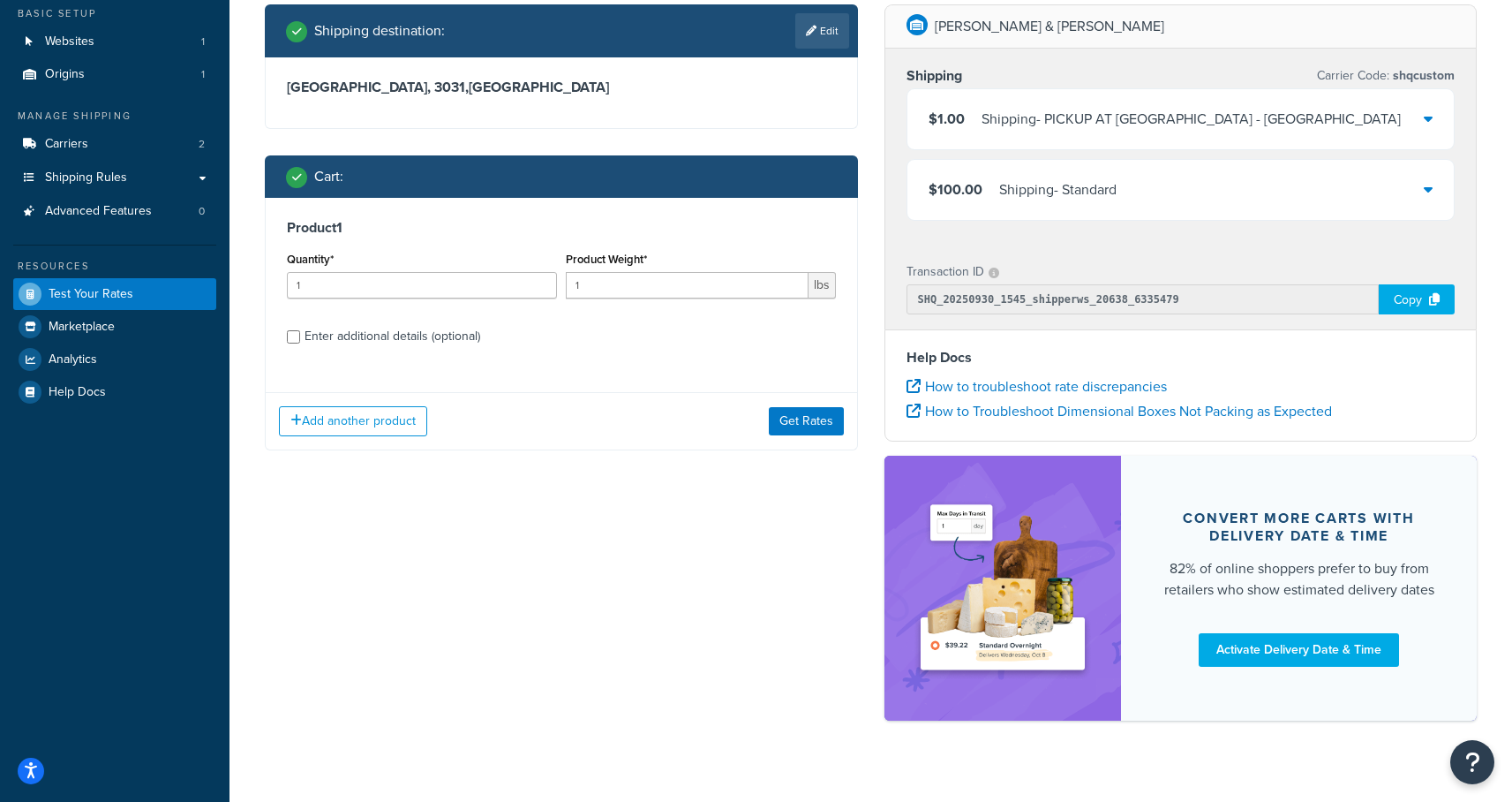
scroll to position [129, 0]
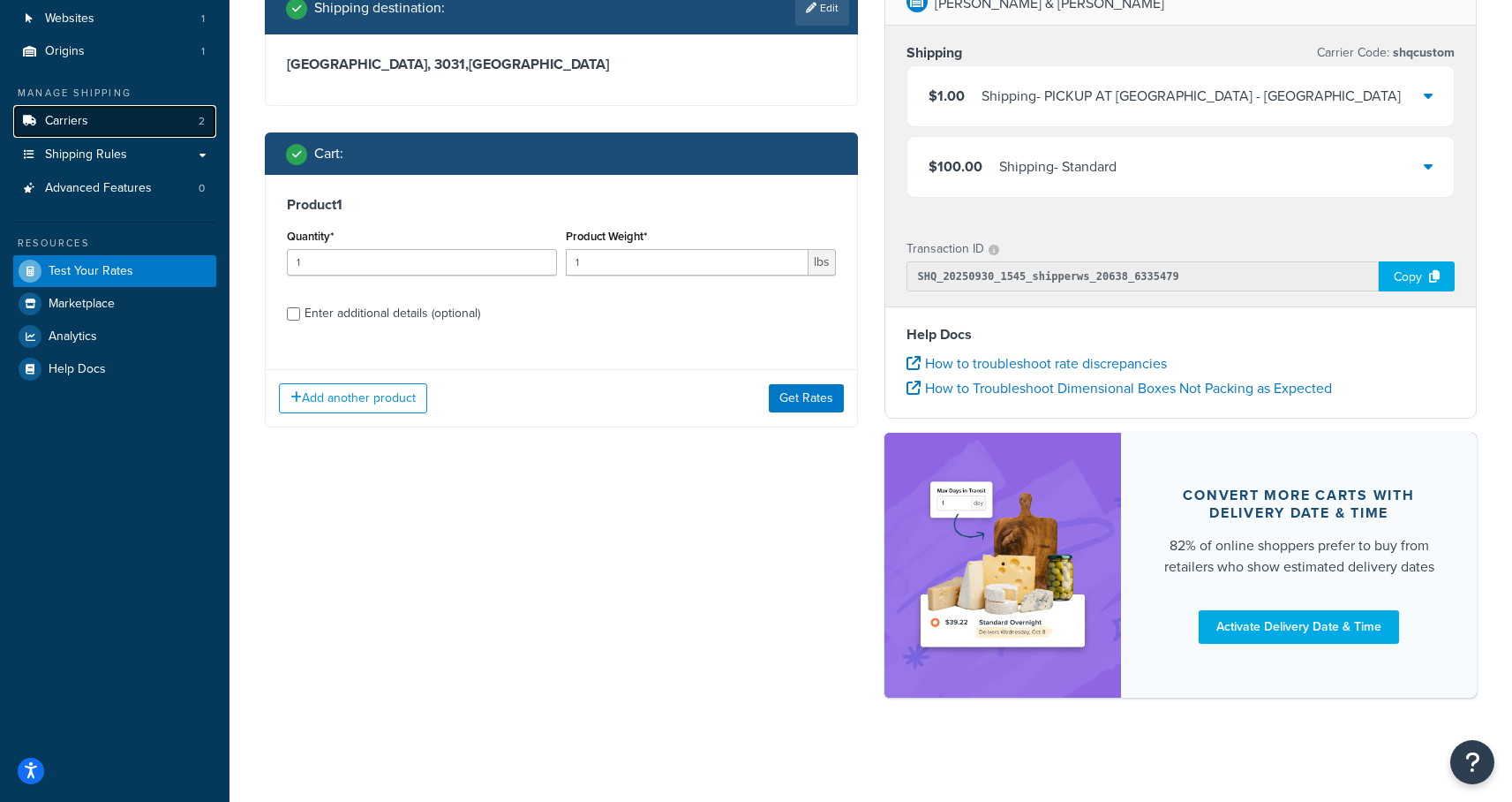
click at [63, 122] on span "Carriers" at bounding box center [66, 121] width 43 height 15
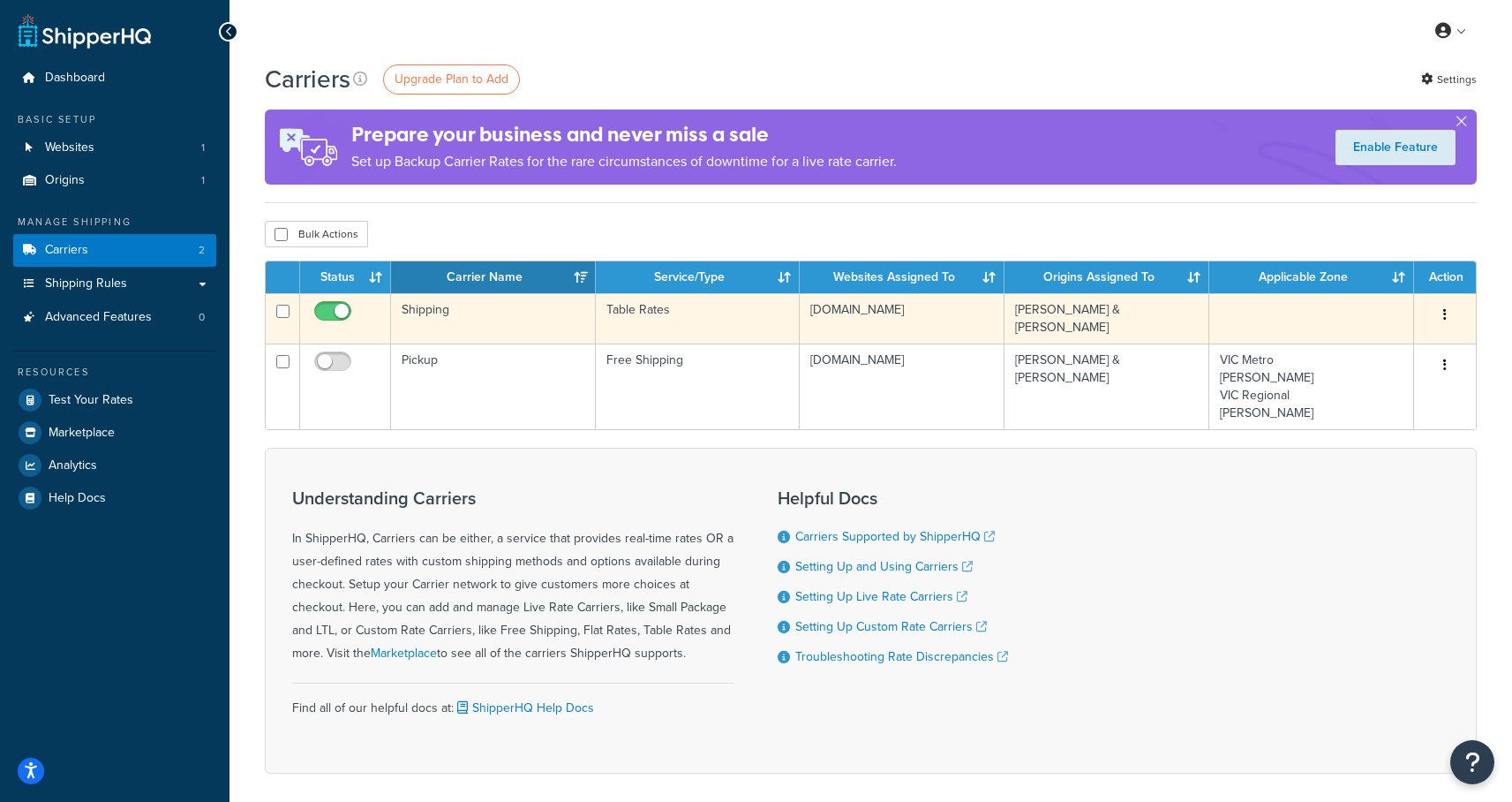
click at [415, 315] on td "Shipping" at bounding box center [494, 318] width 205 height 51
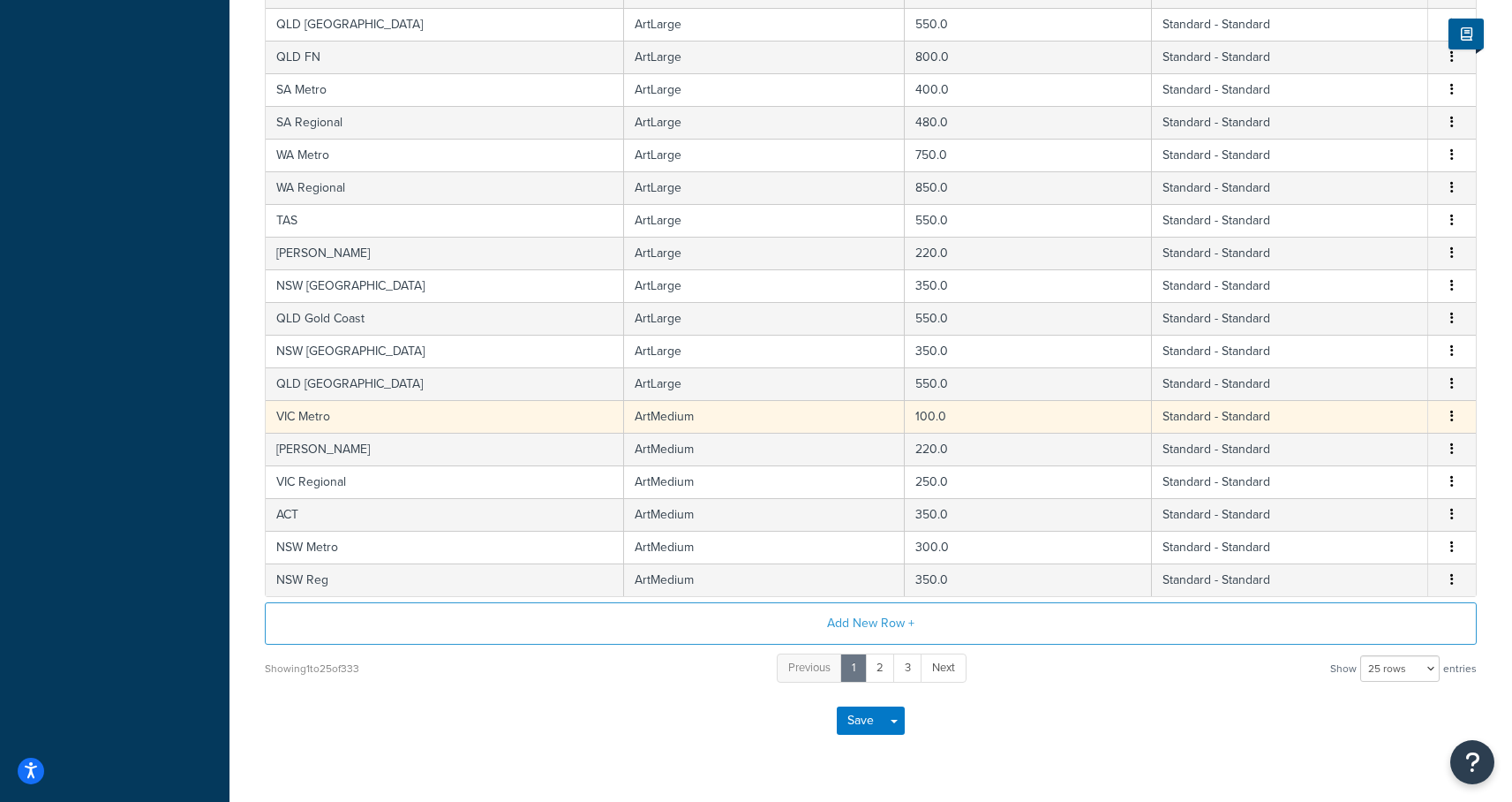
scroll to position [630, 0]
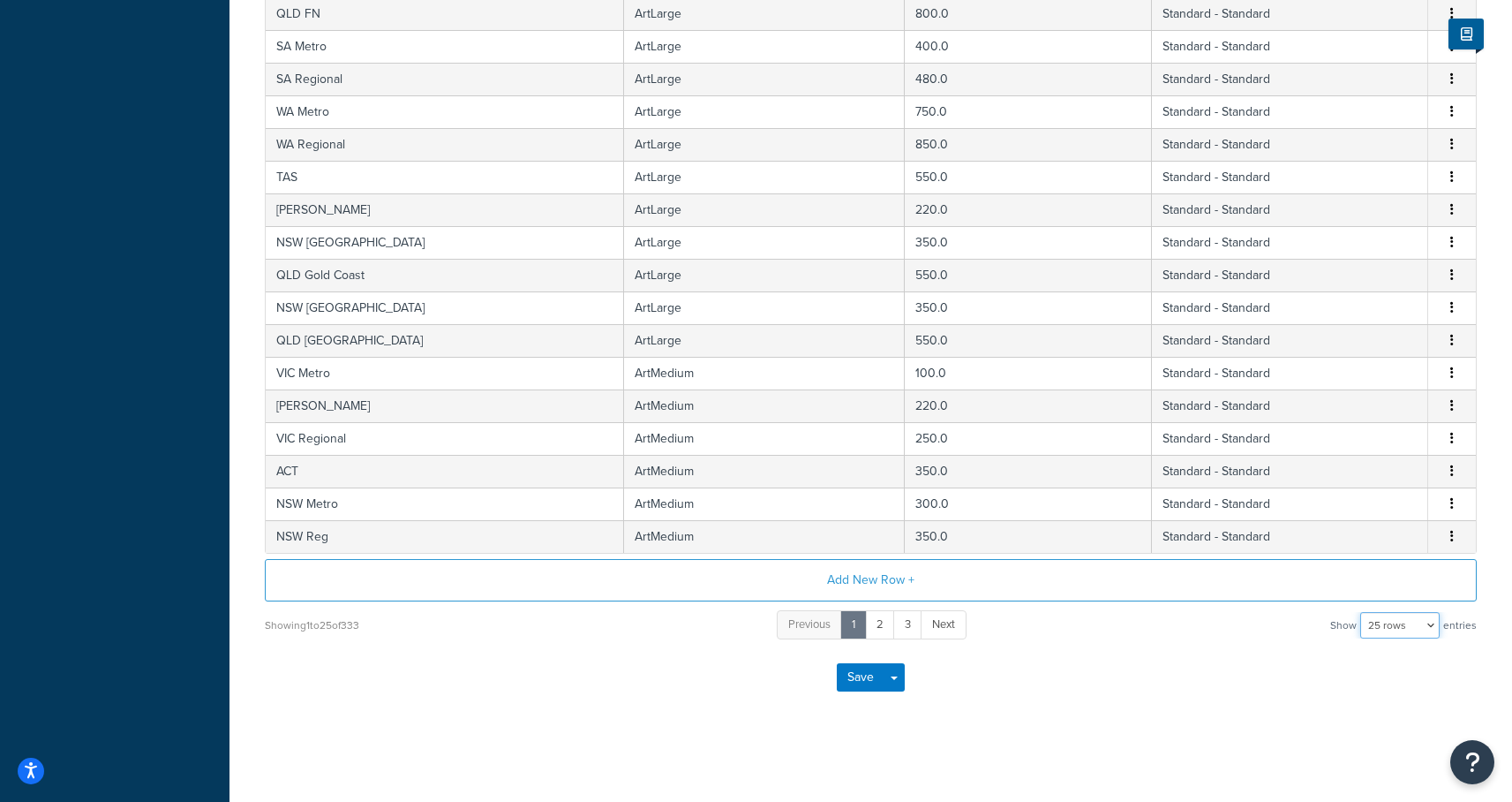
click at [1414, 619] on select "10 rows 15 rows 25 rows 50 rows 100 rows 1000 rows" at bounding box center [1399, 625] width 79 height 27
select select "1000"
click at [1362, 612] on select "10 rows 15 rows 25 rows 50 rows 100 rows 1000 rows" at bounding box center [1399, 625] width 79 height 27
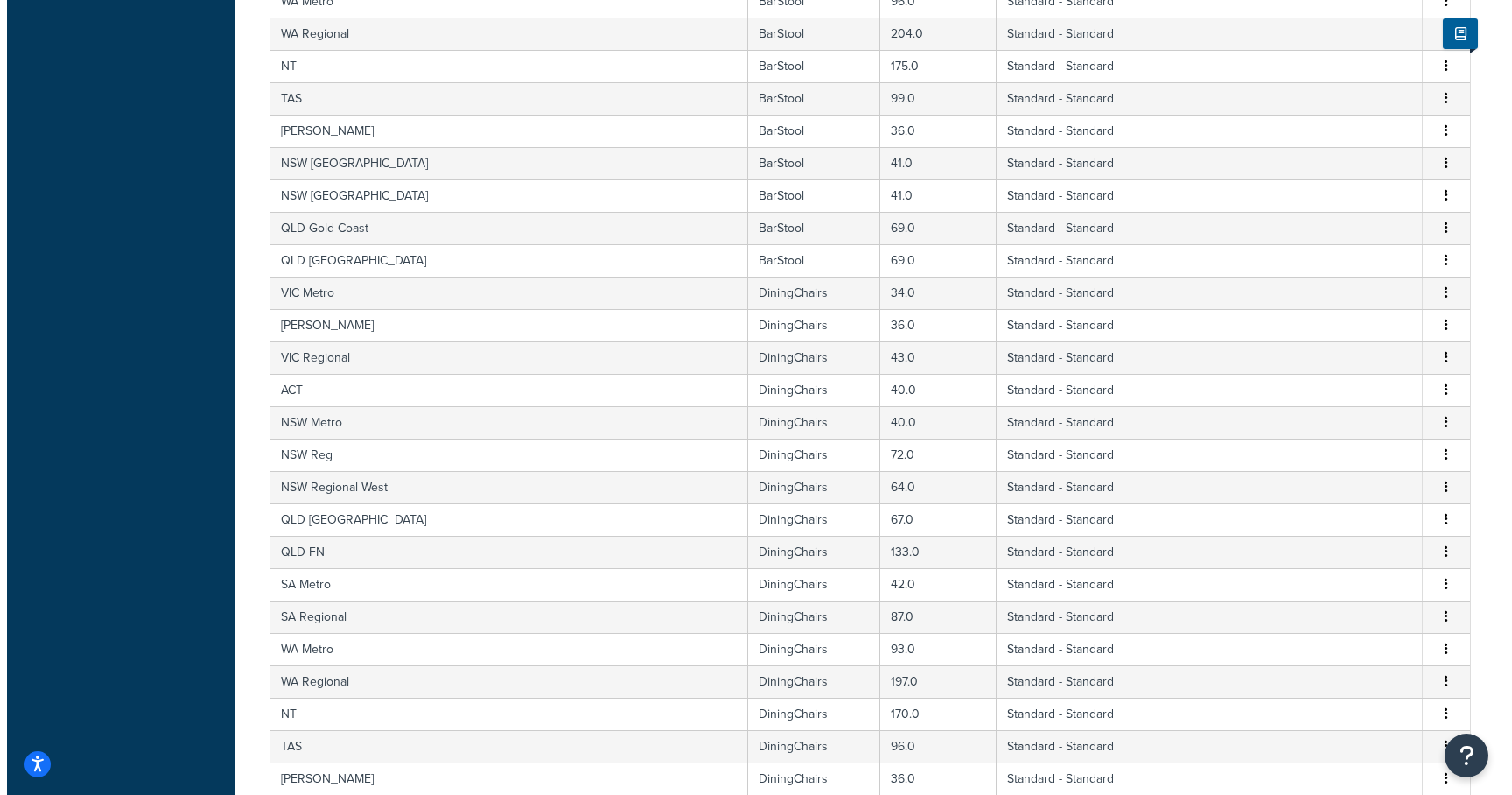
scroll to position [10599, 0]
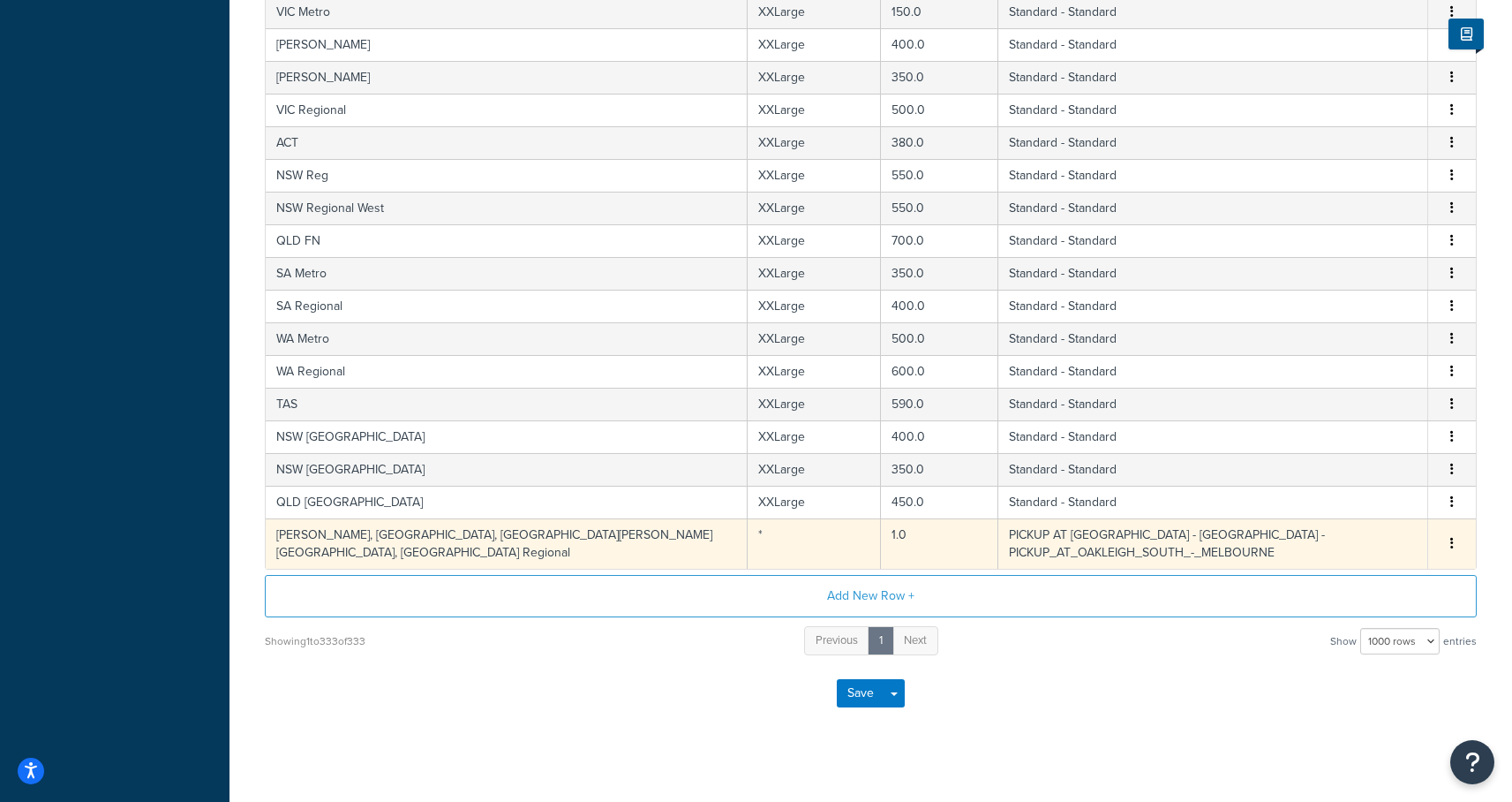
click at [1106, 537] on td "PICKUP AT [GEOGRAPHIC_DATA] - [GEOGRAPHIC_DATA] - PICKUP_AT_OAKLEIGH_SOUTH_-_ME…" at bounding box center [1213, 544] width 430 height 51
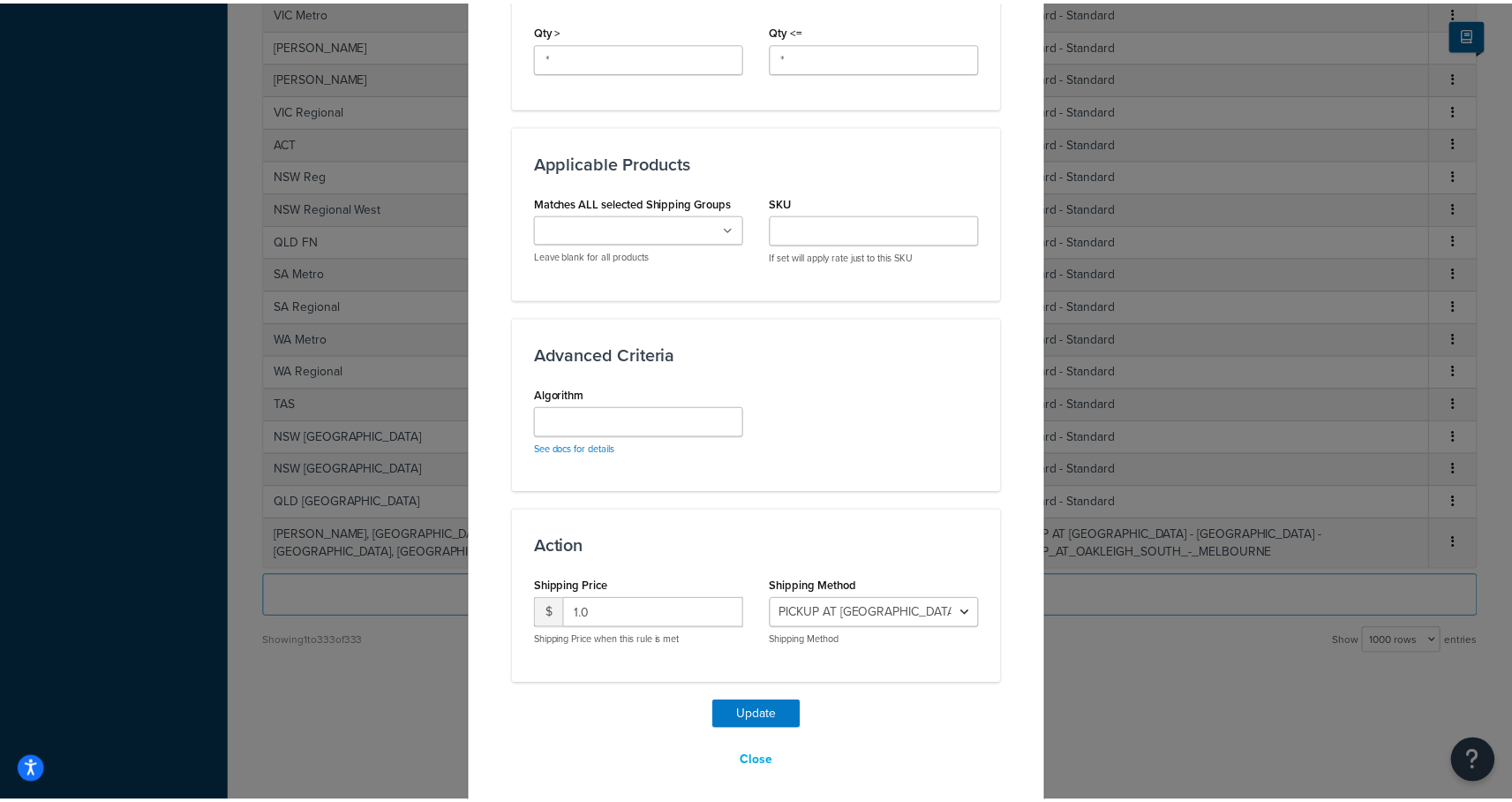
scroll to position [952, 0]
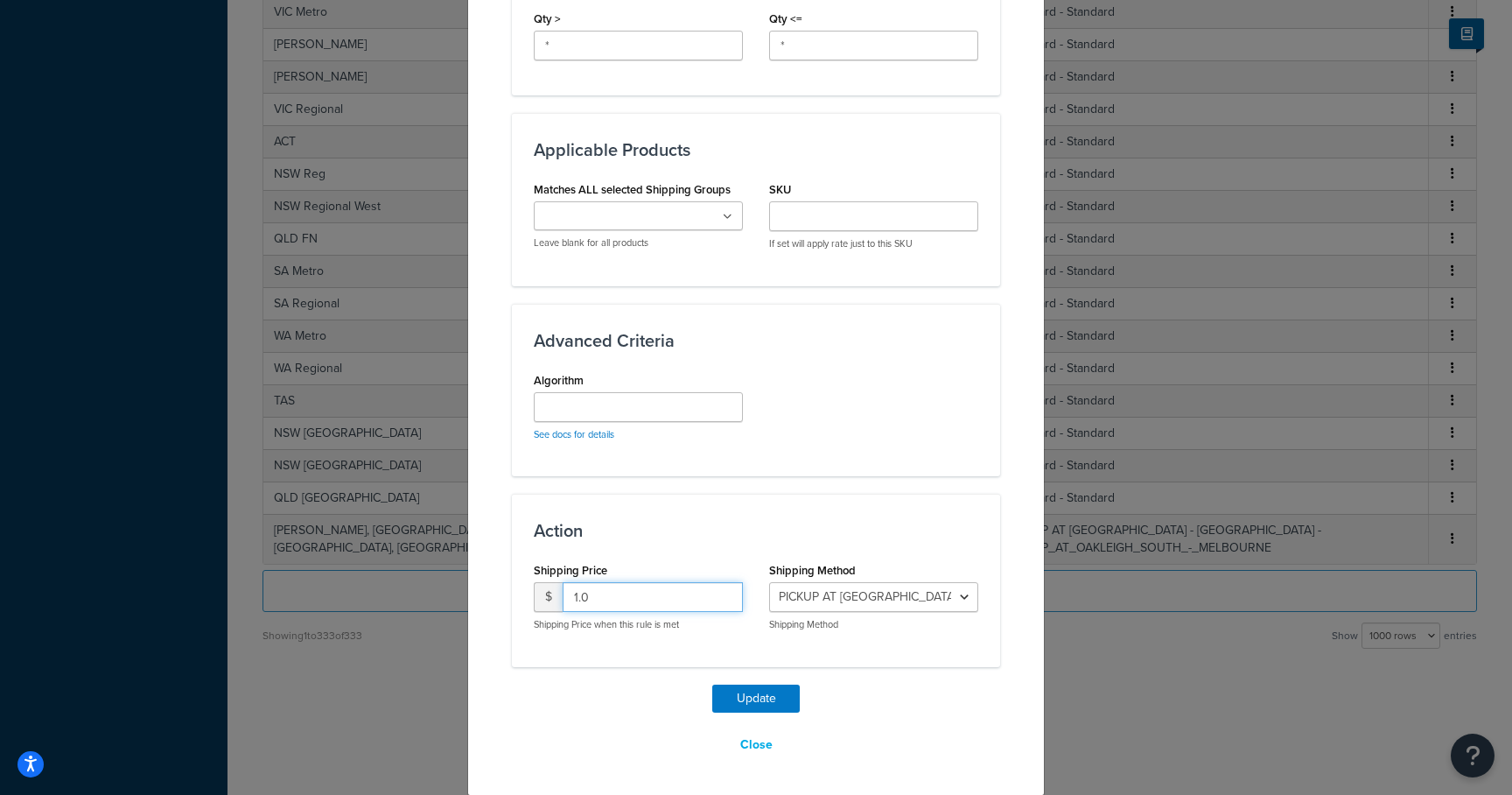
drag, startPoint x: 584, startPoint y: 593, endPoint x: 561, endPoint y: 592, distance: 23.0
click at [563, 592] on input "1.0" at bounding box center [652, 596] width 180 height 30
type input "0.00"
click at [752, 698] on button "Update" at bounding box center [756, 698] width 88 height 28
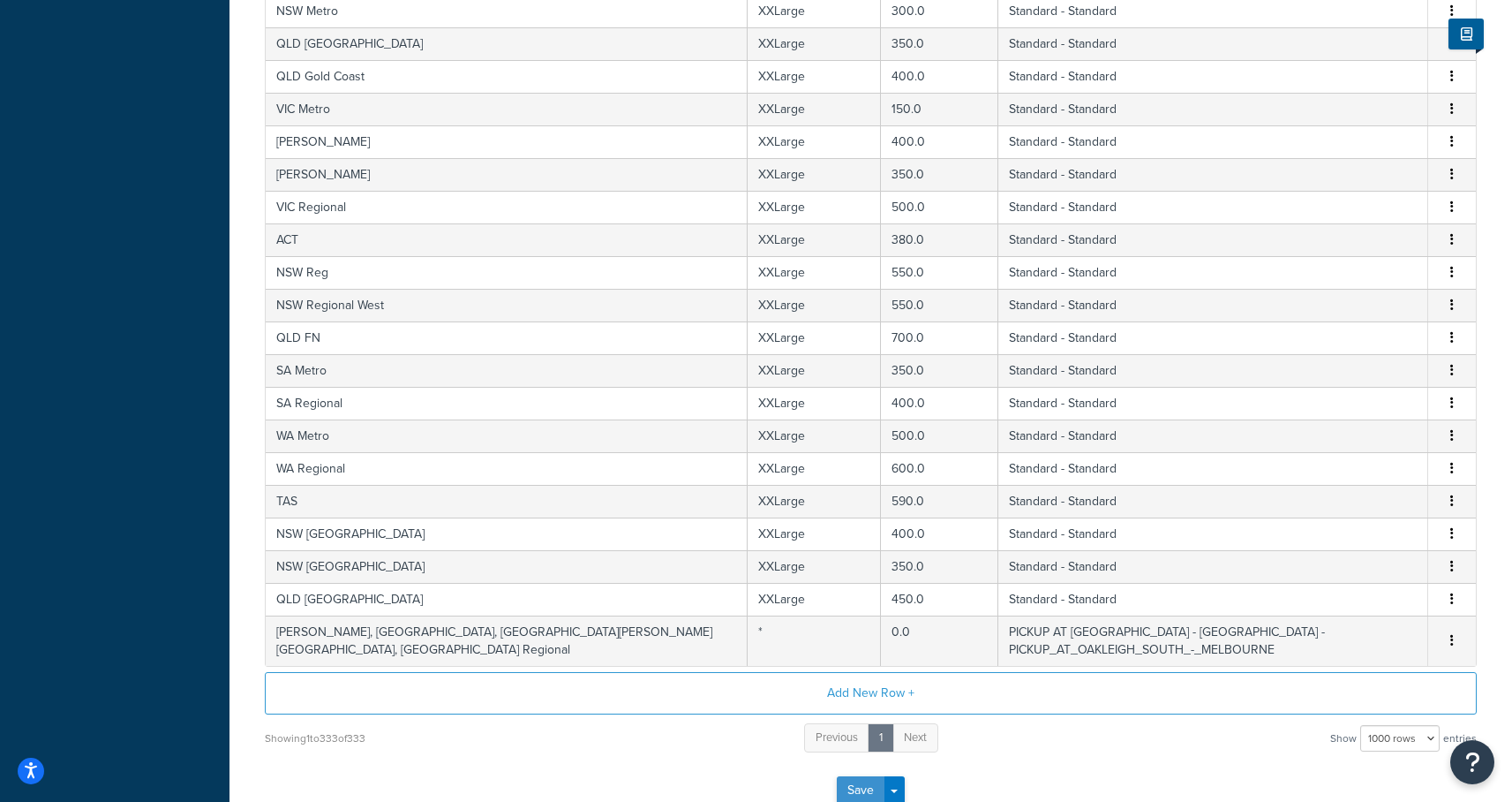
click at [863, 777] on button "Save" at bounding box center [861, 790] width 48 height 29
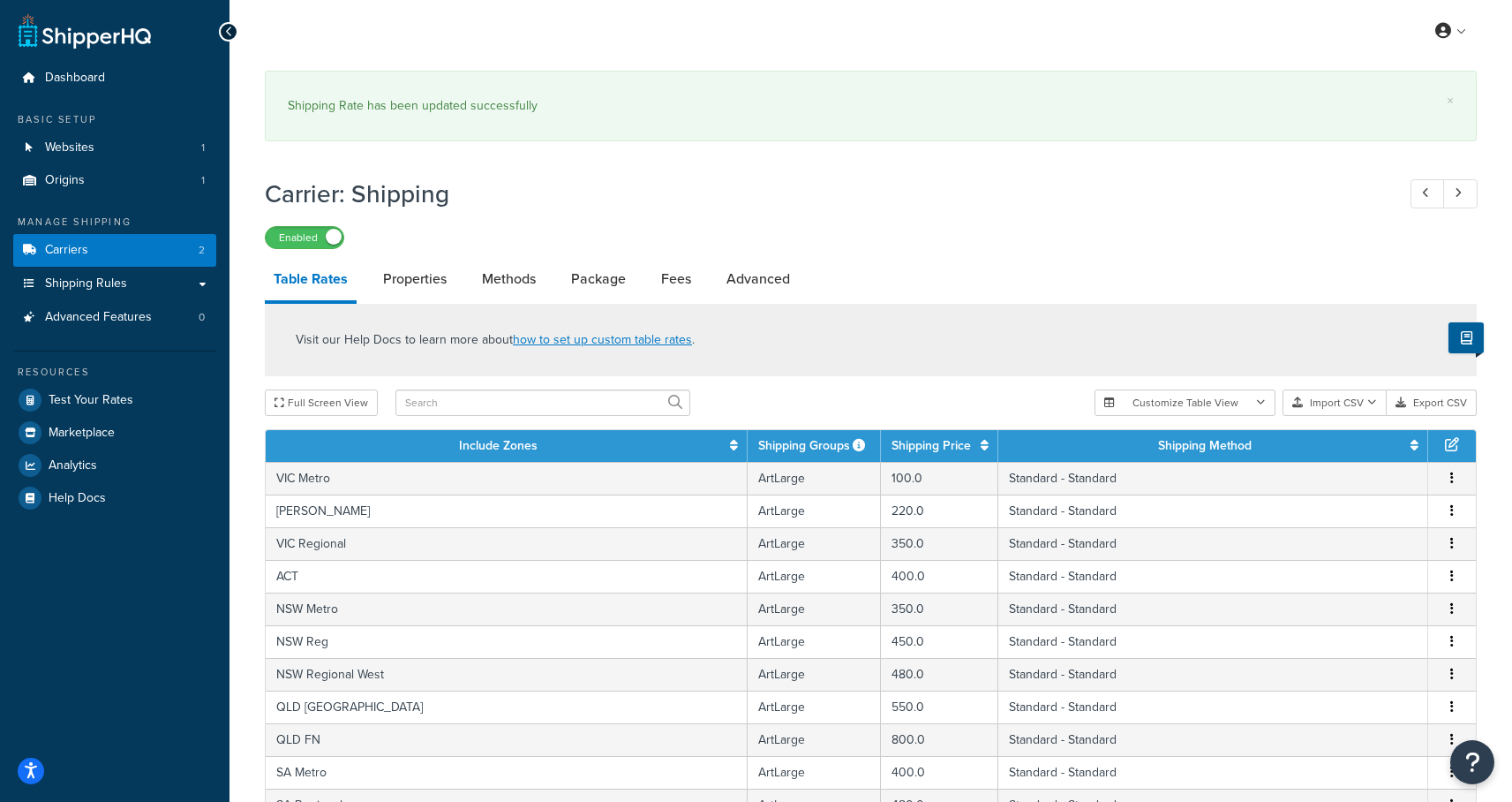
scroll to position [4, 0]
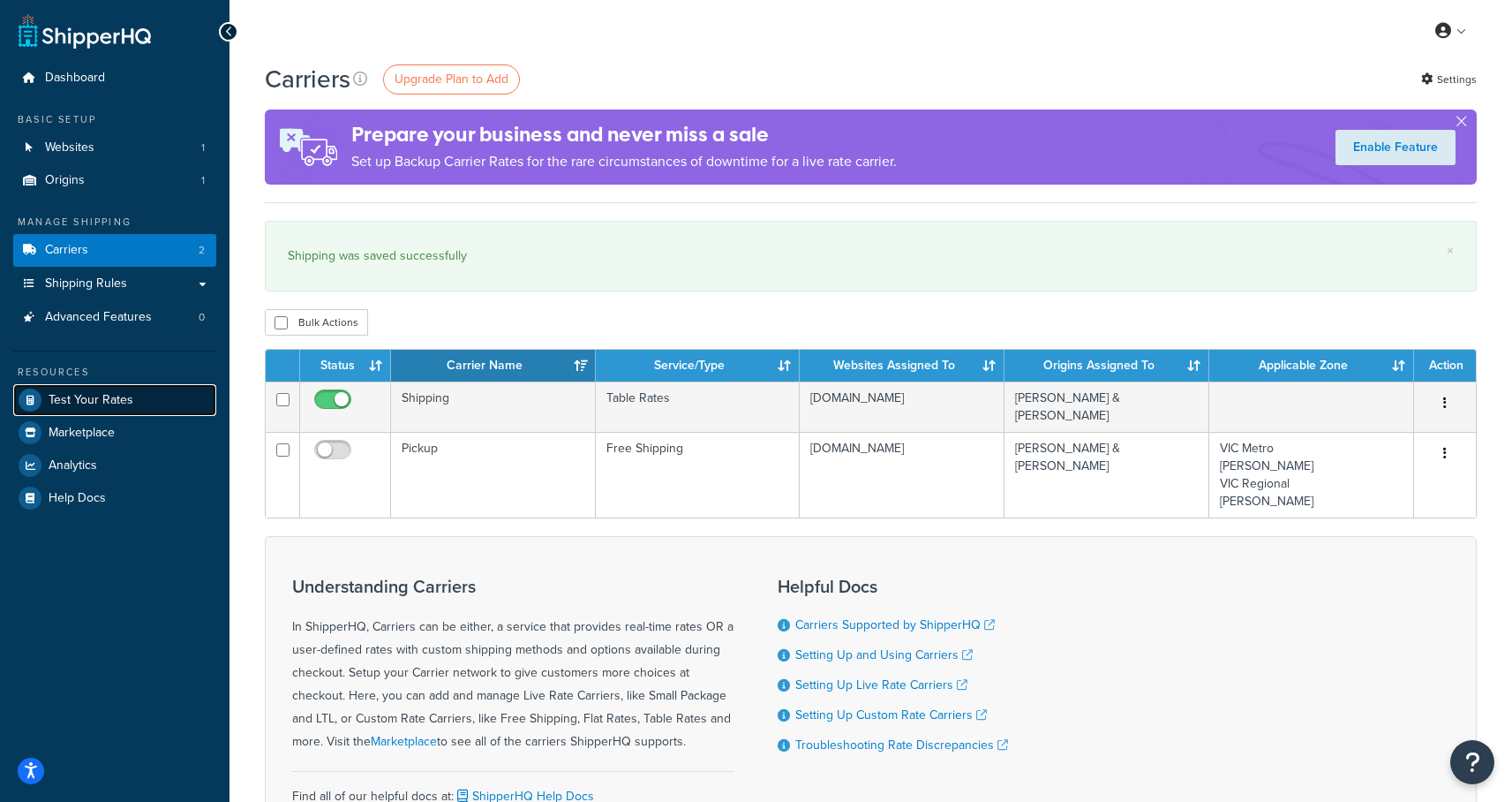
click at [76, 396] on span "Test Your Rates" at bounding box center [91, 401] width 85 height 15
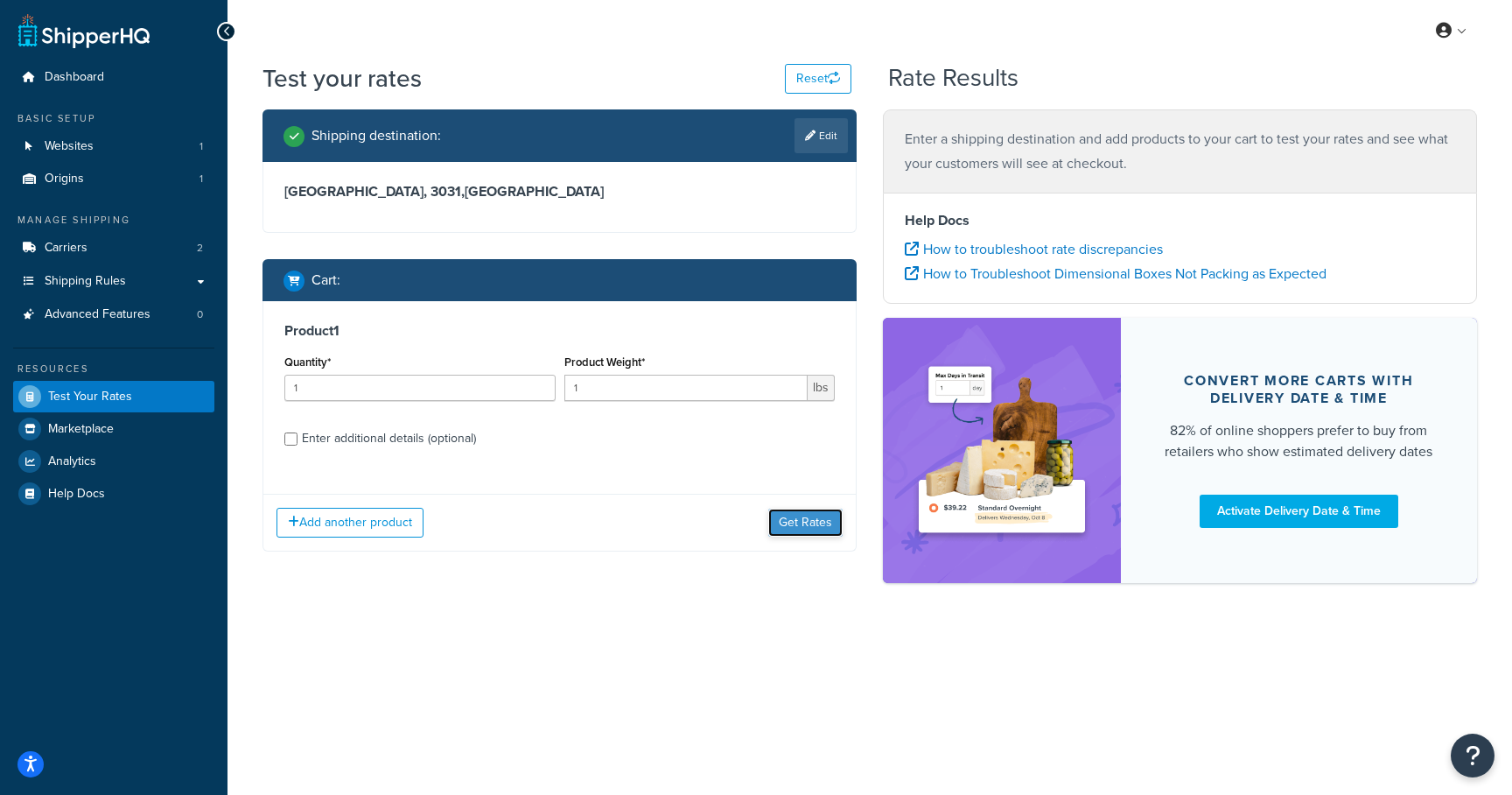
click at [797, 525] on button "Get Rates" at bounding box center [805, 522] width 74 height 28
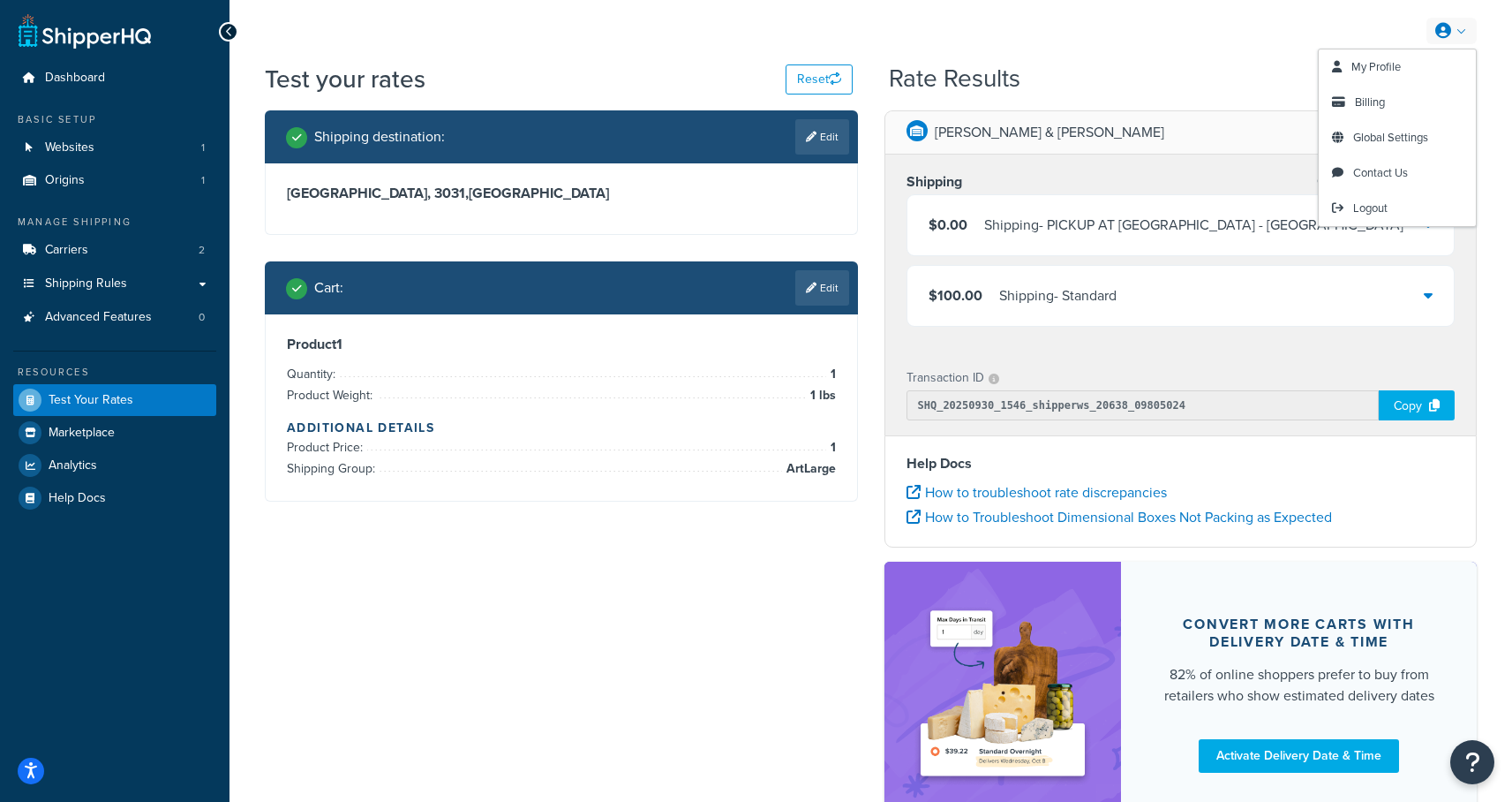
click at [1458, 30] on link at bounding box center [1451, 30] width 51 height 27
click at [1377, 139] on span "Global Settings" at bounding box center [1390, 138] width 75 height 17
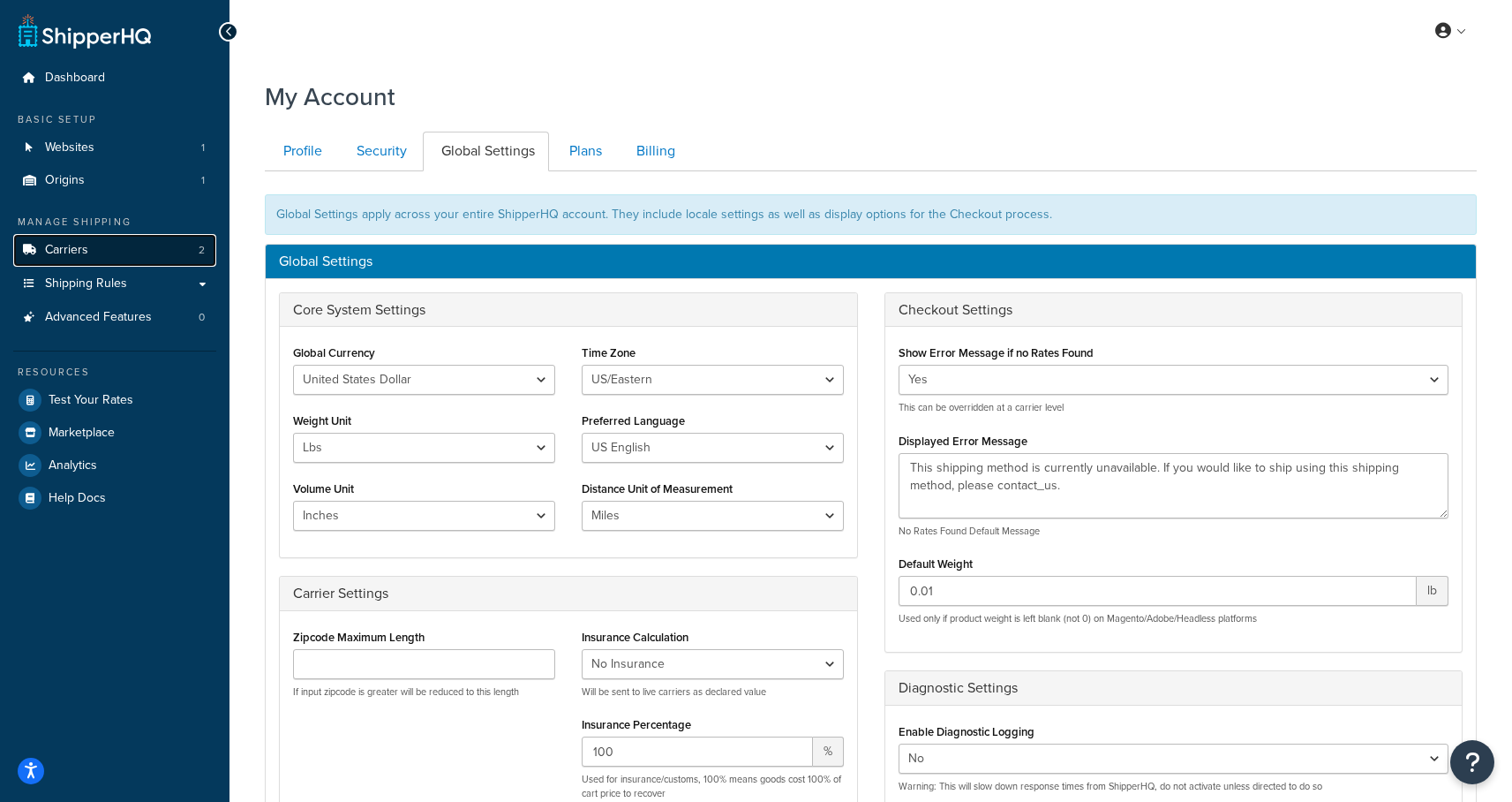
click at [43, 257] on link "Carriers 2" at bounding box center [114, 250] width 203 height 32
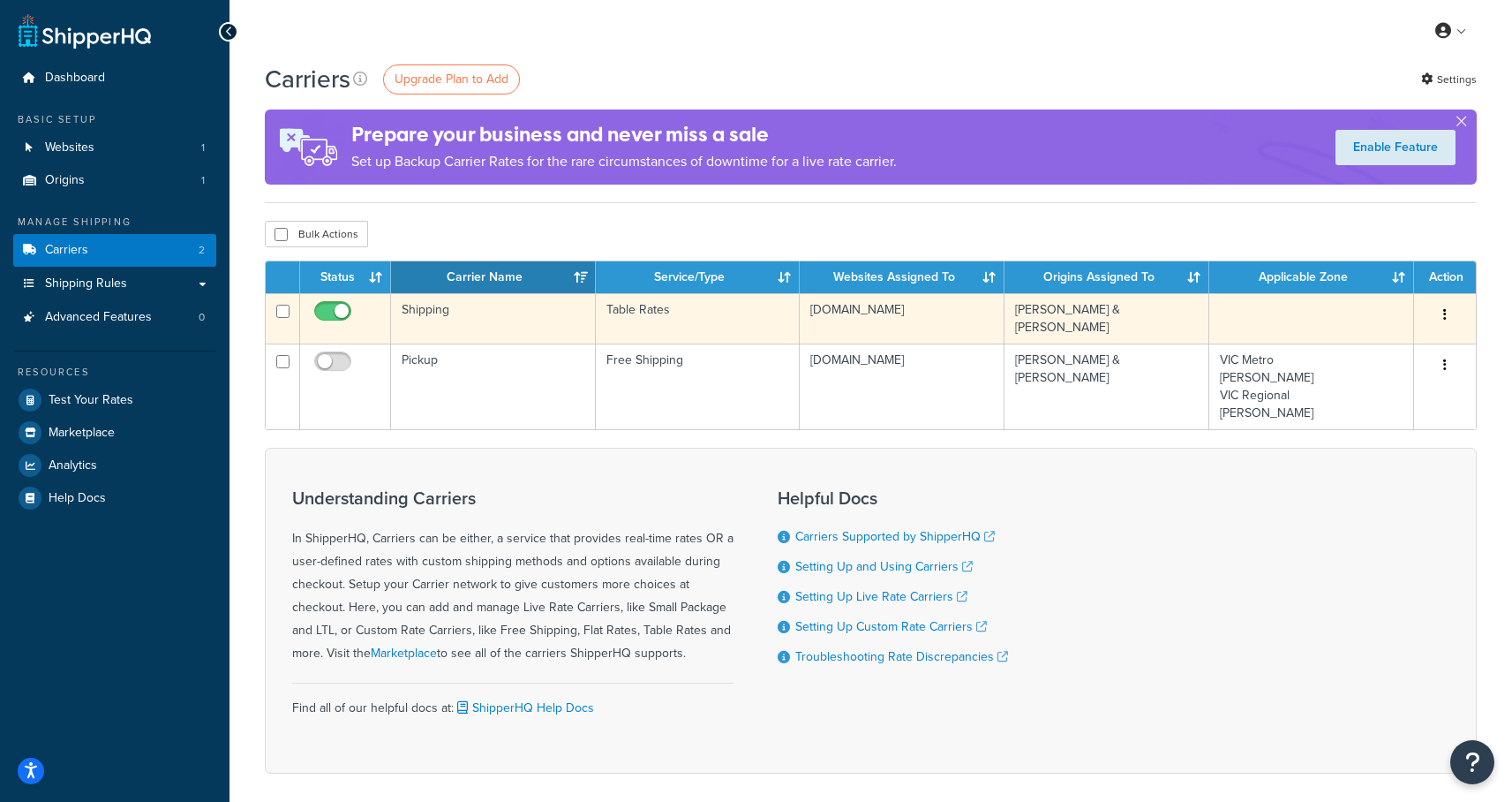
click at [1441, 316] on button "button" at bounding box center [1445, 315] width 25 height 29
click at [1373, 350] on link "Edit" at bounding box center [1373, 351] width 139 height 36
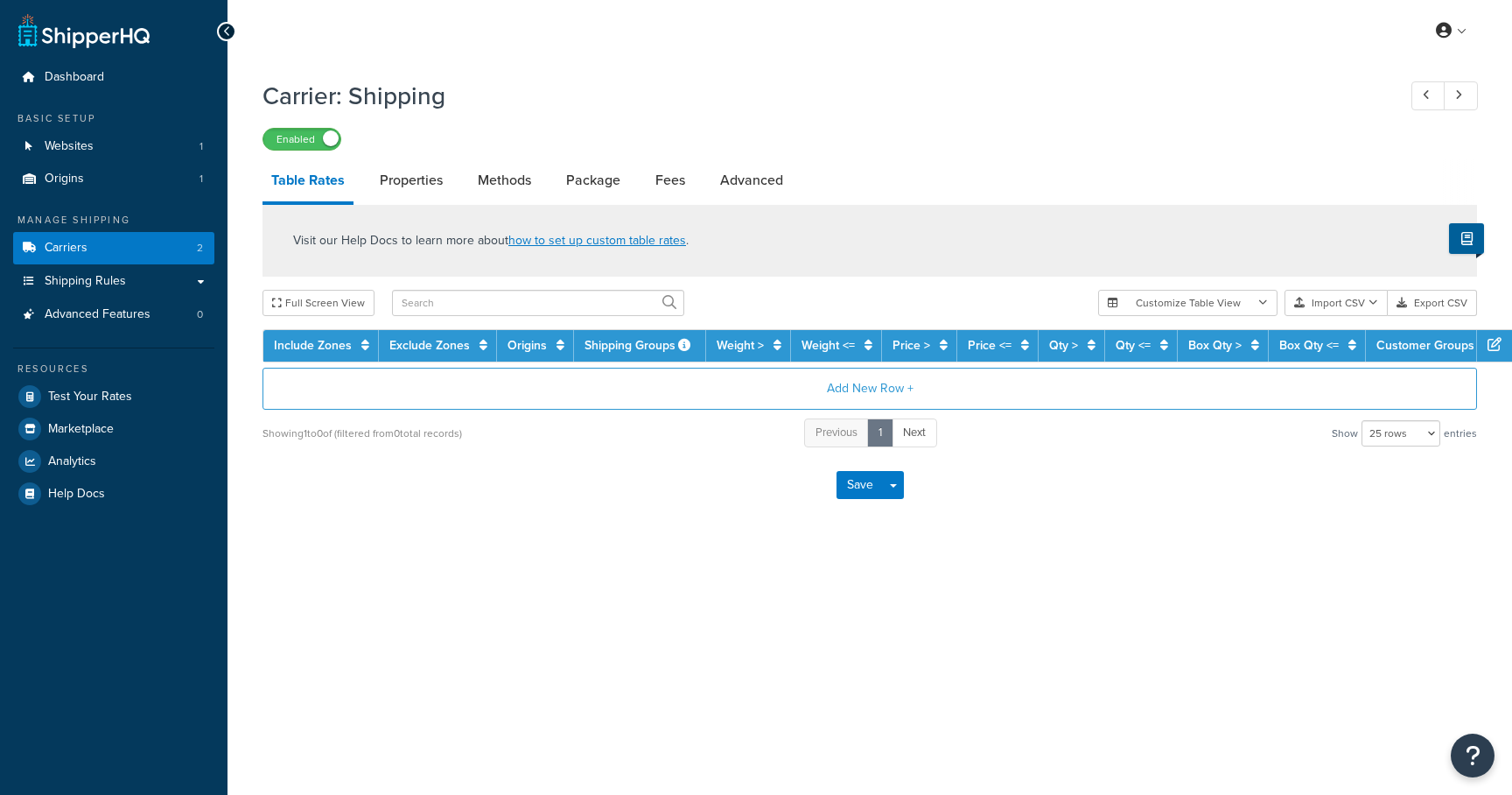
select select "25"
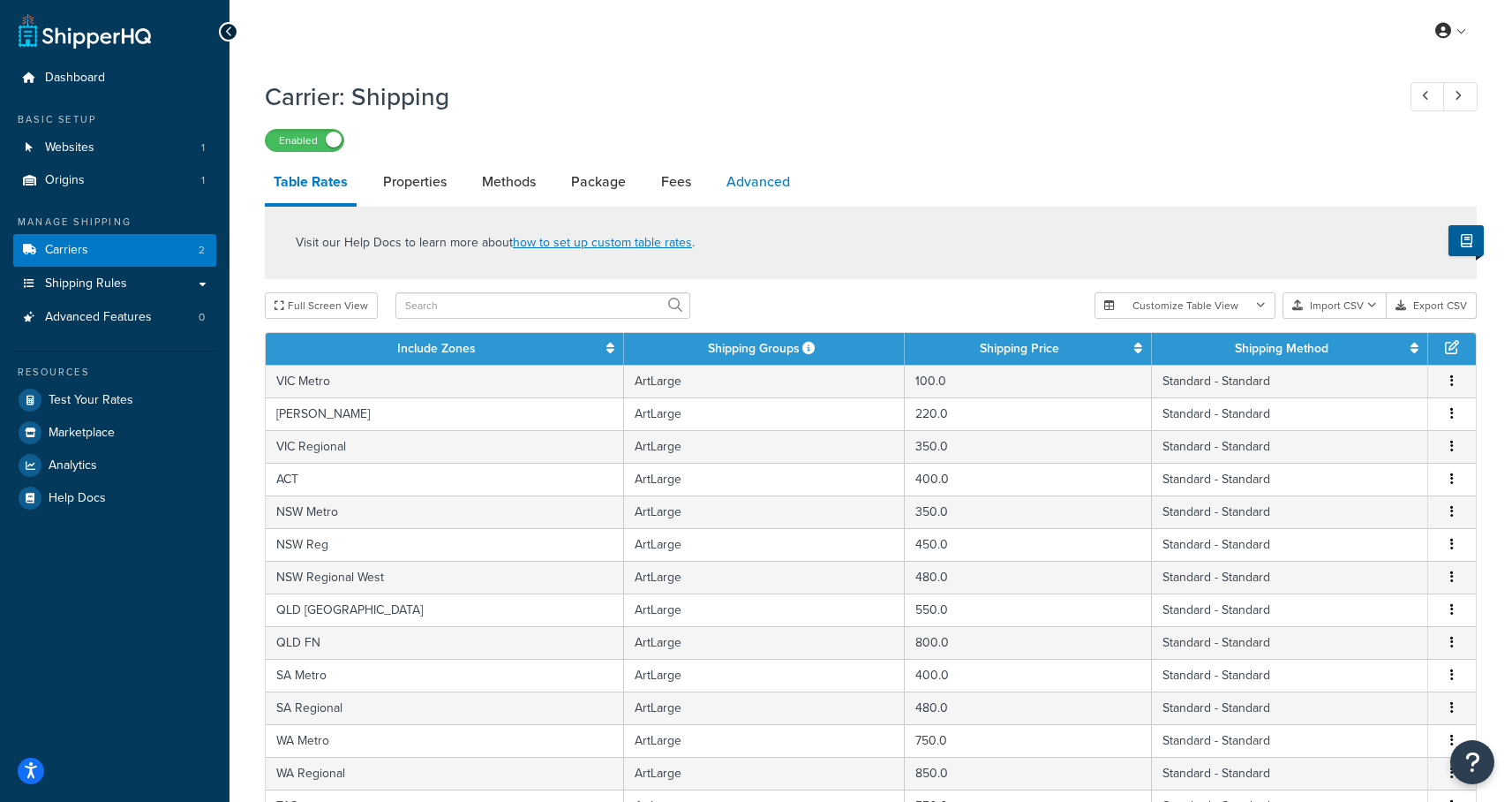
click at [744, 183] on link "Advanced" at bounding box center [758, 182] width 81 height 42
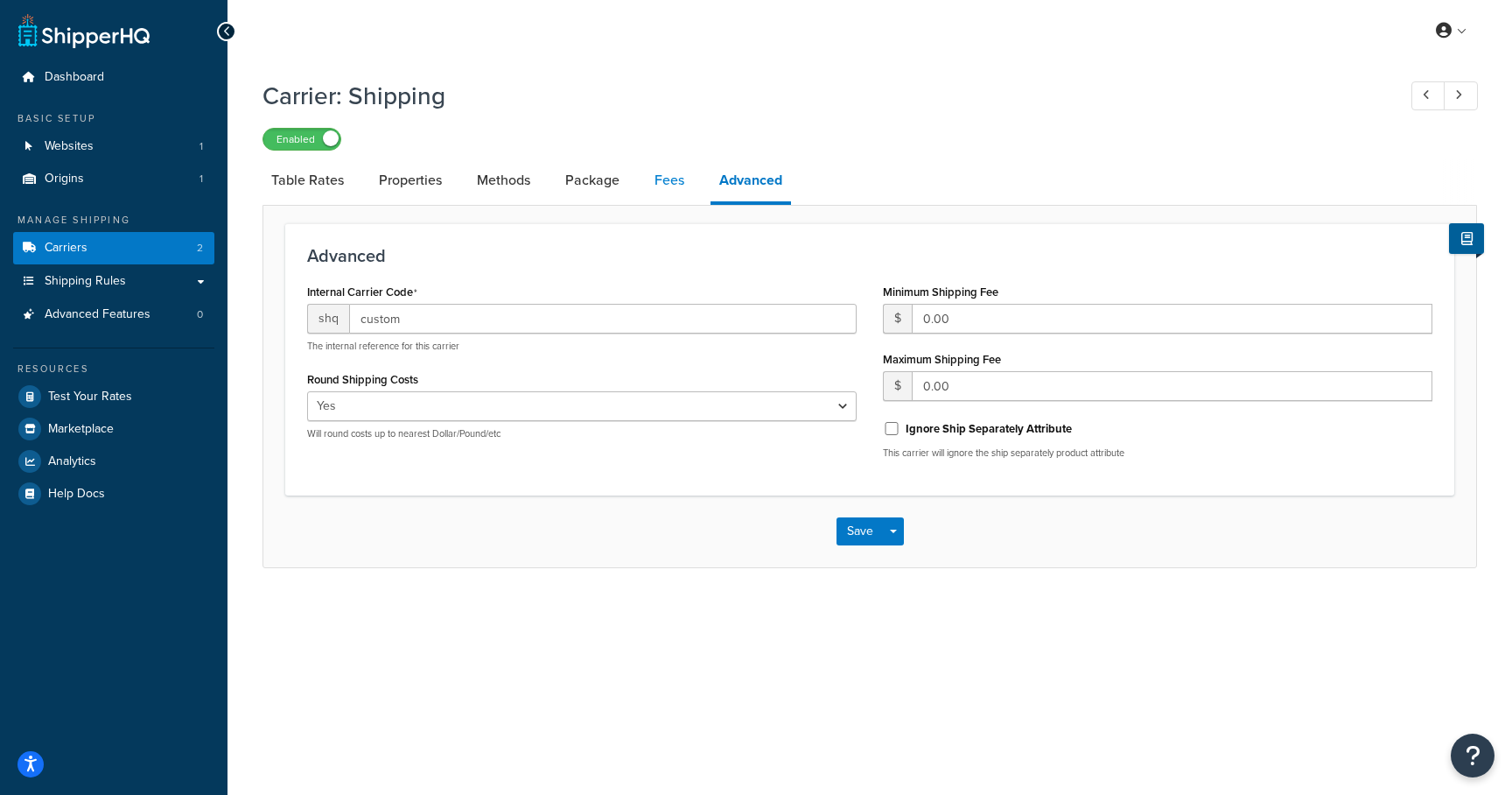
click at [674, 188] on link "Fees" at bounding box center [670, 180] width 48 height 42
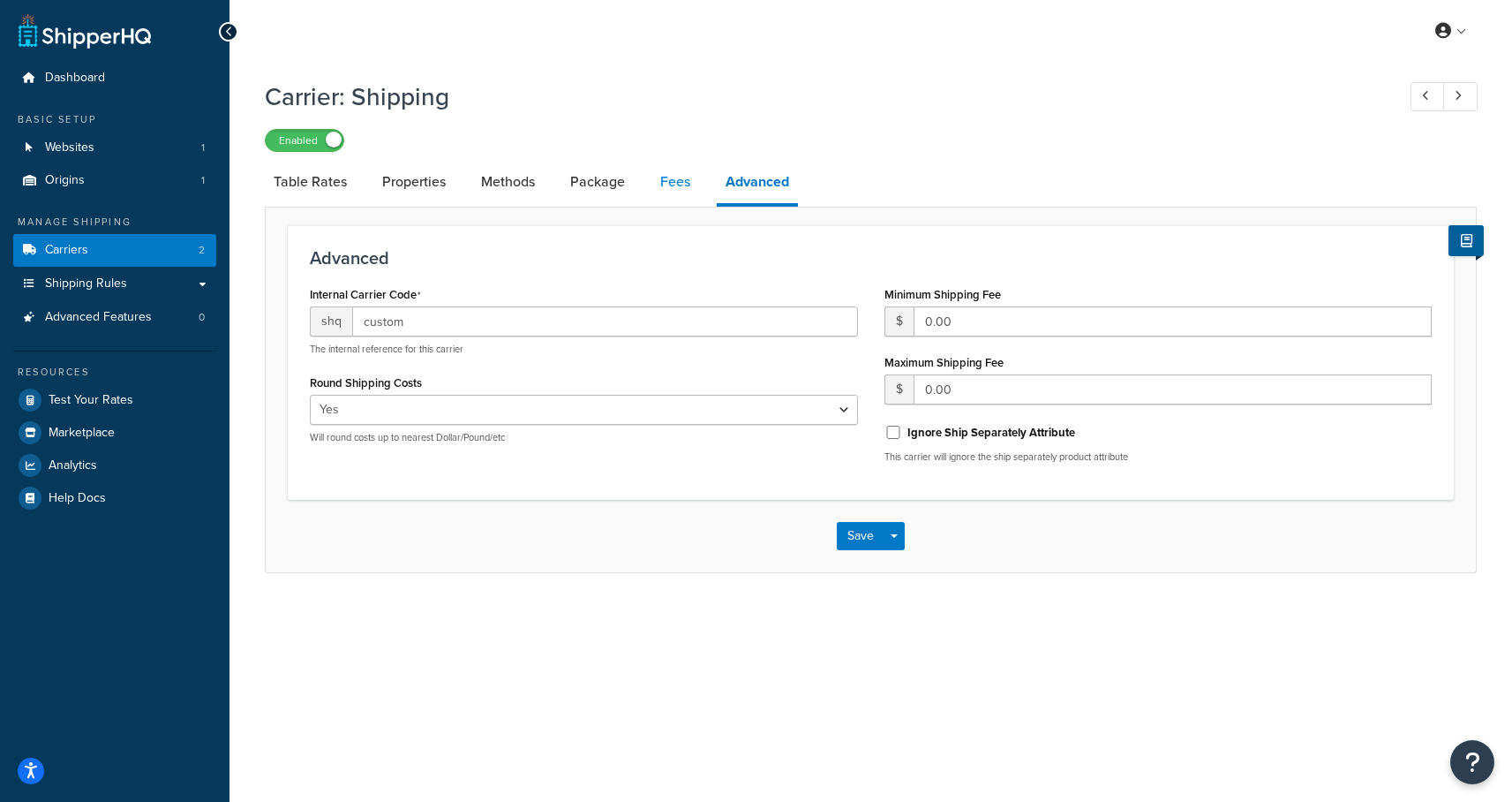
select select "AFTER"
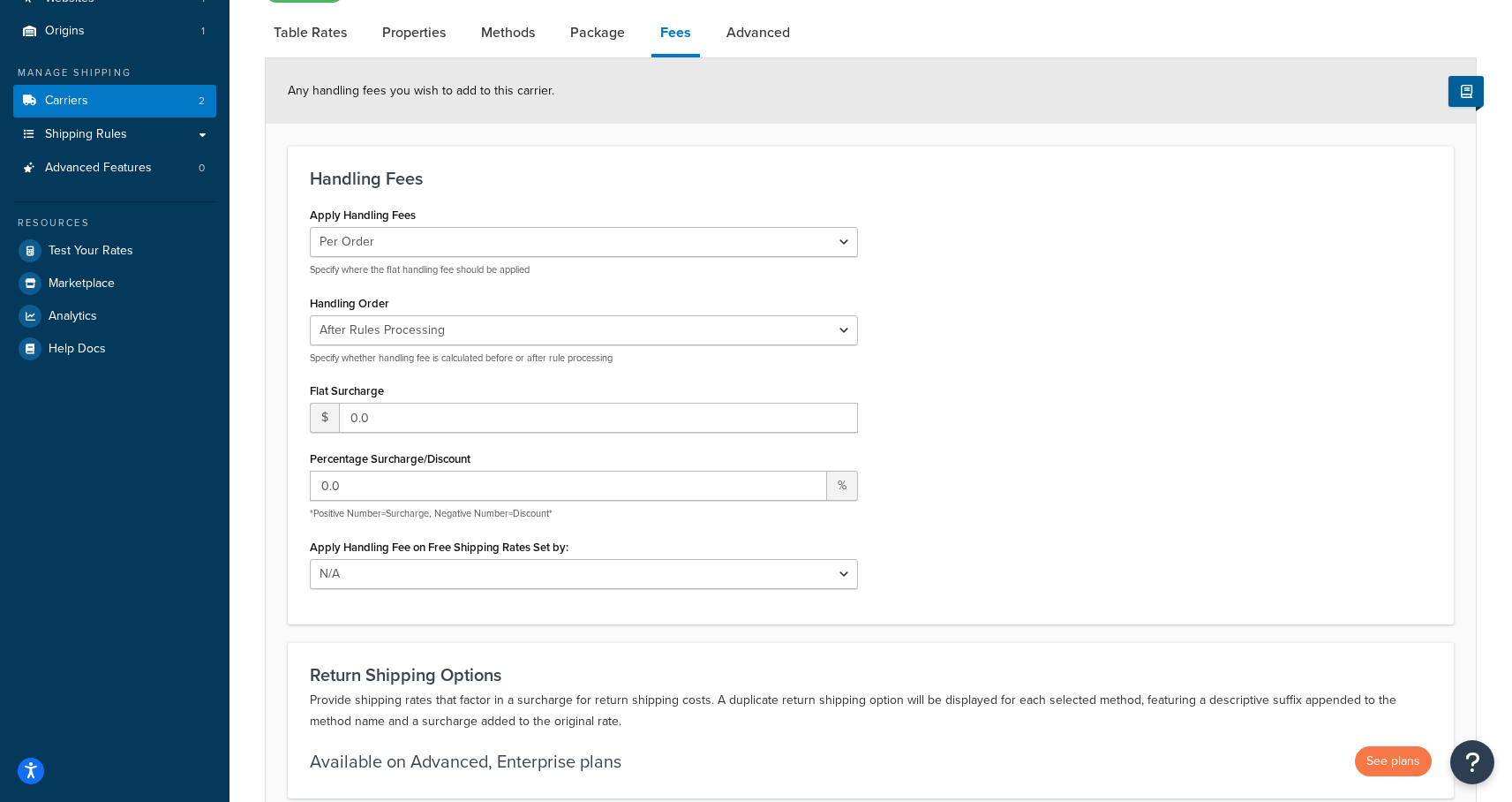
scroll to position [102, 0]
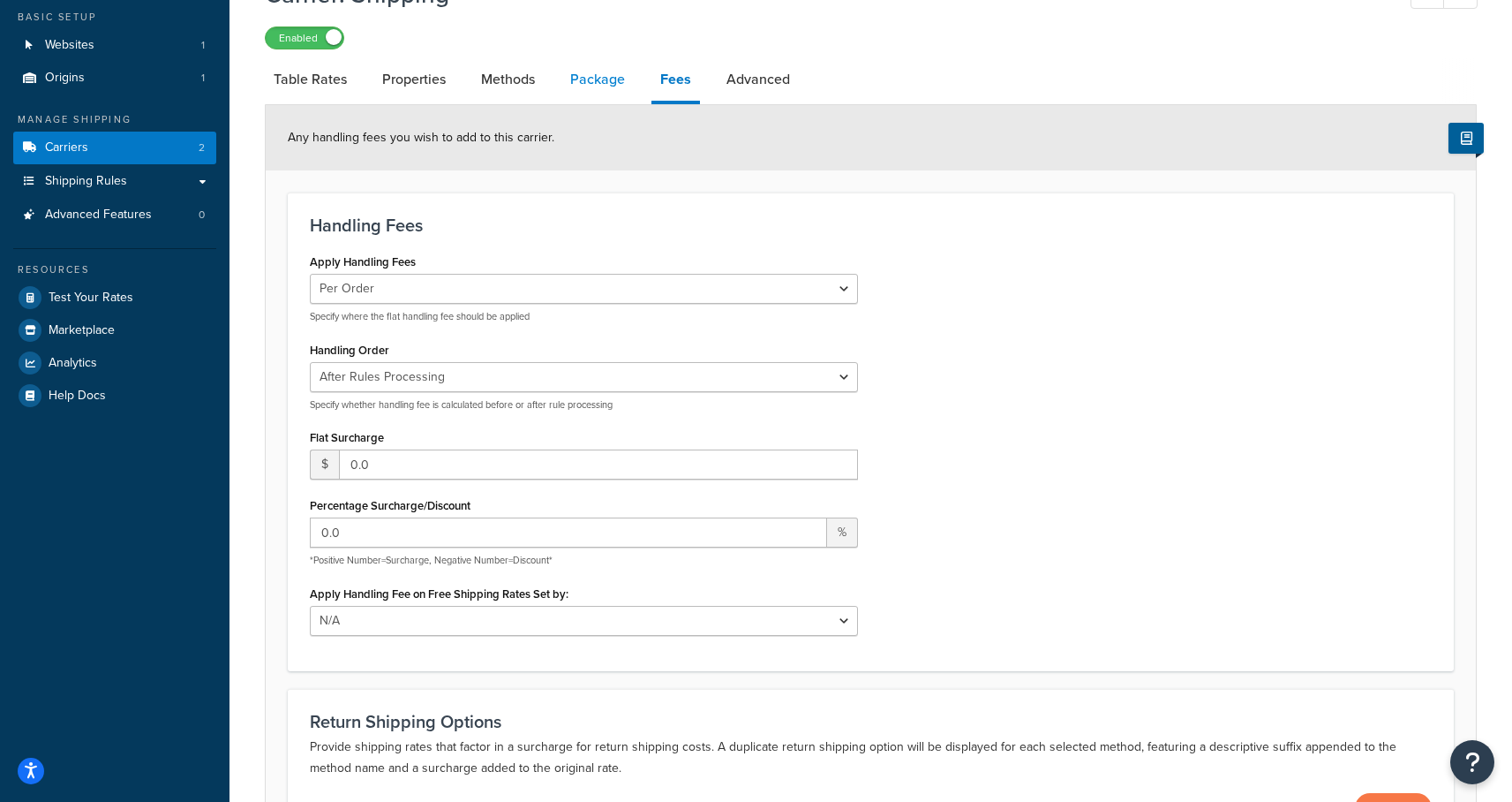
click at [587, 78] on link "Package" at bounding box center [597, 79] width 72 height 42
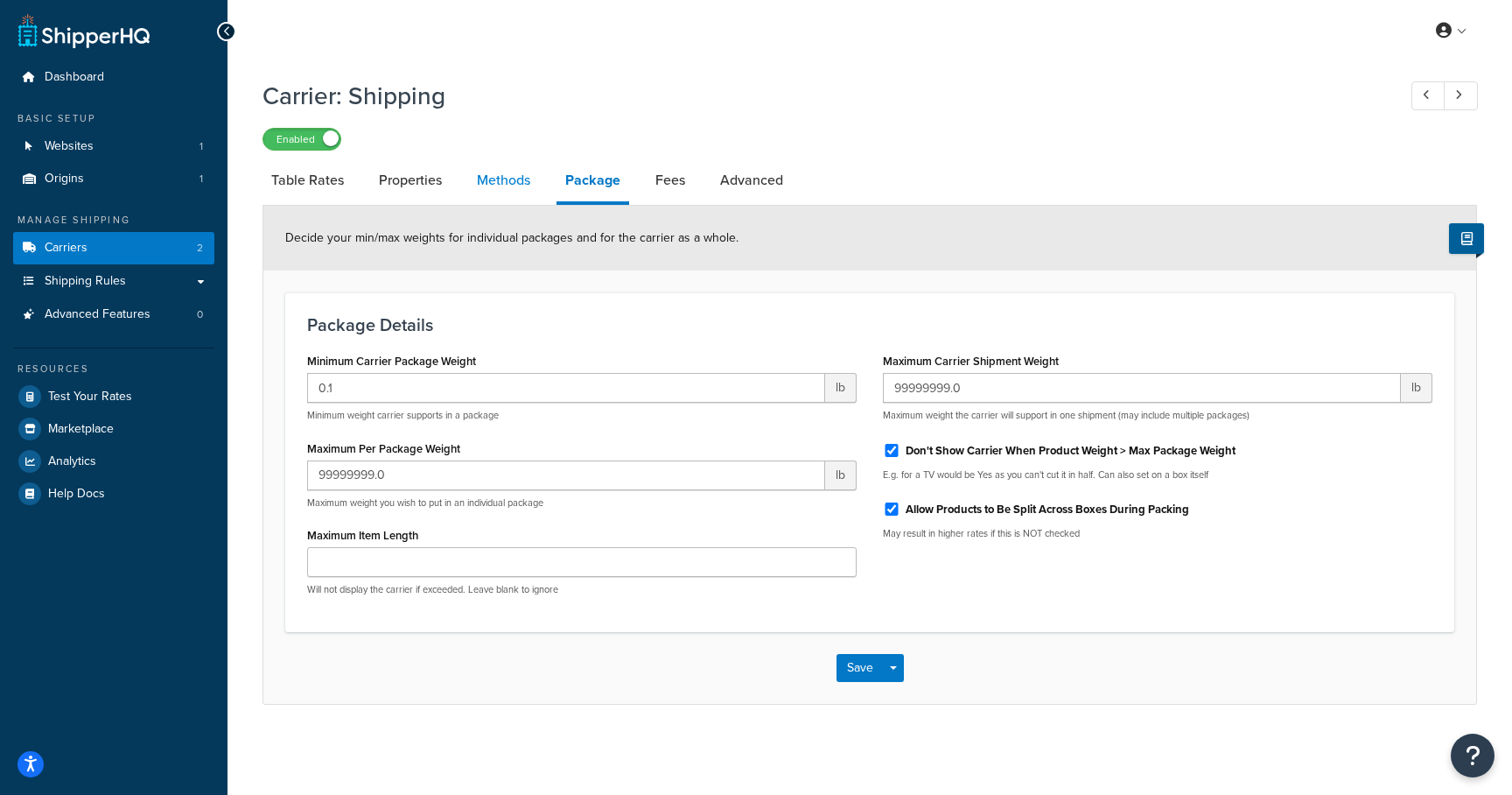
click at [504, 184] on link "Methods" at bounding box center [503, 180] width 70 height 42
select select "25"
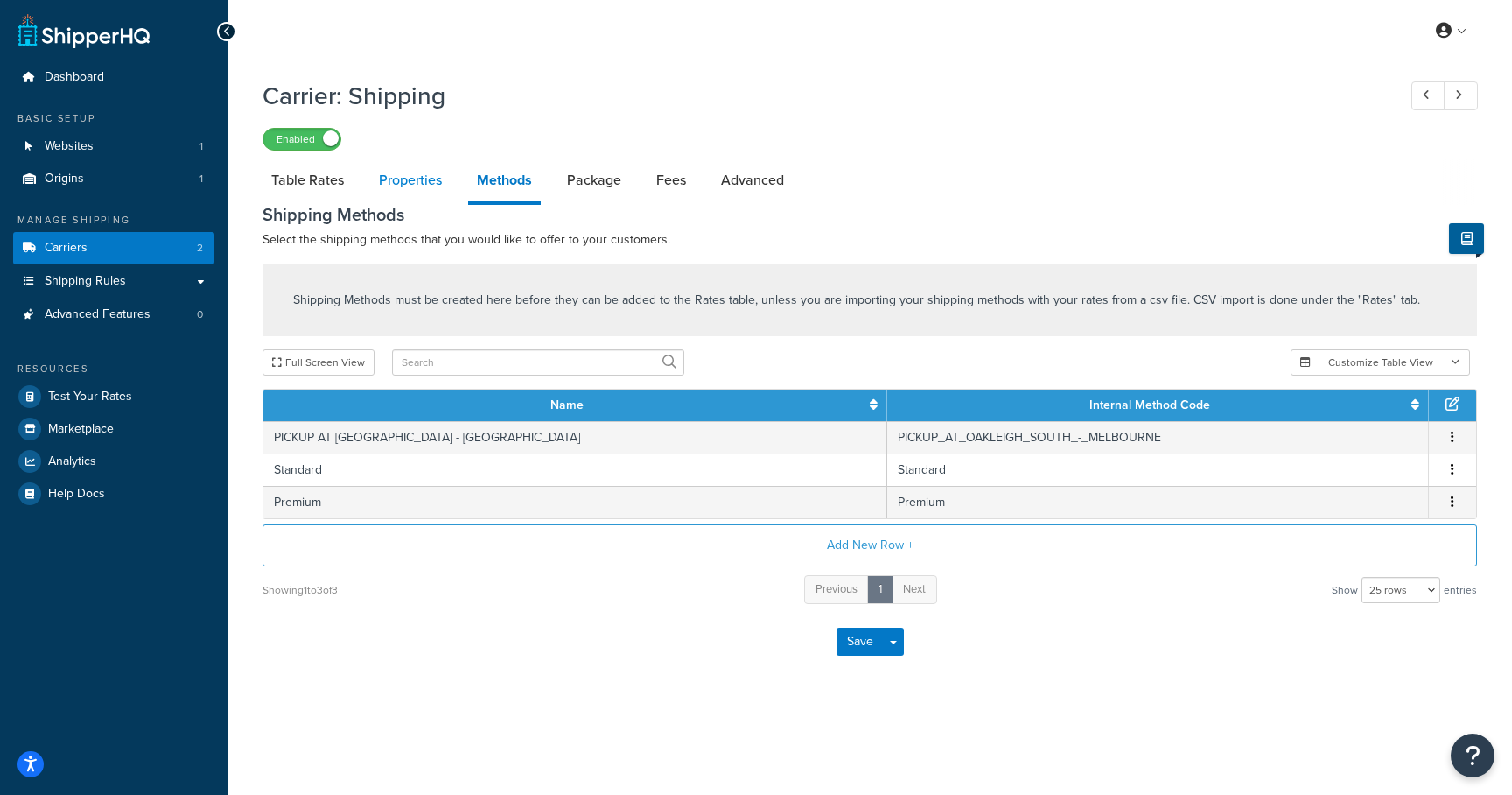
click at [412, 175] on link "Properties" at bounding box center [411, 180] width 80 height 42
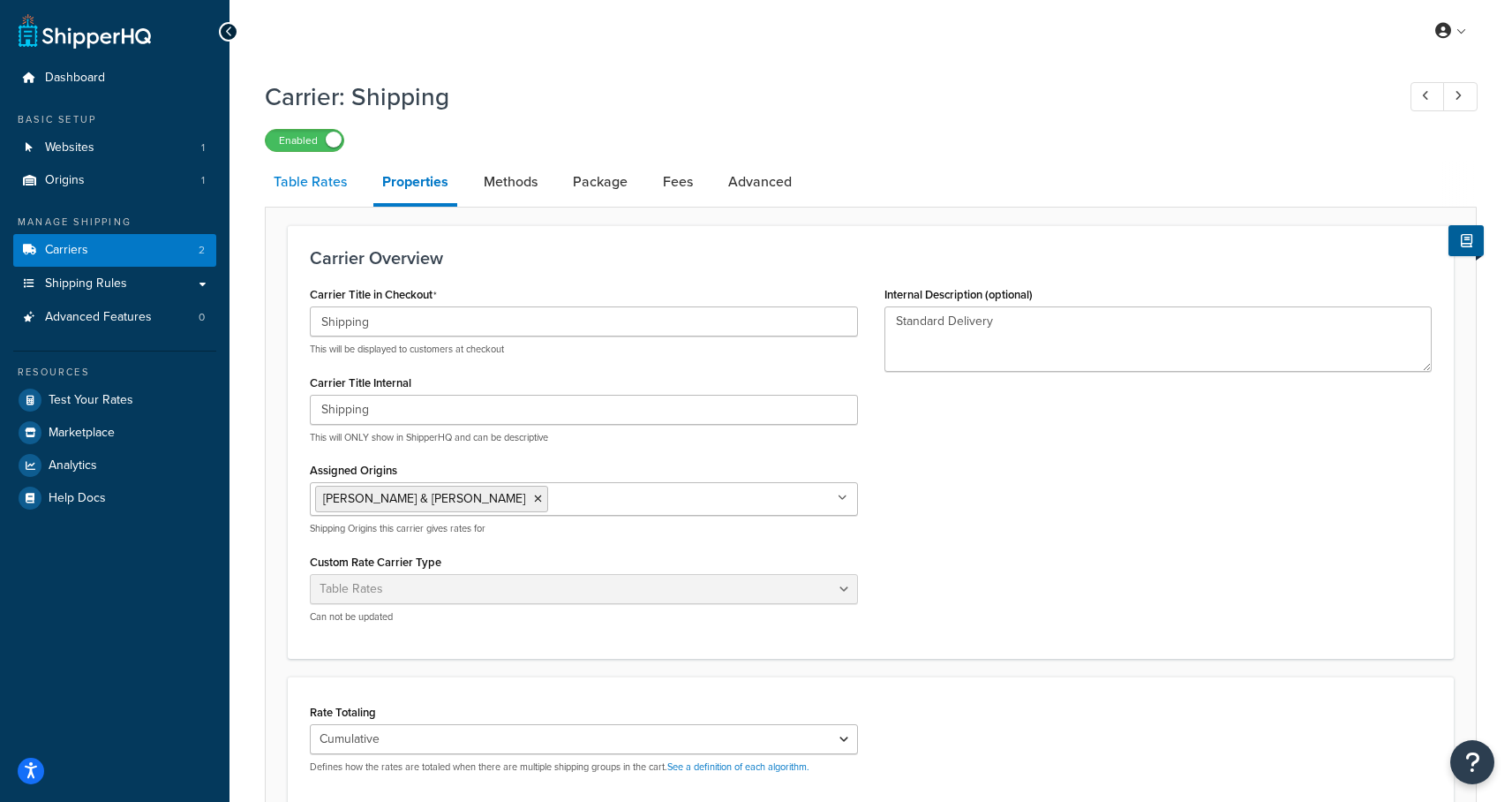
click at [312, 197] on link "Table Rates" at bounding box center [310, 182] width 91 height 42
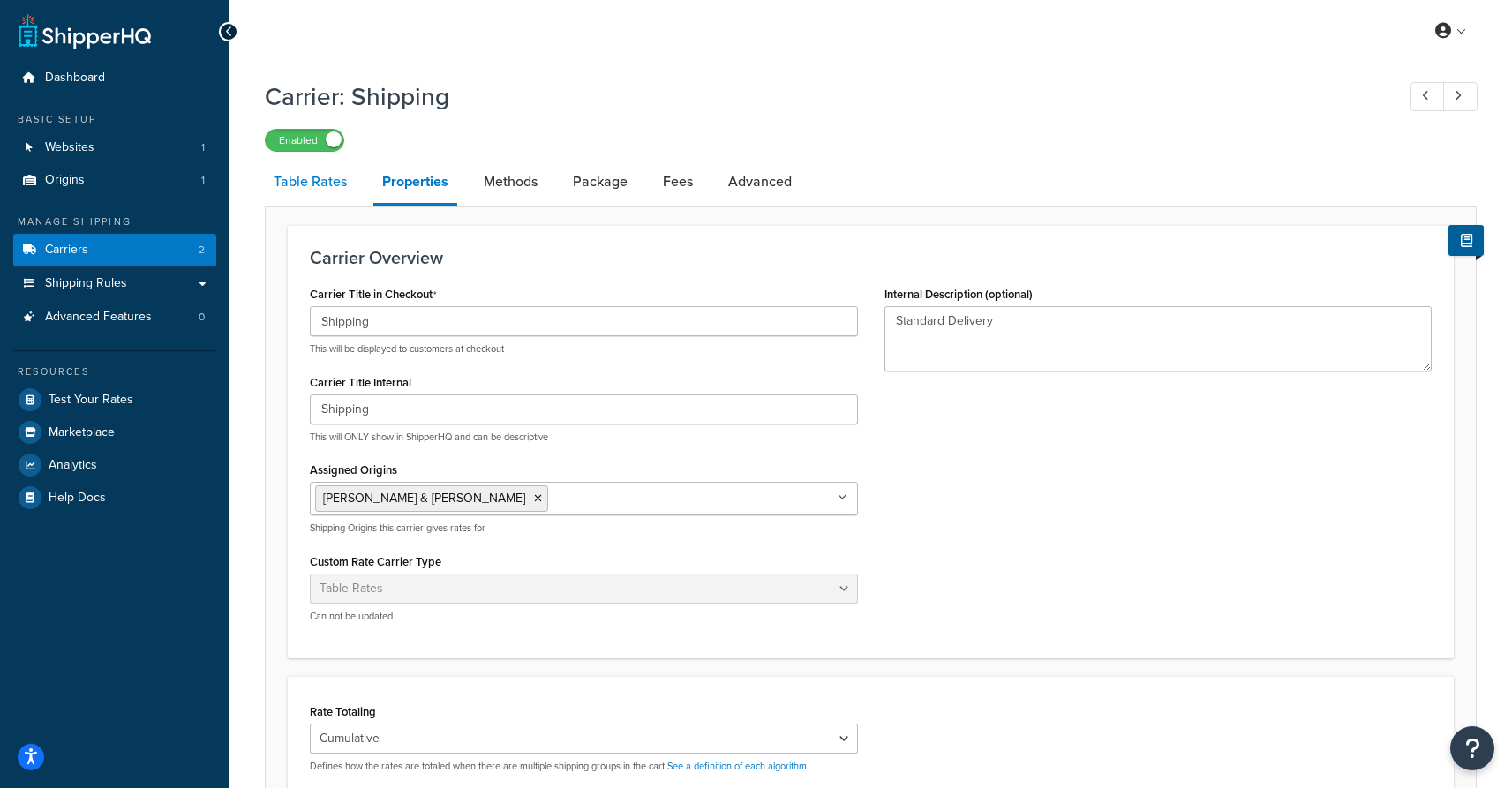
select select "25"
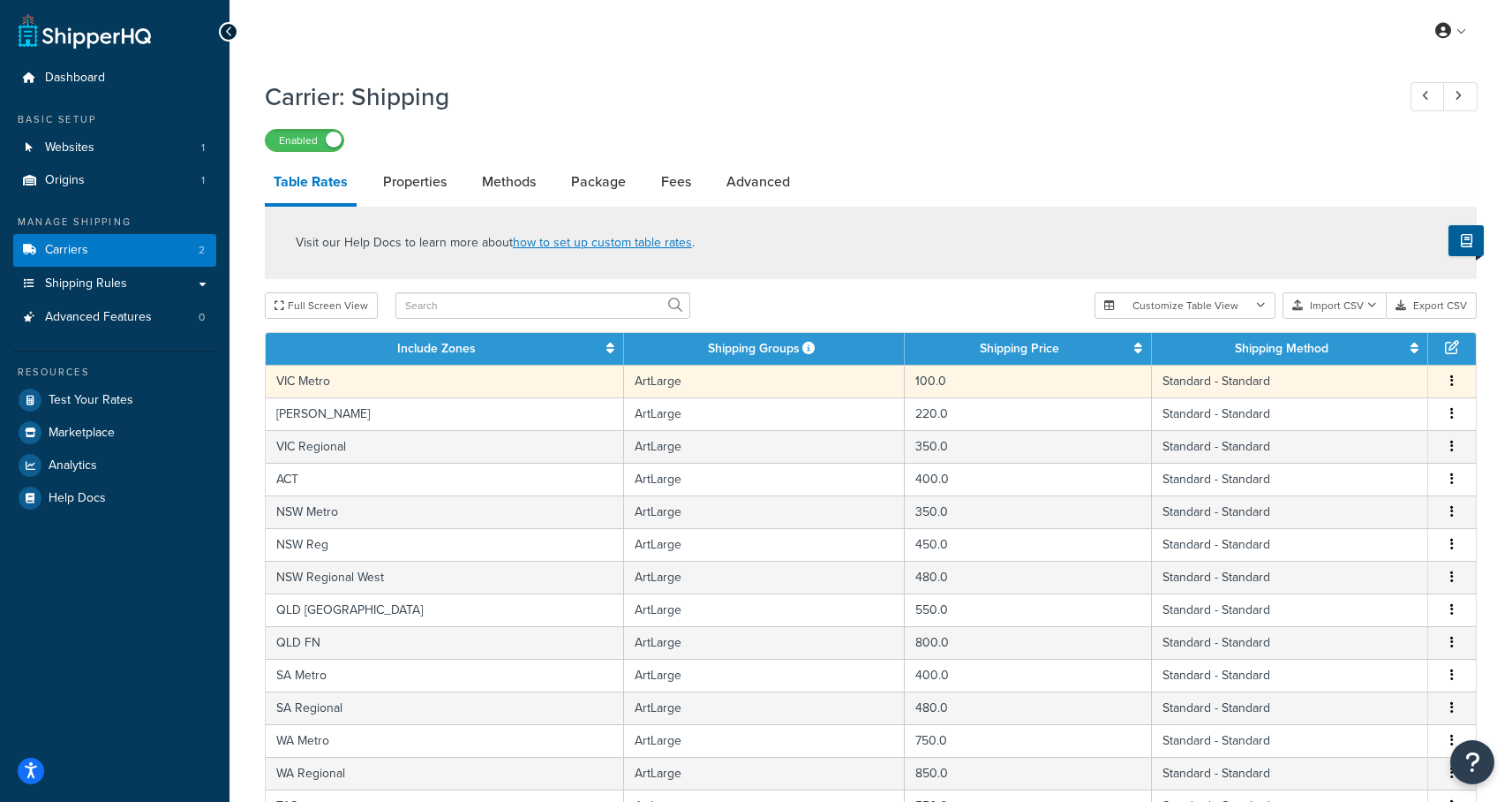
click at [1452, 387] on icon "button" at bounding box center [1452, 380] width 4 height 12
click at [1354, 345] on div "Edit" at bounding box center [1363, 348] width 125 height 36
select select "182086"
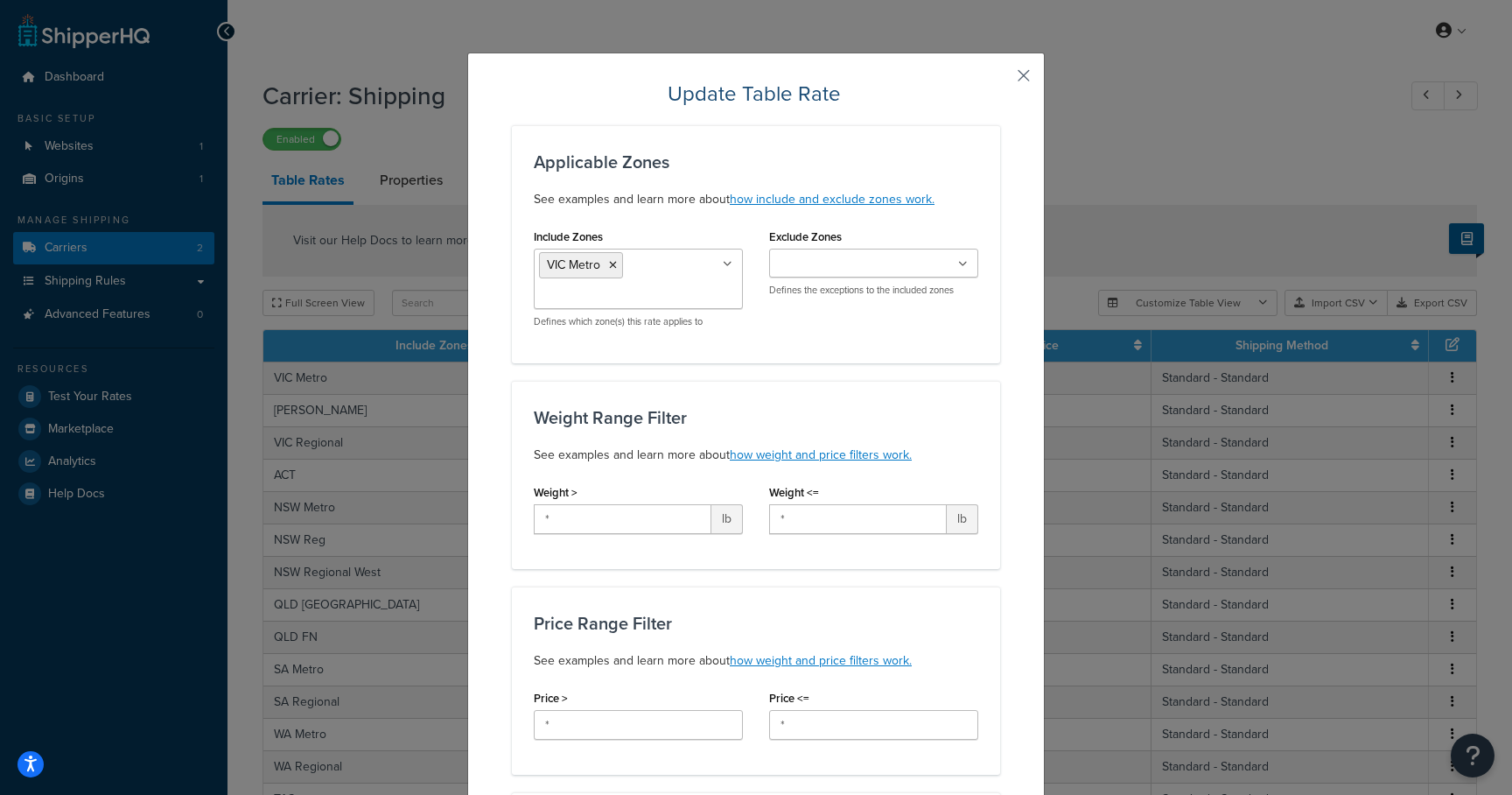
click at [1001, 80] on button "button" at bounding box center [998, 81] width 5 height 5
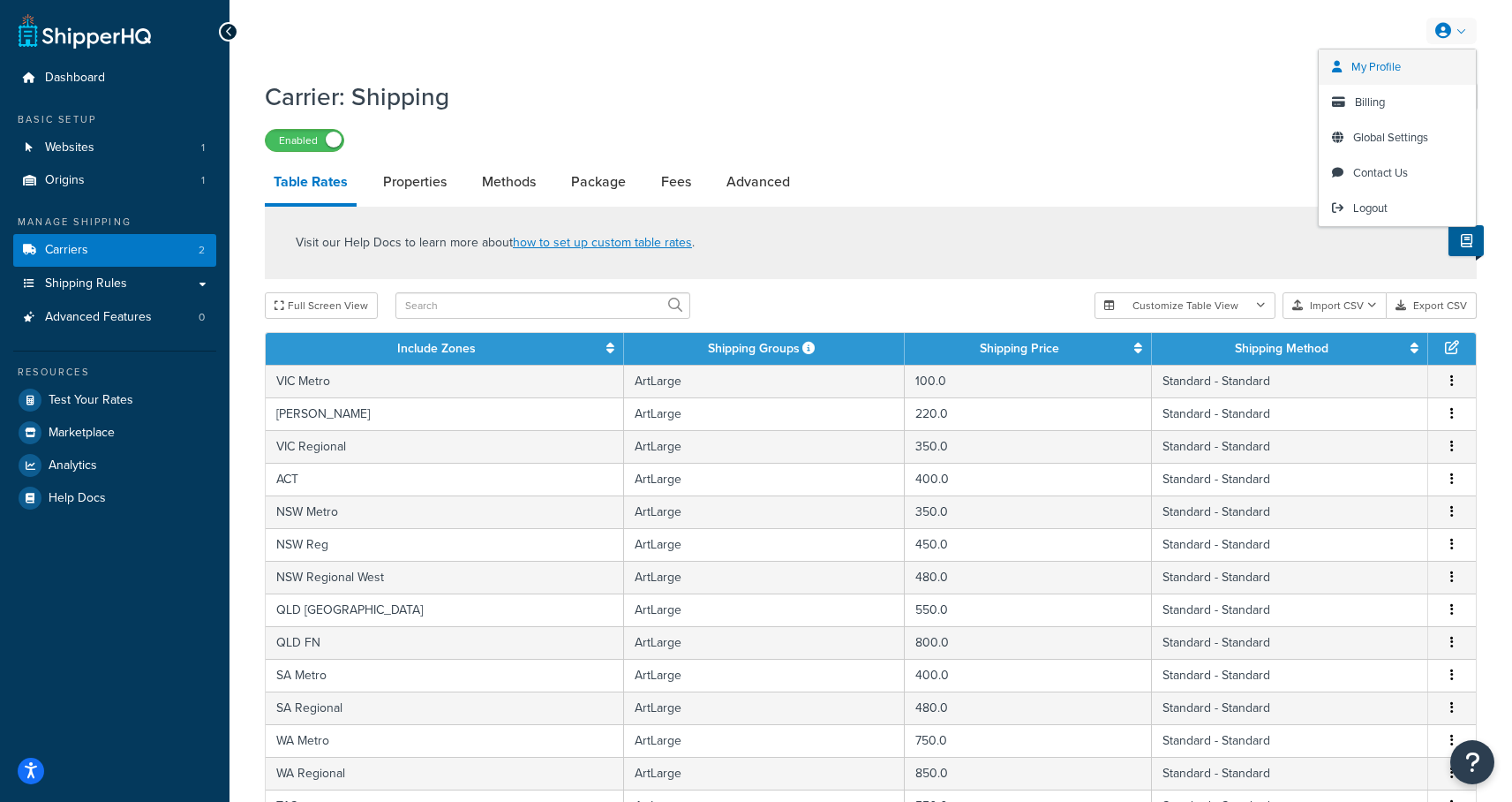
click at [1396, 62] on span "My Profile" at bounding box center [1376, 66] width 50 height 17
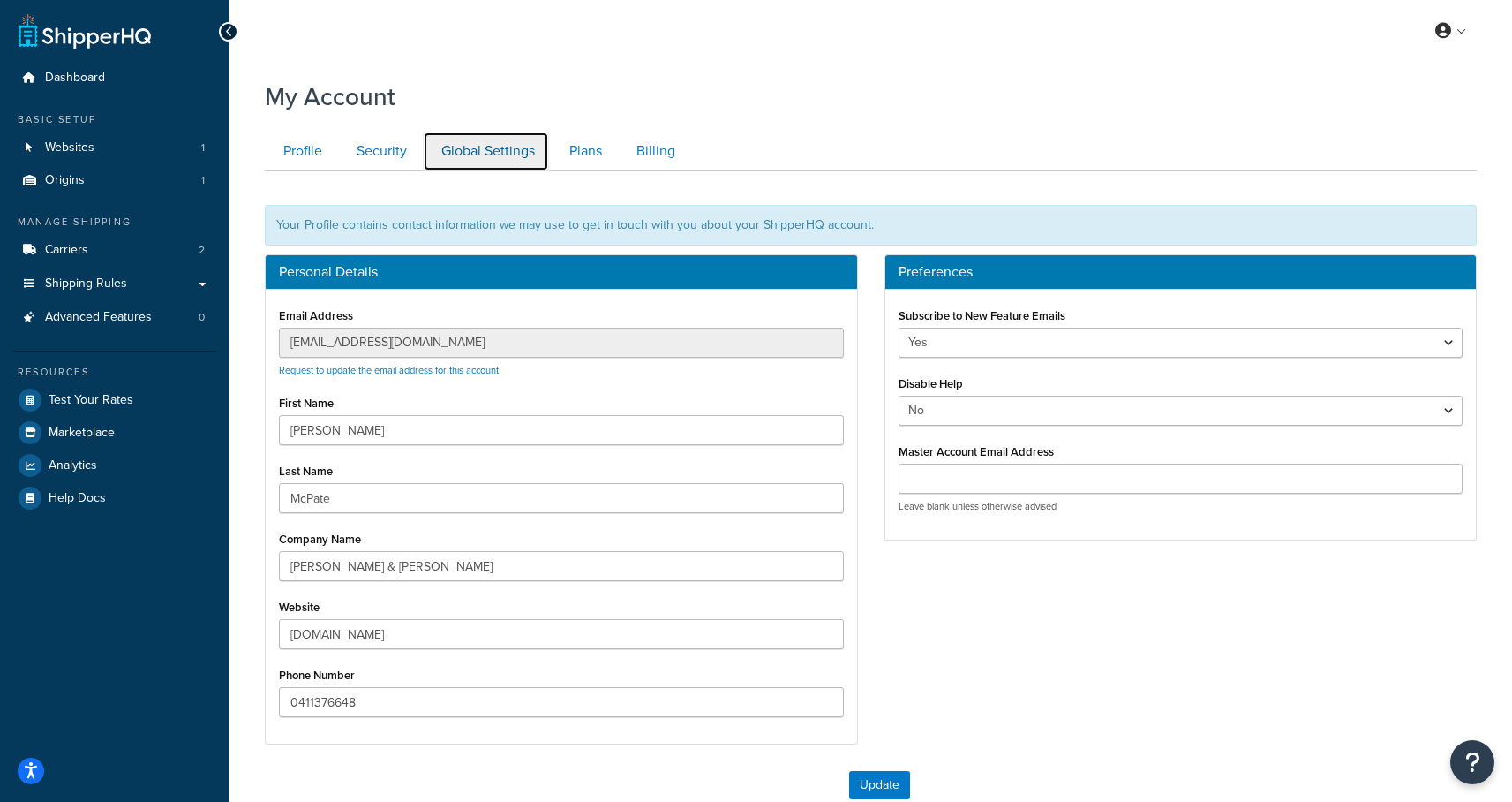
click at [477, 153] on link "Global Settings" at bounding box center [485, 151] width 126 height 40
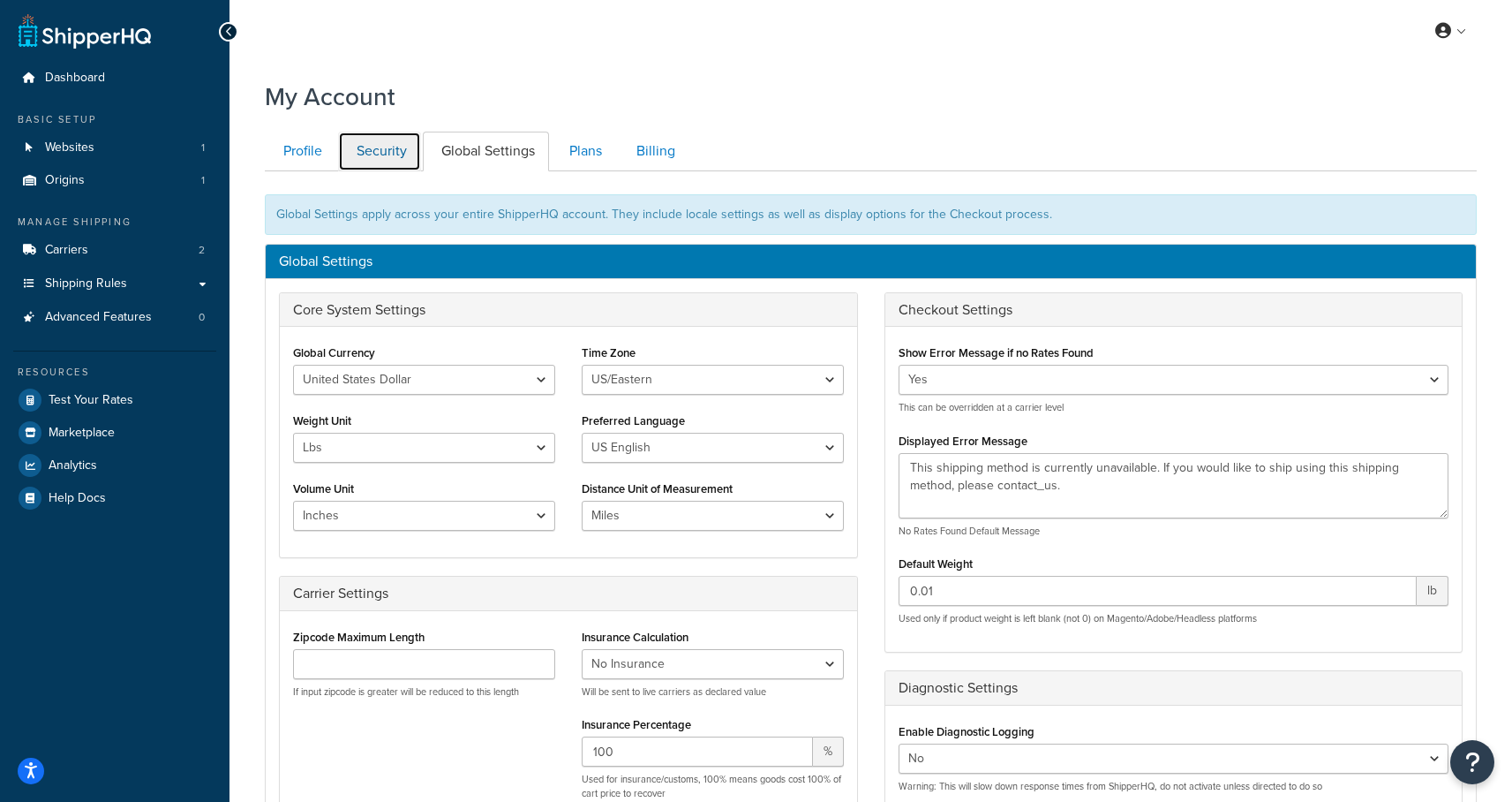
click at [405, 165] on link "Security" at bounding box center [379, 151] width 83 height 40
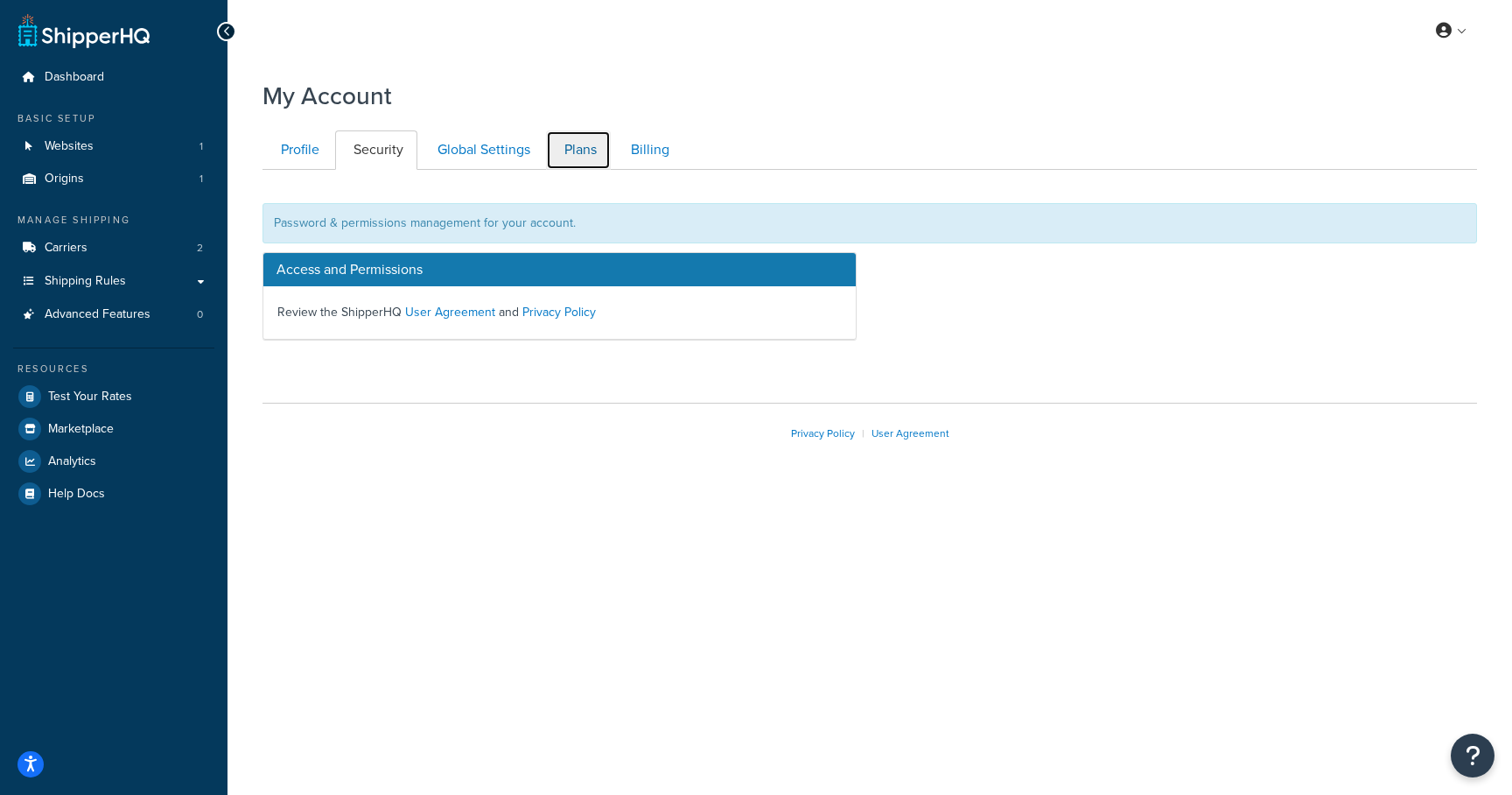
click at [556, 150] on link "Plans" at bounding box center [578, 150] width 65 height 39
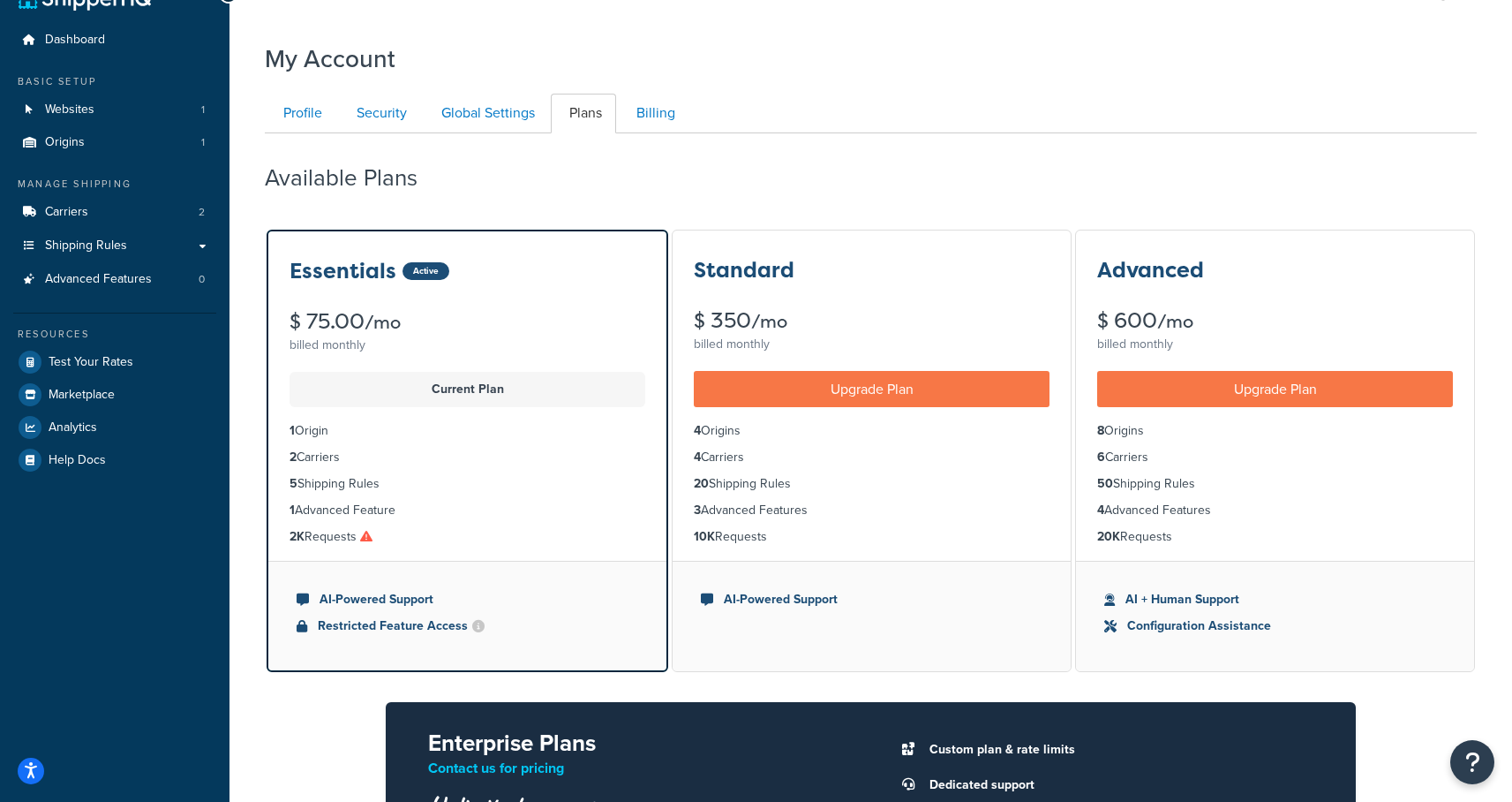
scroll to position [36, 0]
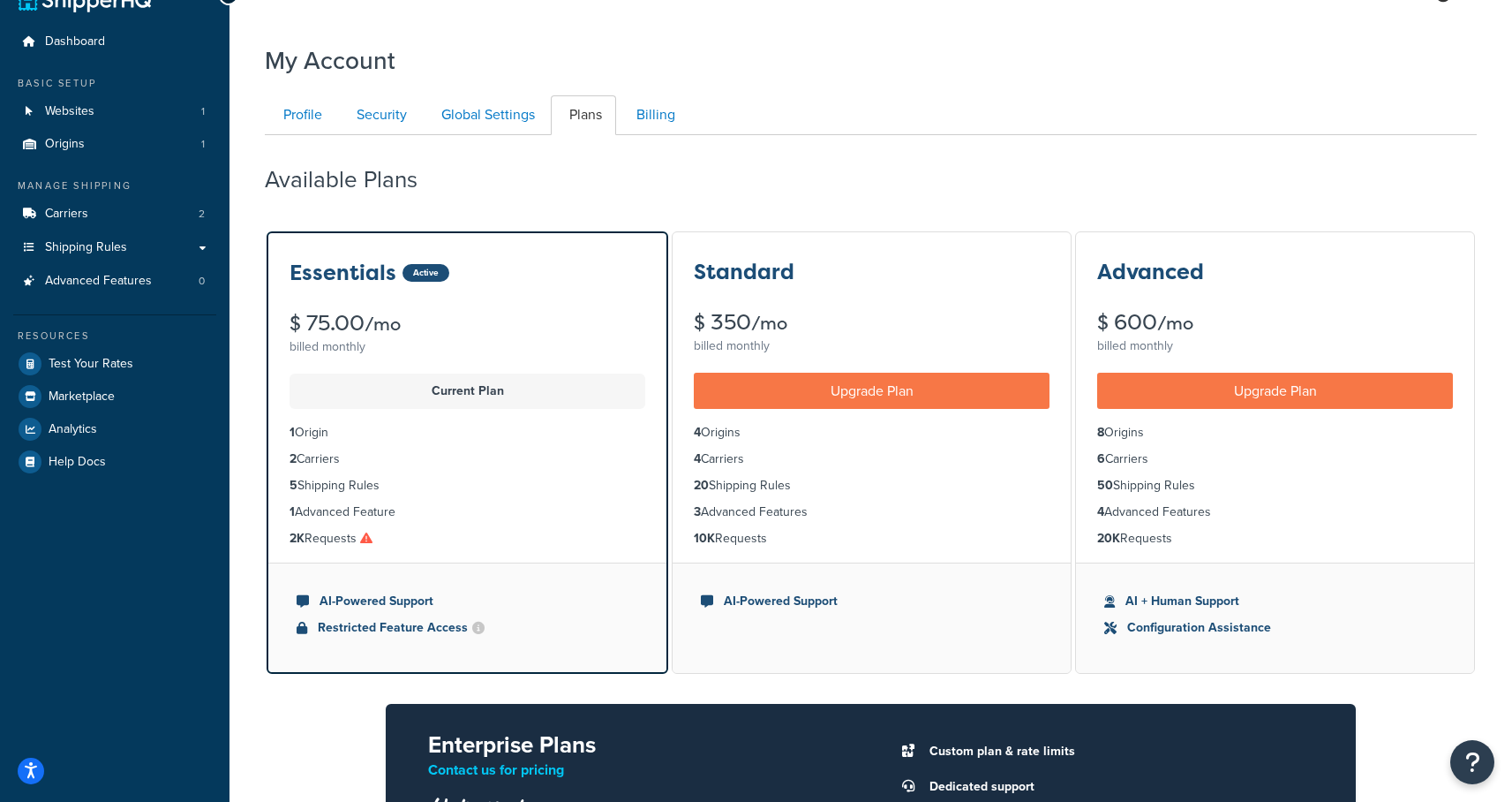
click at [369, 537] on icon at bounding box center [365, 537] width 12 height 12
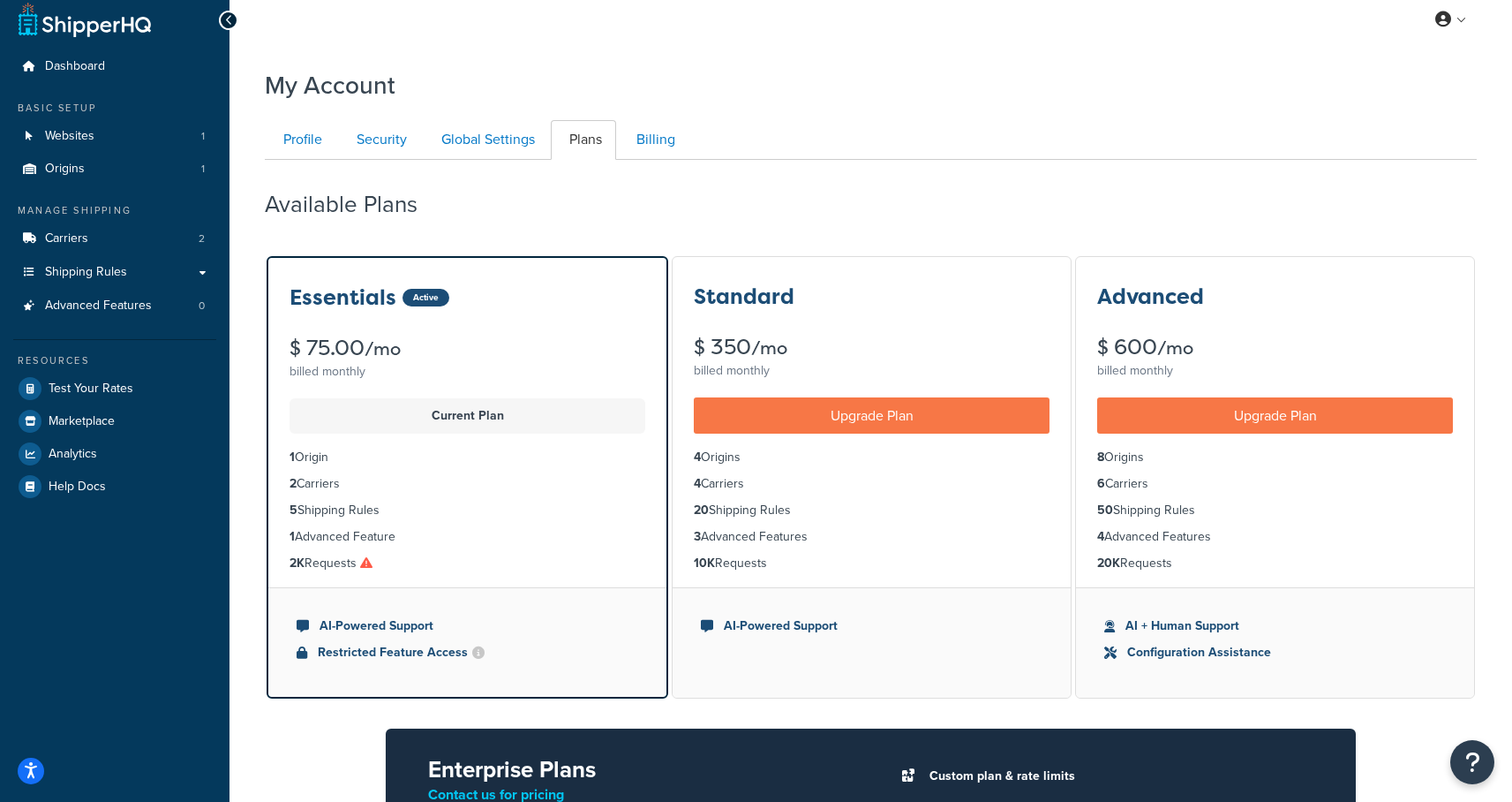
scroll to position [0, 0]
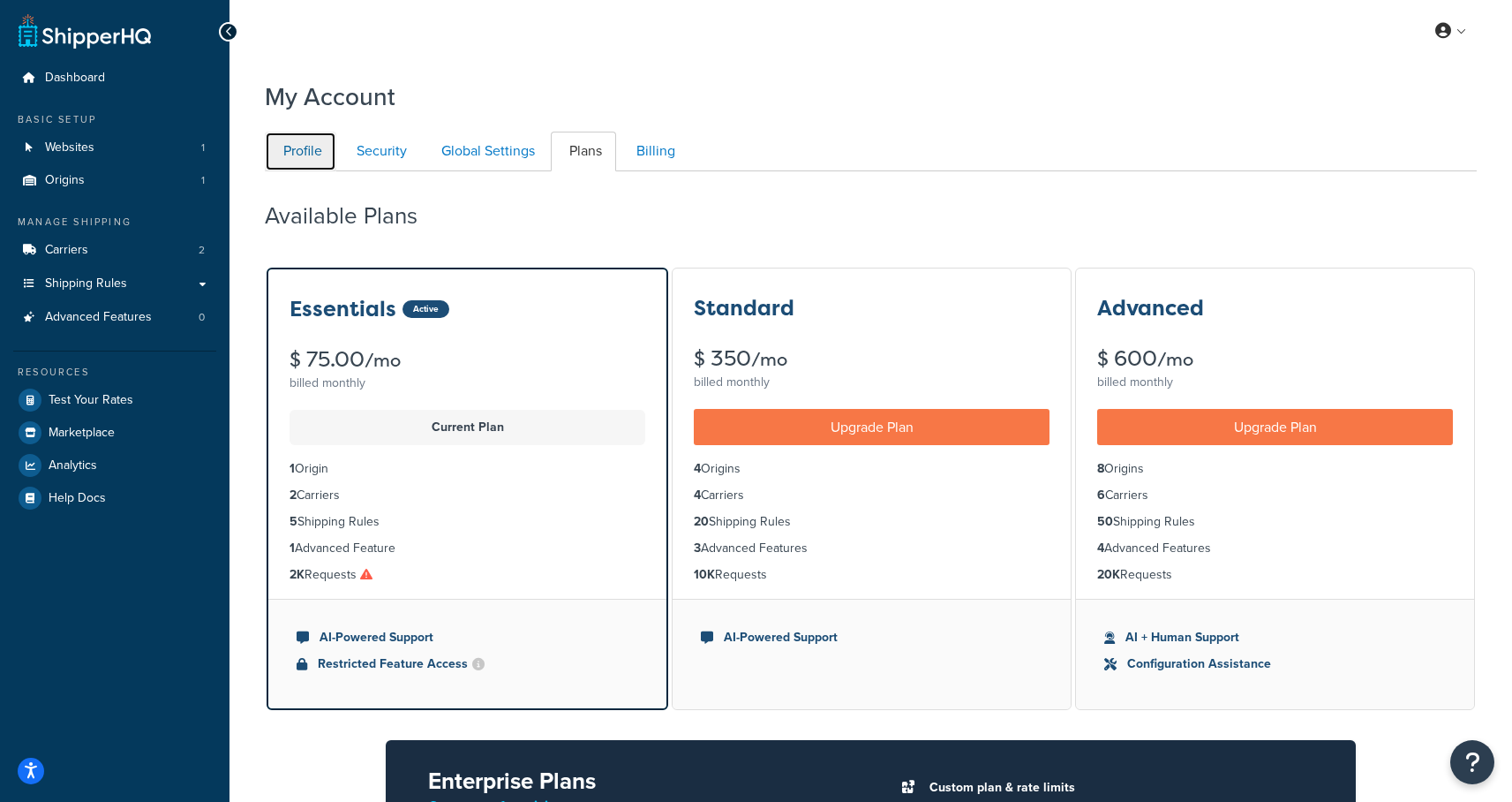
click at [315, 160] on link "Profile" at bounding box center [300, 151] width 71 height 40
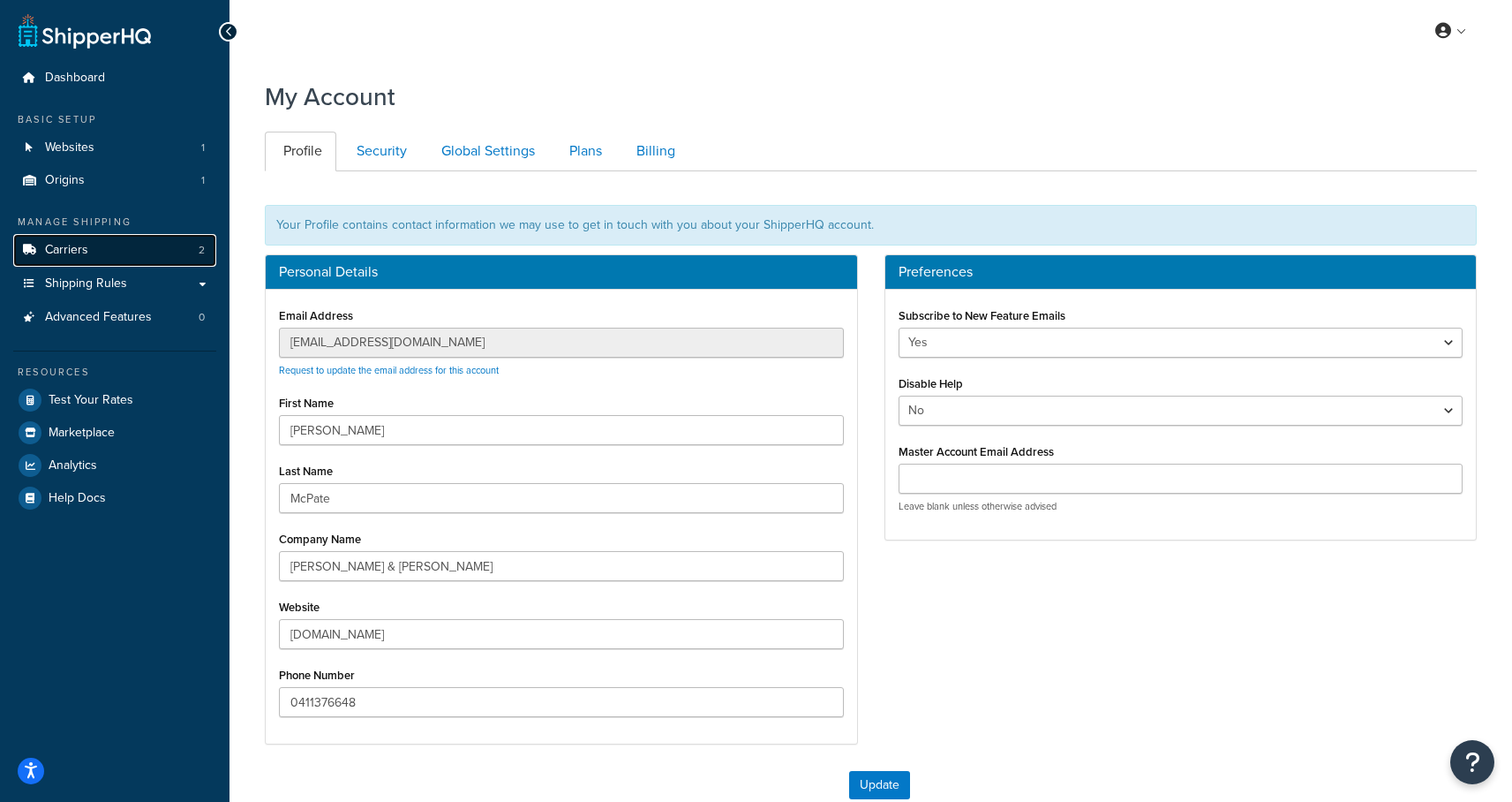
click at [71, 248] on span "Carriers" at bounding box center [66, 250] width 43 height 15
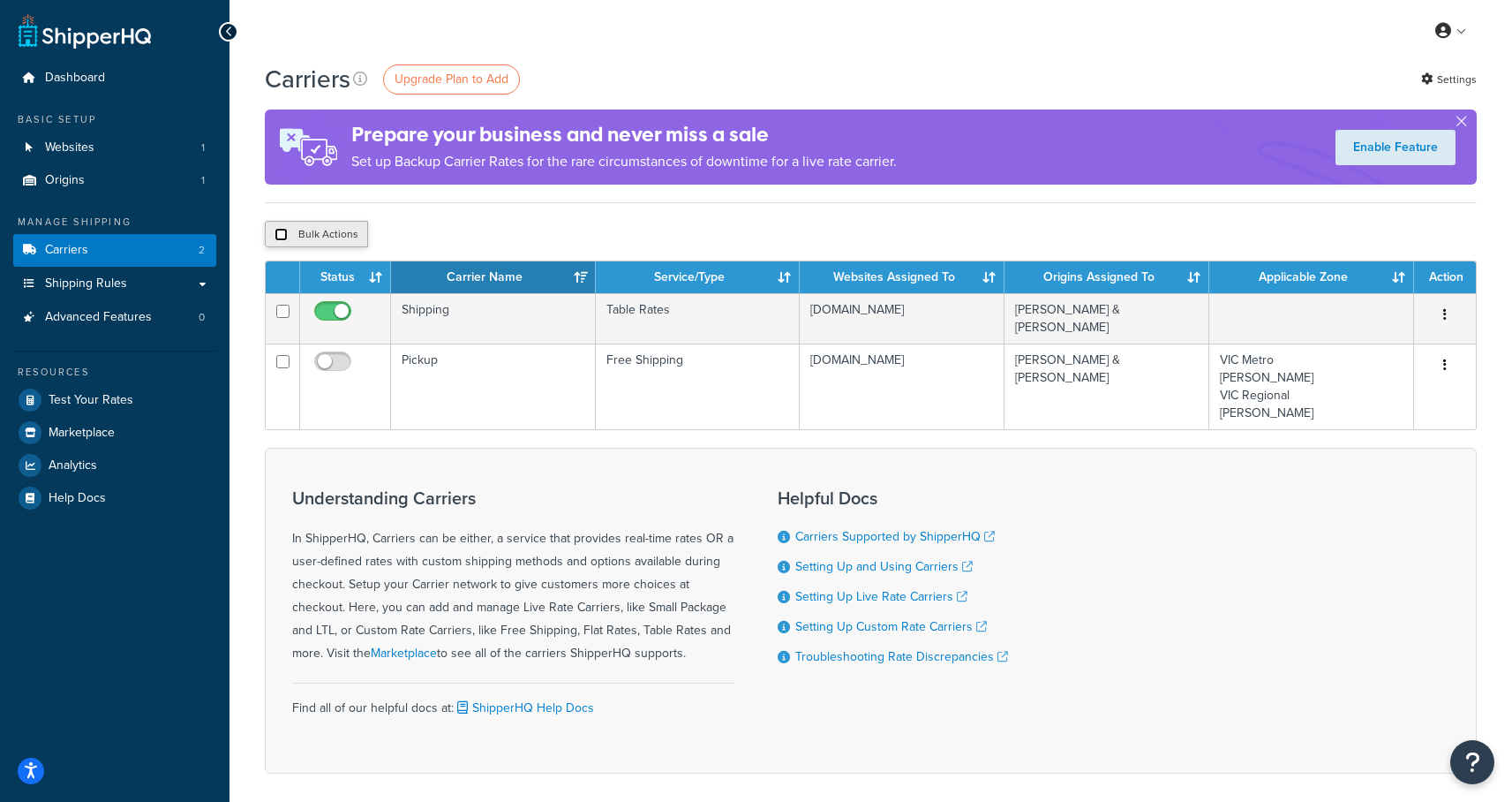
click at [283, 237] on input "checkbox" at bounding box center [281, 234] width 13 height 13
checkbox input "true"
click at [280, 238] on input "checkbox" at bounding box center [281, 234] width 13 height 13
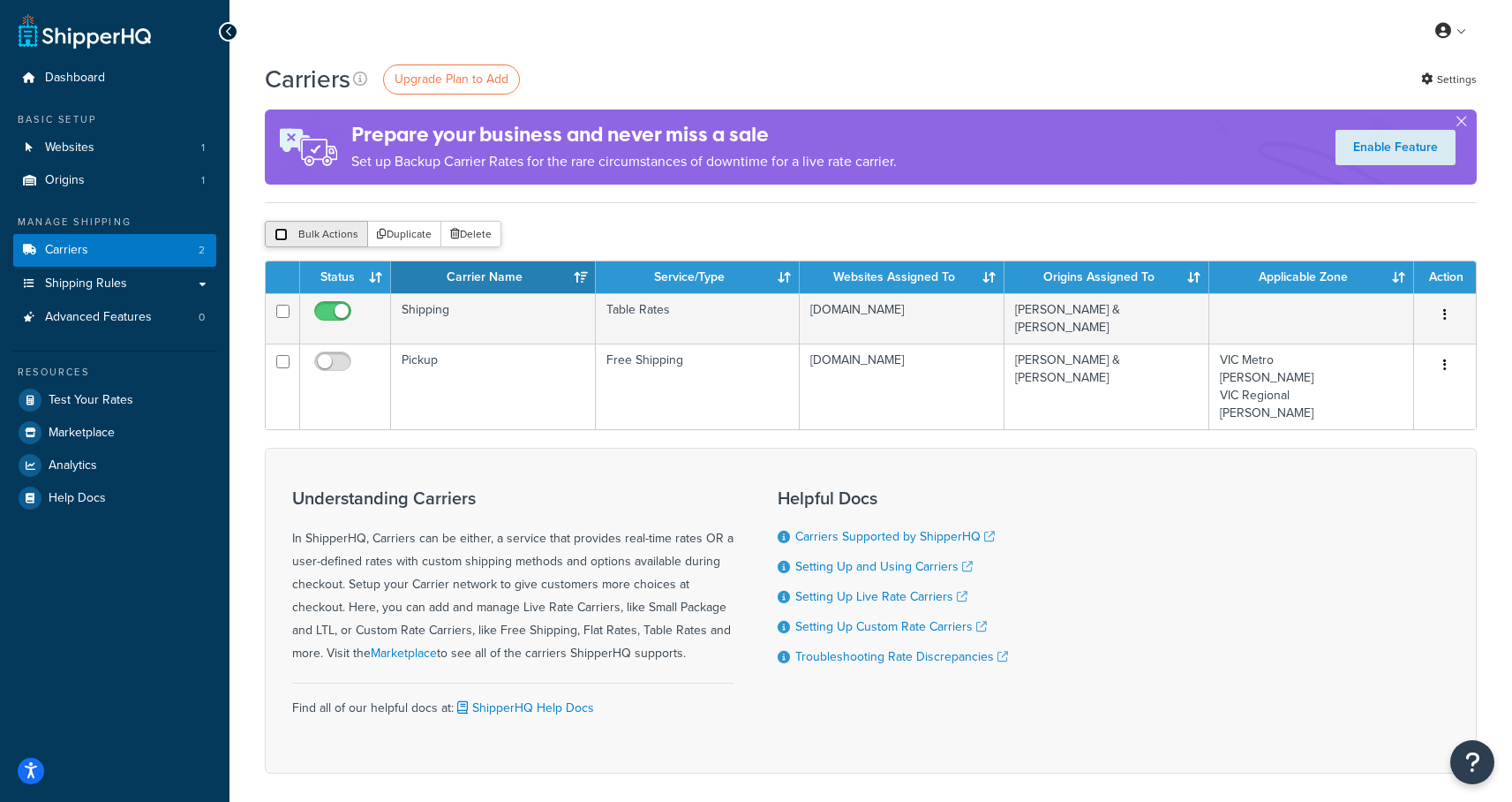
checkbox input "false"
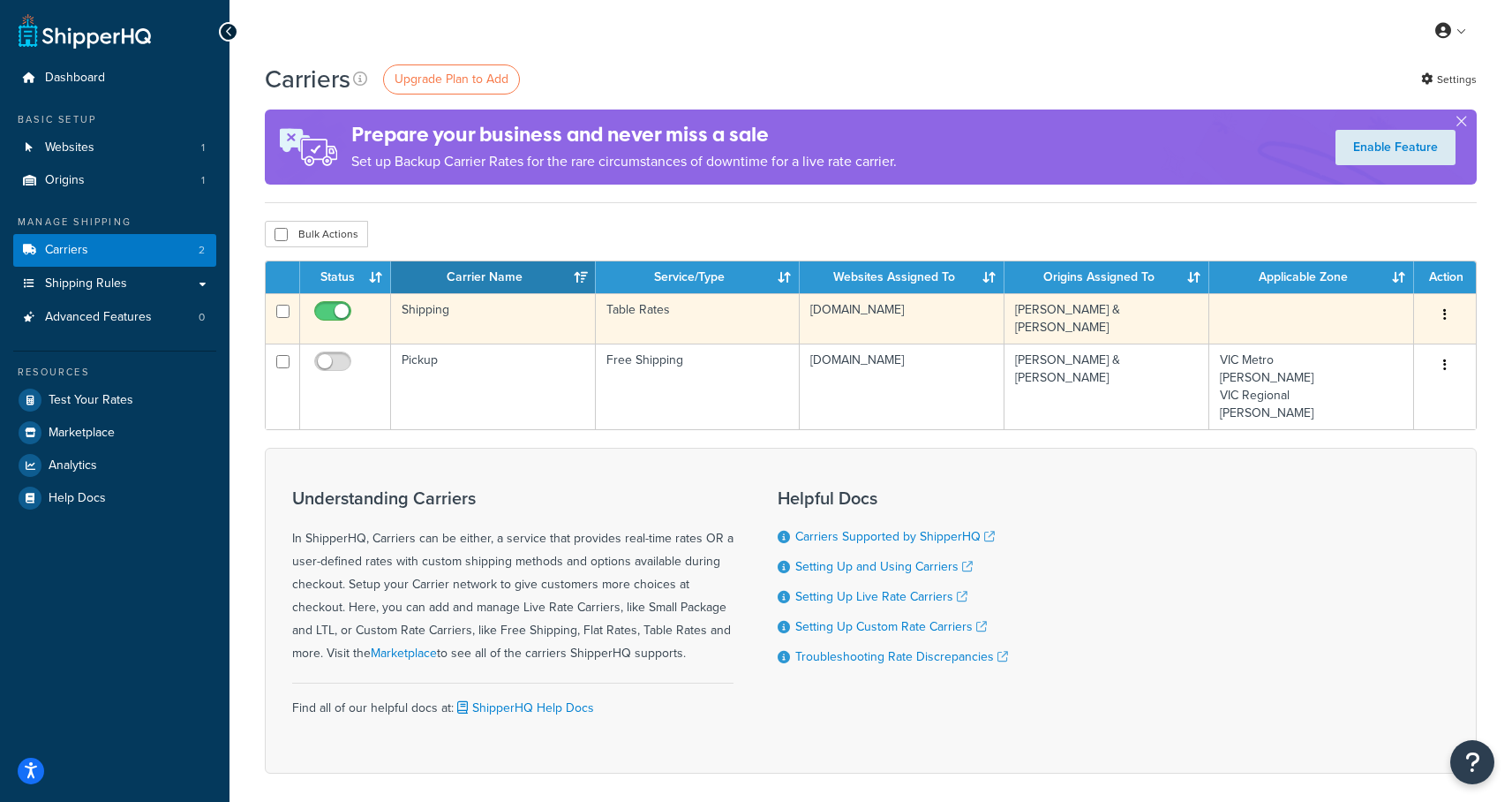
click at [1447, 314] on button "button" at bounding box center [1445, 315] width 25 height 29
click at [1382, 344] on link "Edit" at bounding box center [1373, 351] width 139 height 36
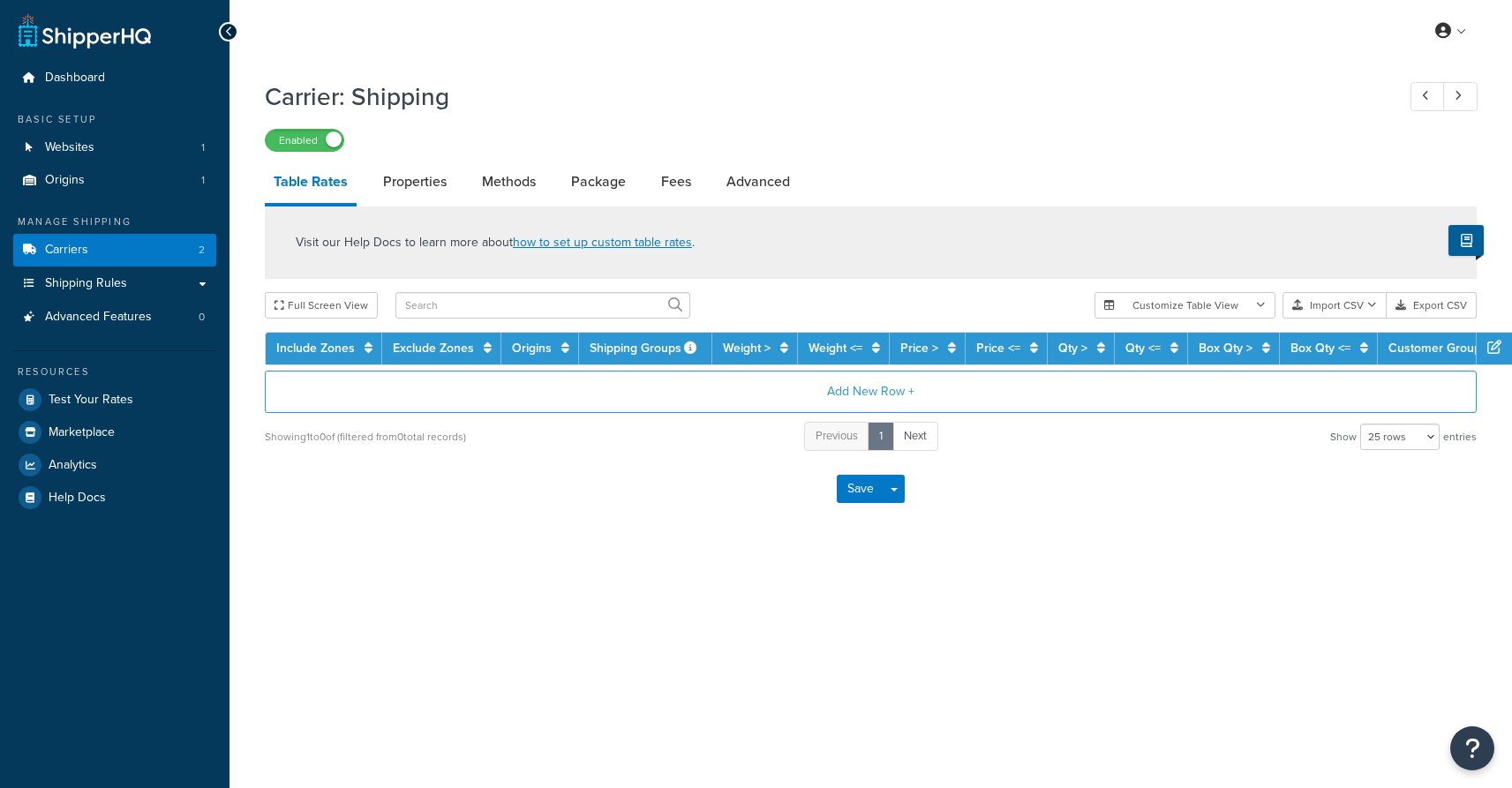
select select "25"
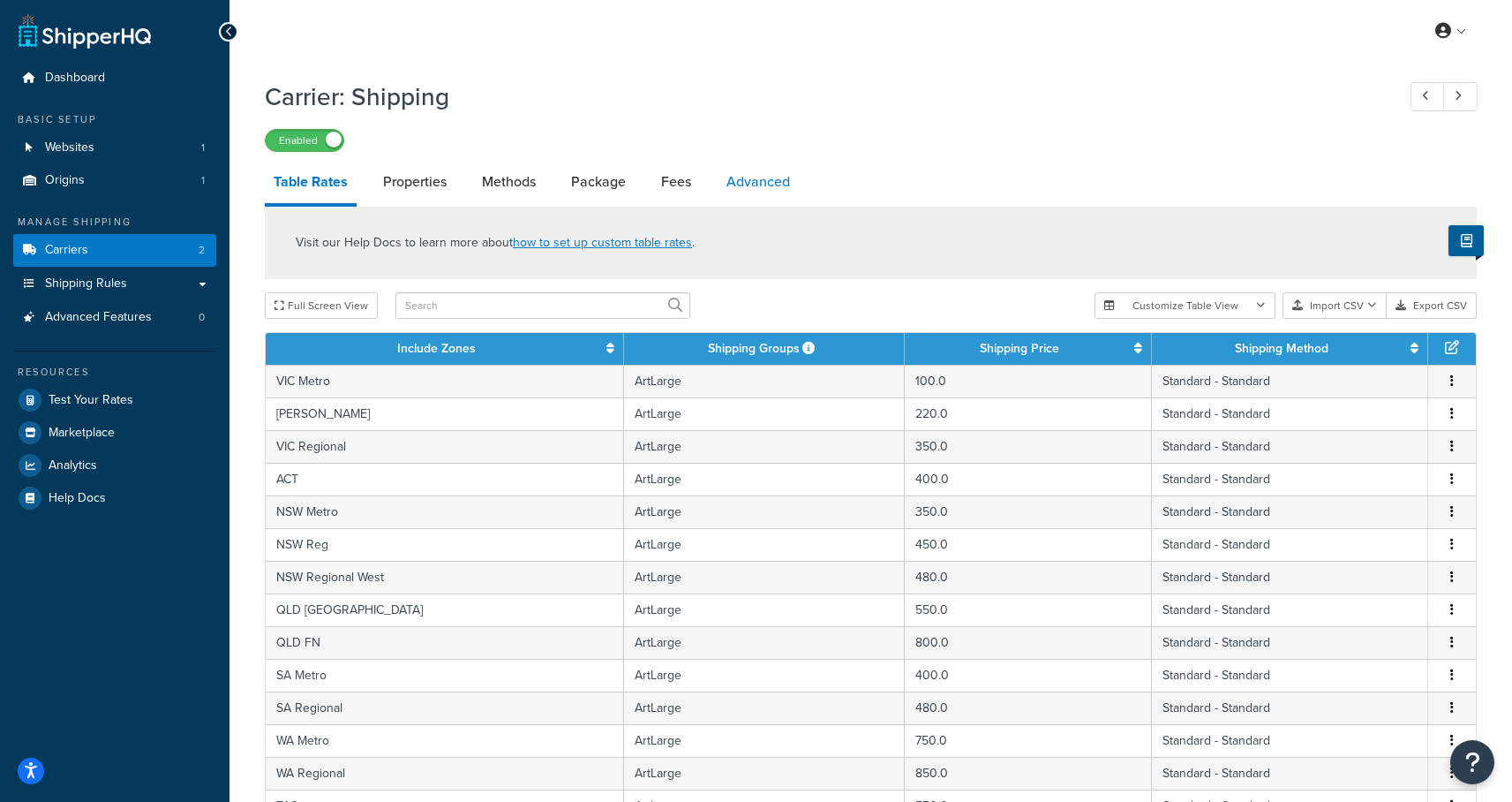
click at [744, 190] on link "Advanced" at bounding box center [758, 182] width 81 height 42
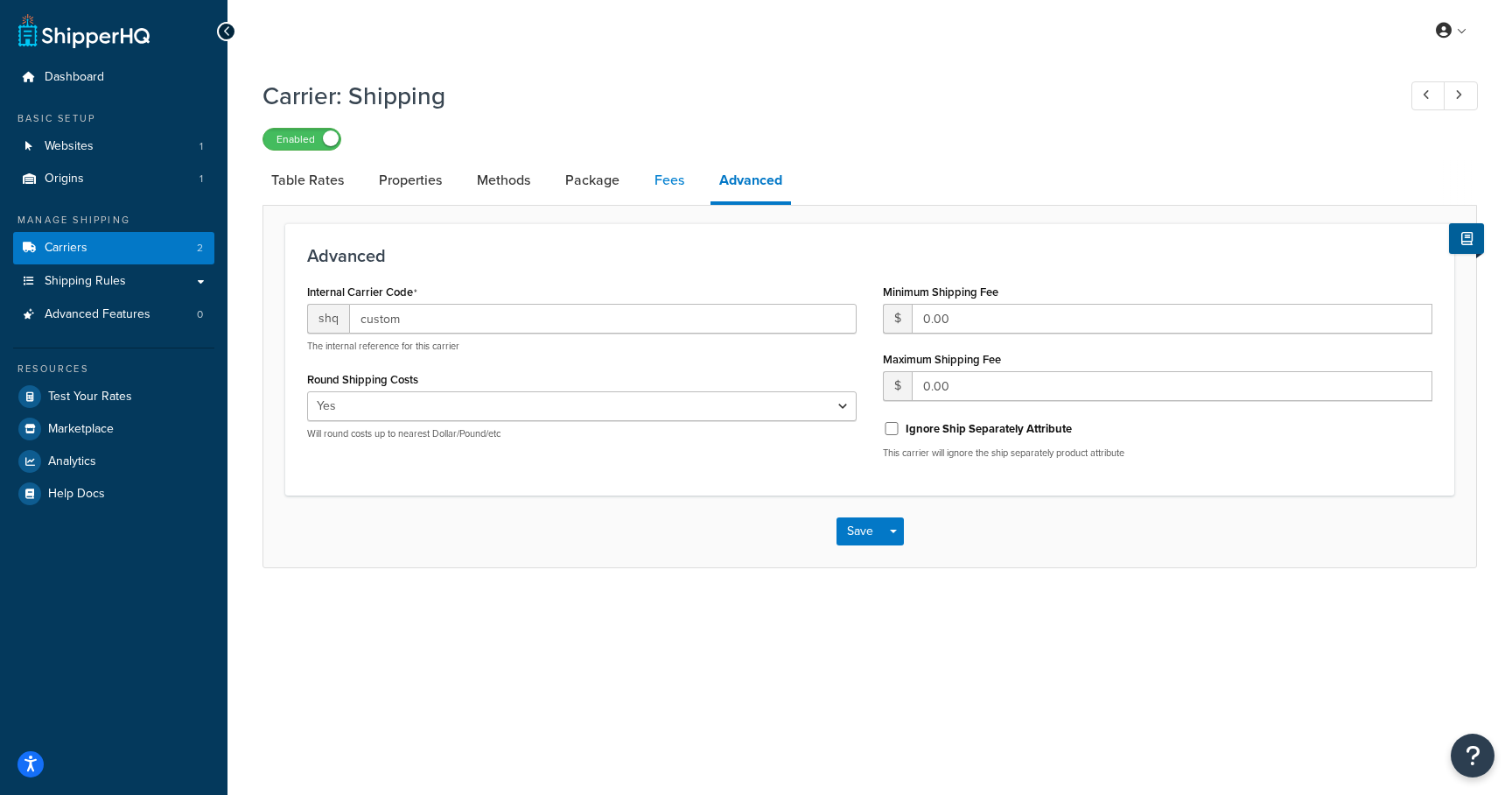
click at [663, 189] on link "Fees" at bounding box center [670, 180] width 48 height 42
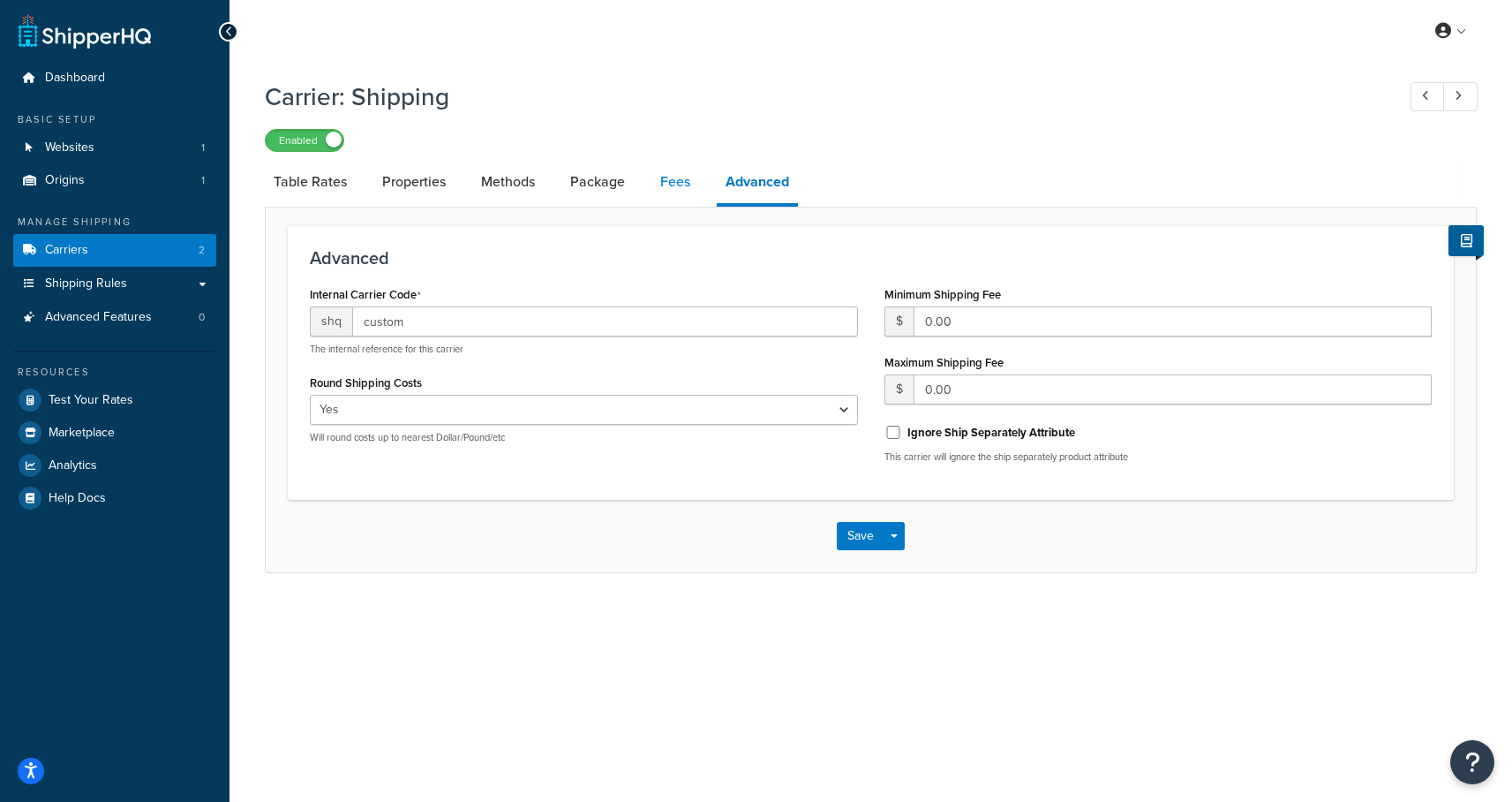
select select "AFTER"
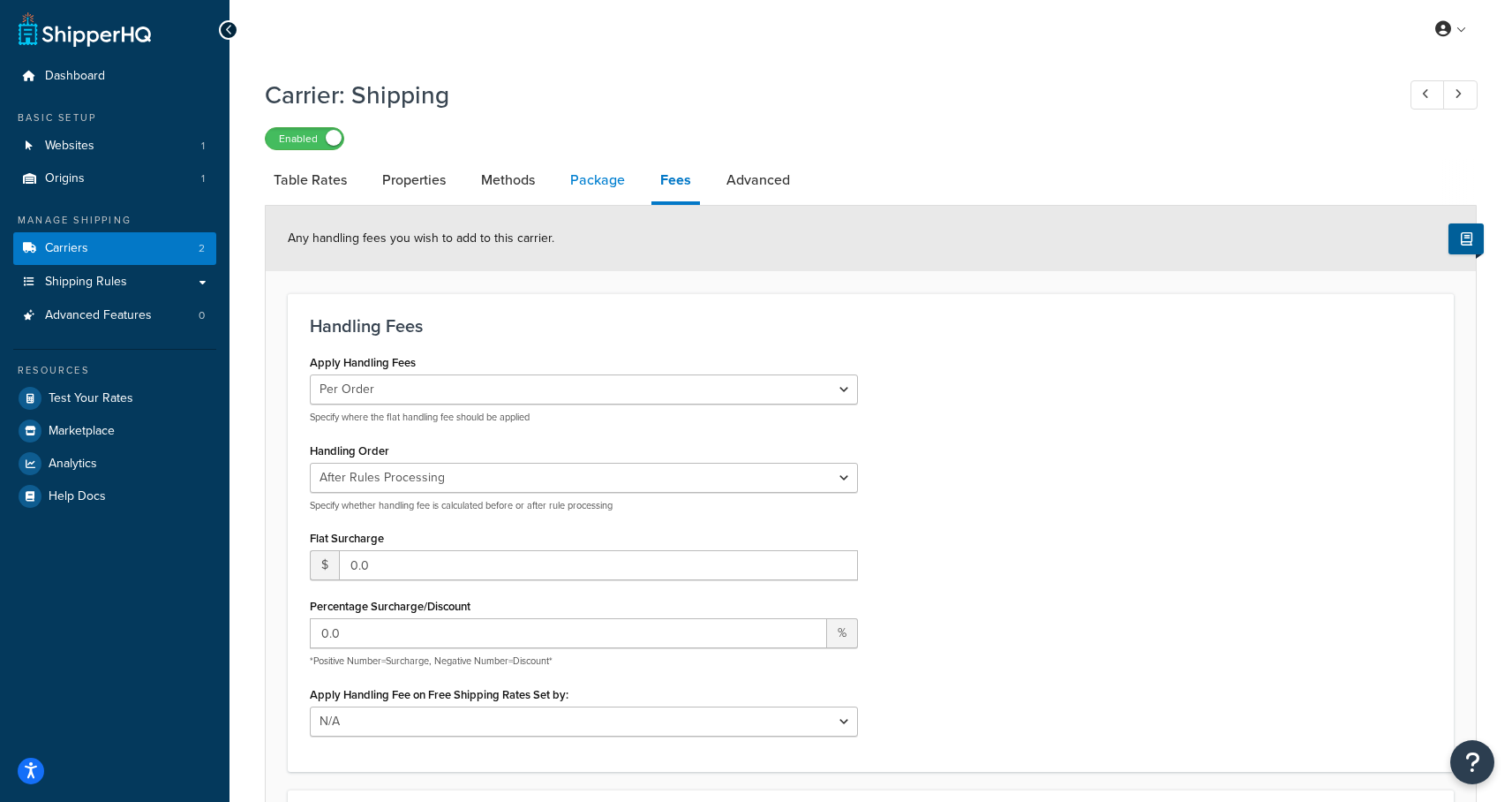
scroll to position [4, 0]
click at [451, 179] on link "Properties" at bounding box center [414, 178] width 81 height 42
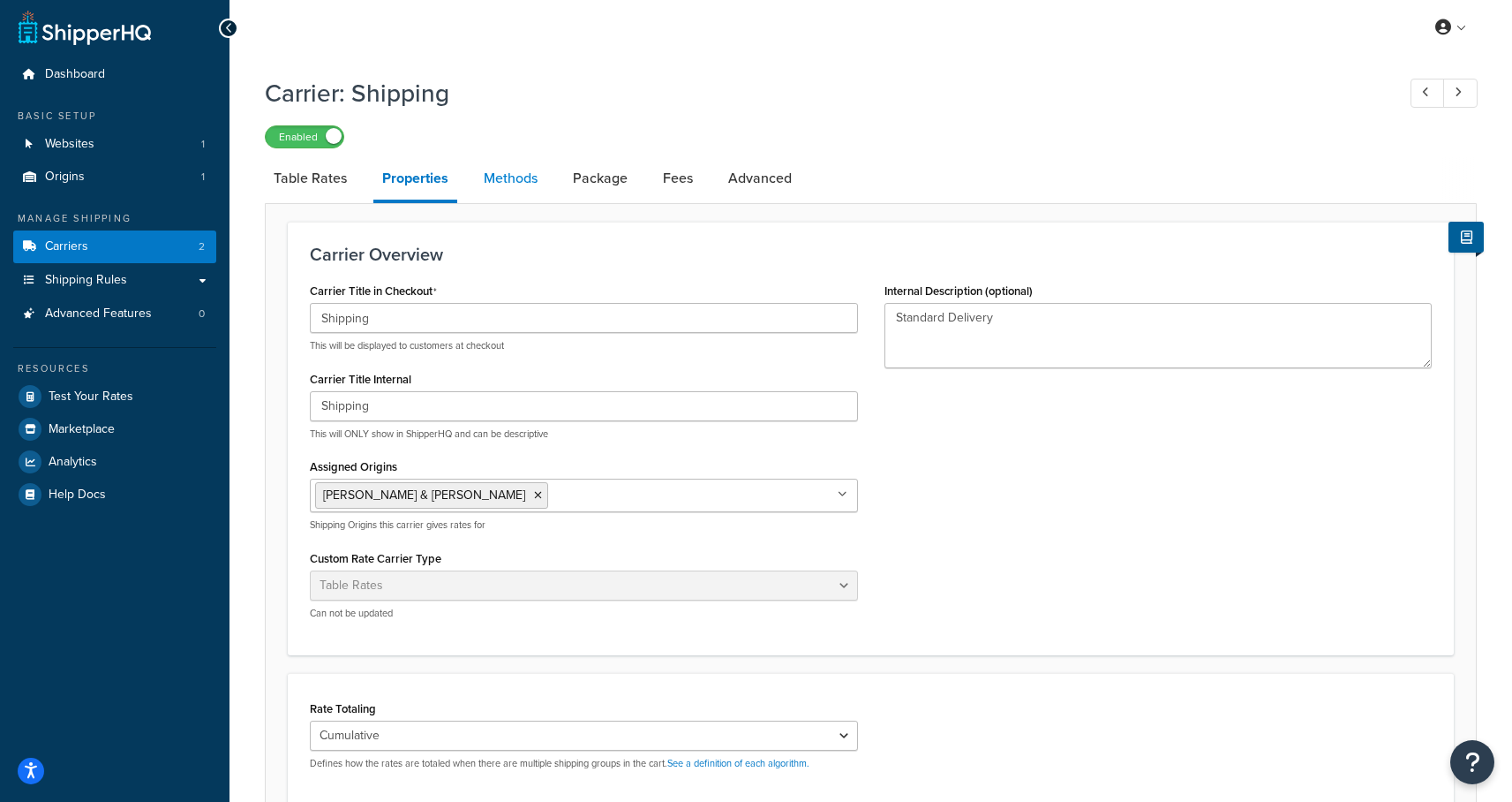
click at [496, 175] on link "Methods" at bounding box center [510, 178] width 71 height 42
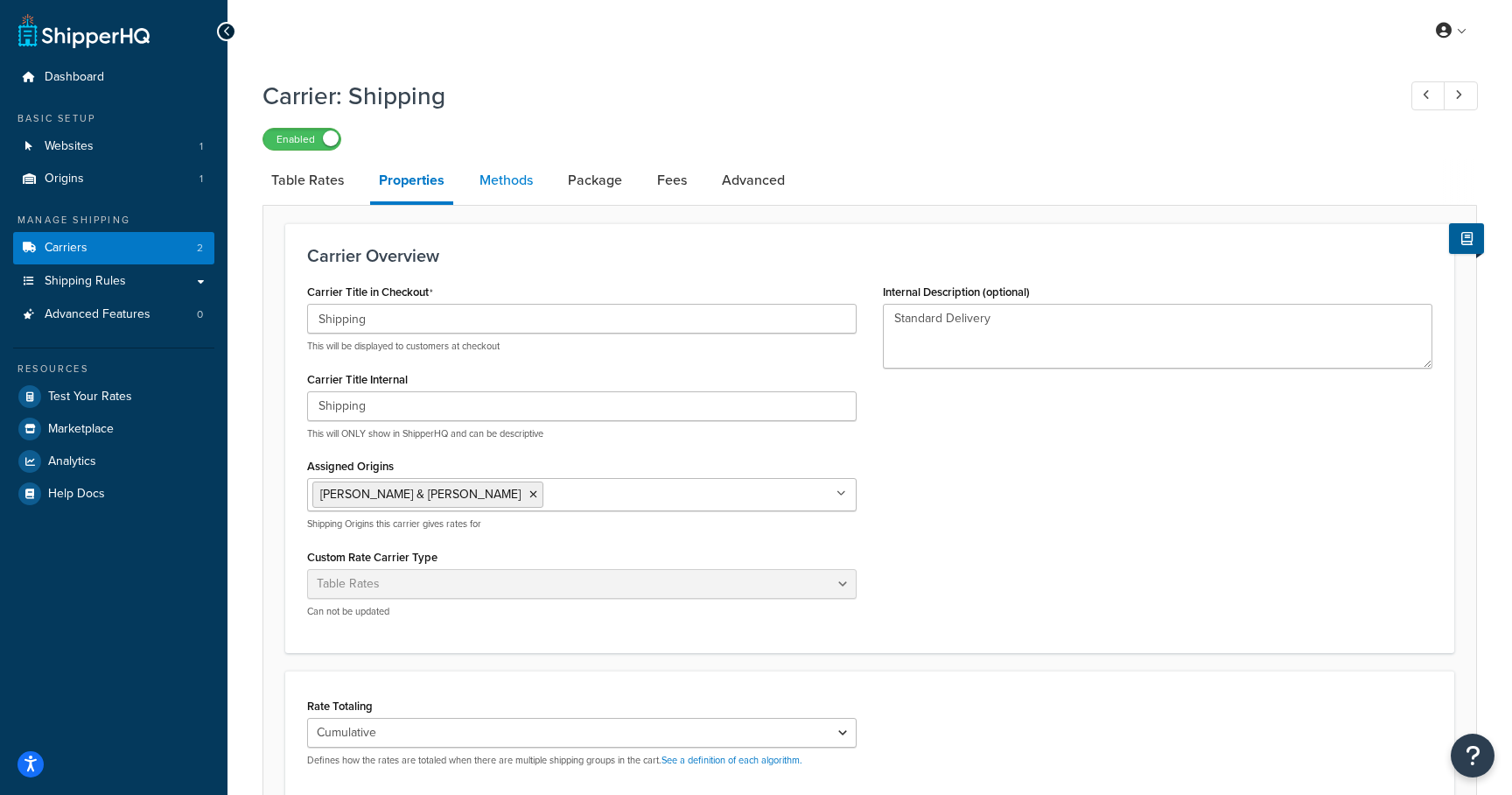
select select "25"
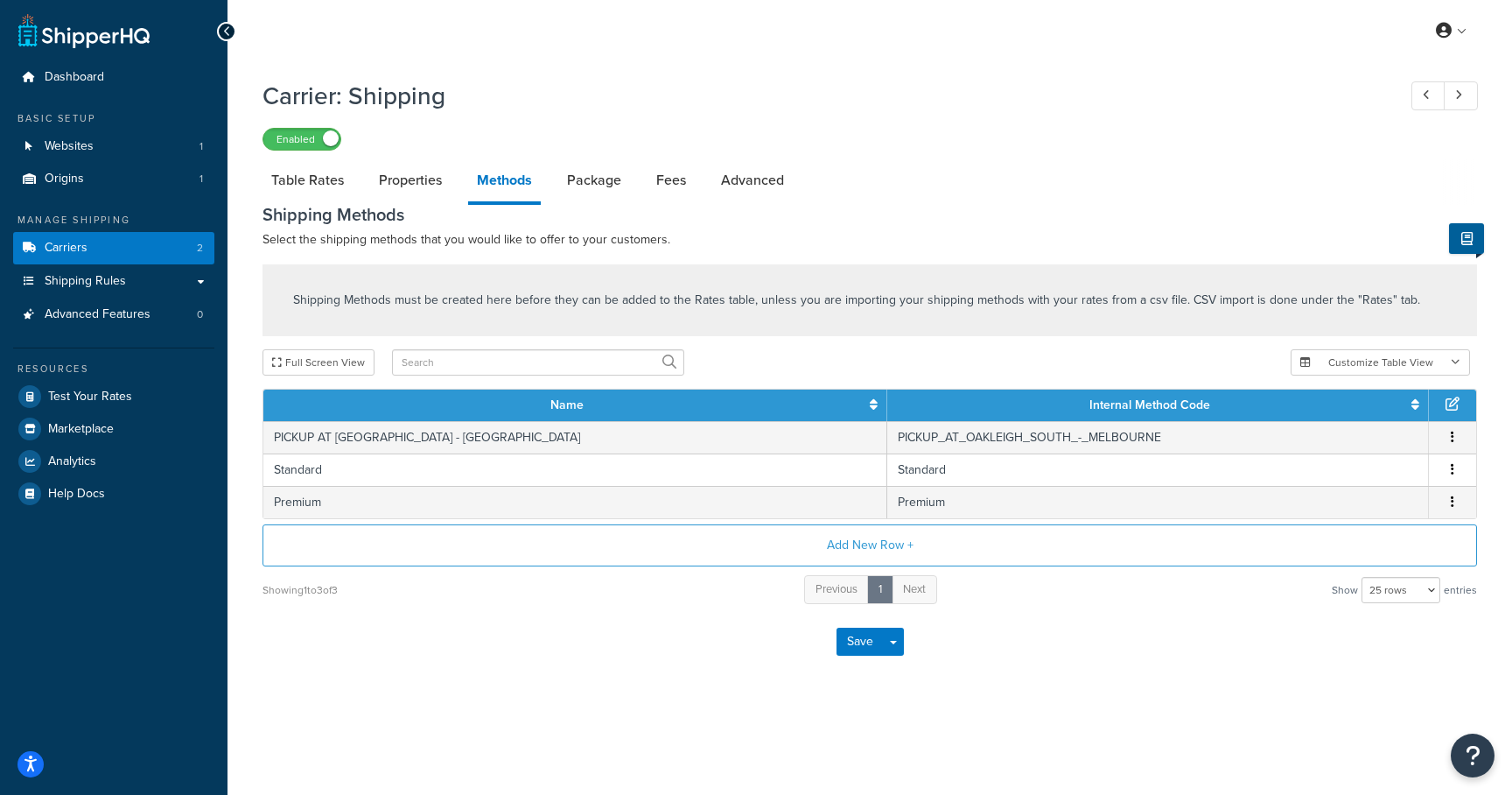
click at [1454, 402] on icon at bounding box center [1453, 403] width 14 height 14
click at [1453, 409] on icon at bounding box center [1453, 403] width 14 height 14
click at [1452, 410] on icon at bounding box center [1453, 403] width 14 height 14
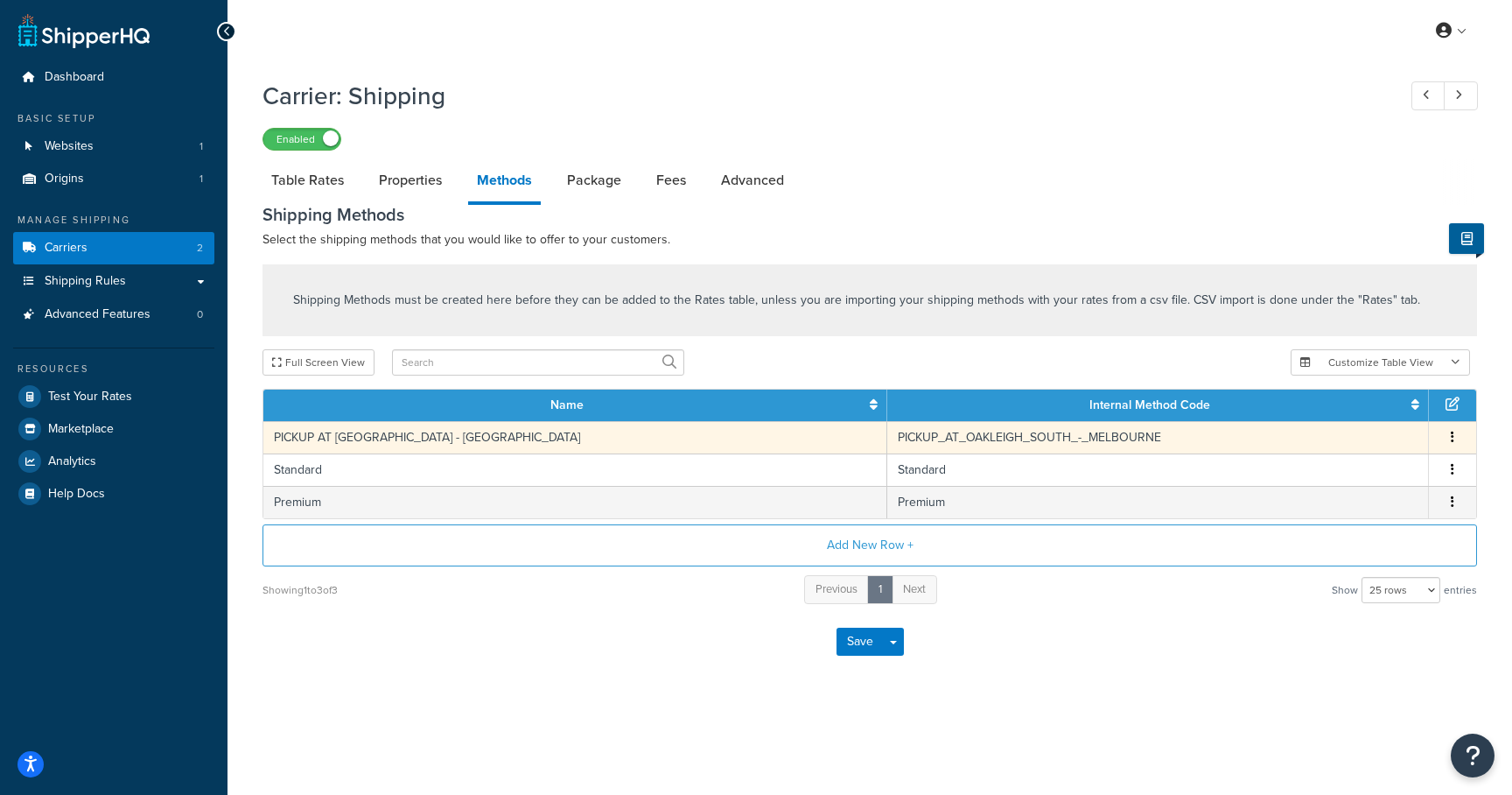
click at [1453, 436] on icon "button" at bounding box center [1453, 436] width 4 height 12
click at [1389, 417] on div "Edit" at bounding box center [1365, 422] width 124 height 36
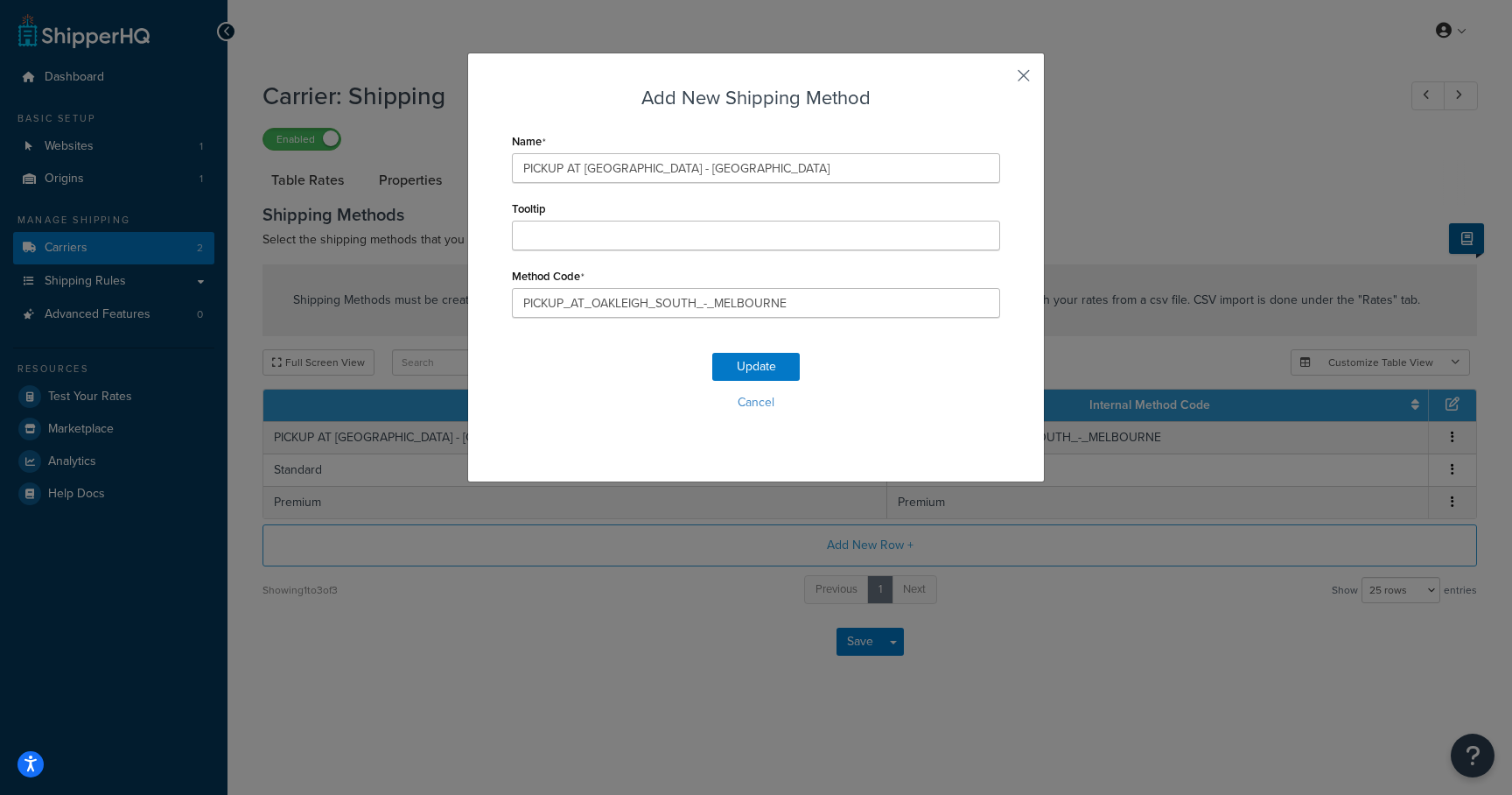
click at [1001, 81] on button "button" at bounding box center [998, 81] width 5 height 5
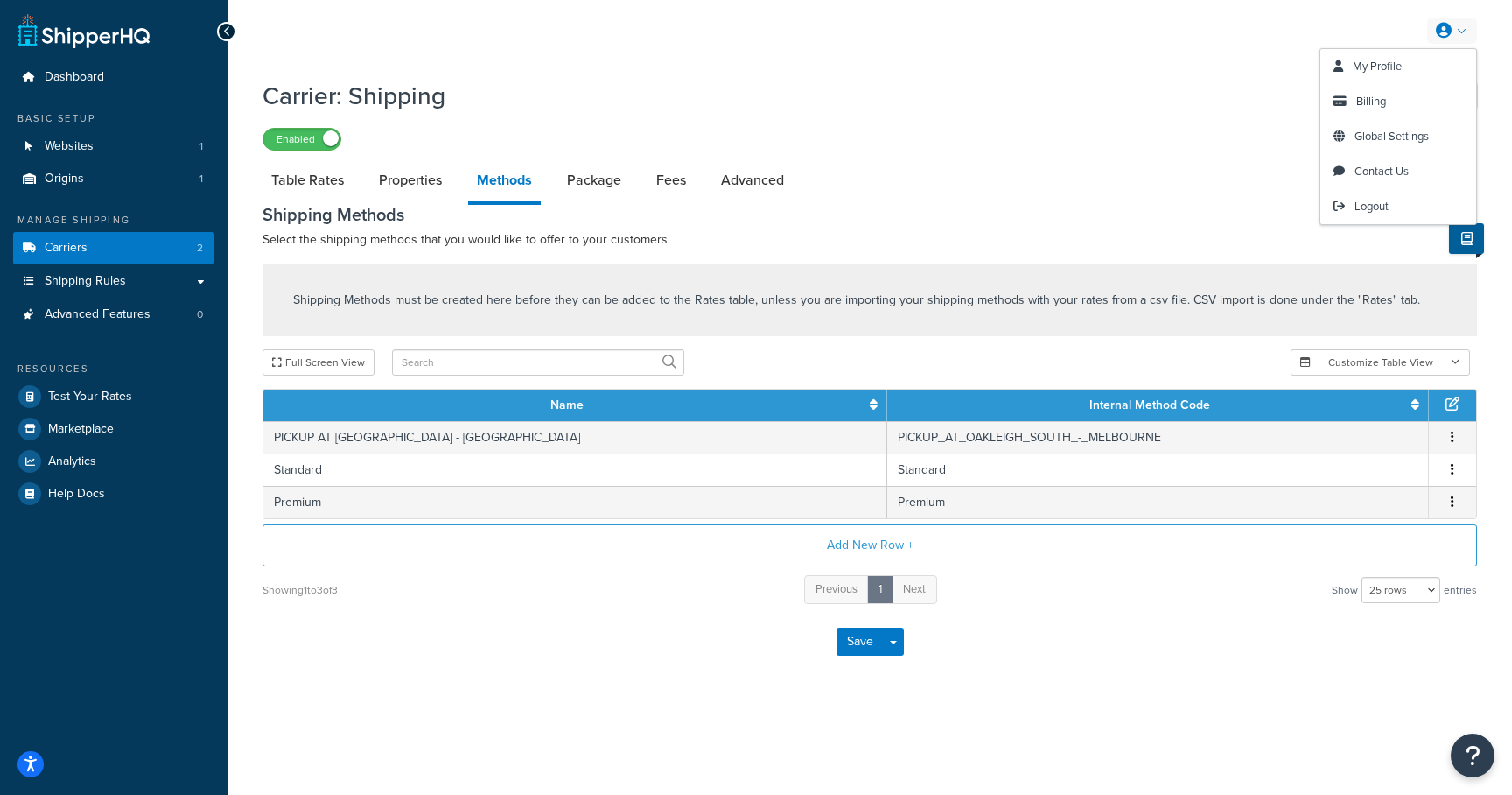
click at [1432, 35] on link at bounding box center [1452, 30] width 50 height 27
click at [1378, 137] on span "Global Settings" at bounding box center [1391, 136] width 74 height 16
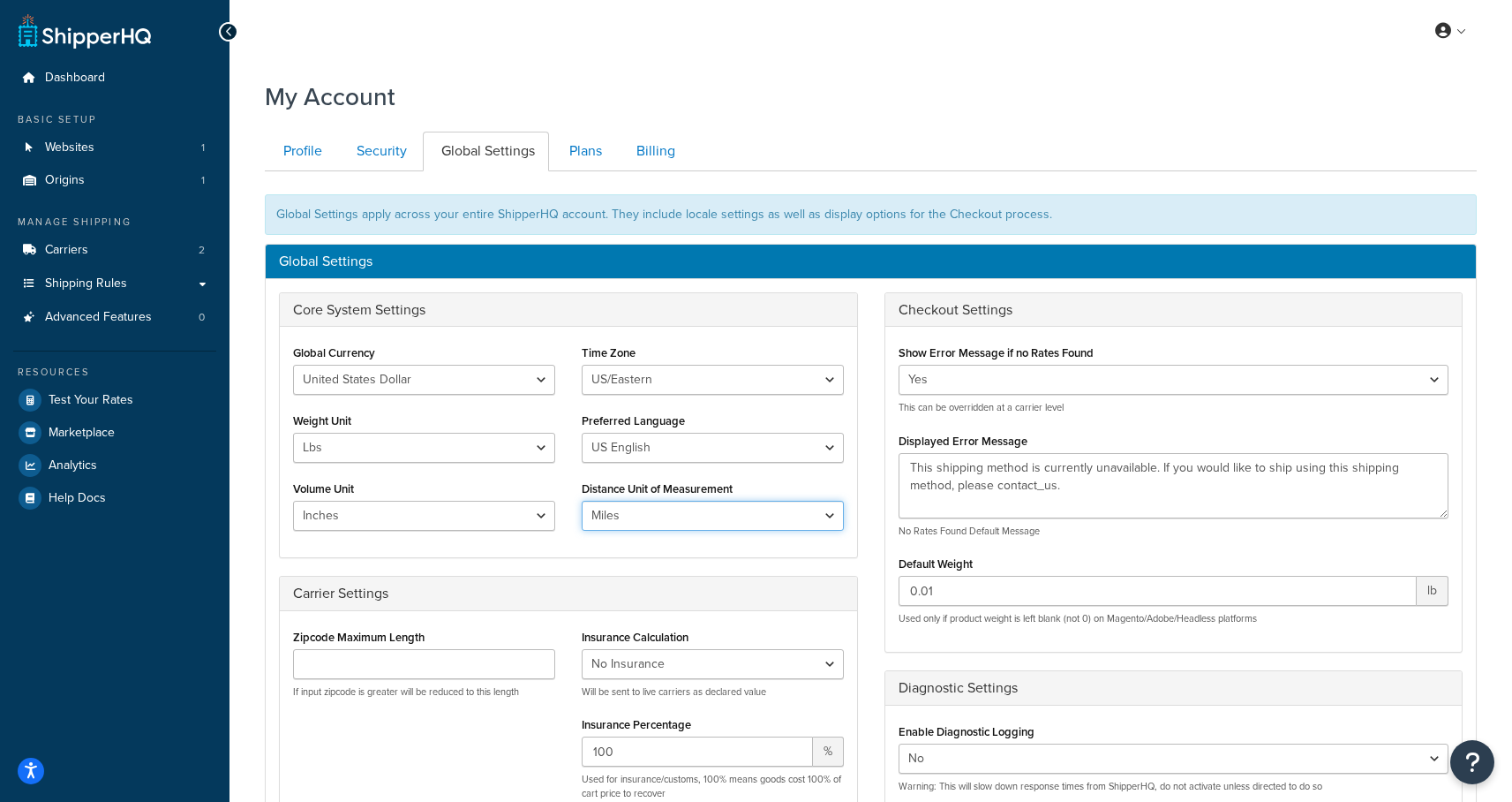
click at [779, 522] on select "Miles Kilometers" at bounding box center [712, 515] width 262 height 30
select select "KM"
click at [581, 500] on select "Miles Kilometers" at bounding box center [712, 515] width 262 height 30
click at [527, 519] on select "Inches Centimetres Feet Yards Metres" at bounding box center [424, 515] width 262 height 30
select select "cm"
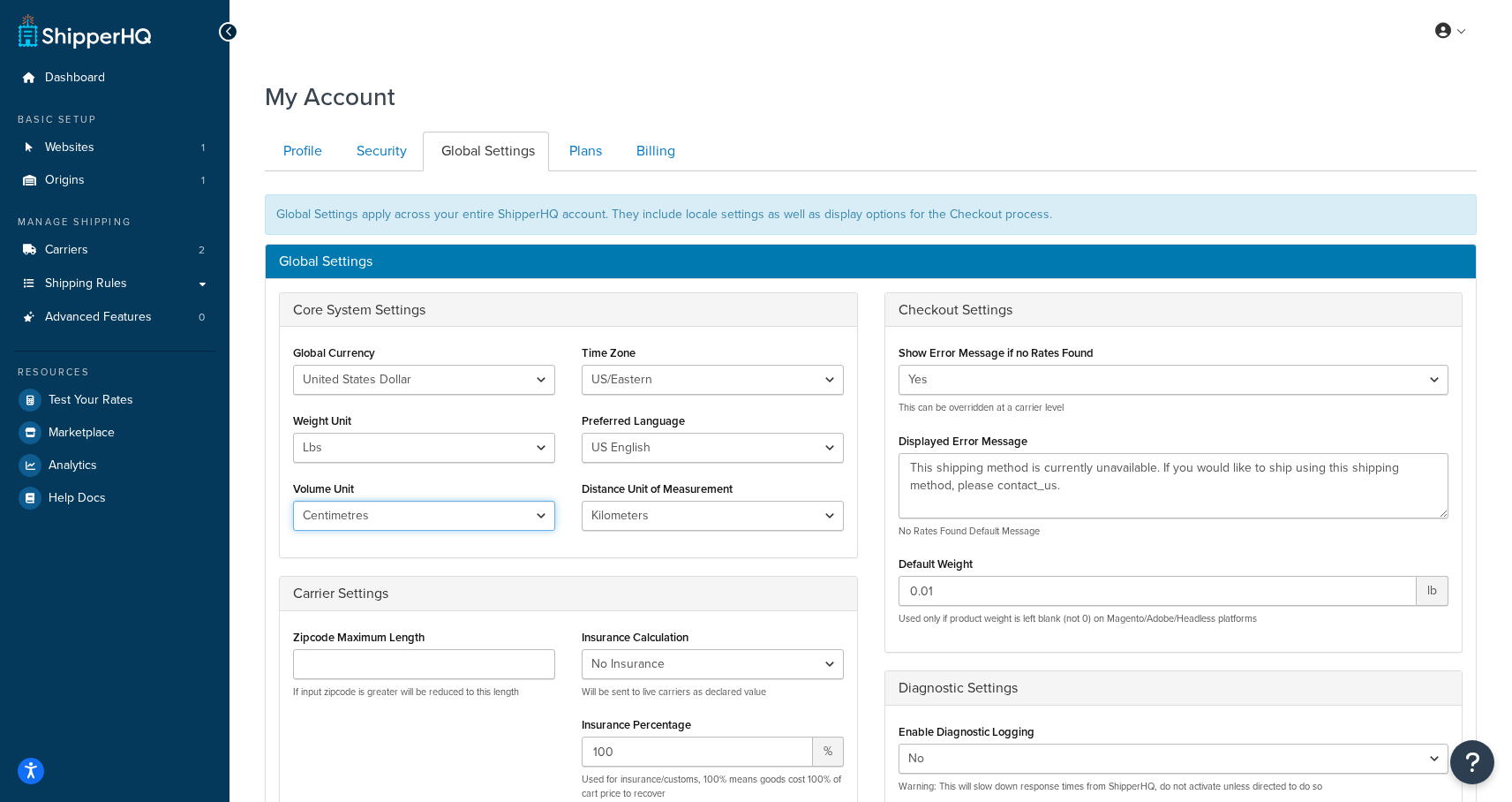
click at [293, 500] on select "Inches Centimetres Feet Yards Metres" at bounding box center [424, 515] width 262 height 30
click at [455, 455] on select "Lbs Kgs" at bounding box center [424, 448] width 262 height 30
select select "kg"
click at [293, 433] on select "Lbs Kgs" at bounding box center [424, 448] width 262 height 30
click at [447, 381] on select "United States Dollar Euro British Pound Australian Dollar Canadian Dollar Japan…" at bounding box center [424, 379] width 262 height 30
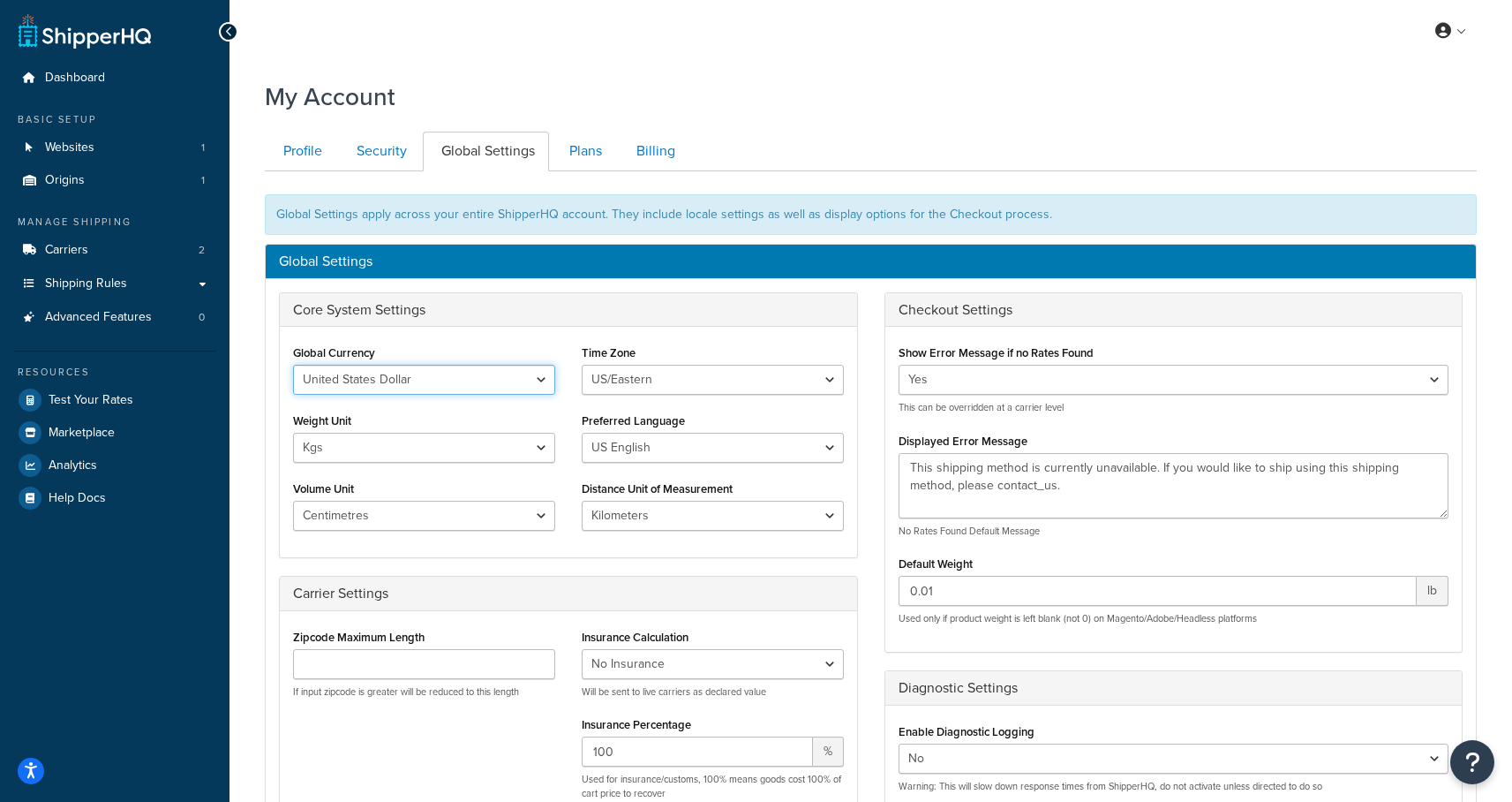
select select "AUD"
click at [293, 365] on select "United States Dollar Euro British Pound Australian Dollar Canadian Dollar Japan…" at bounding box center [424, 379] width 262 height 30
click at [642, 371] on select "US/Hawaii US/Alaska US/Pacific US/Central US/Mountain US/Eastern US/Arizona Afr…" at bounding box center [712, 379] width 262 height 30
select select "Australia/Victoria"
click at [581, 365] on select "US/Hawaii US/Alaska US/Pacific US/Central US/Mountain US/Eastern US/Arizona Afr…" at bounding box center [712, 379] width 262 height 30
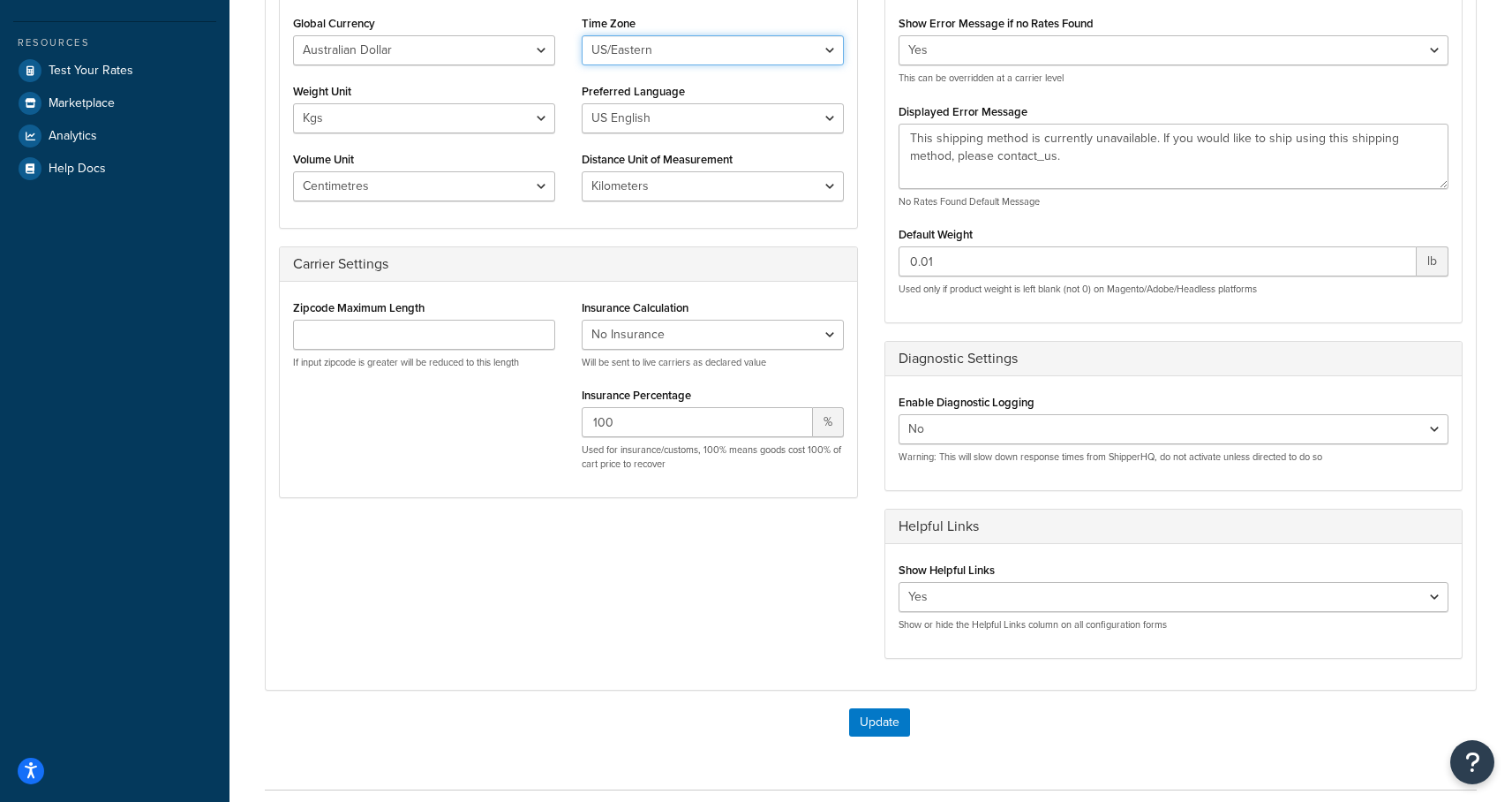
scroll to position [330, 0]
click at [875, 717] on button "Update" at bounding box center [879, 721] width 61 height 29
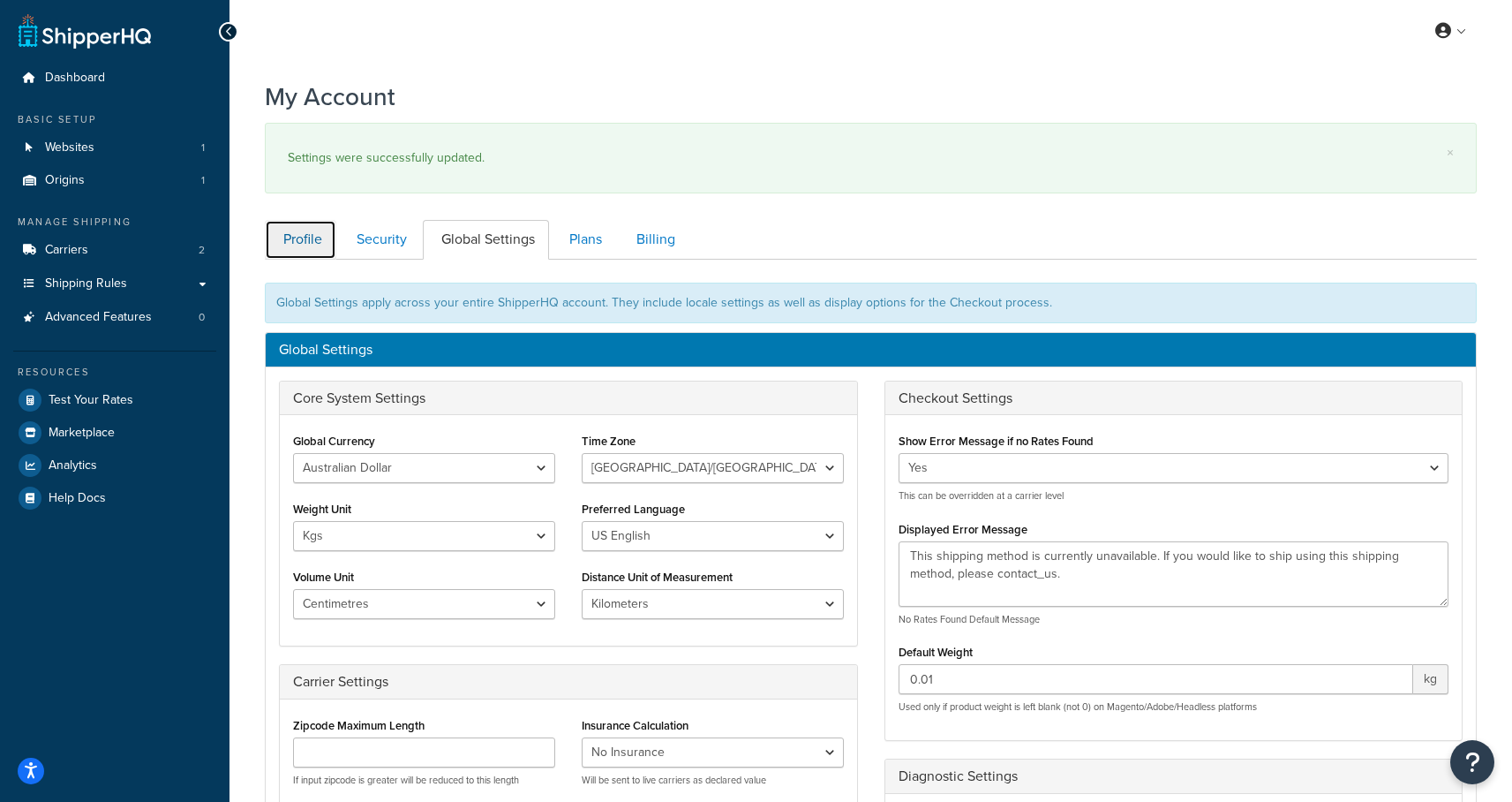
click at [314, 242] on link "Profile" at bounding box center [300, 239] width 71 height 40
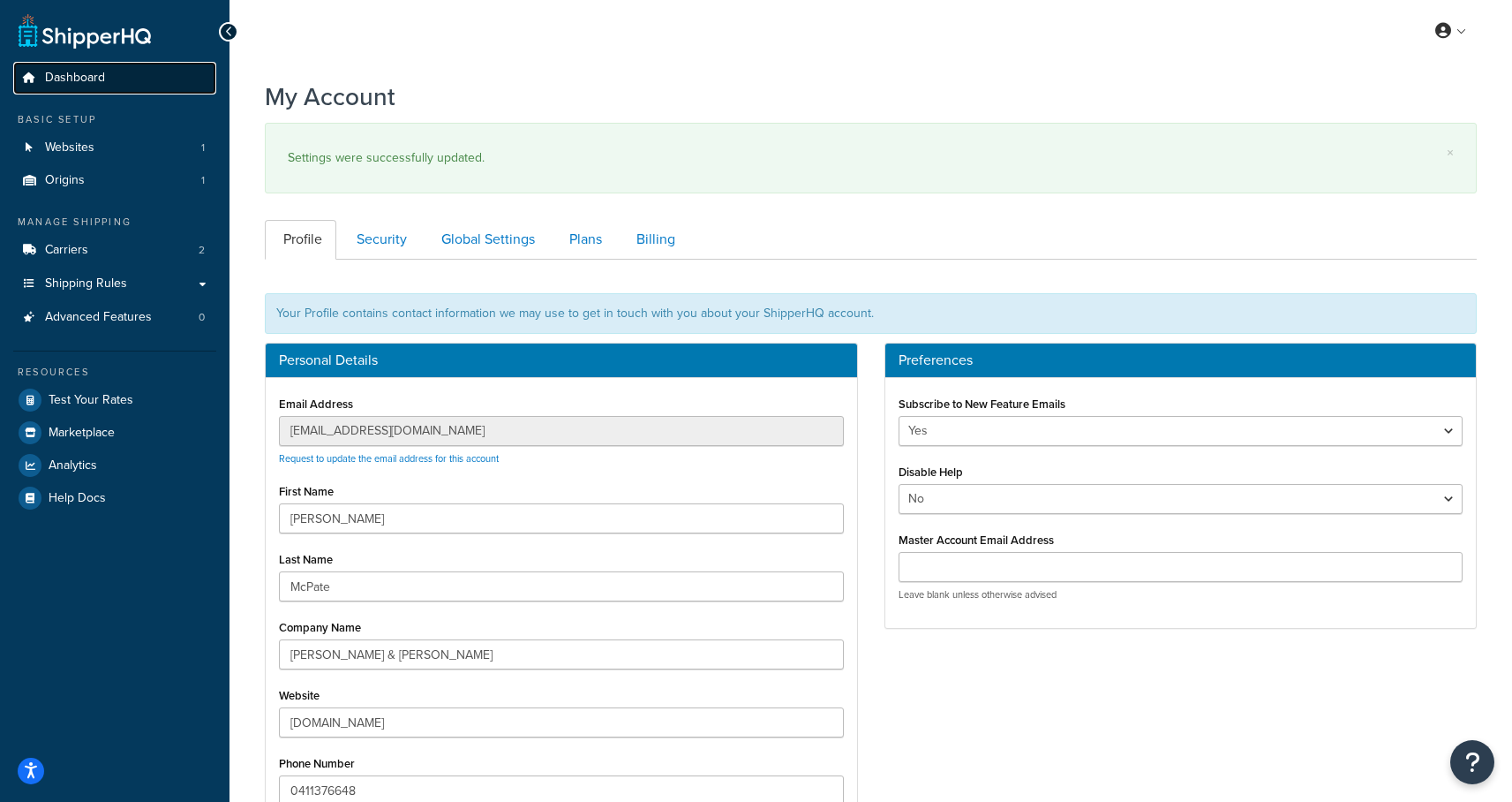
click at [63, 80] on span "Dashboard" at bounding box center [75, 78] width 60 height 15
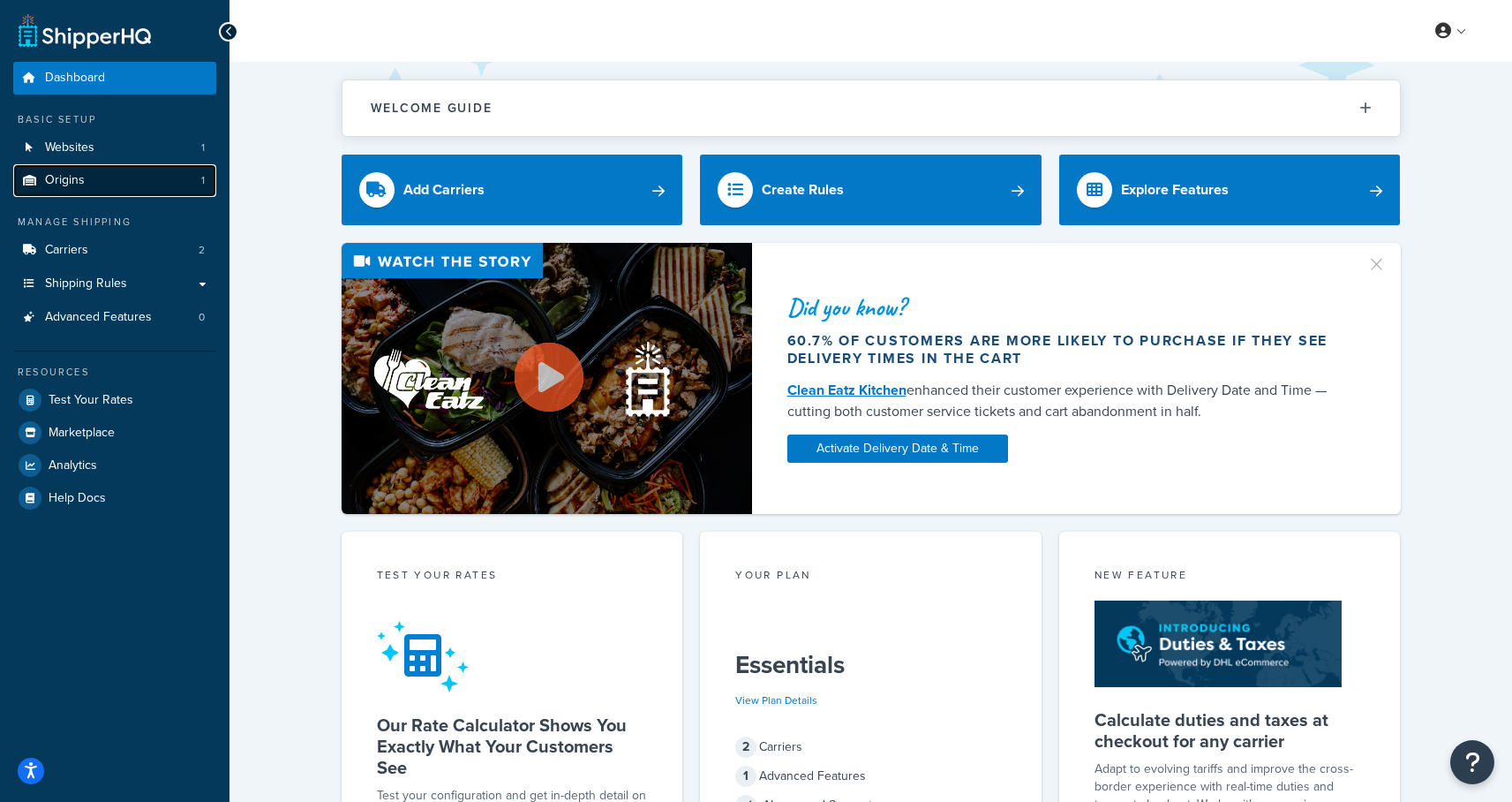
click at [69, 174] on span "Origins" at bounding box center [65, 181] width 40 height 15
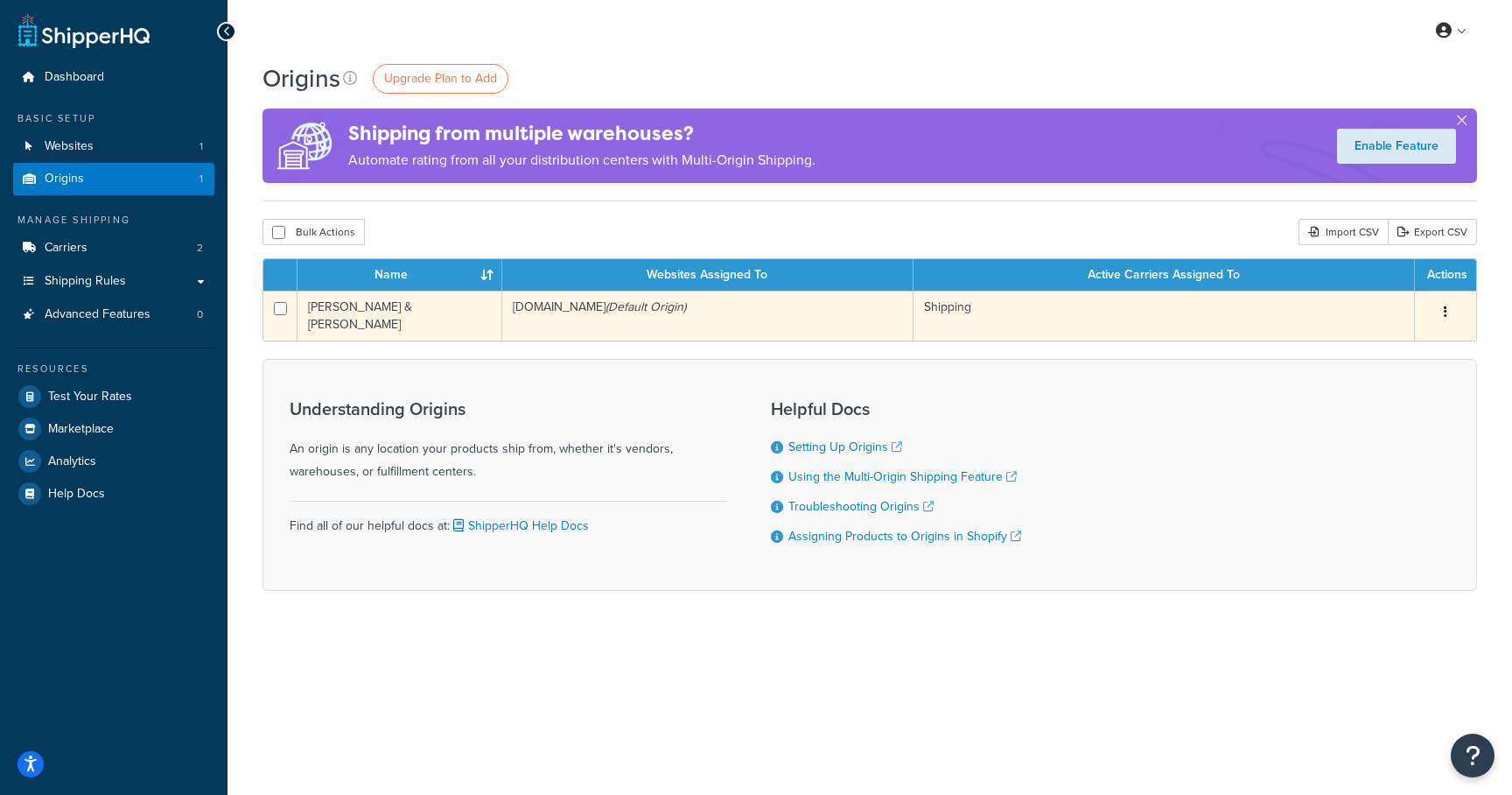
click at [1446, 310] on icon "button" at bounding box center [1446, 311] width 4 height 12
click at [1412, 341] on link "Edit" at bounding box center [1388, 345] width 138 height 36
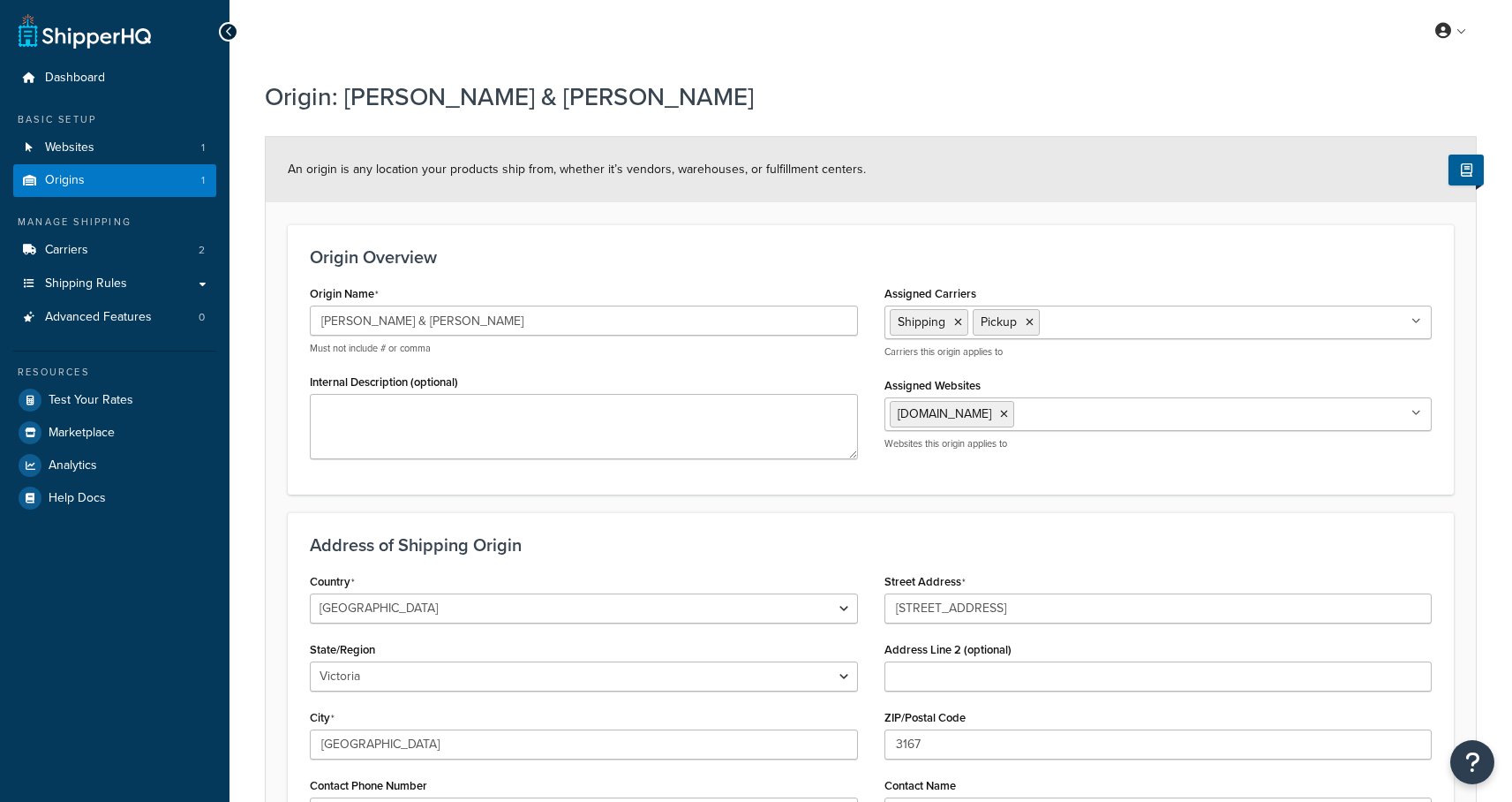
select select "1013"
select select "179"
click at [64, 147] on span "Websites" at bounding box center [70, 148] width 50 height 15
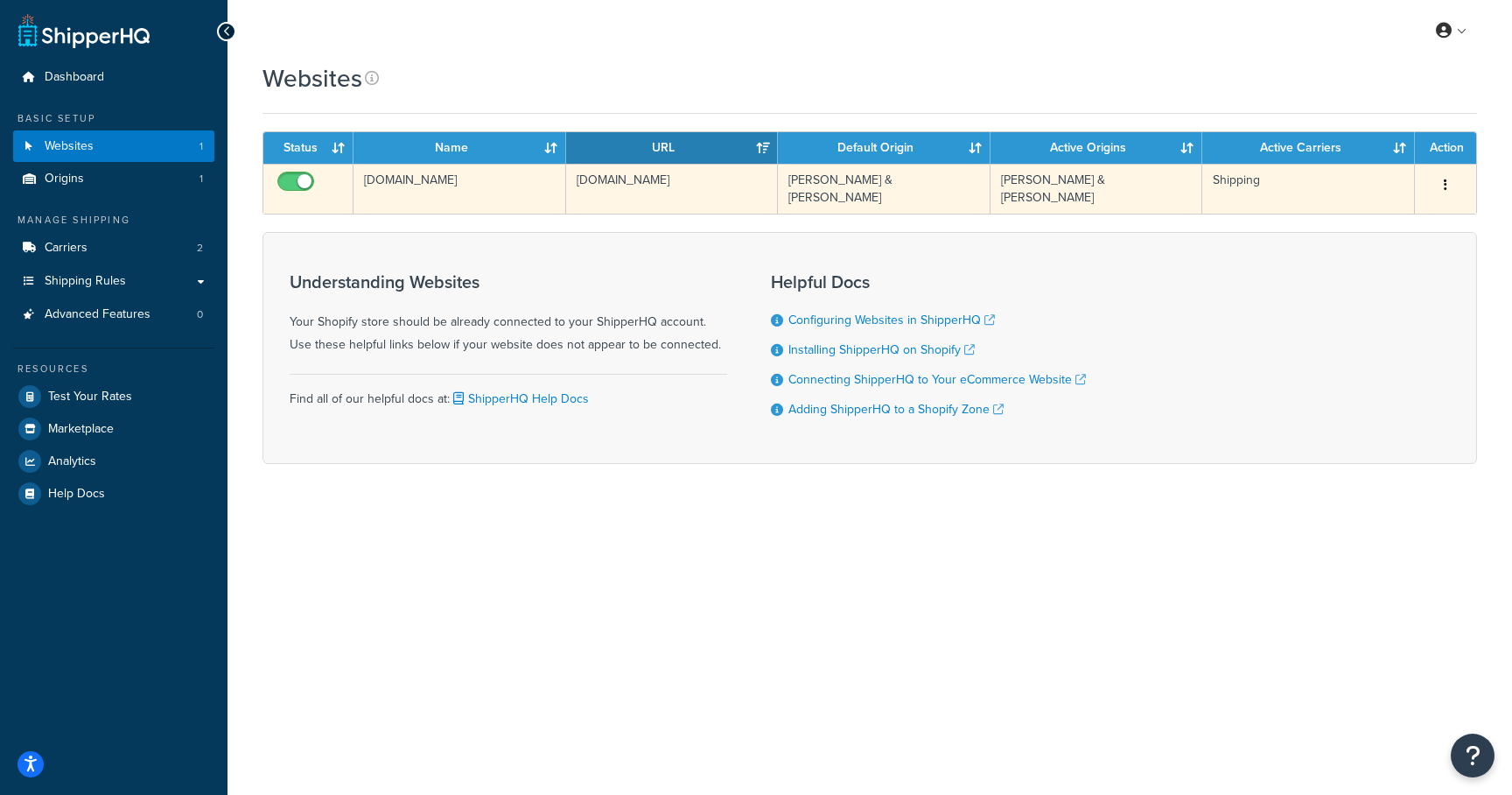
click at [1445, 186] on icon "button" at bounding box center [1446, 184] width 4 height 12
click at [1400, 224] on link "Edit" at bounding box center [1374, 220] width 138 height 36
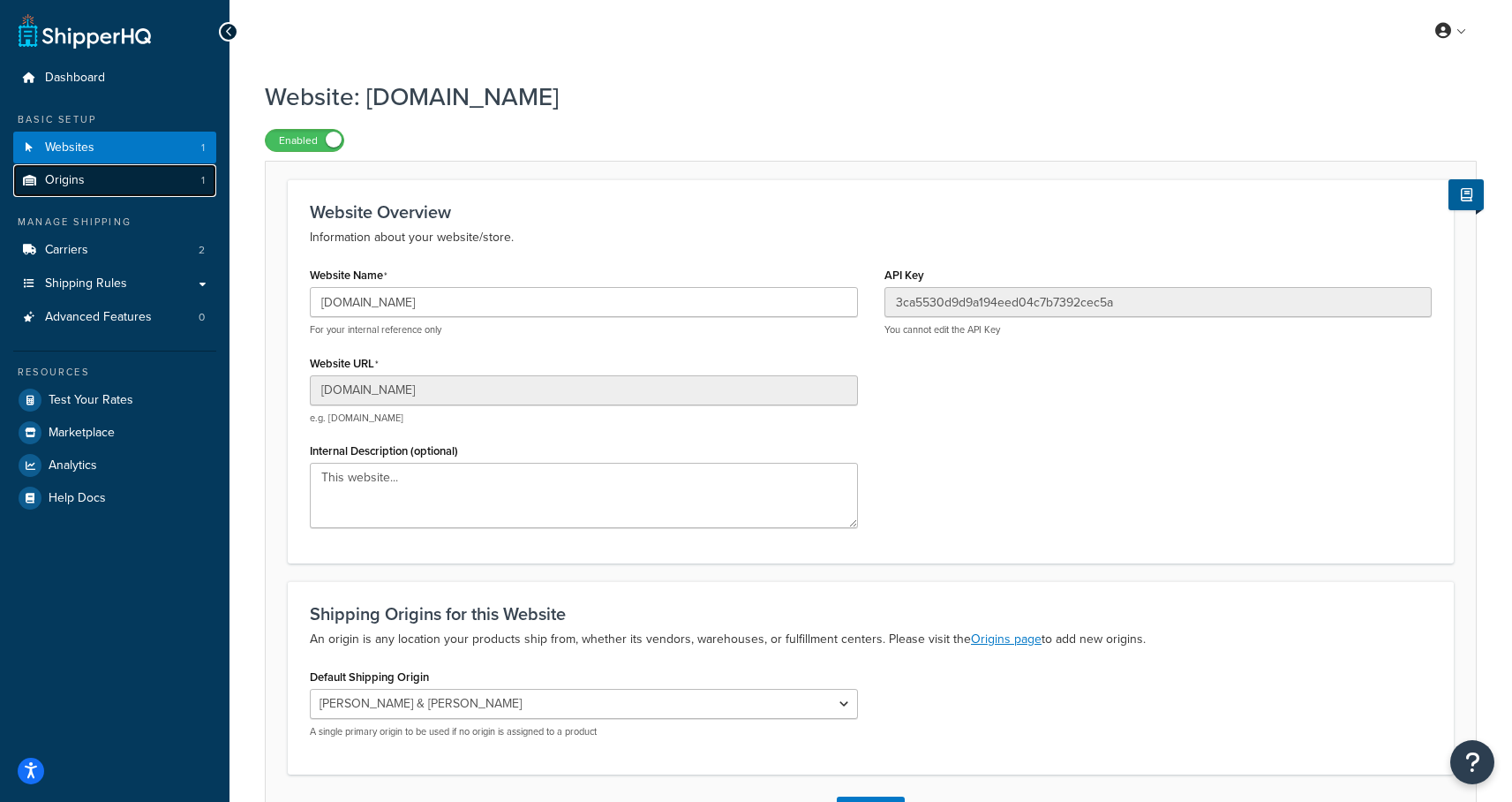
click at [76, 179] on span "Origins" at bounding box center [65, 181] width 40 height 15
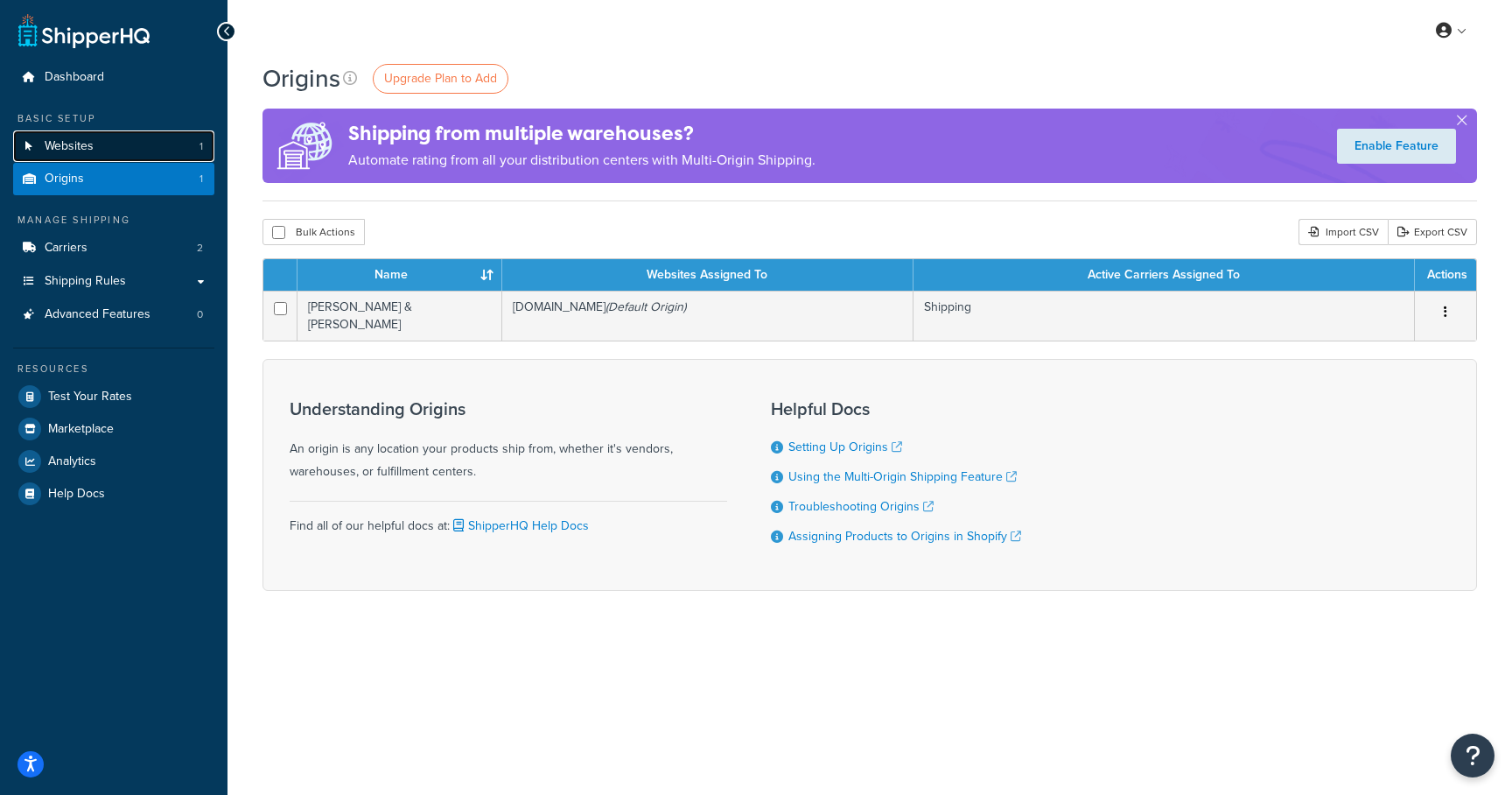
click at [80, 151] on span "Websites" at bounding box center [70, 146] width 49 height 15
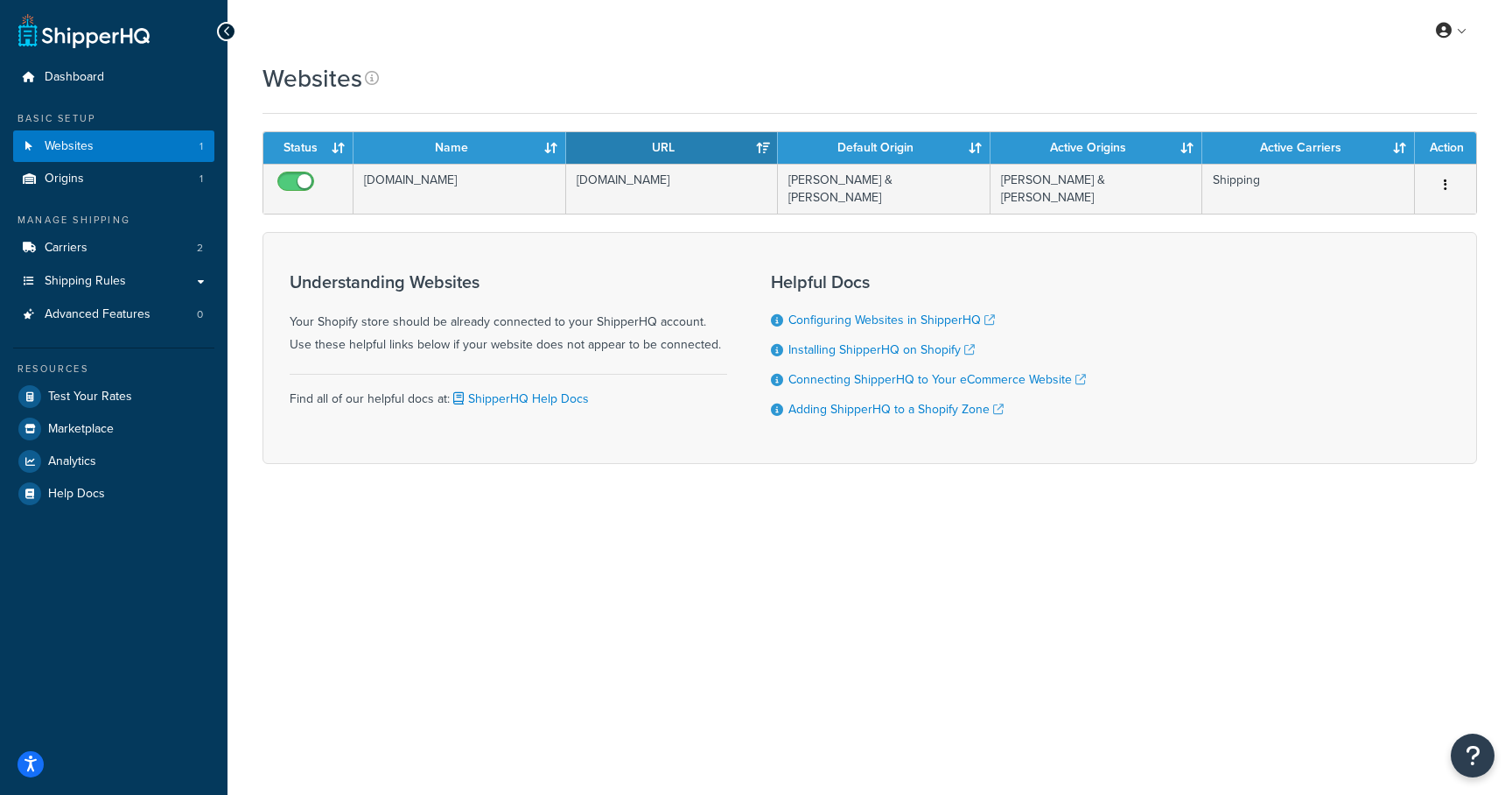
click at [60, 196] on ul "Dashboard Basic Setup Websites 1 Origins 1 Manage Shipping Carriers 2 Shipping …" at bounding box center [113, 285] width 201 height 448
click at [59, 244] on span "Carriers" at bounding box center [66, 248] width 43 height 15
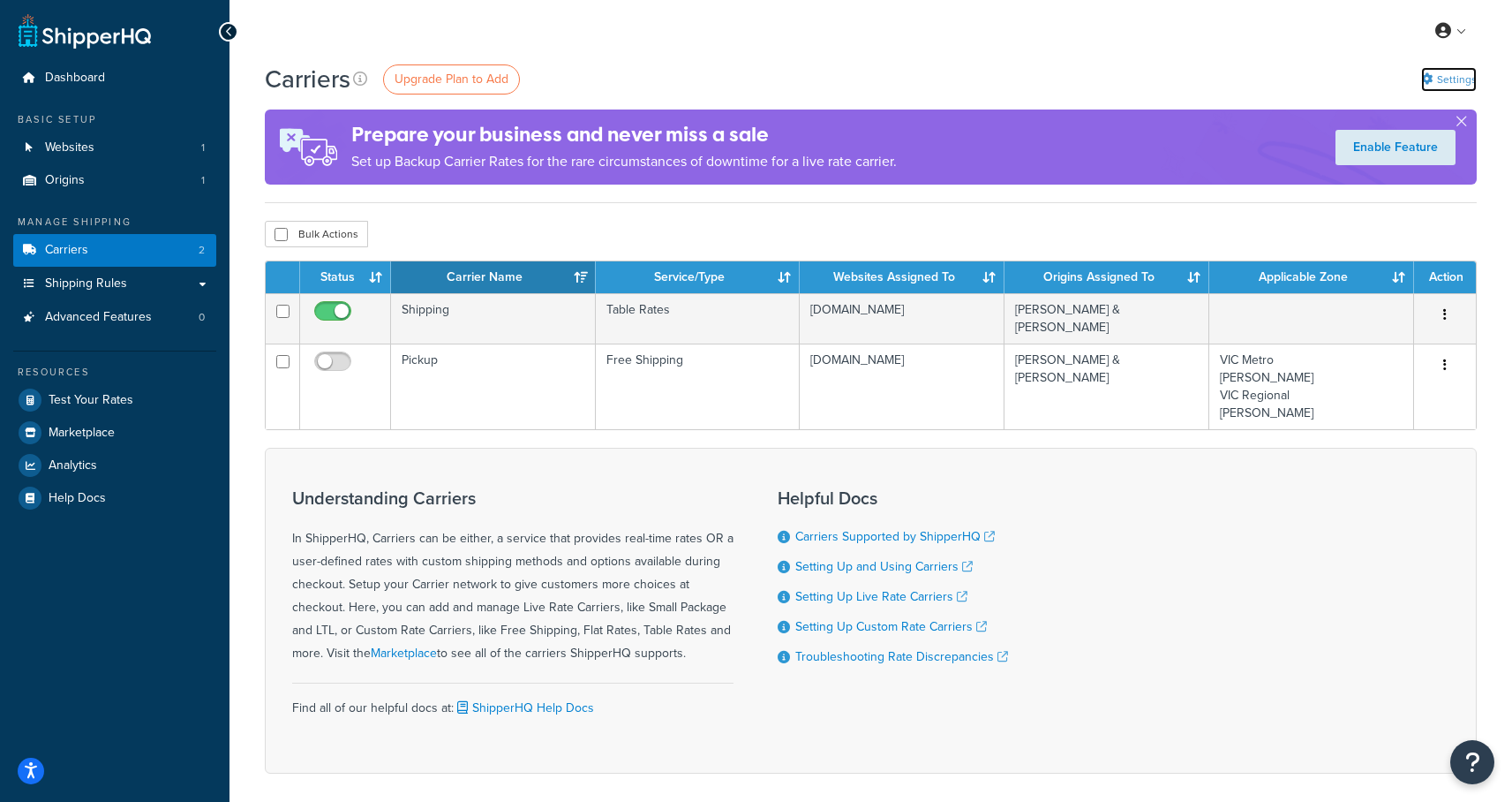
click at [1460, 82] on link "Settings" at bounding box center [1448, 79] width 55 height 25
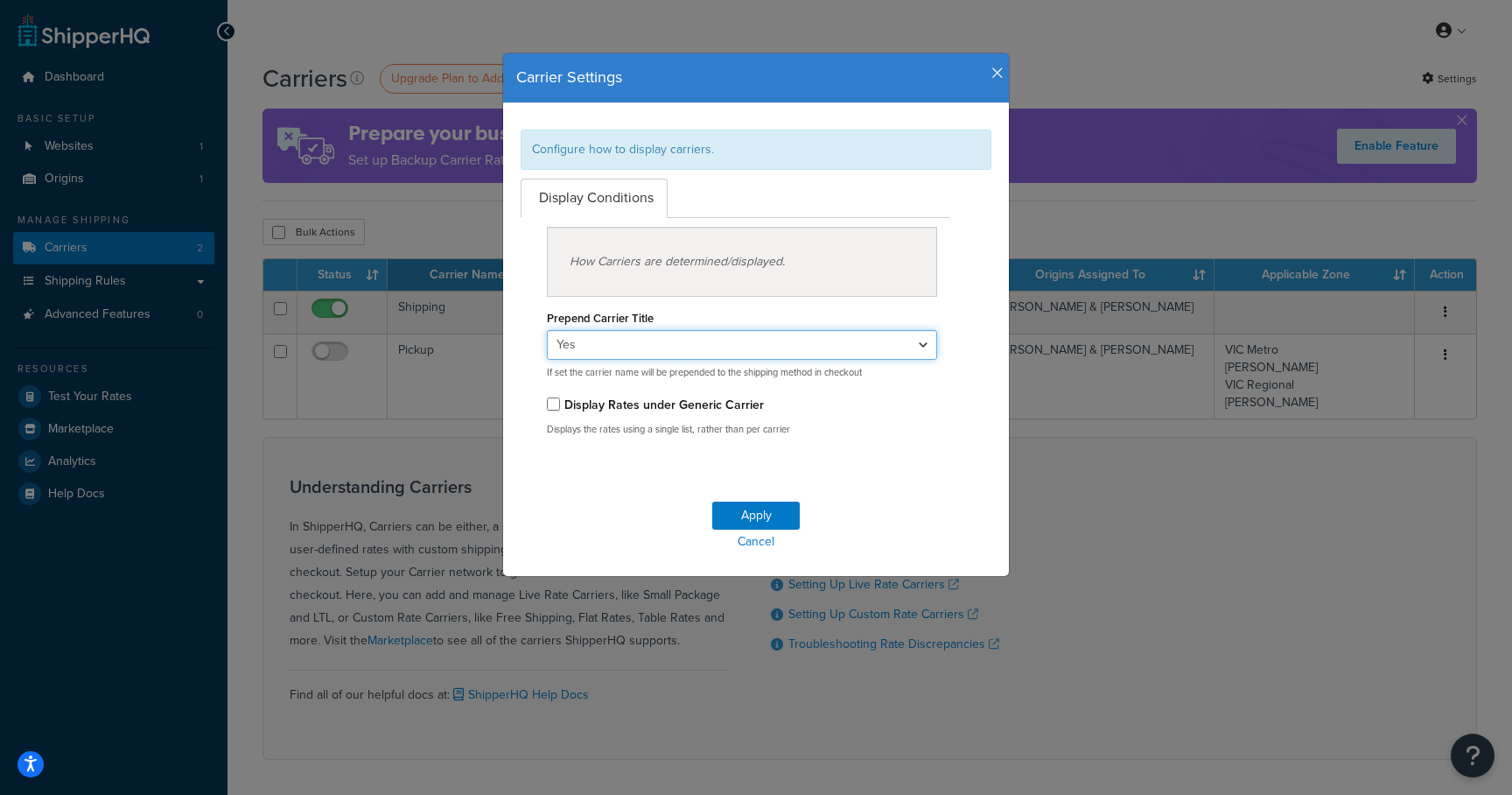
click at [684, 348] on select "Yes No" at bounding box center [742, 345] width 391 height 30
click at [622, 341] on select "Yes No" at bounding box center [742, 345] width 391 height 30
select select "false"
click at [547, 330] on select "Yes No" at bounding box center [742, 345] width 391 height 30
click at [755, 510] on button "Apply" at bounding box center [756, 515] width 88 height 28
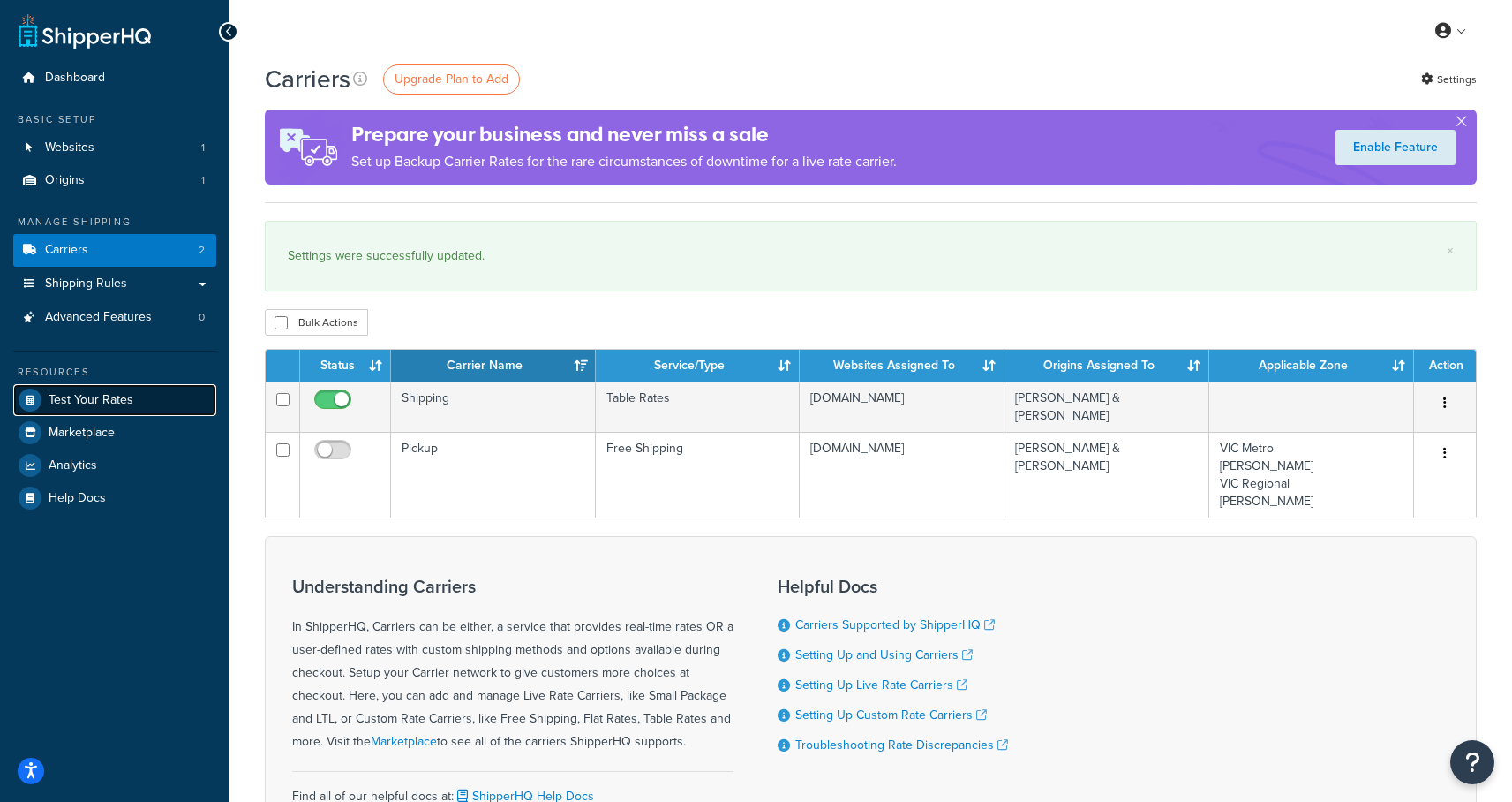
click at [92, 388] on link "Test Your Rates" at bounding box center [114, 400] width 203 height 31
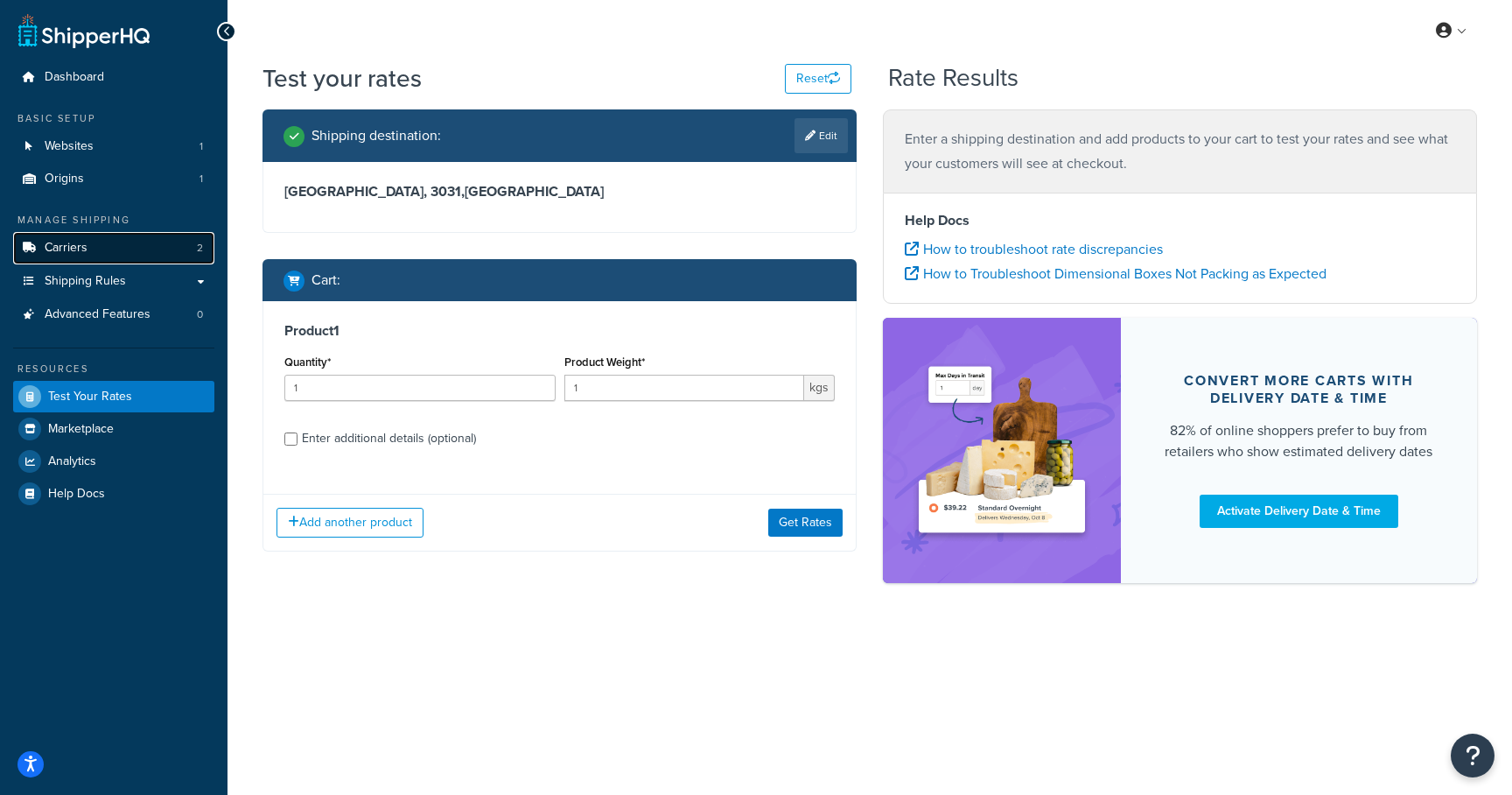
click at [61, 248] on span "Carriers" at bounding box center [66, 248] width 43 height 15
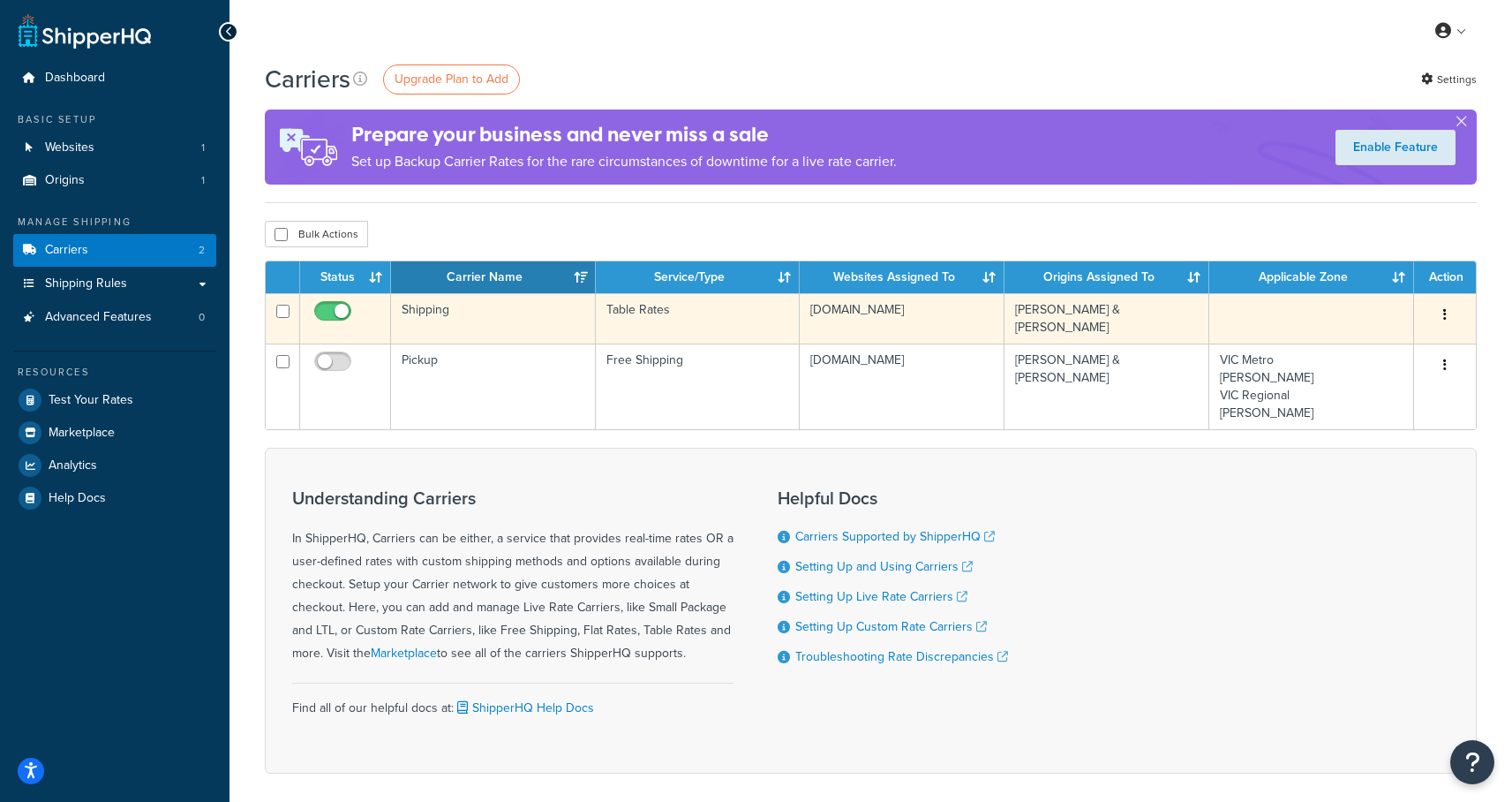
click at [343, 311] on input "checkbox" at bounding box center [335, 316] width 49 height 22
checkbox input "false"
click at [432, 314] on td "Shipping" at bounding box center [494, 318] width 205 height 51
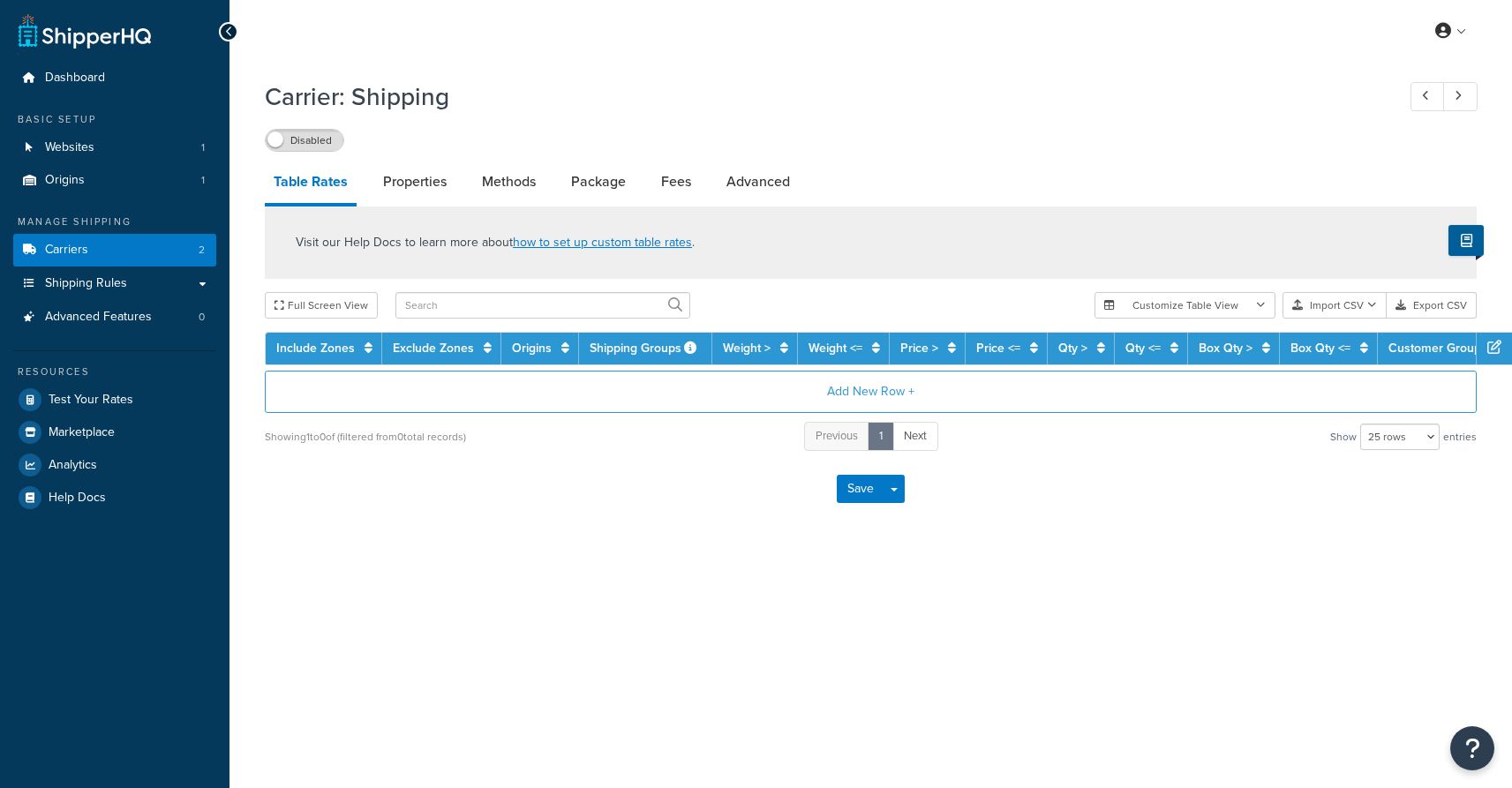
select select "25"
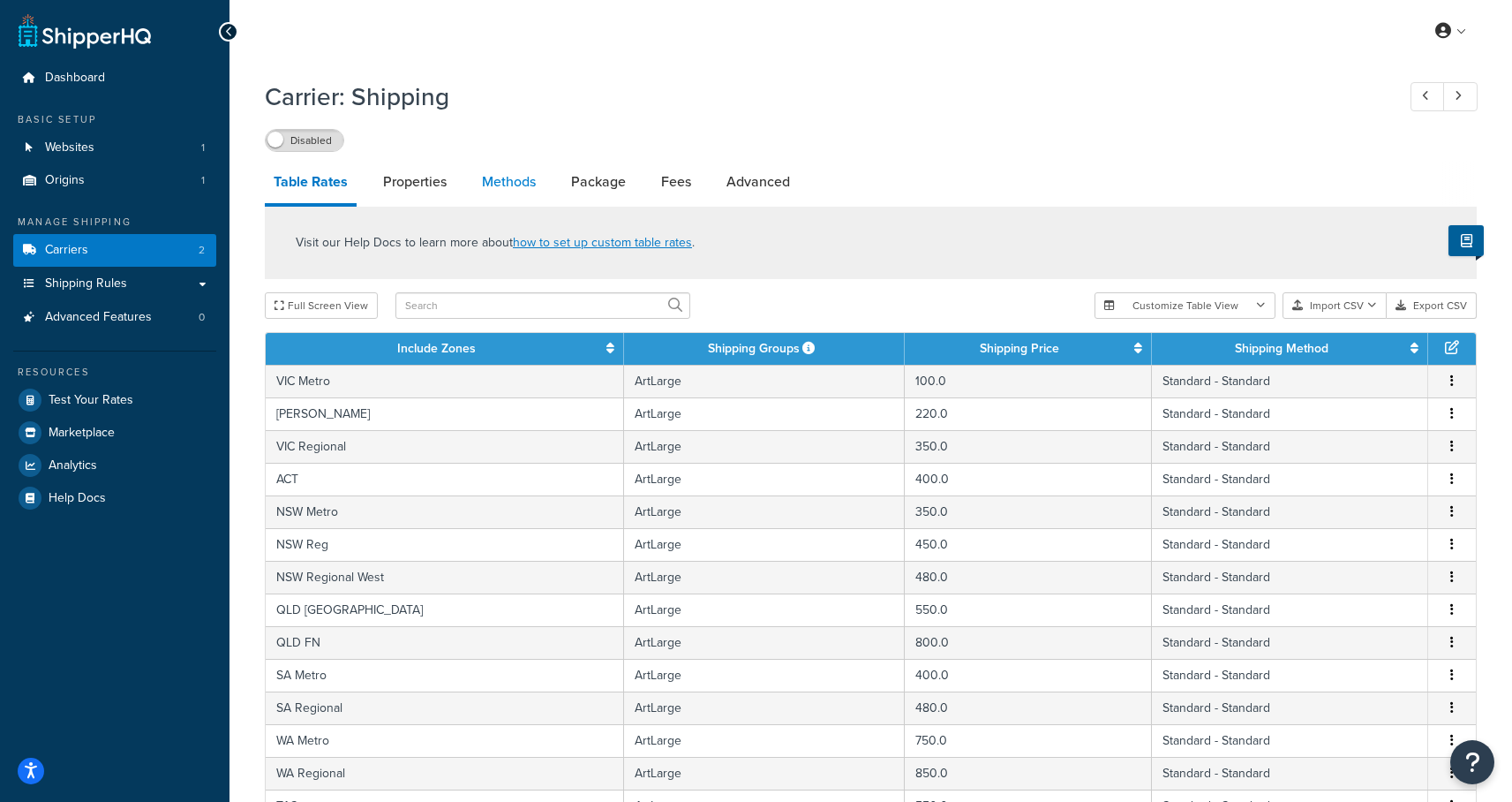
click at [529, 183] on link "Methods" at bounding box center [508, 182] width 71 height 42
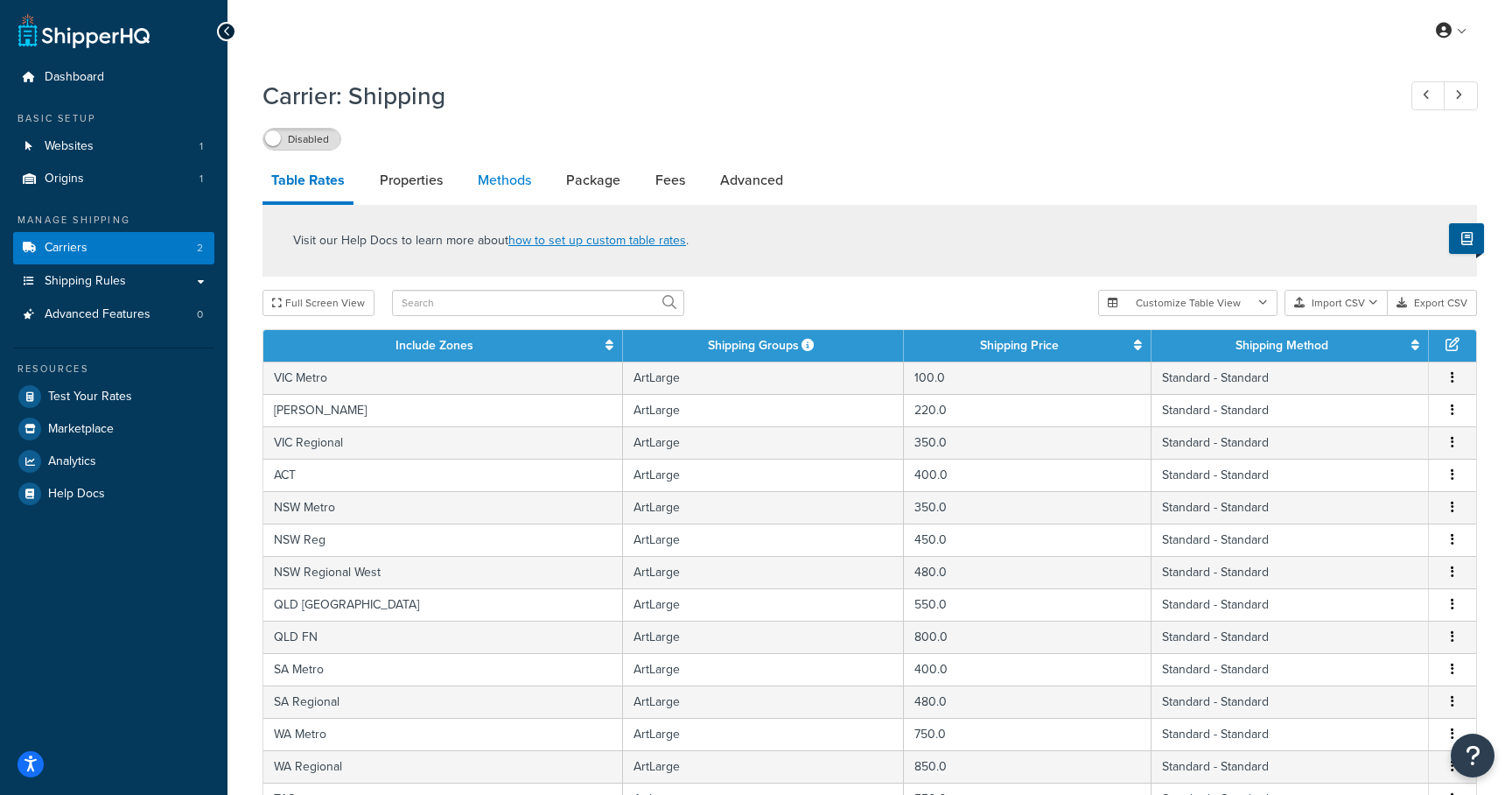
select select "25"
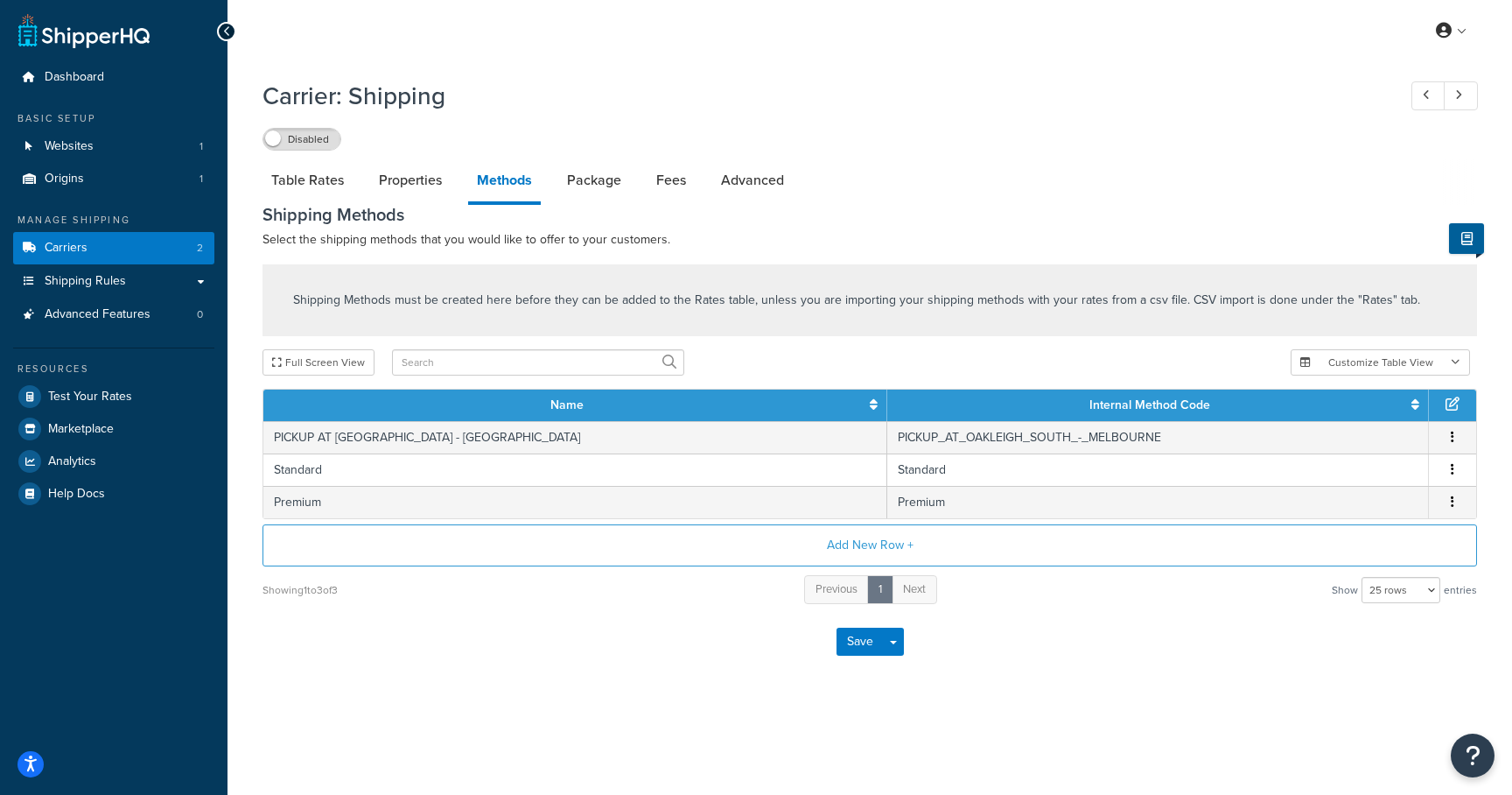
click at [1450, 408] on icon at bounding box center [1453, 403] width 14 height 14
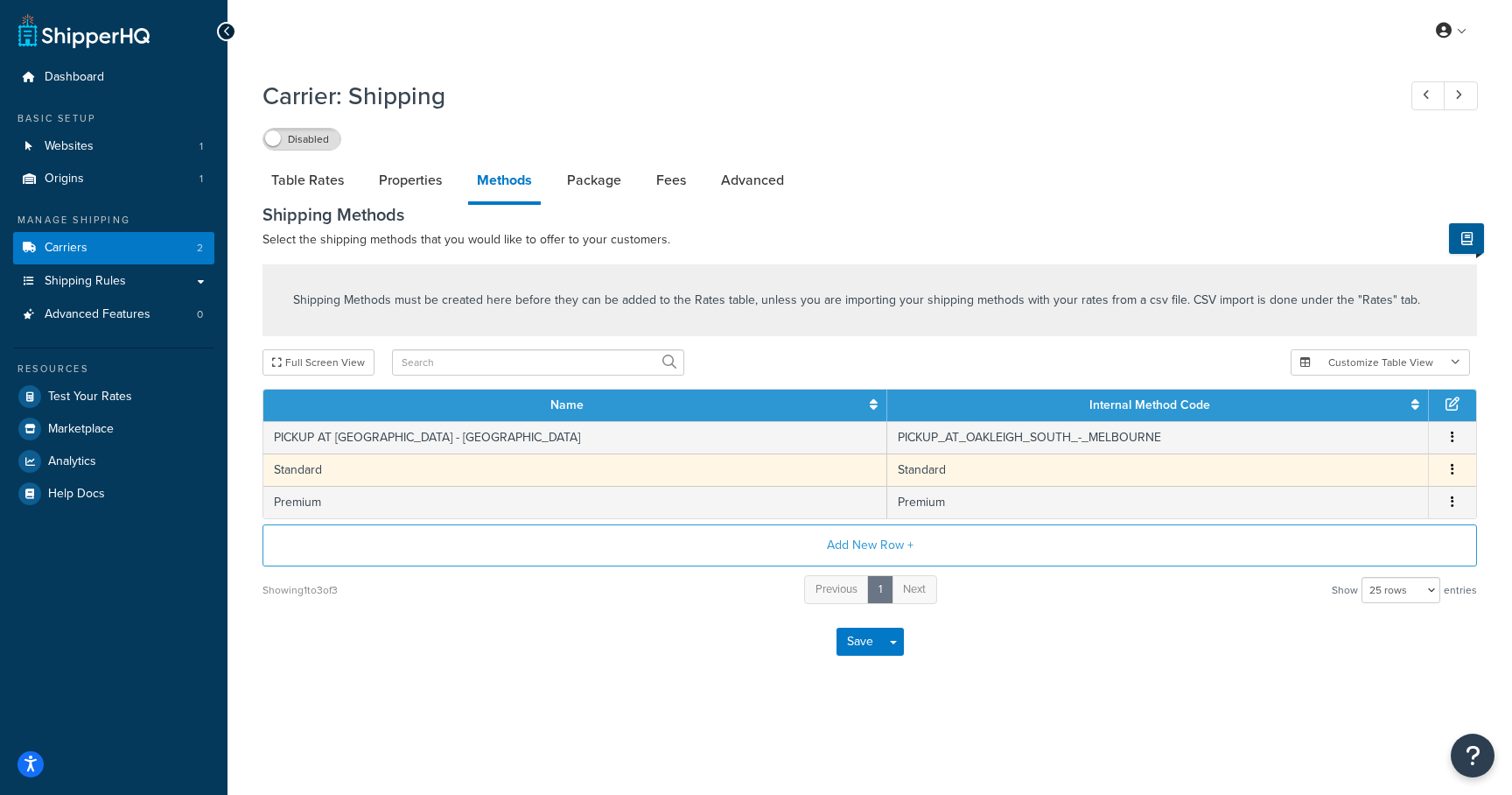
click at [496, 475] on td "Standard" at bounding box center [575, 469] width 624 height 32
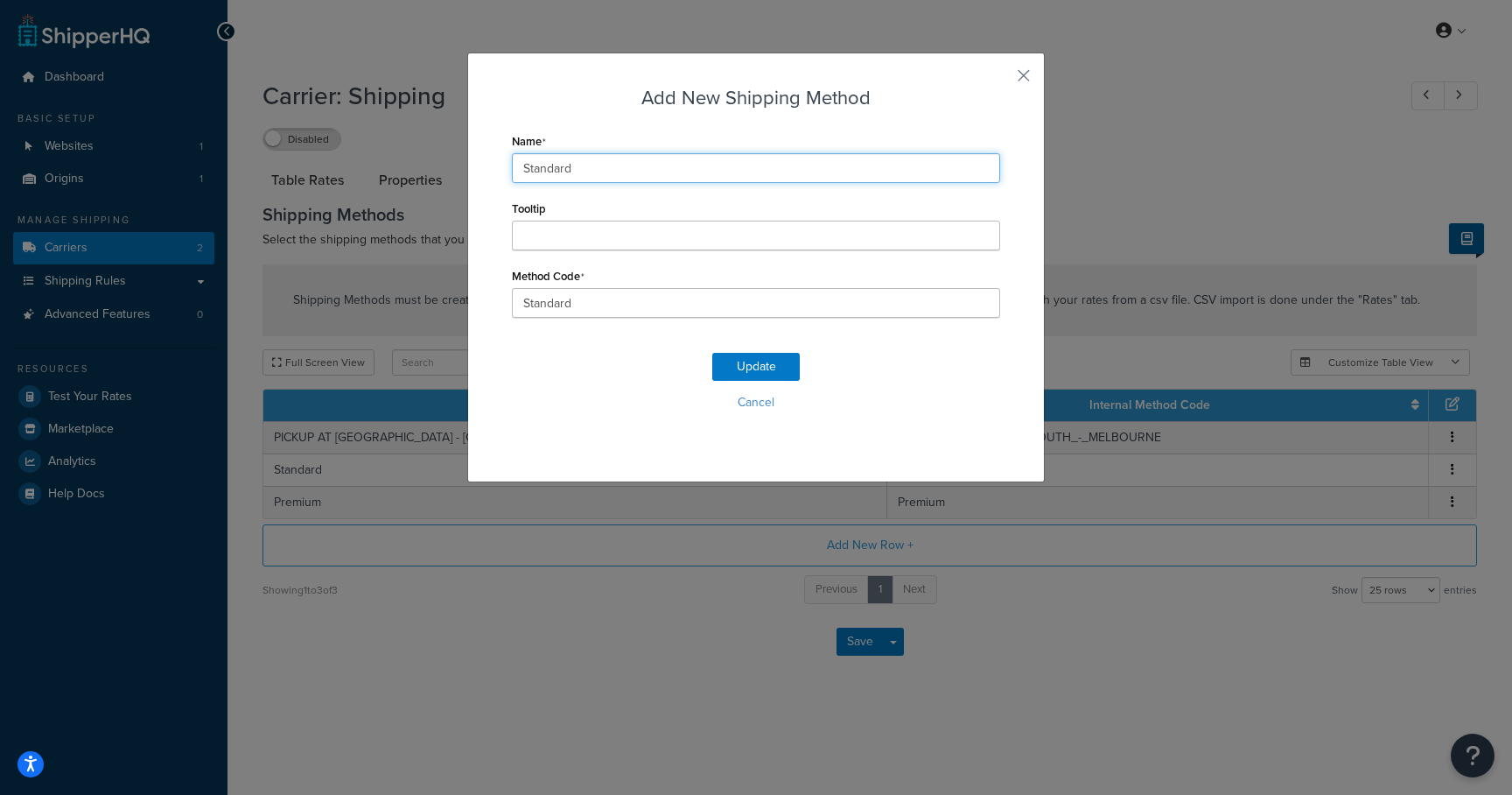
click at [602, 177] on input "Standard" at bounding box center [756, 167] width 488 height 30
type input "Standard Delivery"
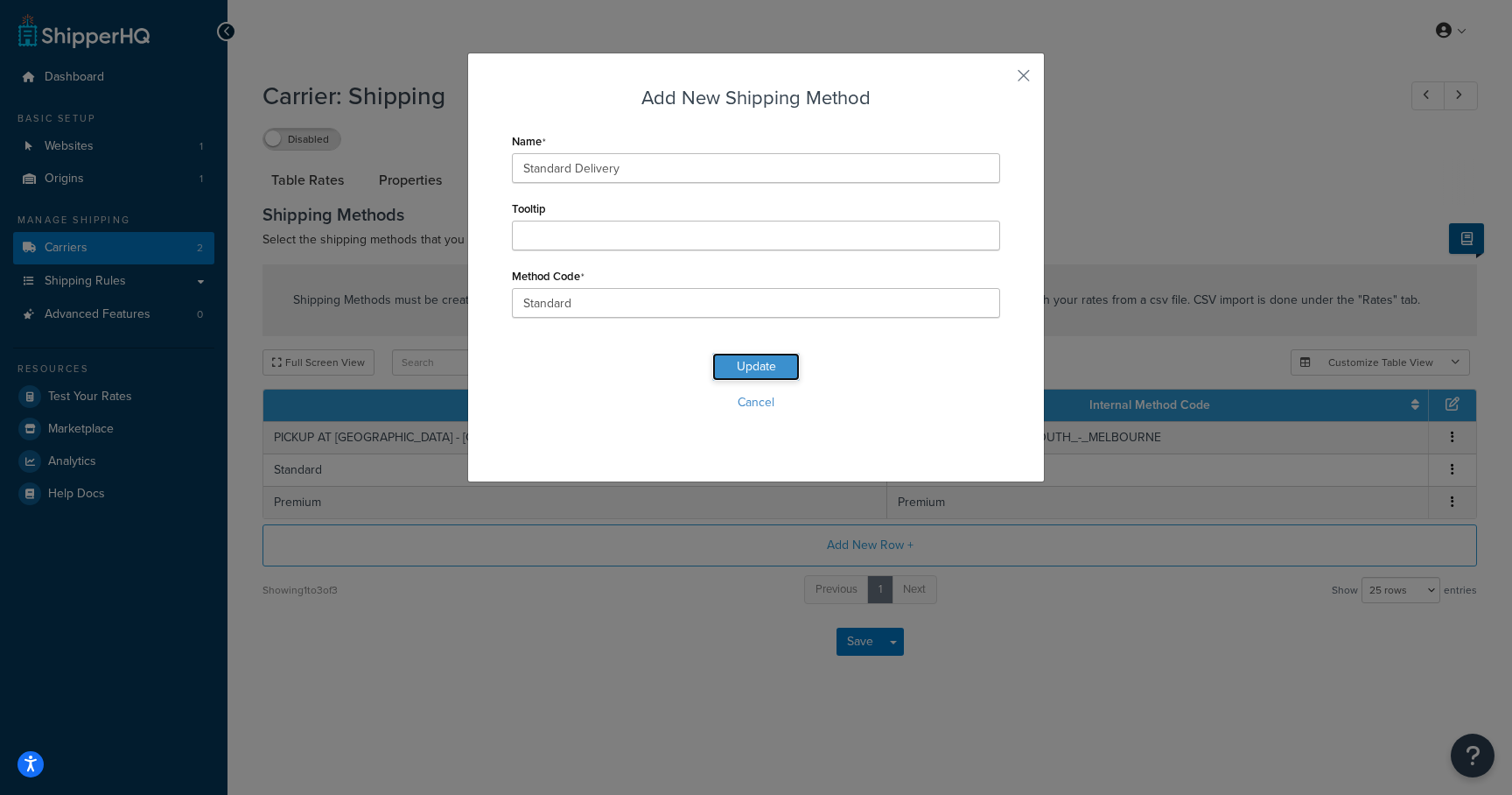
click at [729, 371] on button "Update" at bounding box center [756, 367] width 88 height 28
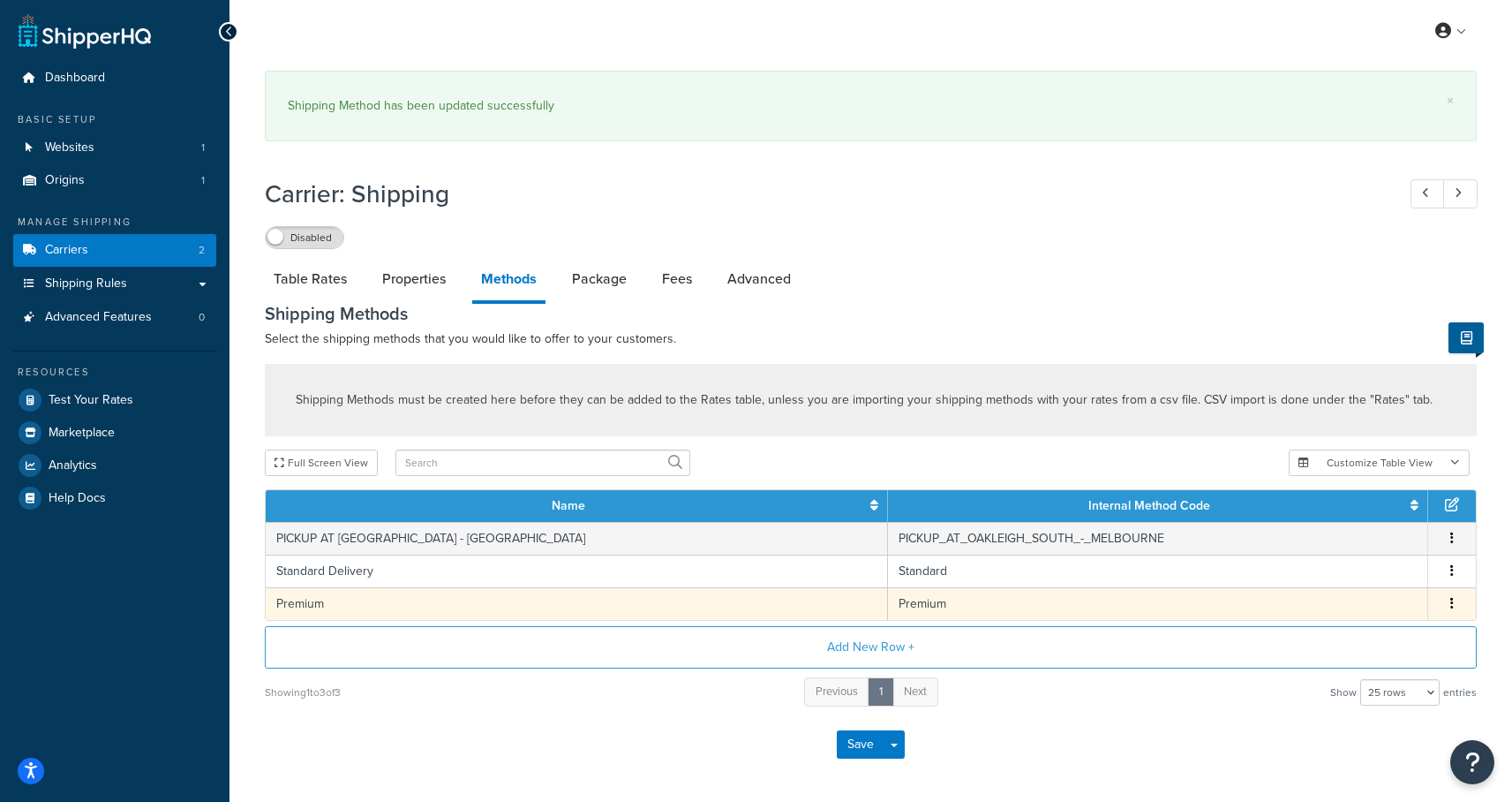
click at [346, 593] on td "Premium" at bounding box center [577, 603] width 622 height 32
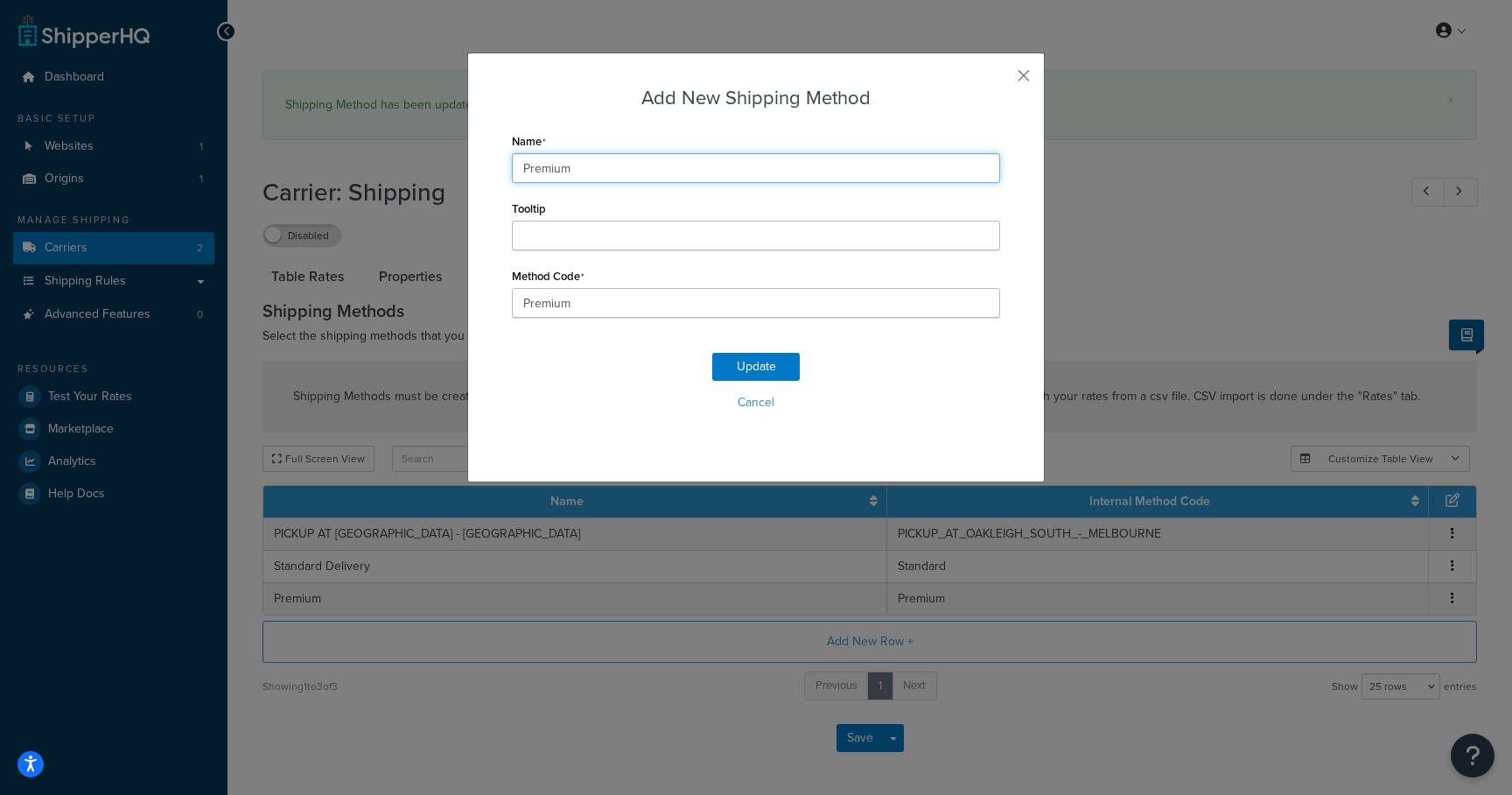
click at [586, 167] on input "Premium" at bounding box center [756, 167] width 488 height 30
type input "Premium Delivery"
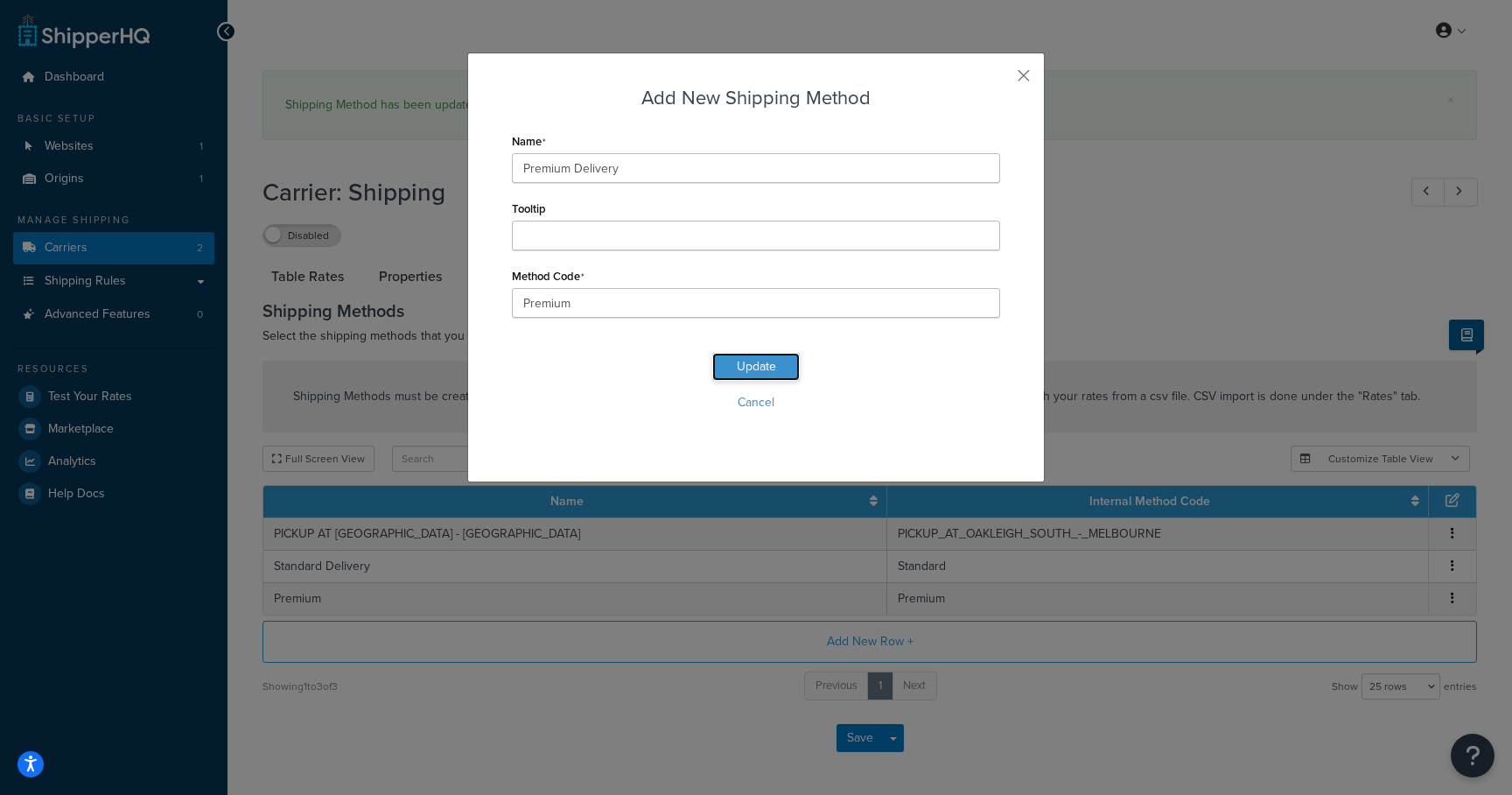
click at [741, 368] on button "Update" at bounding box center [756, 367] width 88 height 28
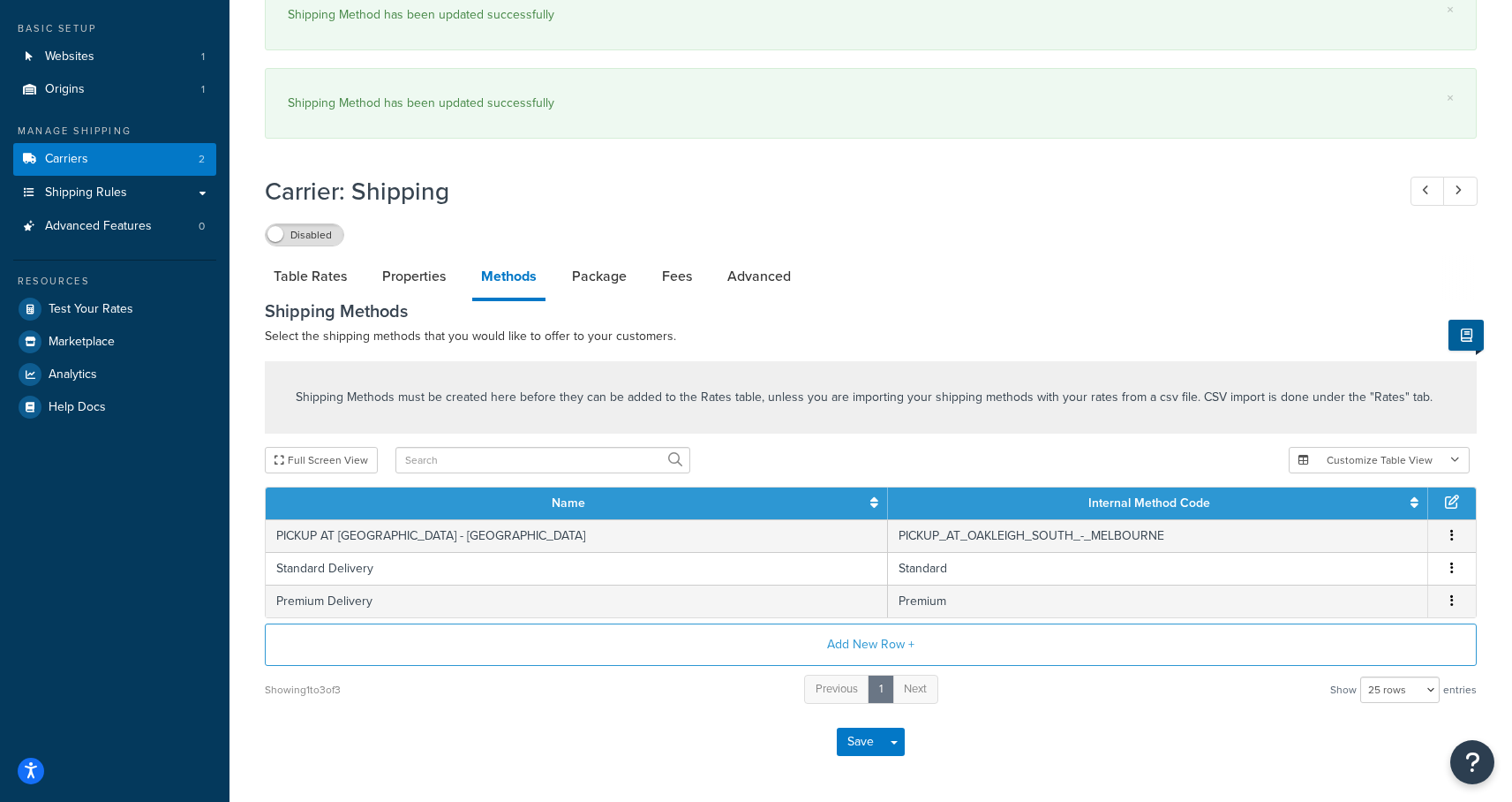
scroll to position [91, 0]
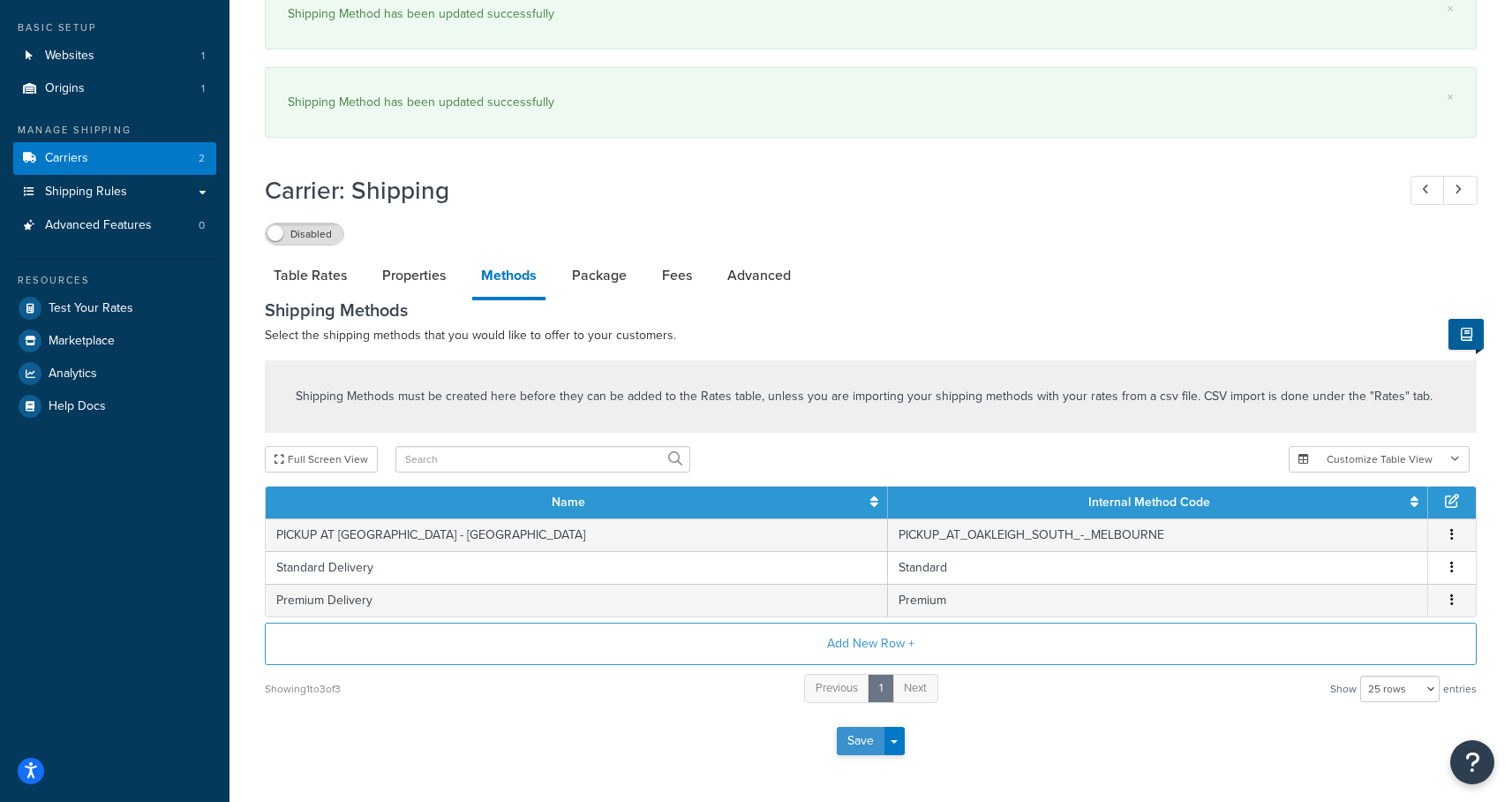
click at [857, 742] on button "Save" at bounding box center [861, 740] width 48 height 29
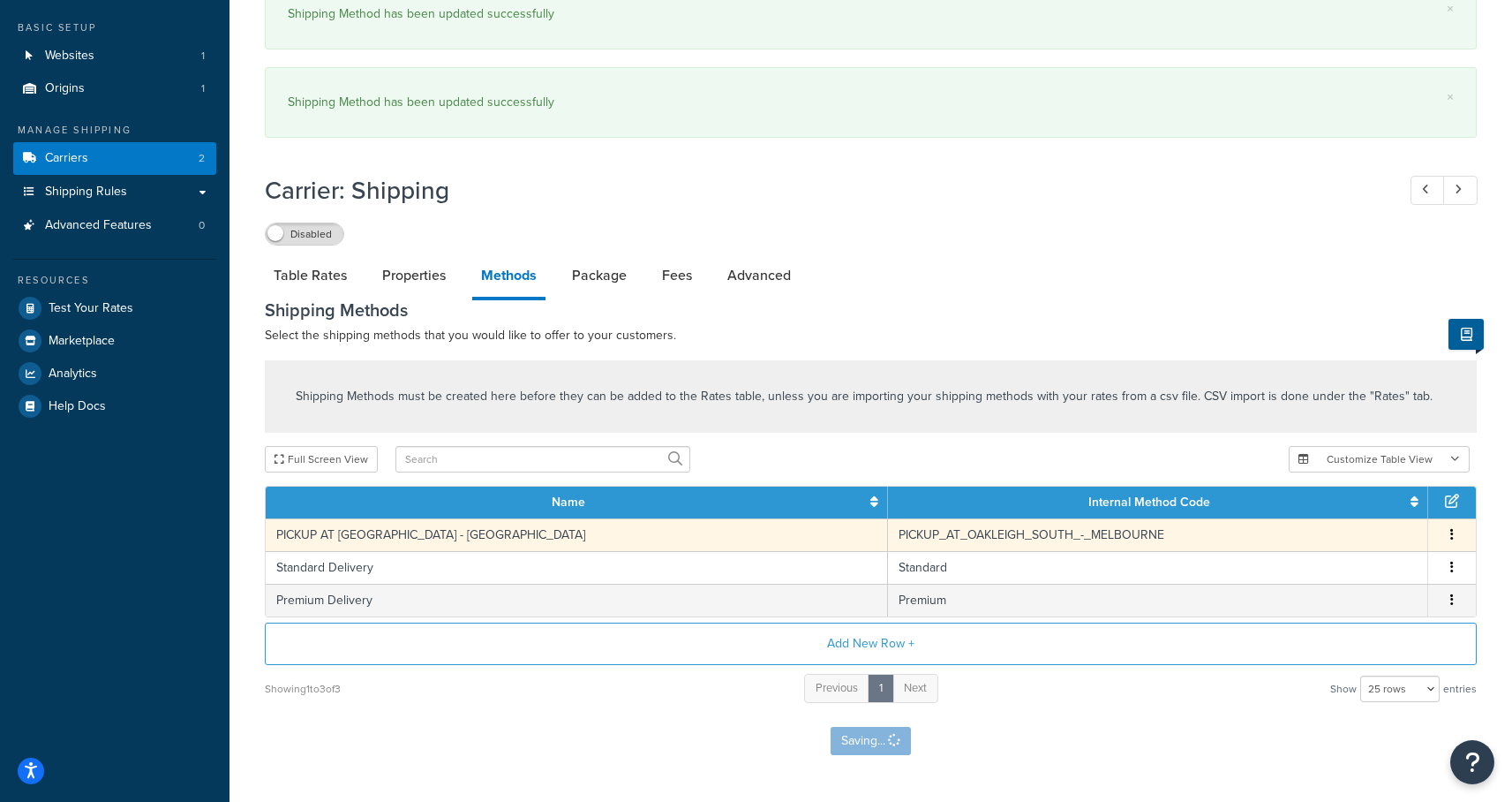
scroll to position [0, 0]
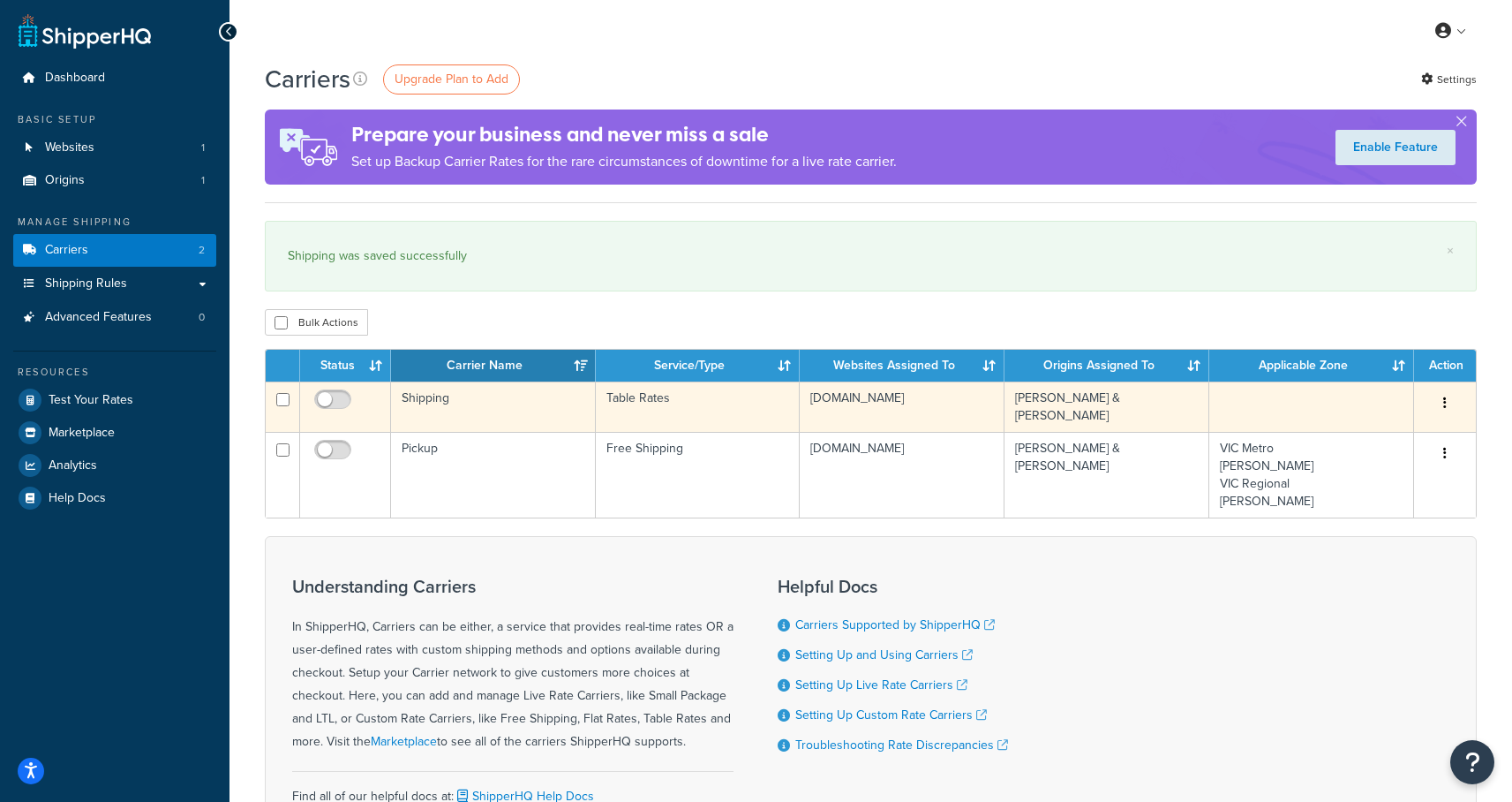
click at [446, 401] on td "Shipping" at bounding box center [494, 406] width 205 height 51
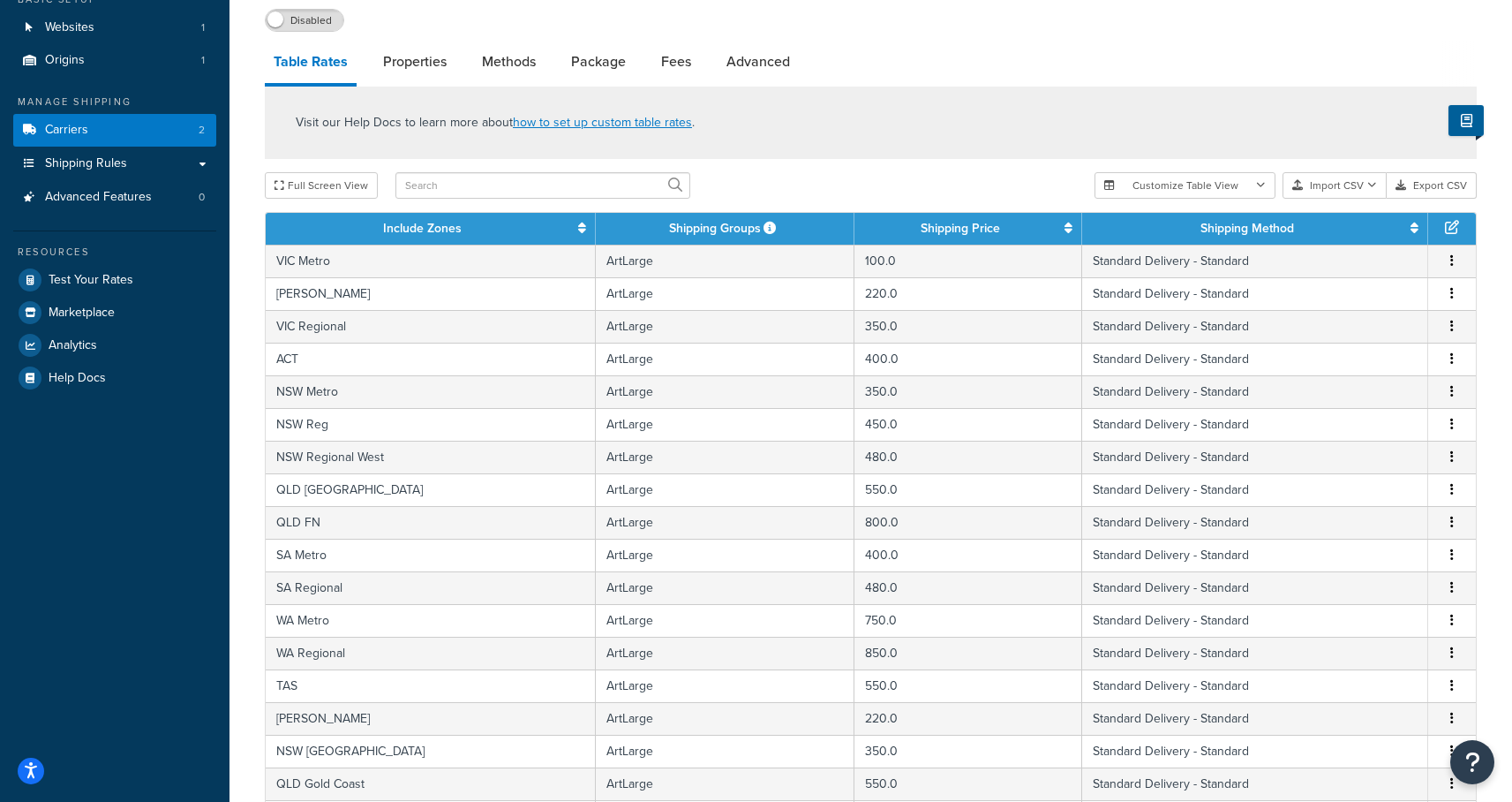
scroll to position [630, 0]
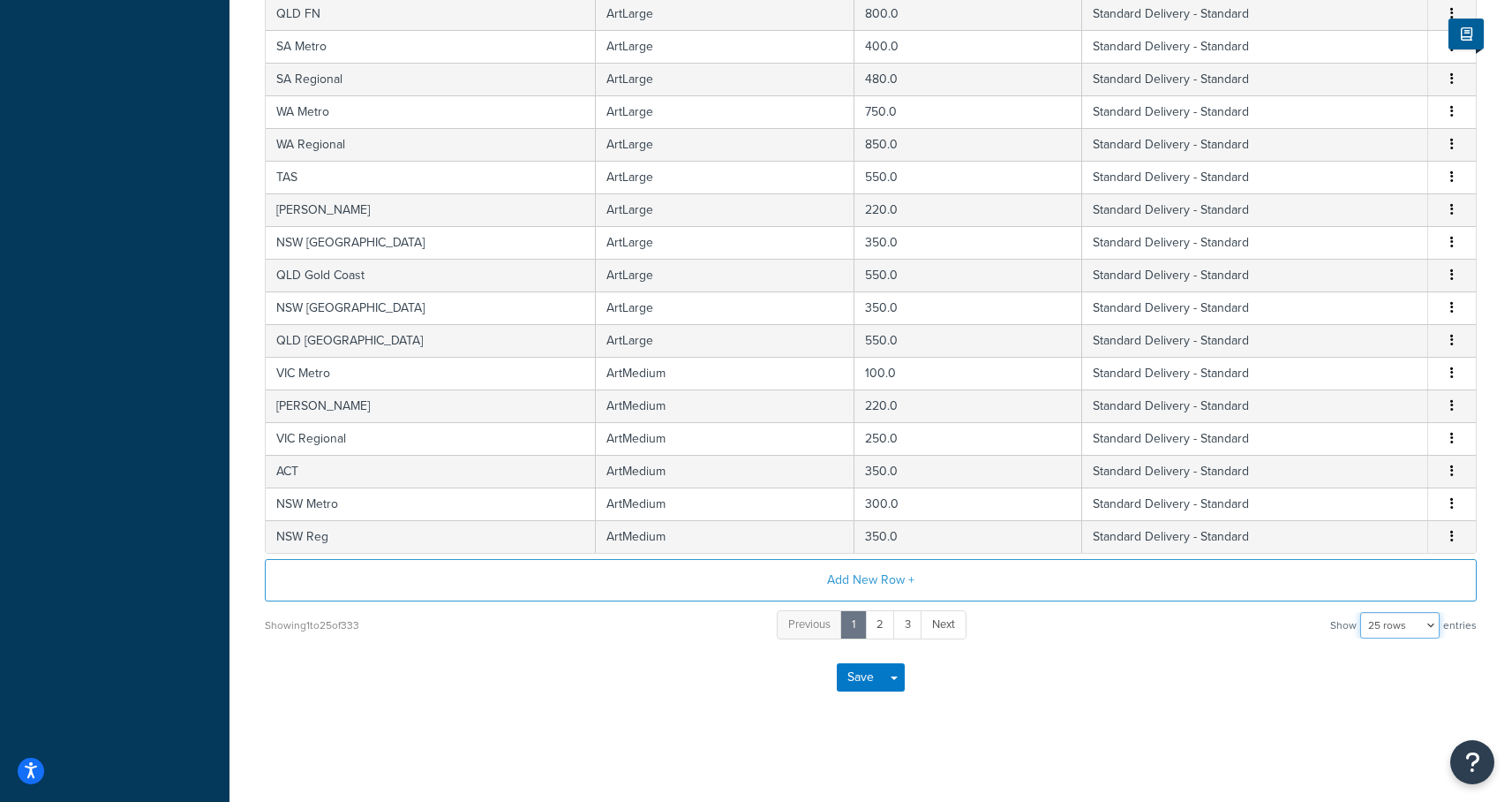
click at [1414, 630] on select "10 rows 15 rows 25 rows 50 rows 100 rows 1000 rows" at bounding box center [1399, 625] width 79 height 27
click at [1411, 616] on select "10 rows 15 rows 25 rows 50 rows 100 rows 1000 rows" at bounding box center [1399, 625] width 79 height 27
select select "1000"
click at [1362, 612] on select "10 rows 15 rows 25 rows 50 rows 100 rows 1000 rows" at bounding box center [1399, 625] width 79 height 27
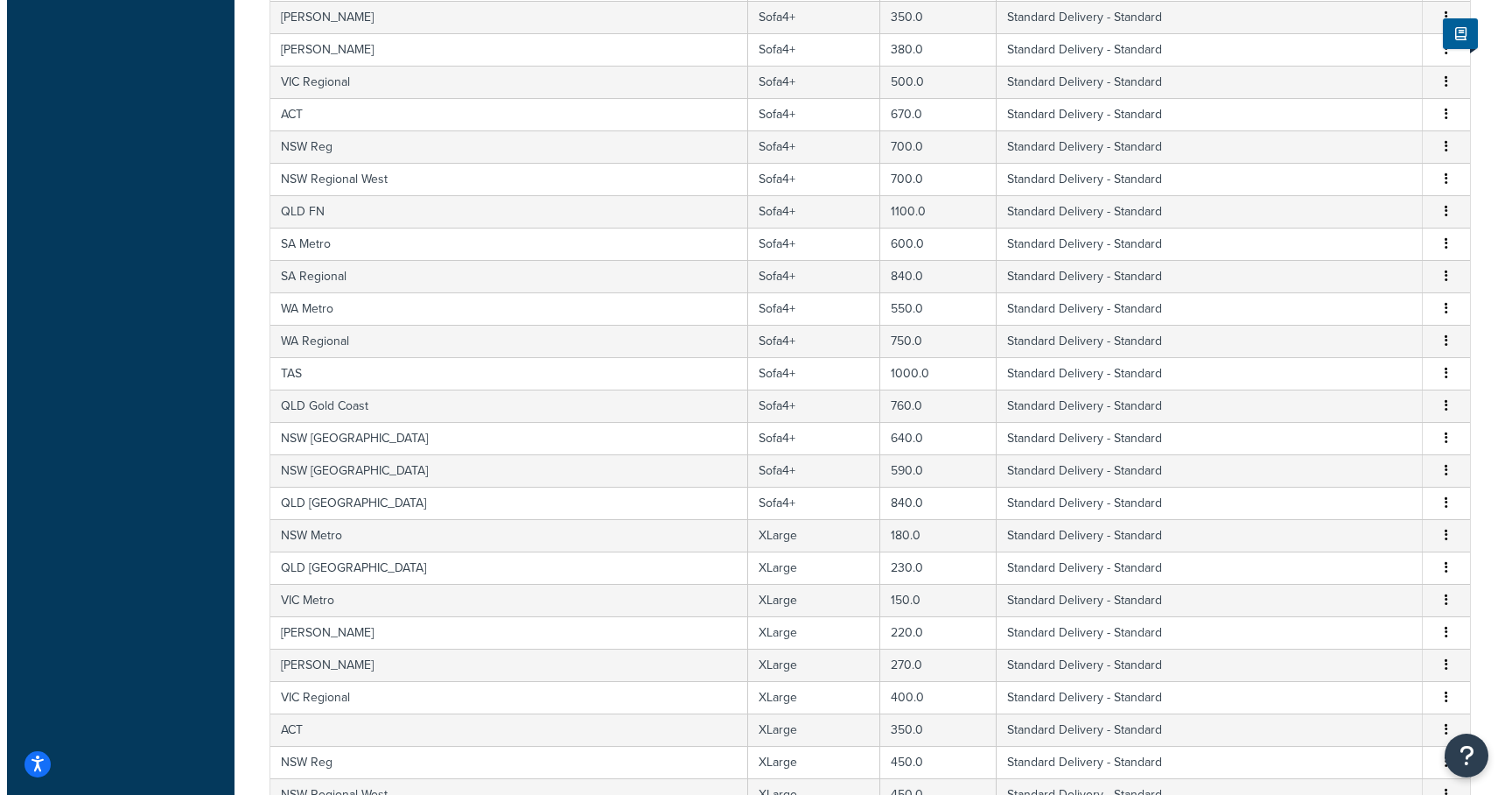
scroll to position [10599, 0]
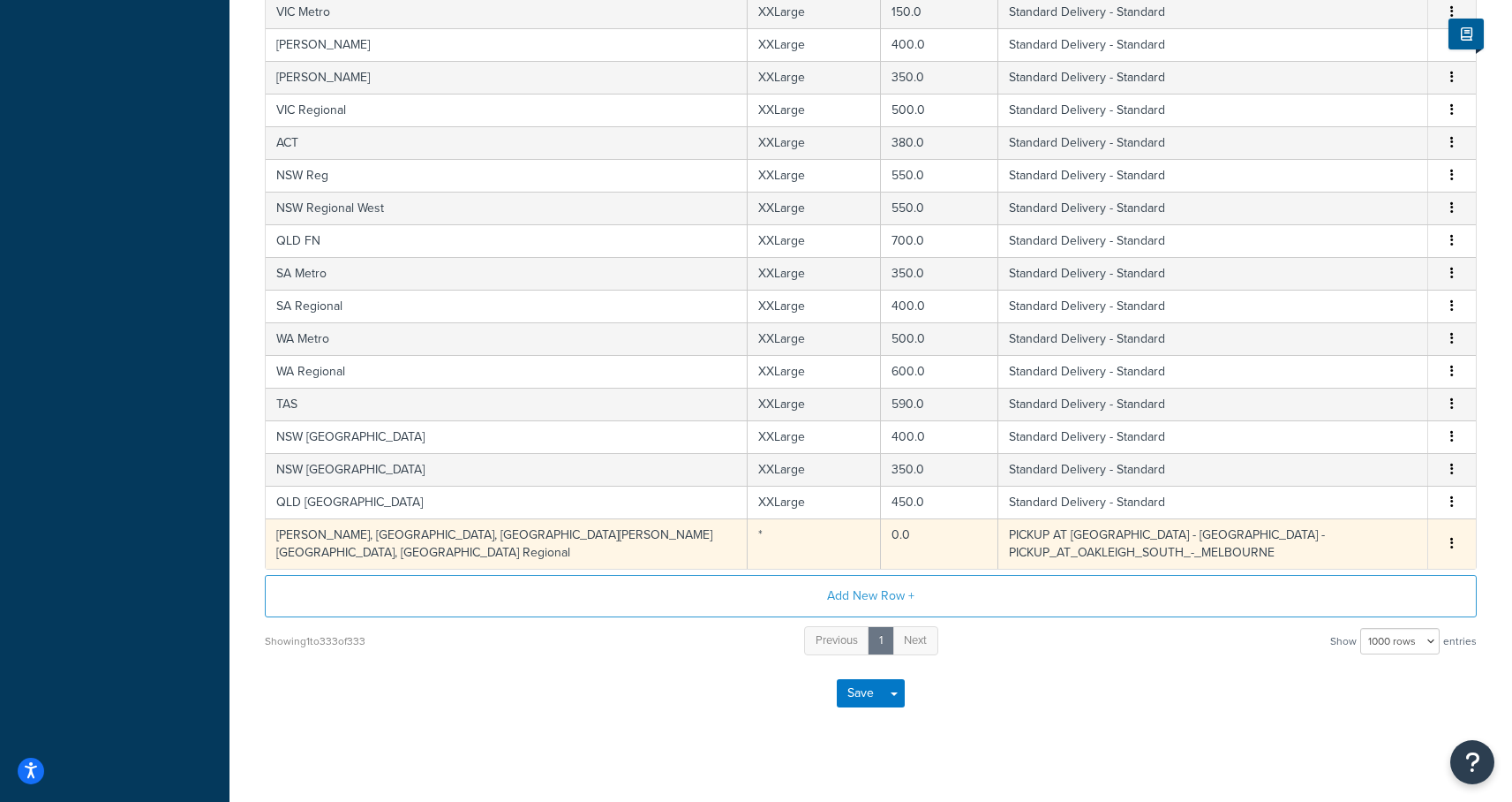
click at [484, 537] on td "[PERSON_NAME], [GEOGRAPHIC_DATA], [GEOGRAPHIC_DATA][PERSON_NAME][GEOGRAPHIC_DAT…" at bounding box center [506, 544] width 482 height 51
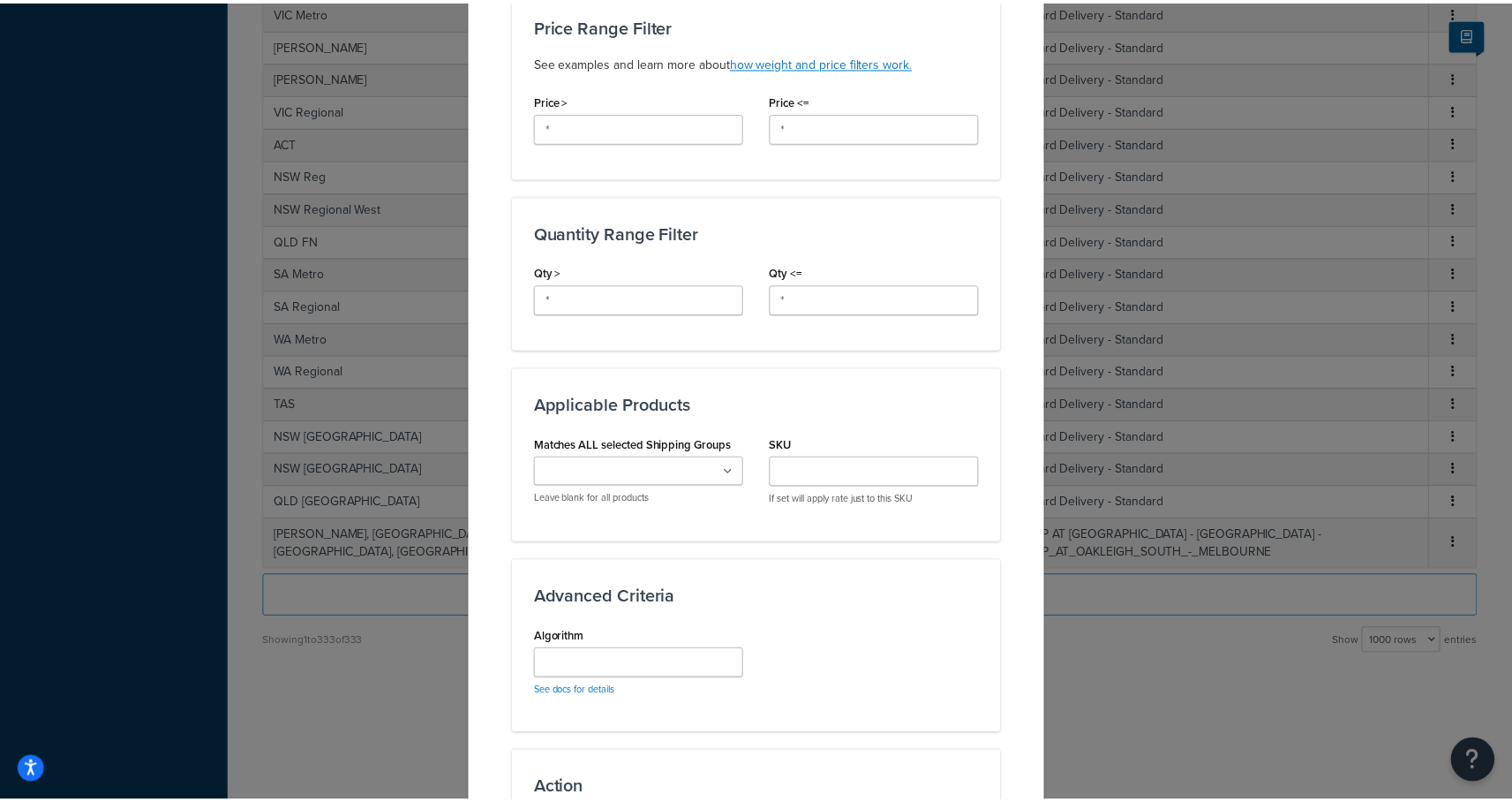
scroll to position [952, 0]
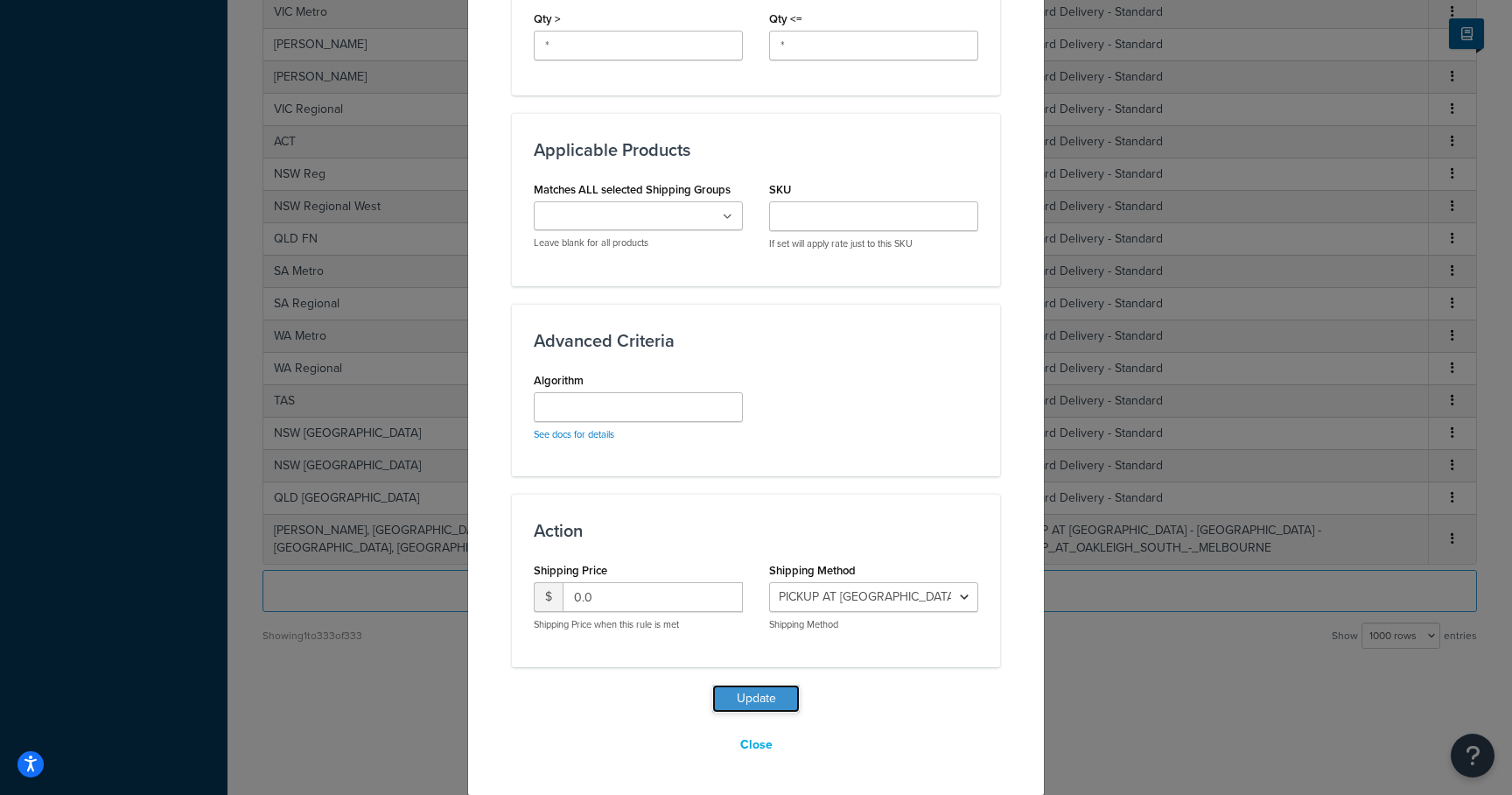
click at [764, 701] on button "Update" at bounding box center [756, 698] width 88 height 28
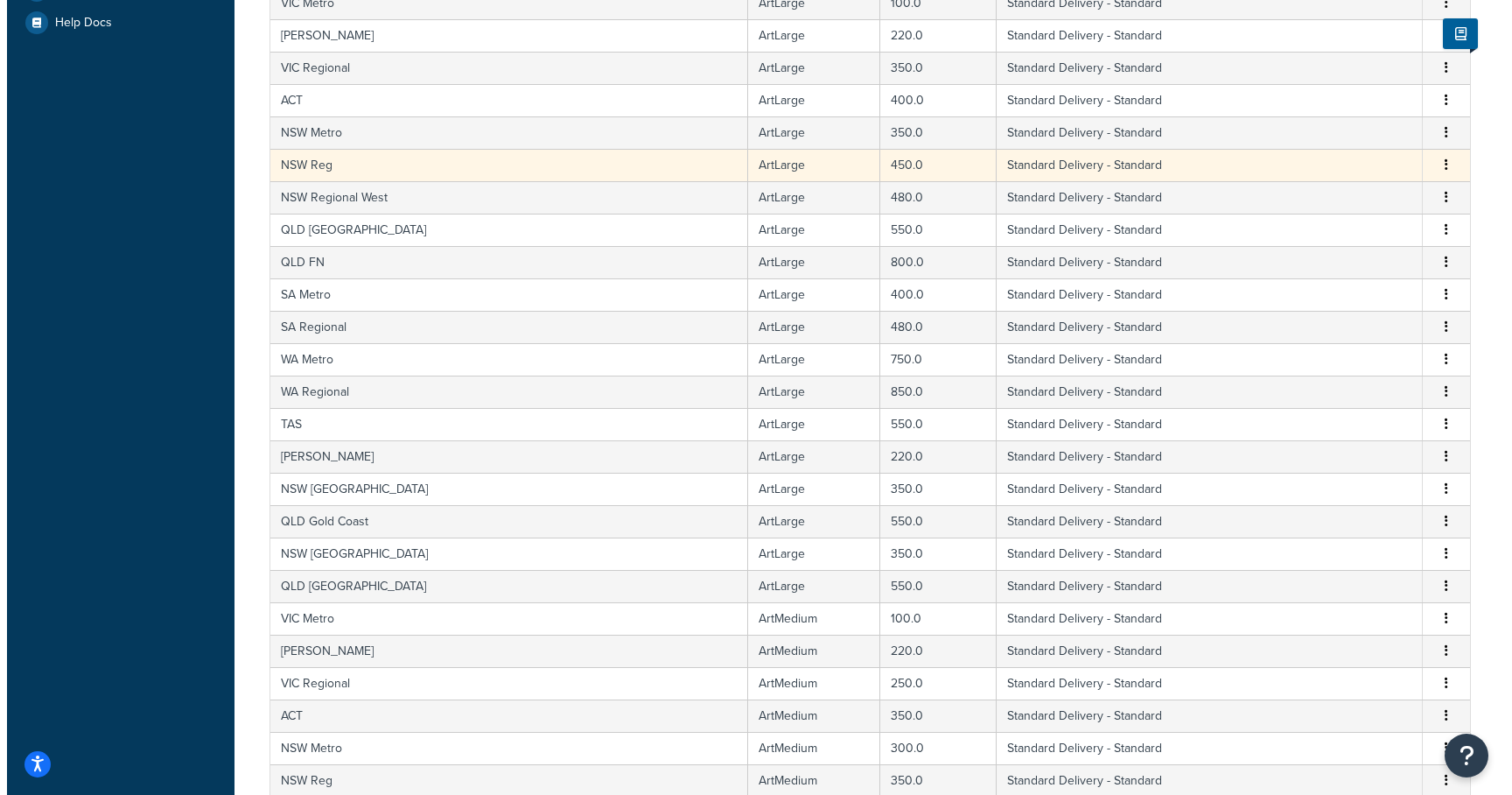
scroll to position [0, 0]
